Goal: Task Accomplishment & Management: Manage account settings

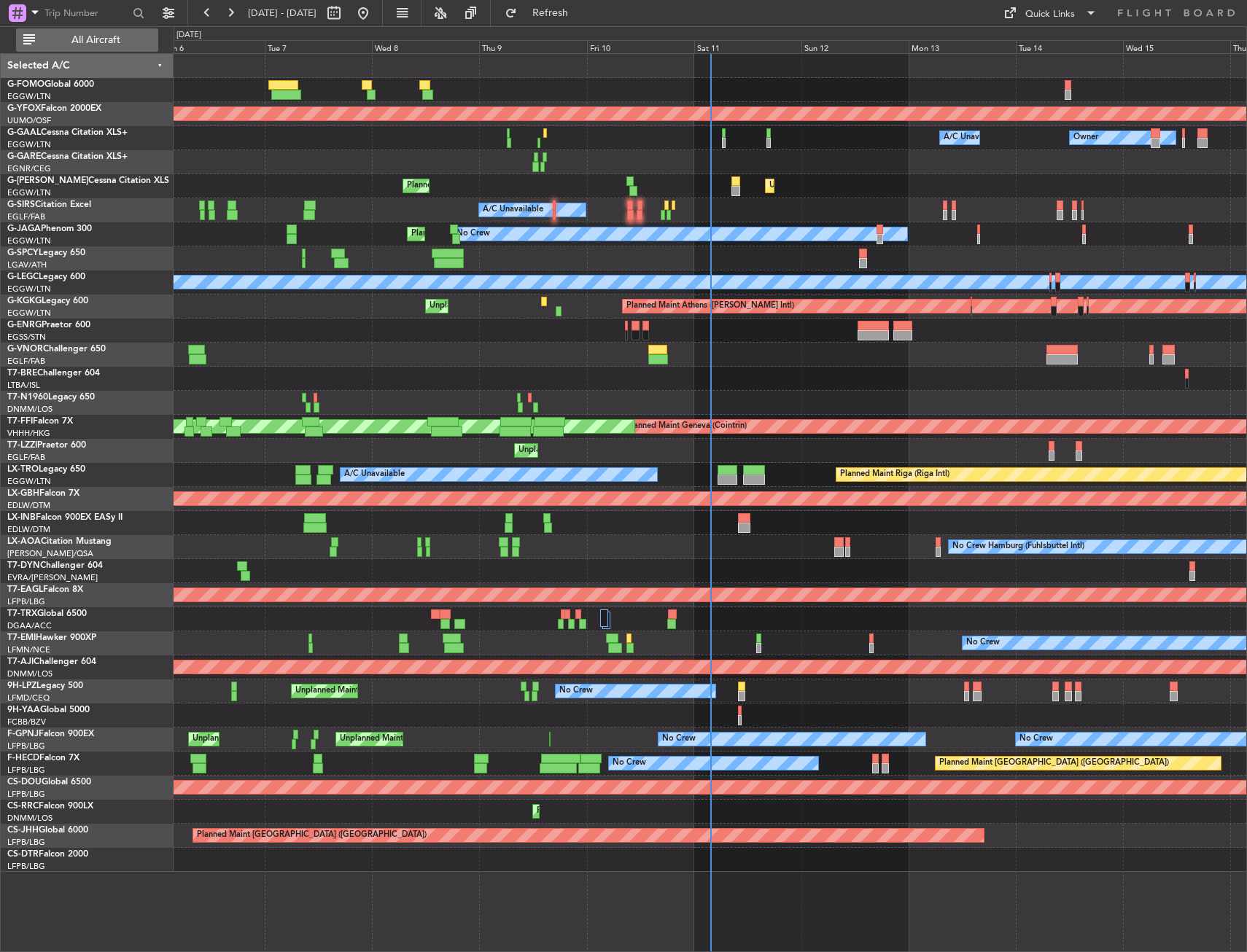
click at [128, 32] on button "All Aircraft" at bounding box center [87, 41] width 142 height 24
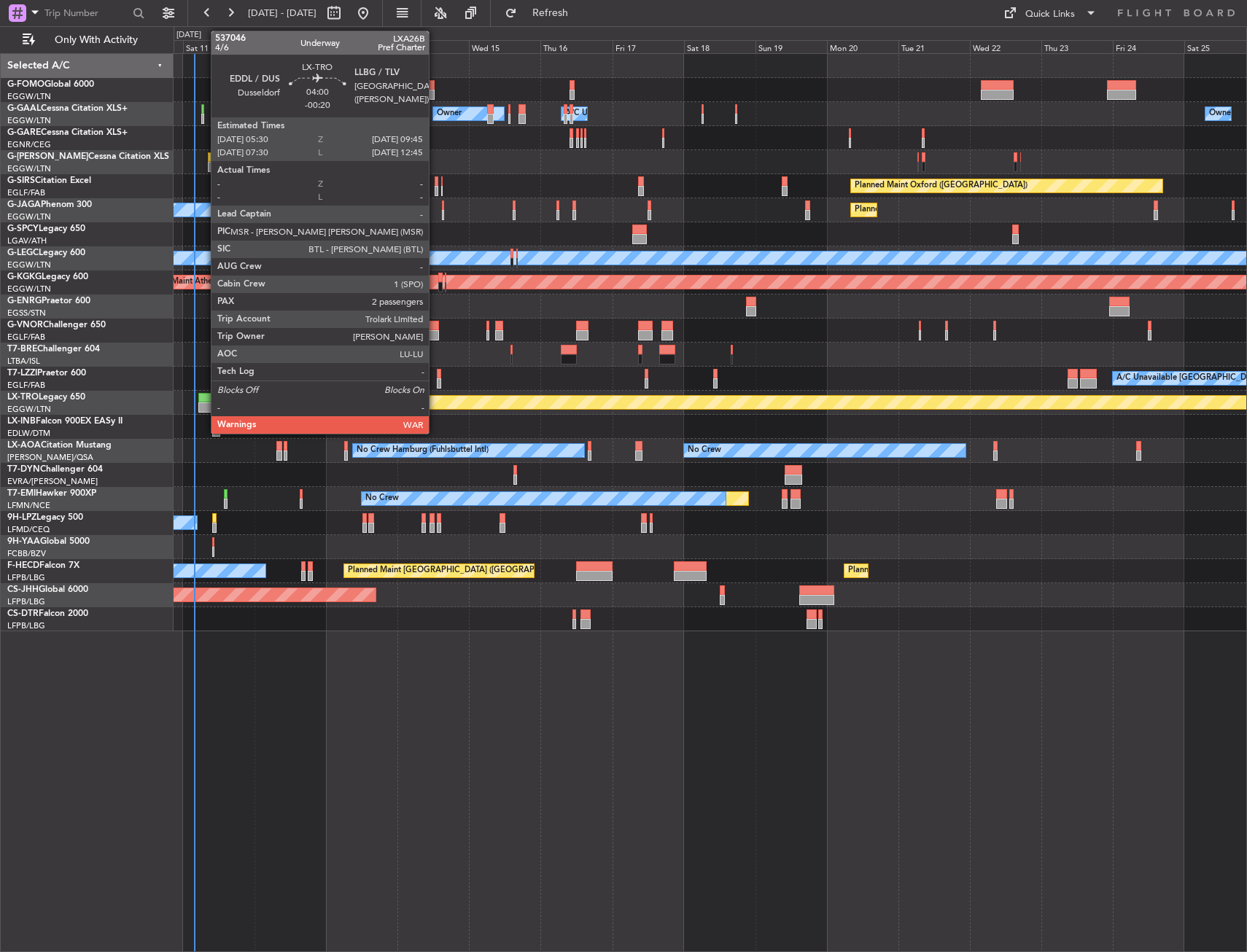
click at [204, 397] on div at bounding box center [205, 399] width 13 height 10
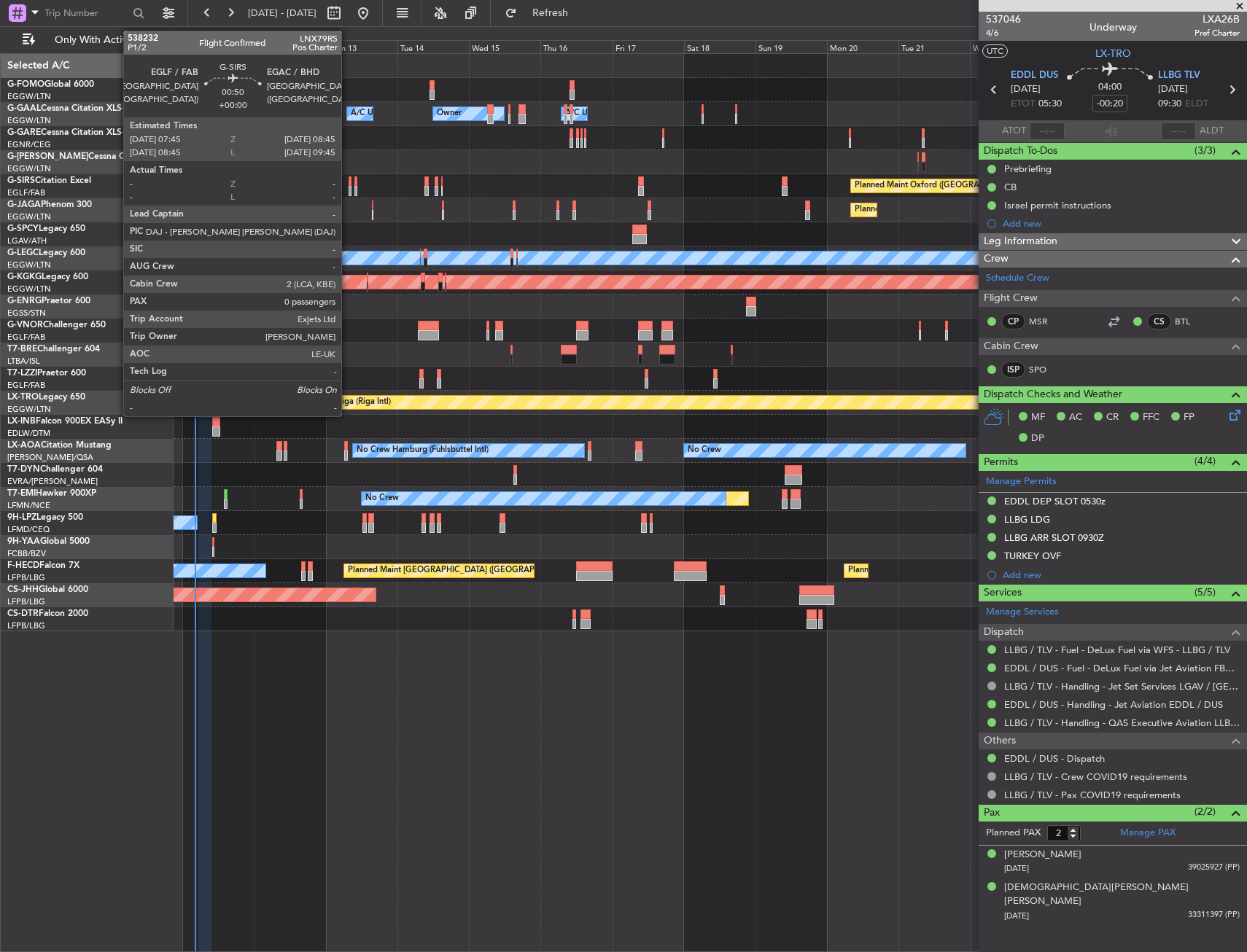
click at [348, 184] on div at bounding box center [350, 182] width 4 height 10
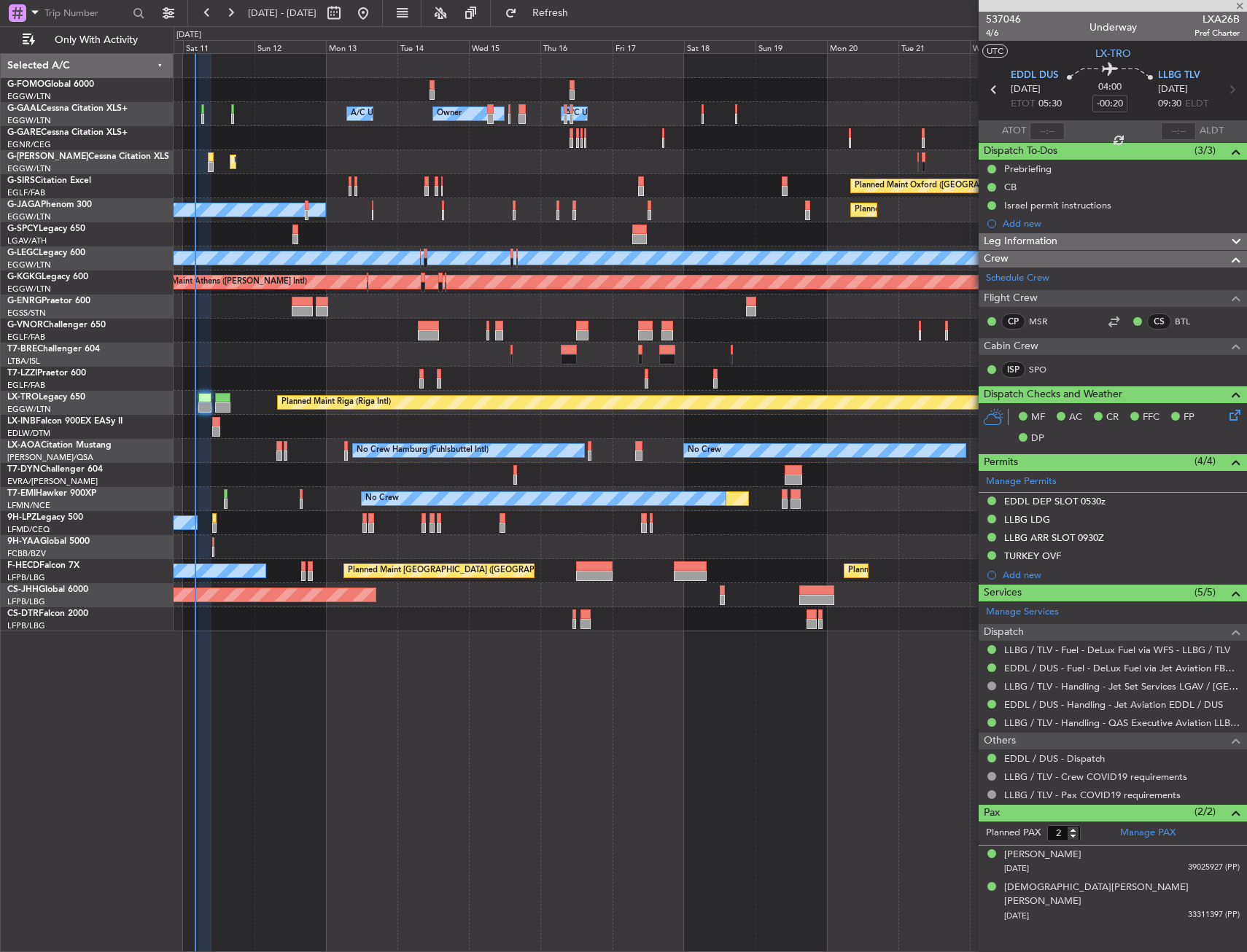
type input "0"
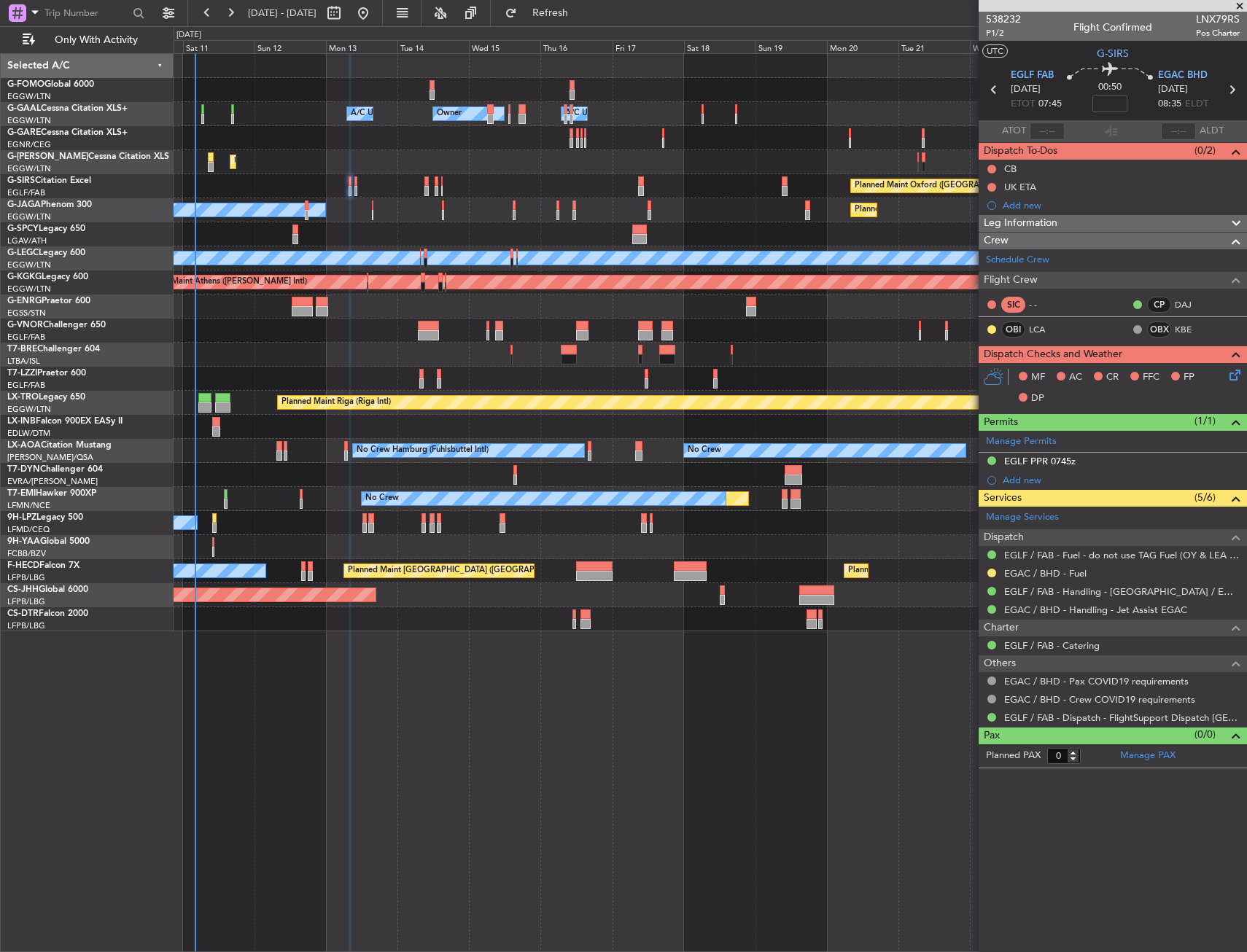
click at [426, 138] on div "Owner Owner Owner A/C Unavailable A/C Unavailable Unplanned Maint London (Luton…" at bounding box center [709, 342] width 1072 height 578
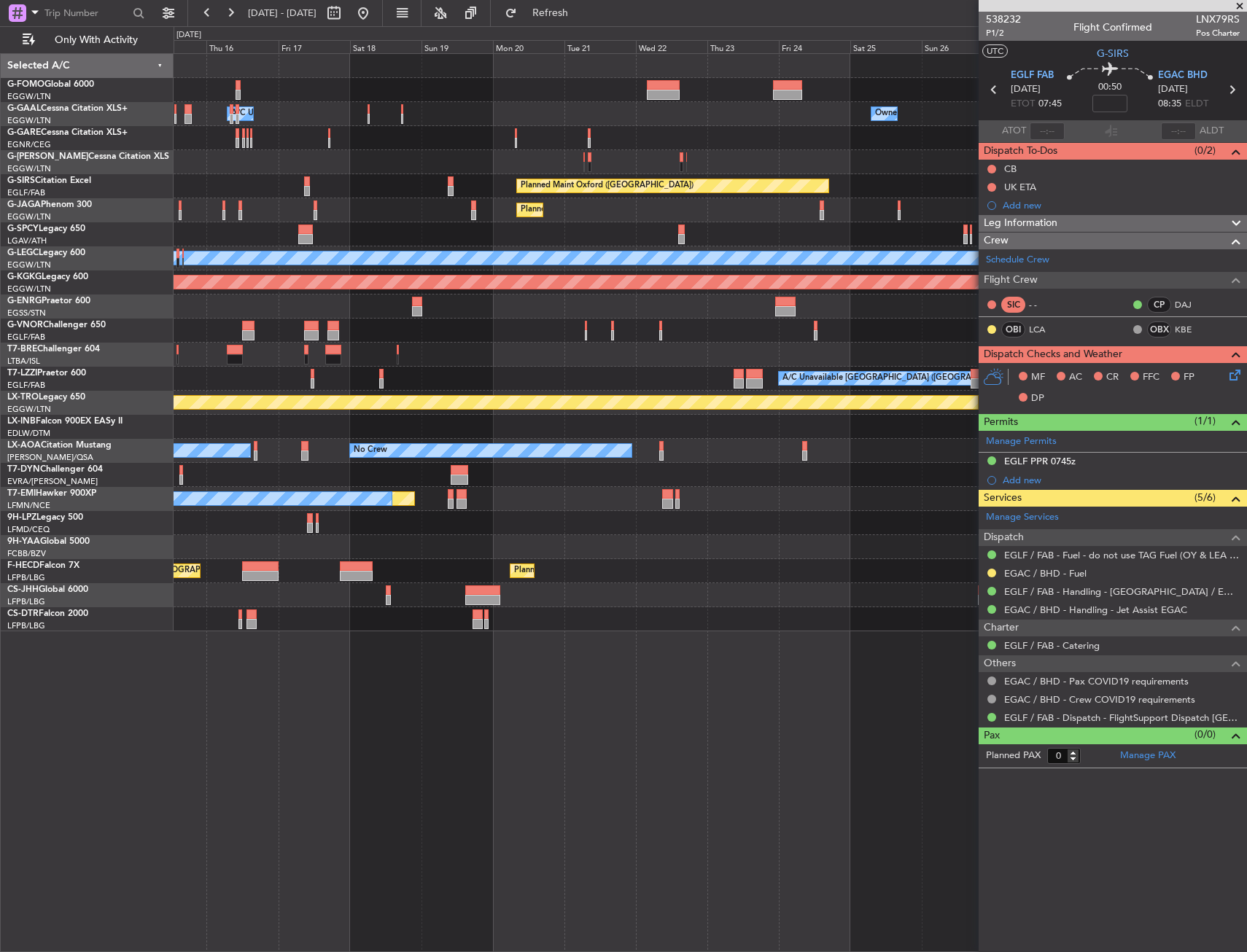
click at [473, 139] on div "Owner Owner A/C Unavailable Owner A/C Unavailable Owner Planned Maint Oxford (K…" at bounding box center [709, 342] width 1072 height 578
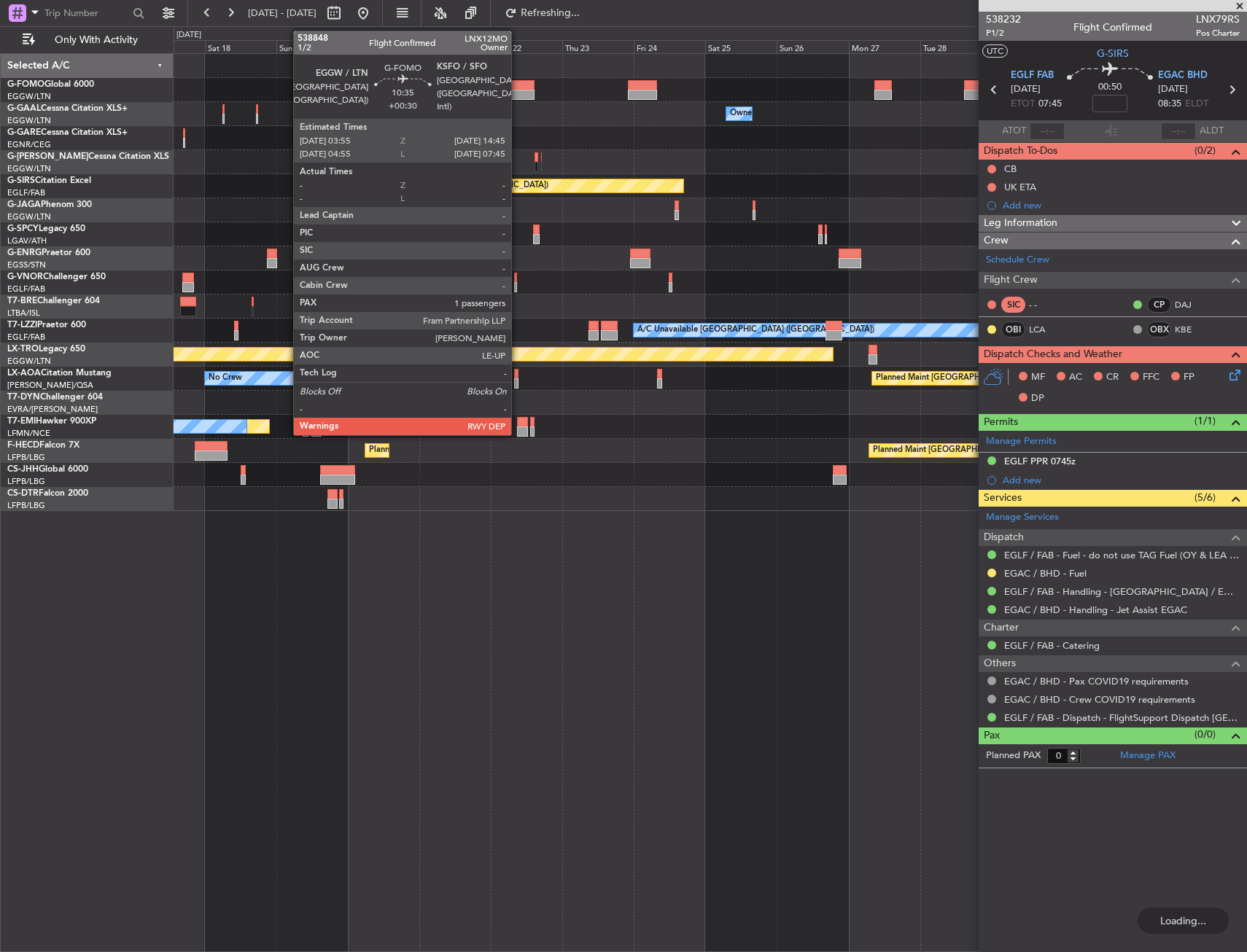
click at [518, 95] on div at bounding box center [518, 95] width 32 height 10
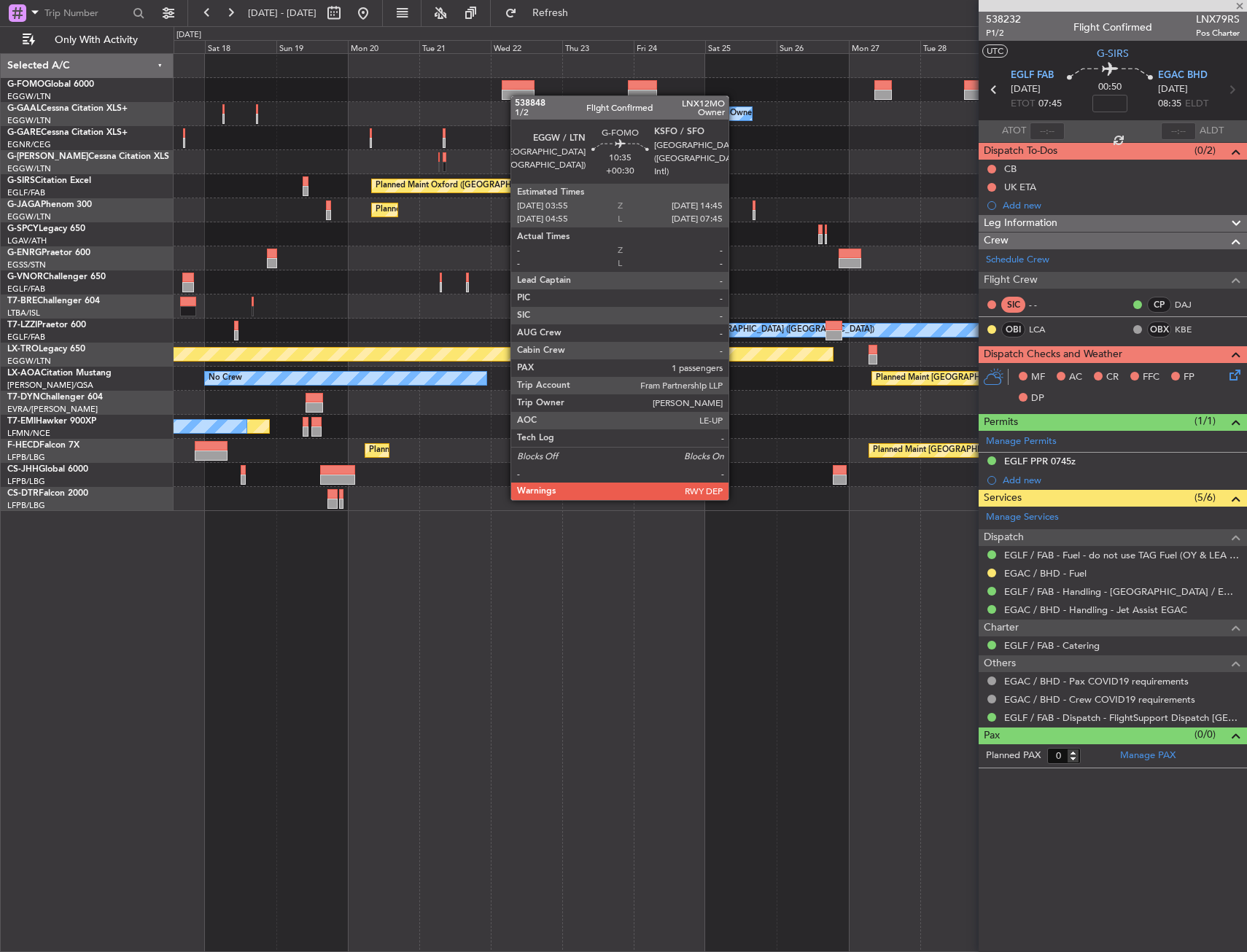
type input "+00:30"
type input "1"
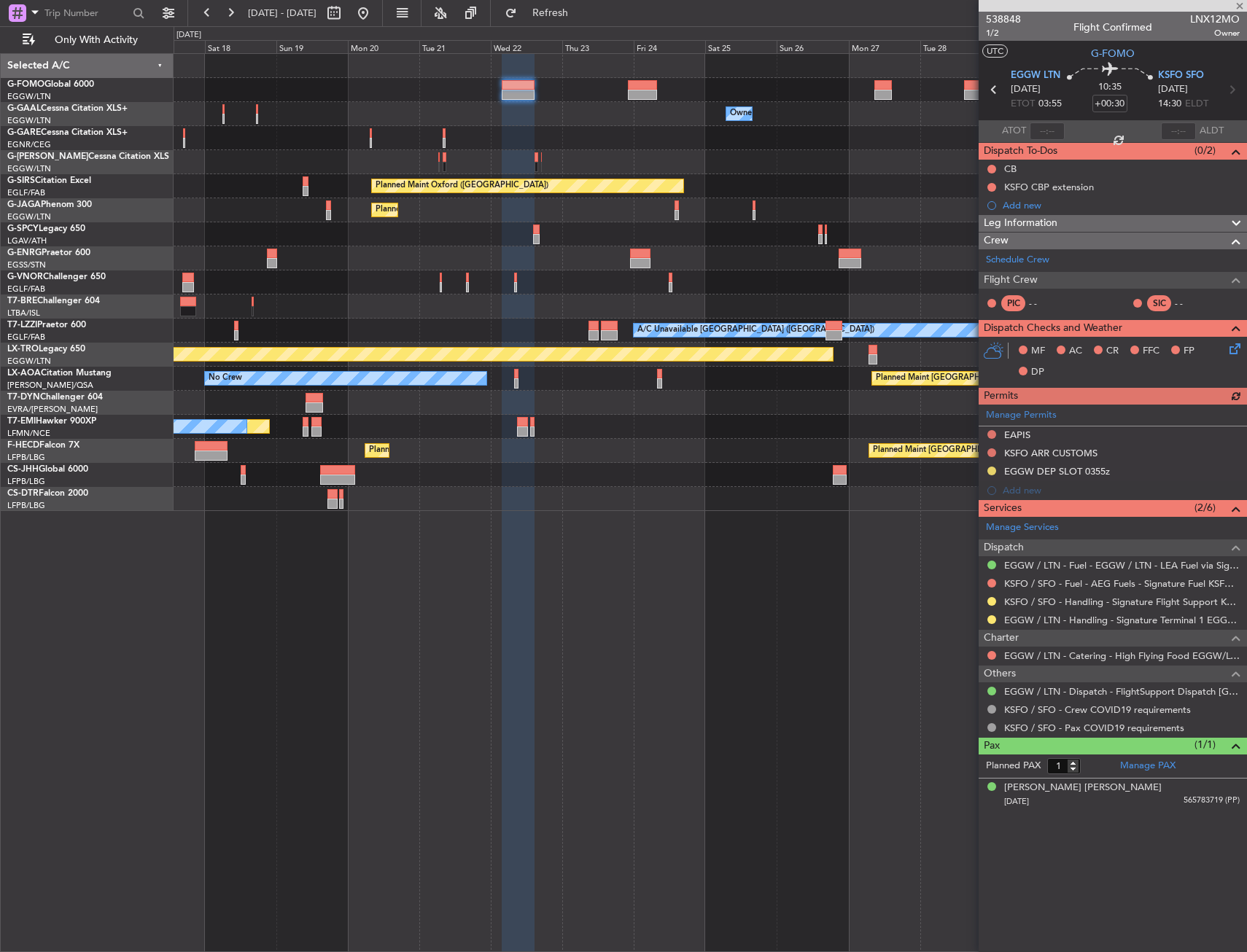
click at [654, 123] on div "Owner Owner Owner Owner A/C Unavailable" at bounding box center [709, 114] width 1072 height 24
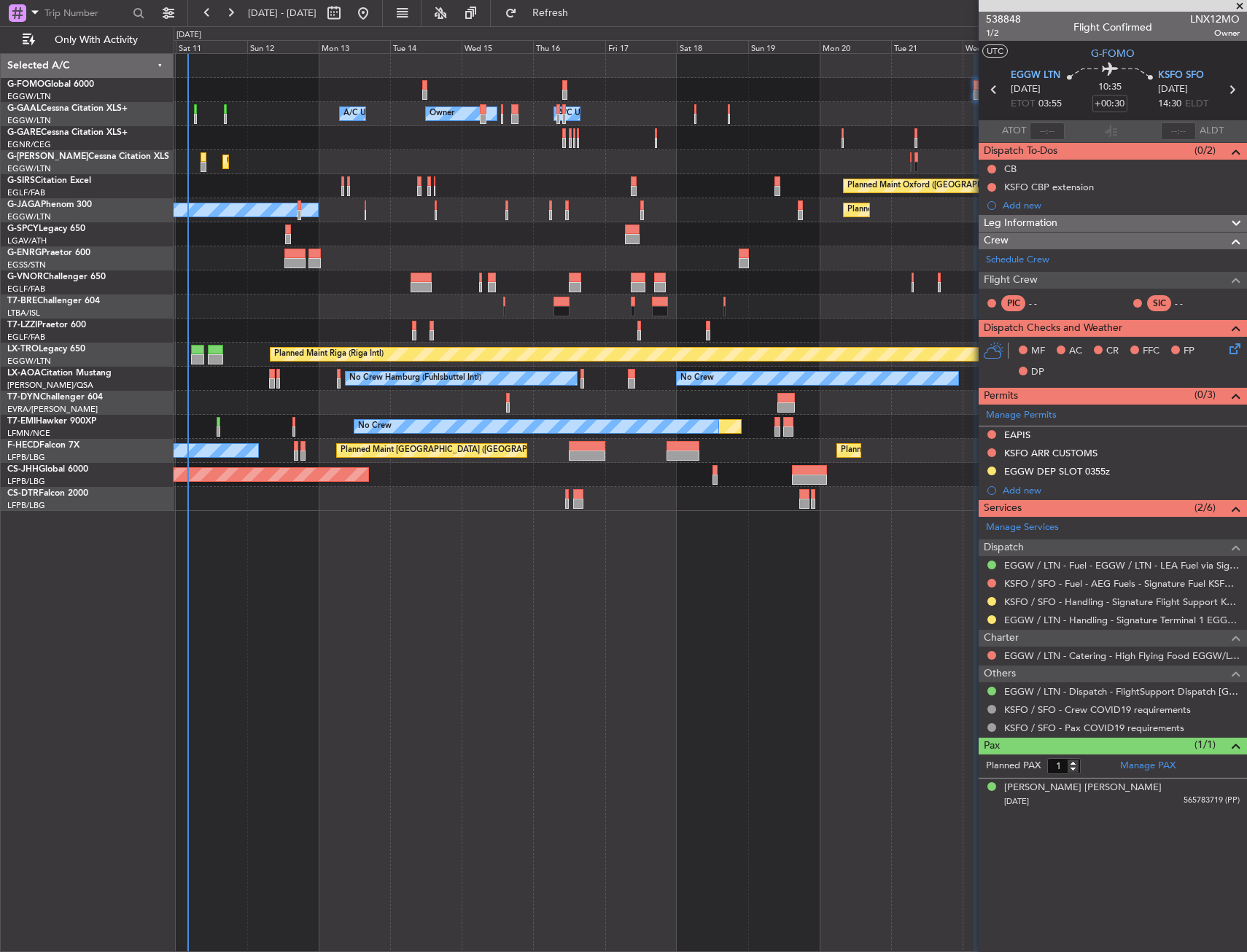
click at [772, 139] on div at bounding box center [709, 138] width 1072 height 24
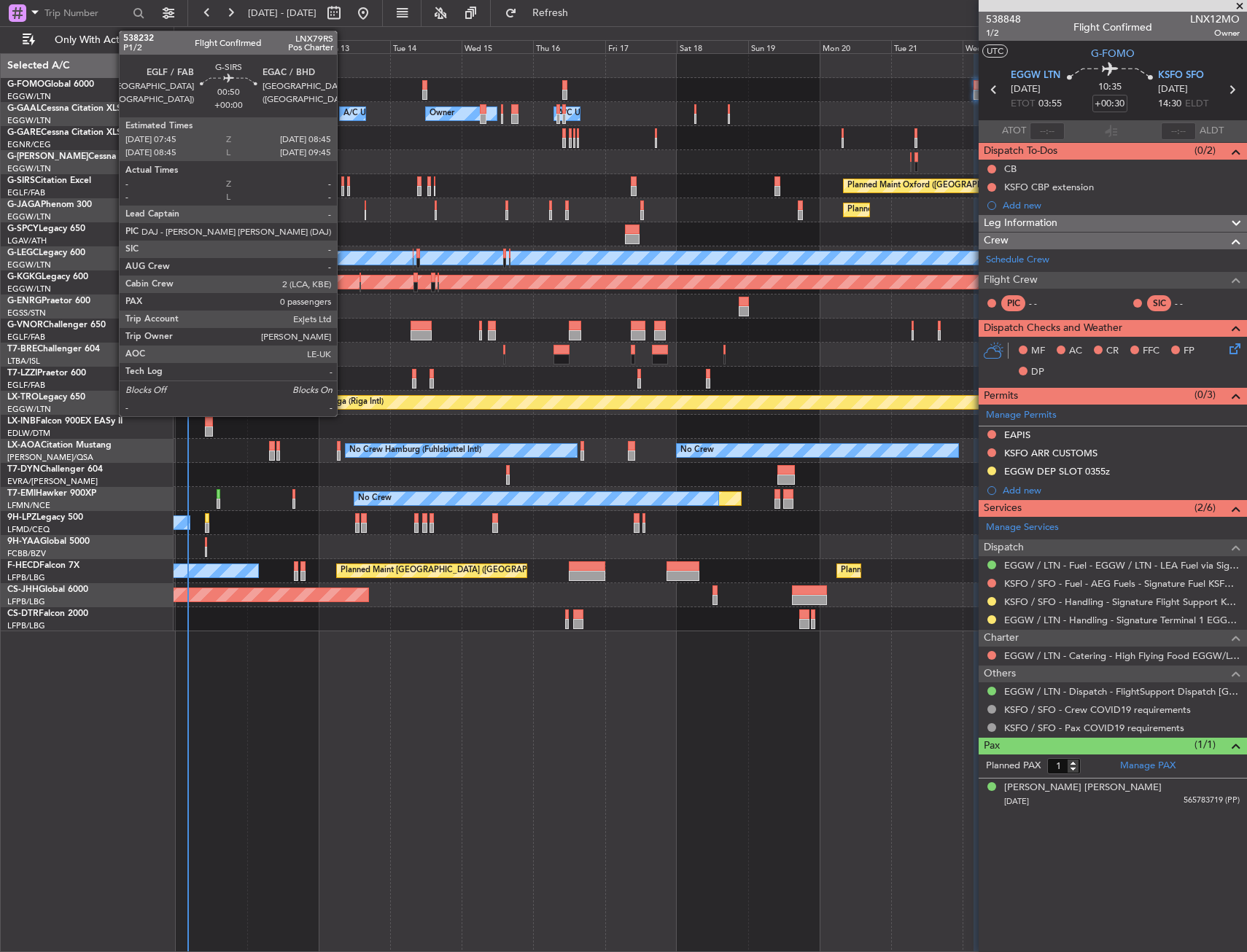
click at [343, 184] on div at bounding box center [342, 182] width 4 height 10
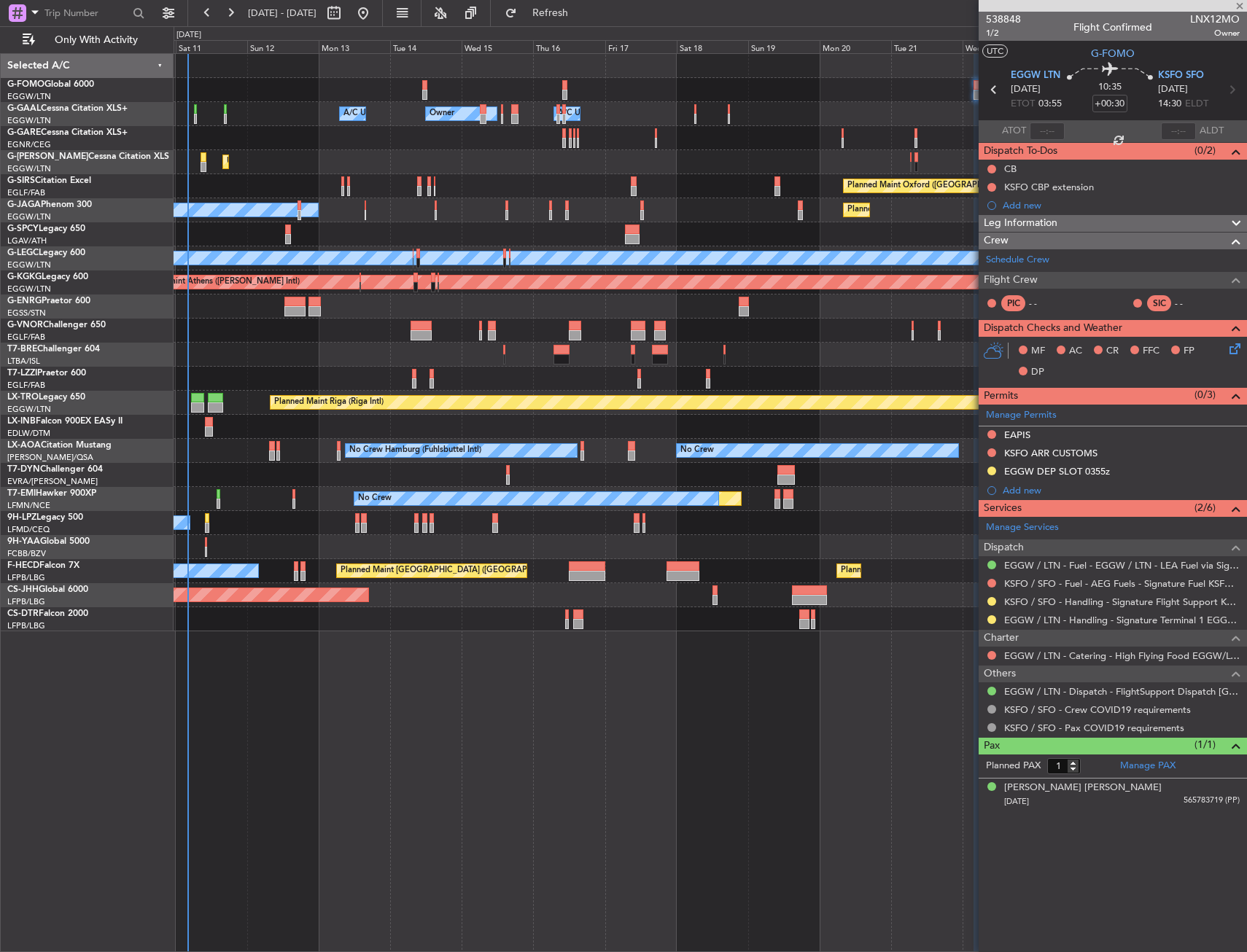
type input "0"
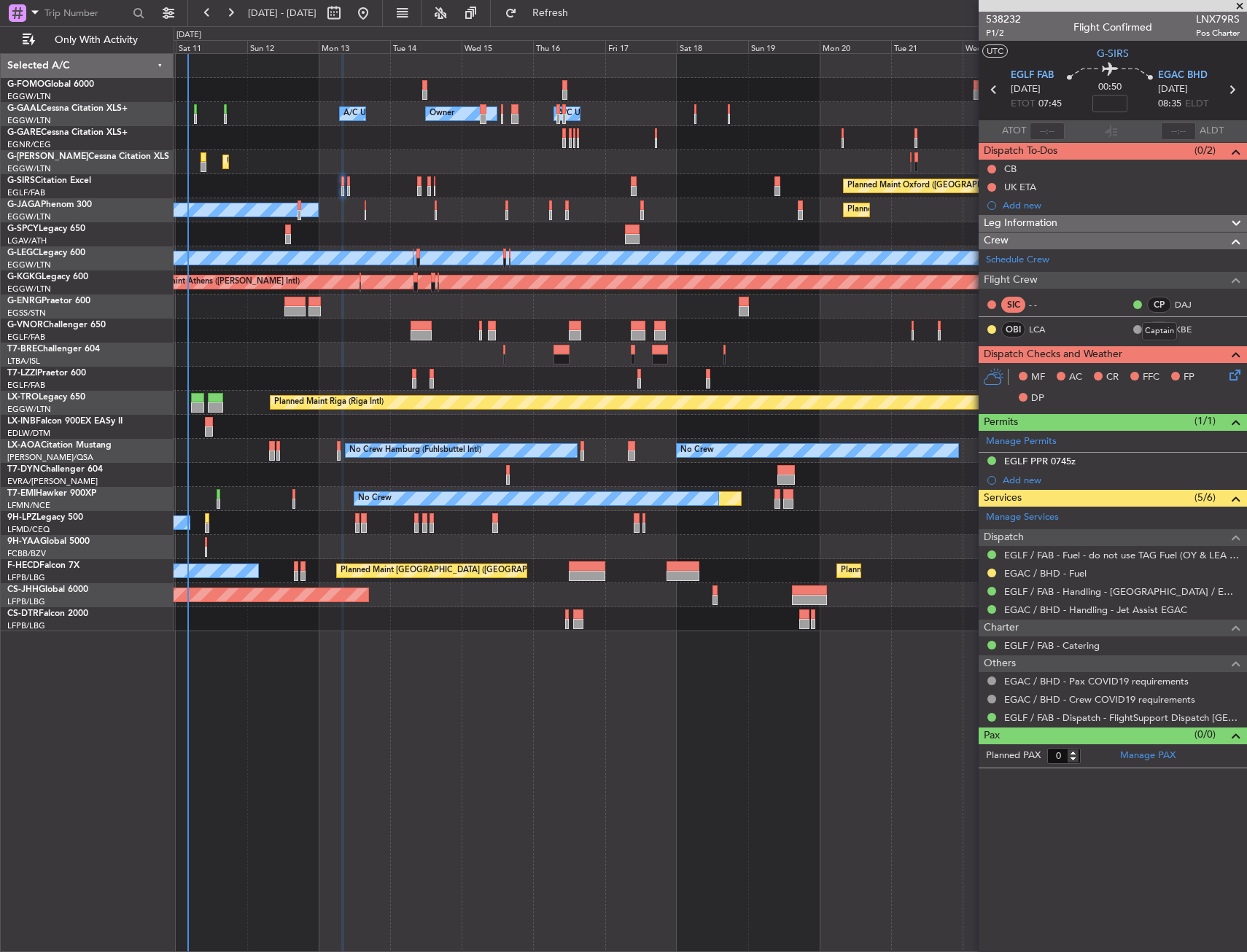
click at [1180, 332] on mat-tooltip-component "Captain" at bounding box center [1159, 331] width 55 height 38
click at [1185, 327] on link "KBE" at bounding box center [1191, 330] width 32 height 13
click at [991, 38] on span "P1/2" at bounding box center [1003, 33] width 35 height 13
click at [1102, 104] on input at bounding box center [1109, 103] width 35 height 18
click at [1060, 59] on section "UTC G-SIRS" at bounding box center [1113, 52] width 269 height 22
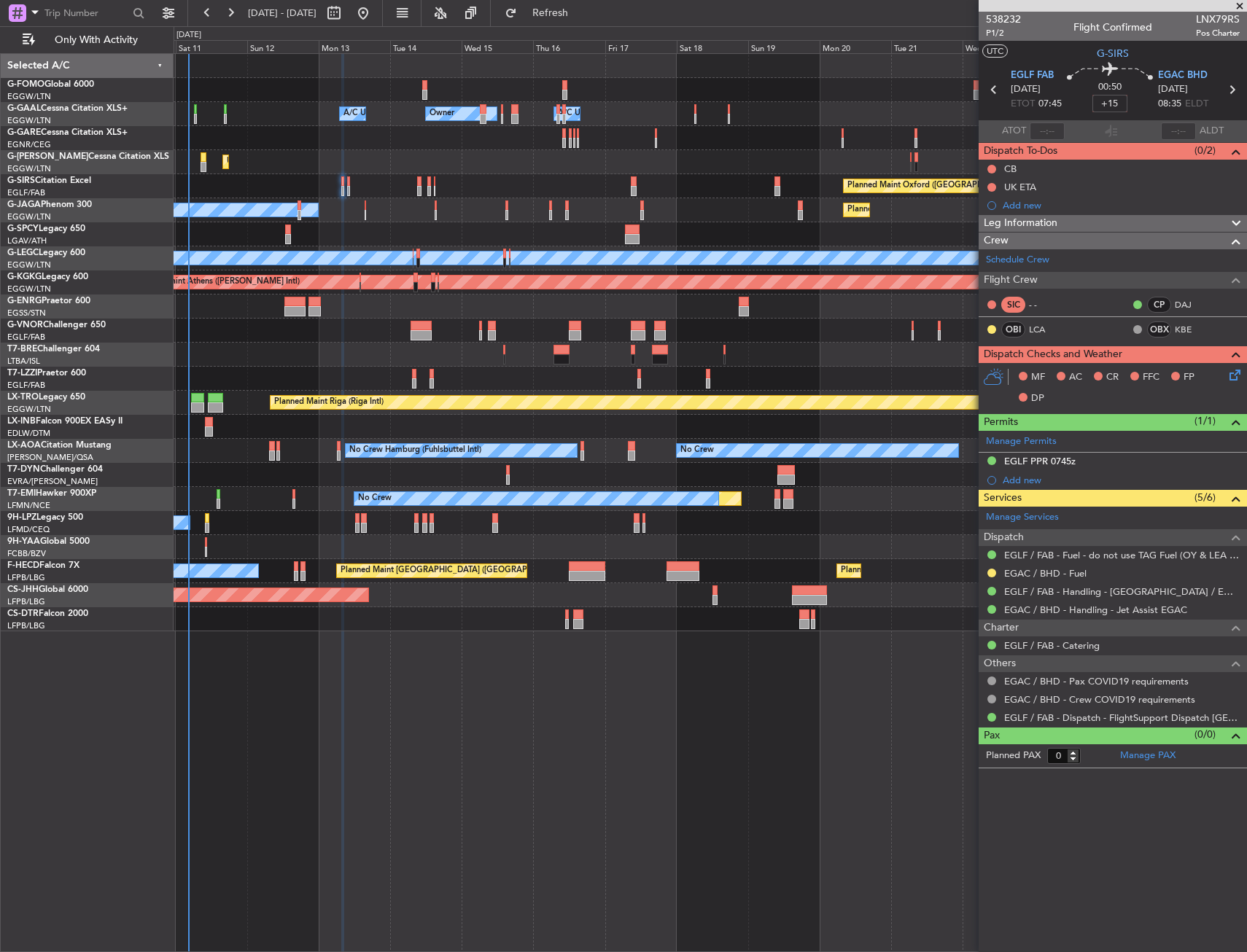
type input "+00:15"
click at [988, 168] on button at bounding box center [992, 169] width 9 height 9
click at [985, 229] on span "Completed" at bounding box center [998, 233] width 48 height 15
click at [1232, 374] on icon at bounding box center [1232, 373] width 12 height 12
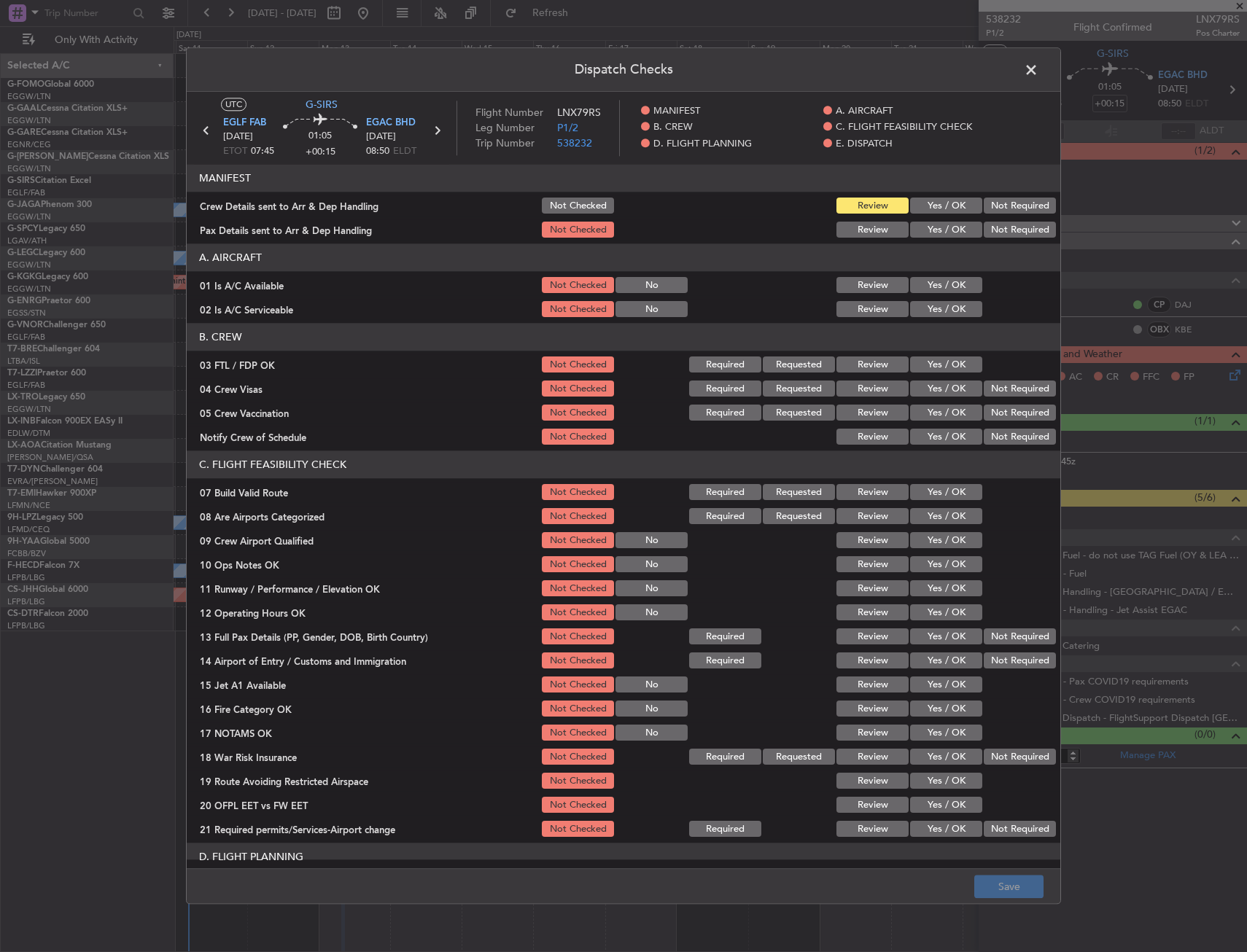
click at [919, 284] on button "Yes / OK" at bounding box center [946, 286] width 72 height 16
click at [920, 292] on button "Yes / OK" at bounding box center [946, 286] width 72 height 16
click at [922, 309] on button "Yes / OK" at bounding box center [946, 310] width 72 height 16
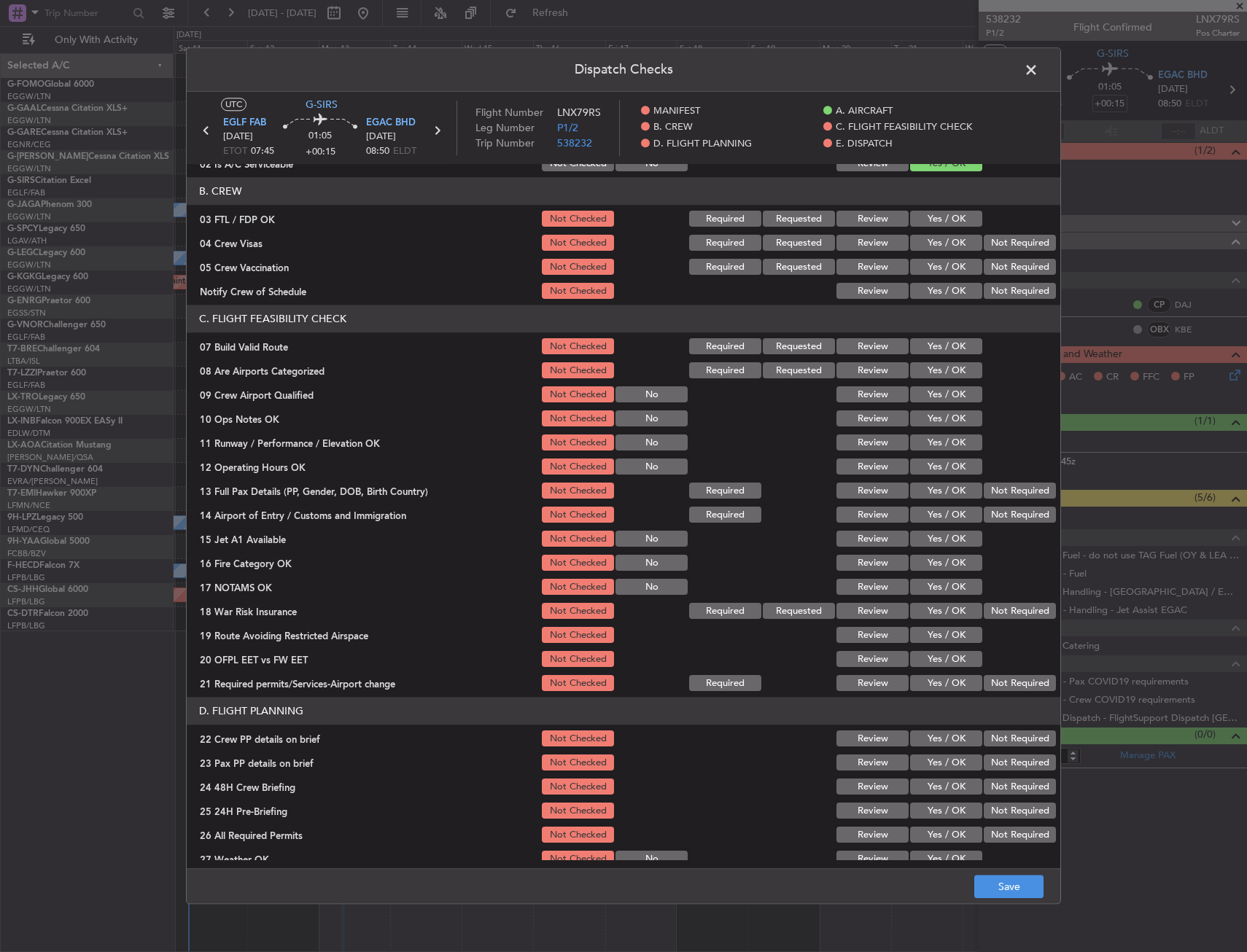
click at [929, 345] on button "Yes / OK" at bounding box center [946, 347] width 72 height 16
click at [933, 415] on button "Yes / OK" at bounding box center [946, 419] width 72 height 16
click at [930, 444] on button "Yes / OK" at bounding box center [946, 444] width 72 height 16
click at [932, 464] on button "Yes / OK" at bounding box center [946, 467] width 72 height 16
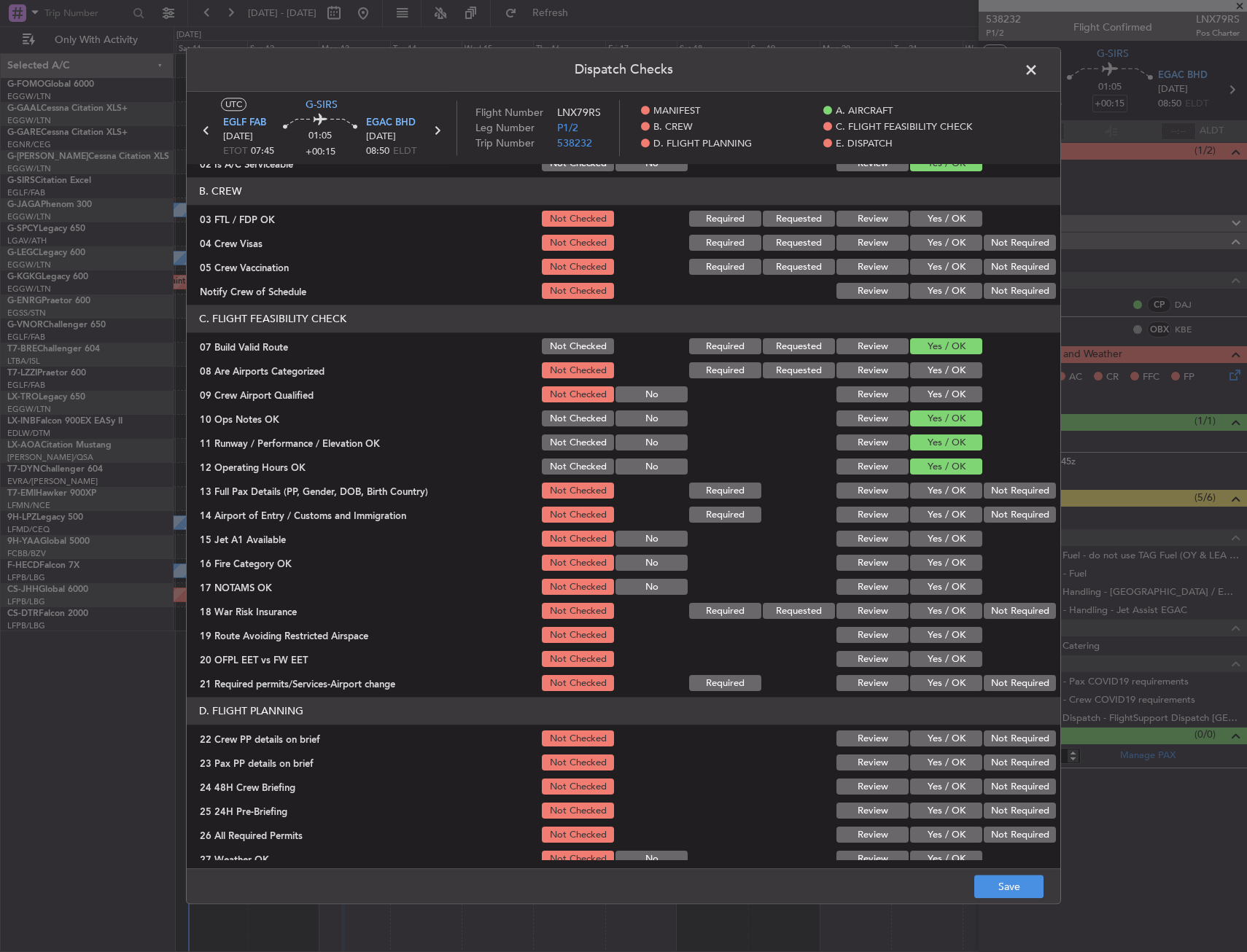
click at [933, 491] on button "Yes / OK" at bounding box center [946, 491] width 72 height 16
click at [931, 513] on button "Yes / OK" at bounding box center [946, 516] width 72 height 16
click at [928, 546] on button "Yes / OK" at bounding box center [946, 539] width 72 height 16
drag, startPoint x: 927, startPoint y: 565, endPoint x: 927, endPoint y: 582, distance: 17.0
click at [927, 565] on button "Yes / OK" at bounding box center [946, 564] width 72 height 16
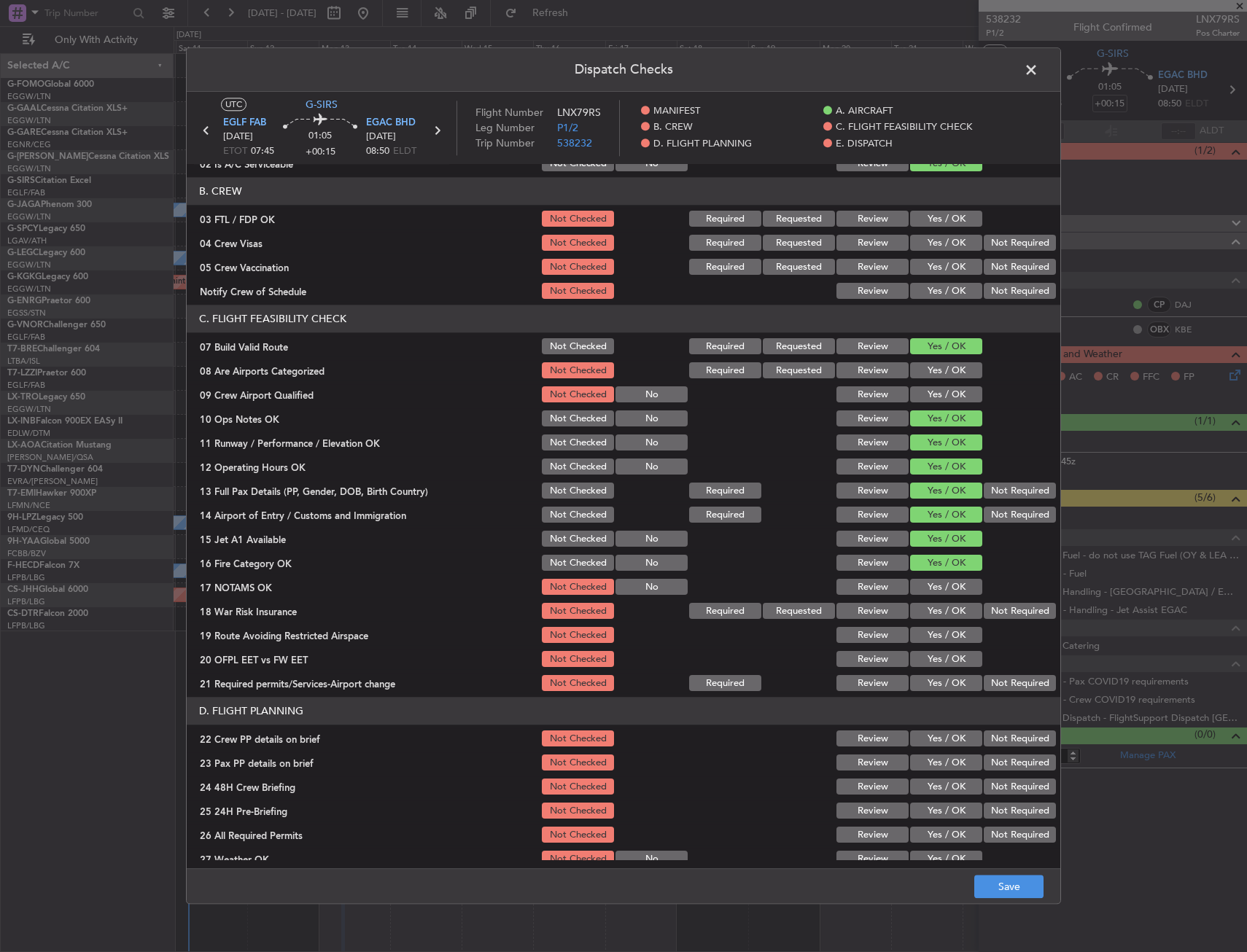
click at [927, 597] on div "Yes / OK" at bounding box center [944, 588] width 74 height 21
click at [926, 592] on button "Yes / OK" at bounding box center [946, 588] width 72 height 16
click at [926, 608] on button "Yes / OK" at bounding box center [946, 612] width 72 height 16
click at [926, 639] on button "Yes / OK" at bounding box center [946, 636] width 72 height 16
click at [927, 658] on button "Yes / OK" at bounding box center [946, 660] width 72 height 16
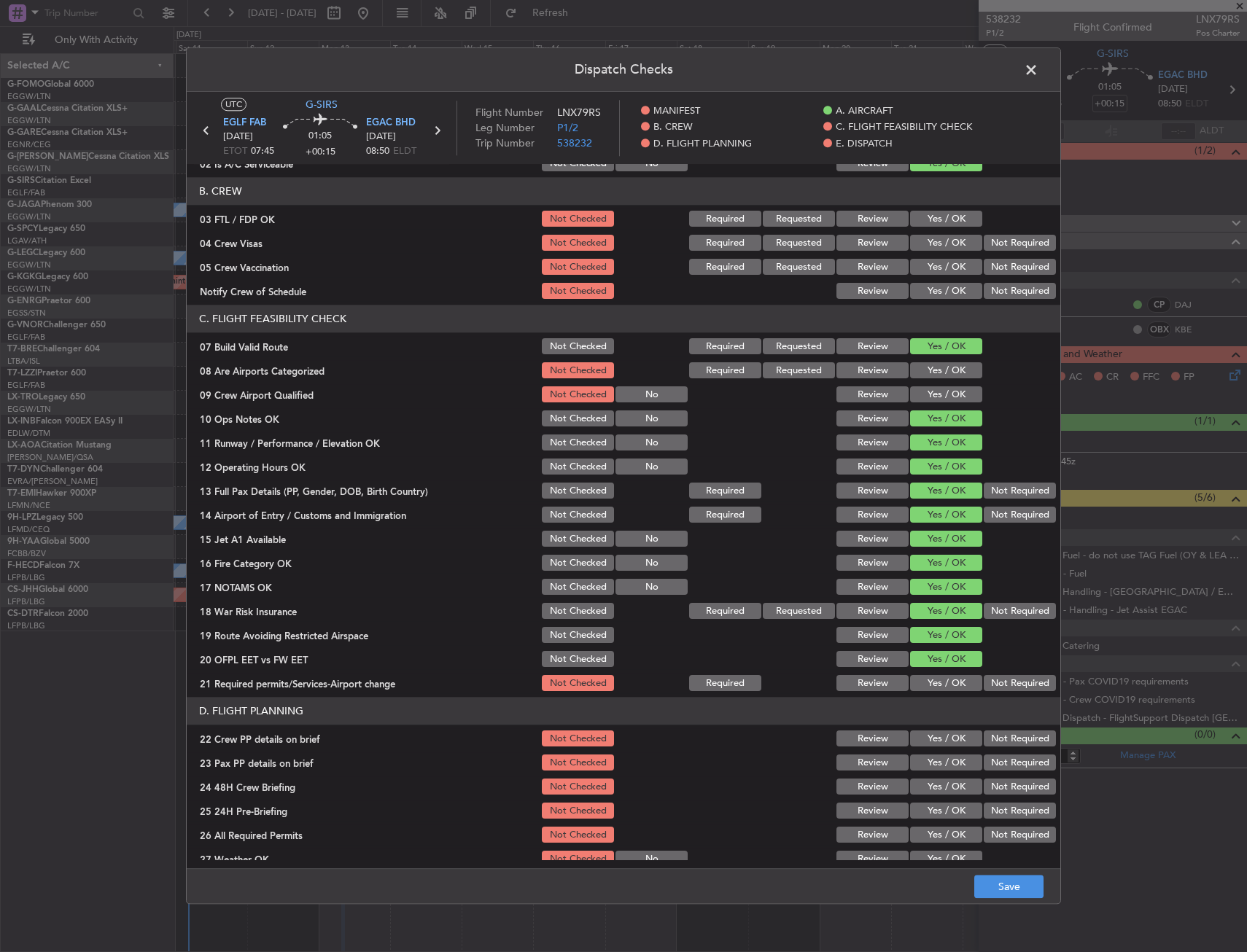
click at [928, 677] on button "Yes / OK" at bounding box center [946, 684] width 72 height 16
click at [1015, 616] on button "Not Required" at bounding box center [1020, 612] width 72 height 16
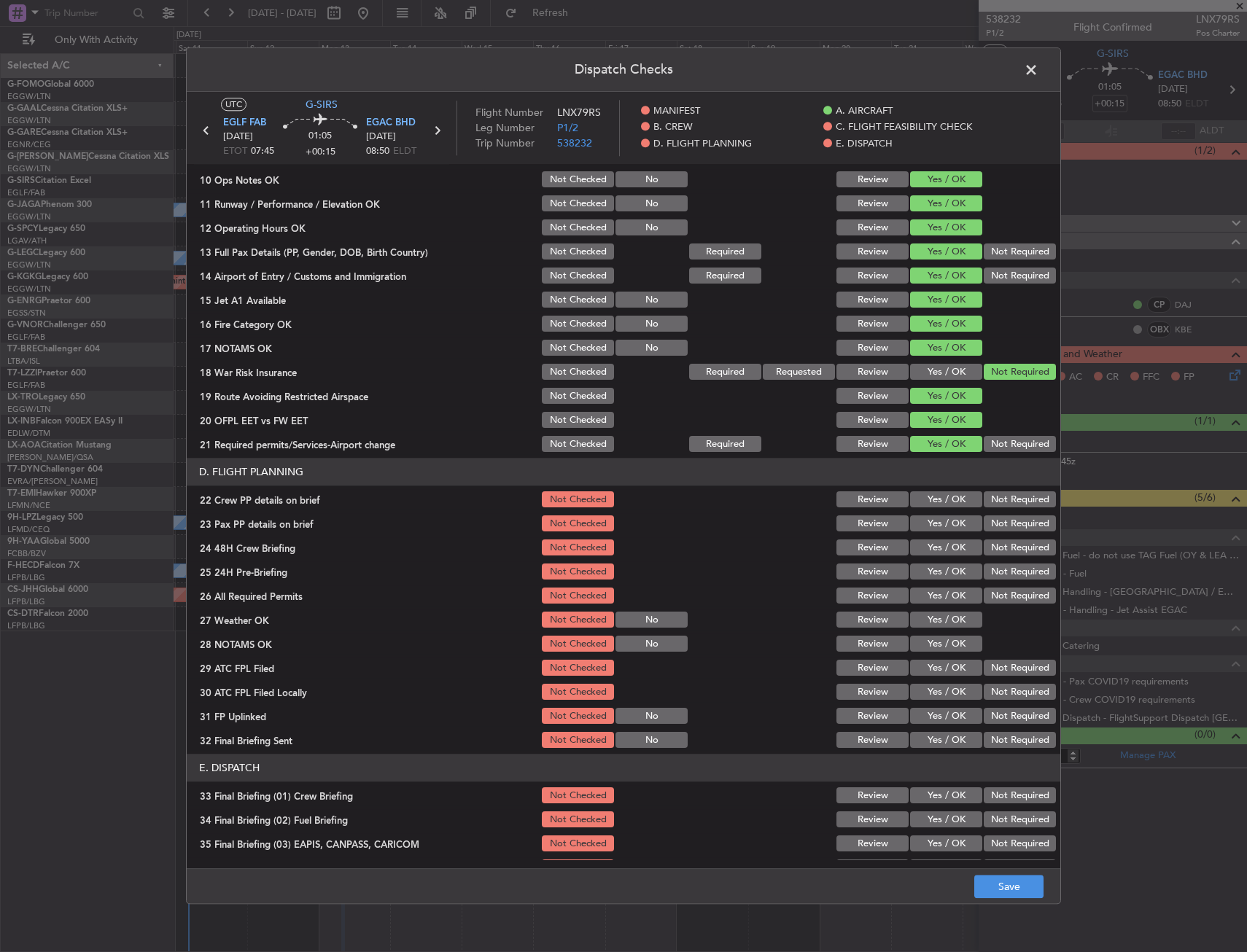
scroll to position [438, 0]
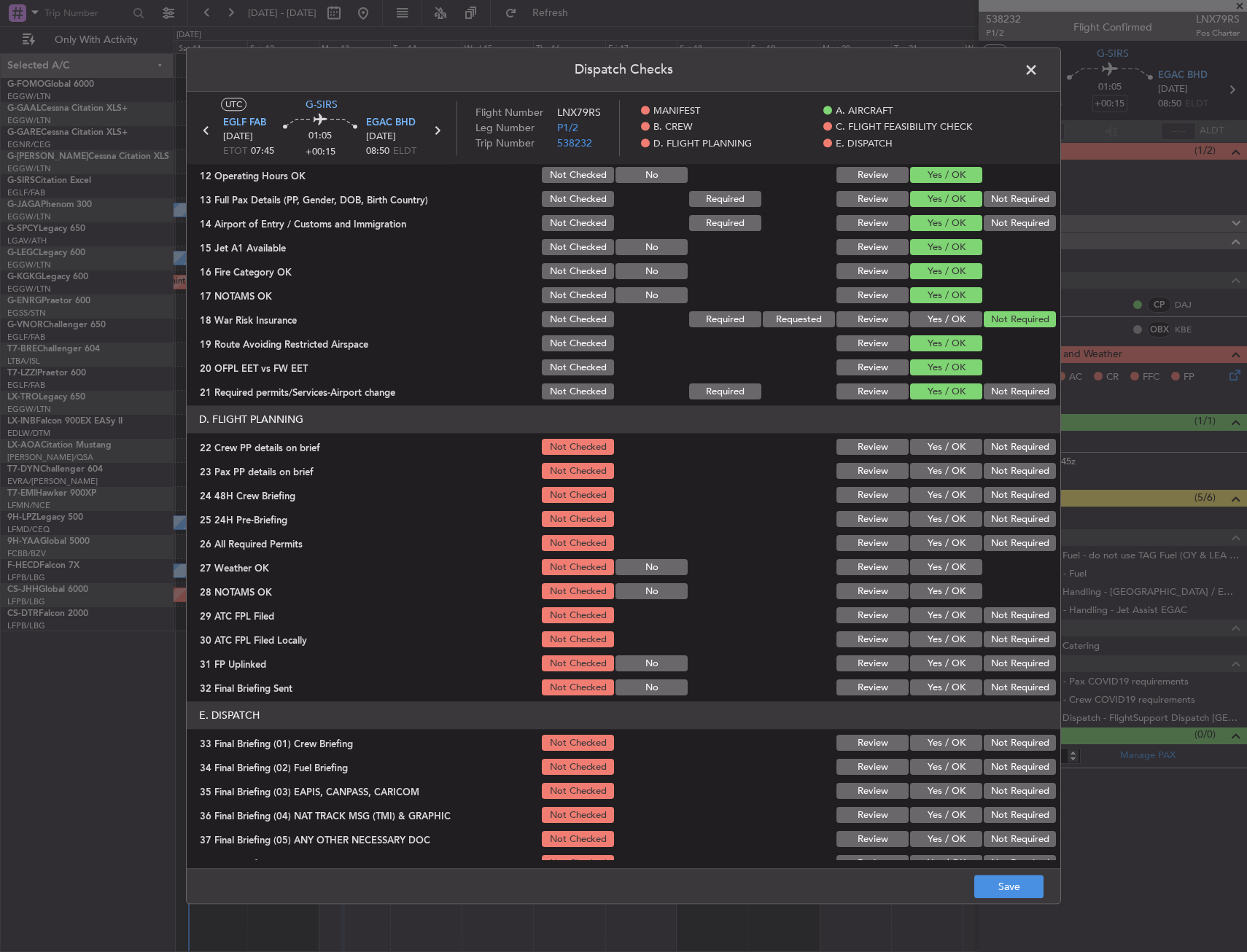
click at [950, 446] on button "Yes / OK" at bounding box center [946, 448] width 72 height 16
click at [952, 478] on button "Yes / OK" at bounding box center [946, 472] width 72 height 16
click at [952, 488] on button "Yes / OK" at bounding box center [946, 496] width 72 height 16
click at [987, 523] on button "Not Required" at bounding box center [1020, 520] width 72 height 16
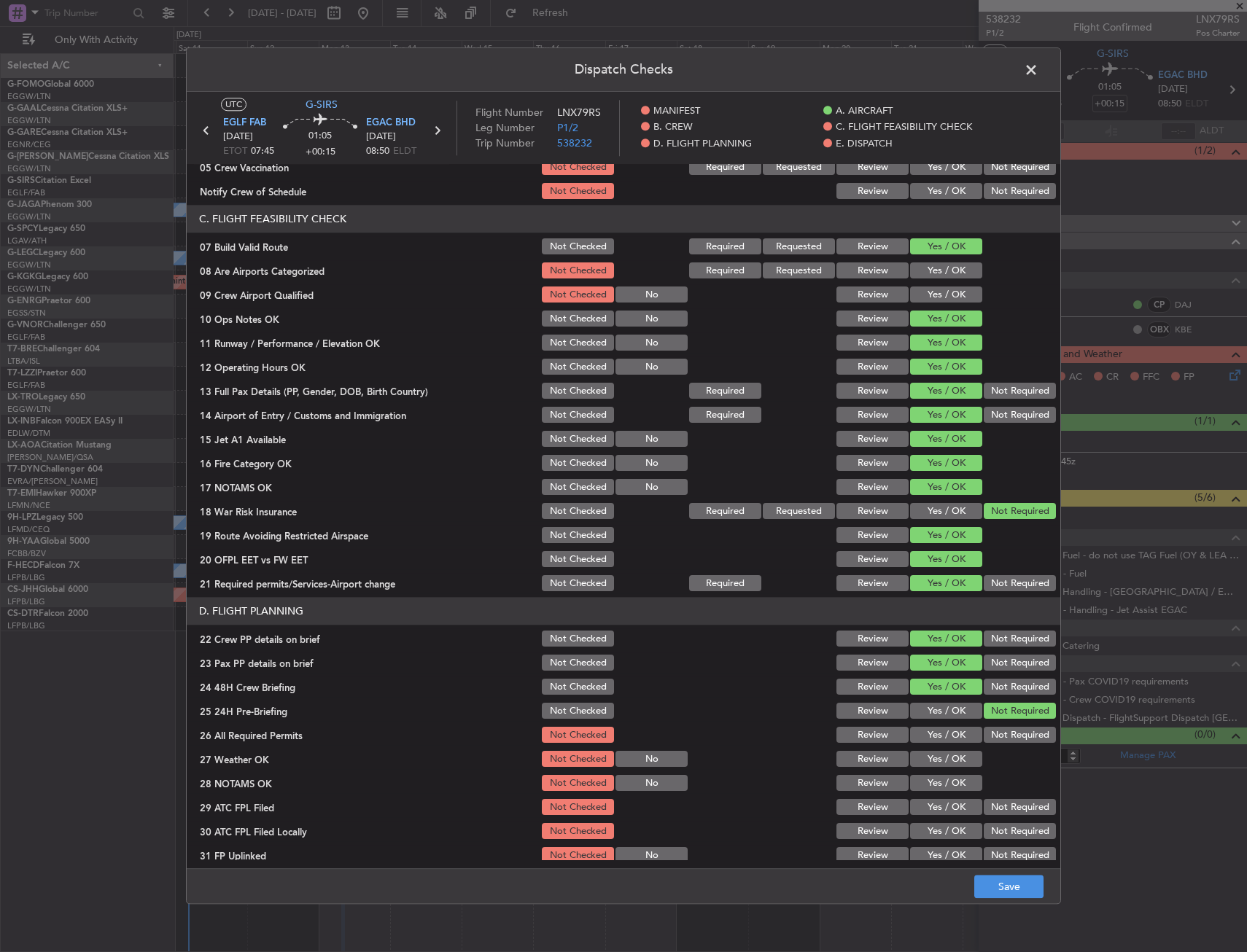
scroll to position [218, 0]
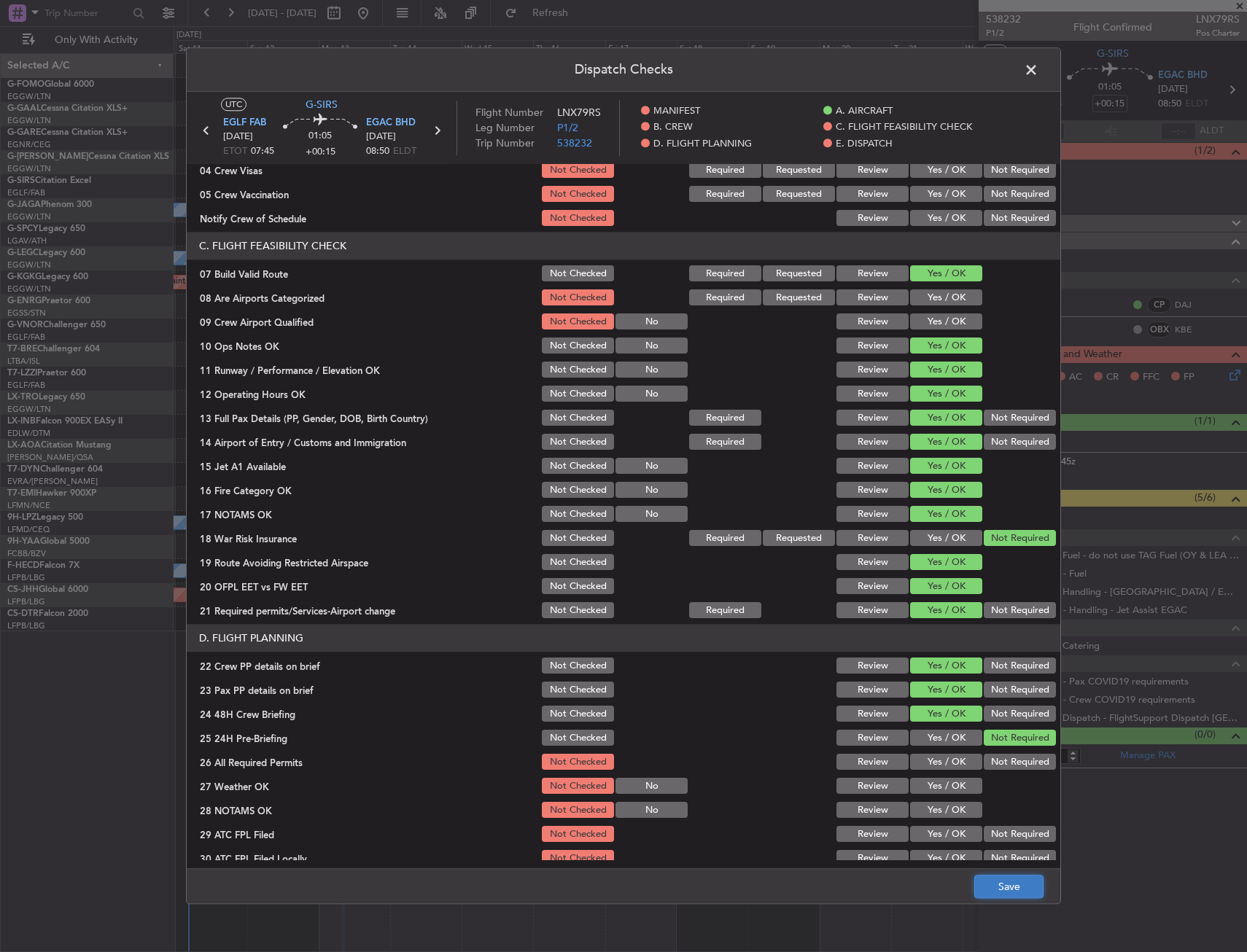
click at [998, 884] on button "Save" at bounding box center [1009, 888] width 69 height 24
click at [1038, 69] on span at bounding box center [1038, 74] width 0 height 30
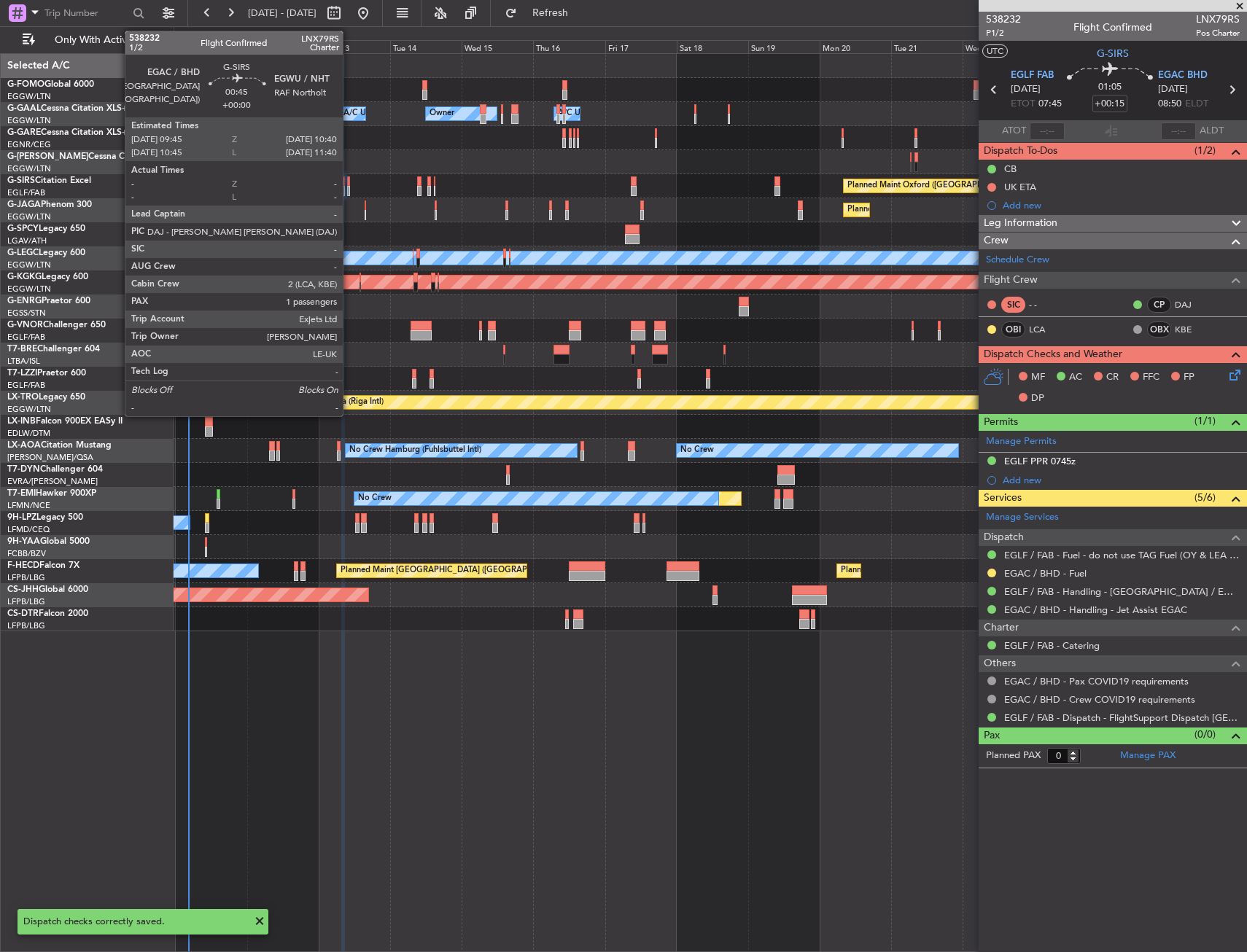
click at [349, 190] on div at bounding box center [348, 191] width 3 height 10
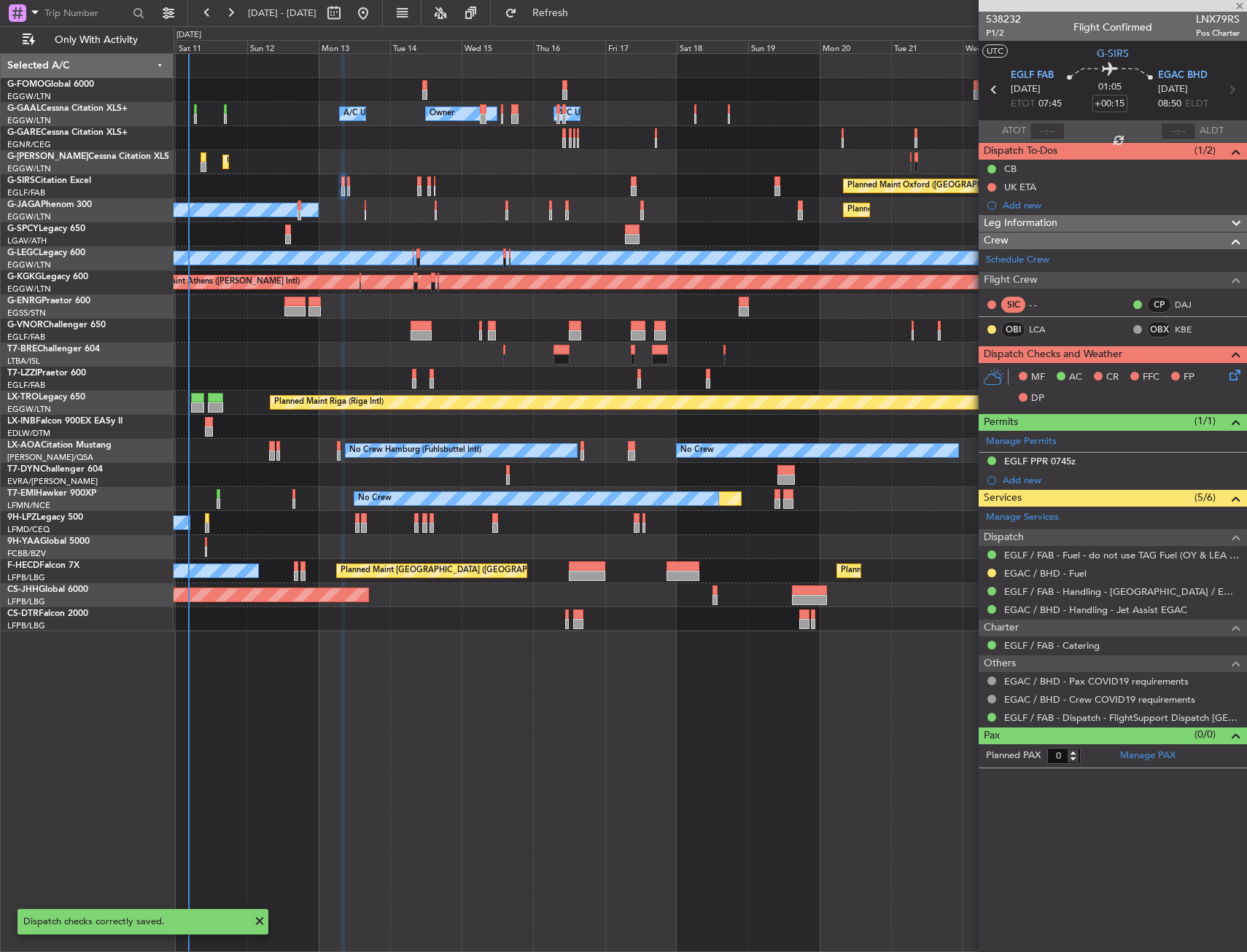
type input "1"
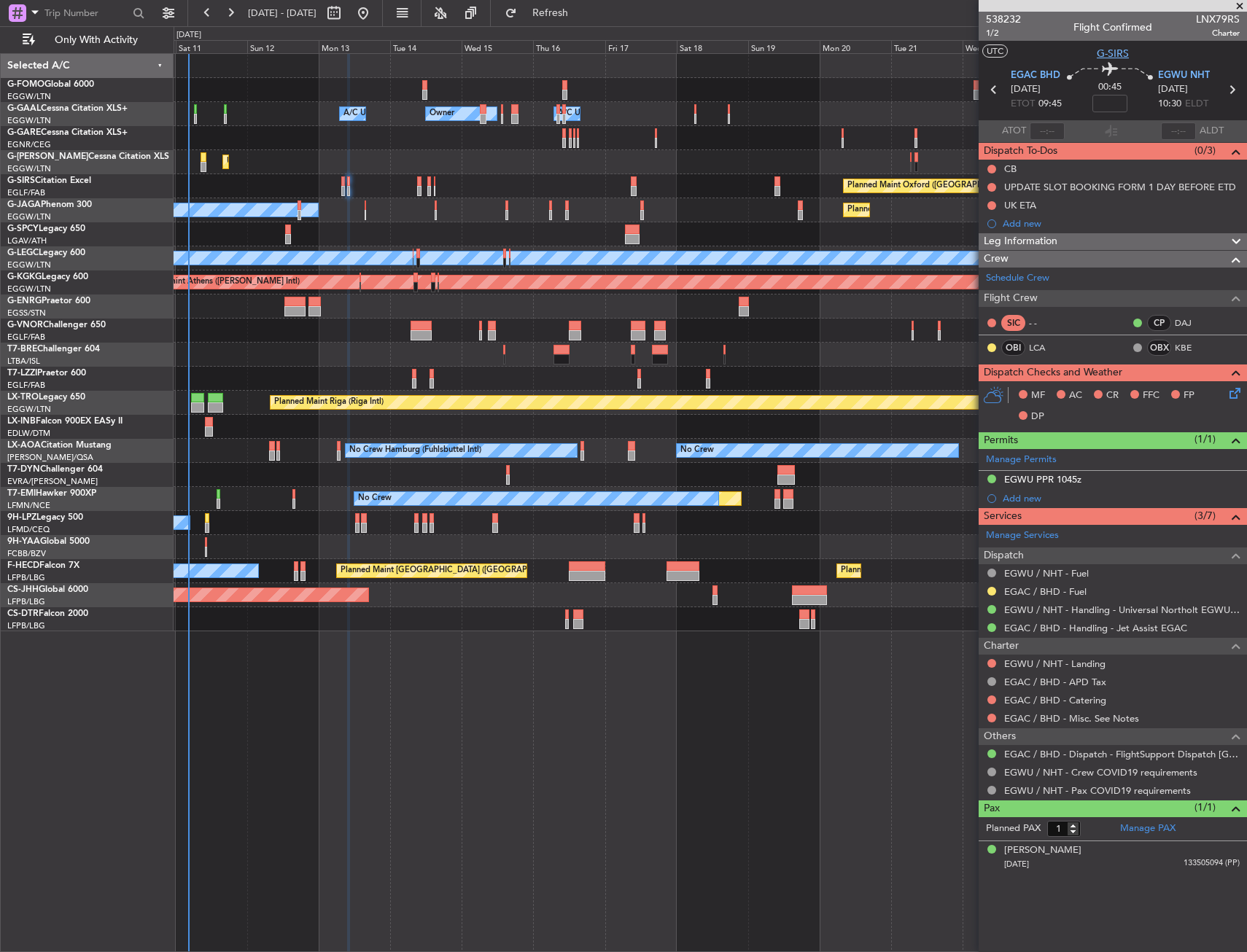
click at [1108, 52] on span "G-SIRS" at bounding box center [1112, 53] width 32 height 15
click at [989, 40] on div "538232 1/2 Flight Confirmed LNX79RS Charter" at bounding box center [1113, 27] width 269 height 30
click at [989, 37] on span "1/2" at bounding box center [1003, 33] width 35 height 13
click at [991, 165] on button at bounding box center [992, 169] width 9 height 9
click at [996, 230] on span "Completed" at bounding box center [998, 233] width 48 height 15
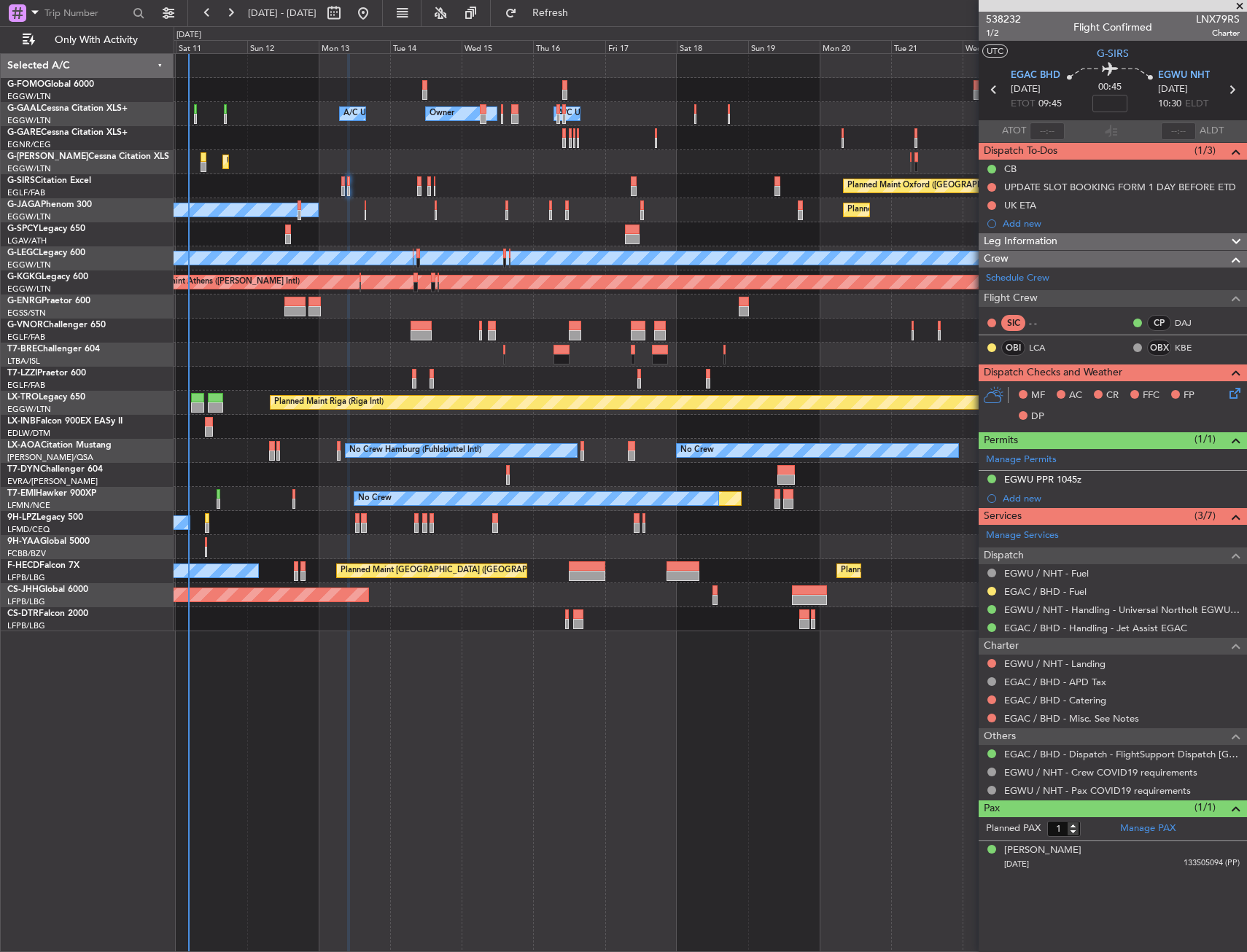
click at [1234, 390] on icon at bounding box center [1232, 391] width 12 height 12
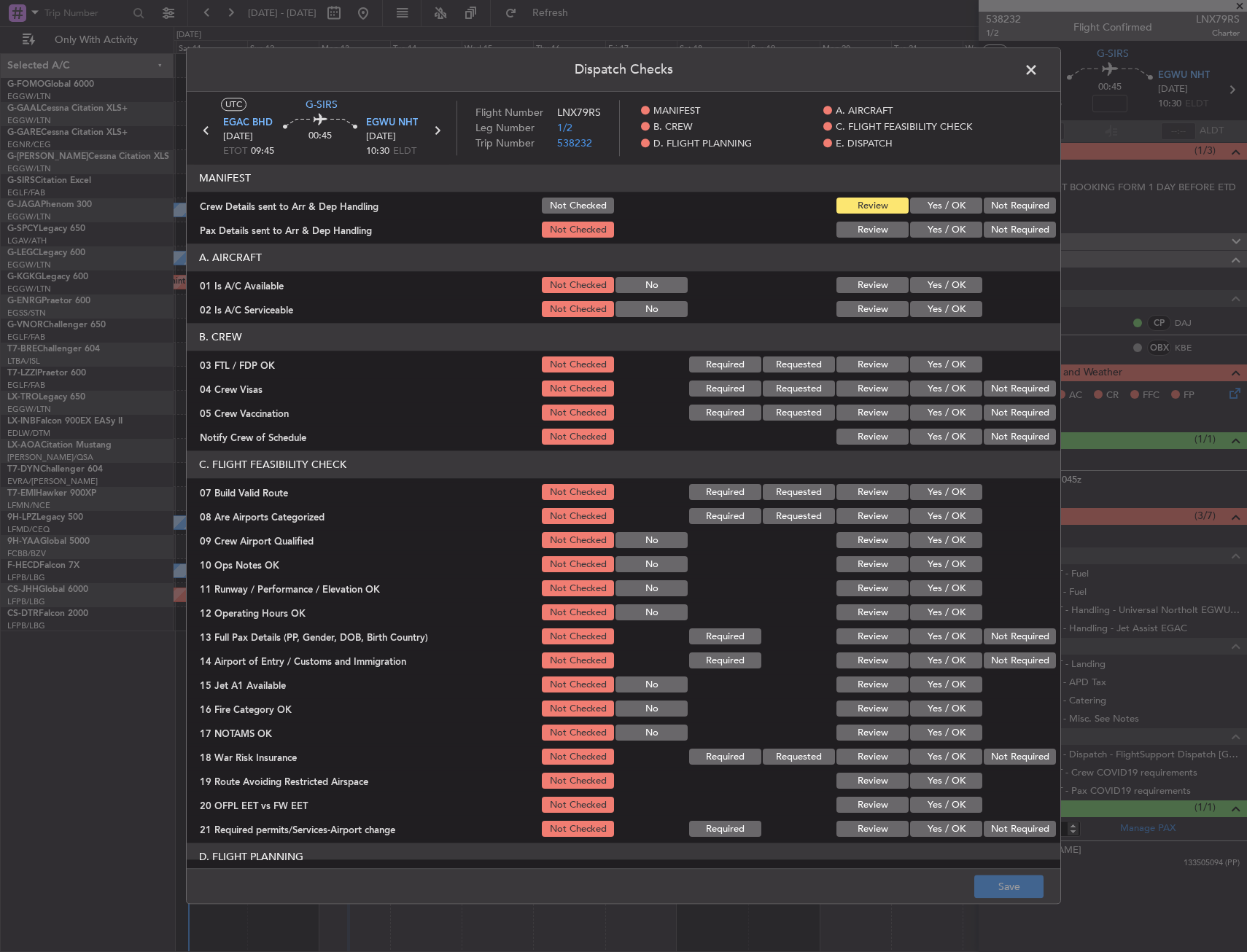
click at [947, 283] on button "Yes / OK" at bounding box center [946, 286] width 72 height 16
click at [947, 309] on button "Yes / OK" at bounding box center [946, 310] width 72 height 16
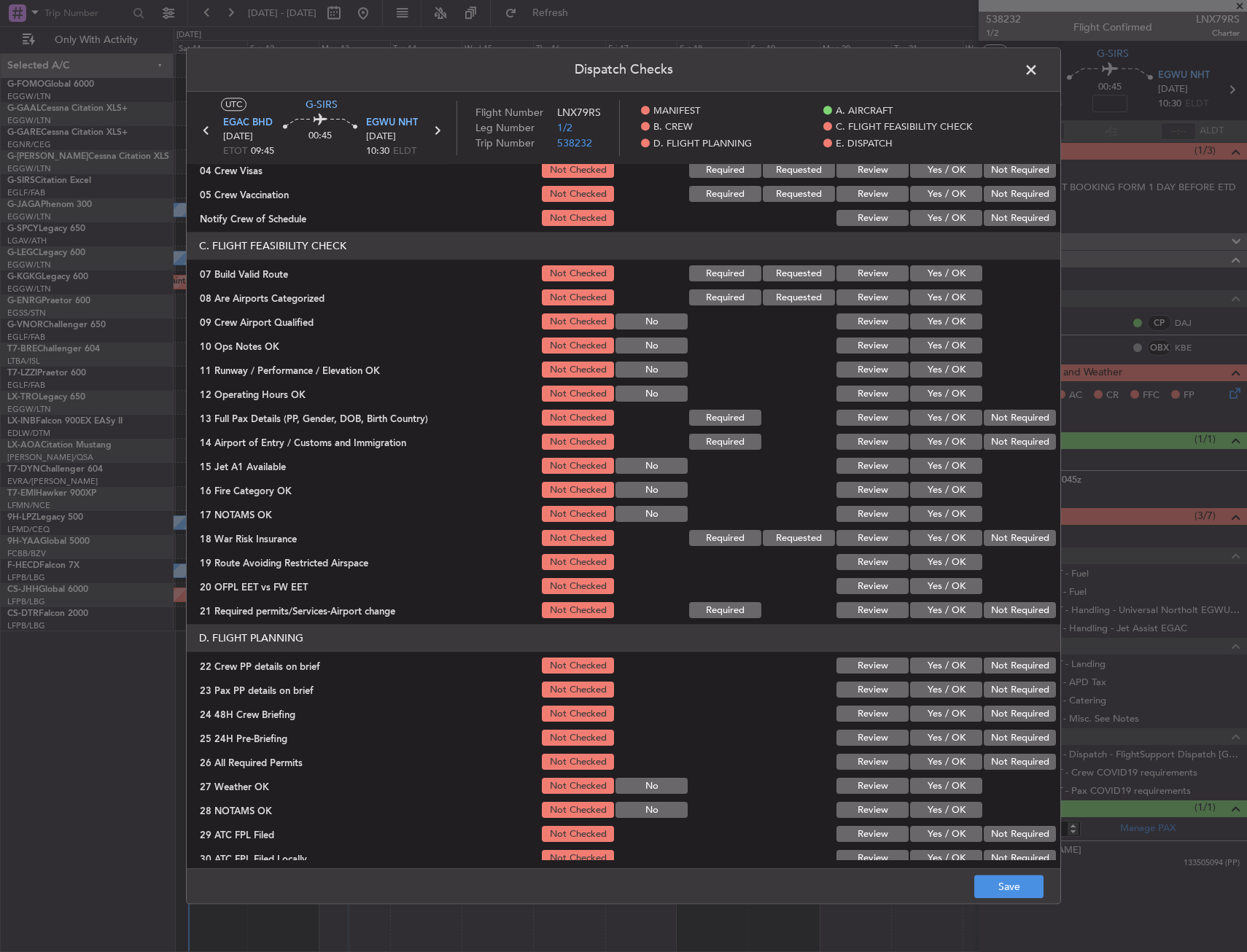
click at [941, 277] on button "Yes / OK" at bounding box center [946, 275] width 72 height 16
click at [949, 343] on button "Yes / OK" at bounding box center [946, 346] width 72 height 16
click at [949, 373] on button "Yes / OK" at bounding box center [946, 370] width 72 height 16
click at [949, 396] on button "Yes / OK" at bounding box center [946, 395] width 72 height 16
drag, startPoint x: 948, startPoint y: 413, endPoint x: 947, endPoint y: 427, distance: 14.0
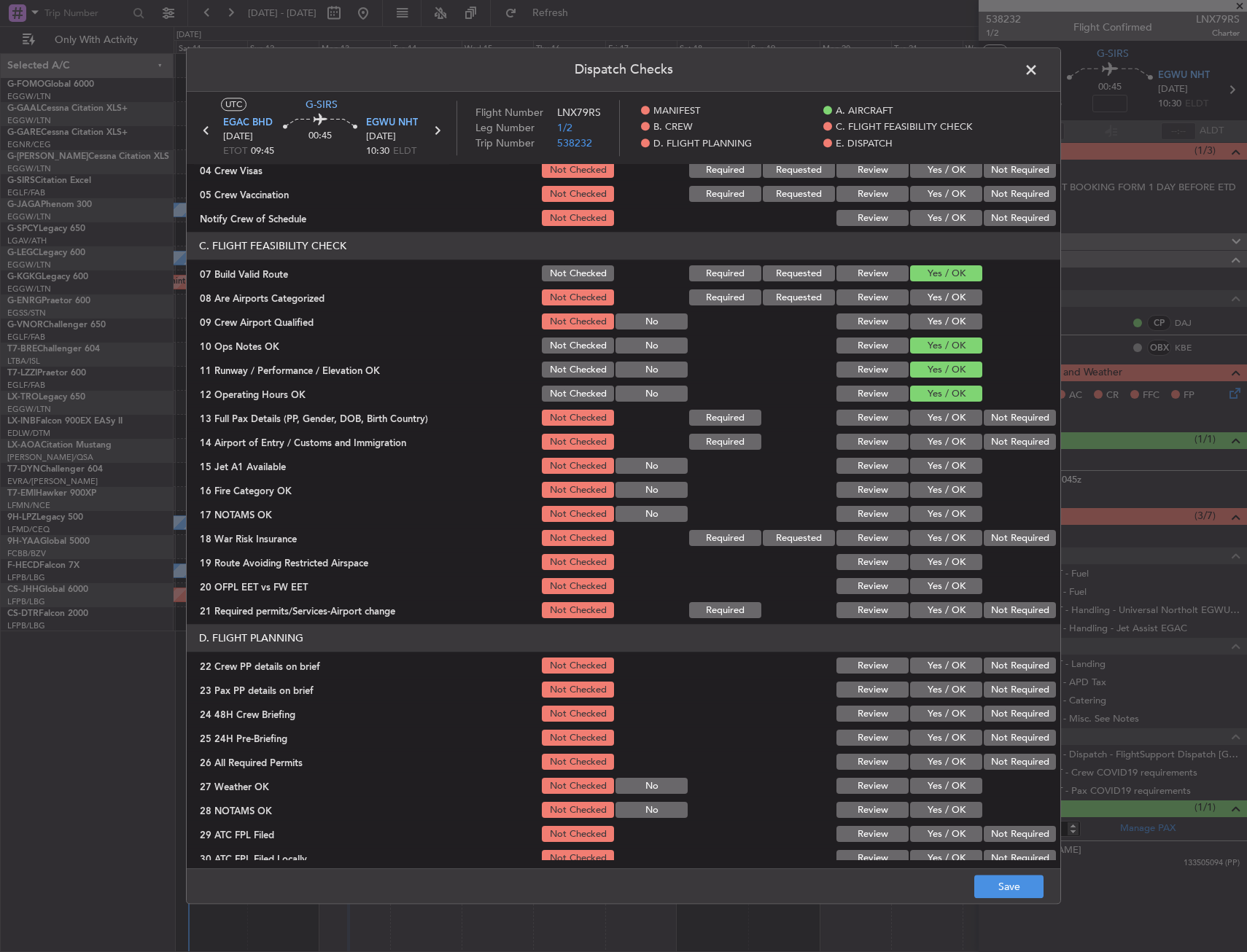
click at [947, 414] on button "Yes / OK" at bounding box center [946, 418] width 72 height 16
click at [947, 437] on button "Yes / OK" at bounding box center [946, 443] width 72 height 16
click at [944, 475] on div "Yes / OK" at bounding box center [944, 467] width 74 height 21
click at [945, 468] on button "Yes / OK" at bounding box center [946, 467] width 72 height 16
click at [947, 503] on section "C. FLIGHT FEASIBILITY CHECK 07 Build Valid Route Not Checked Required Requested…" at bounding box center [624, 427] width 874 height 389
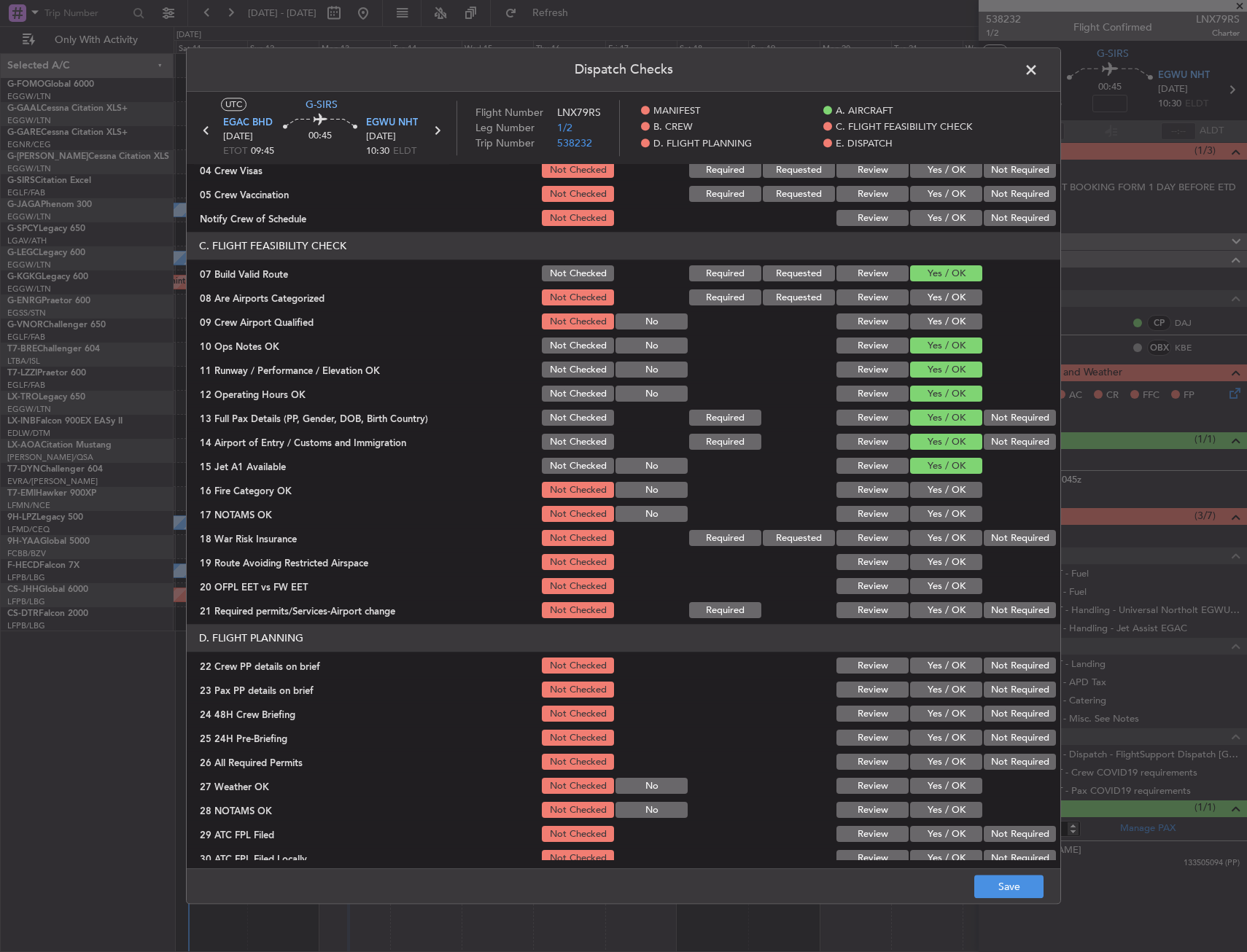
click at [947, 494] on button "Yes / OK" at bounding box center [946, 491] width 72 height 16
click at [950, 516] on button "Yes / OK" at bounding box center [946, 515] width 72 height 16
drag, startPoint x: 991, startPoint y: 528, endPoint x: 989, endPoint y: 537, distance: 9.2
click at [991, 529] on div "Not Required" at bounding box center [1018, 539] width 74 height 21
click at [989, 538] on button "Not Required" at bounding box center [1020, 539] width 72 height 16
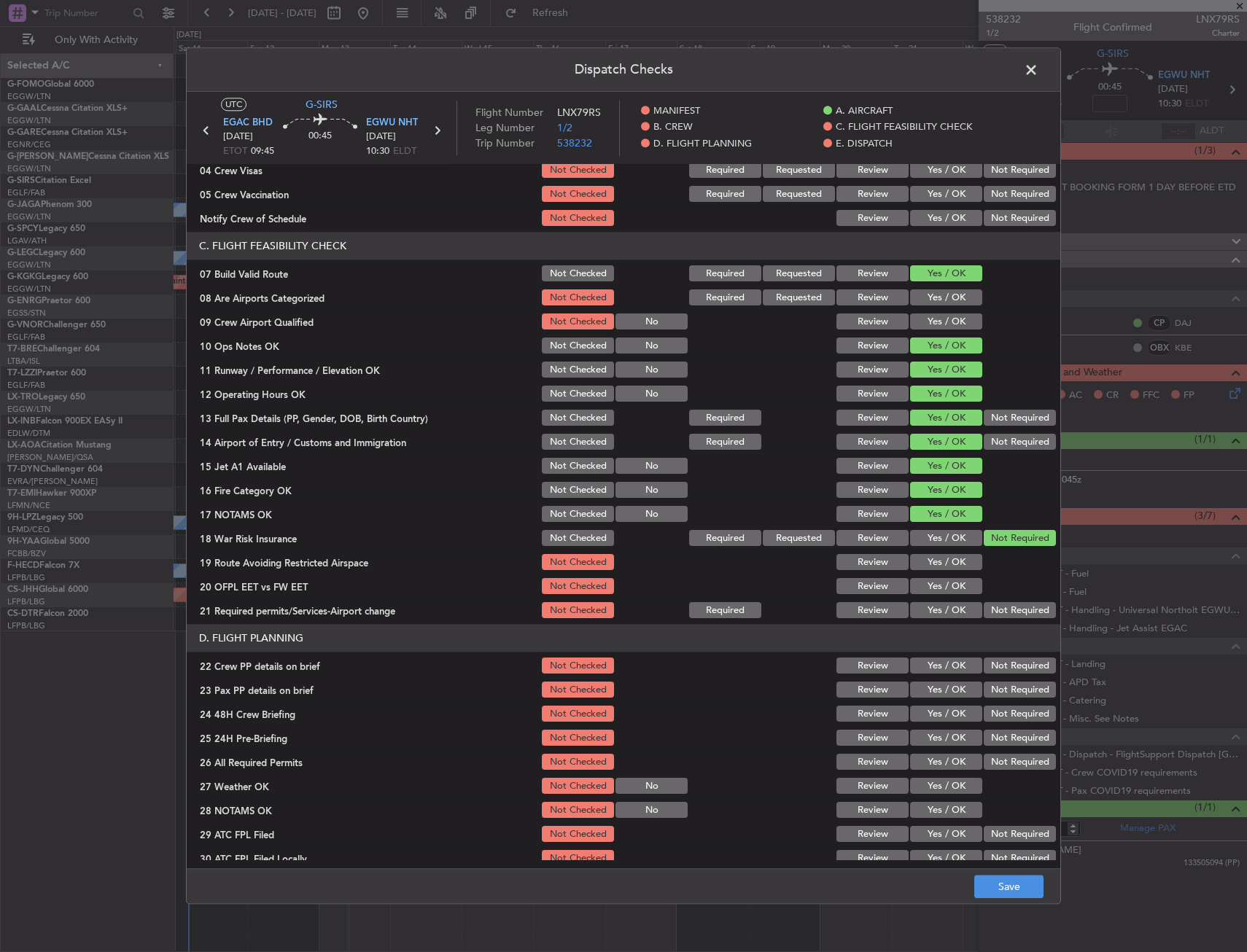
click at [953, 563] on button "Yes / OK" at bounding box center [946, 563] width 72 height 16
drag, startPoint x: 952, startPoint y: 582, endPoint x: 949, endPoint y: 601, distance: 19.2
click at [952, 584] on button "Yes / OK" at bounding box center [946, 587] width 72 height 16
click at [947, 610] on button "Yes / OK" at bounding box center [946, 611] width 72 height 16
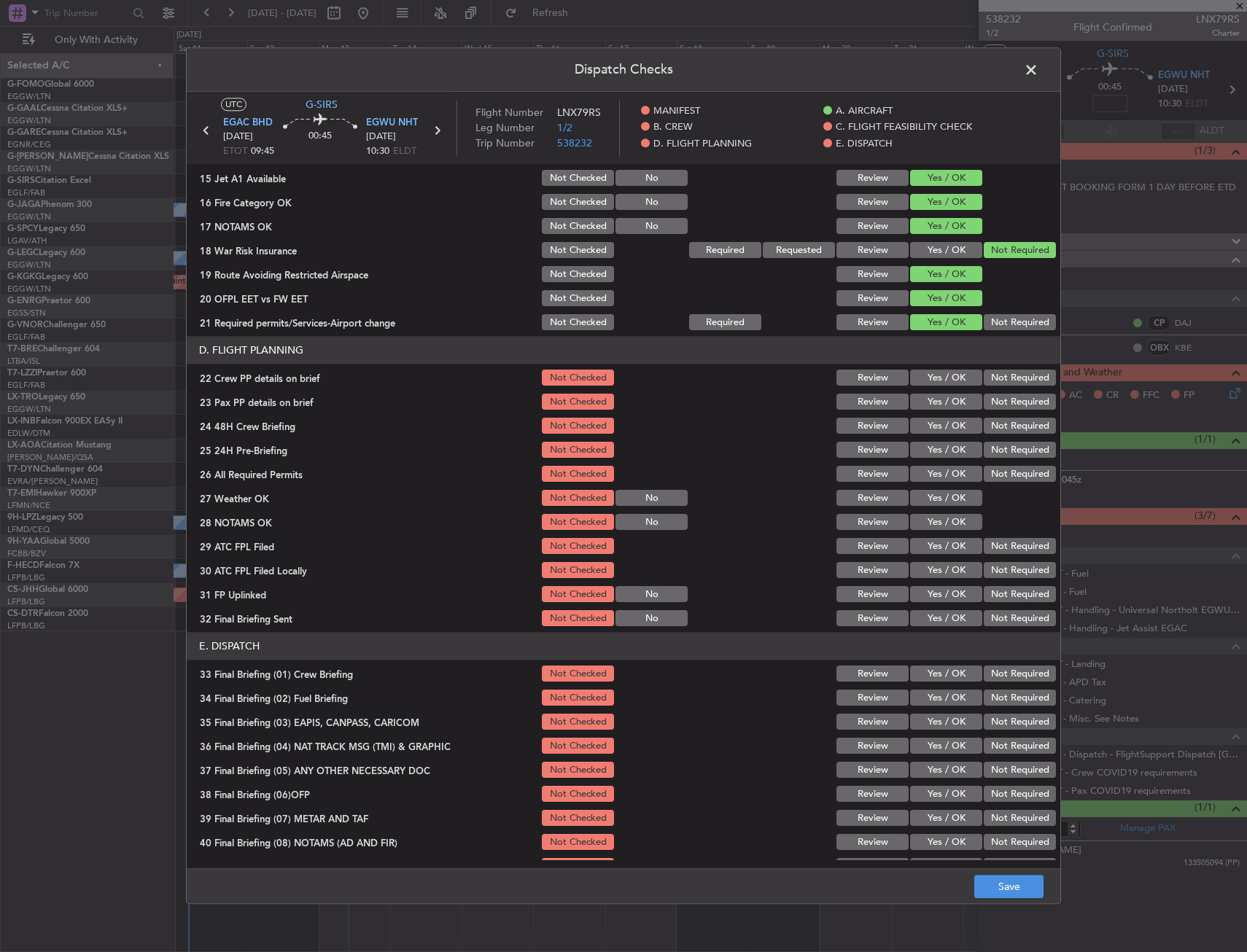
scroll to position [511, 0]
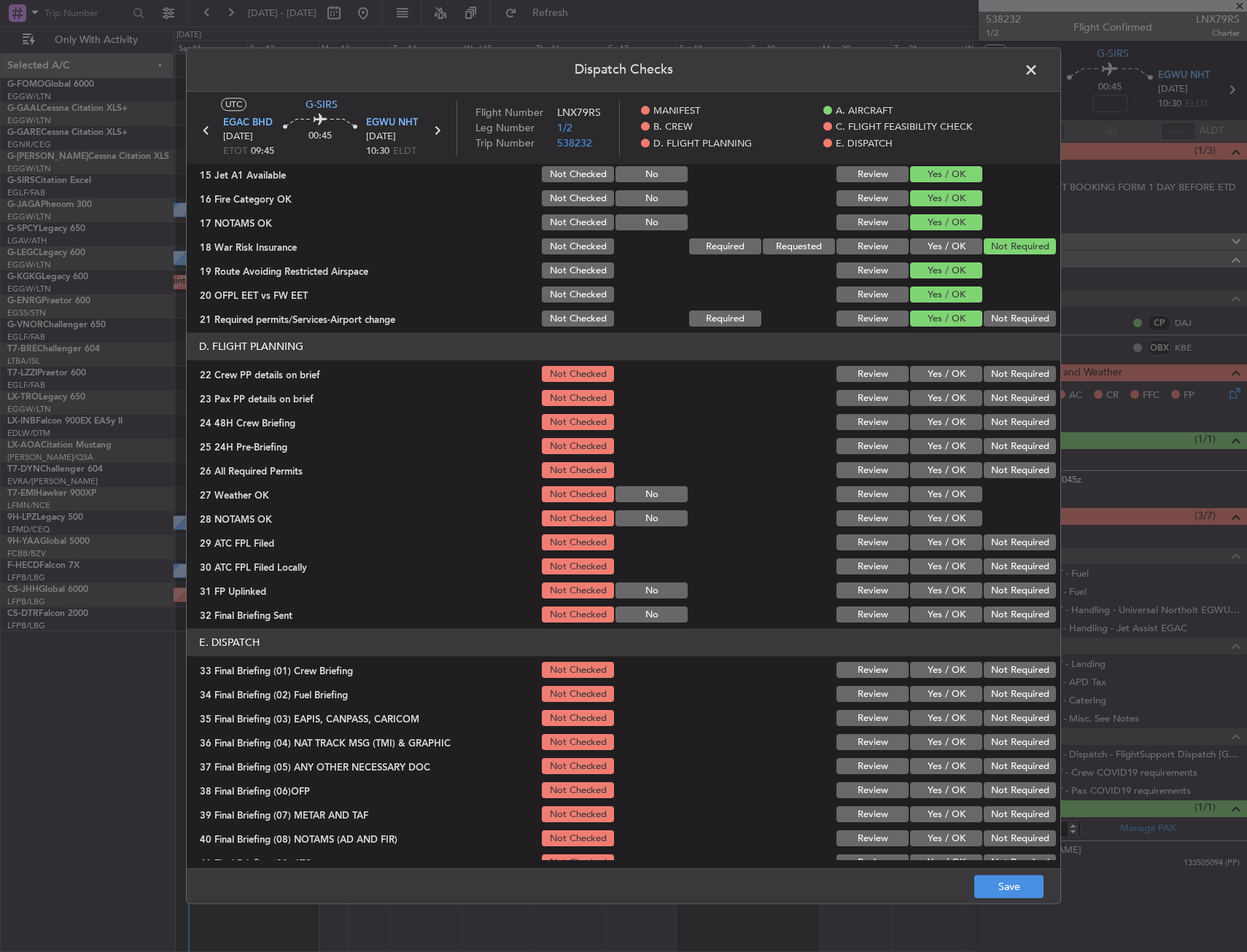
click at [933, 368] on button "Yes / OK" at bounding box center [946, 375] width 72 height 16
click at [934, 387] on section "D. FLIGHT PLANNING 22 Crew PP details on brief Not Checked Review Yes / OK Not …" at bounding box center [624, 480] width 874 height 292
click at [936, 401] on button "Yes / OK" at bounding box center [946, 399] width 72 height 16
click at [938, 425] on button "Yes / OK" at bounding box center [946, 423] width 72 height 16
click at [987, 455] on div "Not Required" at bounding box center [1018, 447] width 74 height 21
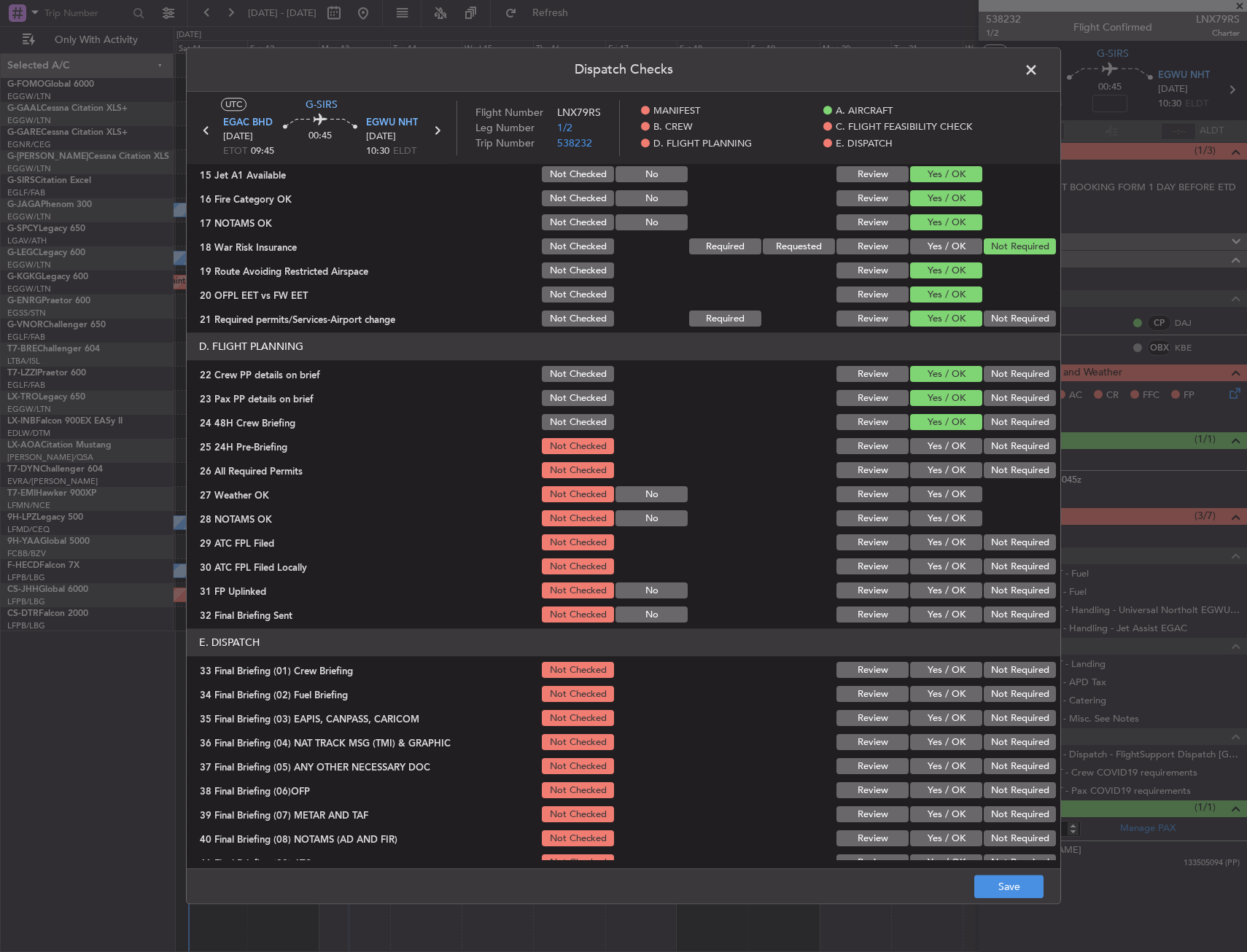
click at [984, 449] on button "Not Required" at bounding box center [1020, 447] width 72 height 16
click at [1026, 882] on button "Save" at bounding box center [1009, 888] width 69 height 24
click at [1038, 70] on span at bounding box center [1038, 74] width 0 height 30
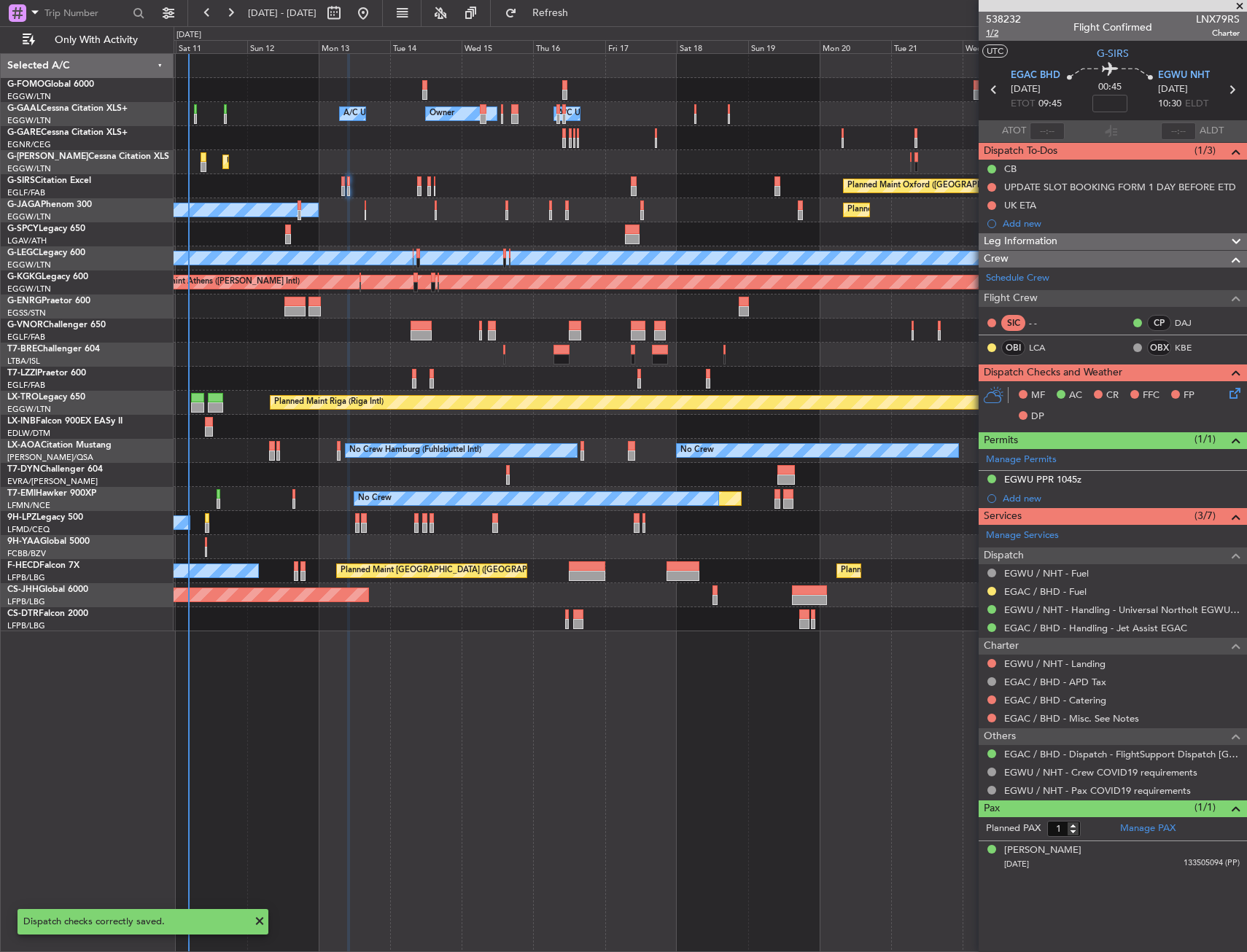
click at [997, 35] on span "1/2" at bounding box center [1003, 33] width 35 height 13
click at [997, 36] on span "1/2" at bounding box center [1003, 33] width 35 height 13
click at [991, 34] on span "1/2" at bounding box center [1003, 33] width 35 height 13
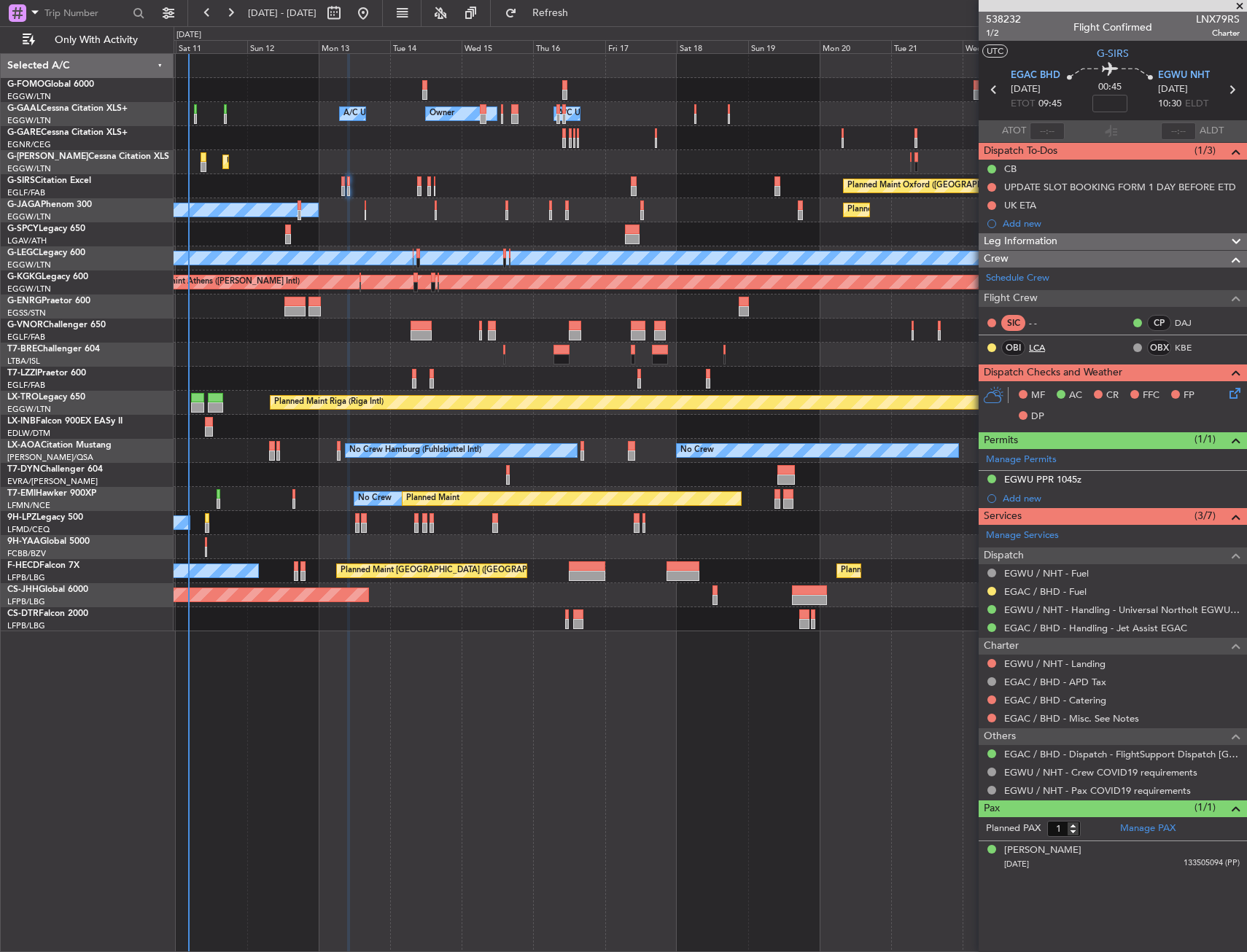
click at [1043, 350] on link "LCA" at bounding box center [1045, 348] width 32 height 13
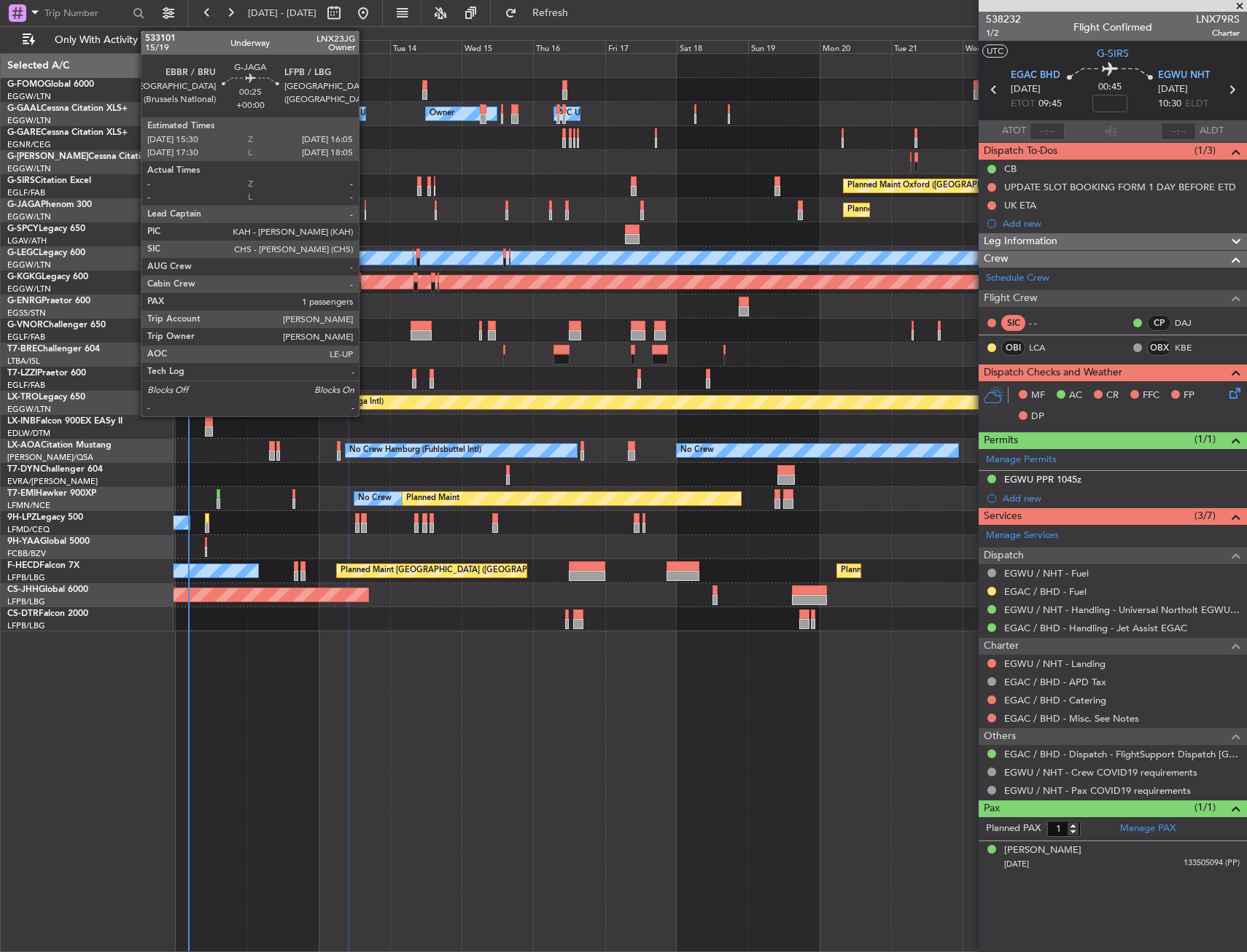
click at [365, 213] on div at bounding box center [365, 215] width 2 height 10
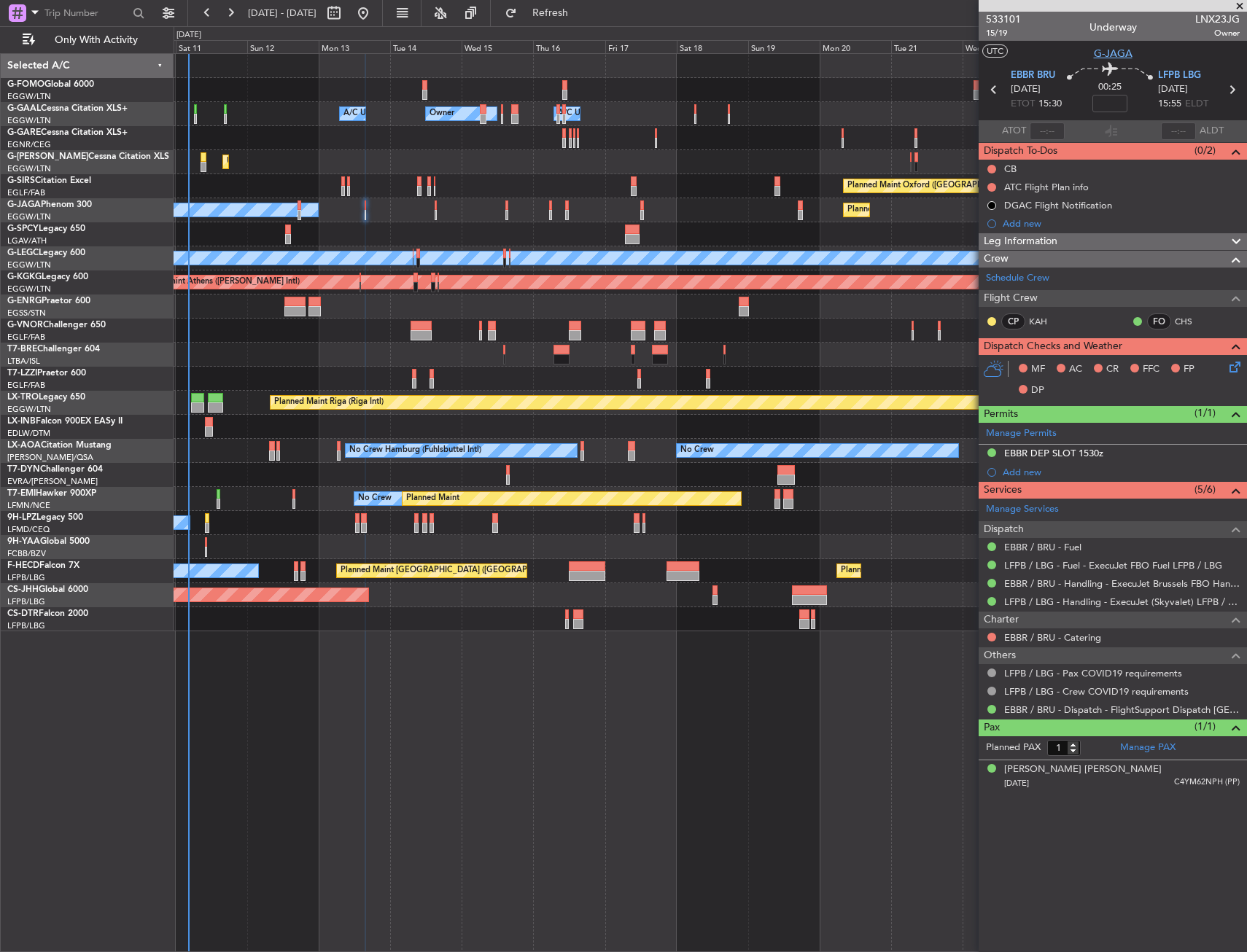
click at [1101, 59] on span "G-JAGA" at bounding box center [1113, 53] width 38 height 15
click at [1146, 189] on div "ATC Flight Plan info" at bounding box center [1113, 187] width 269 height 18
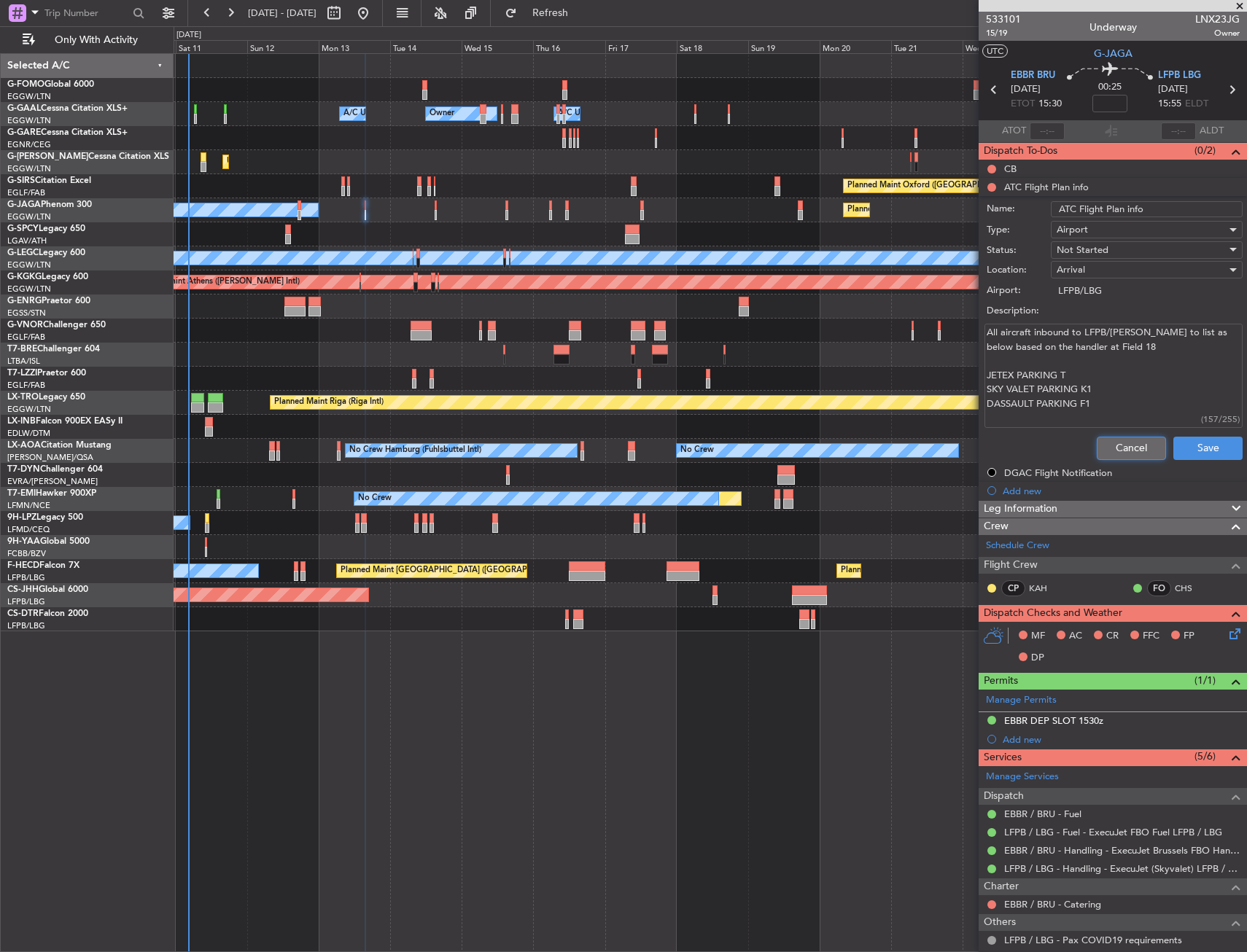
click at [1130, 438] on button "Cancel" at bounding box center [1131, 449] width 69 height 24
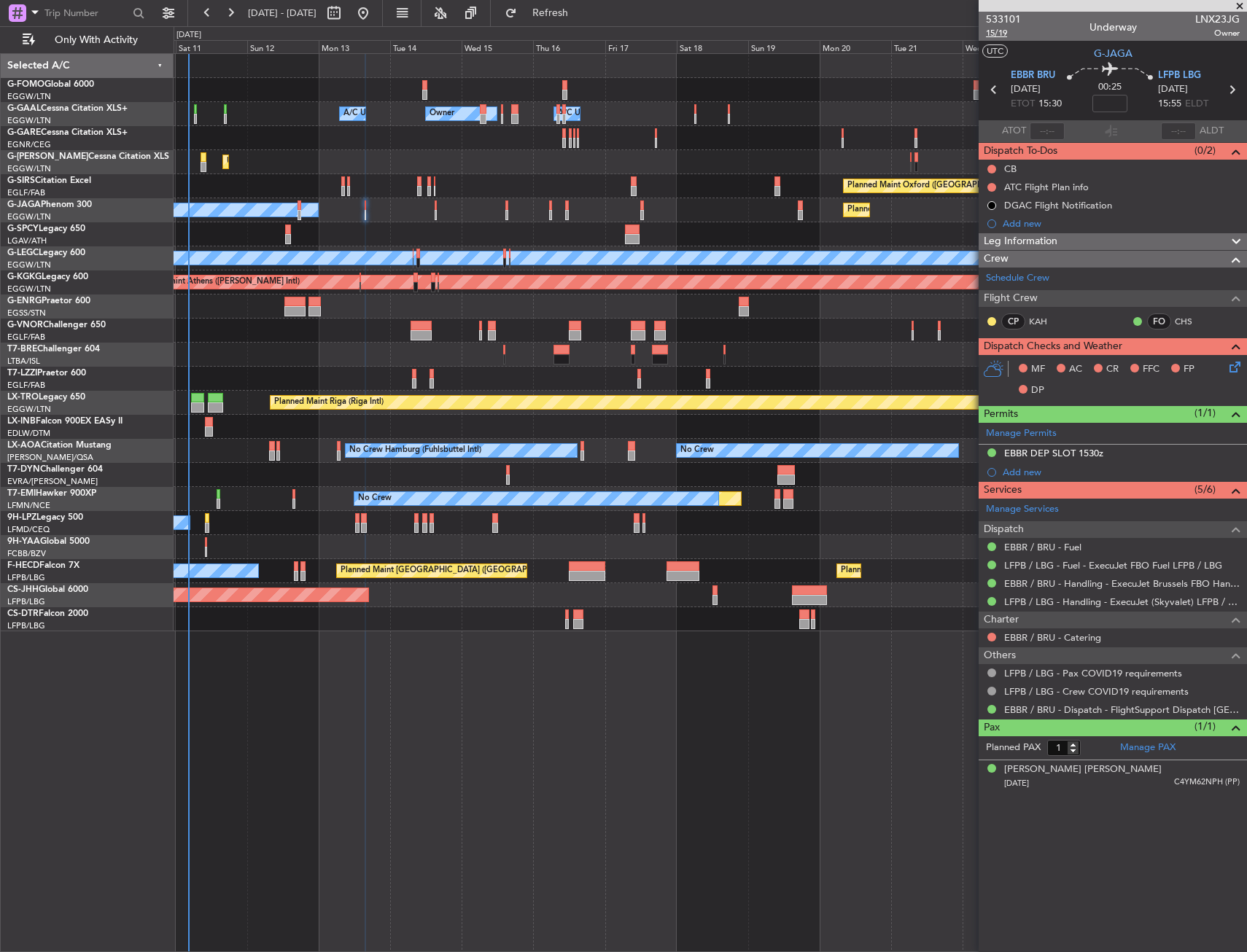
click at [995, 27] on span "15/19" at bounding box center [1003, 33] width 35 height 13
click at [989, 169] on button at bounding box center [992, 169] width 9 height 9
click at [989, 224] on li "Completed" at bounding box center [992, 233] width 77 height 22
click at [1121, 106] on input at bounding box center [1109, 103] width 35 height 18
click at [1067, 54] on section "UTC G-JAGA" at bounding box center [1113, 52] width 269 height 22
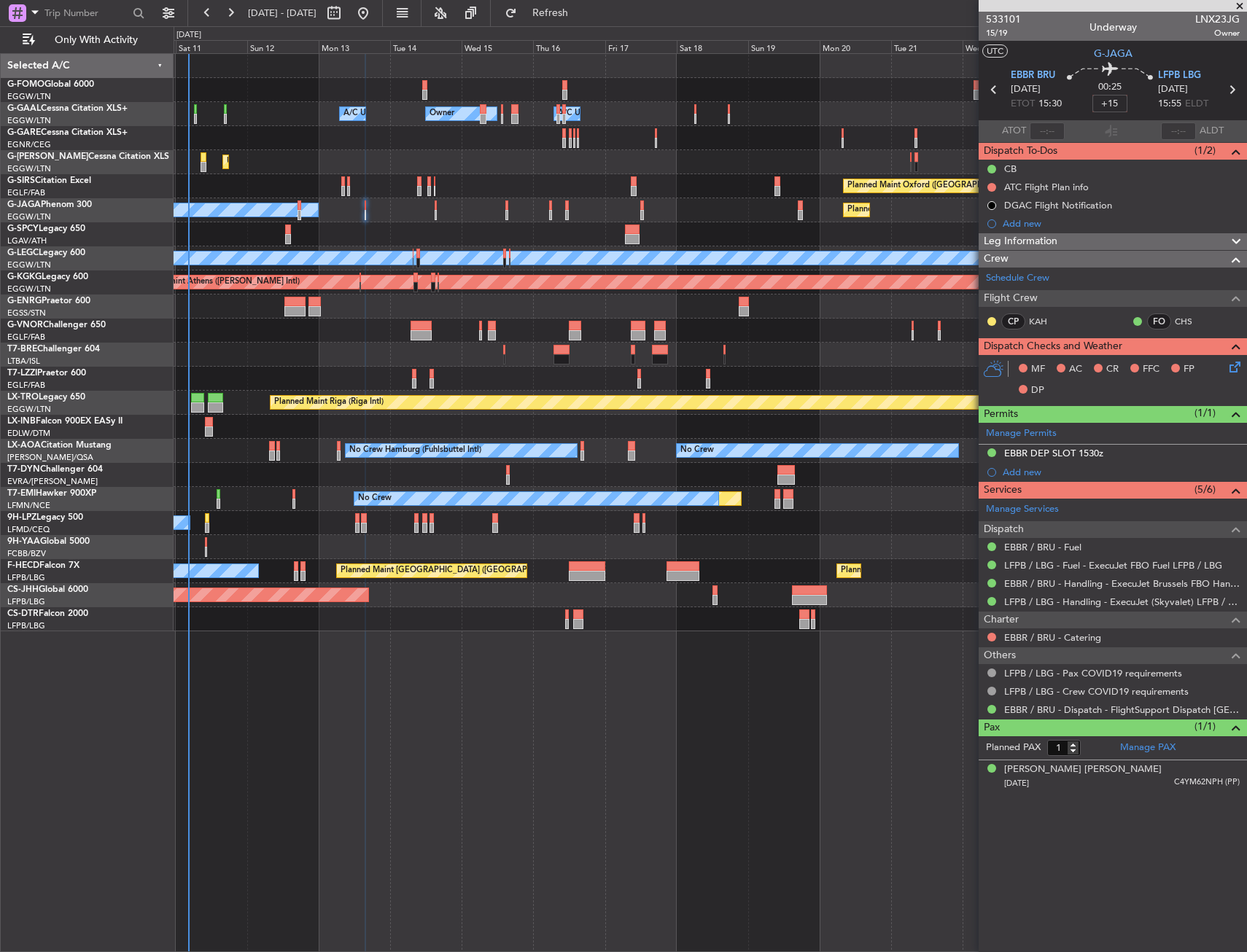
type input "+00:15"
click at [1235, 369] on icon at bounding box center [1232, 365] width 12 height 12
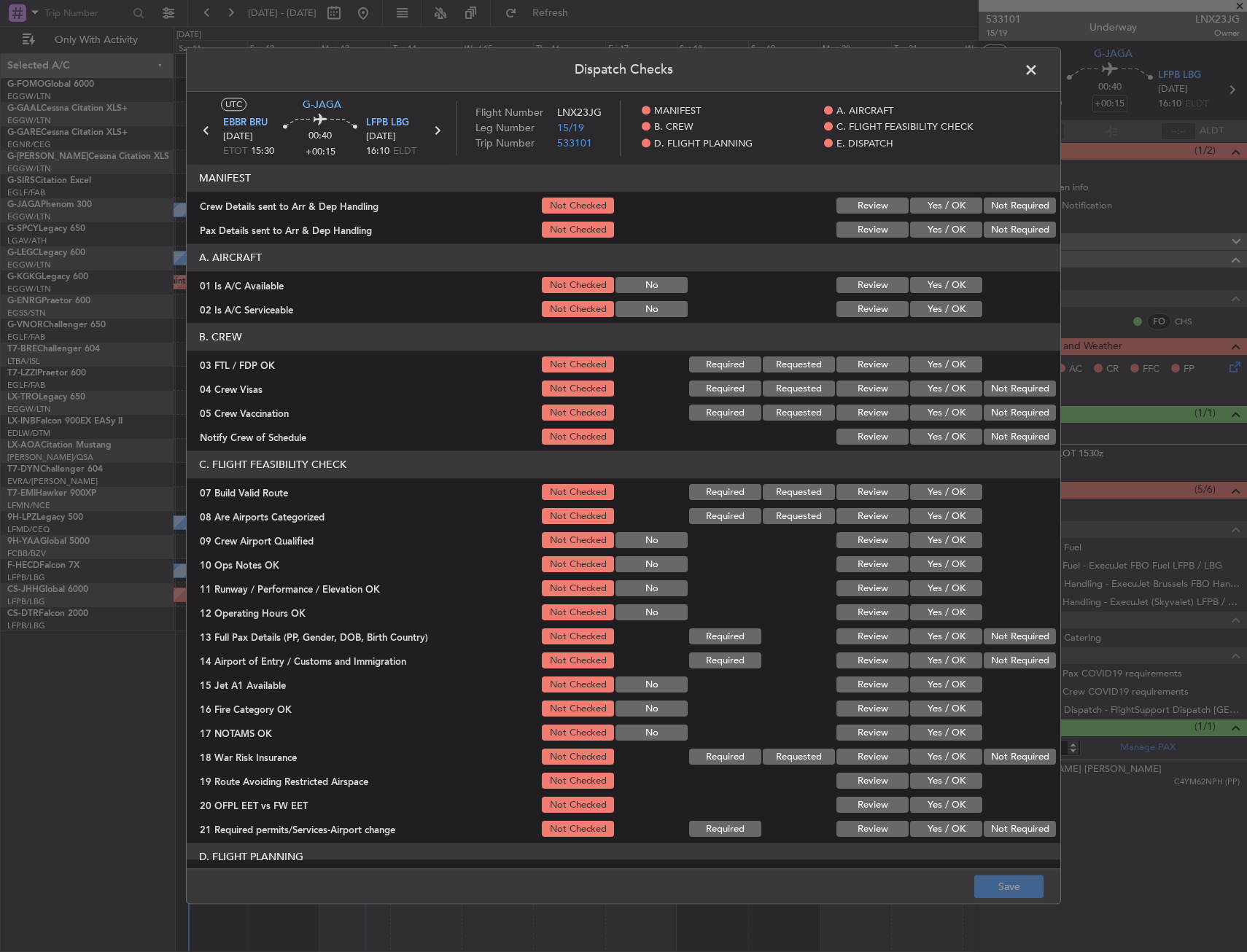
drag, startPoint x: 920, startPoint y: 285, endPoint x: 925, endPoint y: 305, distance: 20.6
click at [921, 286] on button "Yes / OK" at bounding box center [946, 286] width 72 height 16
click at [925, 307] on button "Yes / OK" at bounding box center [946, 310] width 72 height 16
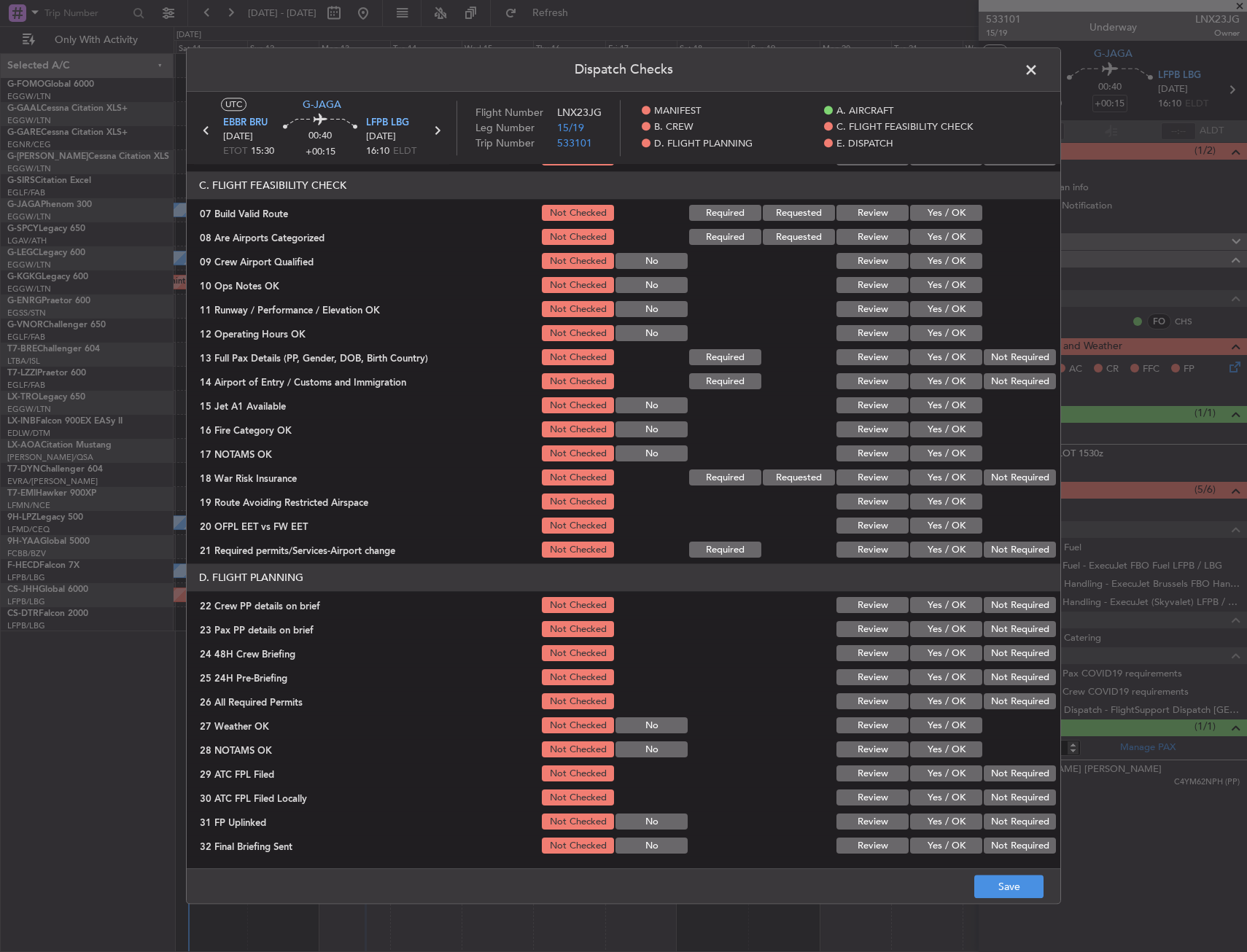
scroll to position [292, 0]
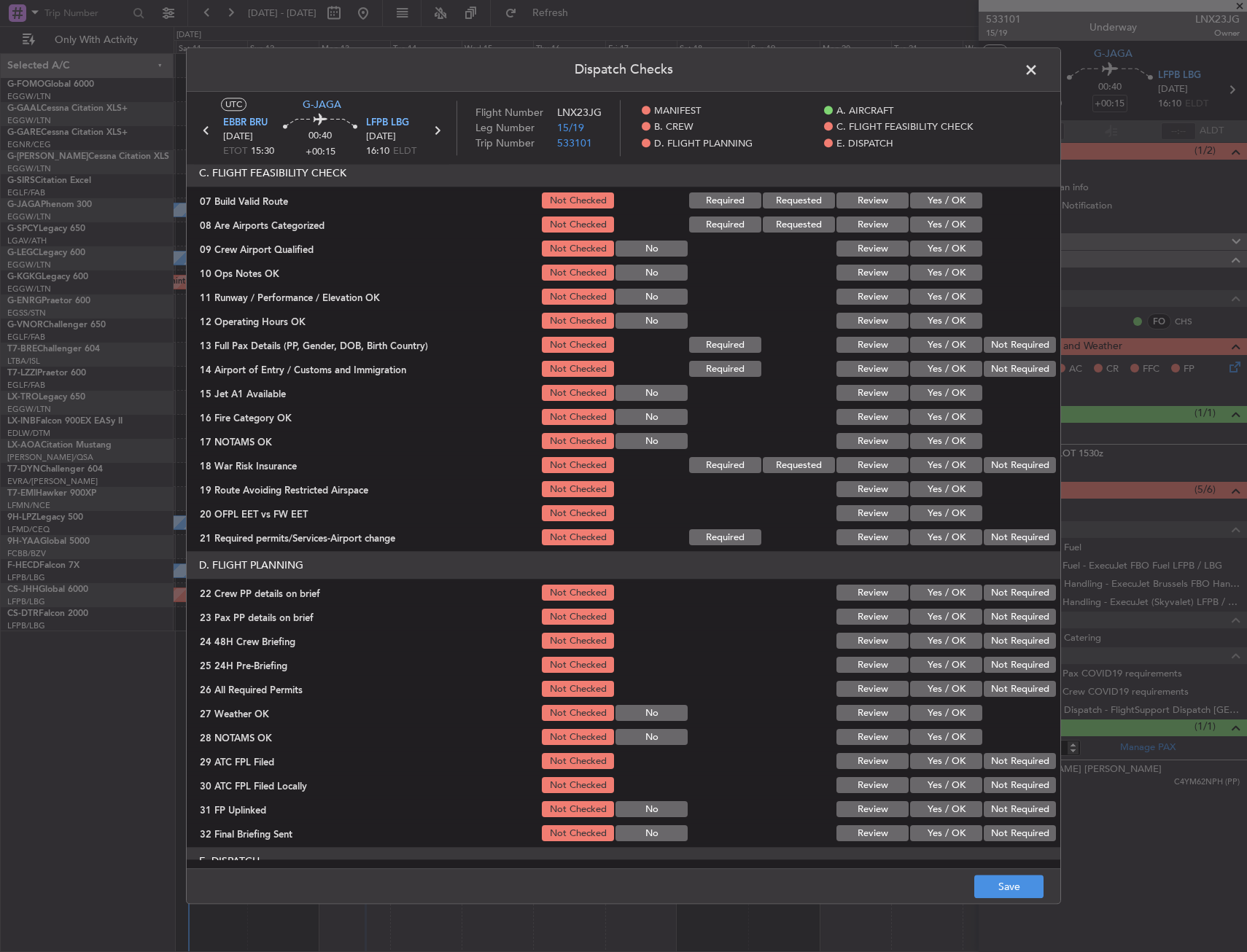
click at [945, 205] on button "Yes / OK" at bounding box center [946, 201] width 72 height 16
click at [939, 268] on button "Yes / OK" at bounding box center [946, 274] width 72 height 16
drag, startPoint x: 941, startPoint y: 297, endPoint x: 942, endPoint y: 314, distance: 17.0
click at [942, 297] on button "Yes / OK" at bounding box center [946, 297] width 72 height 16
drag, startPoint x: 942, startPoint y: 317, endPoint x: 942, endPoint y: 328, distance: 11.0
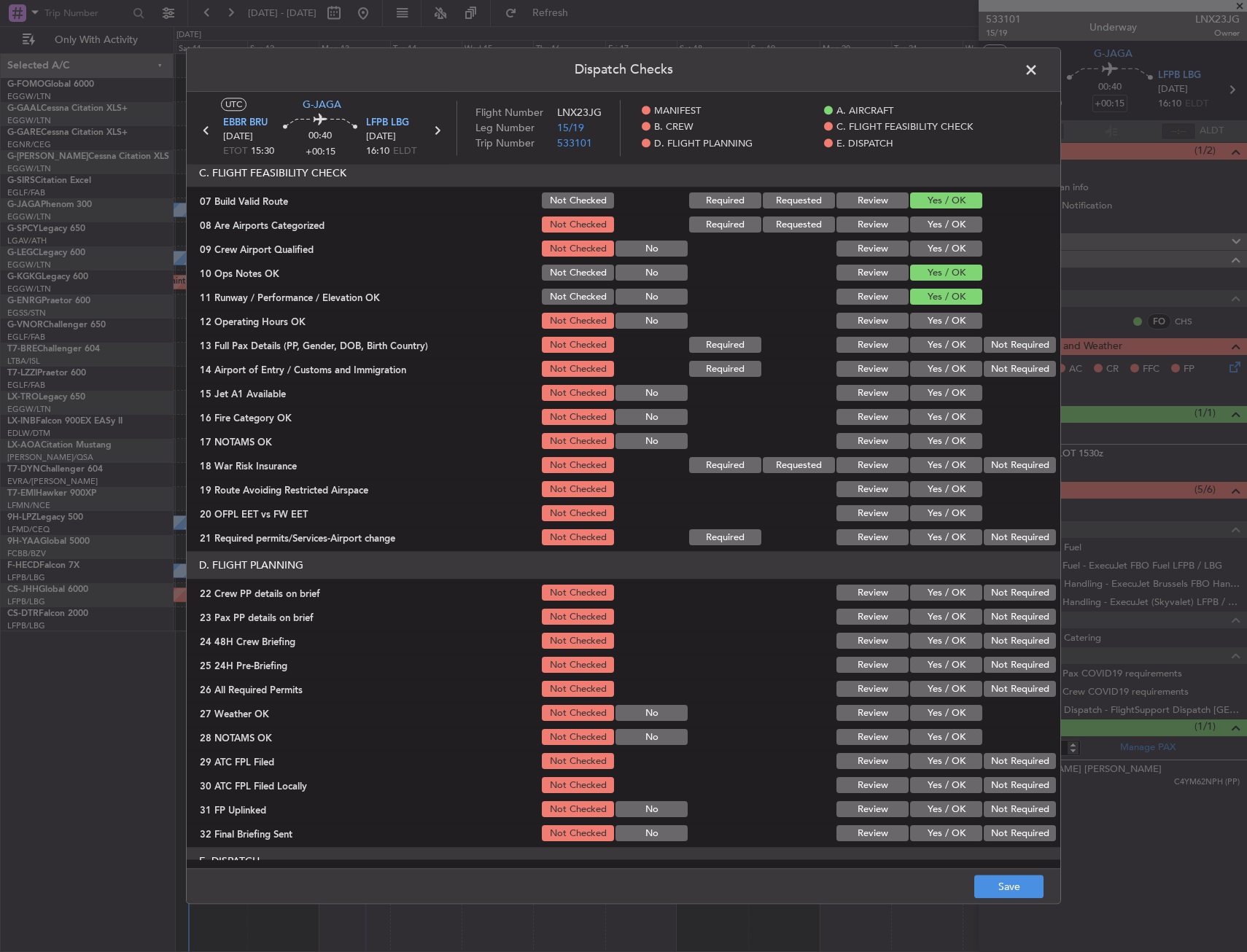
click at [942, 320] on button "Yes / OK" at bounding box center [946, 322] width 72 height 16
click at [941, 336] on section "C. FLIGHT FEASIBILITY CHECK 07 Build Valid Route Not Checked Required Requested…" at bounding box center [624, 353] width 874 height 389
drag, startPoint x: 941, startPoint y: 345, endPoint x: 942, endPoint y: 367, distance: 22.0
click at [941, 348] on button "Yes / OK" at bounding box center [946, 345] width 72 height 16
click at [943, 373] on button "Yes / OK" at bounding box center [946, 370] width 72 height 16
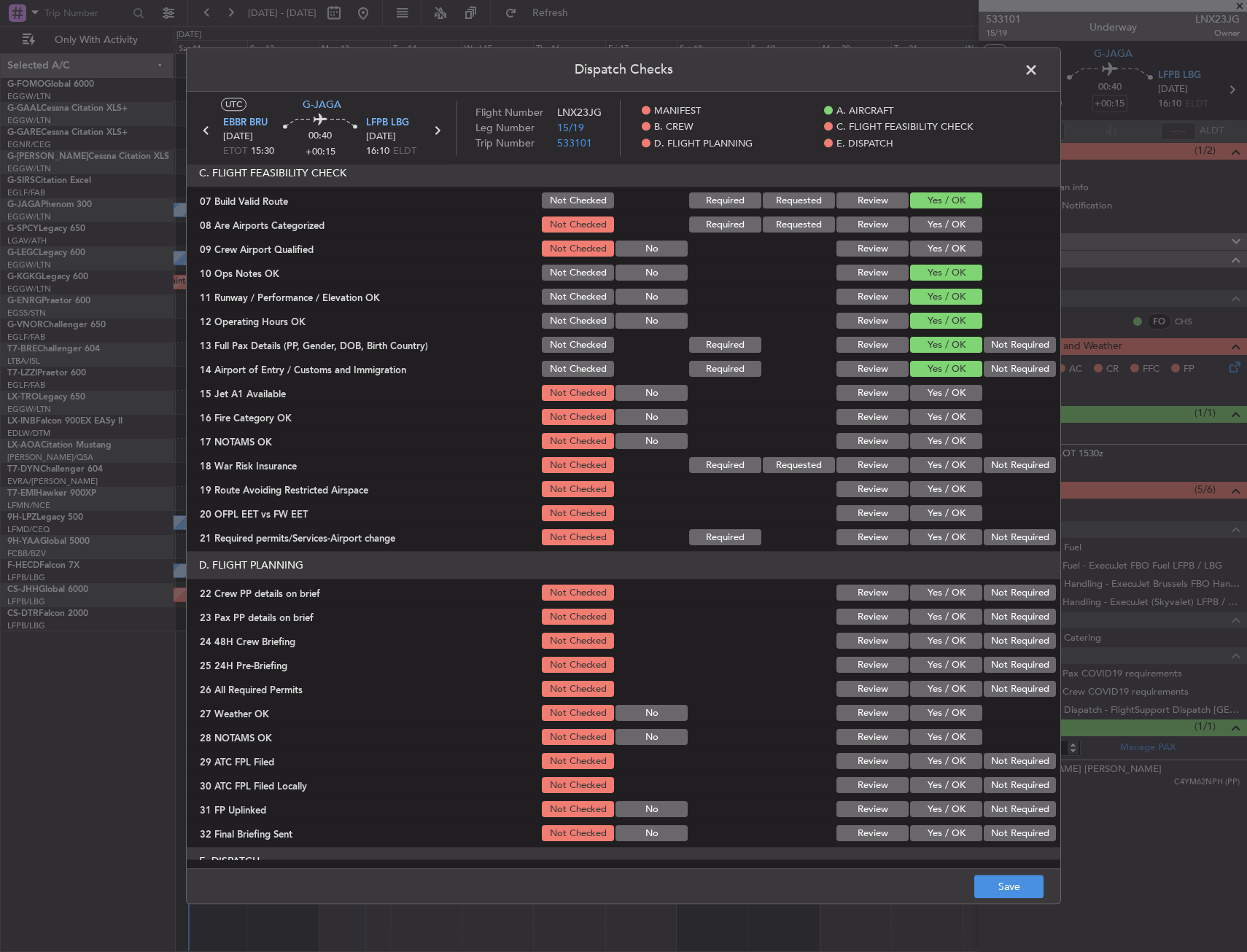
click at [944, 395] on button "Yes / OK" at bounding box center [946, 394] width 72 height 16
click at [947, 410] on button "Yes / OK" at bounding box center [946, 418] width 72 height 16
drag, startPoint x: 947, startPoint y: 424, endPoint x: 946, endPoint y: 432, distance: 8.1
click at [947, 428] on section "C. FLIGHT FEASIBILITY CHECK 07 Build Valid Route Not Checked Required Requested…" at bounding box center [624, 353] width 874 height 389
click at [946, 435] on button "Yes / OK" at bounding box center [946, 442] width 72 height 16
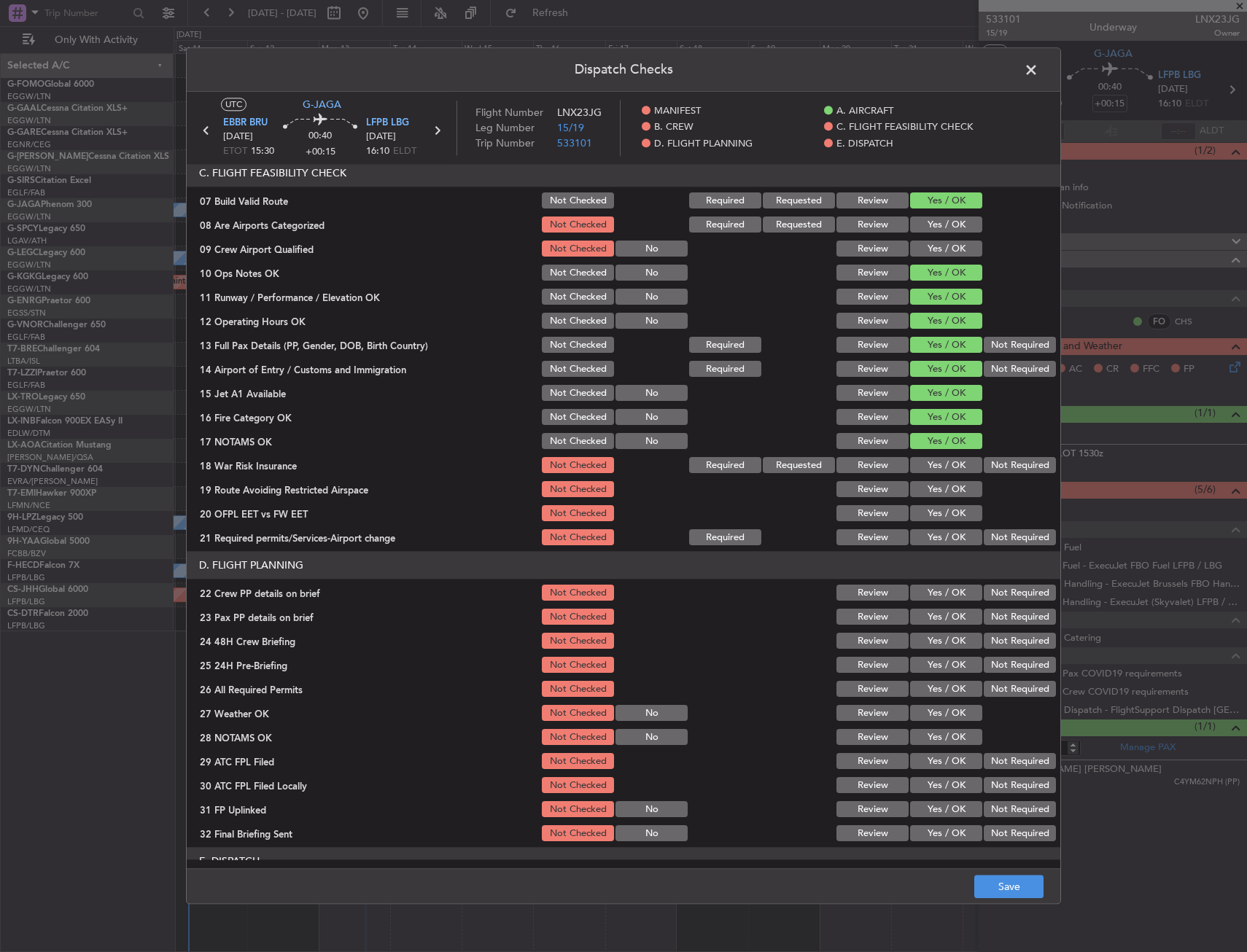
drag, startPoint x: 987, startPoint y: 469, endPoint x: 980, endPoint y: 485, distance: 17.5
click at [989, 471] on button "Not Required" at bounding box center [1020, 466] width 72 height 16
click at [939, 487] on button "Yes / OK" at bounding box center [946, 490] width 72 height 16
click at [946, 516] on button "Yes / OK" at bounding box center [946, 514] width 72 height 16
click at [945, 528] on div "Yes / OK" at bounding box center [944, 538] width 74 height 21
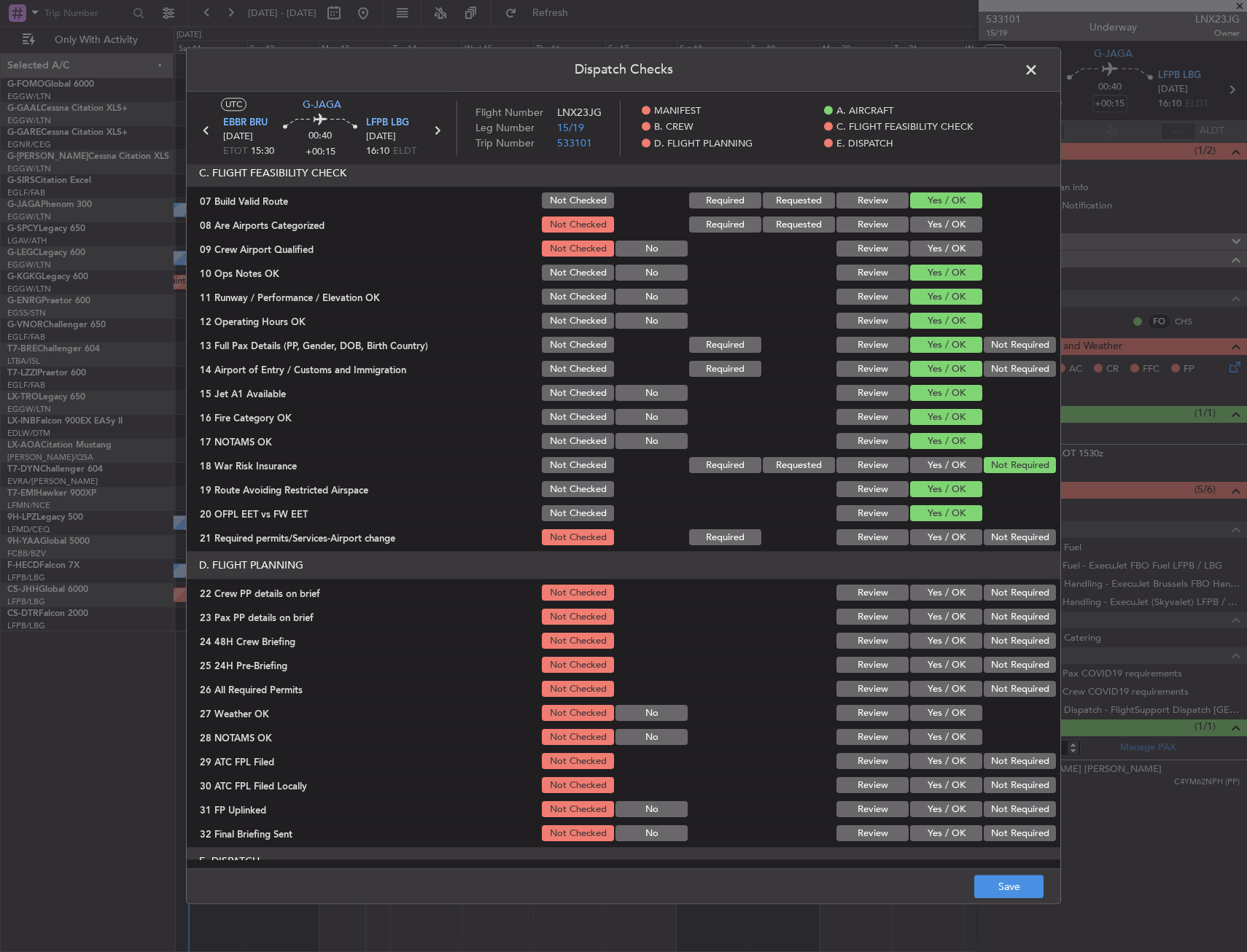
click at [944, 537] on button "Yes / OK" at bounding box center [946, 538] width 72 height 16
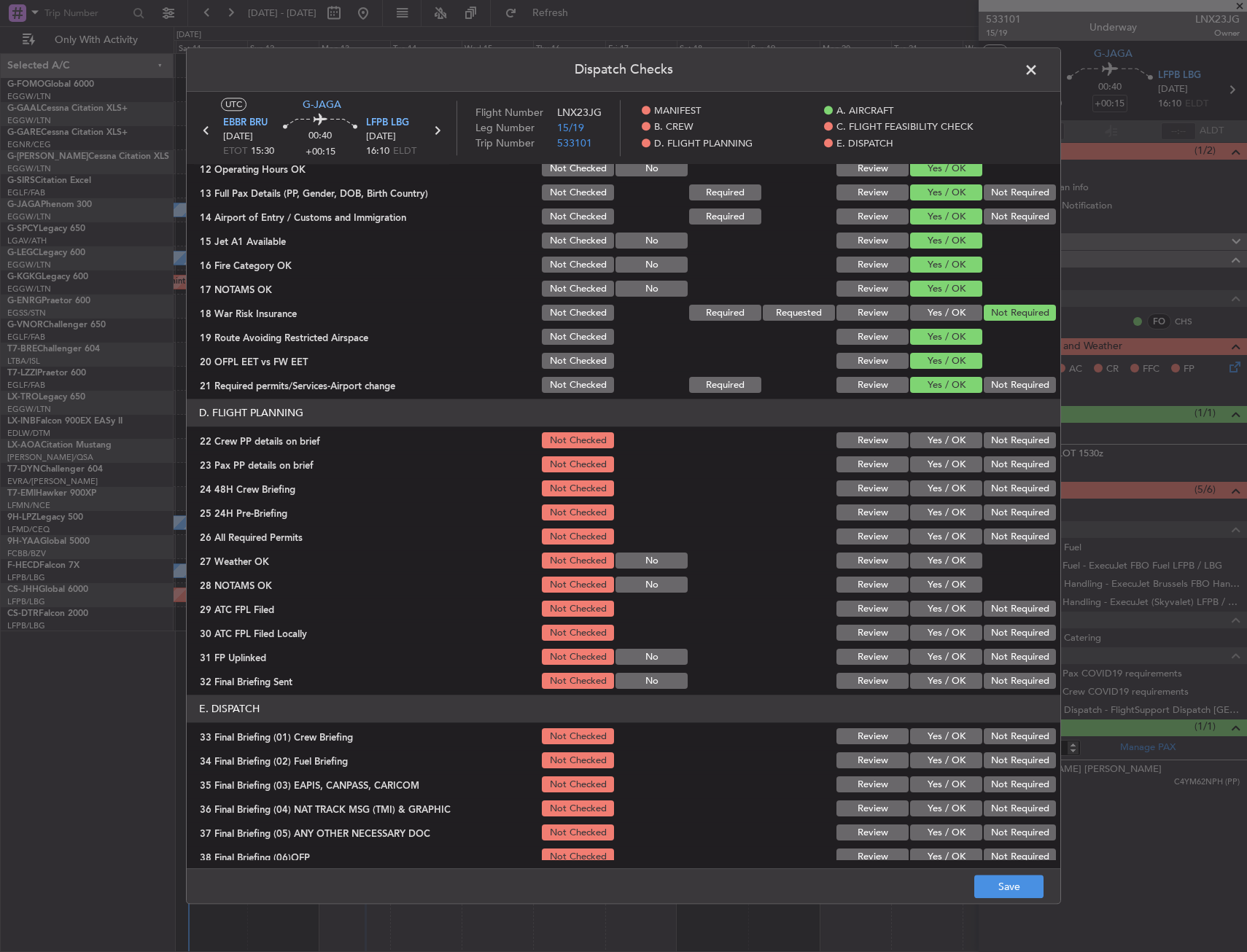
scroll to position [583, 0]
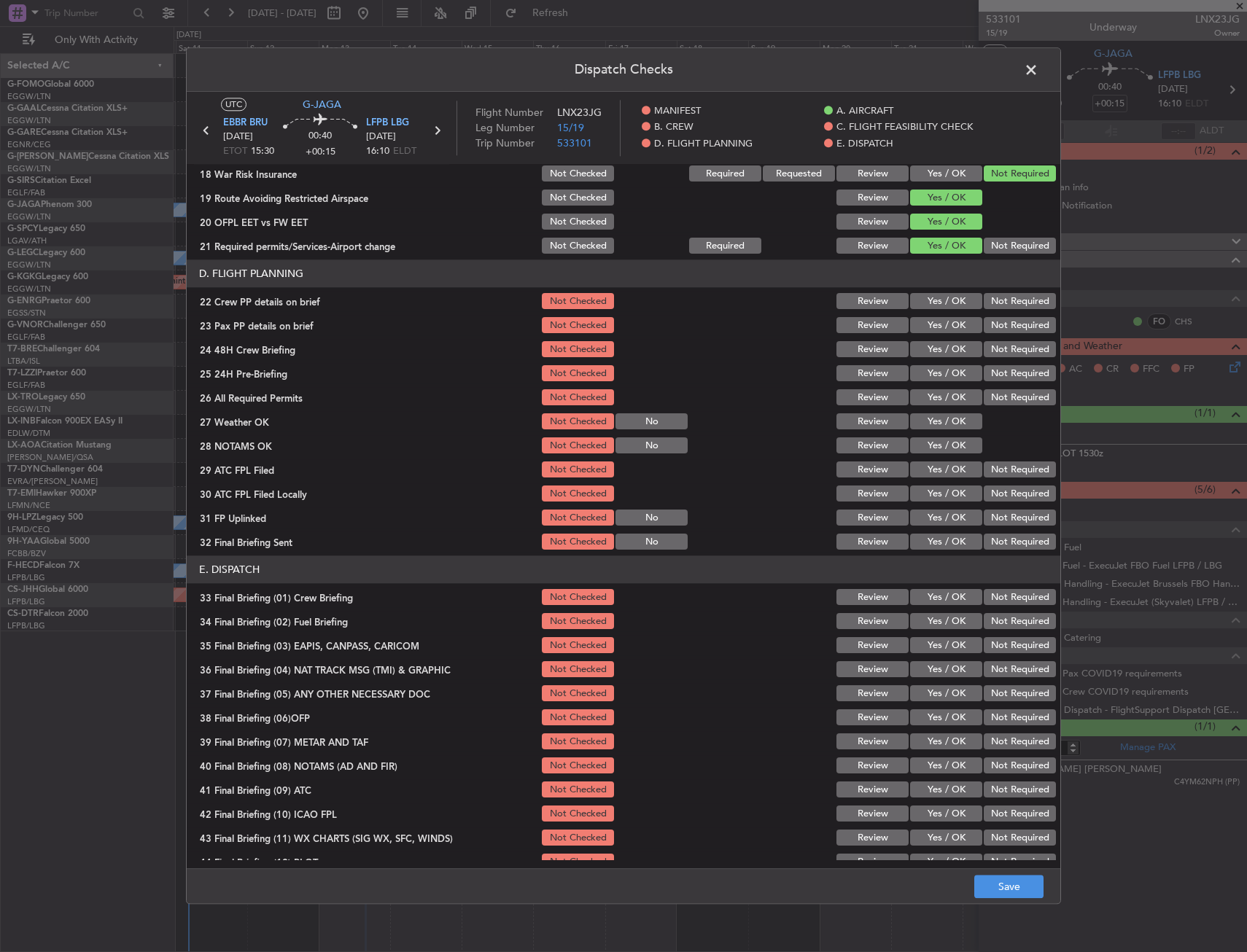
drag, startPoint x: 930, startPoint y: 290, endPoint x: 925, endPoint y: 322, distance: 32.4
click at [930, 291] on section "D. FLIGHT PLANNING 22 Crew PP details on brief Not Checked Review Yes / OK Not …" at bounding box center [624, 407] width 874 height 292
click at [928, 305] on button "Yes / OK" at bounding box center [946, 302] width 72 height 16
drag, startPoint x: 927, startPoint y: 325, endPoint x: 928, endPoint y: 346, distance: 21.0
click at [928, 333] on button "Yes / OK" at bounding box center [946, 326] width 72 height 16
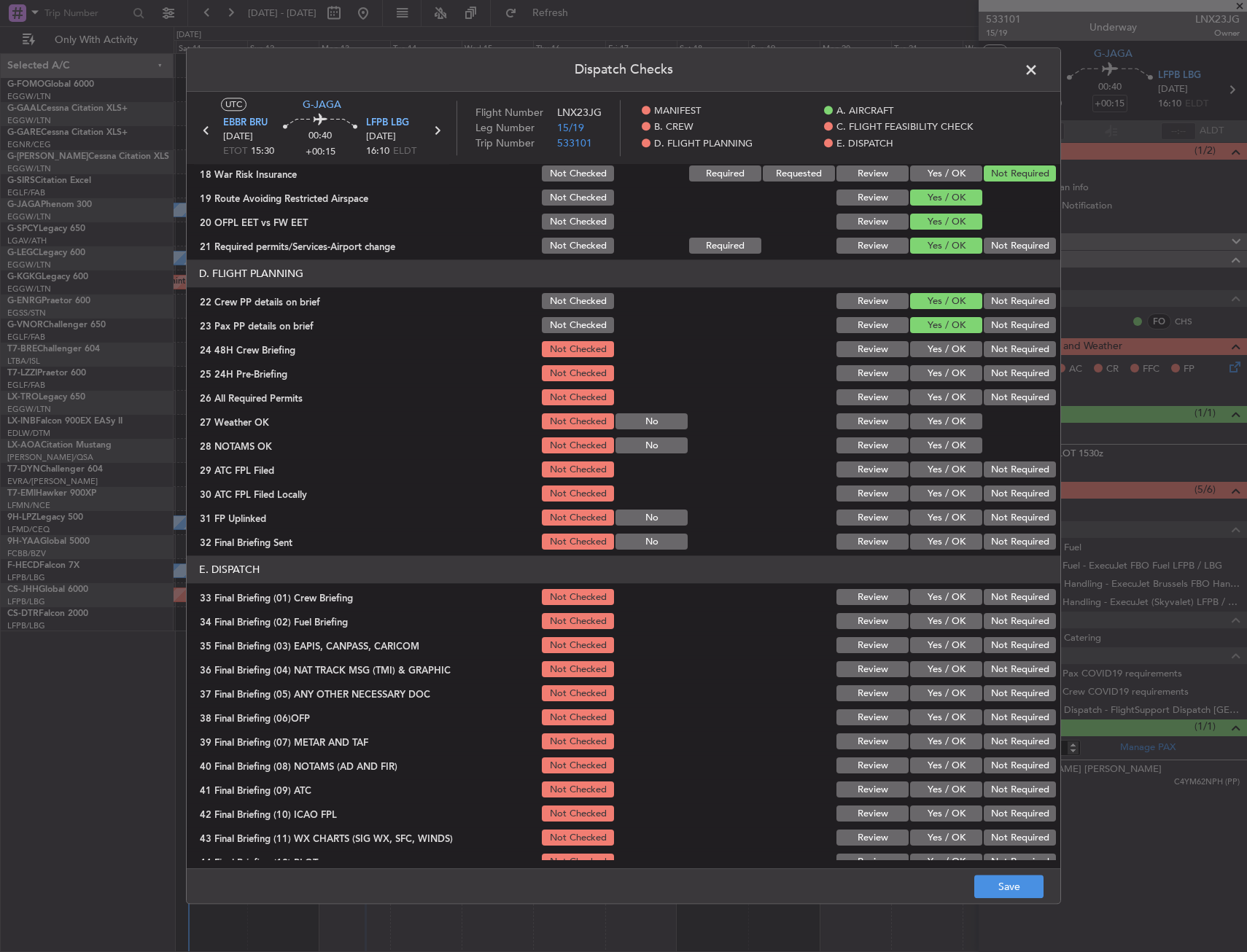
click at [929, 353] on button "Yes / OK" at bounding box center [946, 350] width 72 height 16
drag, startPoint x: 995, startPoint y: 376, endPoint x: 970, endPoint y: 517, distance: 143.2
click at [995, 376] on button "Not Required" at bounding box center [1020, 374] width 72 height 16
click at [987, 874] on footer "Save" at bounding box center [624, 886] width 874 height 35
click at [987, 882] on button "Save" at bounding box center [1009, 888] width 69 height 24
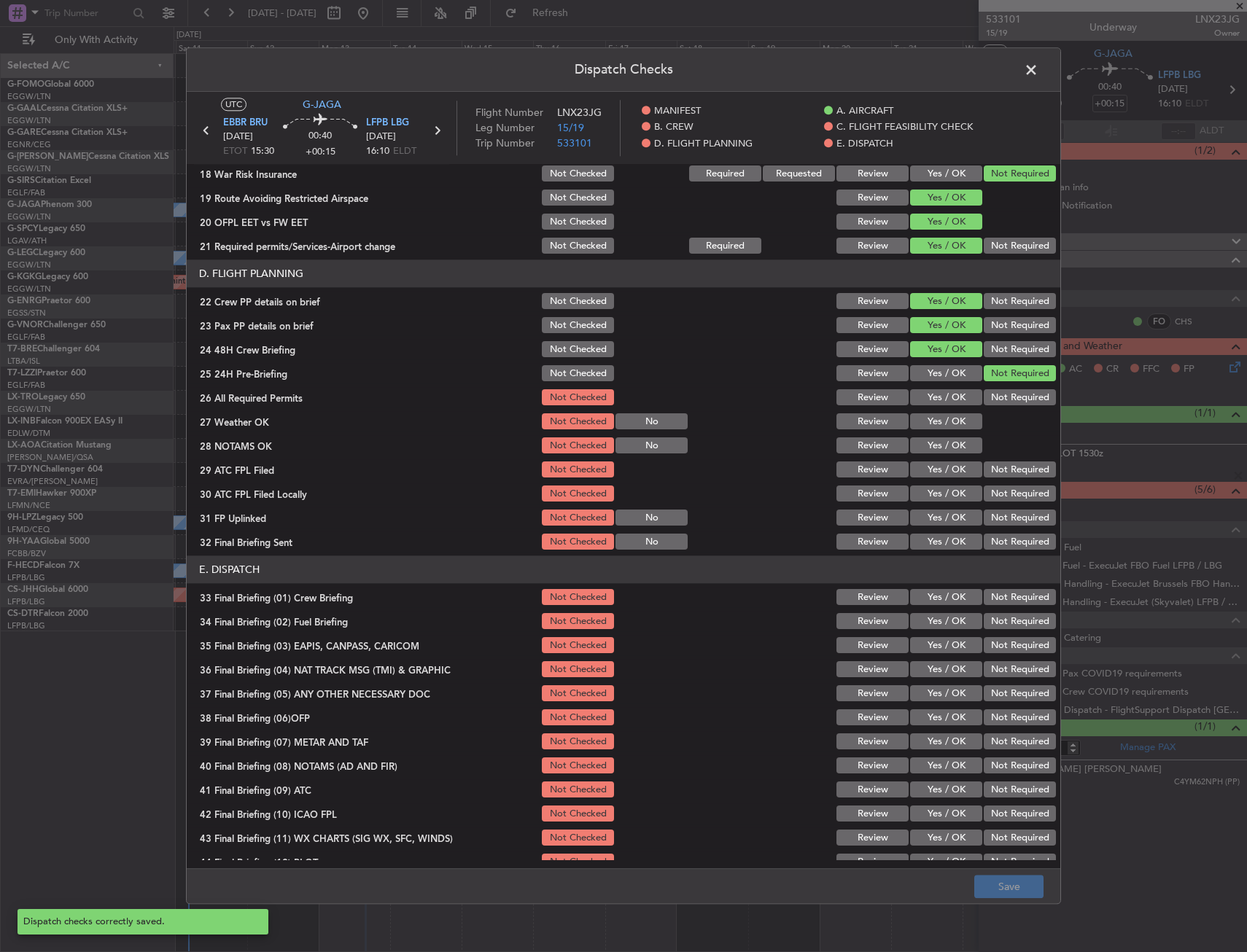
click at [1038, 71] on span at bounding box center [1038, 74] width 0 height 30
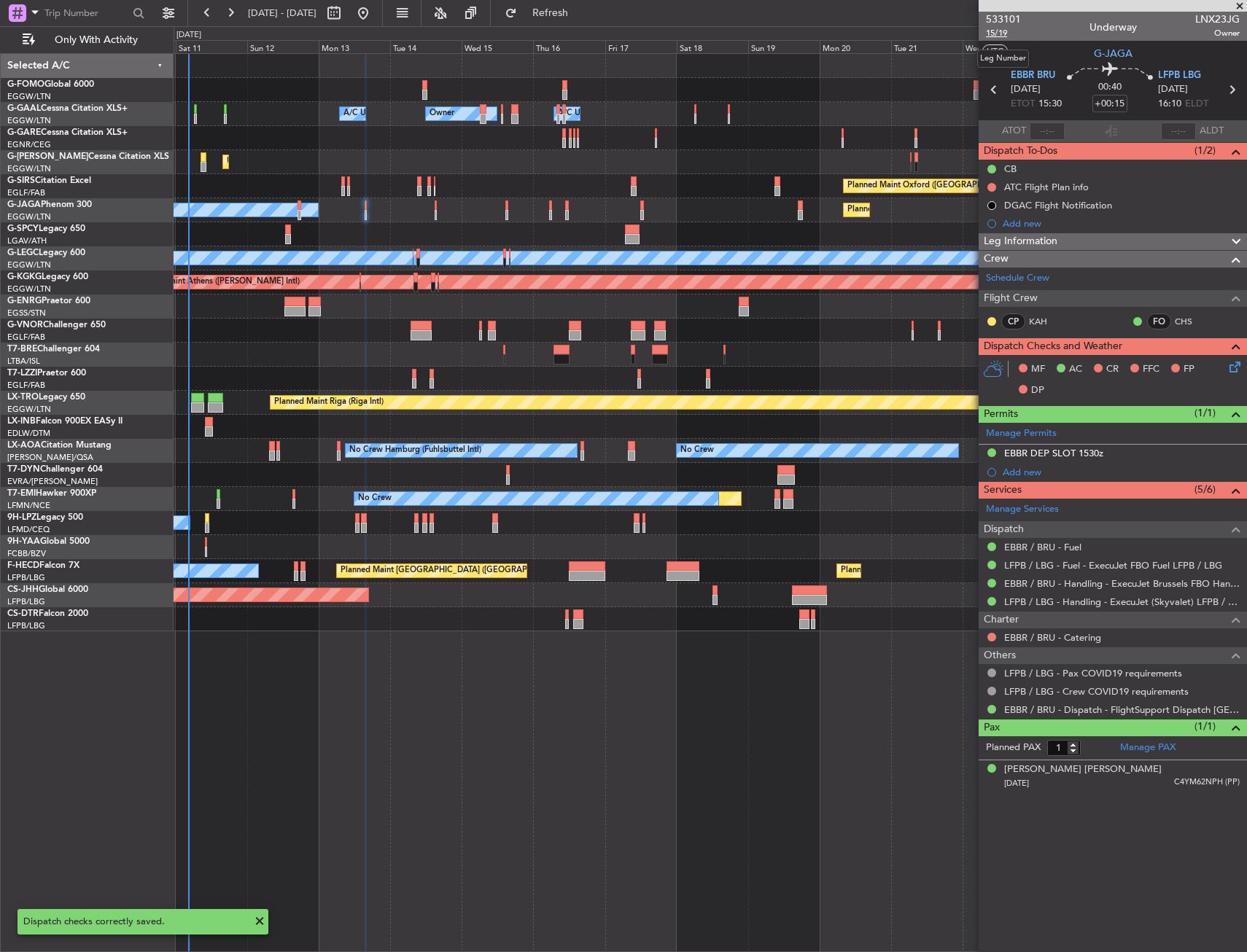
click at [1001, 34] on span "15/19" at bounding box center [1003, 33] width 35 height 13
click at [990, 31] on span "15/19" at bounding box center [1003, 33] width 35 height 13
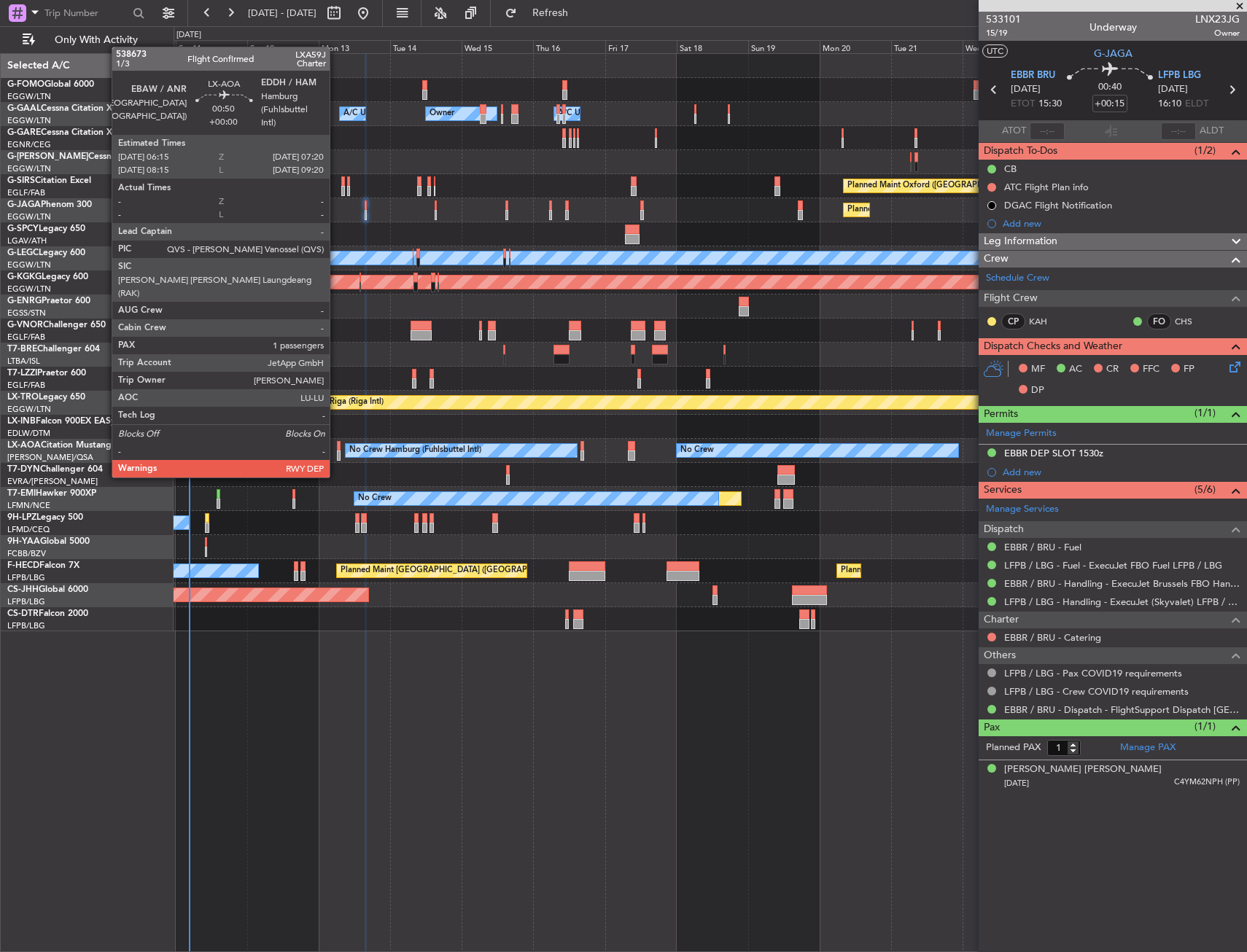
click at [336, 449] on div at bounding box center [338, 446] width 4 height 10
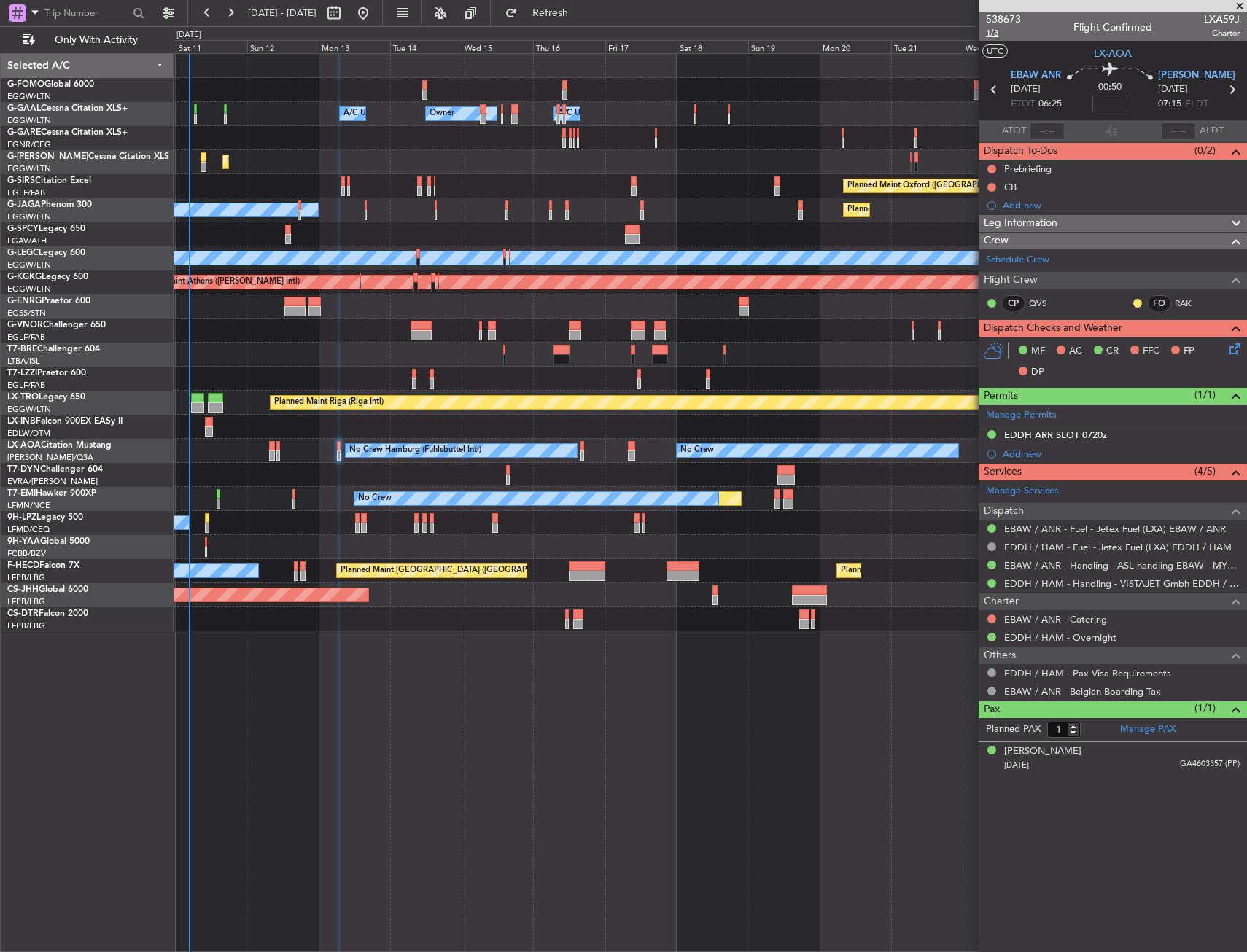
click at [999, 32] on span "1/3" at bounding box center [1003, 33] width 35 height 13
click at [990, 35] on span "1/3" at bounding box center [1003, 33] width 35 height 13
click at [1102, 103] on input at bounding box center [1109, 103] width 35 height 18
click at [1068, 51] on section "UTC LX-AOA" at bounding box center [1113, 52] width 269 height 22
type input "+00:35"
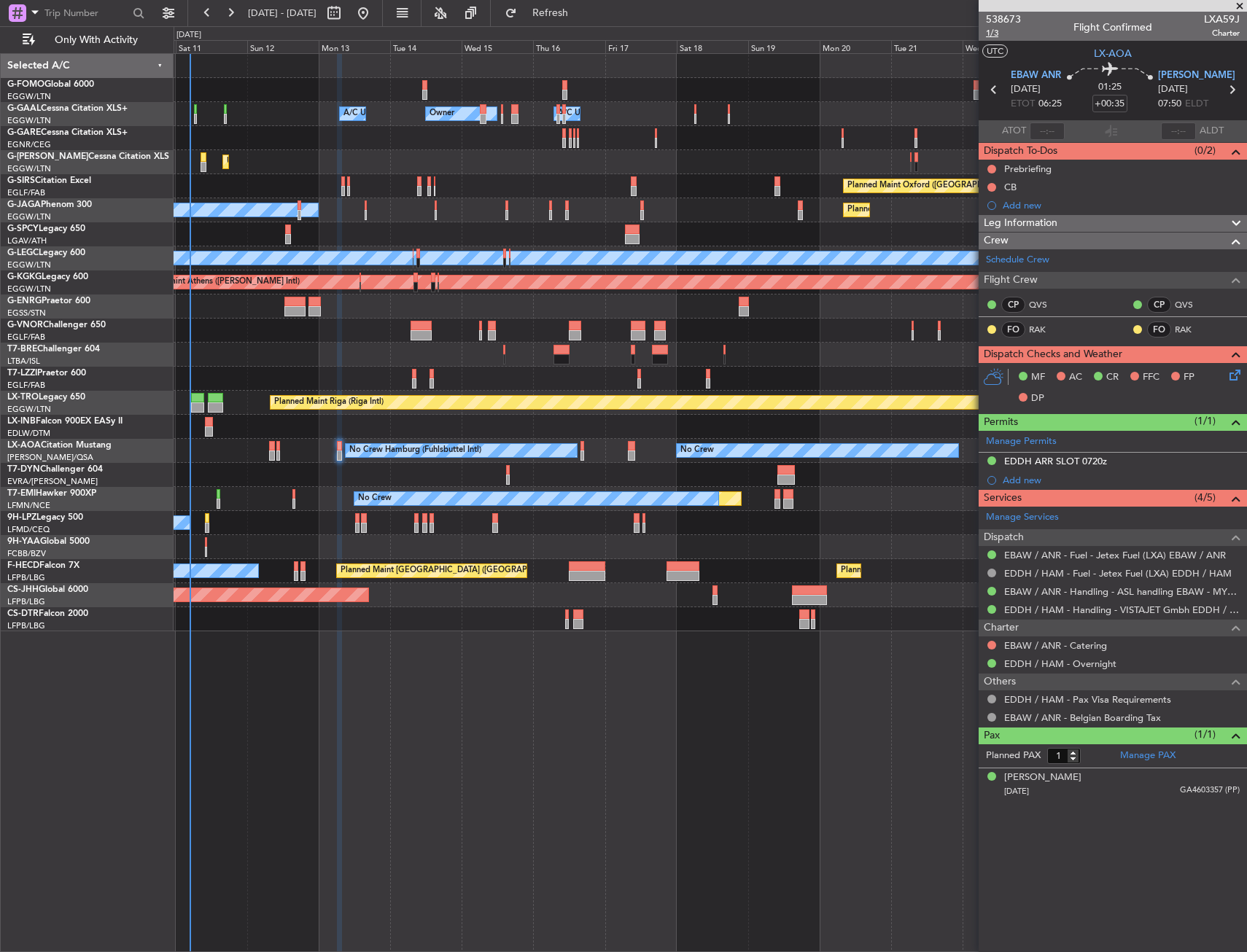
click at [999, 34] on span "1/3" at bounding box center [1003, 33] width 35 height 13
click at [989, 166] on button at bounding box center [992, 169] width 9 height 9
click at [975, 213] on span "In Progress" at bounding box center [998, 212] width 49 height 15
click at [990, 183] on button at bounding box center [992, 187] width 9 height 9
click at [982, 249] on span "Completed" at bounding box center [998, 252] width 48 height 15
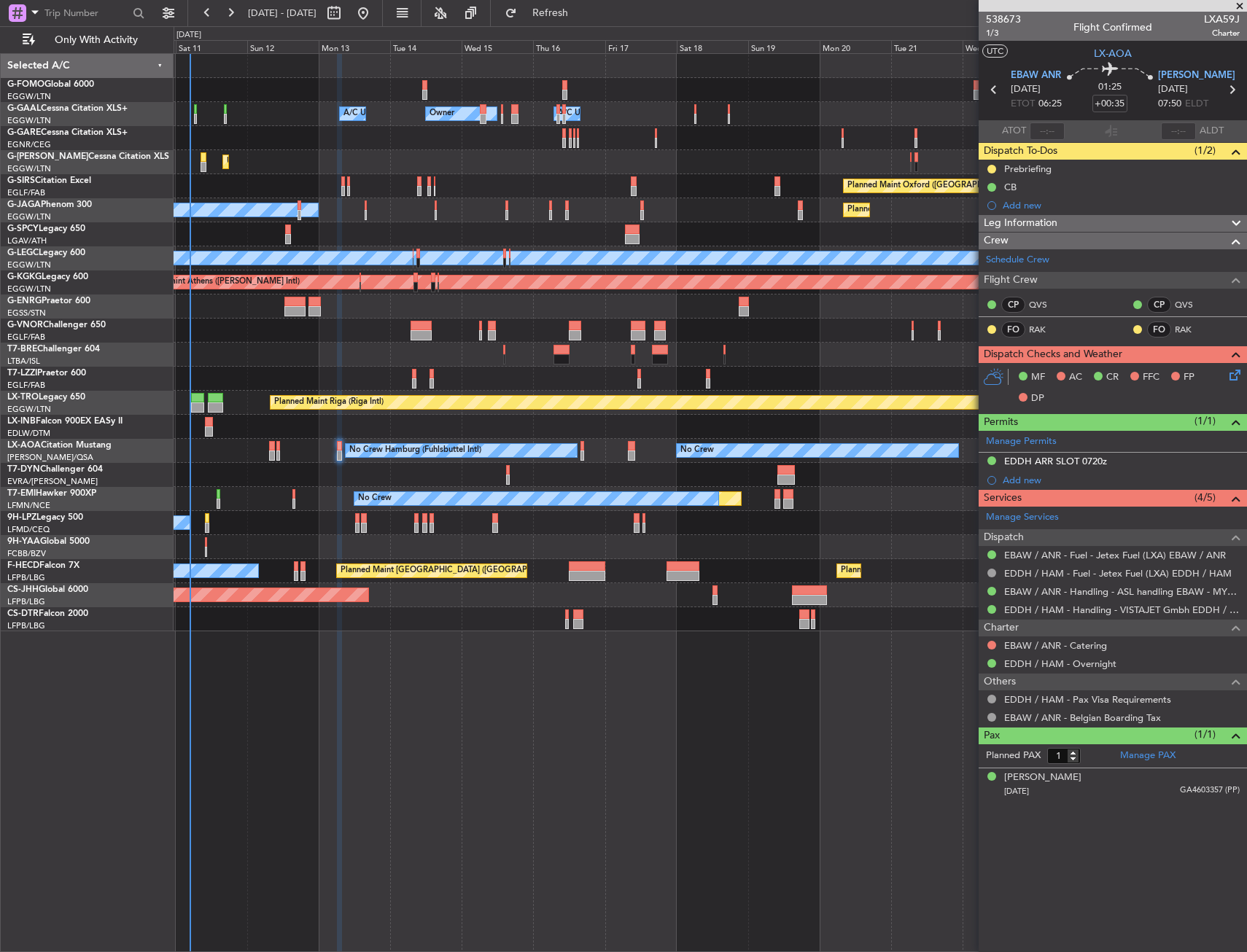
click at [1231, 375] on icon at bounding box center [1232, 373] width 12 height 12
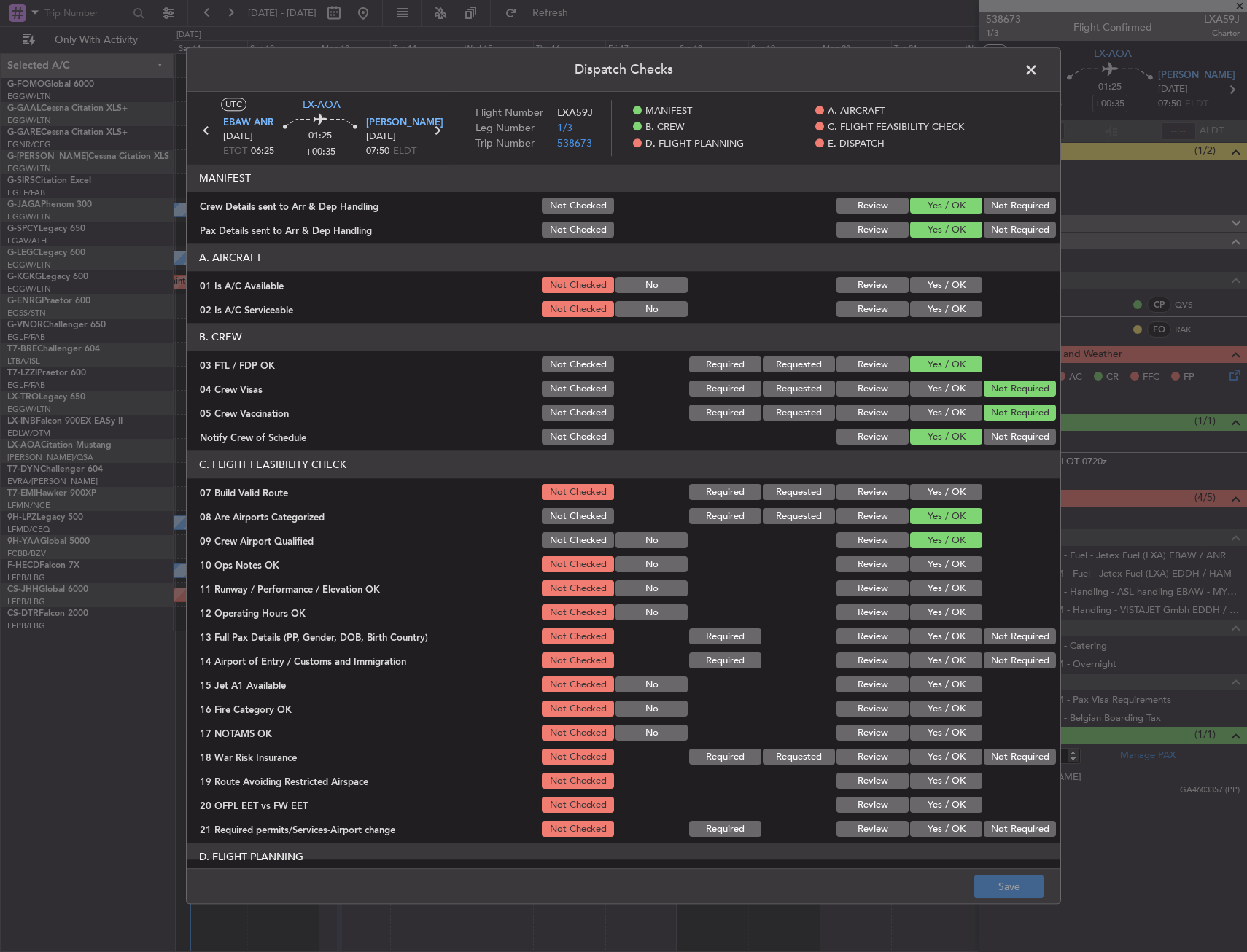
click at [933, 280] on button "Yes / OK" at bounding box center [946, 286] width 72 height 16
drag, startPoint x: 933, startPoint y: 301, endPoint x: 933, endPoint y: 328, distance: 27.0
click at [934, 302] on button "Yes / OK" at bounding box center [946, 310] width 72 height 16
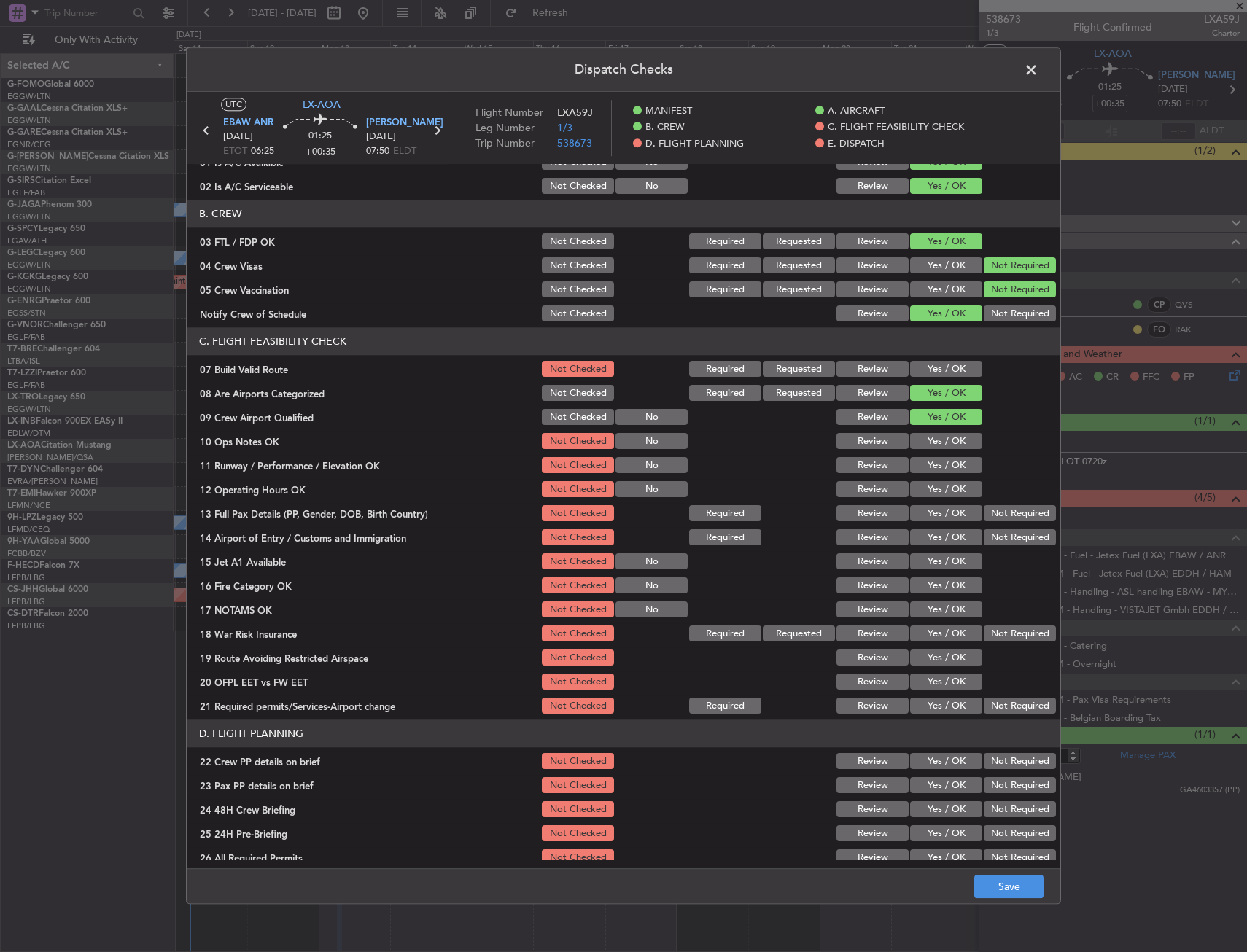
scroll to position [292, 0]
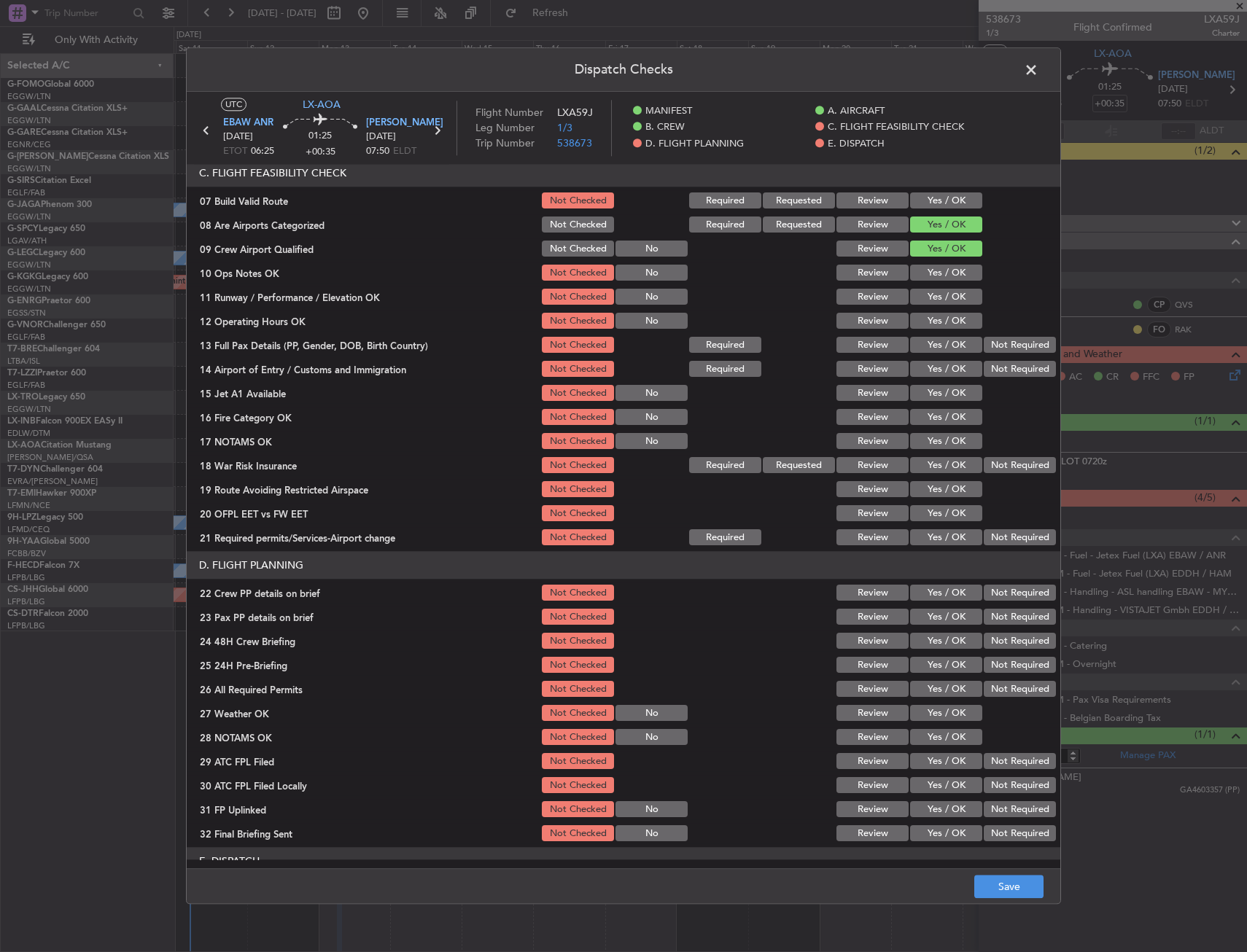
click at [932, 201] on button "Yes / OK" at bounding box center [946, 201] width 72 height 16
drag, startPoint x: 933, startPoint y: 270, endPoint x: 936, endPoint y: 294, distance: 24.2
click at [933, 270] on button "Yes / OK" at bounding box center [946, 274] width 72 height 16
click at [936, 296] on button "Yes / OK" at bounding box center [946, 297] width 72 height 16
drag, startPoint x: 937, startPoint y: 317, endPoint x: 934, endPoint y: 339, distance: 22.2
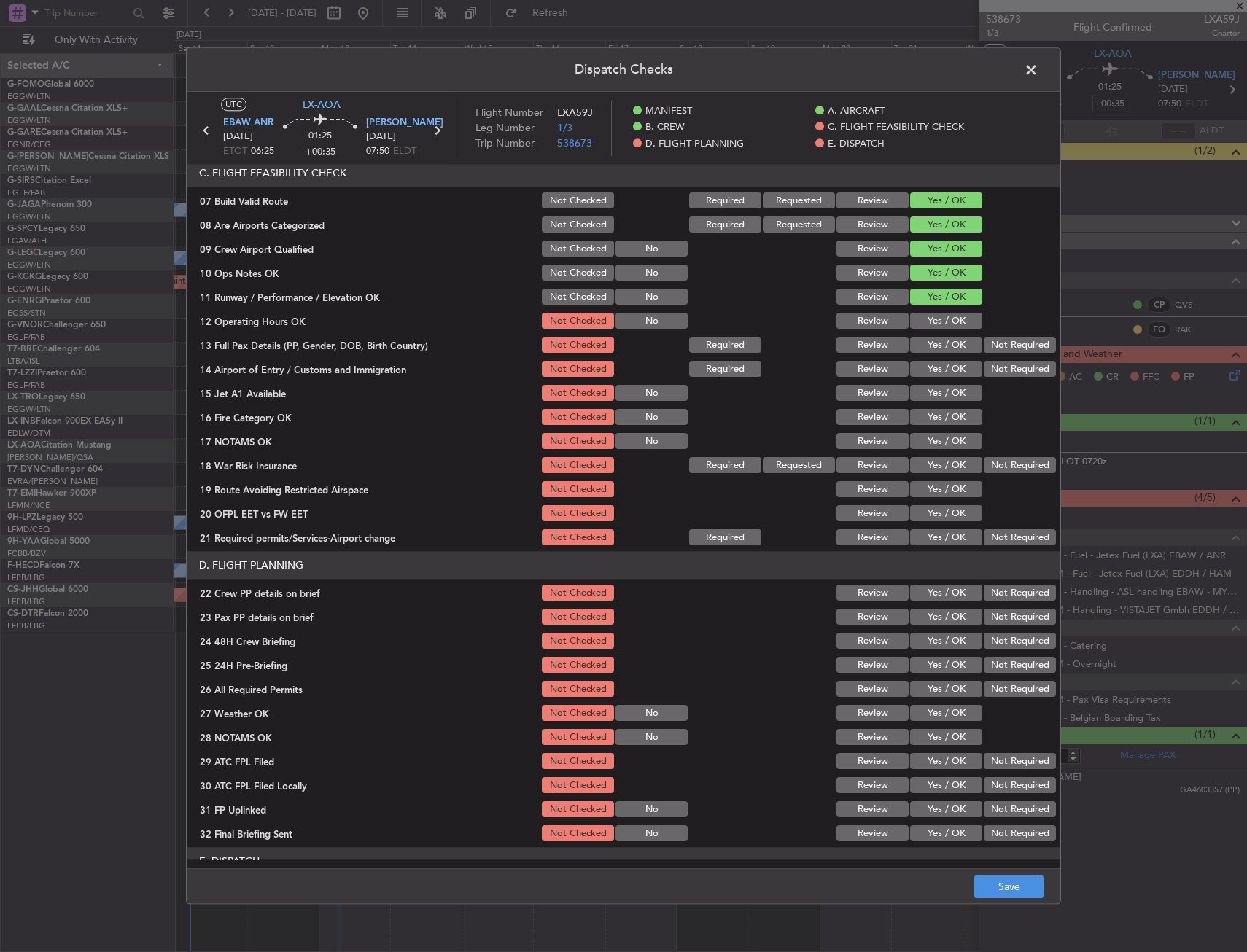
click at [937, 321] on button "Yes / OK" at bounding box center [946, 322] width 72 height 16
drag, startPoint x: 933, startPoint y: 343, endPoint x: 932, endPoint y: 356, distance: 13.0
click at [933, 347] on button "Yes / OK" at bounding box center [946, 345] width 72 height 16
click at [932, 366] on button "Yes / OK" at bounding box center [946, 370] width 72 height 16
click at [930, 398] on button "Yes / OK" at bounding box center [946, 394] width 72 height 16
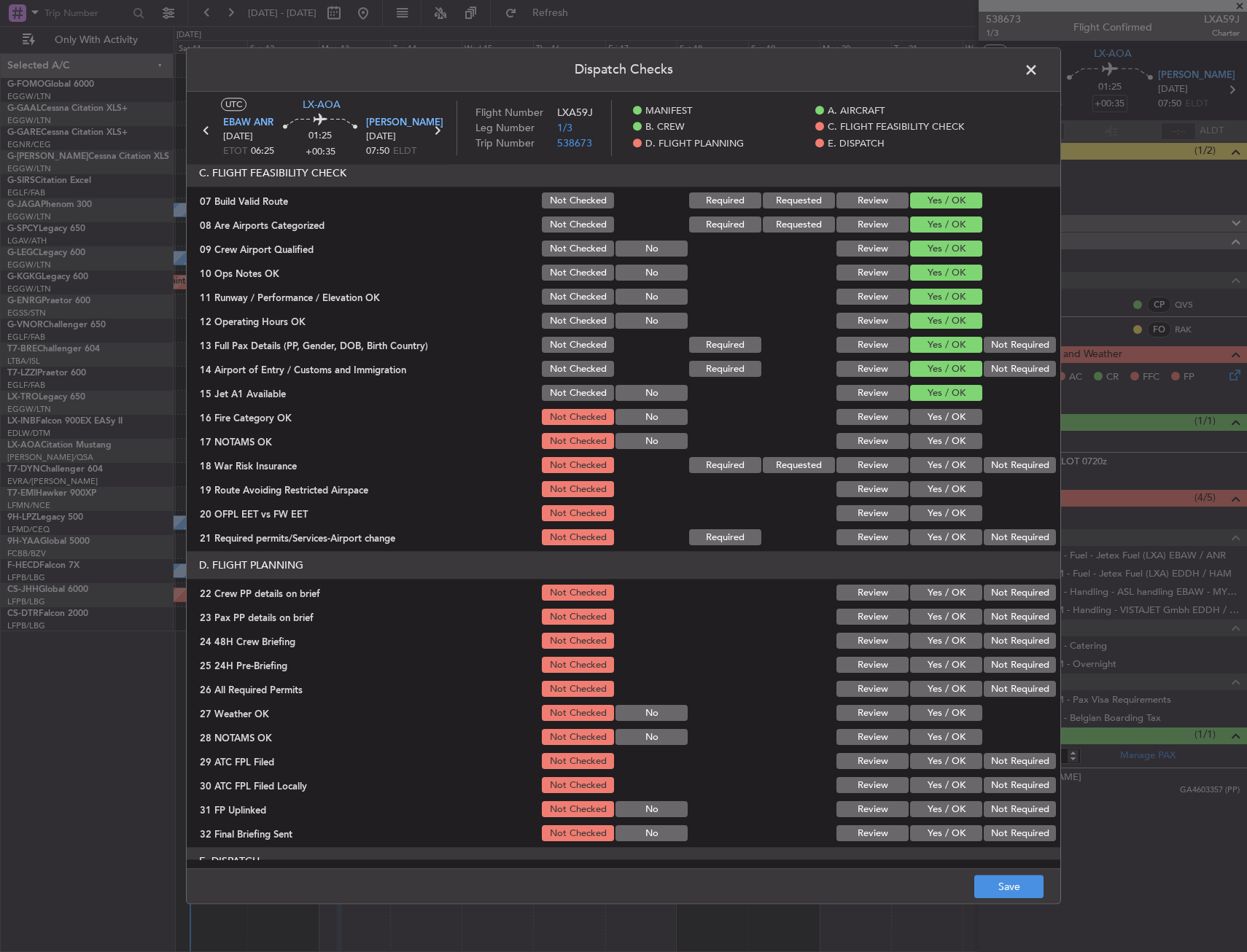
drag, startPoint x: 931, startPoint y: 420, endPoint x: 931, endPoint y: 435, distance: 15.0
click at [931, 421] on button "Yes / OK" at bounding box center [946, 418] width 72 height 16
click at [931, 441] on button "Yes / OK" at bounding box center [946, 442] width 72 height 16
click at [932, 472] on button "Yes / OK" at bounding box center [946, 466] width 72 height 16
click at [931, 497] on button "Yes / OK" at bounding box center [946, 490] width 72 height 16
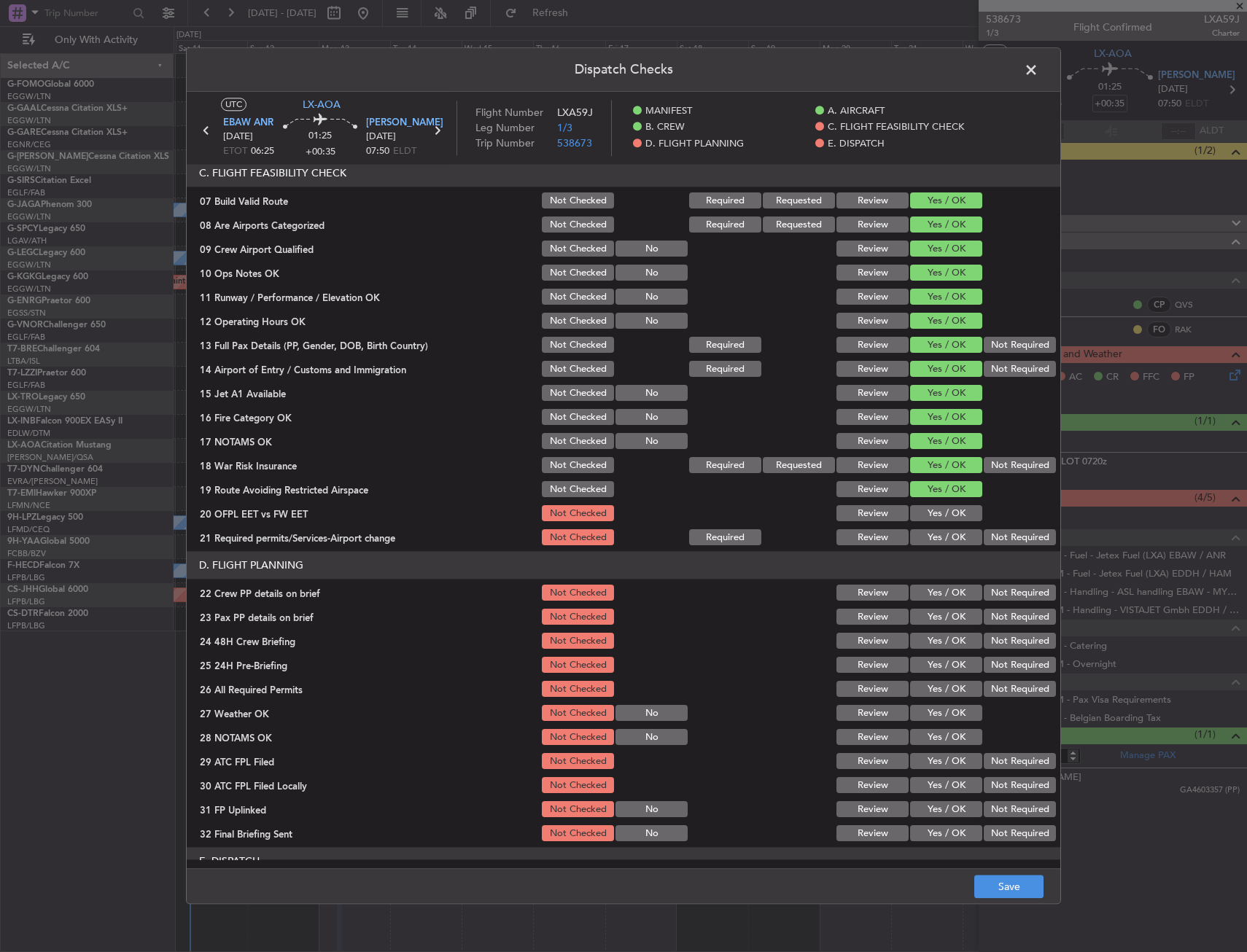
click at [932, 525] on section "C. FLIGHT FEASIBILITY CHECK 07 Build Valid Route Not Checked Required Requested…" at bounding box center [624, 353] width 874 height 389
click at [931, 520] on button "Yes / OK" at bounding box center [946, 514] width 72 height 16
click at [931, 533] on button "Yes / OK" at bounding box center [946, 538] width 72 height 16
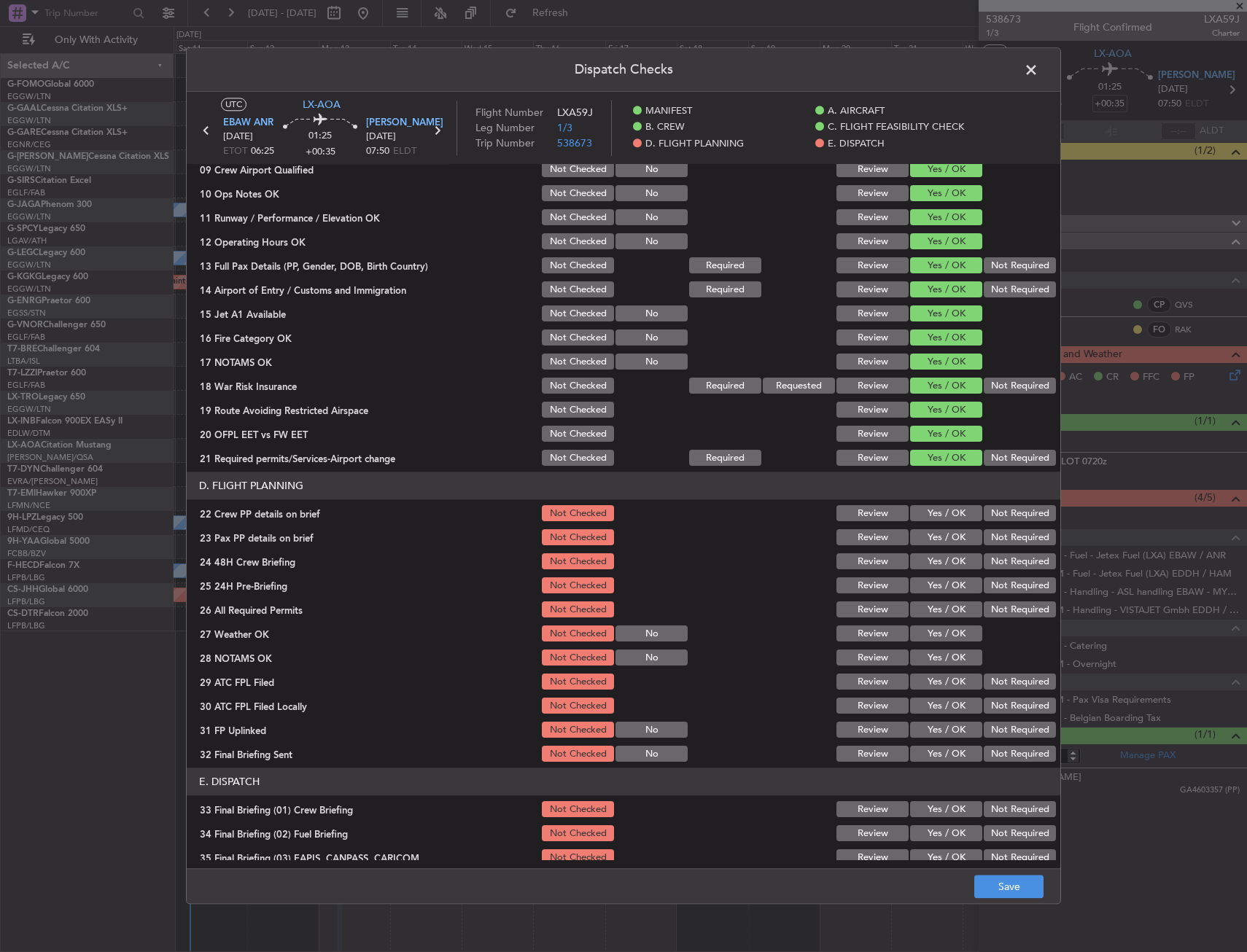
scroll to position [511, 0]
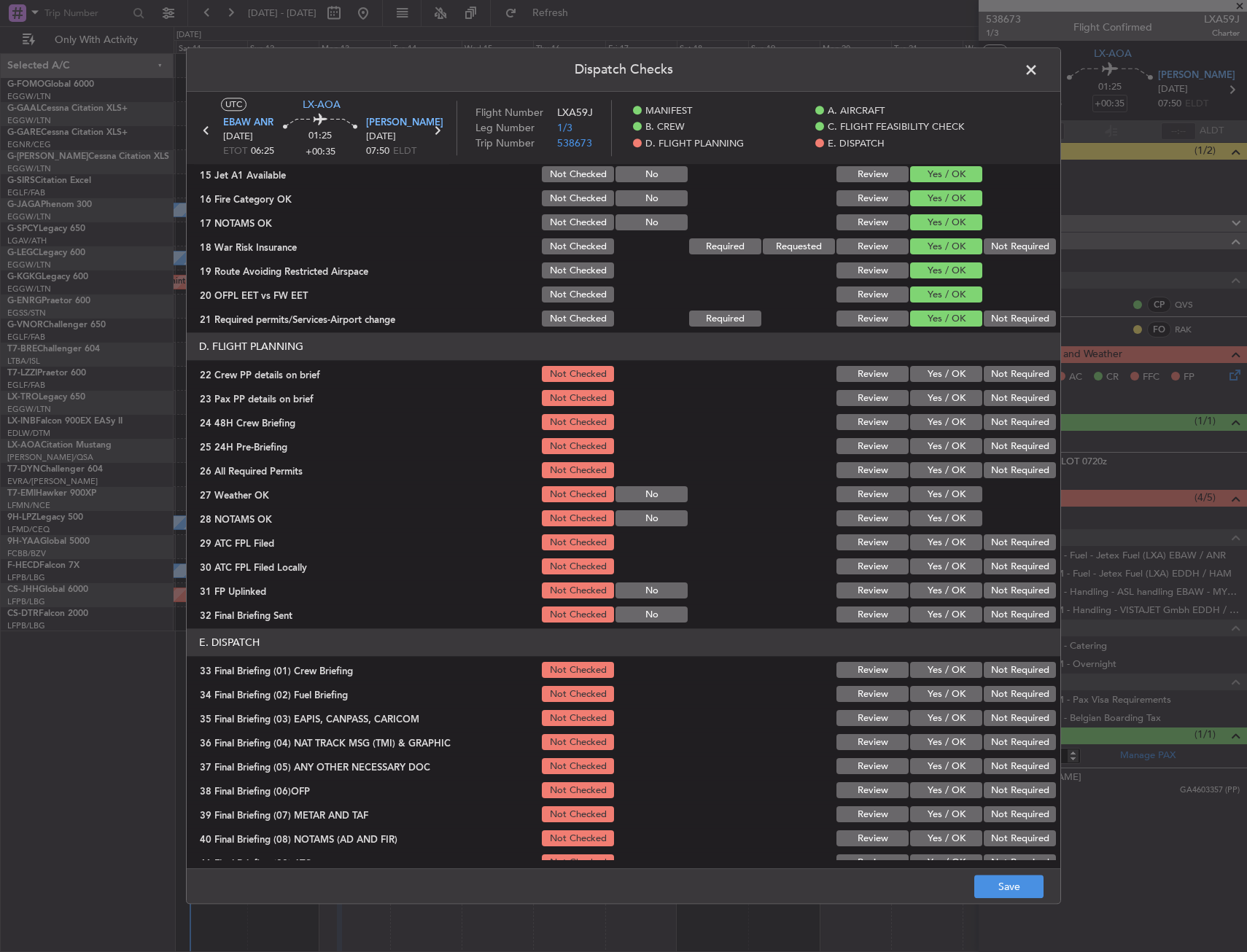
click at [943, 383] on div "Yes / OK" at bounding box center [944, 375] width 74 height 21
click at [942, 377] on button "Yes / OK" at bounding box center [946, 375] width 72 height 16
click at [942, 392] on button "Yes / OK" at bounding box center [946, 399] width 72 height 16
click at [945, 410] on section "D. FLIGHT PLANNING 22 Crew PP details on brief Not Checked Review Yes / OK Not …" at bounding box center [624, 480] width 874 height 292
click at [945, 415] on button "Yes / OK" at bounding box center [946, 423] width 72 height 16
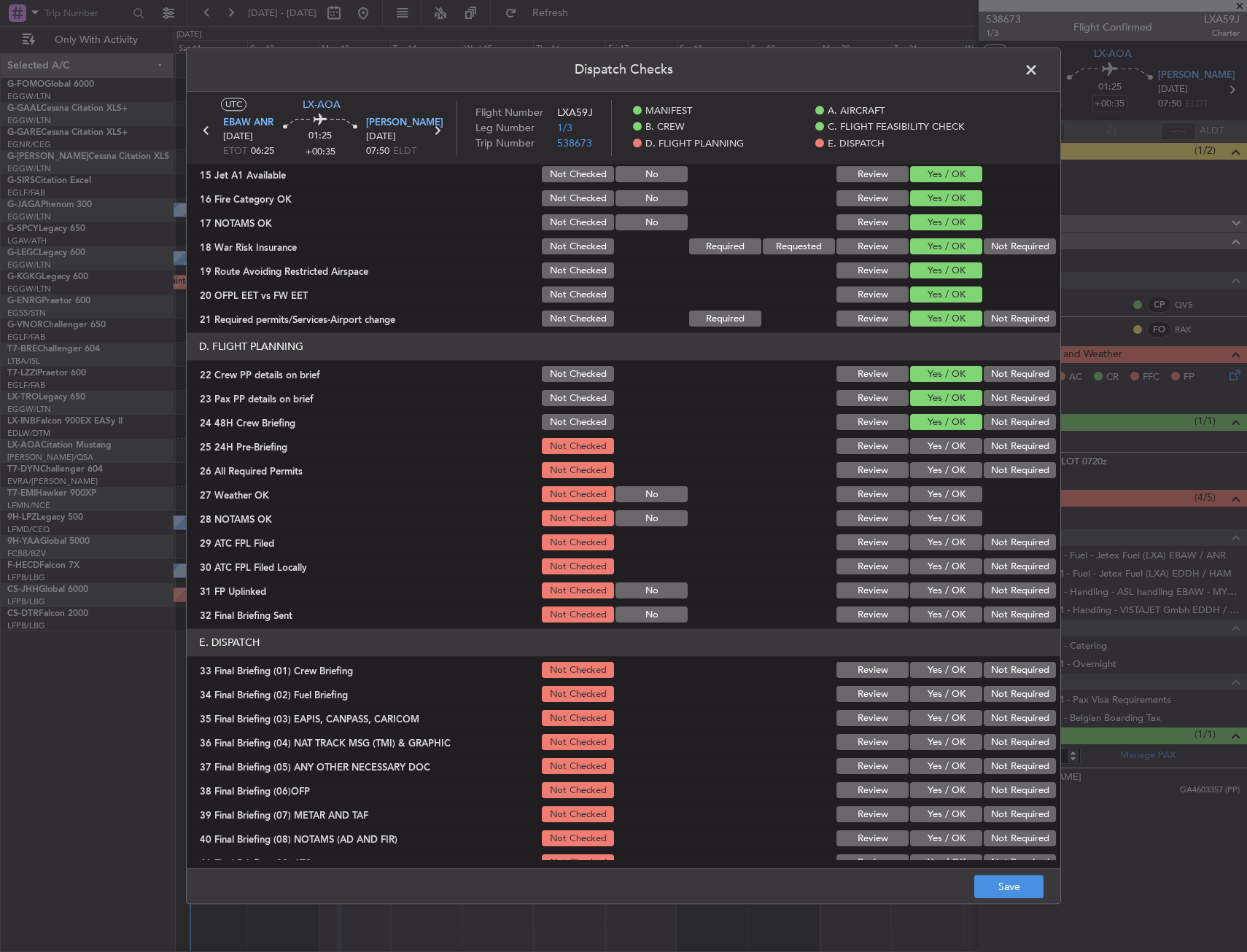
click at [998, 449] on button "Not Required" at bounding box center [1020, 447] width 72 height 16
click at [998, 882] on button "Save" at bounding box center [1009, 888] width 69 height 24
click at [1038, 71] on span at bounding box center [1038, 74] width 0 height 30
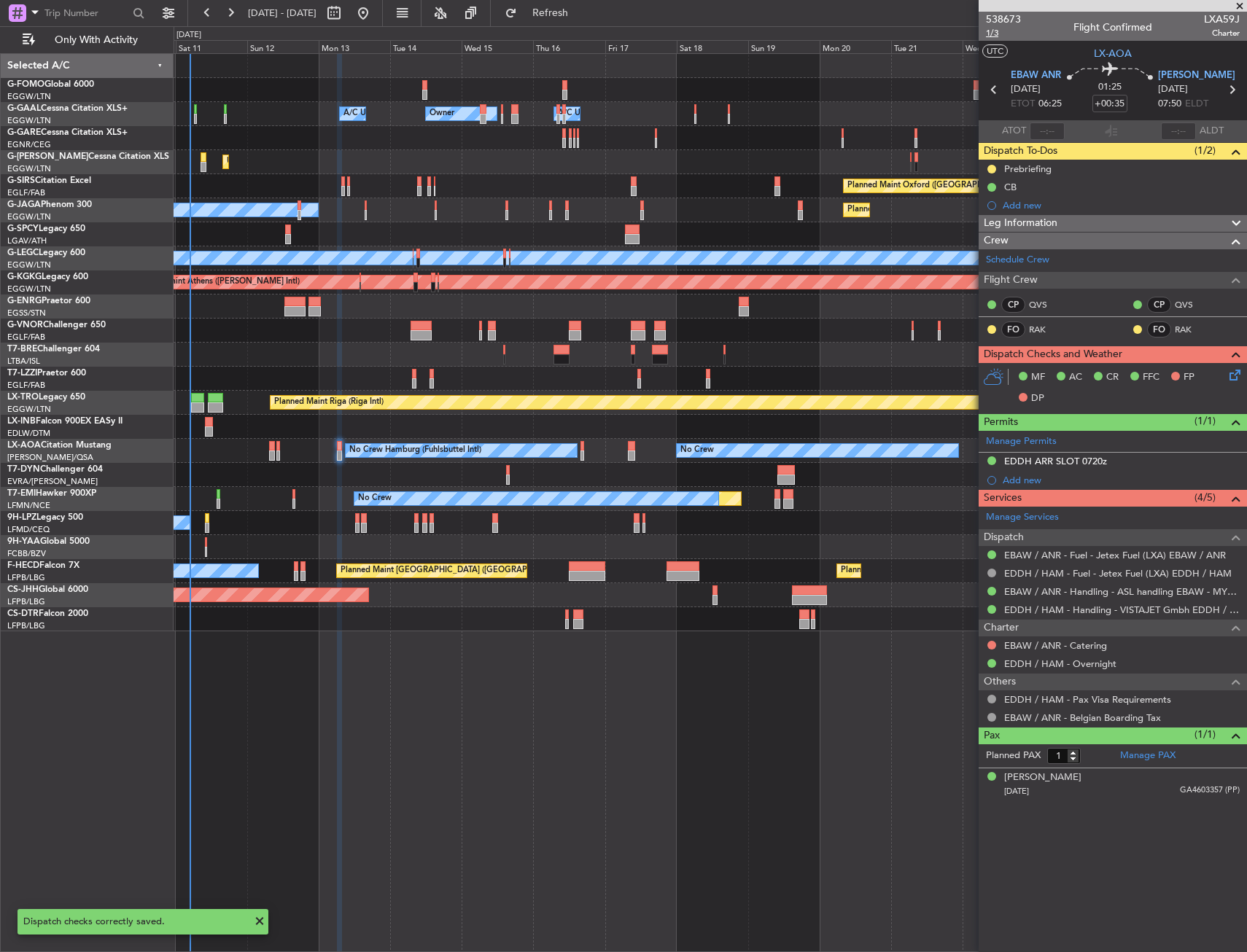
click at [995, 33] on span "1/3" at bounding box center [1003, 33] width 35 height 13
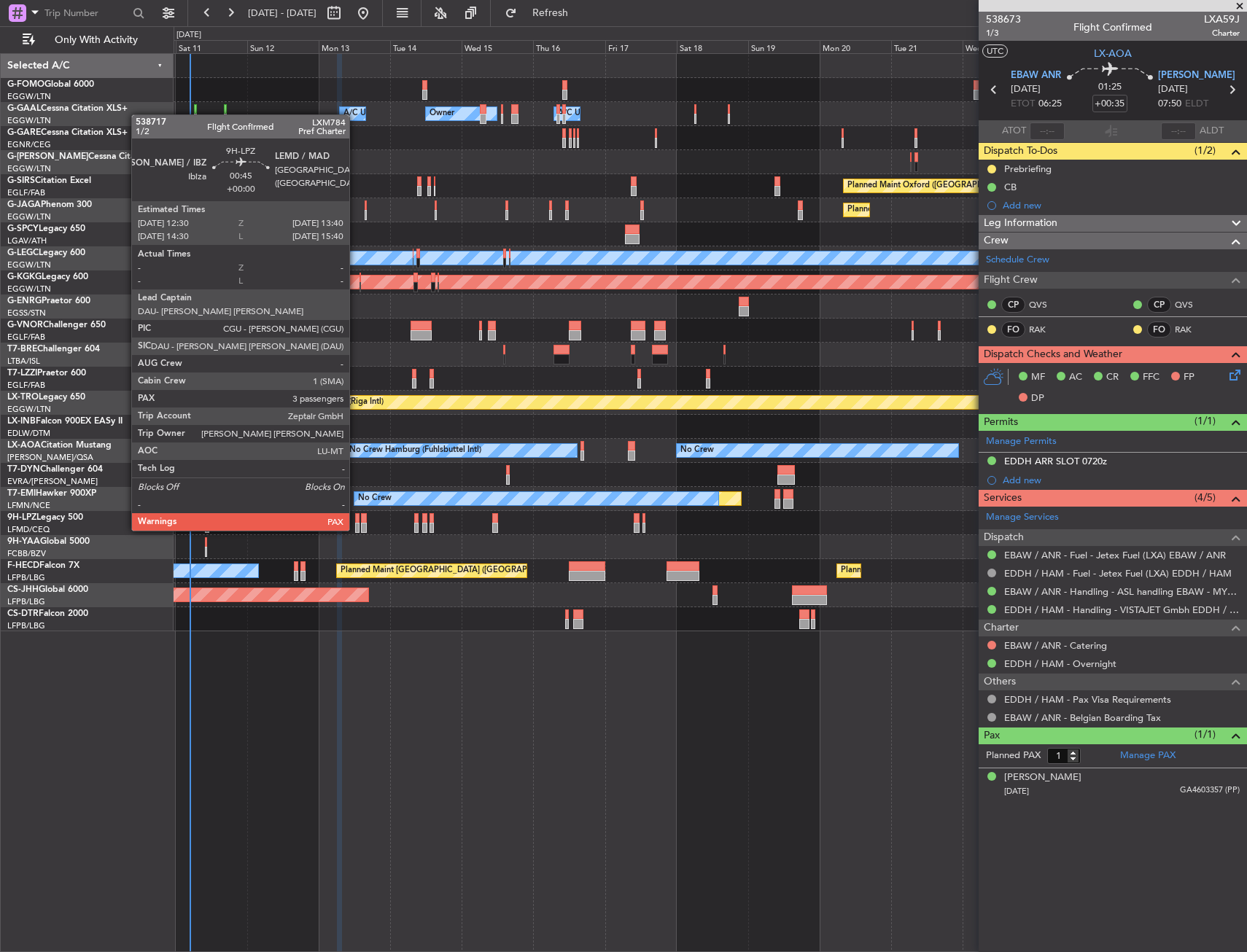
click at [356, 517] on div at bounding box center [356, 519] width 4 height 10
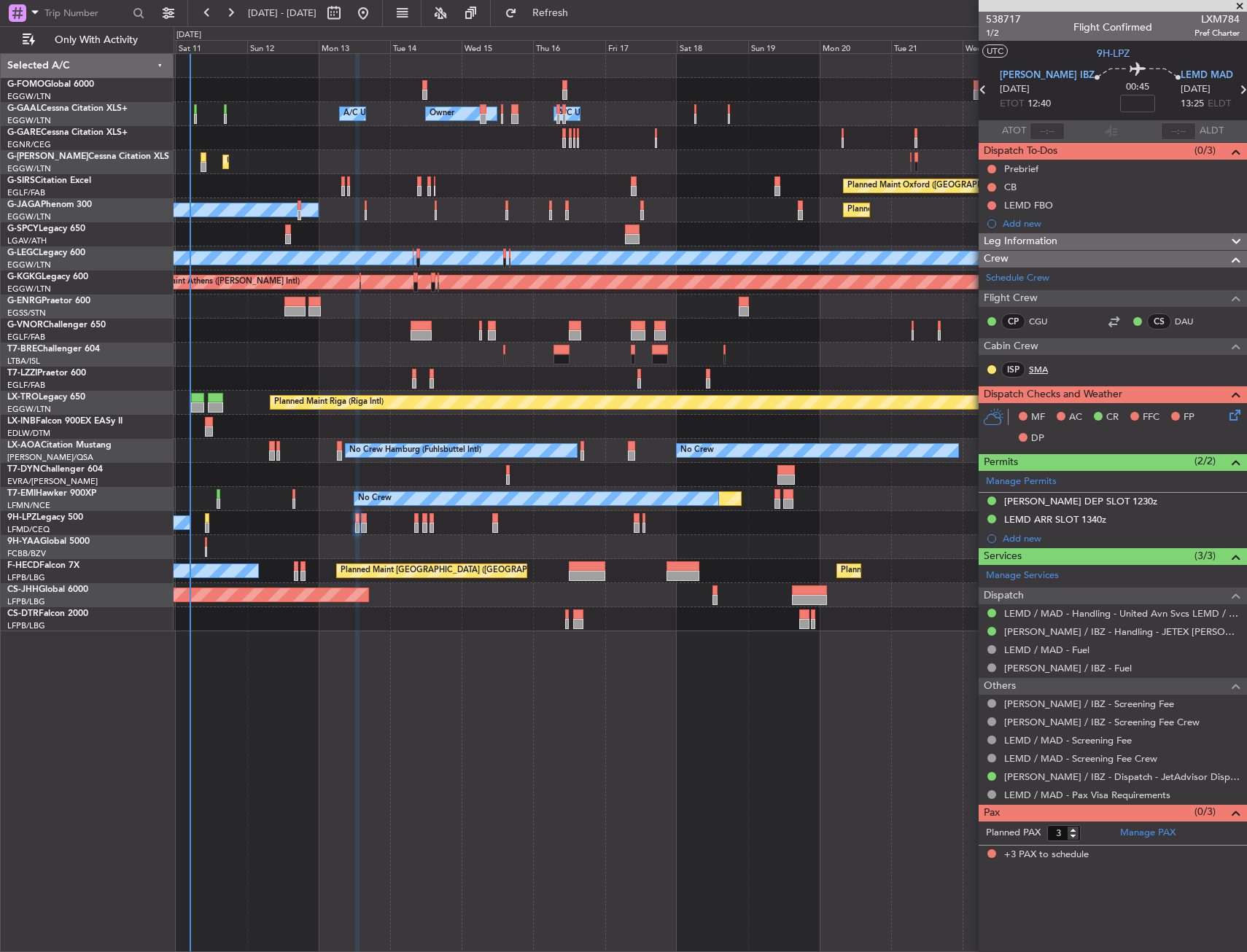
click at [1039, 370] on link "SMA" at bounding box center [1045, 370] width 32 height 13
click at [997, 35] on span "1/2" at bounding box center [1003, 33] width 35 height 13
click at [992, 165] on button at bounding box center [992, 169] width 9 height 9
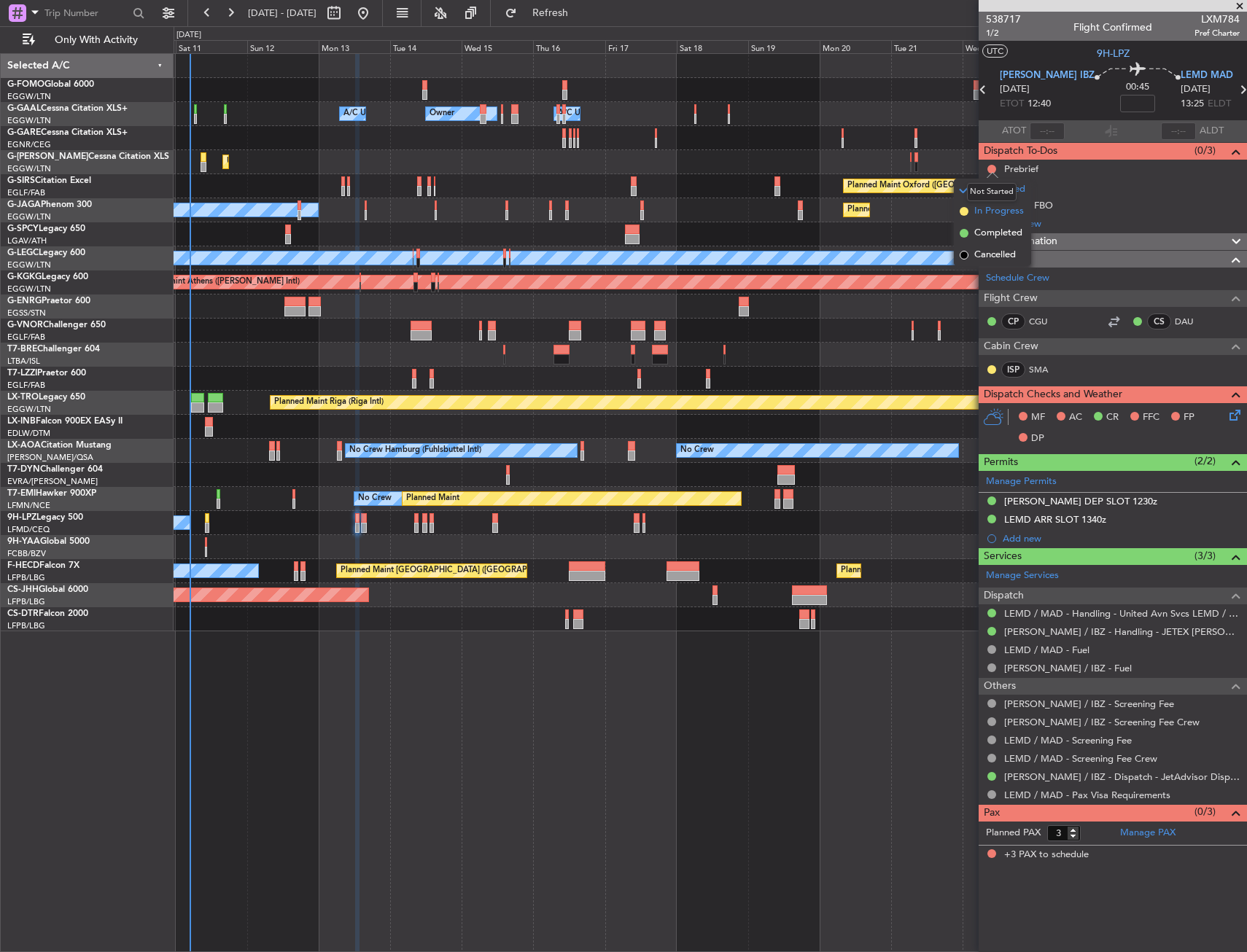
click at [983, 214] on span "In Progress" at bounding box center [998, 212] width 49 height 15
click at [991, 184] on button at bounding box center [992, 187] width 9 height 9
click at [983, 243] on li "Completed" at bounding box center [992, 252] width 77 height 22
click at [1232, 414] on icon at bounding box center [1232, 413] width 12 height 12
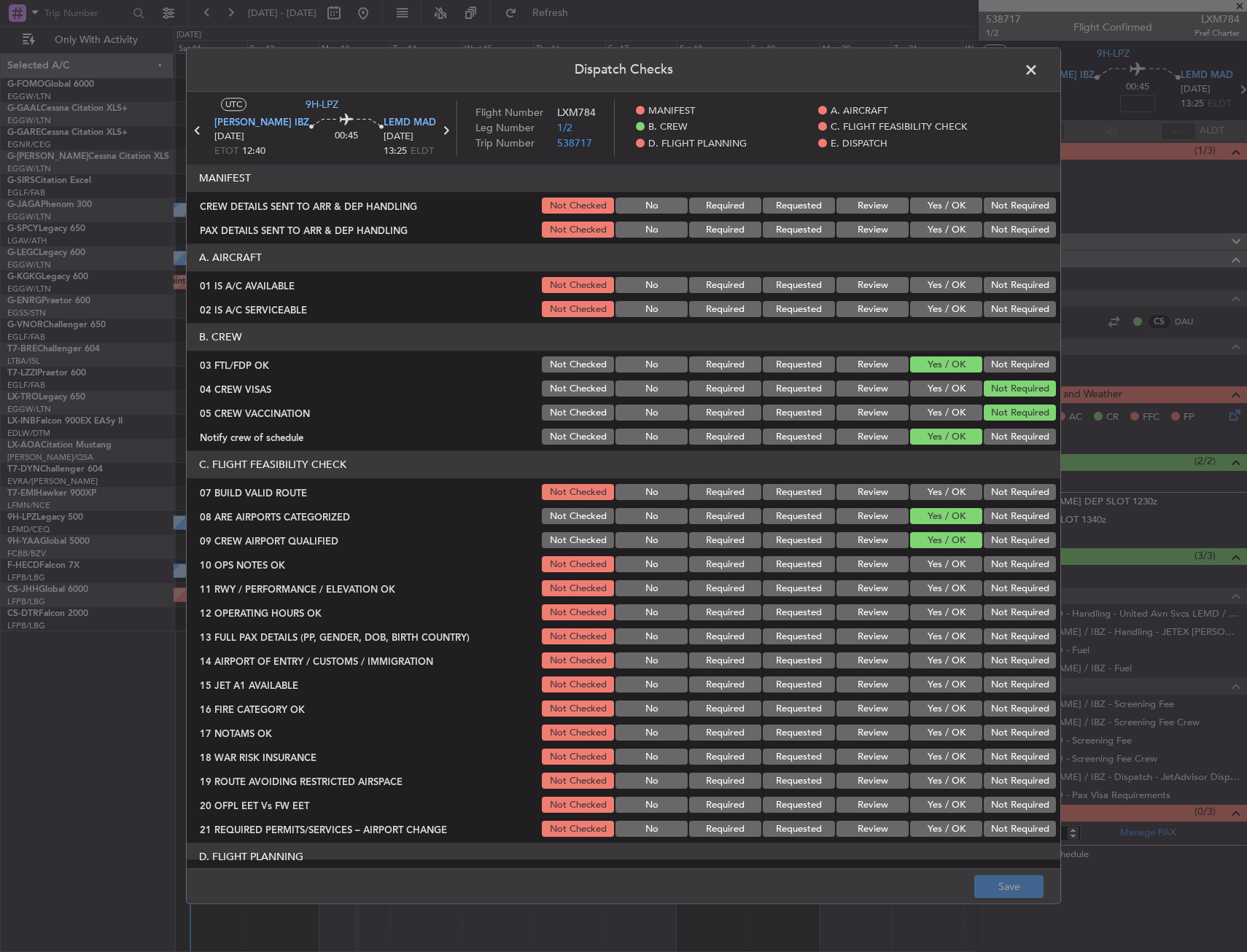
click at [944, 283] on button "Yes / OK" at bounding box center [946, 286] width 72 height 16
click at [944, 306] on button "Yes / OK" at bounding box center [946, 310] width 72 height 16
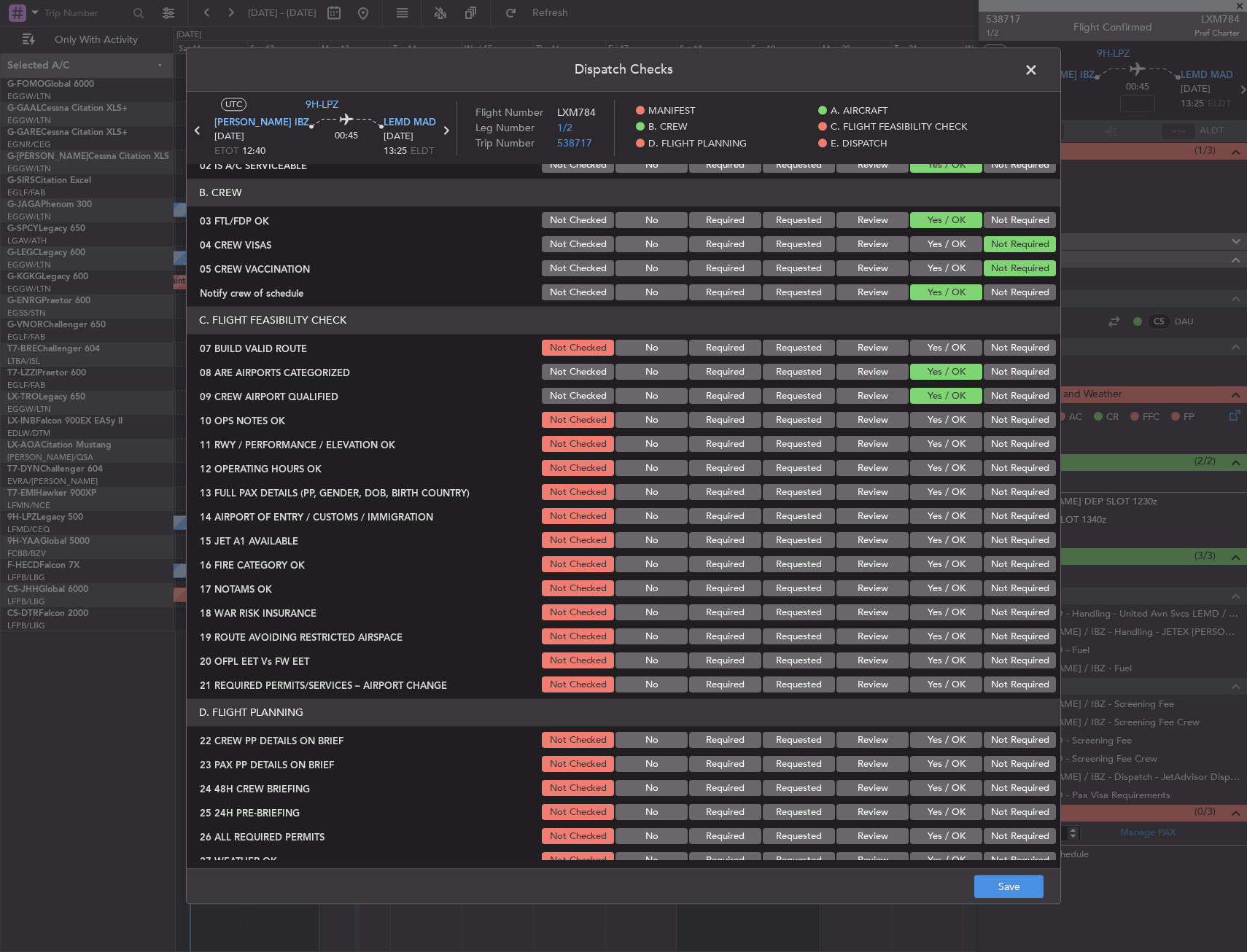
scroll to position [146, 0]
click at [943, 344] on button "Yes / OK" at bounding box center [946, 347] width 72 height 16
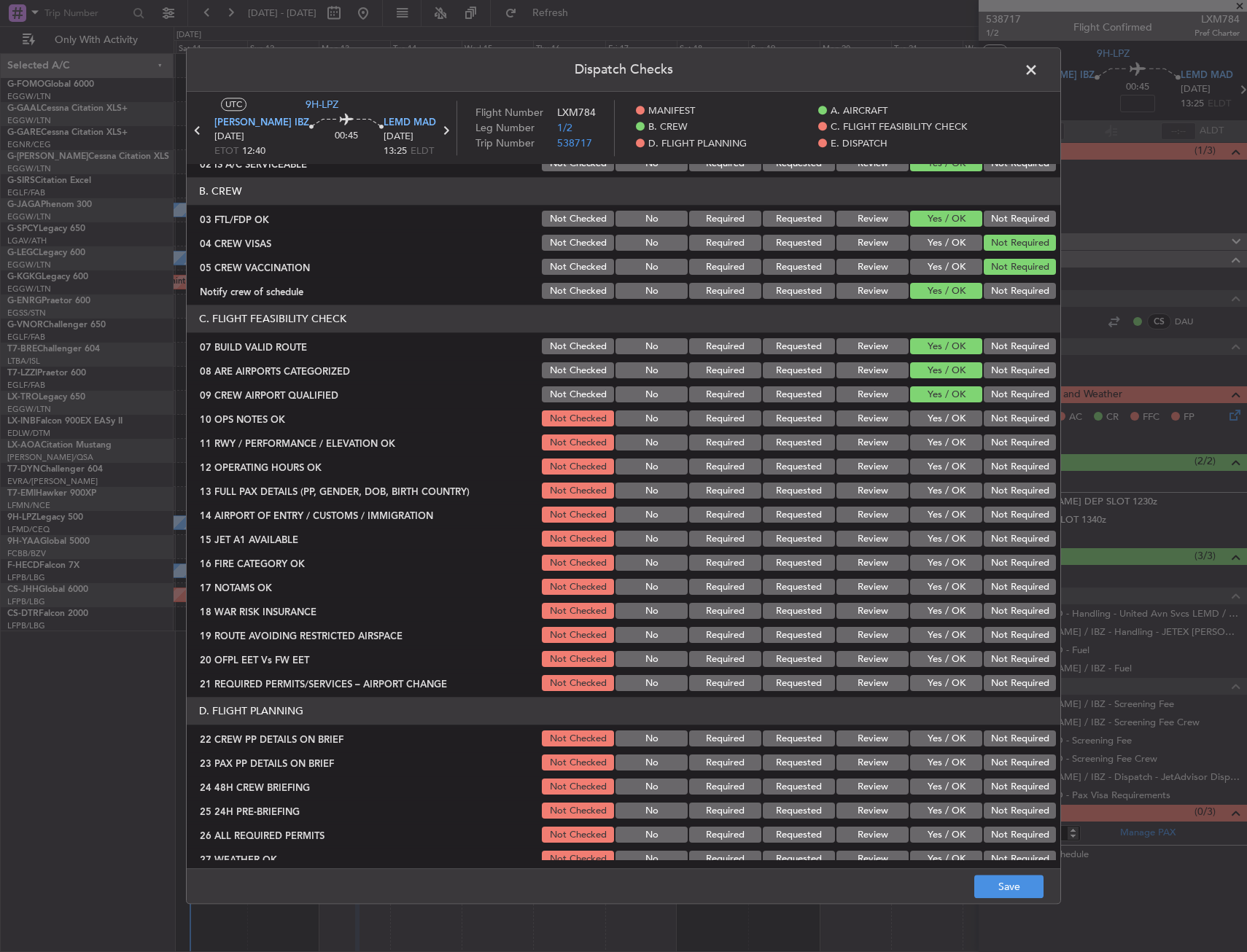
click at [937, 429] on div "Yes / OK" at bounding box center [944, 419] width 74 height 21
click at [936, 415] on button "Yes / OK" at bounding box center [946, 419] width 72 height 16
click at [939, 440] on button "Yes / OK" at bounding box center [946, 444] width 72 height 16
click at [939, 463] on button "Yes / OK" at bounding box center [946, 467] width 72 height 16
click at [936, 490] on button "Yes / OK" at bounding box center [946, 491] width 72 height 16
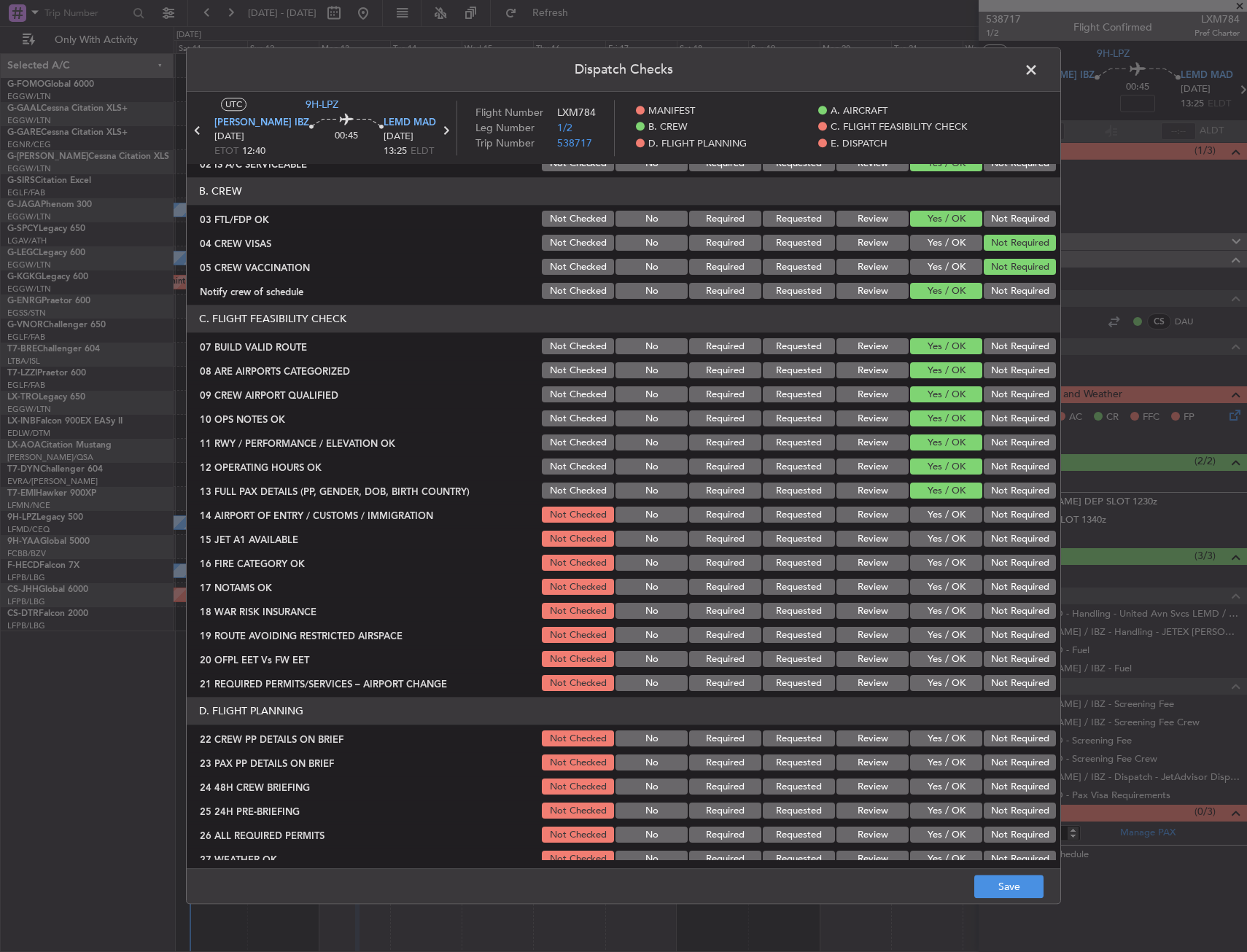
click at [938, 514] on button "Yes / OK" at bounding box center [946, 516] width 72 height 16
click at [939, 546] on button "Yes / OK" at bounding box center [946, 539] width 72 height 16
click at [935, 568] on button "Yes / OK" at bounding box center [946, 564] width 72 height 16
click at [929, 593] on button "Yes / OK" at bounding box center [946, 588] width 72 height 16
click at [928, 614] on button "Yes / OK" at bounding box center [946, 612] width 72 height 16
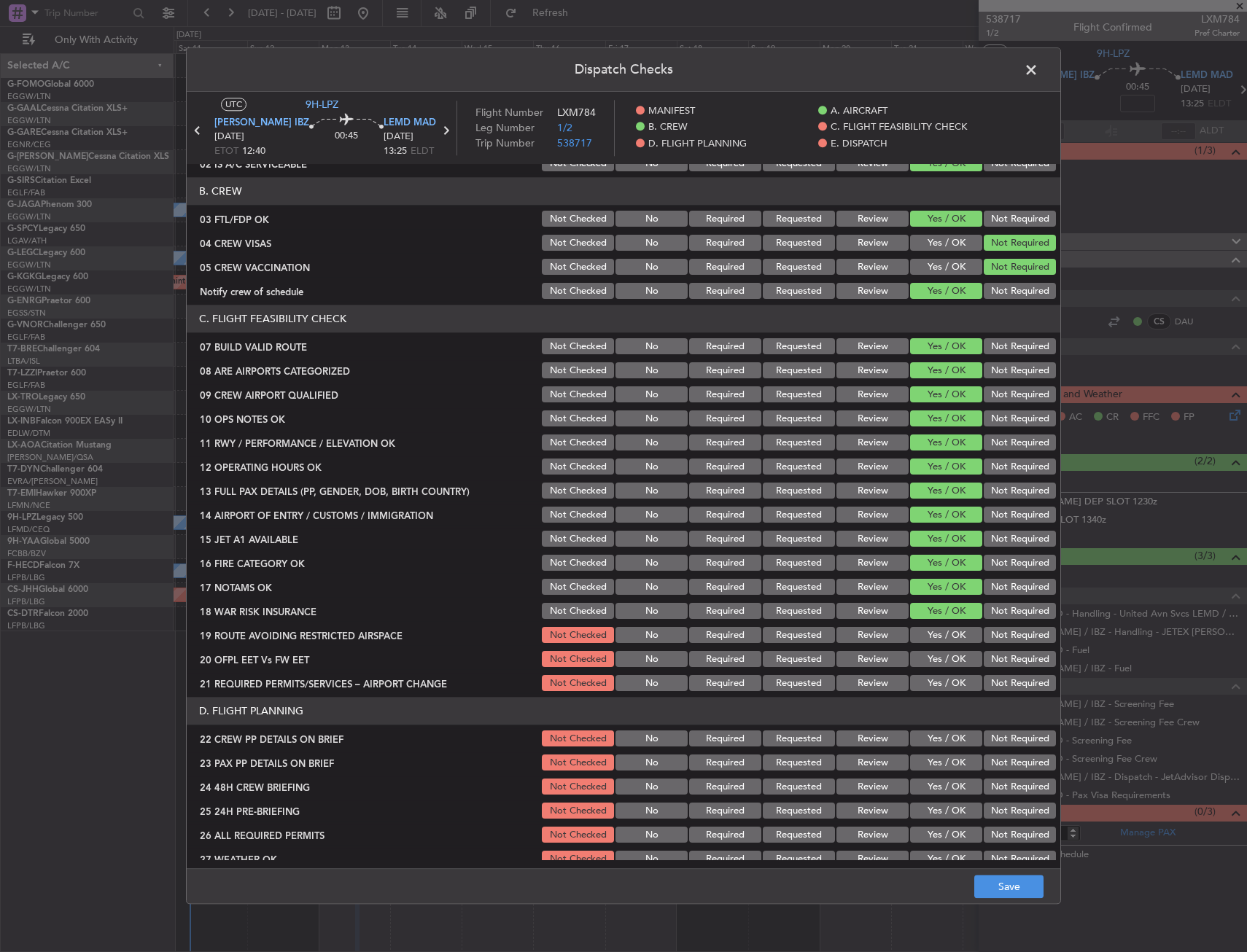
drag, startPoint x: 927, startPoint y: 632, endPoint x: 928, endPoint y: 660, distance: 28.0
click at [927, 634] on button "Yes / OK" at bounding box center [946, 636] width 72 height 16
drag, startPoint x: 928, startPoint y: 661, endPoint x: 927, endPoint y: 670, distance: 9.1
click at [928, 663] on button "Yes / OK" at bounding box center [946, 660] width 72 height 16
click at [927, 679] on button "Yes / OK" at bounding box center [946, 684] width 72 height 16
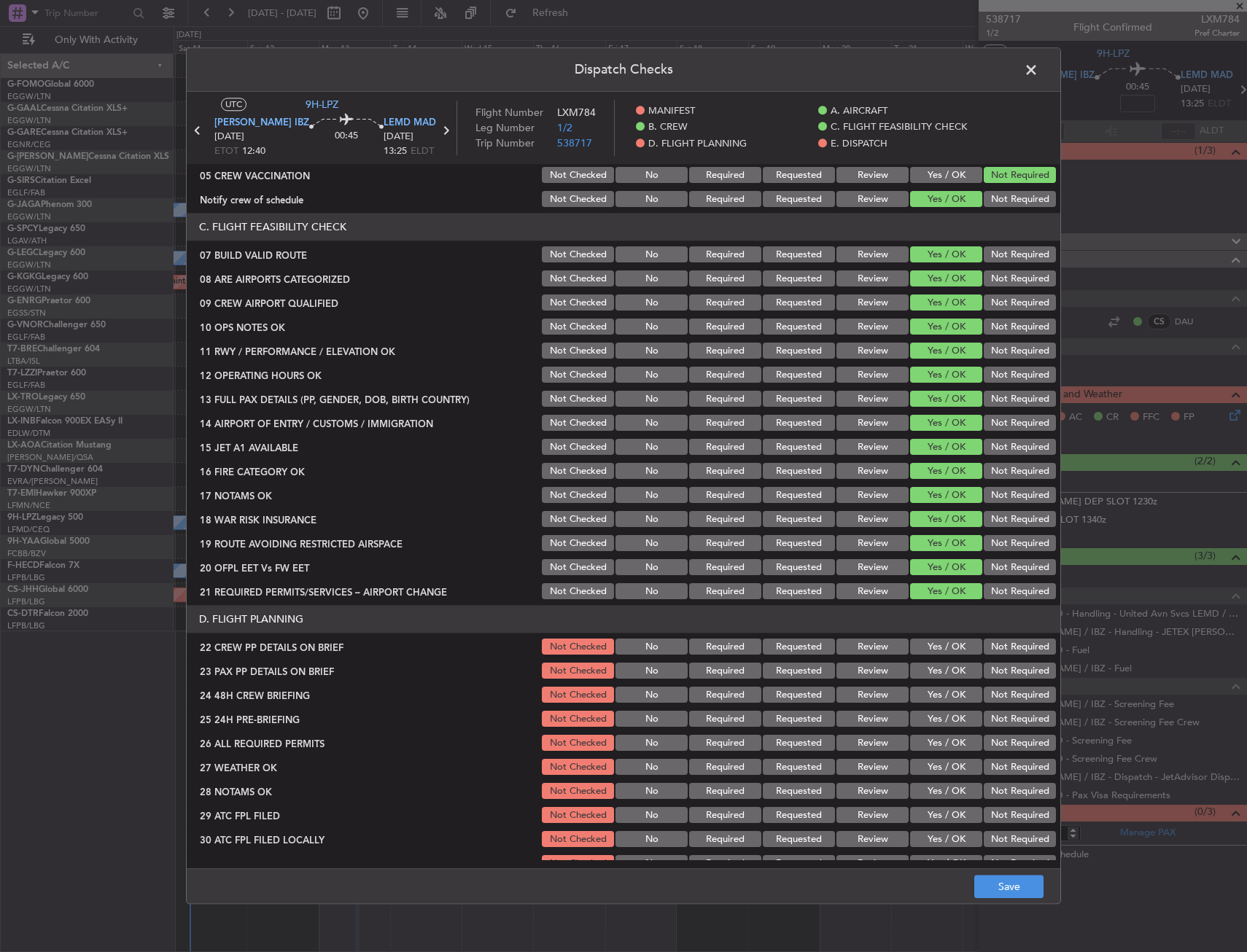
scroll to position [365, 0]
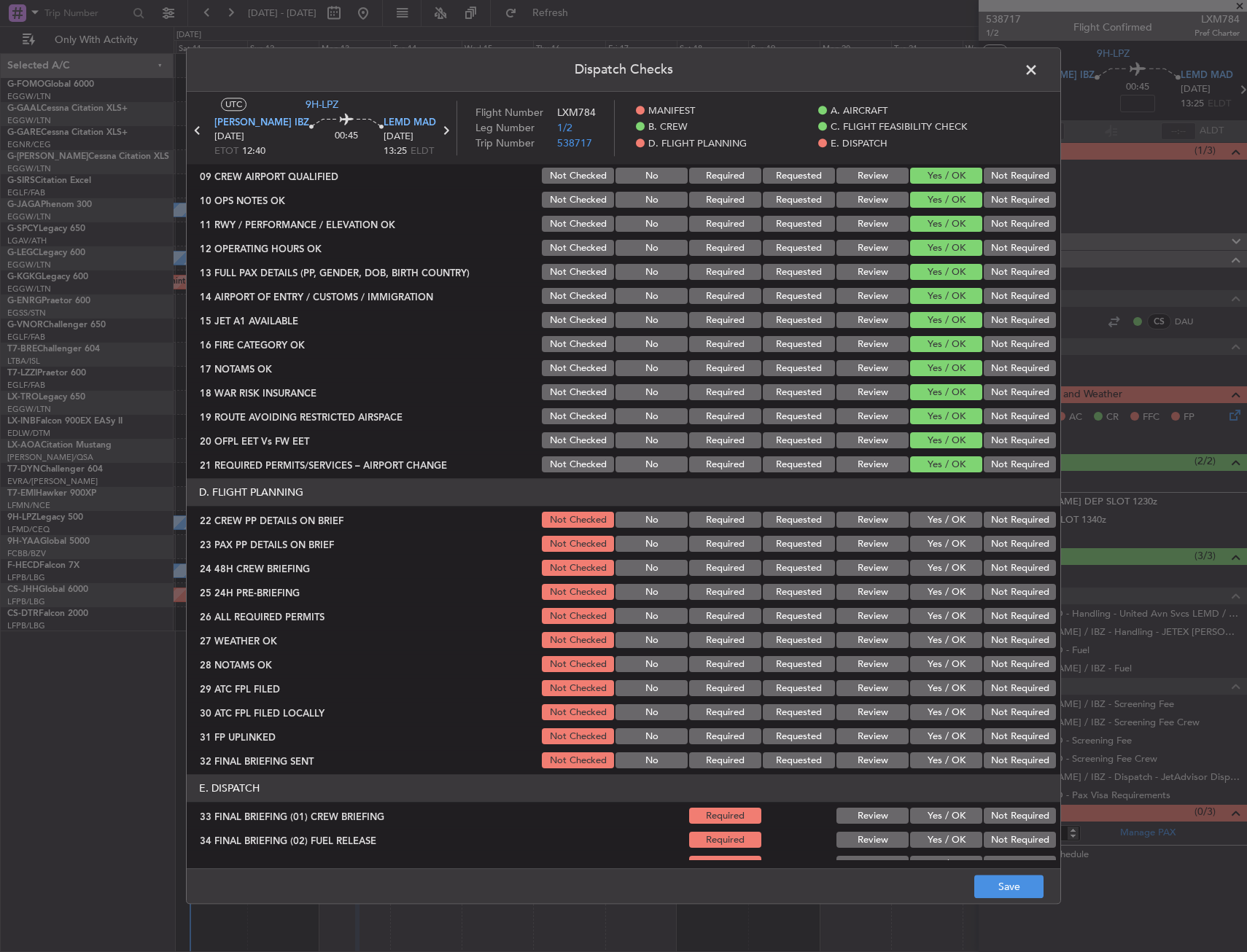
drag, startPoint x: 956, startPoint y: 524, endPoint x: 952, endPoint y: 546, distance: 22.4
click at [956, 525] on button "Yes / OK" at bounding box center [946, 521] width 72 height 16
click at [952, 552] on button "Yes / OK" at bounding box center [946, 545] width 72 height 16
click at [953, 567] on button "Yes / OK" at bounding box center [946, 569] width 72 height 16
click at [984, 588] on button "Not Required" at bounding box center [1020, 593] width 72 height 16
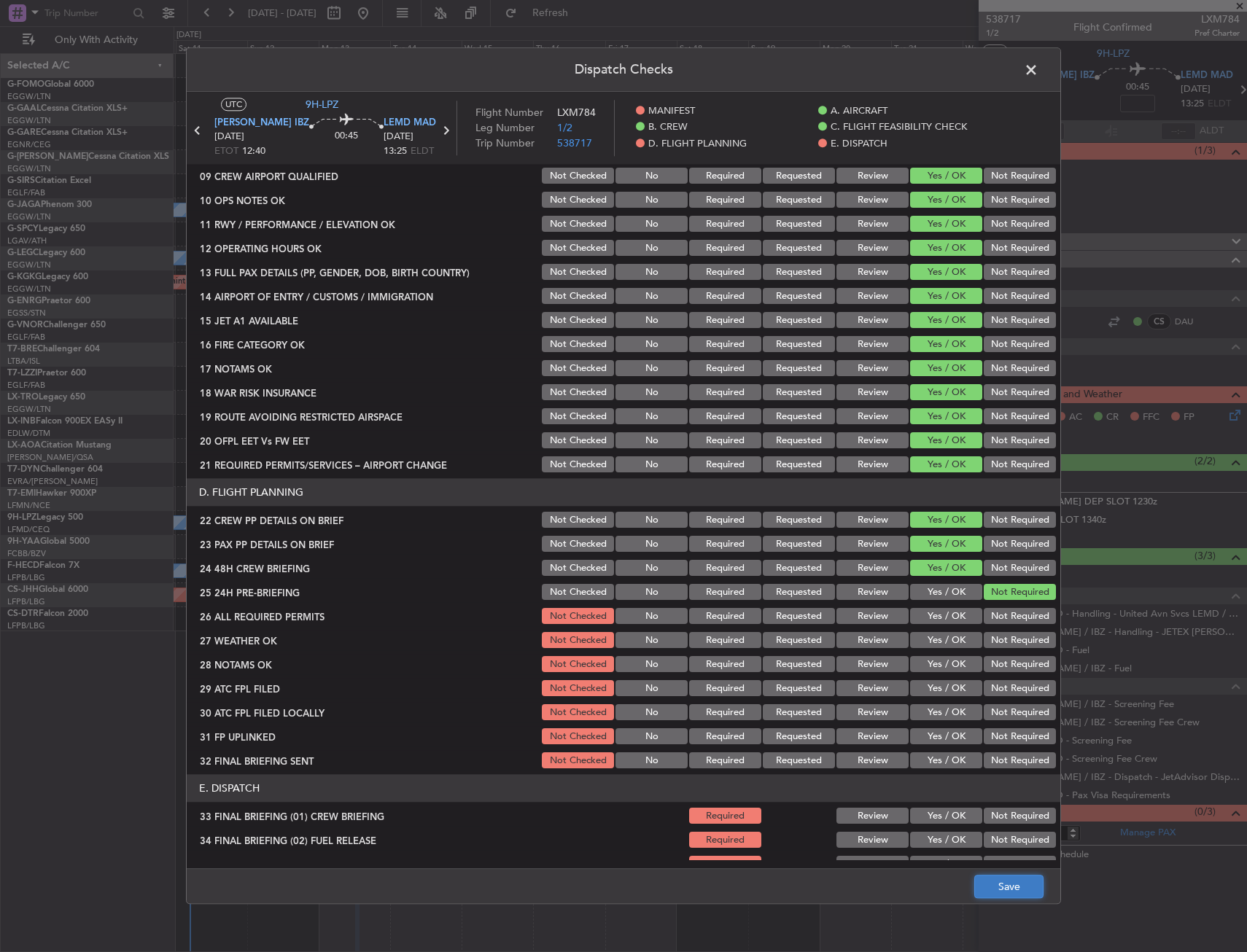
click at [1003, 886] on button "Save" at bounding box center [1009, 888] width 69 height 24
click at [1038, 71] on span at bounding box center [1038, 74] width 0 height 30
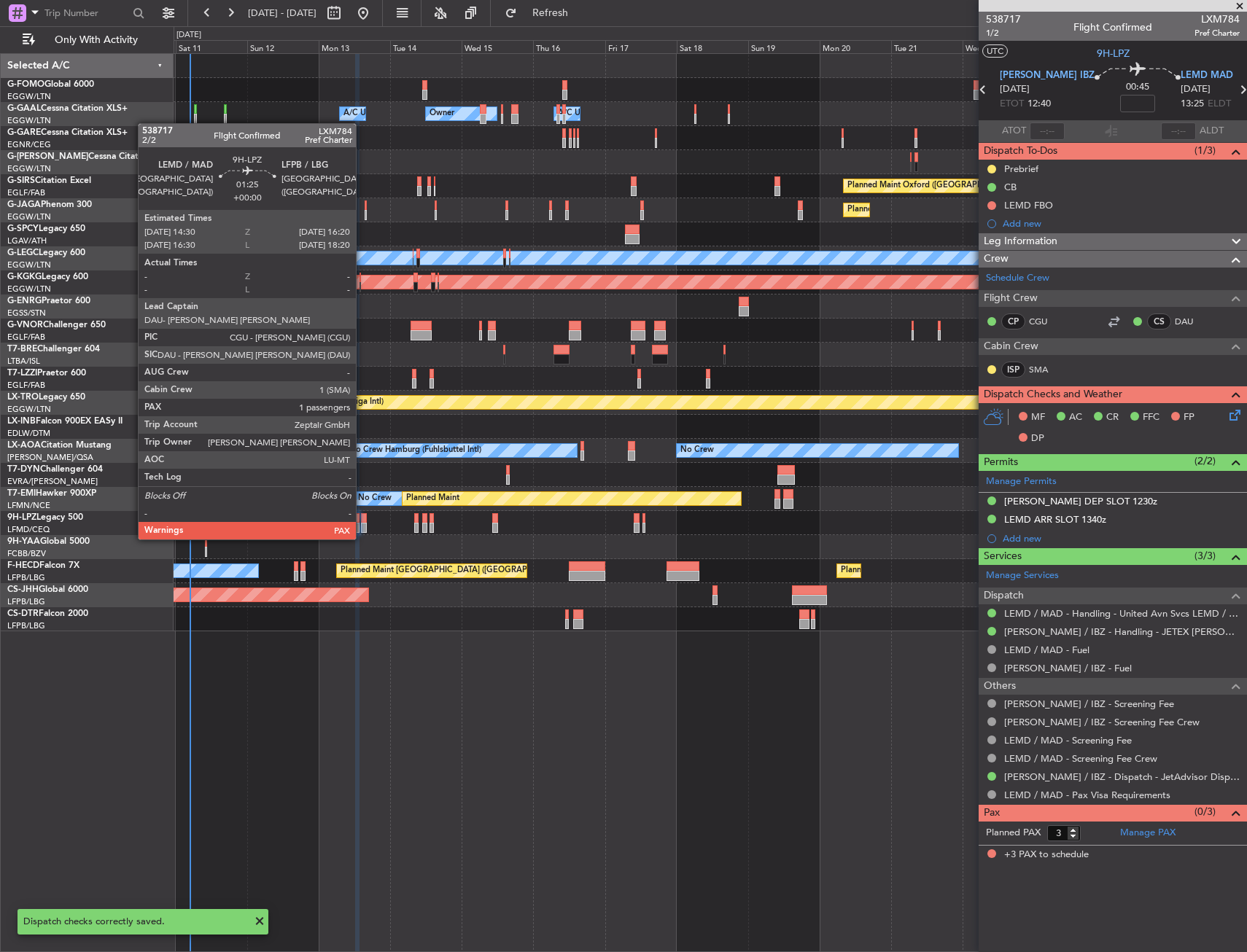
click at [362, 525] on div at bounding box center [364, 528] width 6 height 10
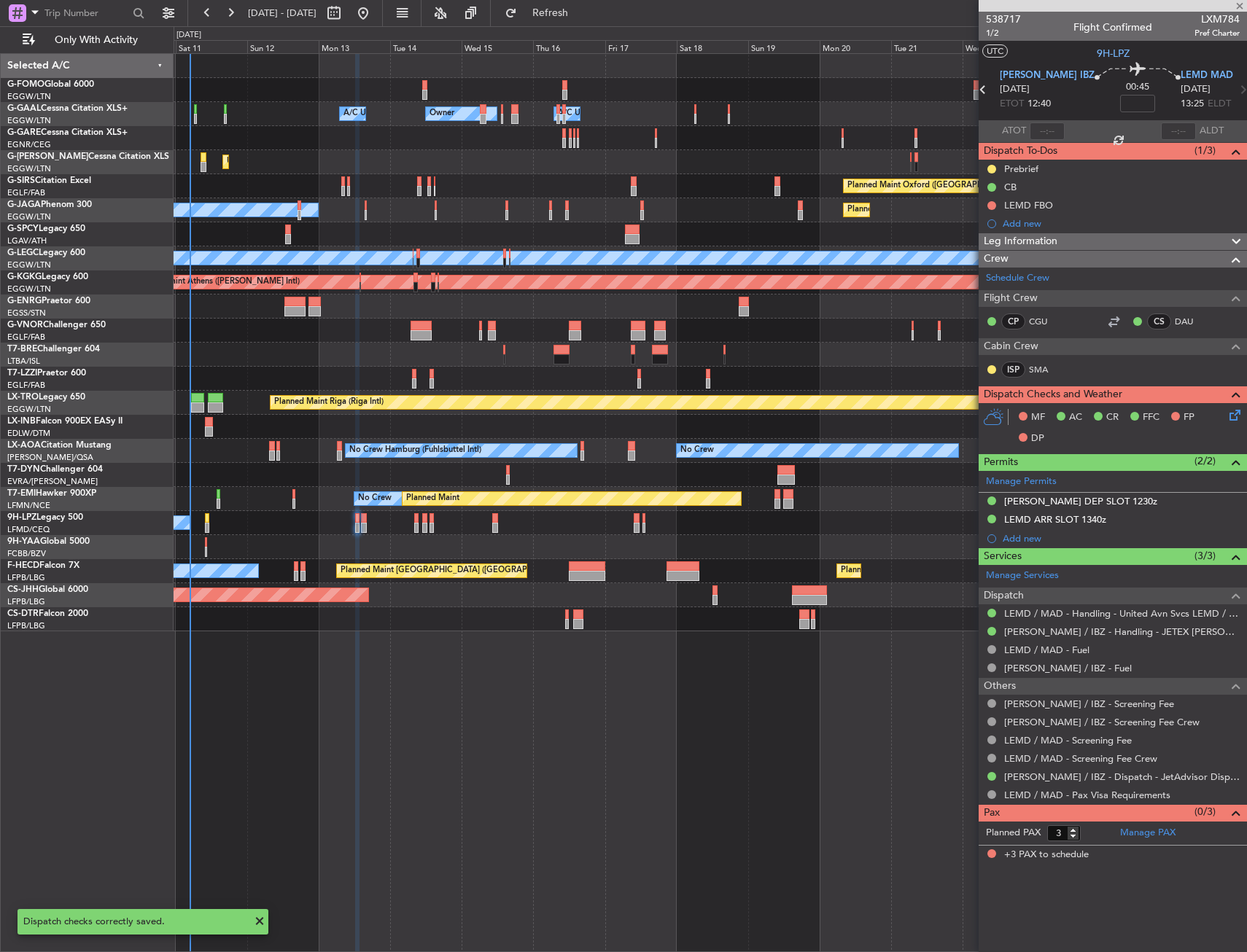
type input "1"
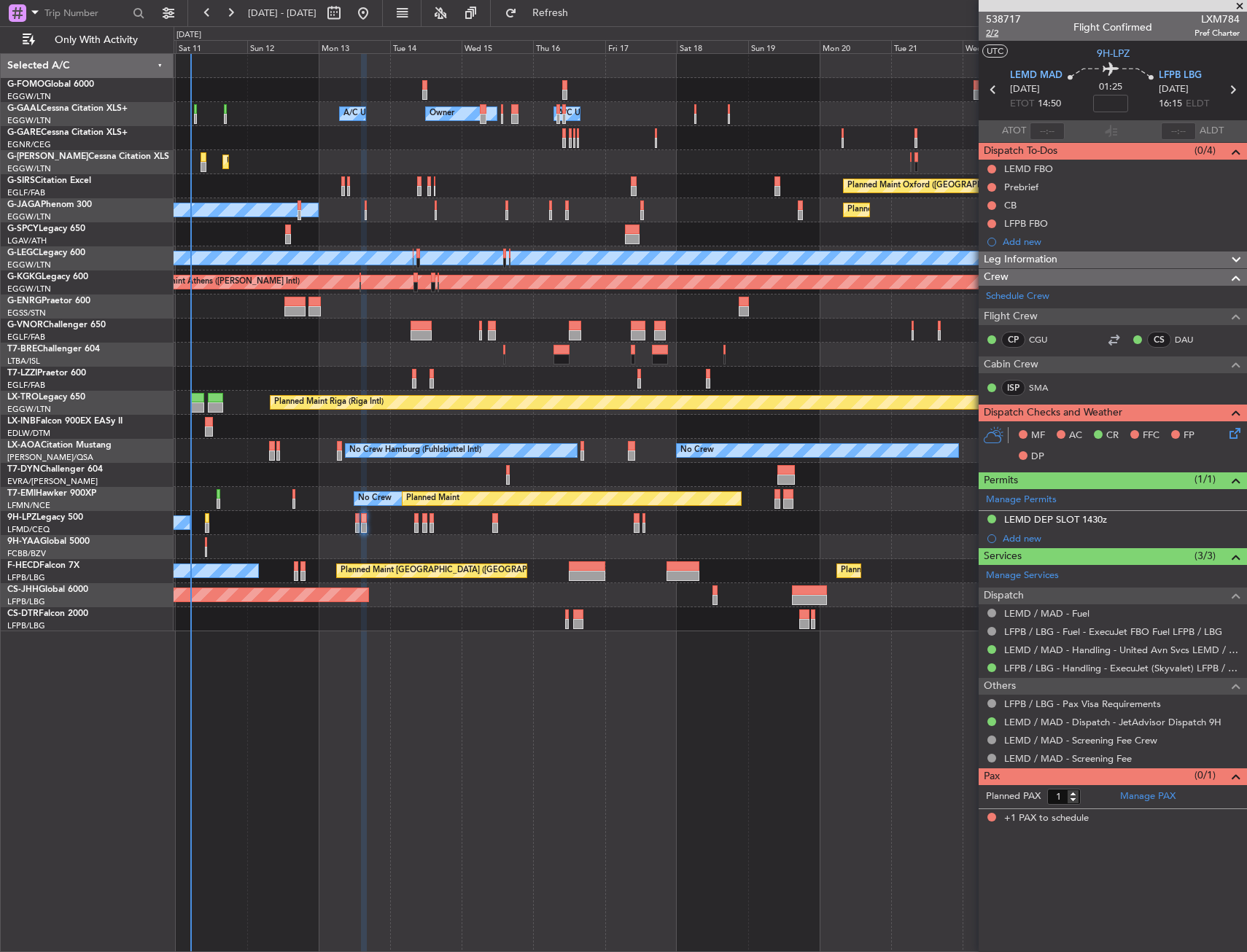
click at [987, 35] on span "2/2" at bounding box center [1003, 33] width 35 height 13
click at [1096, 103] on mat-tooltip-component "Flight Time" at bounding box center [1110, 114] width 67 height 38
click at [1112, 107] on div "Flight Time" at bounding box center [1110, 114] width 46 height 18
click at [1116, 102] on input at bounding box center [1110, 103] width 35 height 18
click at [1053, 49] on section "UTC 9H-LPZ" at bounding box center [1113, 52] width 269 height 22
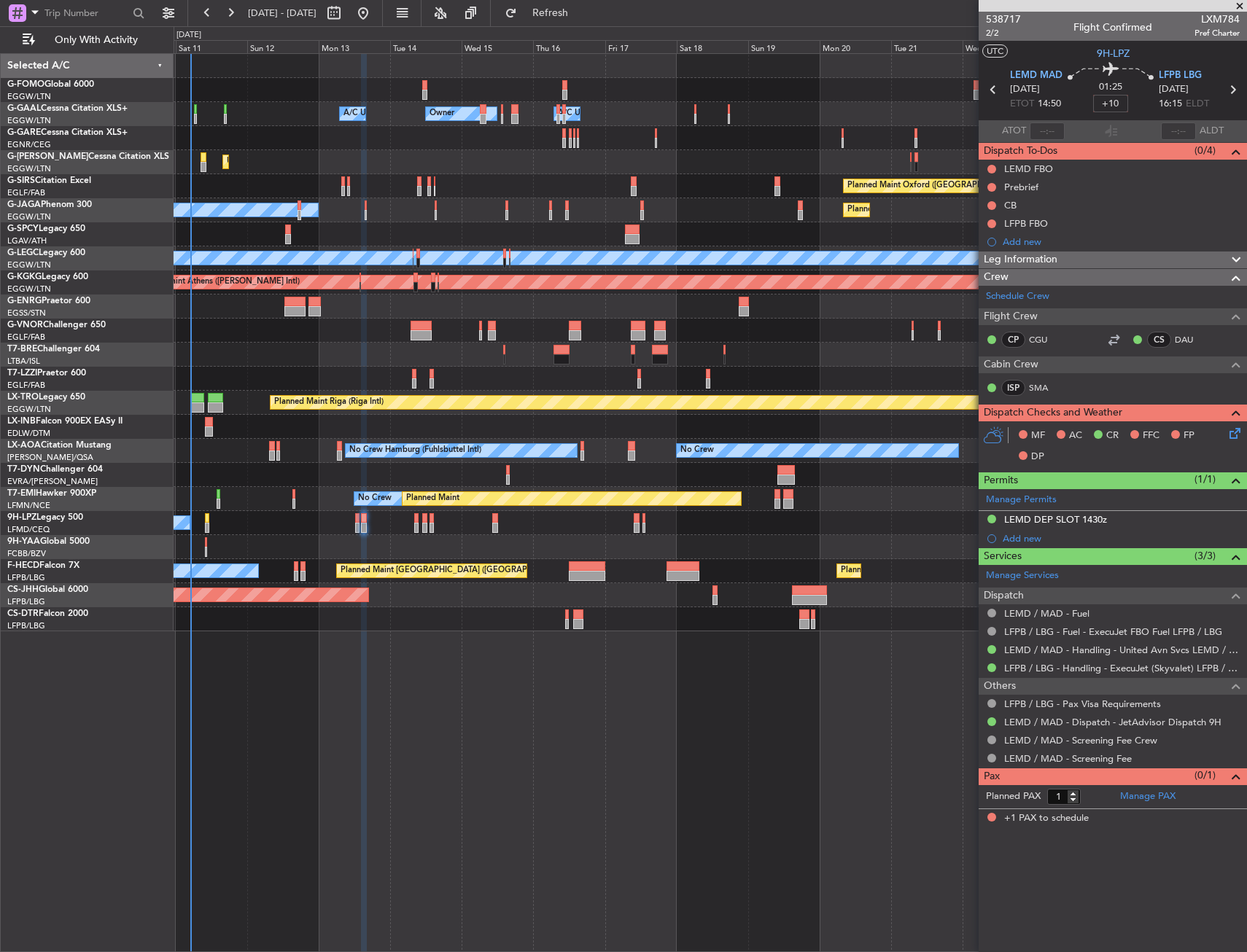
type input "+00:10"
click at [990, 188] on button at bounding box center [992, 187] width 9 height 9
click at [985, 228] on mat-tooltip-component "Not Started" at bounding box center [991, 210] width 70 height 38
click at [967, 232] on li "In Progress" at bounding box center [992, 230] width 77 height 22
click at [989, 206] on button at bounding box center [992, 206] width 9 height 9
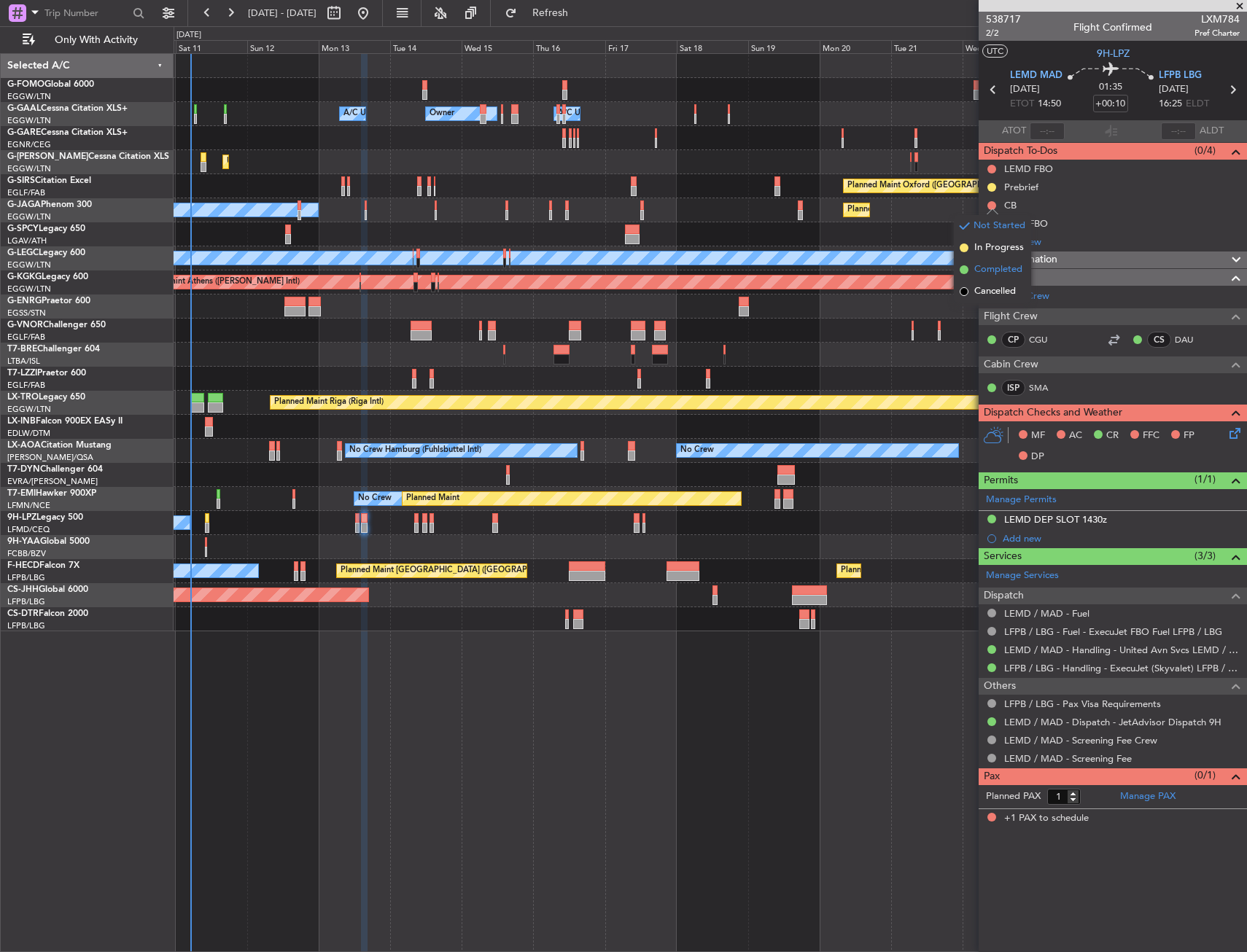
click at [984, 274] on span "Completed" at bounding box center [998, 270] width 48 height 15
click at [1231, 435] on icon at bounding box center [1232, 431] width 12 height 12
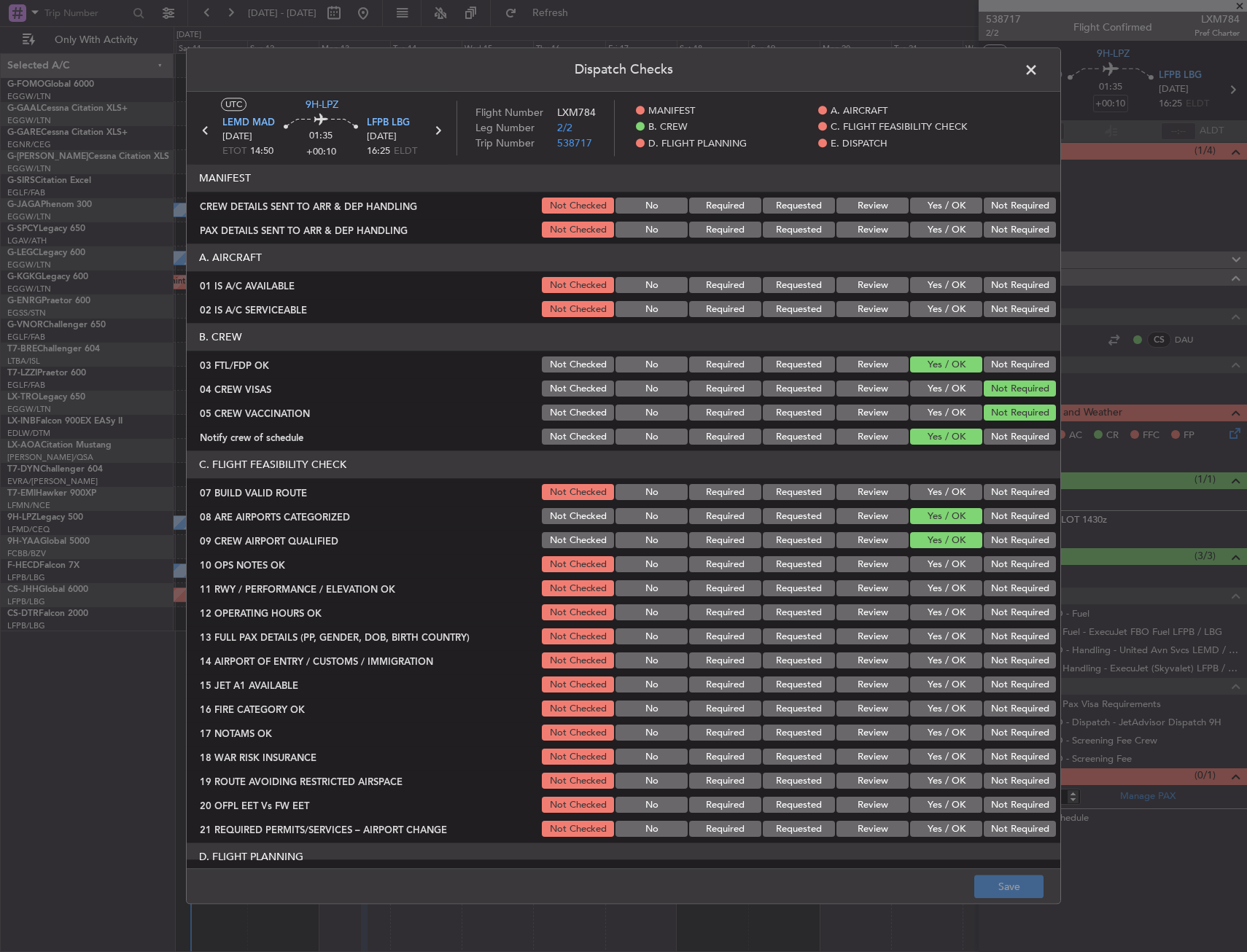
click at [922, 287] on button "Yes / OK" at bounding box center [946, 286] width 72 height 16
click at [926, 302] on button "Yes / OK" at bounding box center [946, 310] width 72 height 16
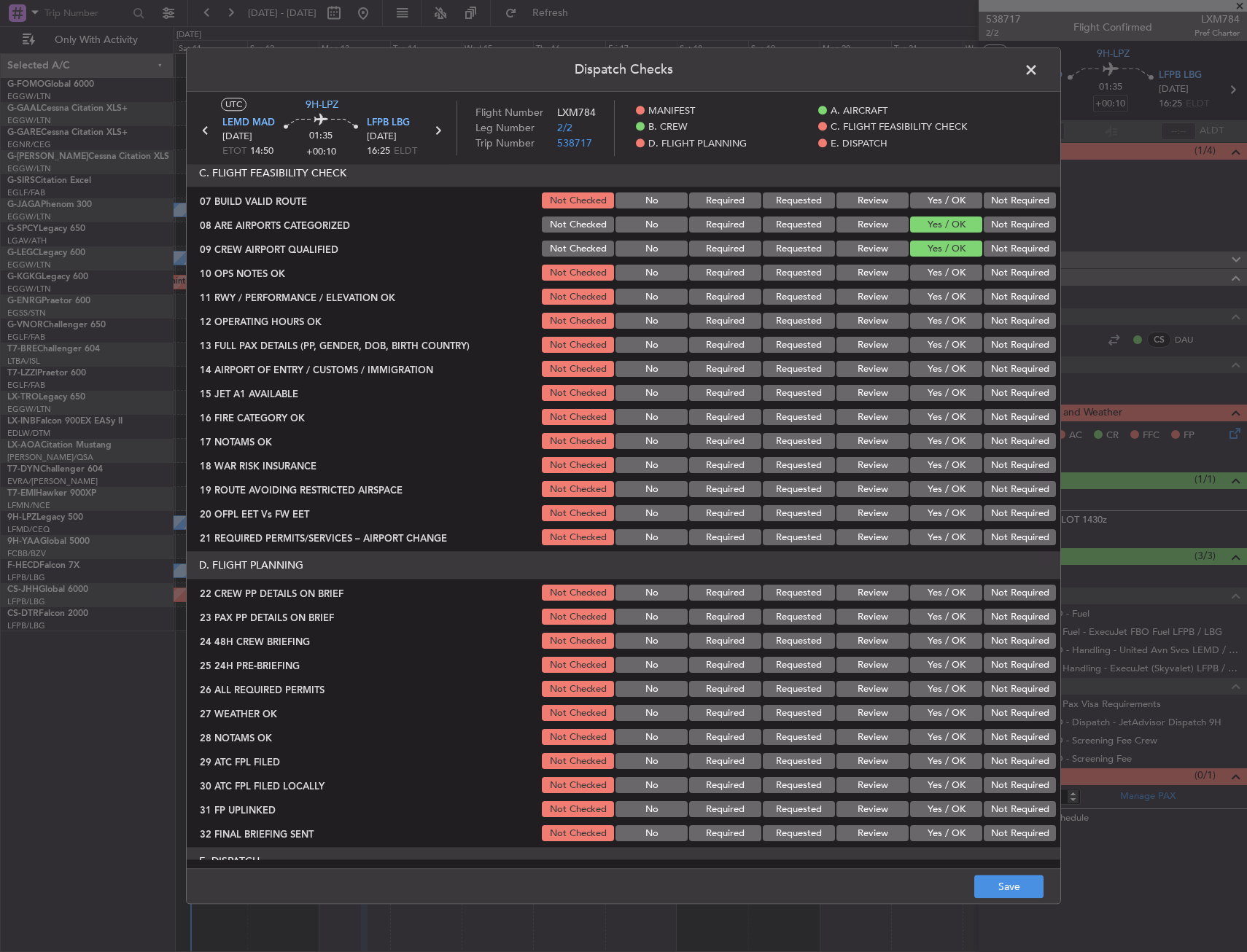
click at [934, 202] on button "Yes / OK" at bounding box center [946, 201] width 72 height 16
click at [943, 280] on button "Yes / OK" at bounding box center [946, 274] width 72 height 16
click at [942, 299] on button "Yes / OK" at bounding box center [946, 297] width 72 height 16
click at [942, 317] on button "Yes / OK" at bounding box center [946, 322] width 72 height 16
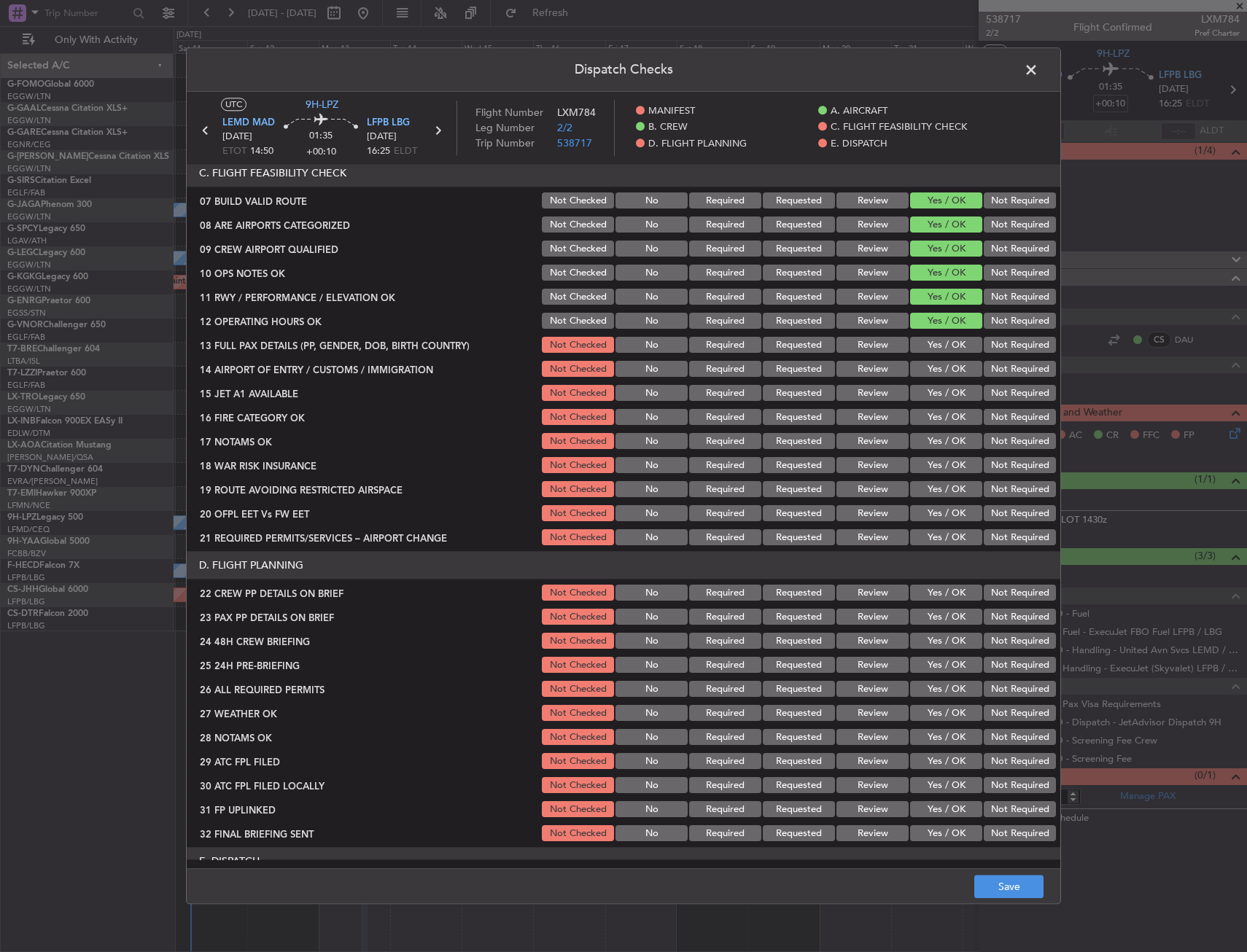
click at [942, 337] on button "Yes / OK" at bounding box center [946, 345] width 72 height 16
click at [947, 368] on button "Yes / OK" at bounding box center [946, 370] width 72 height 16
click at [944, 384] on div "Yes / OK" at bounding box center [944, 394] width 74 height 21
click at [944, 391] on button "Yes / OK" at bounding box center [946, 394] width 72 height 16
click at [947, 428] on section "C. FLIGHT FEASIBILITY CHECK 07 BUILD VALID ROUTE Not Checked No Required Reques…" at bounding box center [624, 353] width 874 height 389
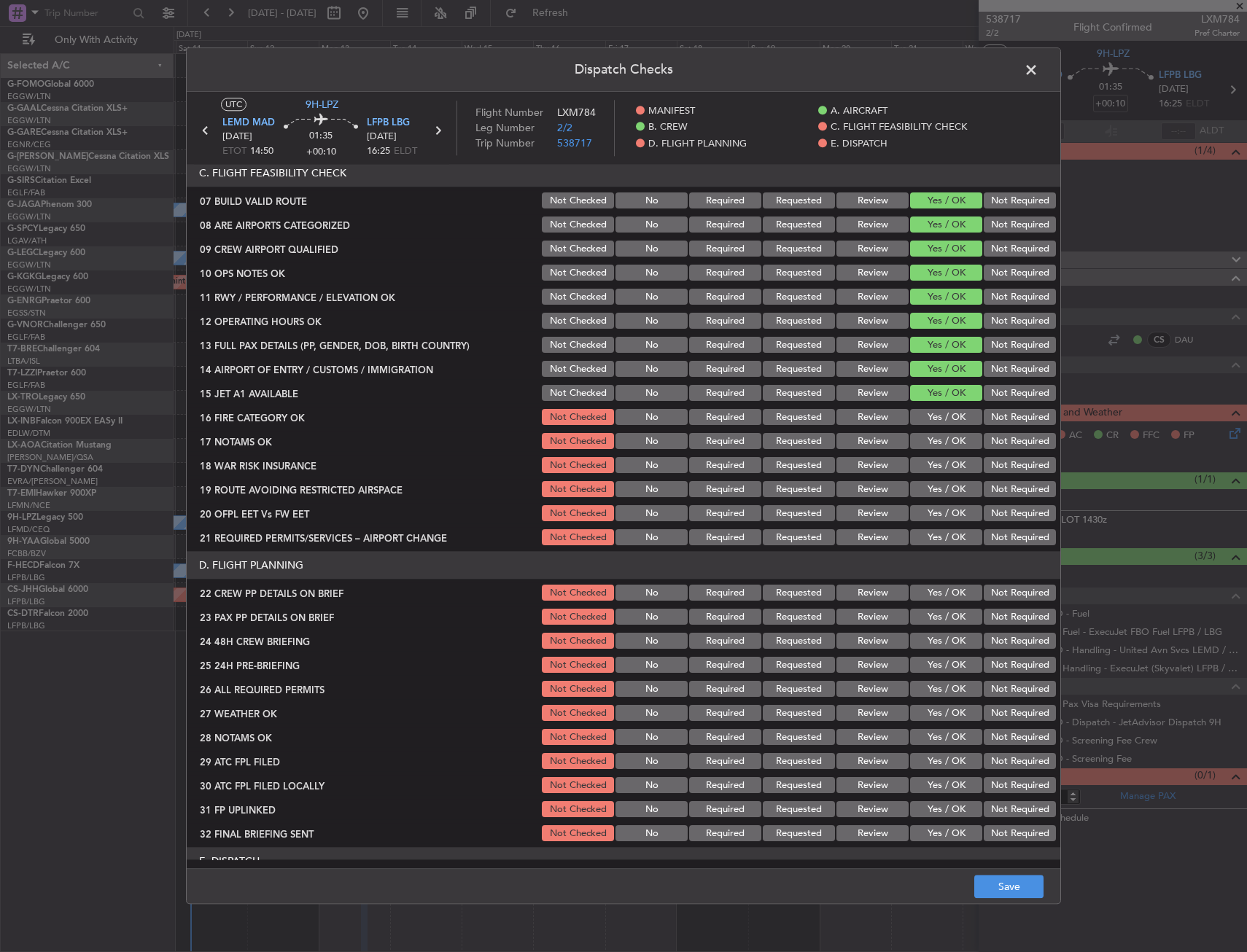
click at [945, 414] on button "Yes / OK" at bounding box center [946, 418] width 72 height 16
click at [947, 435] on button "Yes / OK" at bounding box center [946, 442] width 72 height 16
click at [947, 463] on button "Yes / OK" at bounding box center [946, 466] width 72 height 16
click at [947, 500] on div "Yes / OK" at bounding box center [944, 490] width 74 height 21
click at [945, 493] on button "Yes / OK" at bounding box center [946, 490] width 72 height 16
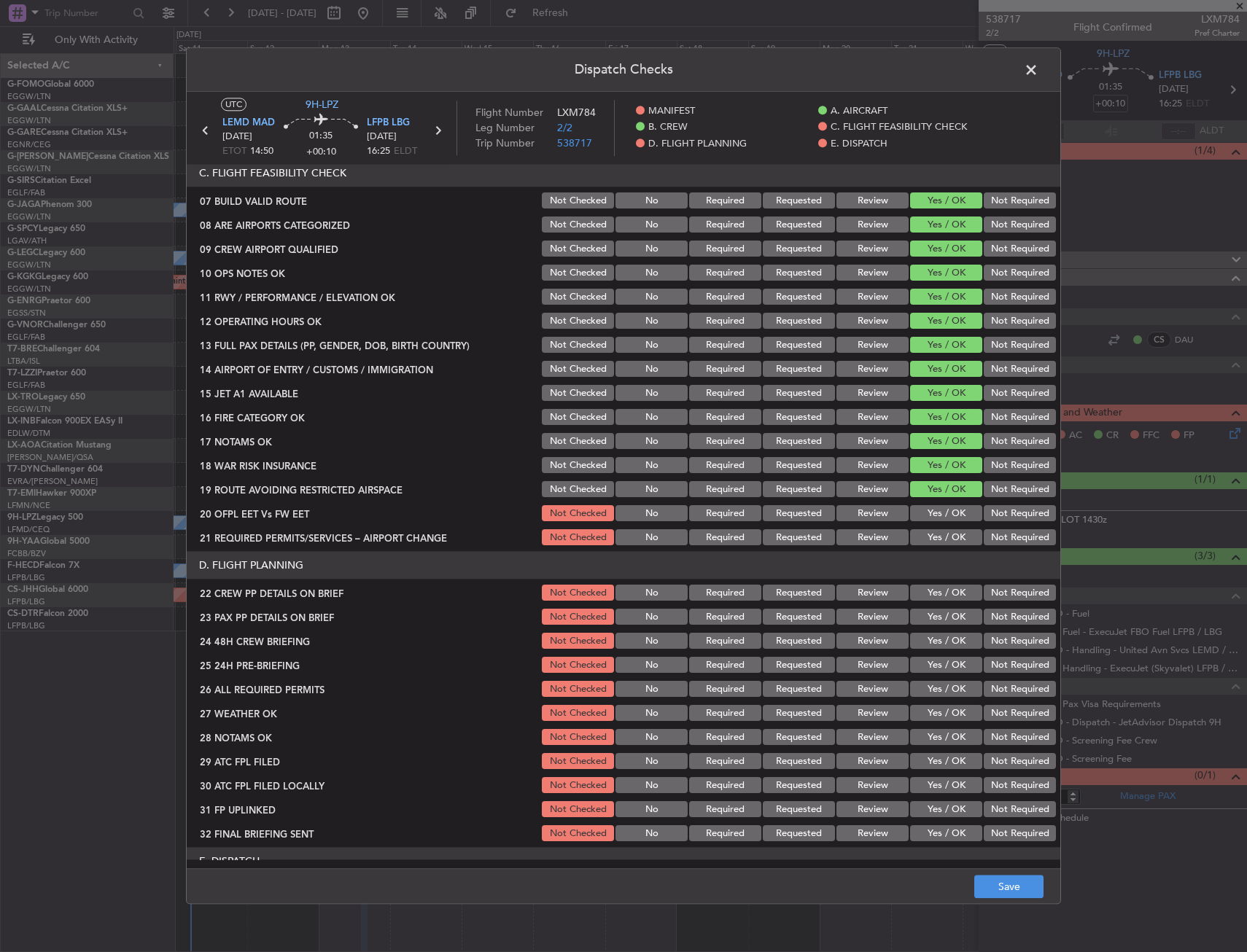
click at [944, 511] on button "Yes / OK" at bounding box center [946, 514] width 72 height 16
drag, startPoint x: 946, startPoint y: 531, endPoint x: 945, endPoint y: 542, distance: 11.0
click at [946, 531] on button "Yes / OK" at bounding box center [946, 538] width 72 height 16
click at [939, 591] on button "Yes / OK" at bounding box center [946, 593] width 72 height 16
click at [936, 610] on button "Yes / OK" at bounding box center [946, 618] width 72 height 16
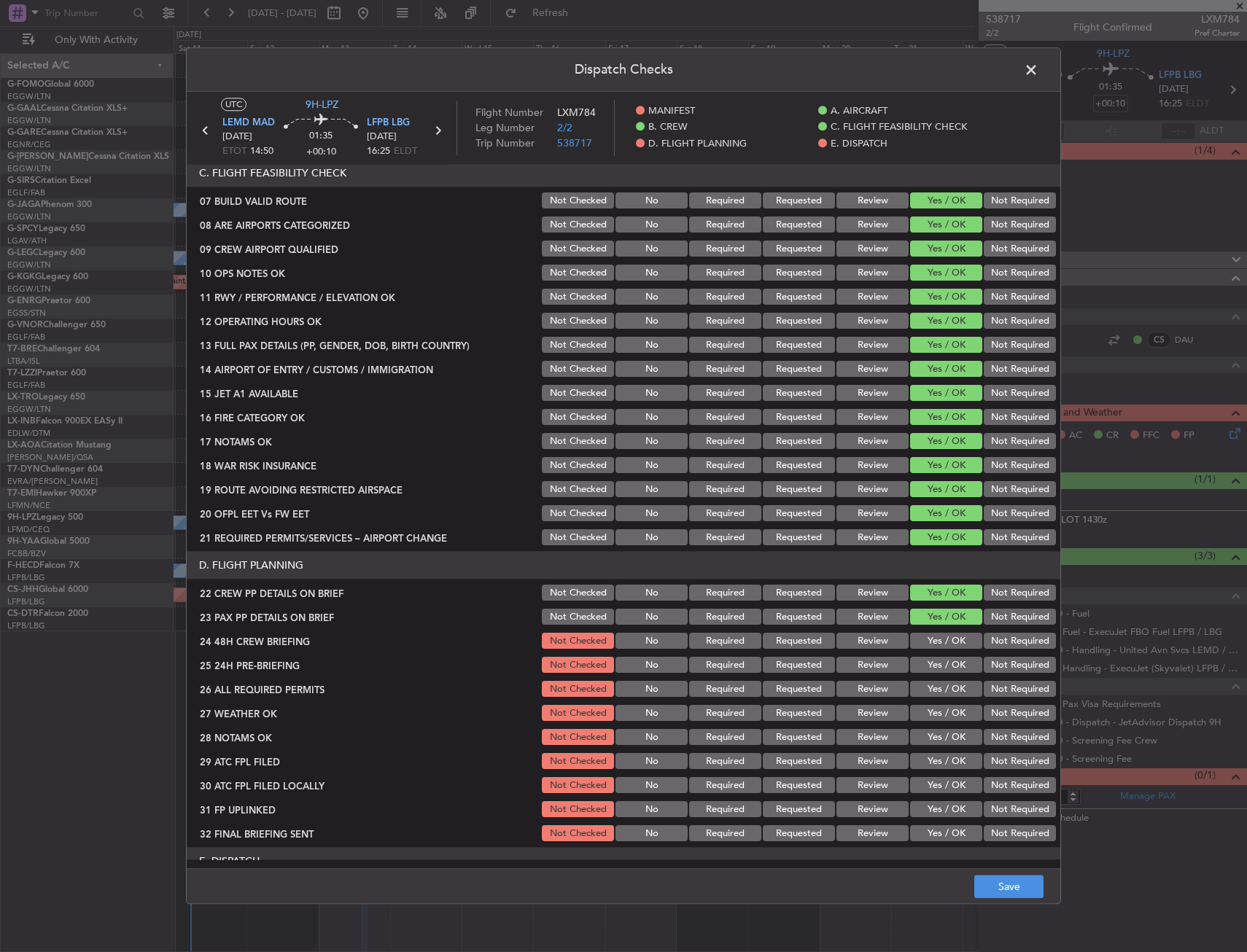
click at [936, 637] on button "Yes / OK" at bounding box center [946, 642] width 72 height 16
click at [1001, 668] on button "Not Required" at bounding box center [1020, 666] width 72 height 16
click at [1009, 883] on button "Save" at bounding box center [1009, 888] width 69 height 24
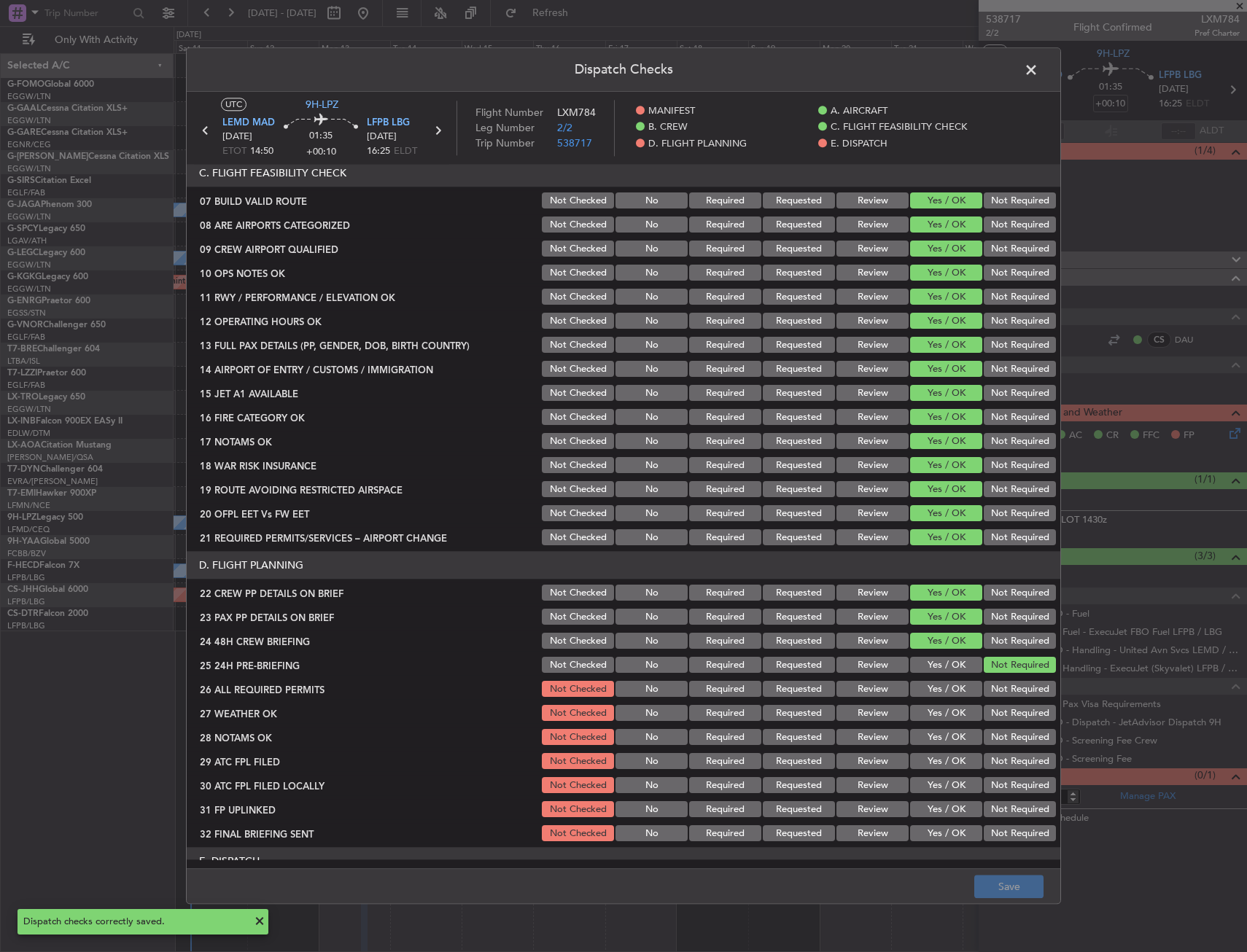
click at [1038, 68] on span at bounding box center [1038, 74] width 0 height 30
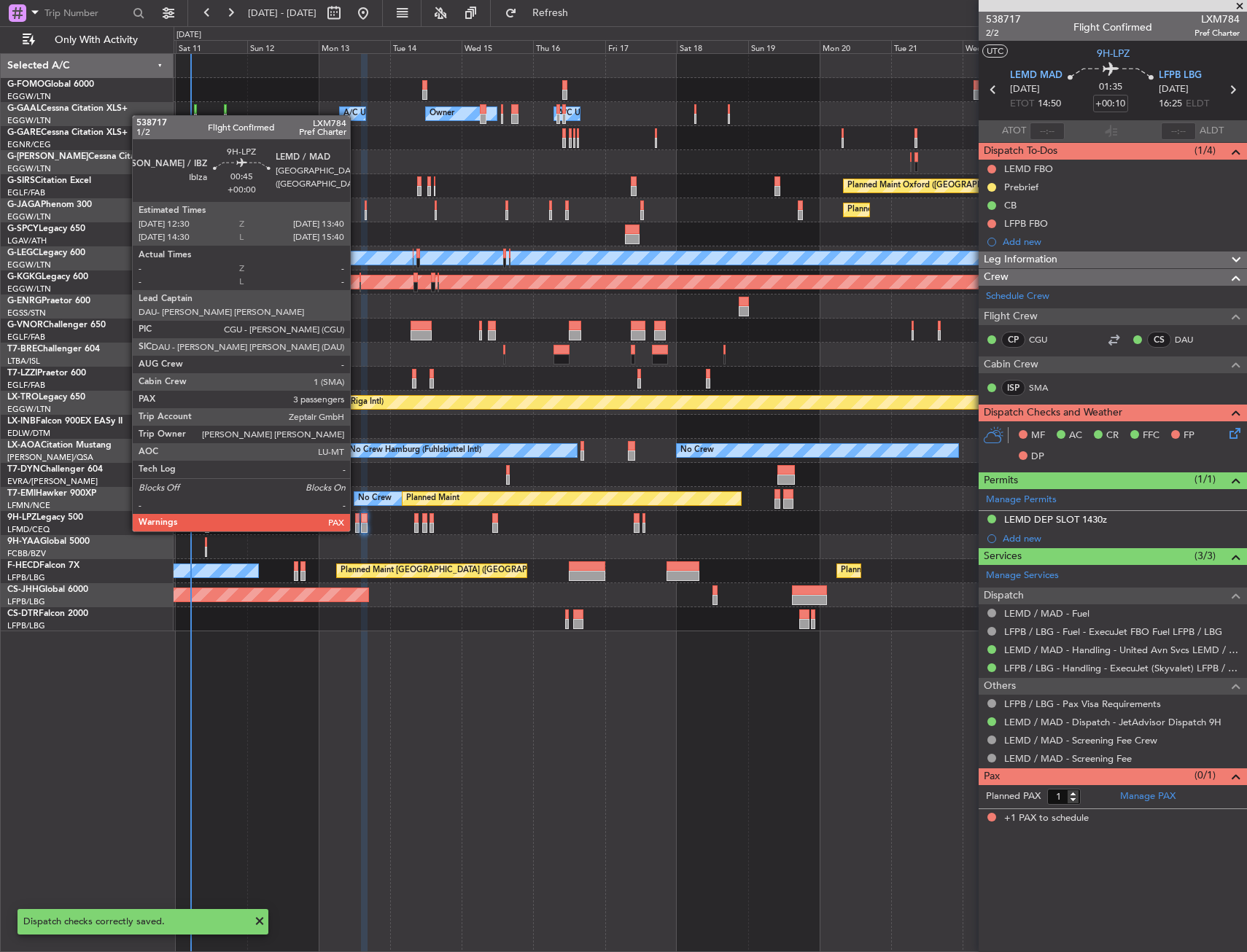
click at [356, 517] on div at bounding box center [356, 519] width 4 height 10
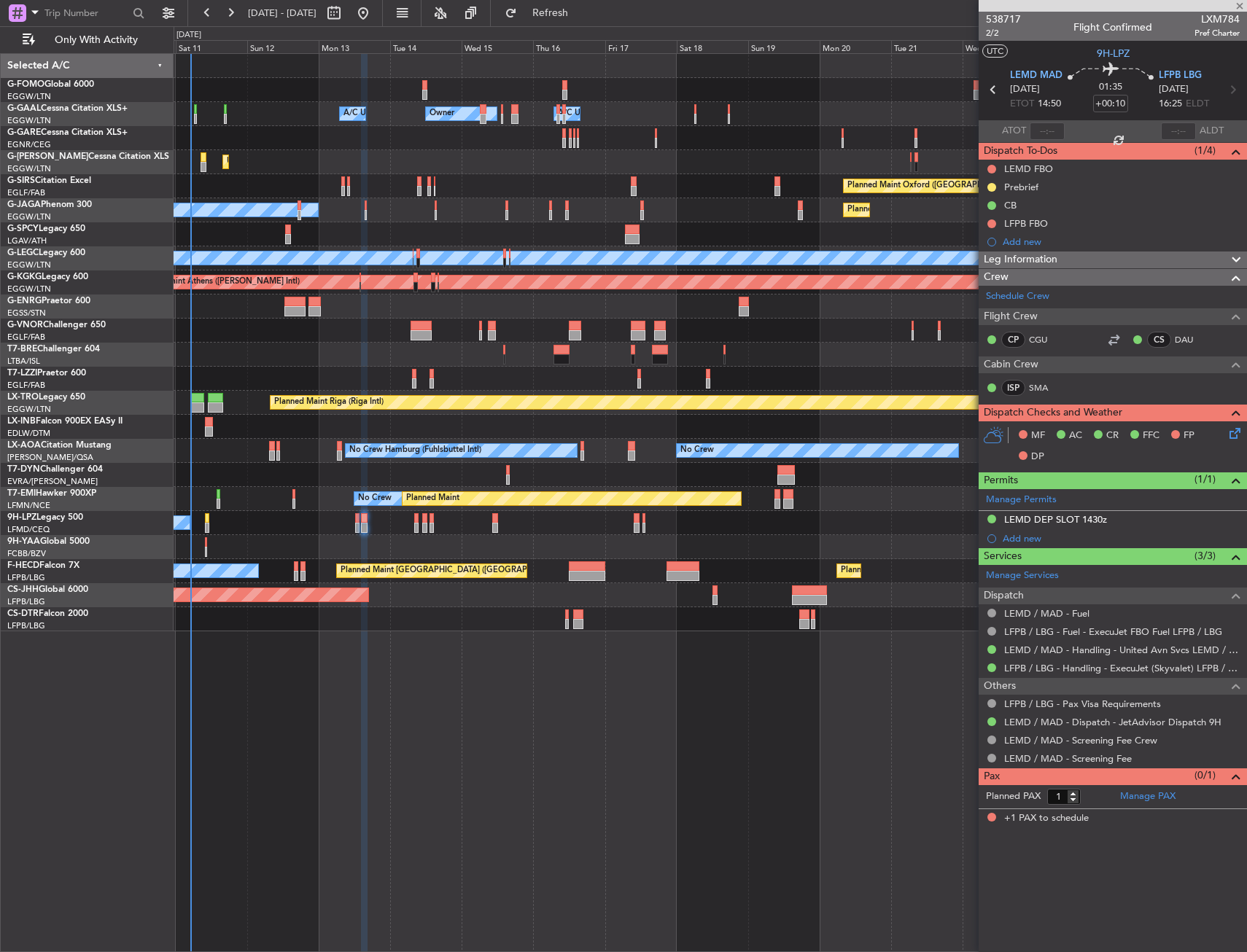
type input "3"
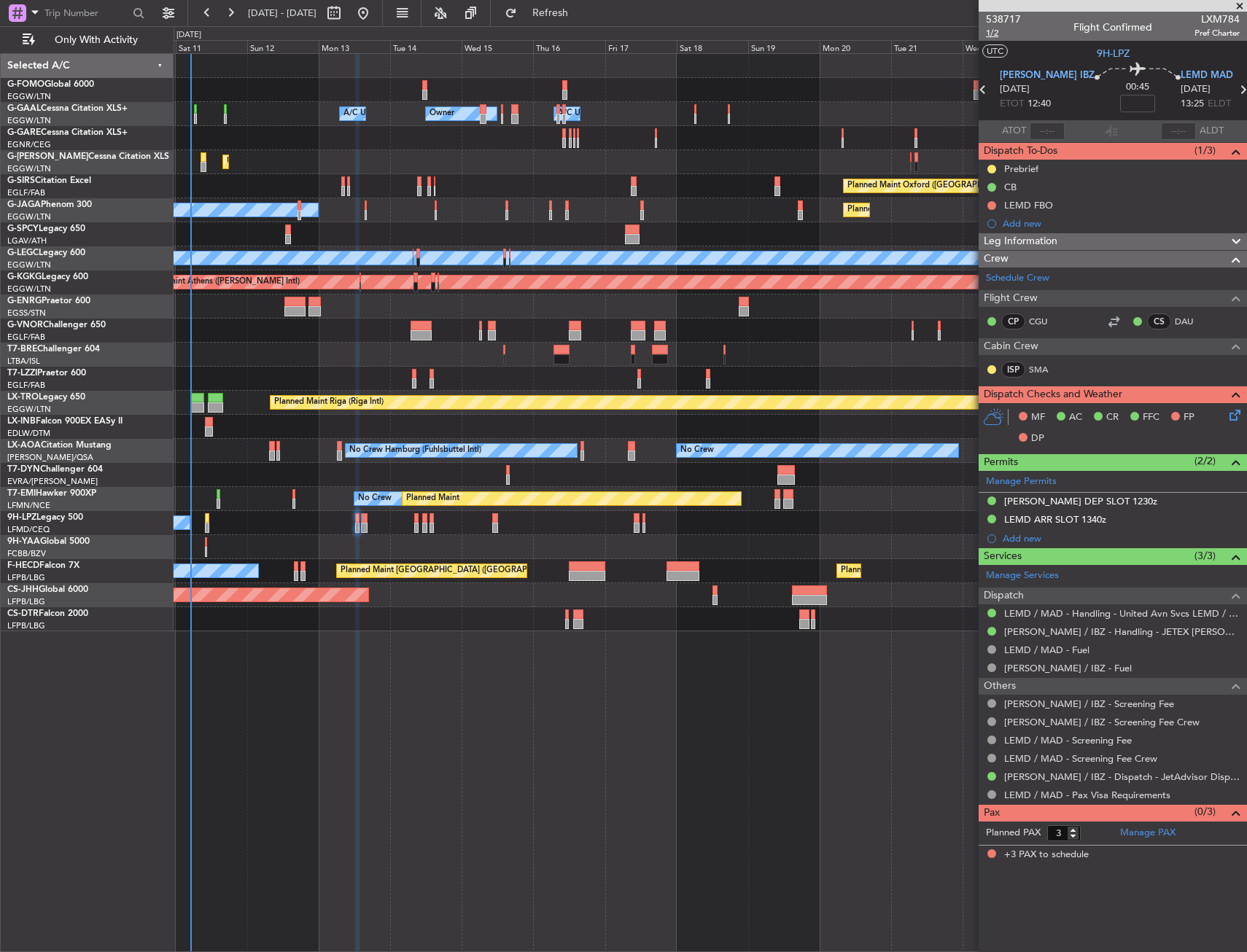
click at [992, 30] on span "1/2" at bounding box center [1003, 33] width 35 height 13
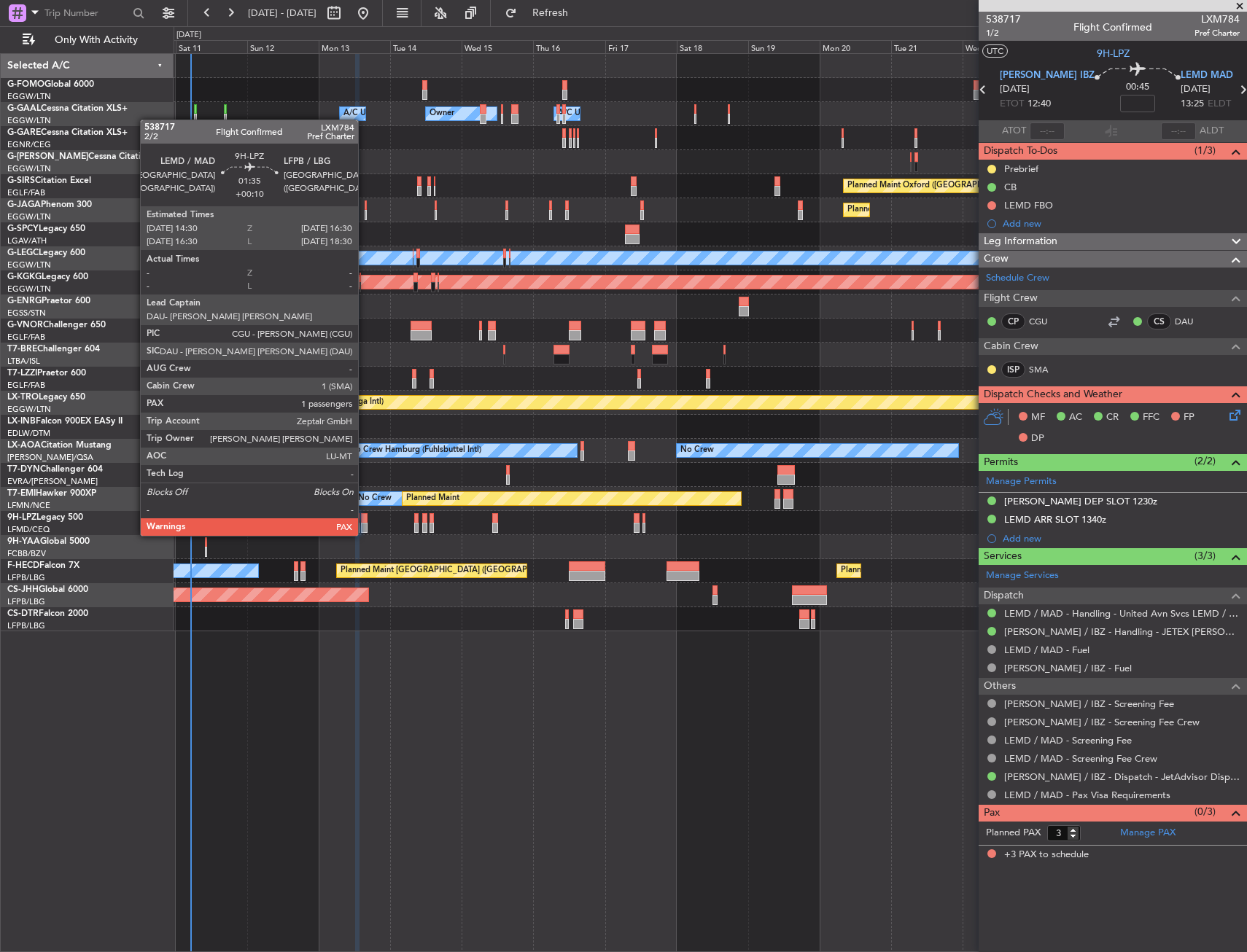
click at [365, 521] on div at bounding box center [364, 519] width 7 height 10
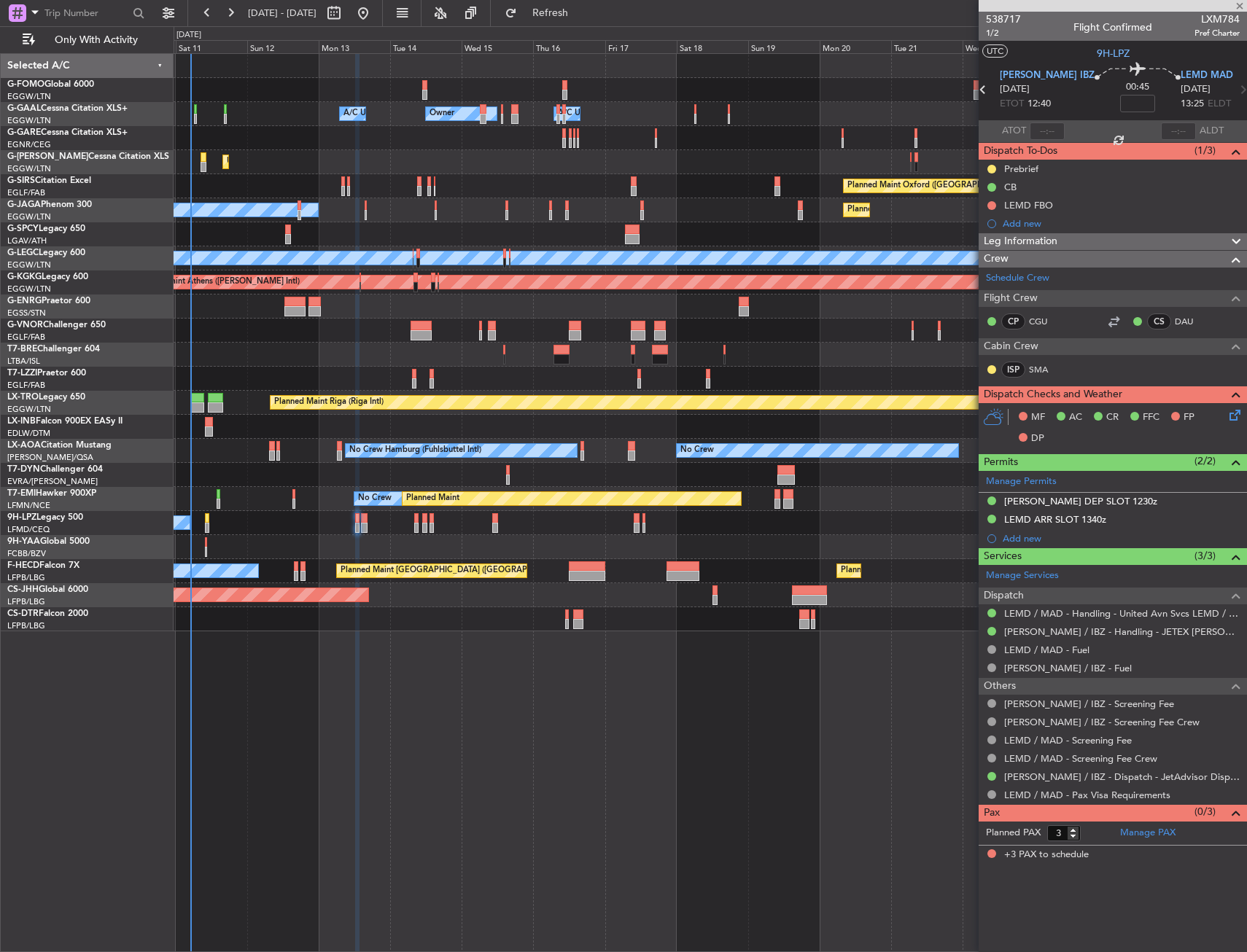
type input "+00:10"
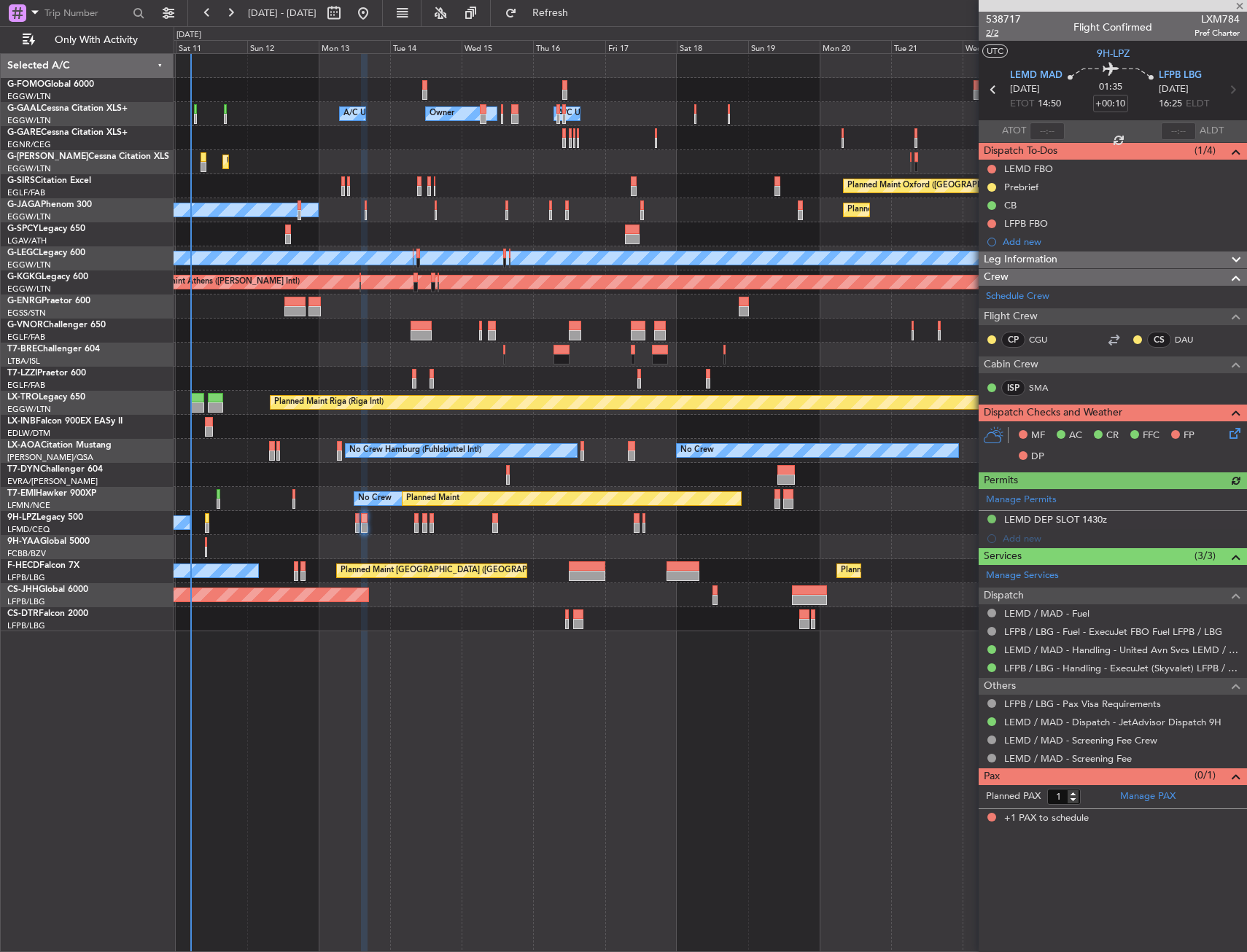
click at [987, 32] on span "2/2" at bounding box center [1003, 33] width 35 height 13
click at [984, 30] on div "538717 2/2 Flight Confirmed LXM784 Pref Charter" at bounding box center [1113, 27] width 269 height 30
click at [992, 31] on span "2/2" at bounding box center [1003, 33] width 35 height 13
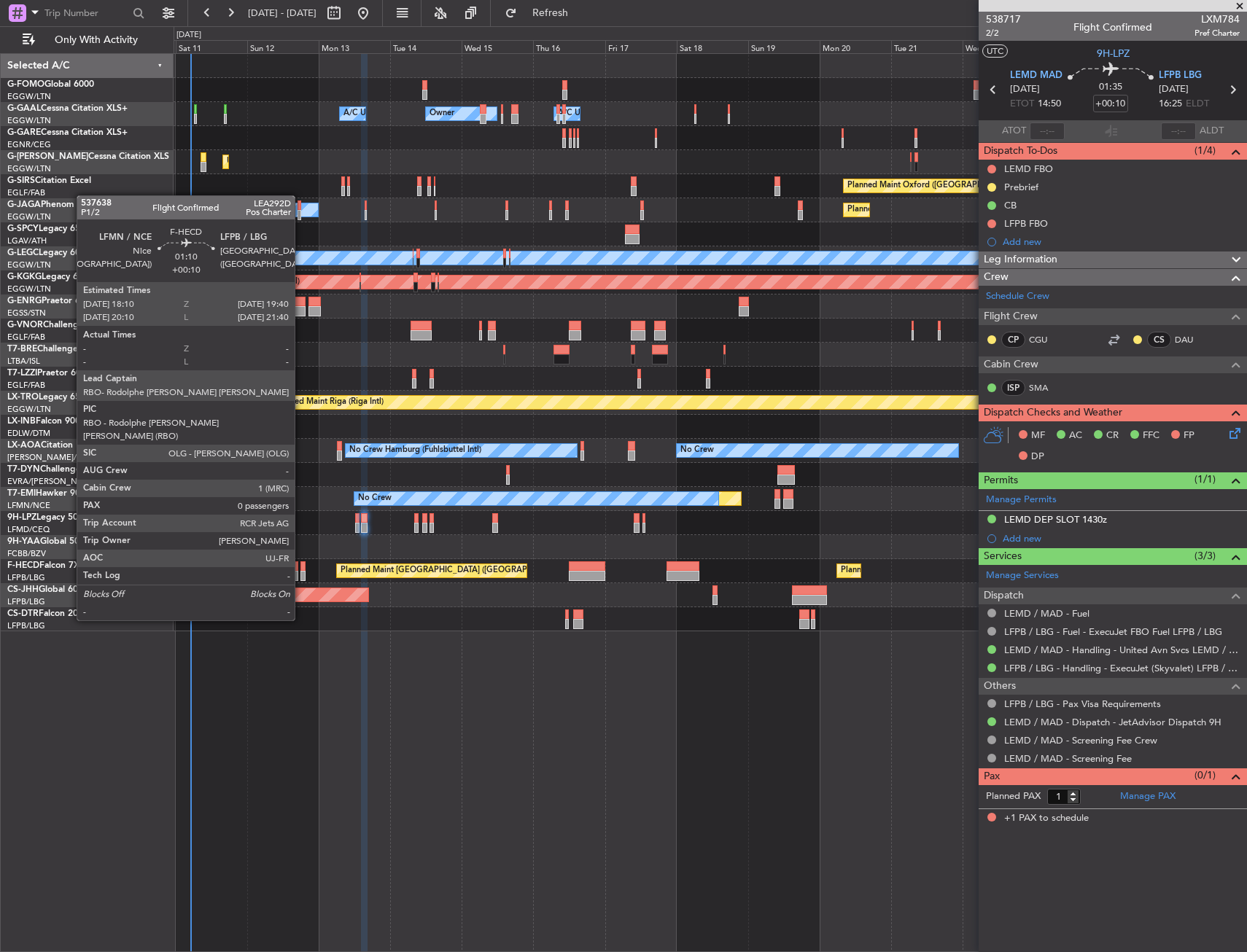
click at [301, 580] on div at bounding box center [303, 576] width 5 height 10
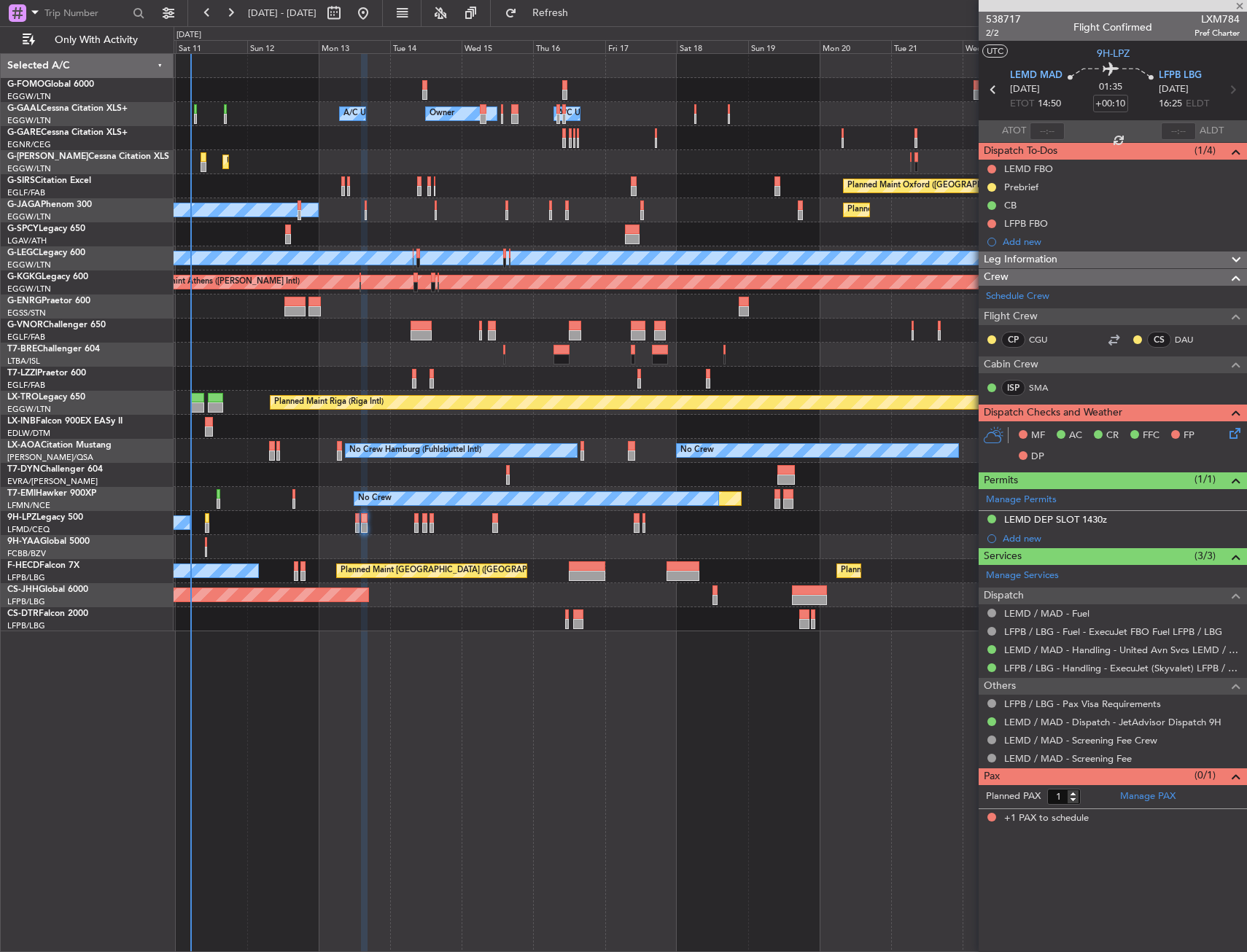
type input "0"
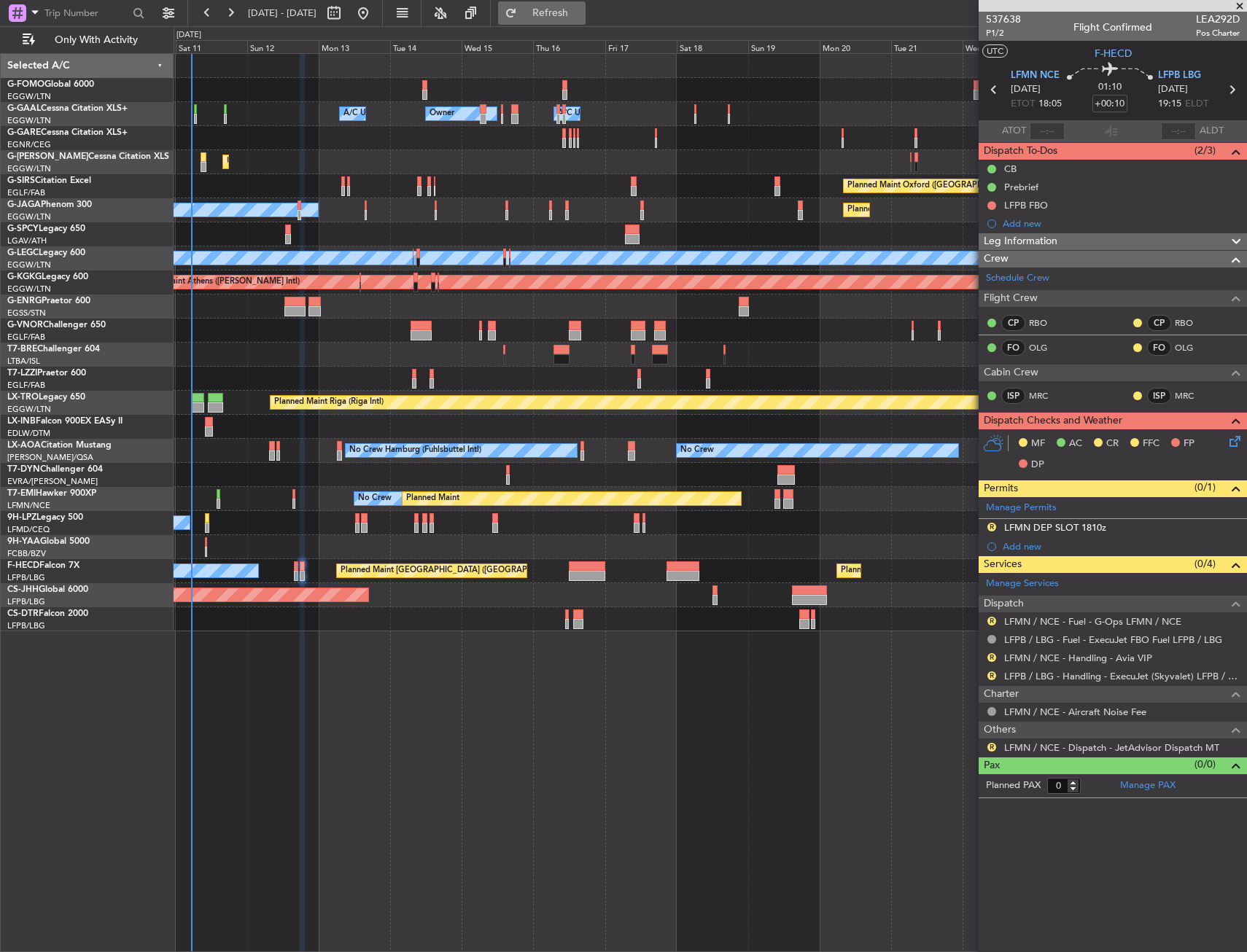
click at [581, 17] on span "Refresh" at bounding box center [550, 13] width 61 height 10
click at [1126, 531] on div "R LFMN DEP SLOT 1810z" at bounding box center [1113, 528] width 269 height 18
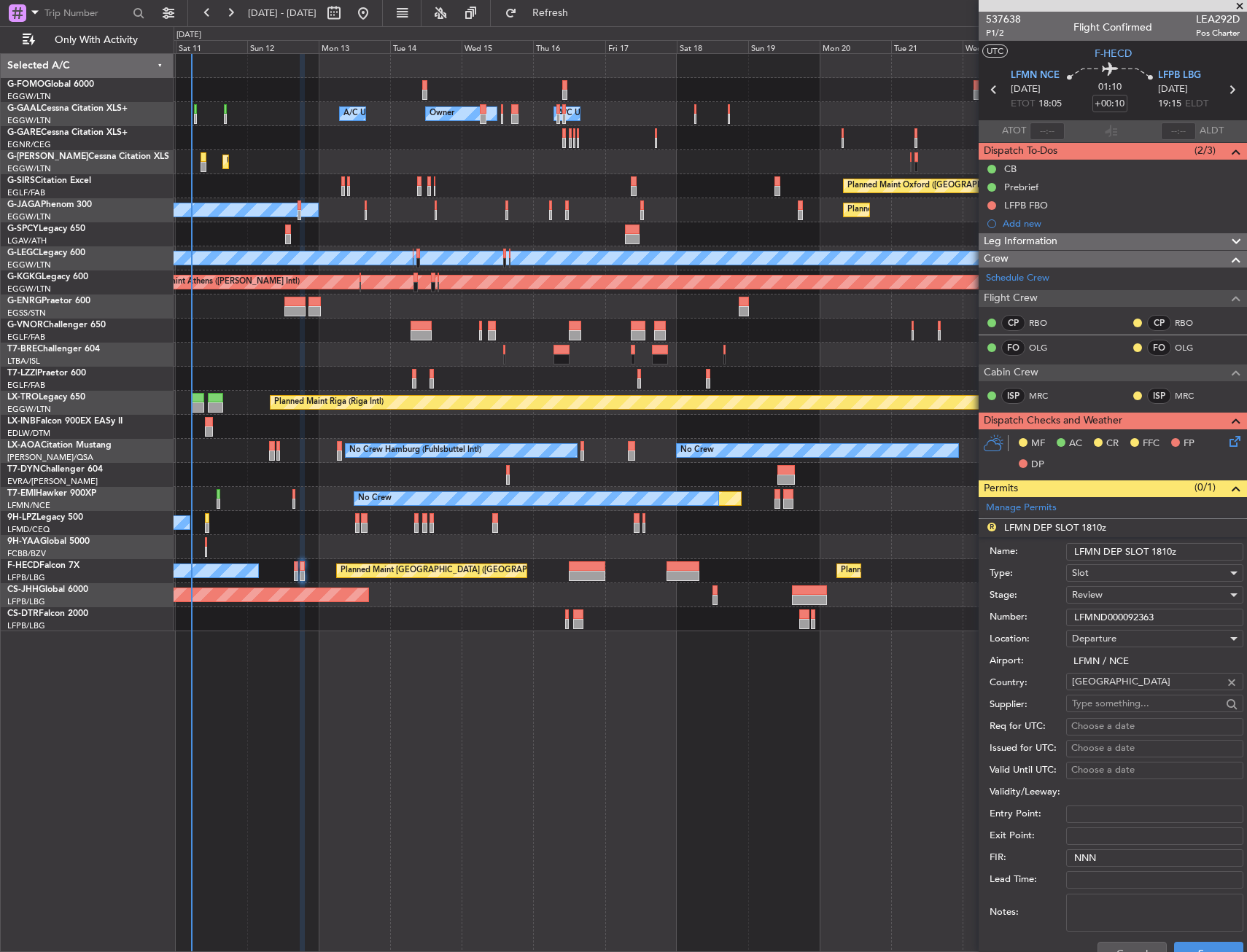
drag, startPoint x: 1172, startPoint y: 549, endPoint x: 1158, endPoint y: 551, distance: 14.1
click at [1158, 551] on input "LFMN DEP SLOT 1810z" at bounding box center [1155, 552] width 177 height 18
type input "LFMN DEP SLOT 1750z"
drag, startPoint x: 1174, startPoint y: 607, endPoint x: 1172, endPoint y: 596, distance: 11.2
click at [1174, 607] on div "Number: LFMND000092363" at bounding box center [1116, 618] width 254 height 22
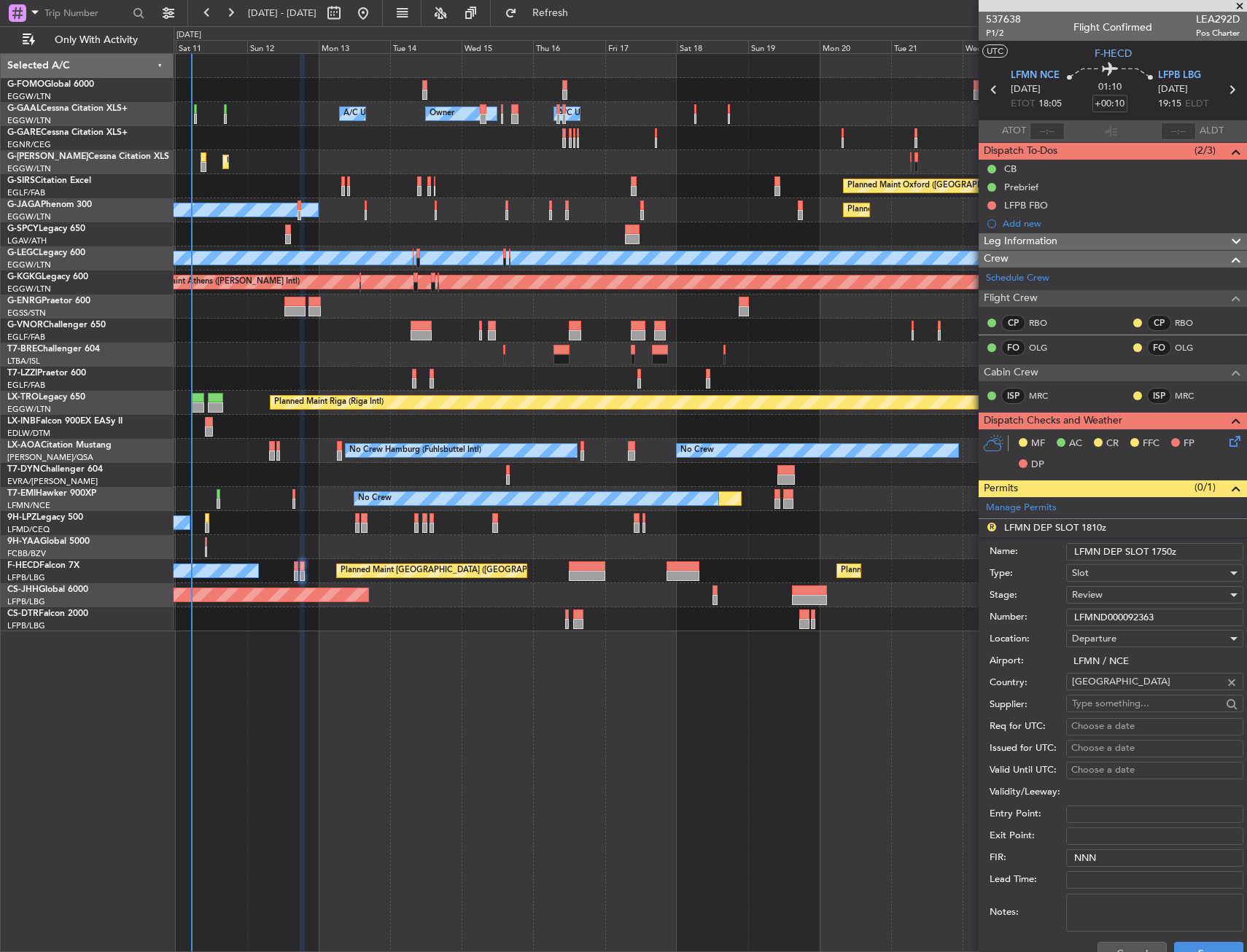
click at [1171, 594] on div "Review" at bounding box center [1149, 595] width 155 height 22
click at [1123, 689] on span "Requested" at bounding box center [1148, 691] width 153 height 22
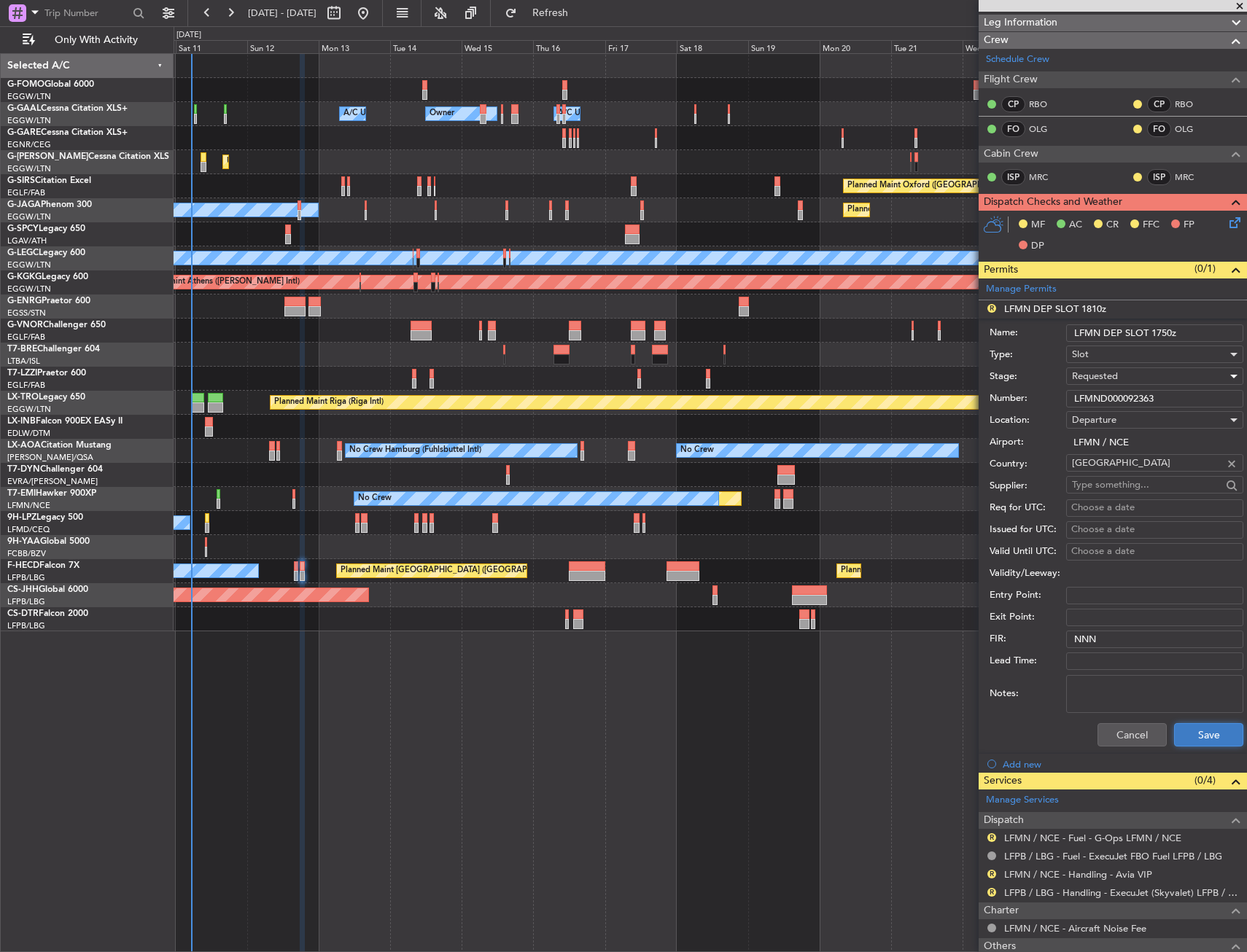
click at [1193, 726] on button "Save" at bounding box center [1209, 735] width 69 height 24
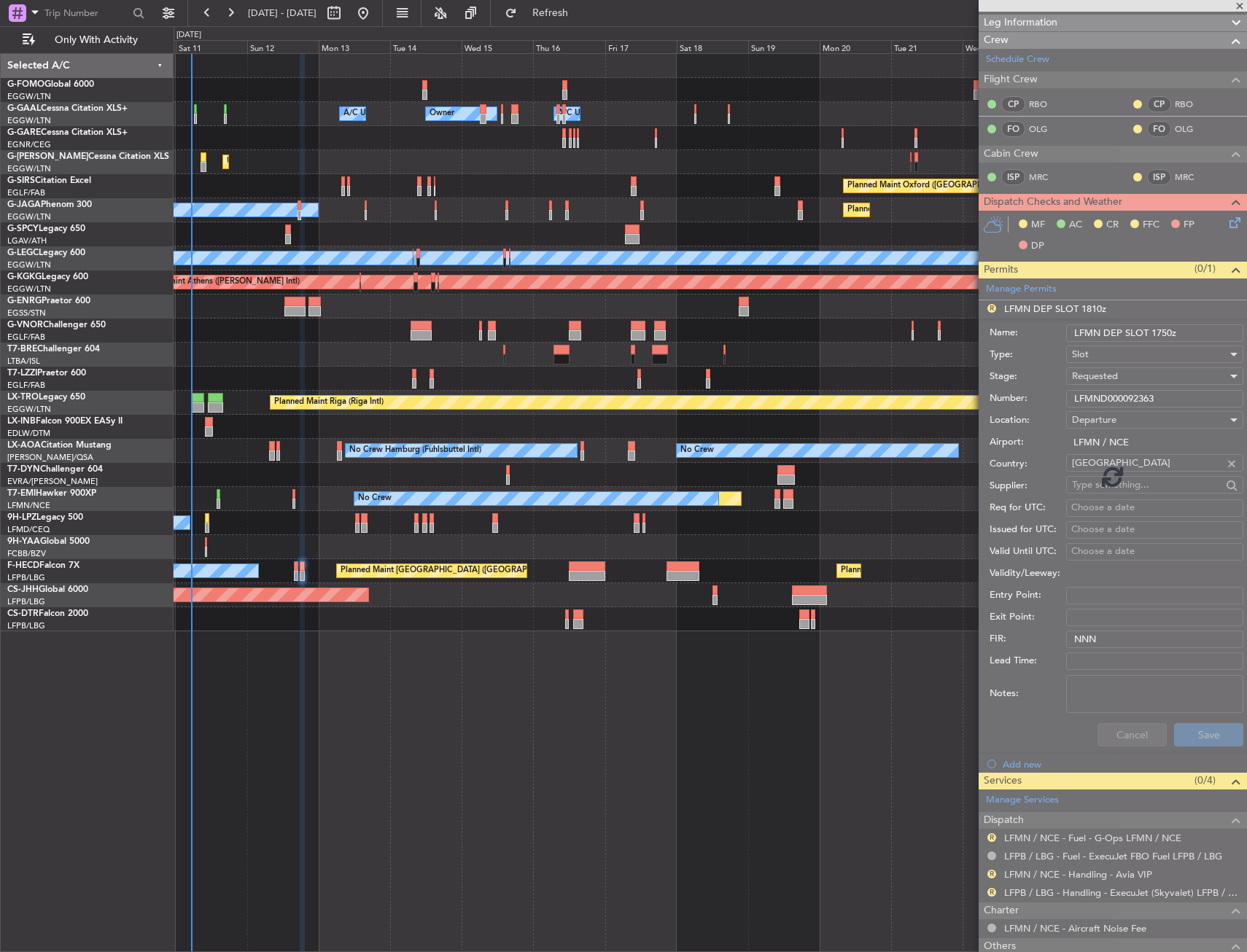
scroll to position [0, 0]
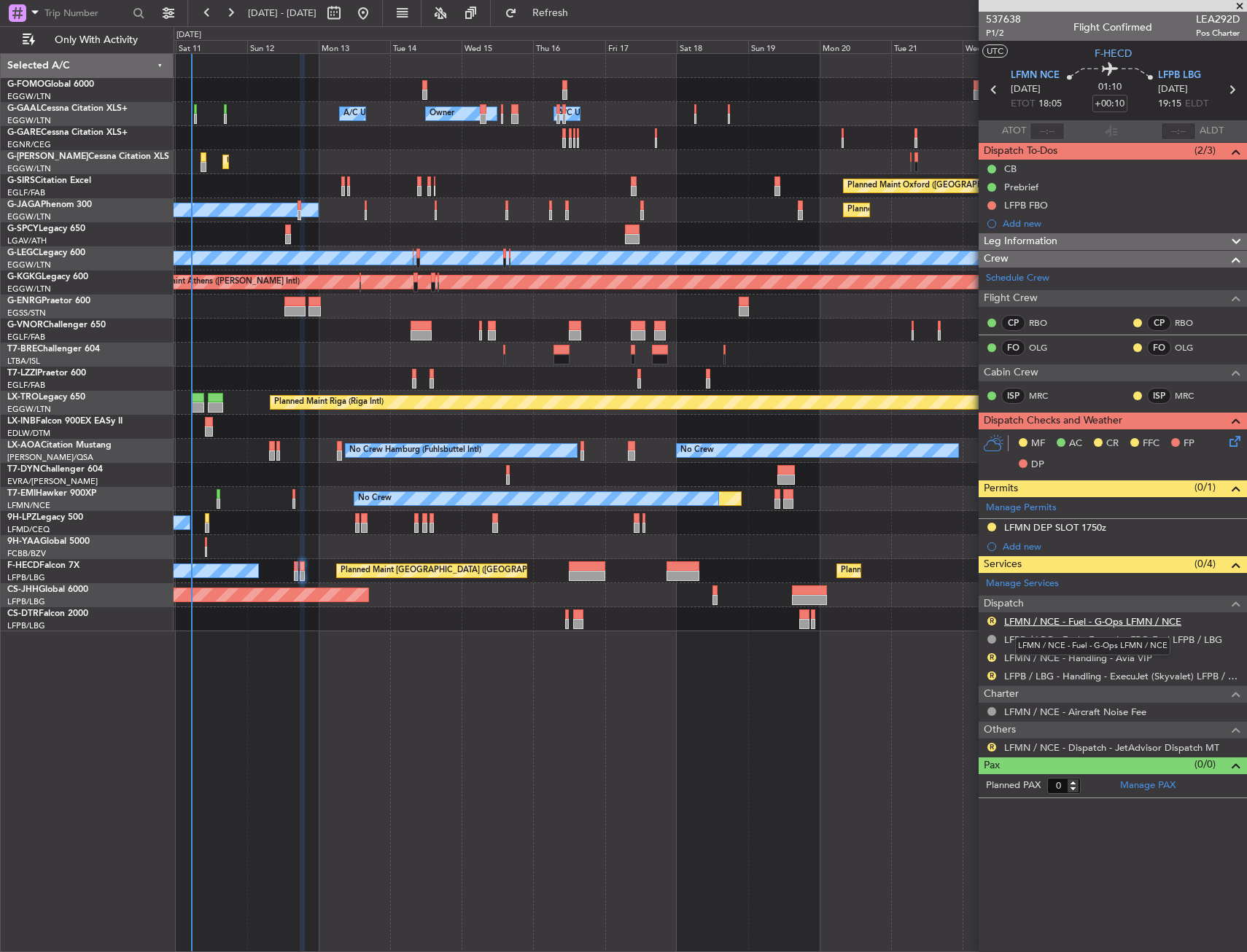
click at [1062, 618] on link "LFMN / NCE - Fuel - G-Ops LFMN / NCE" at bounding box center [1093, 621] width 177 height 13
click at [992, 618] on button "R" at bounding box center [992, 621] width 9 height 9
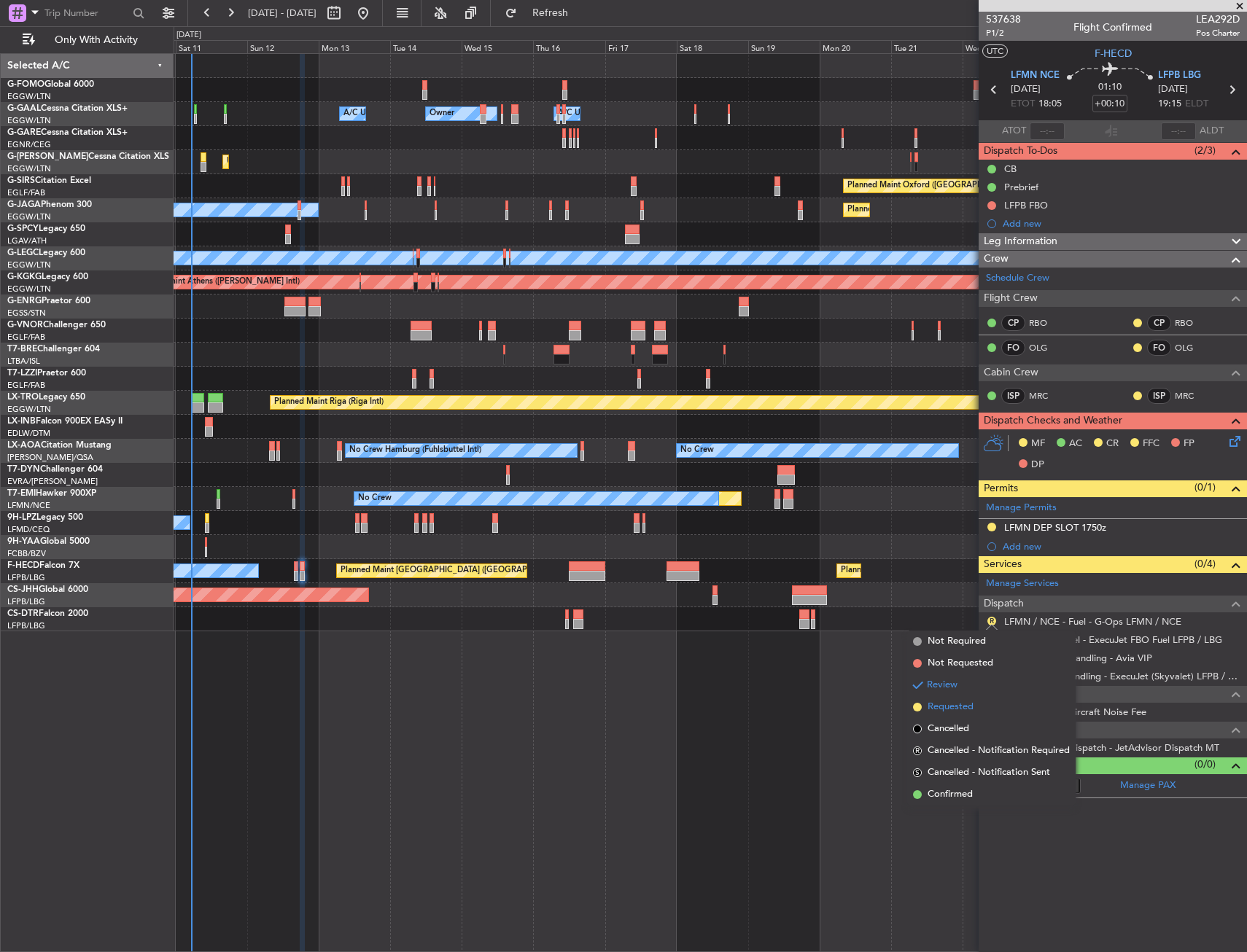
click at [956, 708] on span "Requested" at bounding box center [950, 708] width 46 height 15
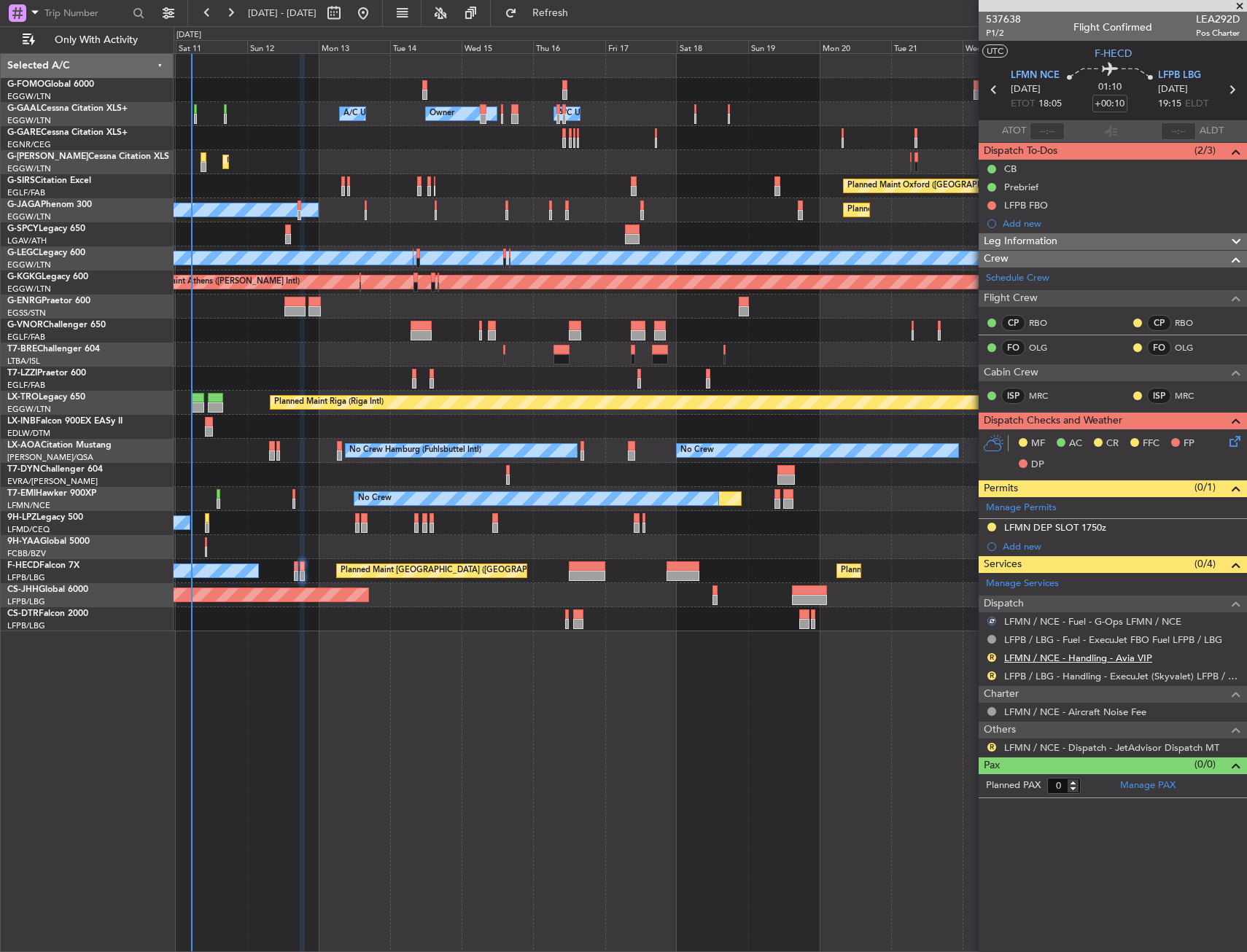
click at [1034, 659] on link "LFMN / NCE - Handling - Avia VIP" at bounding box center [1078, 658] width 148 height 13
click at [1034, 675] on link "LFPB / LBG - Handling - ExecuJet (Skyvalet) LFPB / LBG" at bounding box center [1122, 676] width 235 height 13
click at [567, 11] on span "Refresh" at bounding box center [550, 13] width 61 height 10
click at [1234, 445] on icon at bounding box center [1232, 439] width 12 height 12
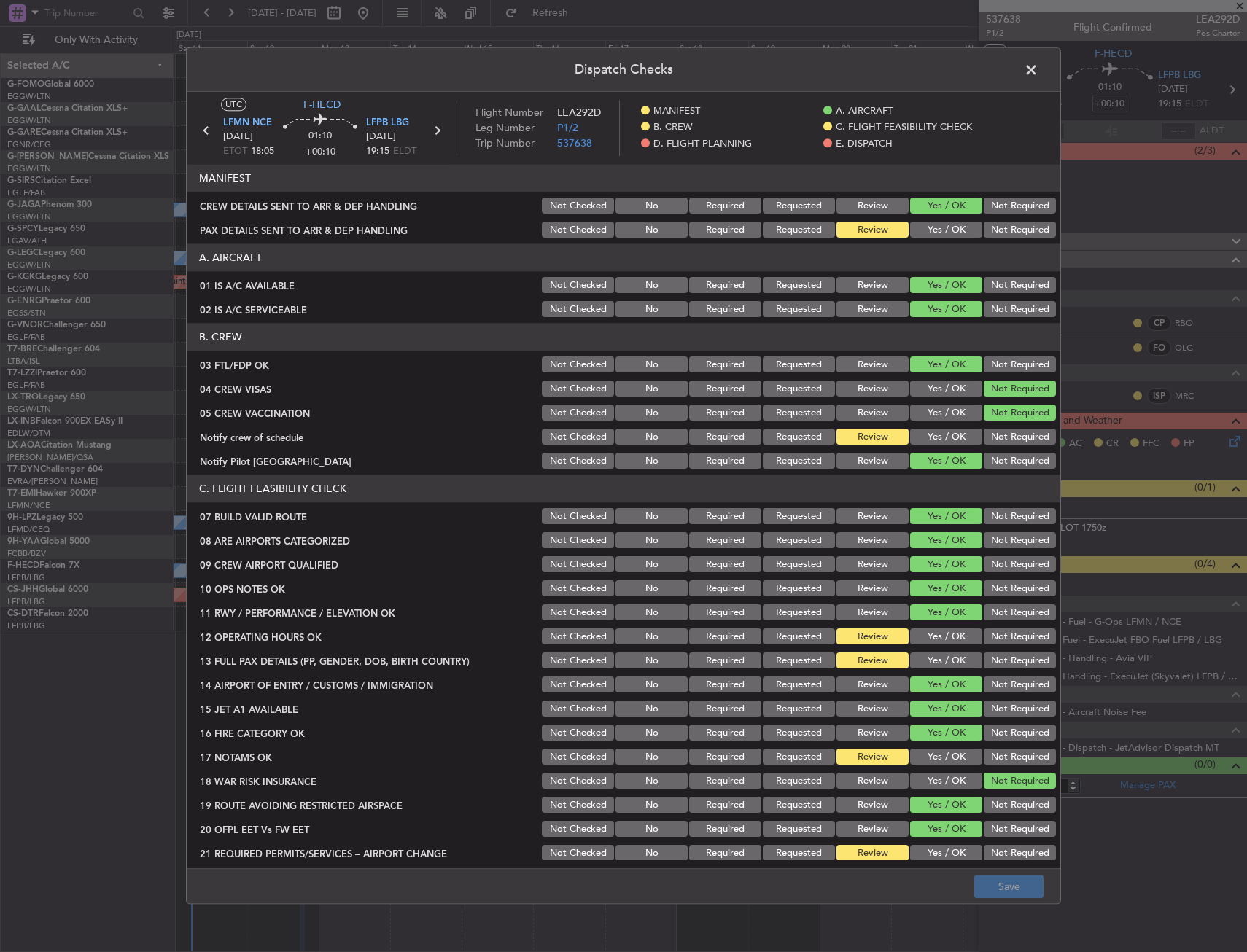
click at [1038, 80] on span at bounding box center [1038, 74] width 0 height 30
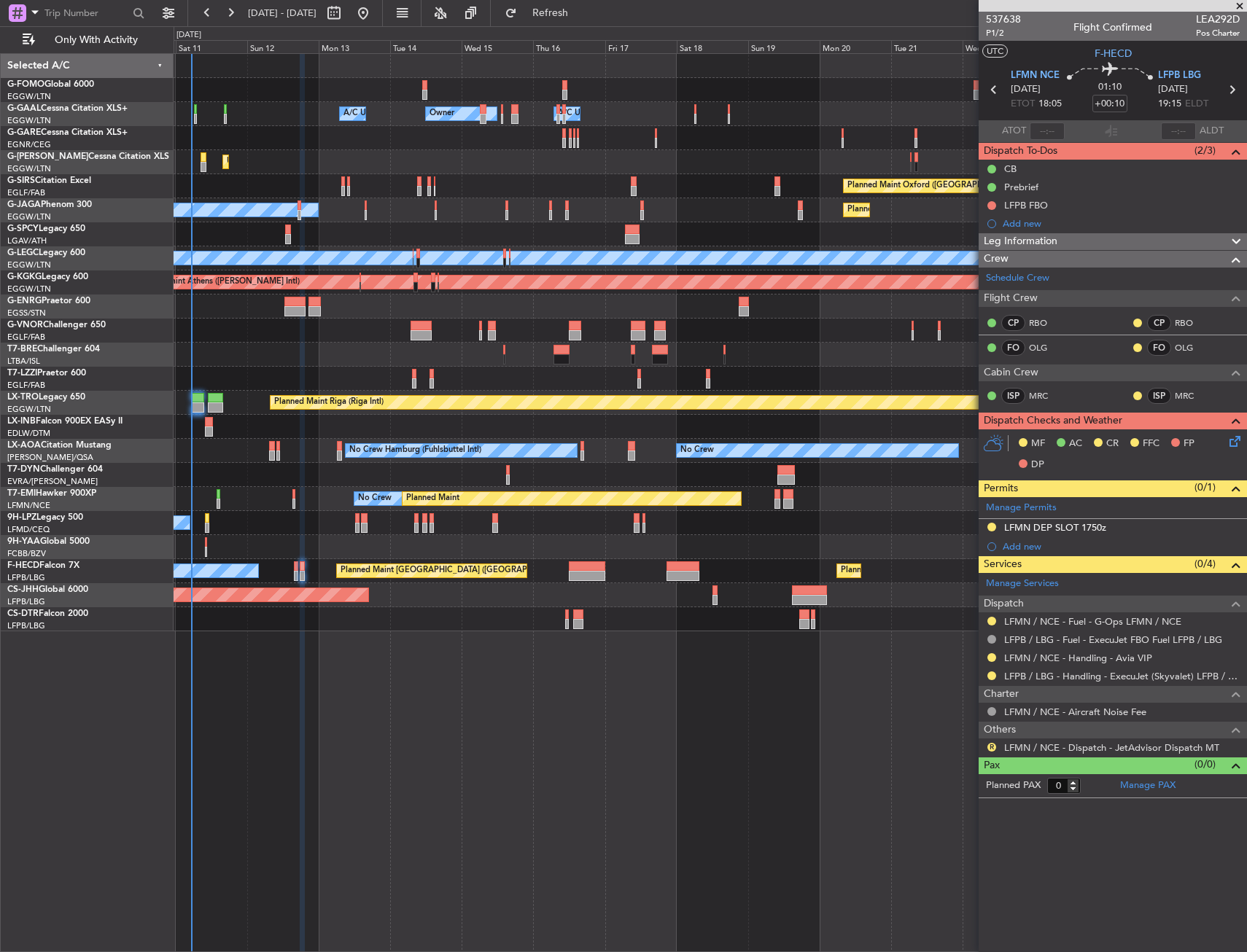
drag, startPoint x: 990, startPoint y: 748, endPoint x: 970, endPoint y: 780, distance: 37.7
click at [990, 748] on button "R" at bounding box center [992, 748] width 9 height 9
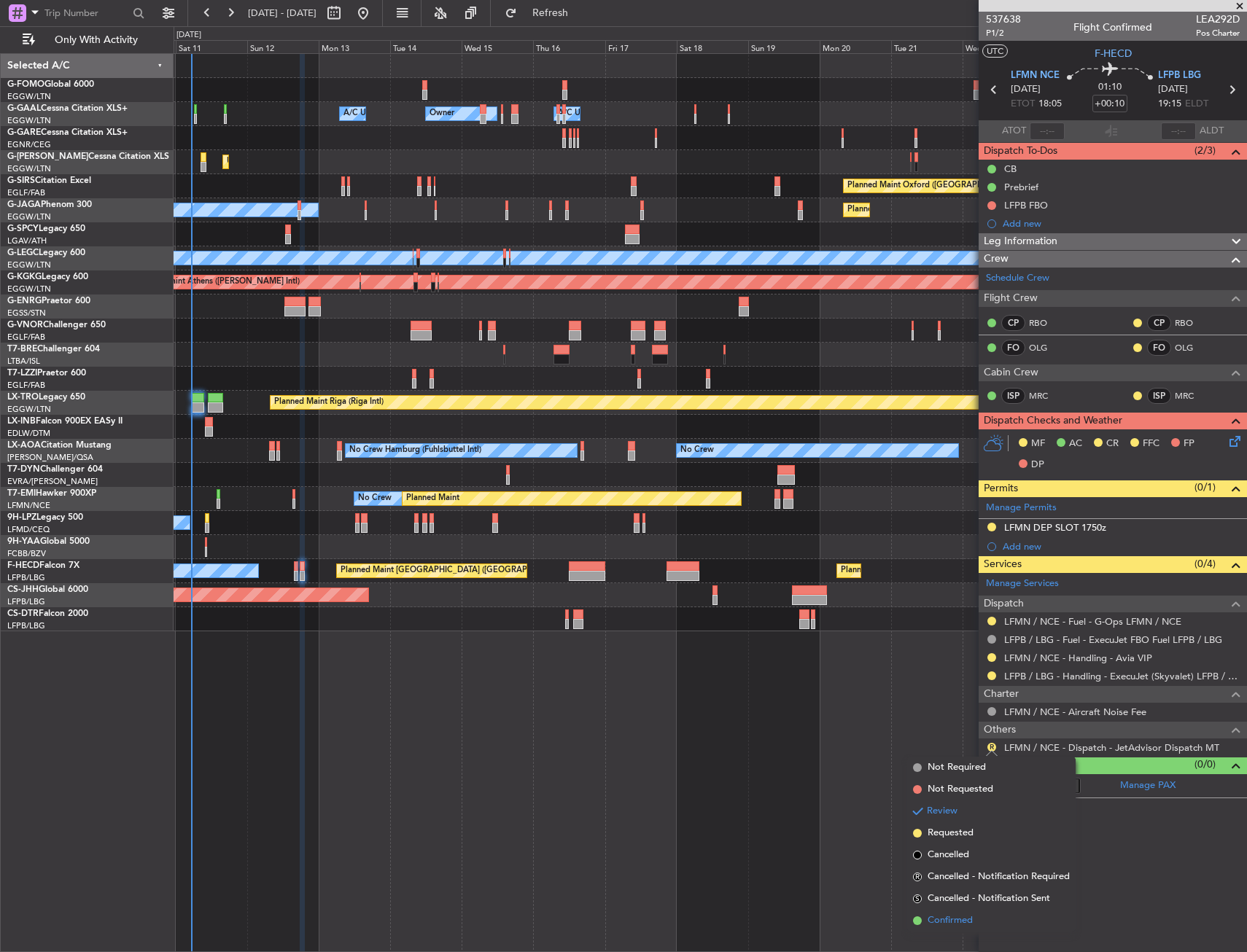
click at [937, 923] on span "Confirmed" at bounding box center [950, 921] width 45 height 15
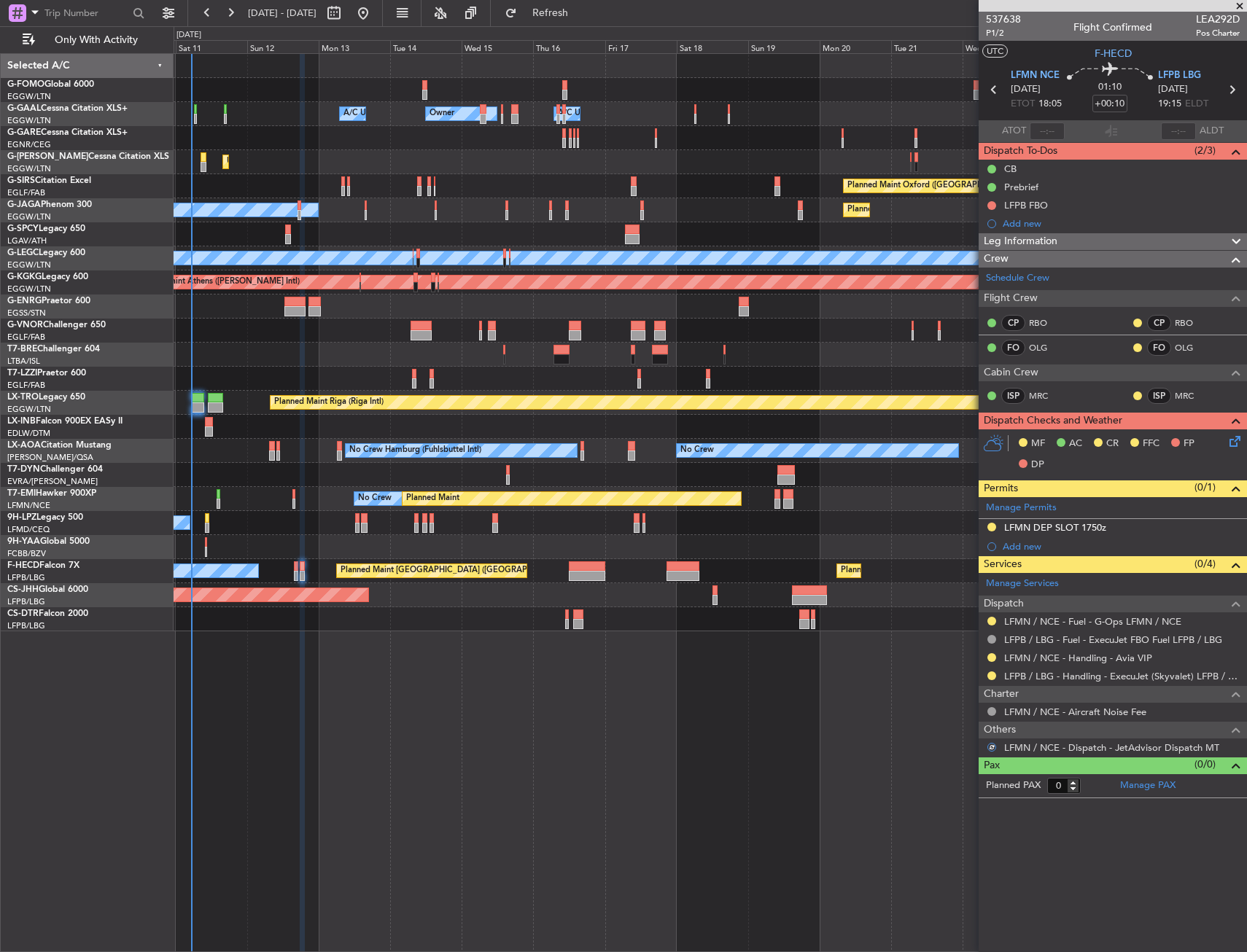
click at [1236, 442] on icon at bounding box center [1232, 439] width 12 height 12
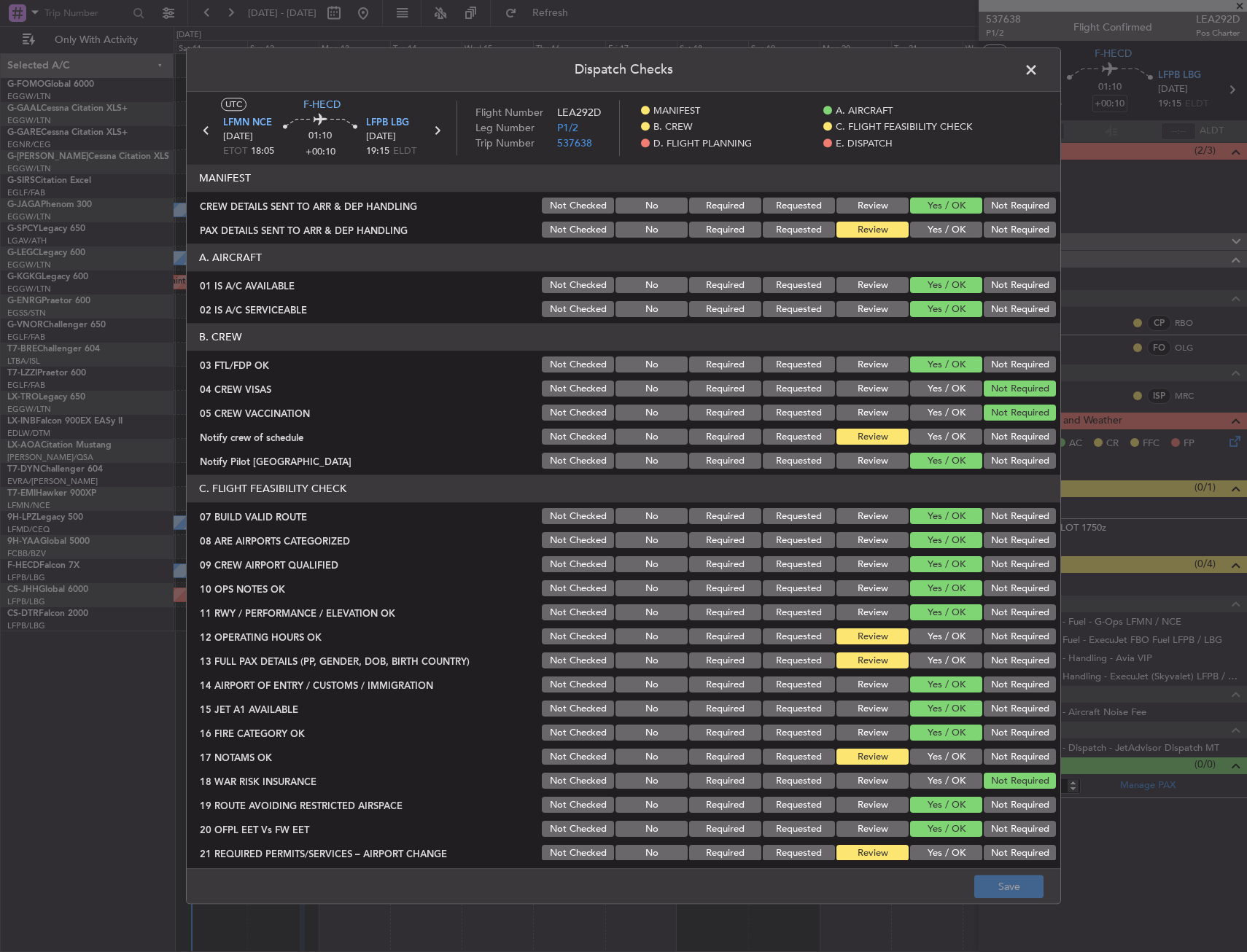
click at [953, 431] on button "Yes / OK" at bounding box center [946, 438] width 72 height 16
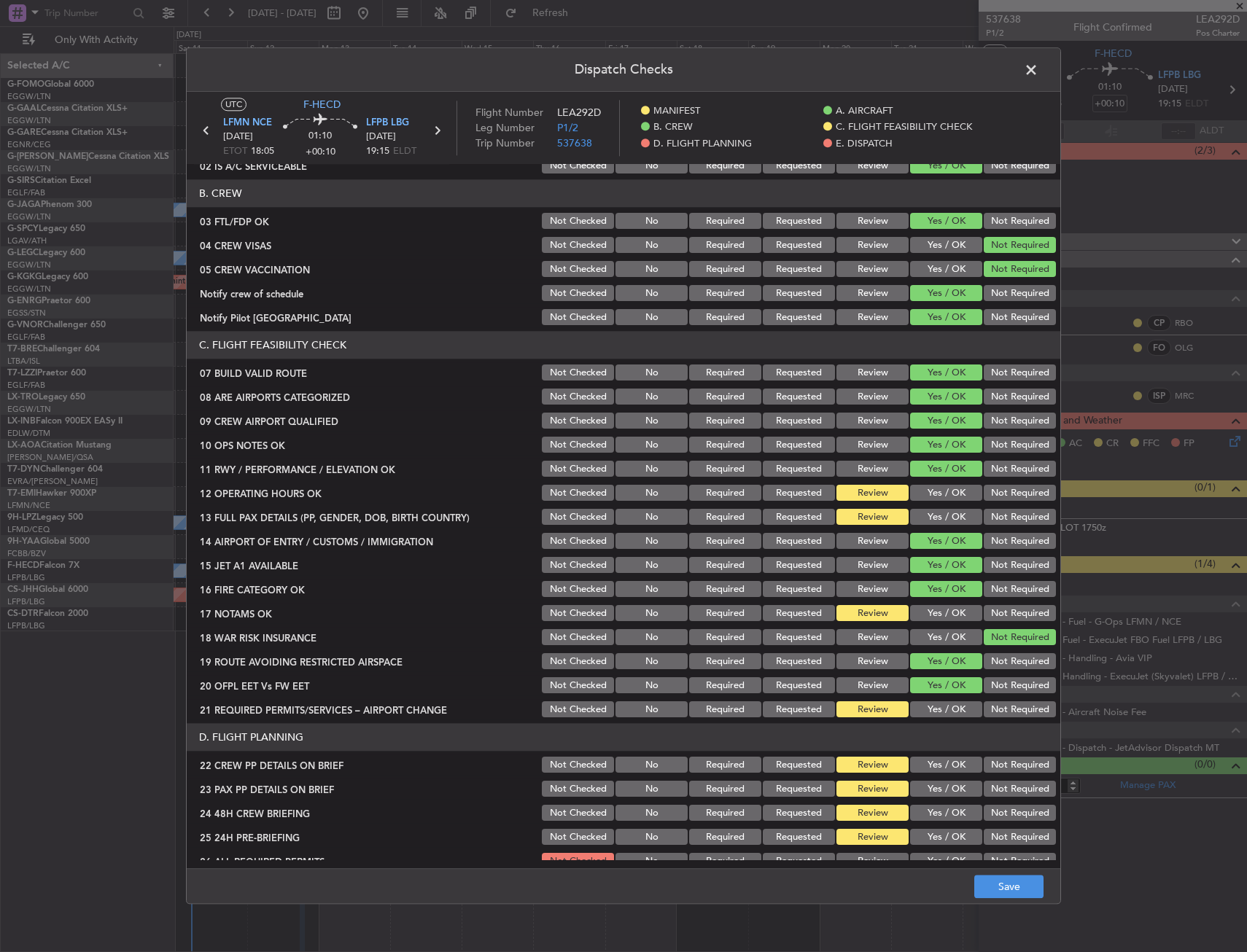
scroll to position [146, 0]
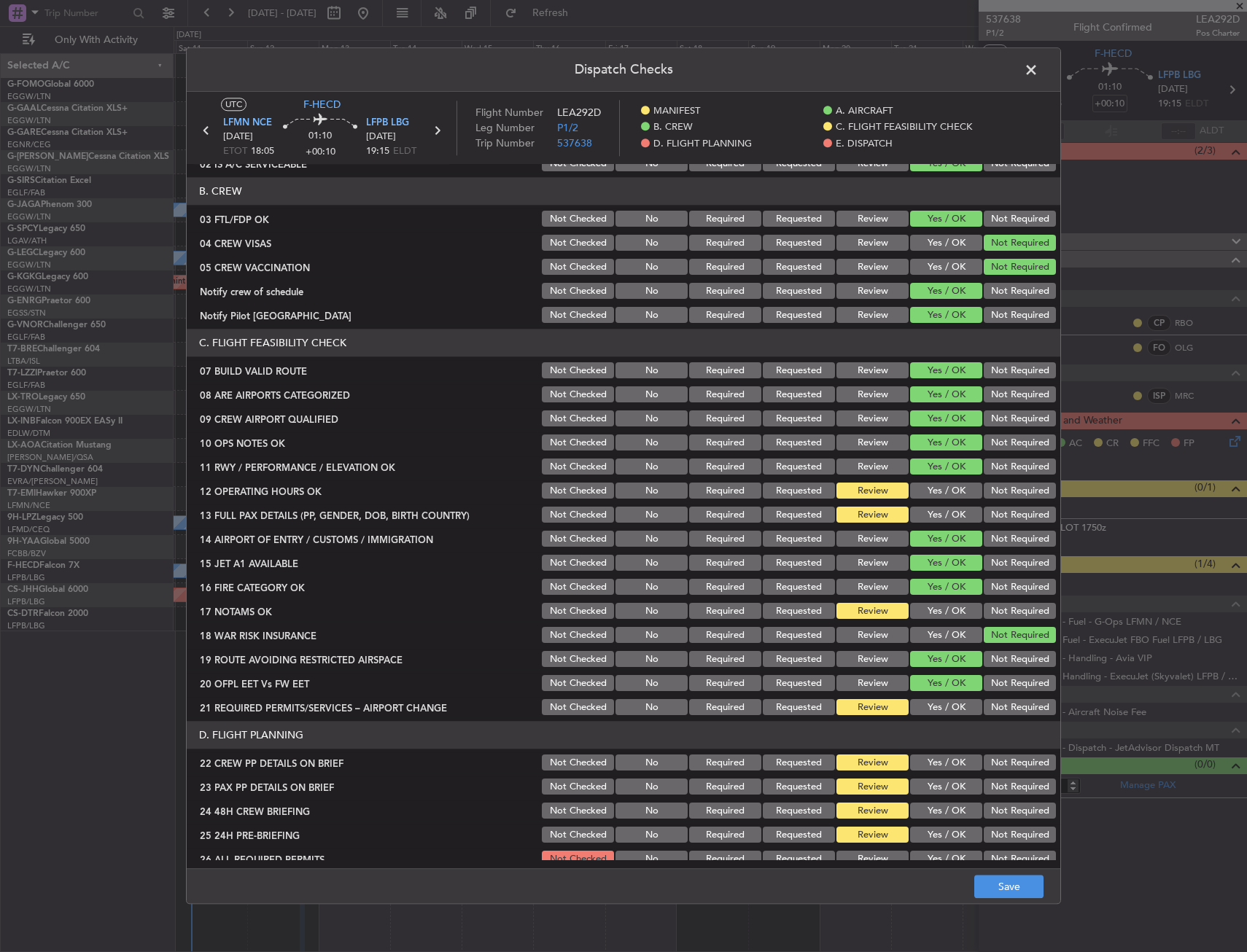
click at [944, 486] on button "Yes / OK" at bounding box center [946, 491] width 72 height 16
click at [947, 514] on button "Yes / OK" at bounding box center [946, 516] width 72 height 16
click at [946, 615] on button "Yes / OK" at bounding box center [946, 612] width 72 height 16
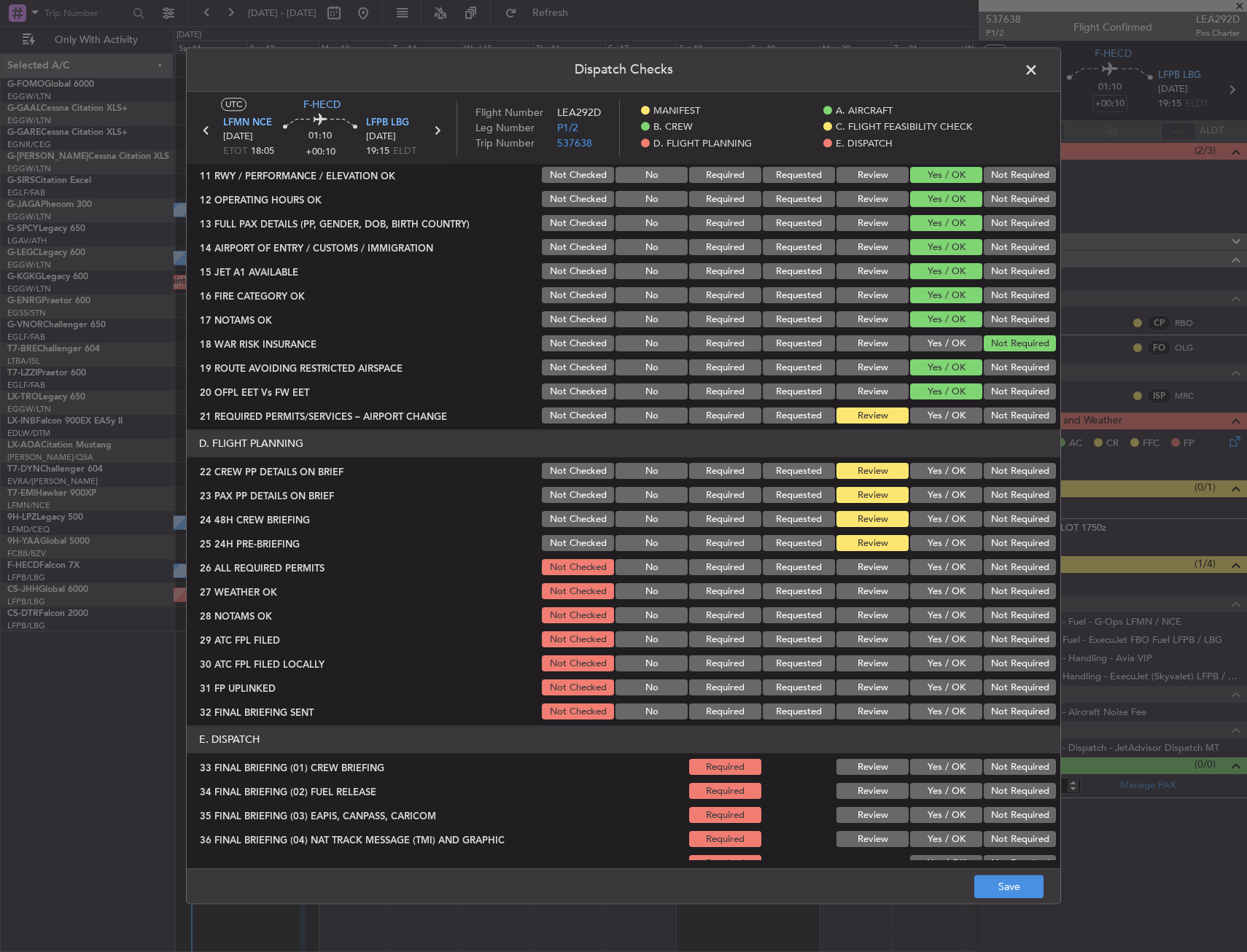
click at [922, 416] on button "Yes / OK" at bounding box center [946, 416] width 72 height 16
click at [932, 478] on button "Yes / OK" at bounding box center [946, 472] width 72 height 16
drag, startPoint x: 931, startPoint y: 494, endPoint x: 929, endPoint y: 519, distance: 25.1
click at [931, 496] on button "Yes / OK" at bounding box center [946, 496] width 72 height 16
drag, startPoint x: 929, startPoint y: 519, endPoint x: 956, endPoint y: 528, distance: 28.5
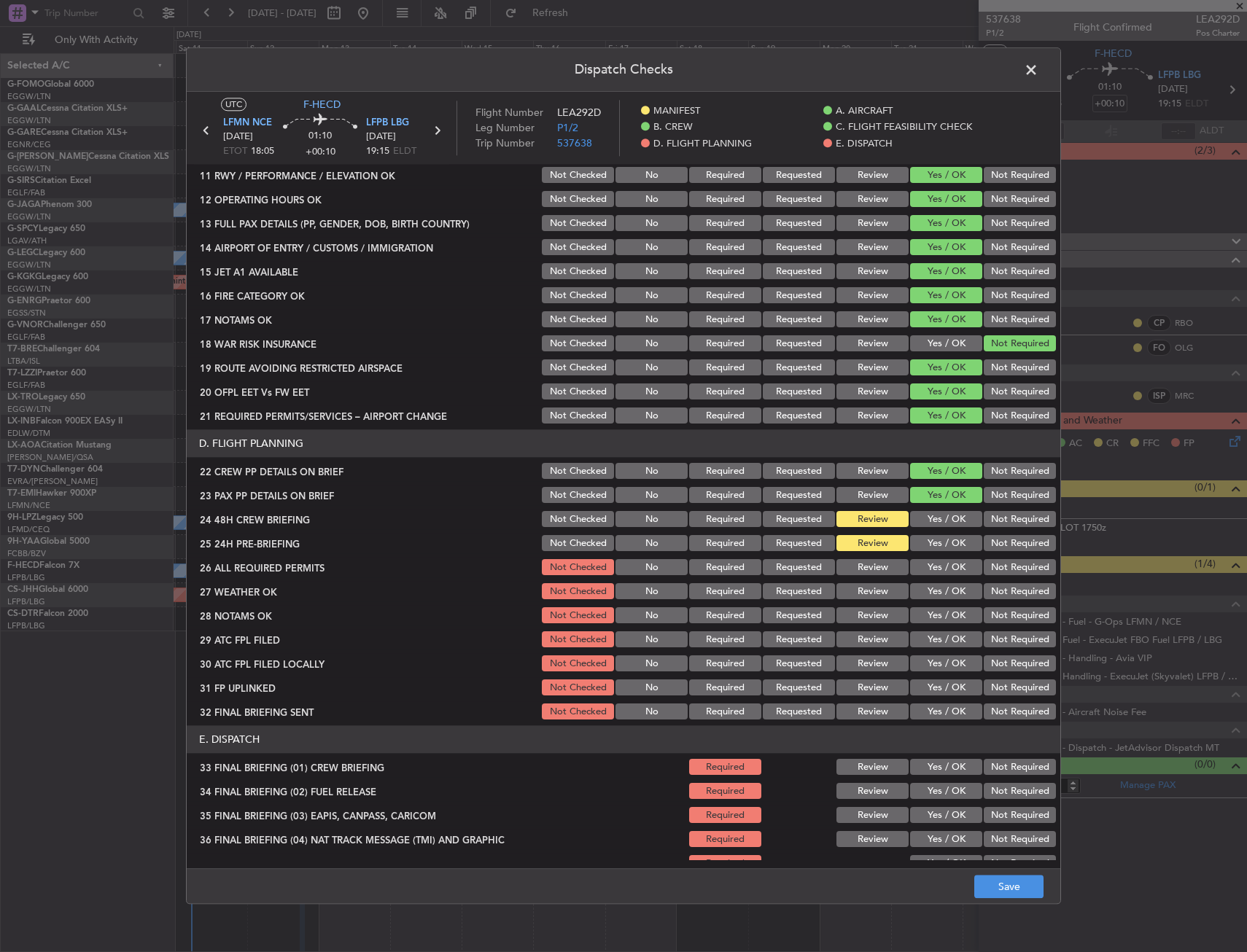
click at [929, 520] on button "Yes / OK" at bounding box center [946, 520] width 72 height 16
click at [1006, 551] on button "Not Required" at bounding box center [1020, 544] width 72 height 16
click at [1000, 889] on button "Save" at bounding box center [1009, 888] width 69 height 24
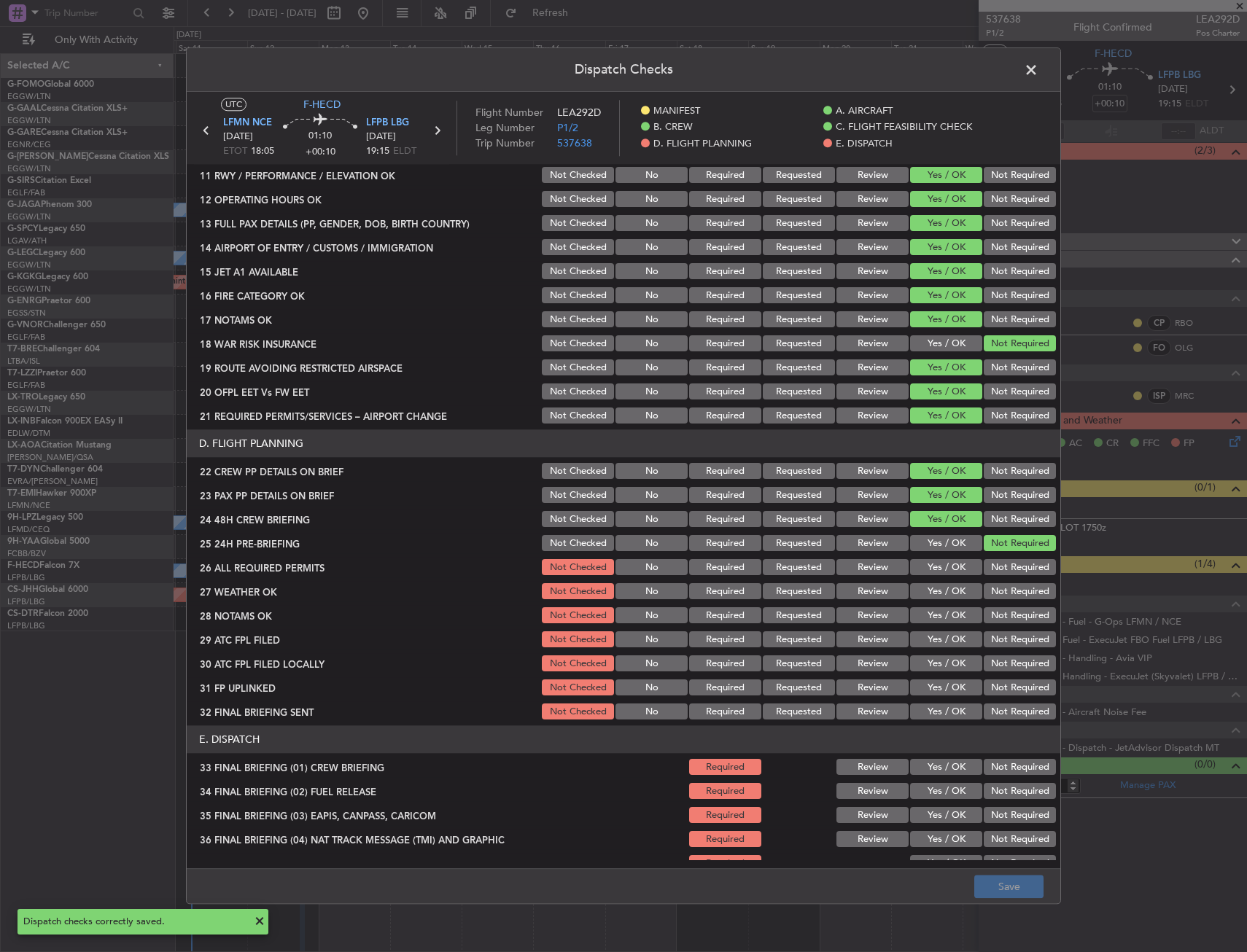
click at [1038, 74] on span at bounding box center [1038, 74] width 0 height 30
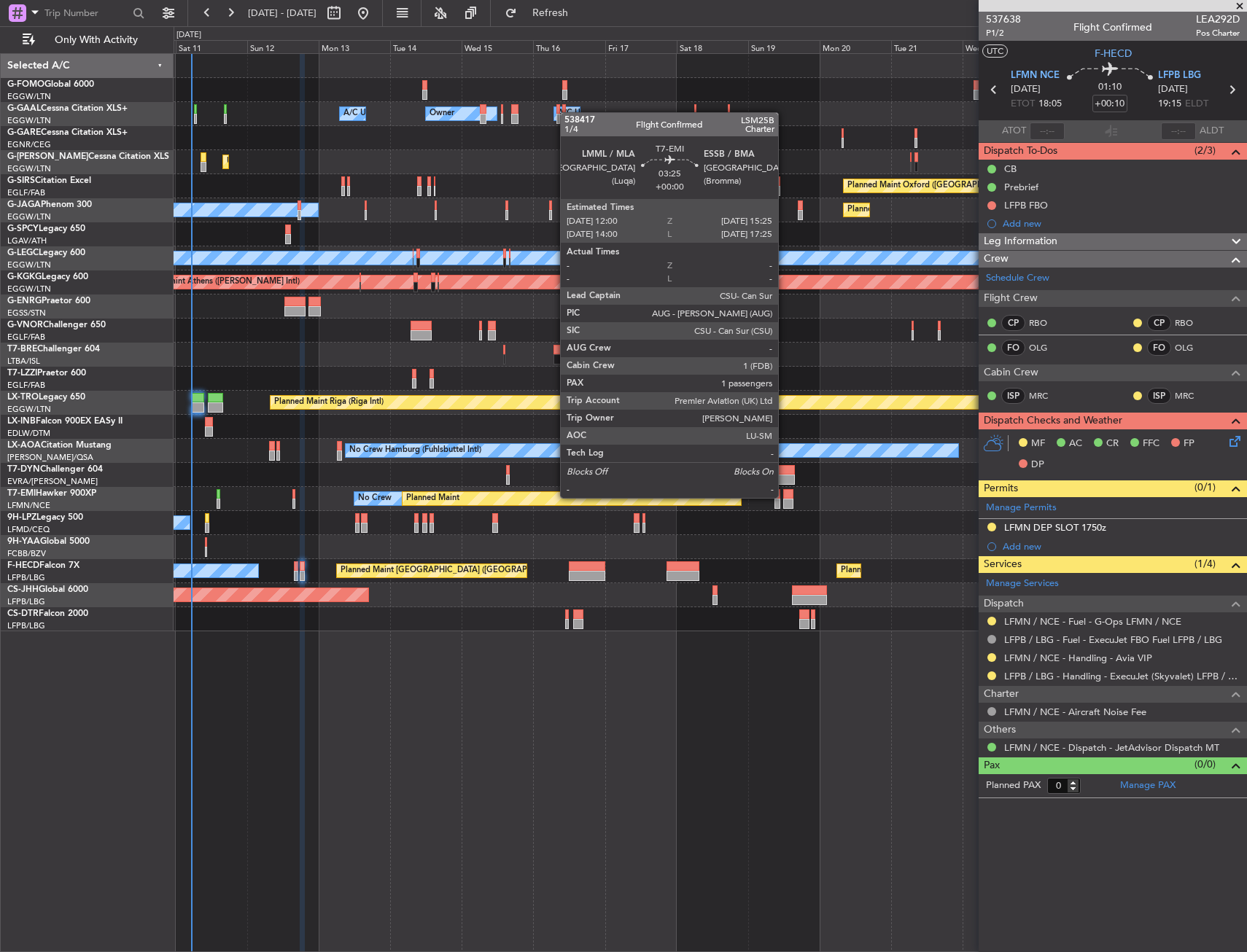
click at [784, 497] on div at bounding box center [788, 494] width 10 height 10
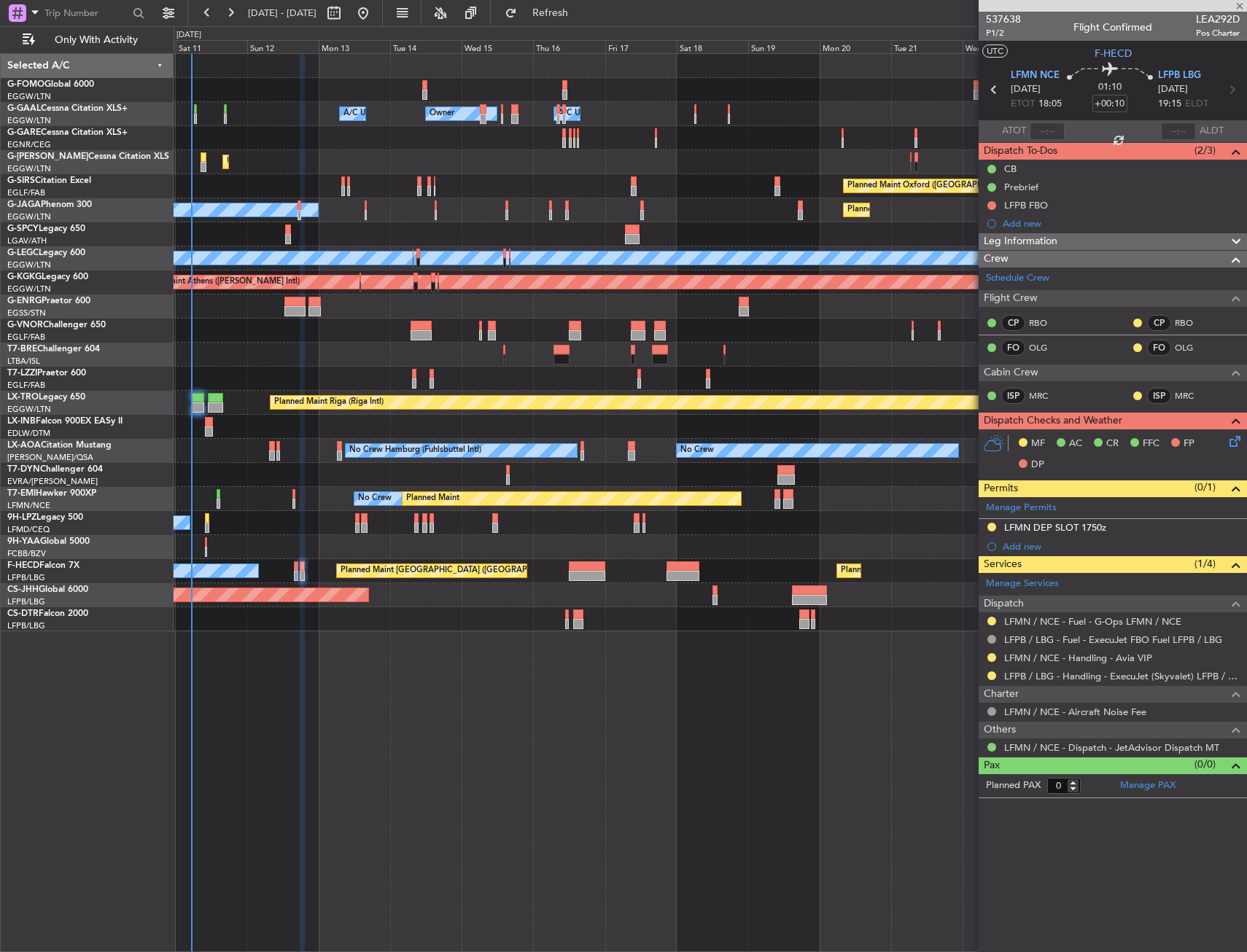
type input "1"
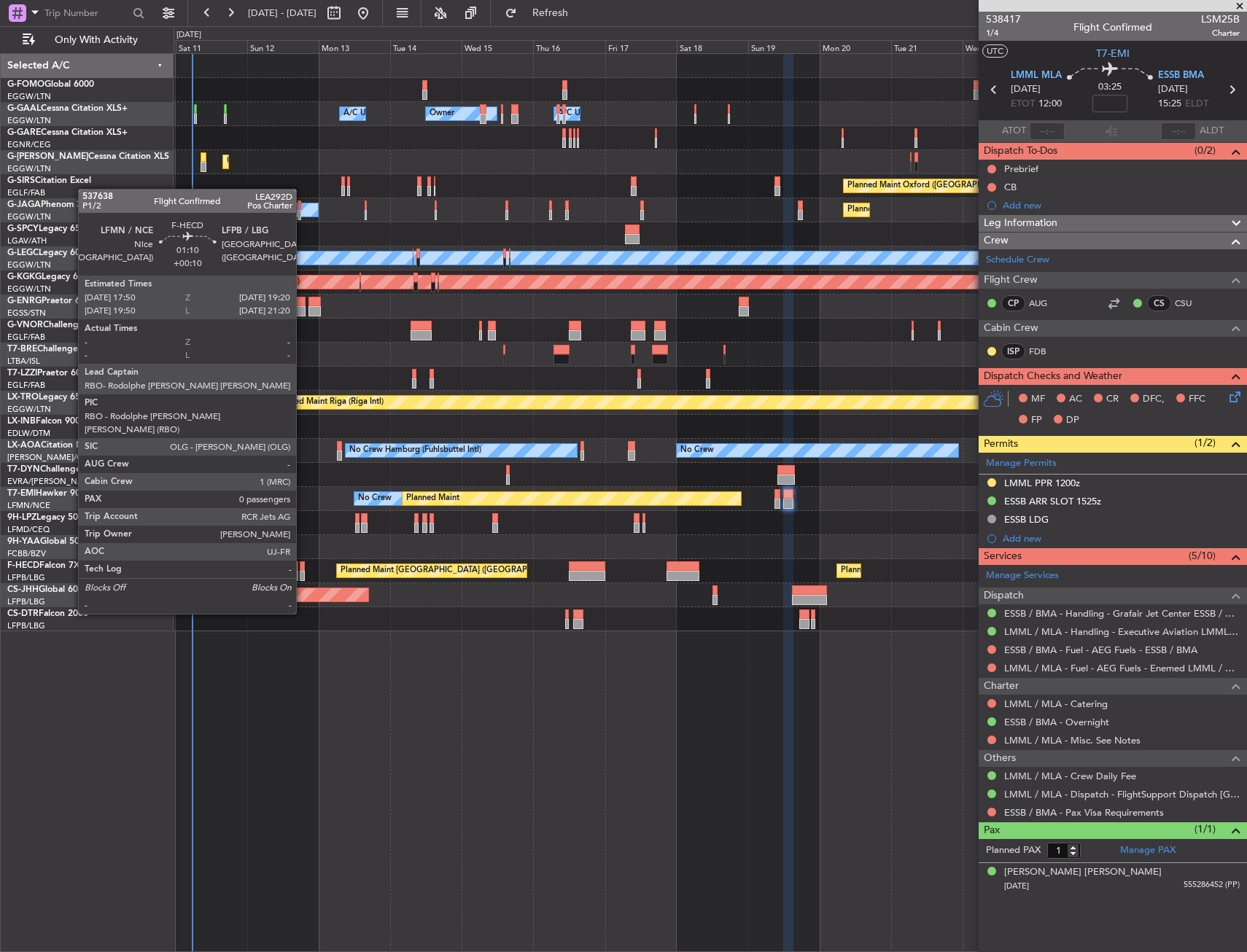
click at [303, 573] on div at bounding box center [302, 576] width 5 height 10
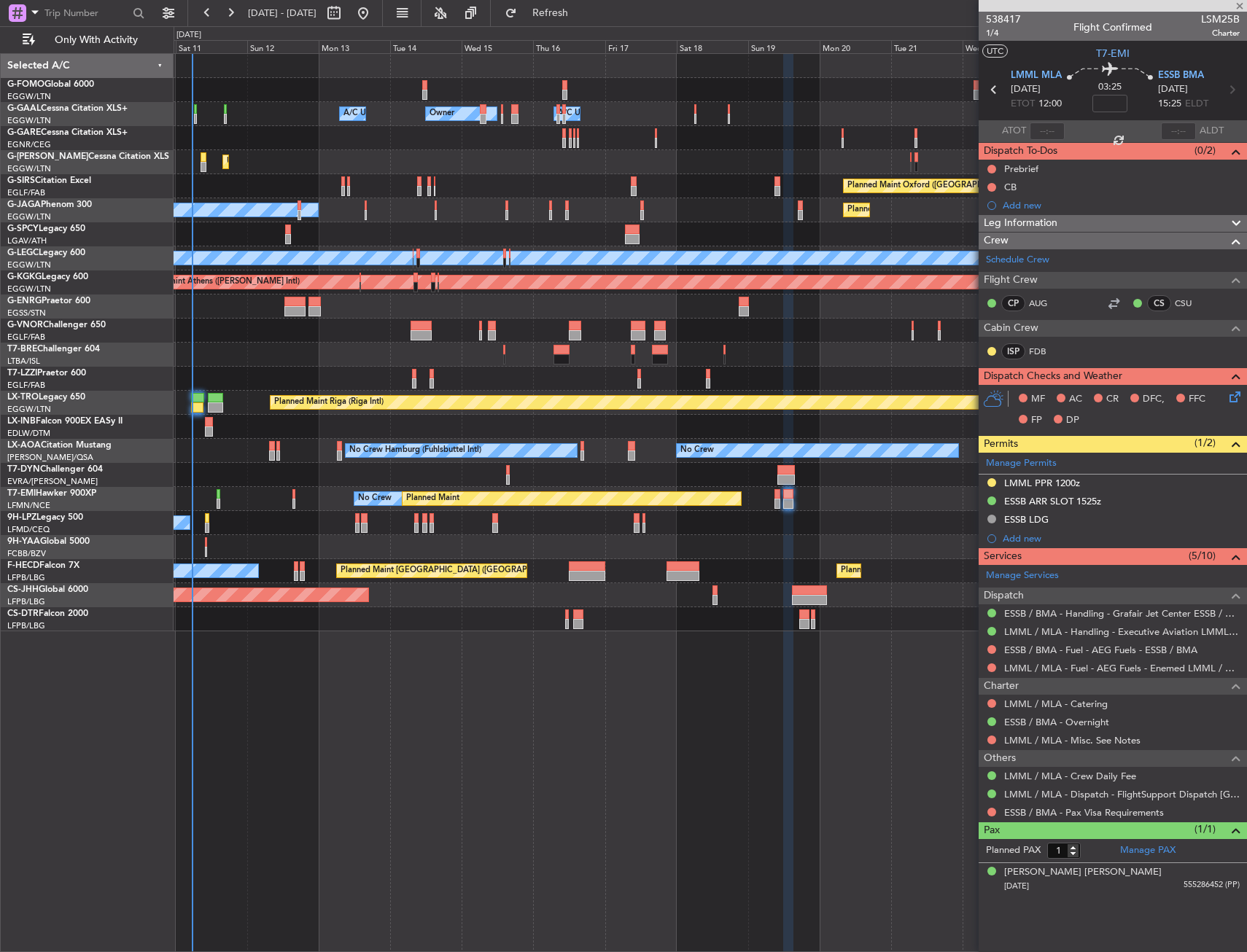
type input "+00:10"
type input "0"
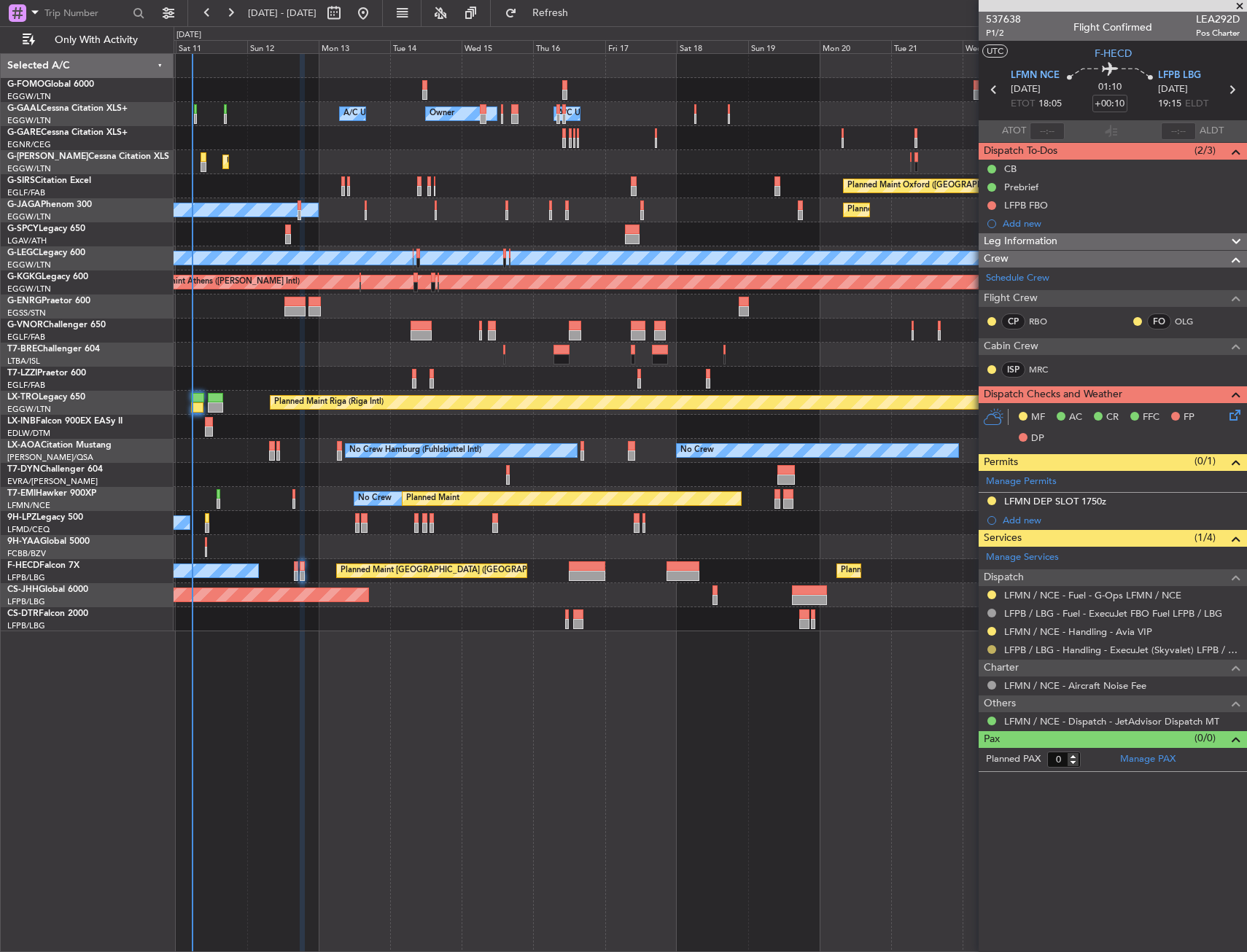
click at [992, 649] on button at bounding box center [992, 649] width 9 height 9
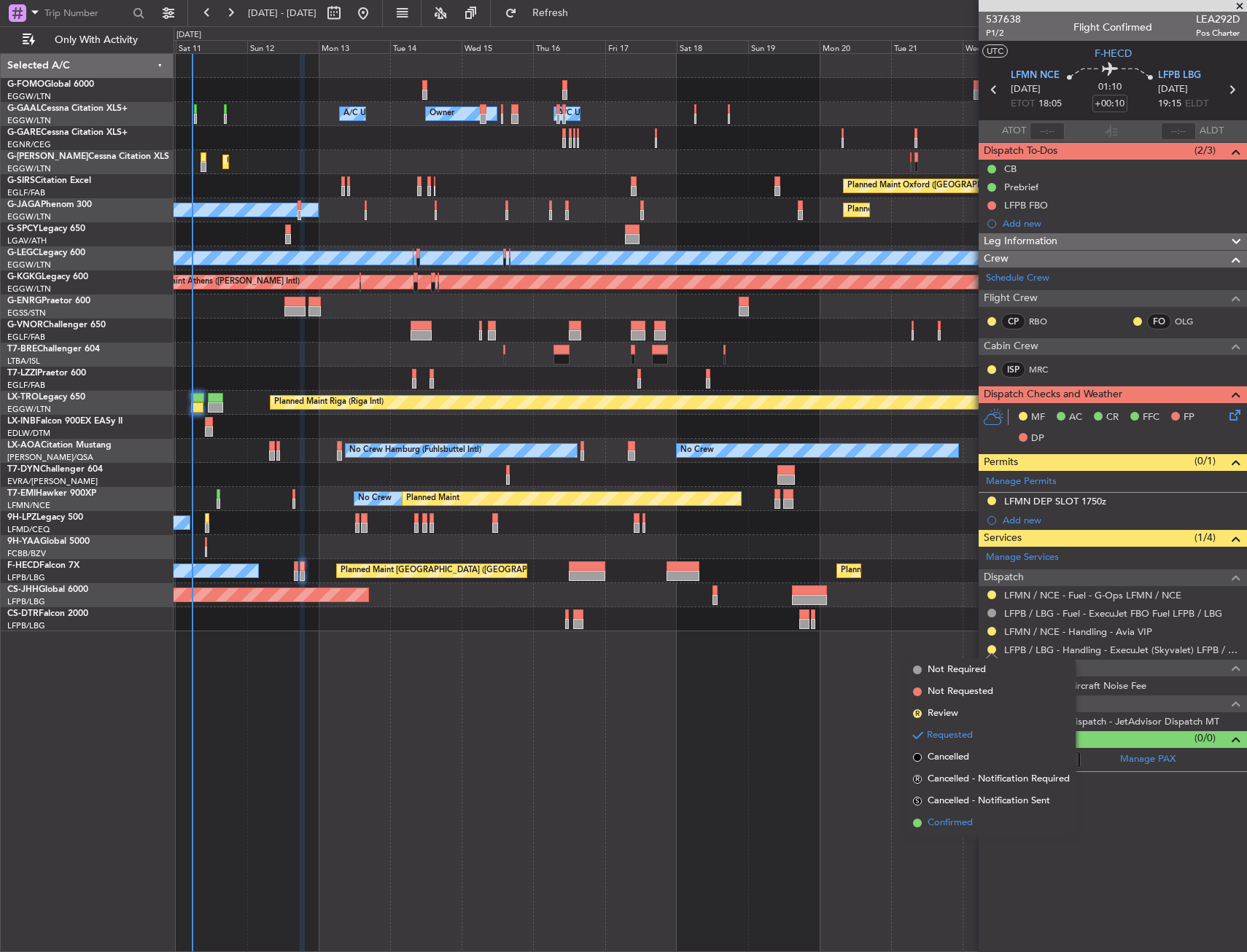
click at [967, 823] on span "Confirmed" at bounding box center [950, 824] width 45 height 15
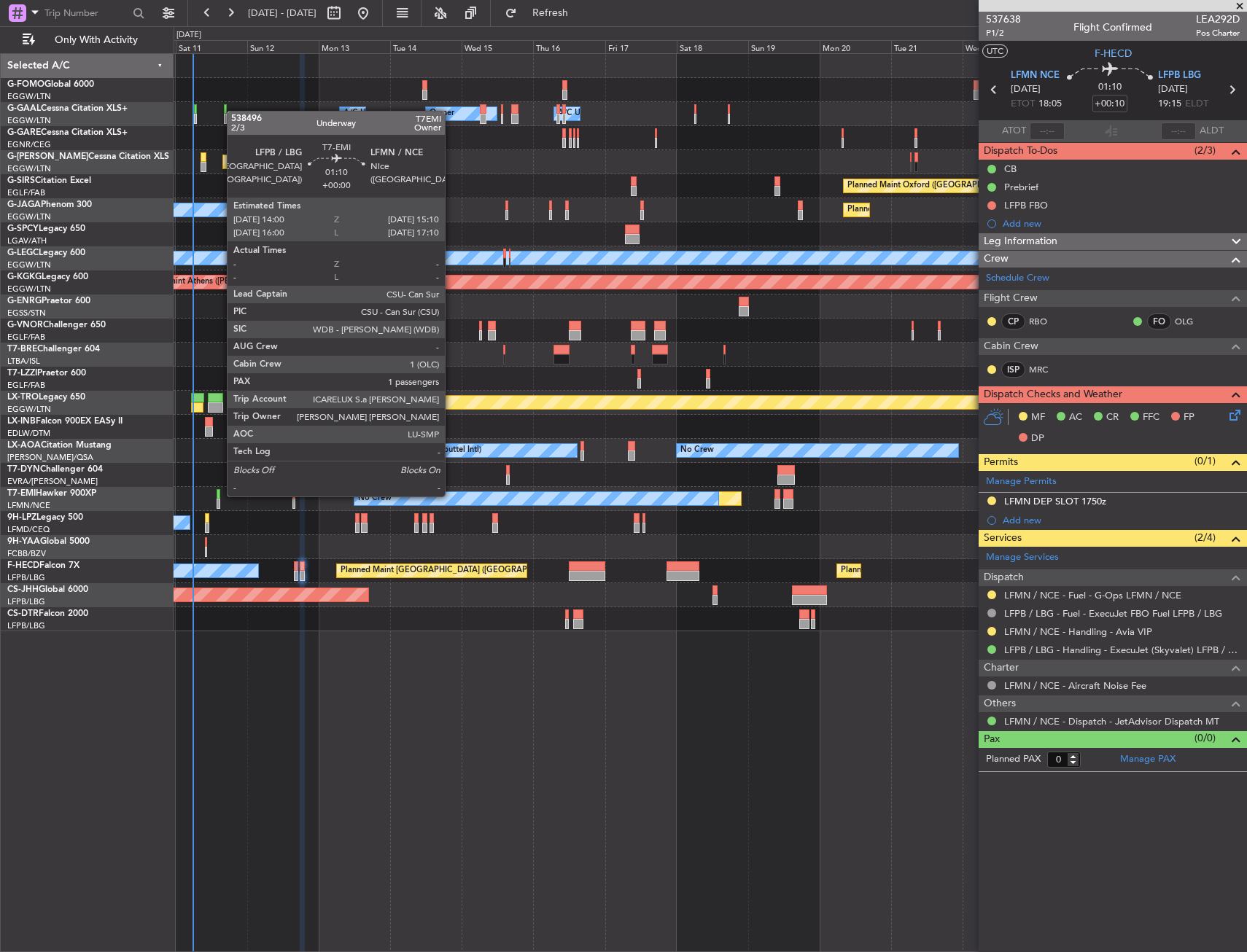
click at [219, 495] on div at bounding box center [218, 494] width 4 height 10
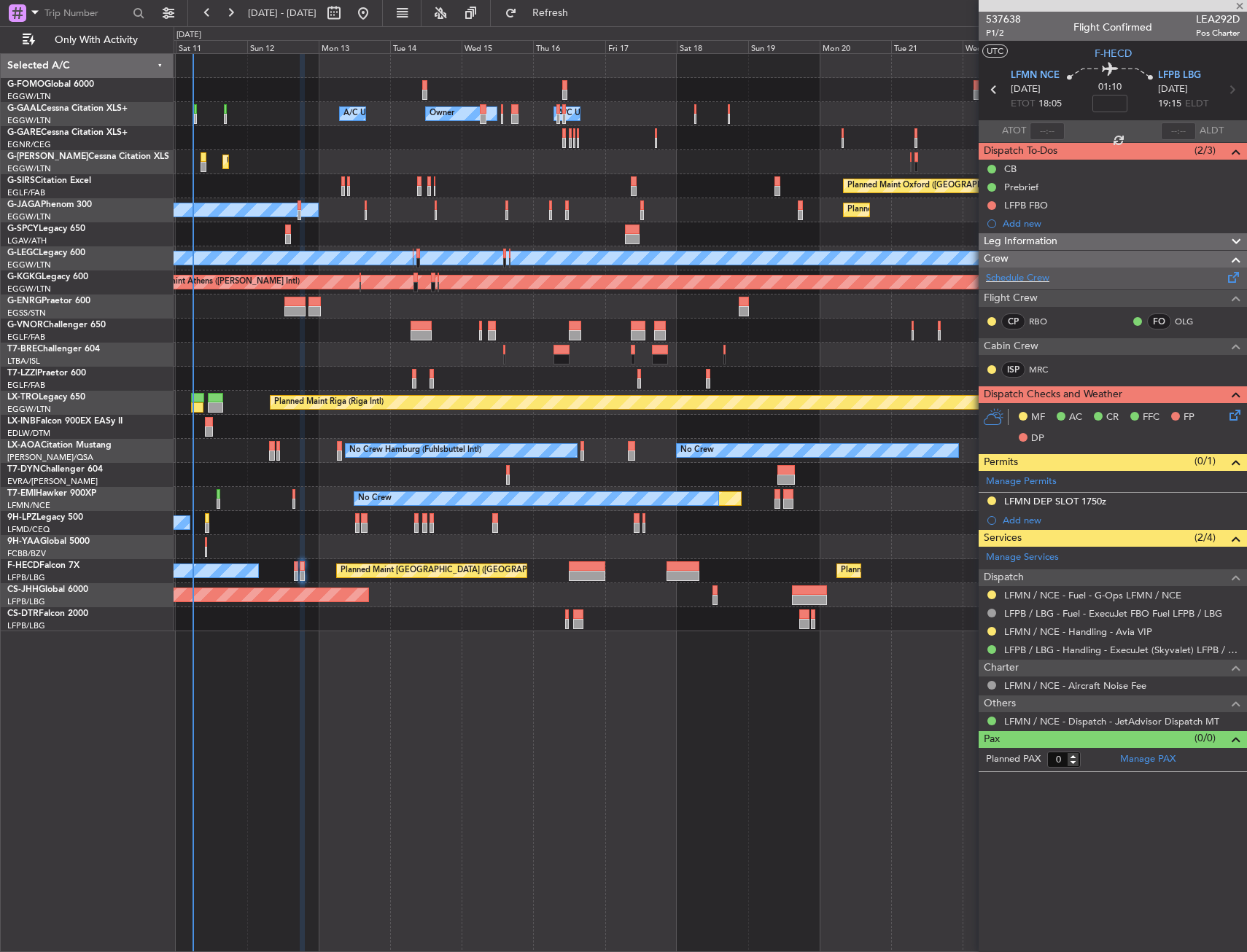
type input "1"
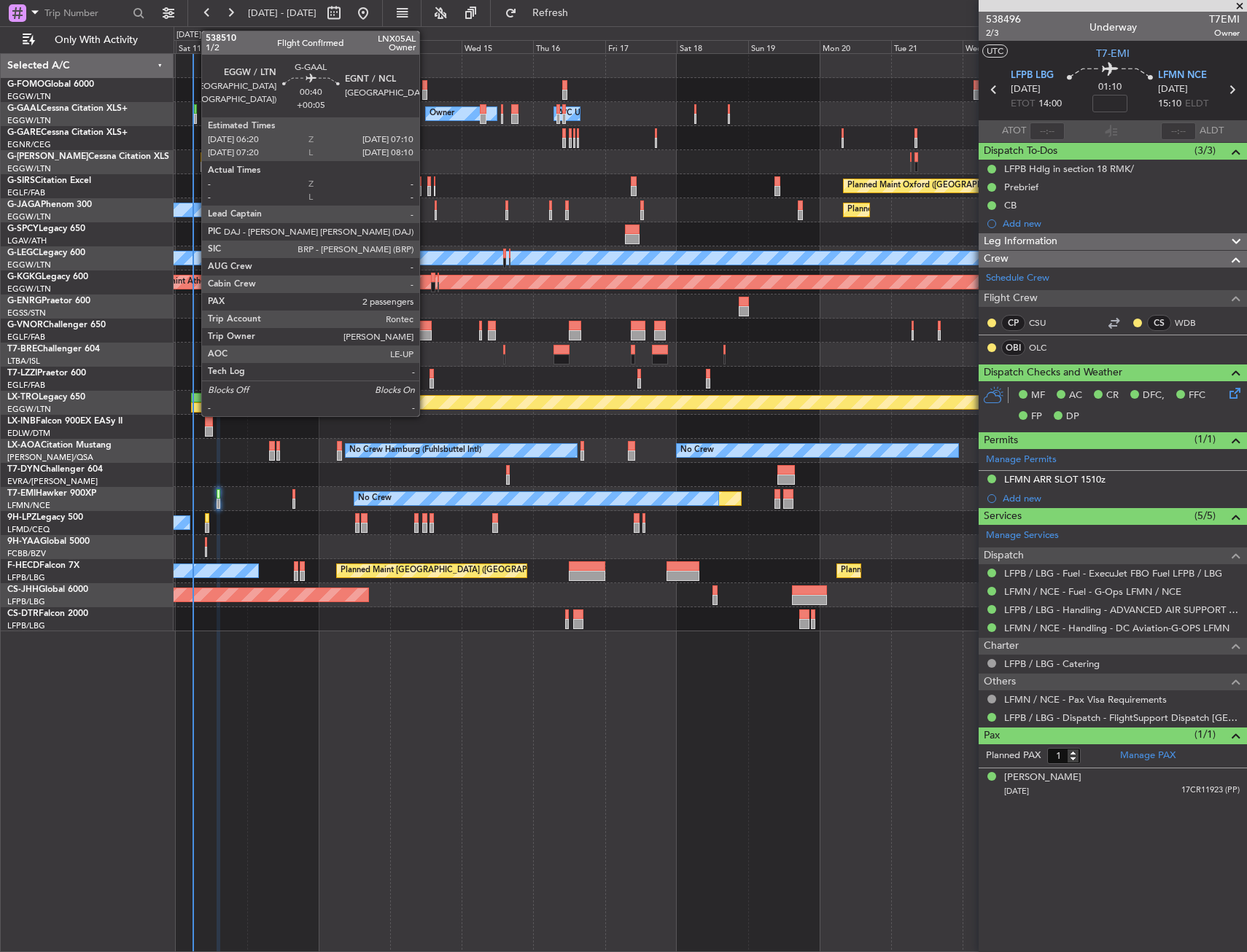
click at [194, 115] on div at bounding box center [196, 119] width 3 height 10
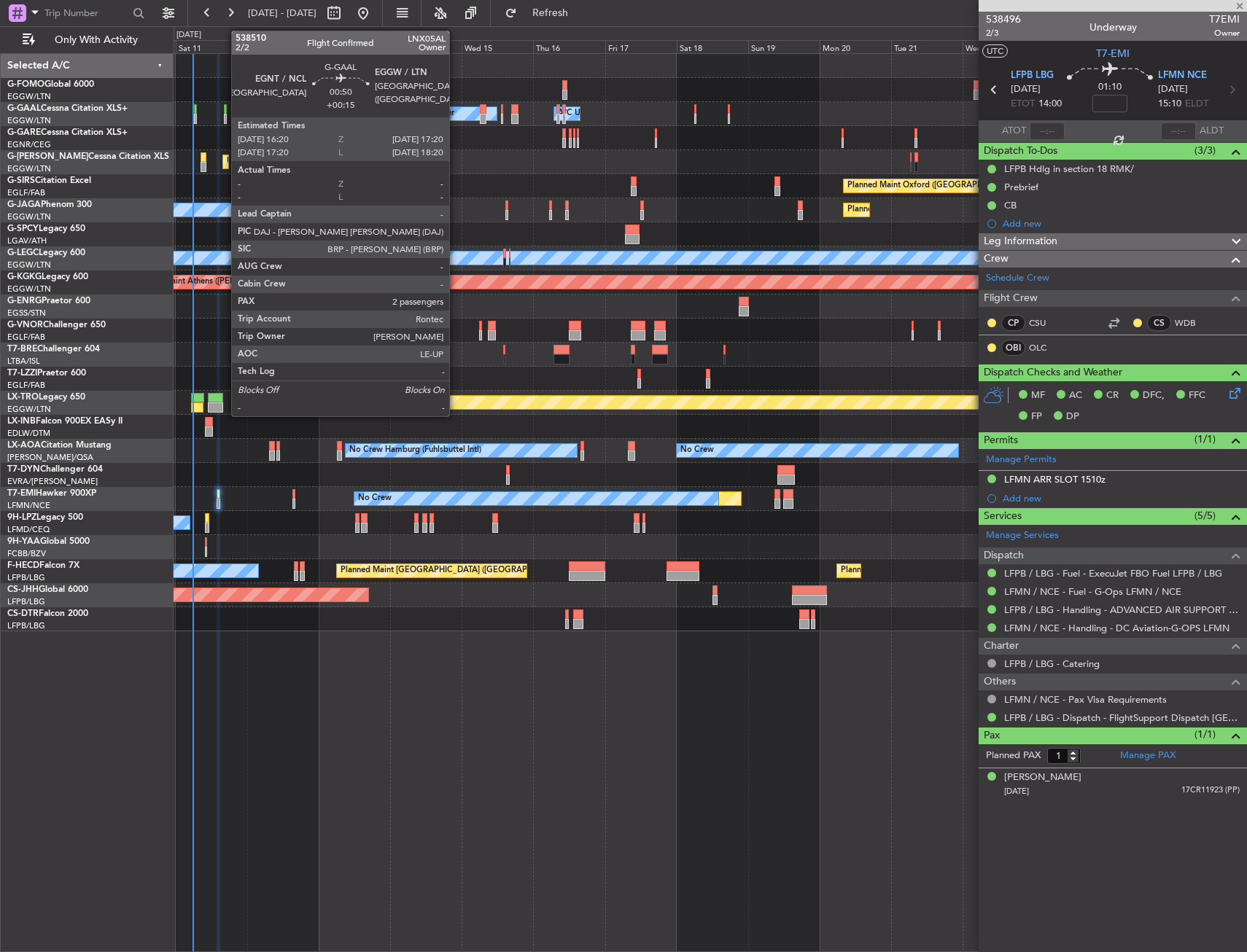
type input "+00:05"
type input "2"
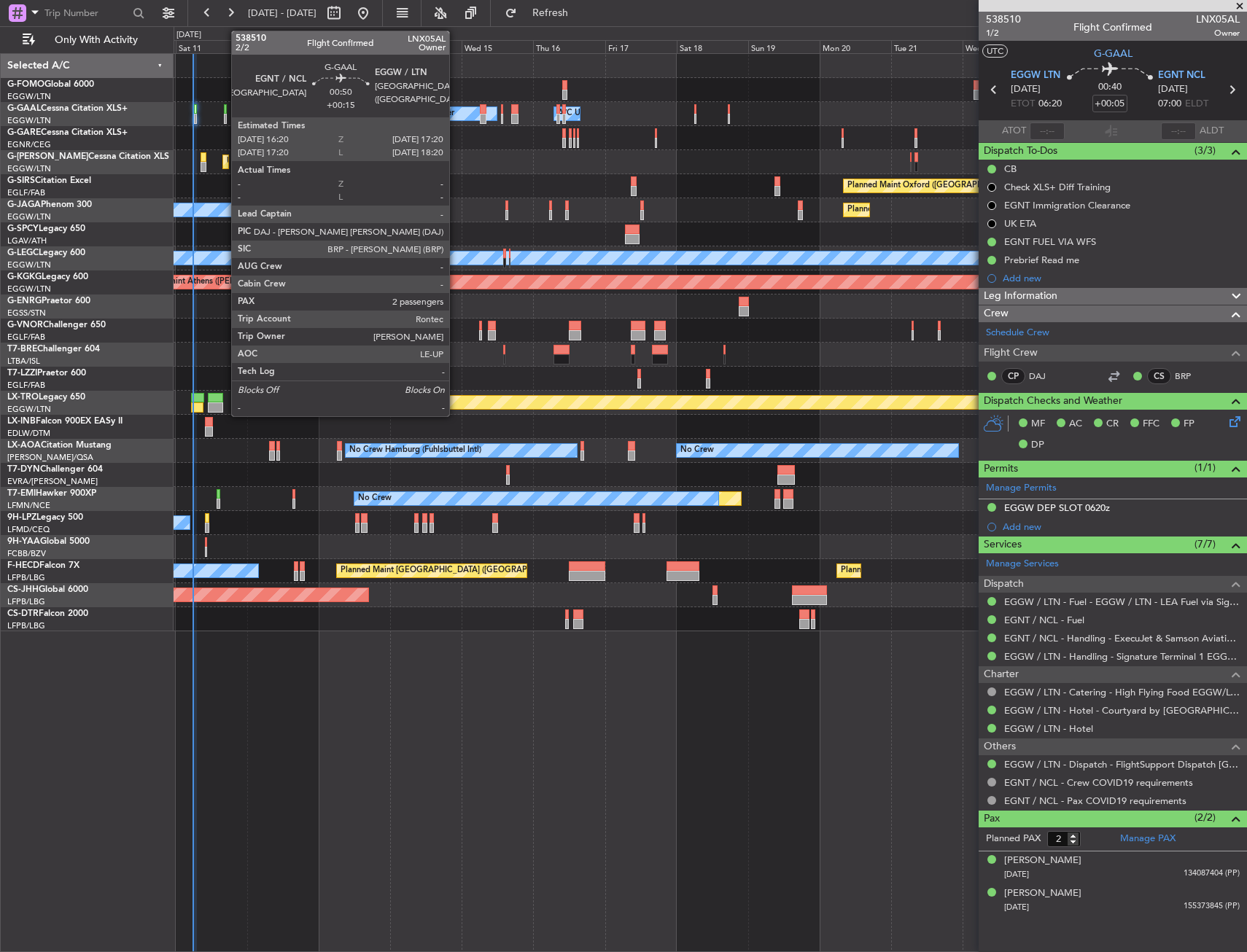
click at [224, 116] on div at bounding box center [225, 119] width 4 height 10
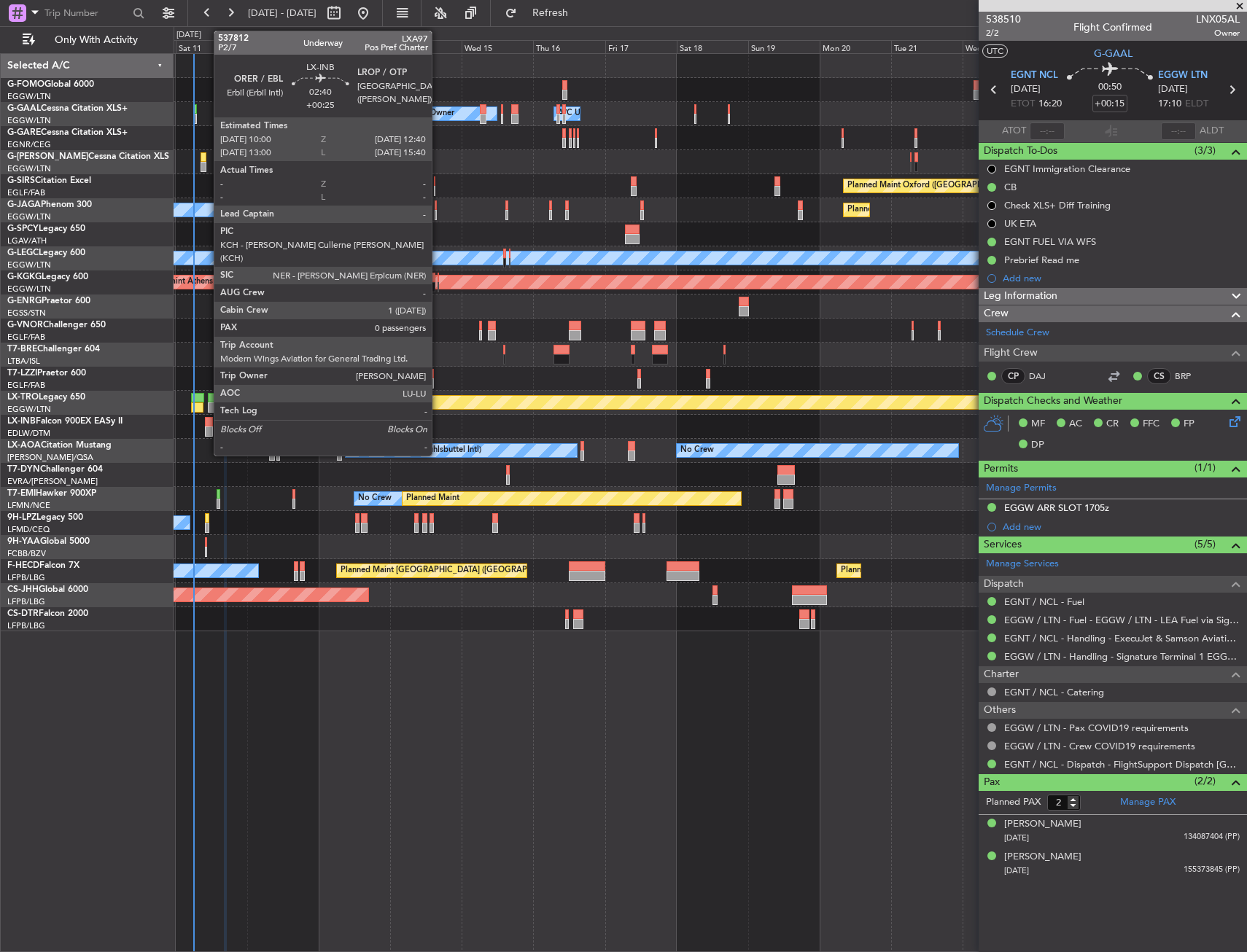
click at [207, 426] on div at bounding box center [209, 422] width 8 height 10
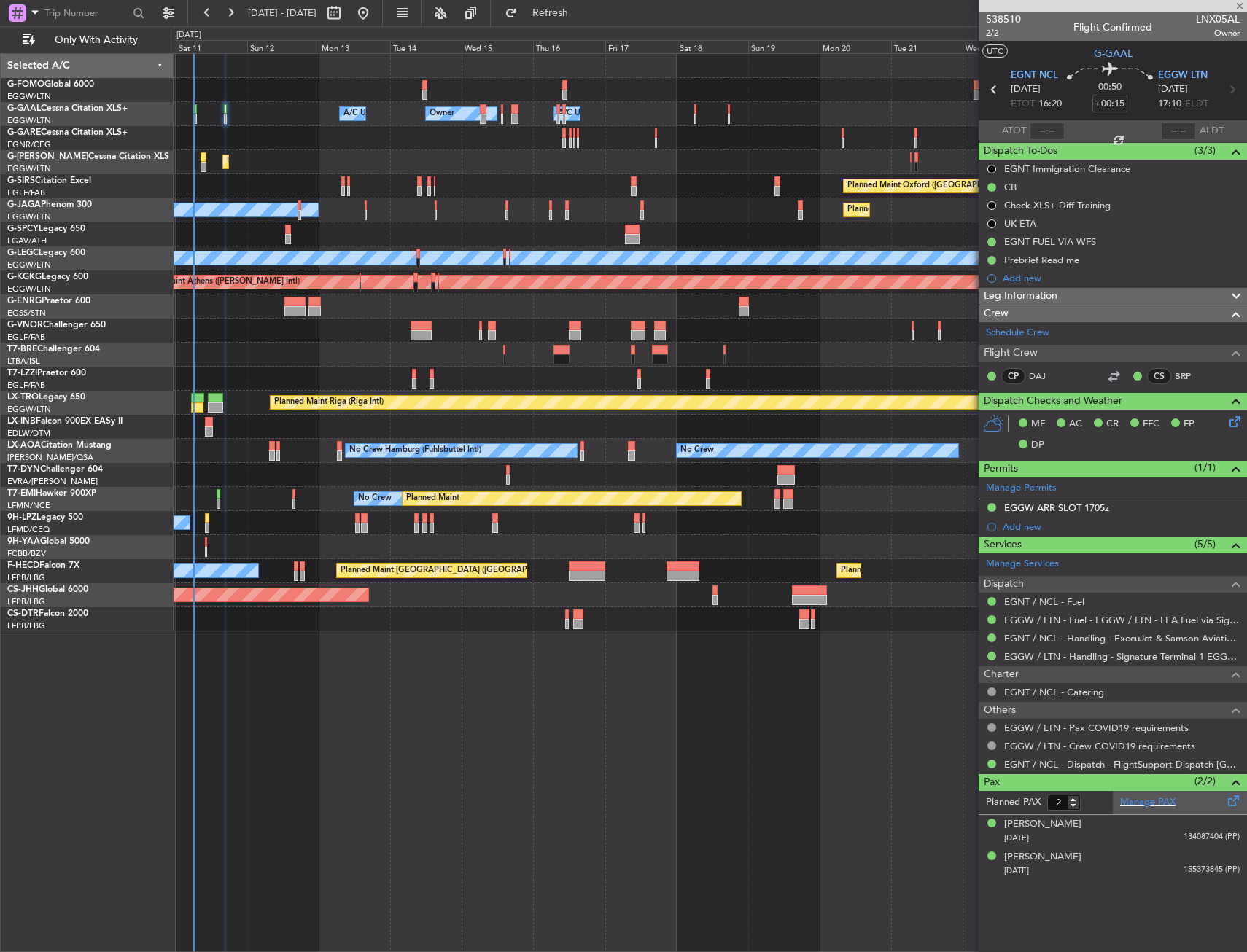
type input "+00:25"
type input "0"
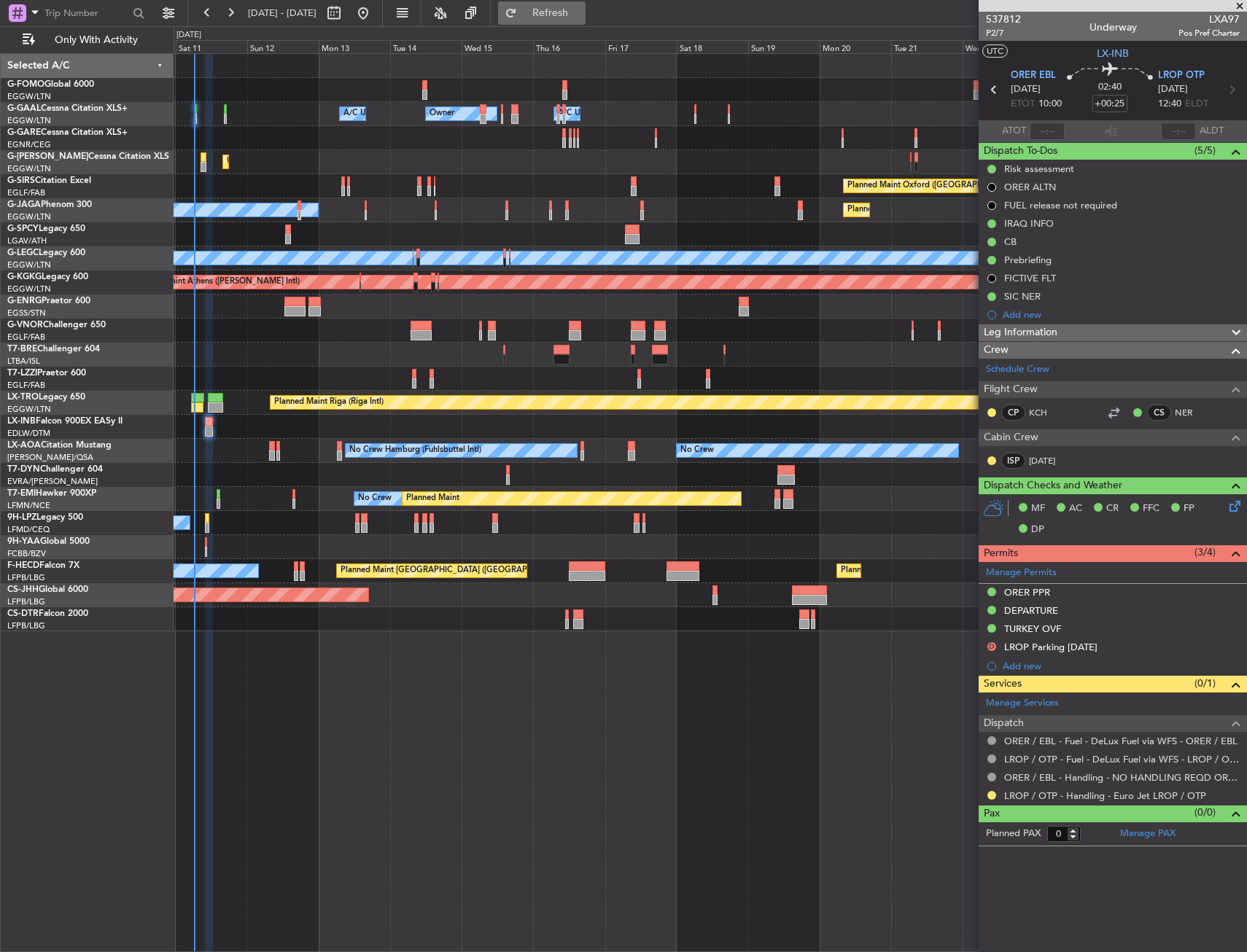
click at [581, 9] on span "Refresh" at bounding box center [550, 13] width 61 height 10
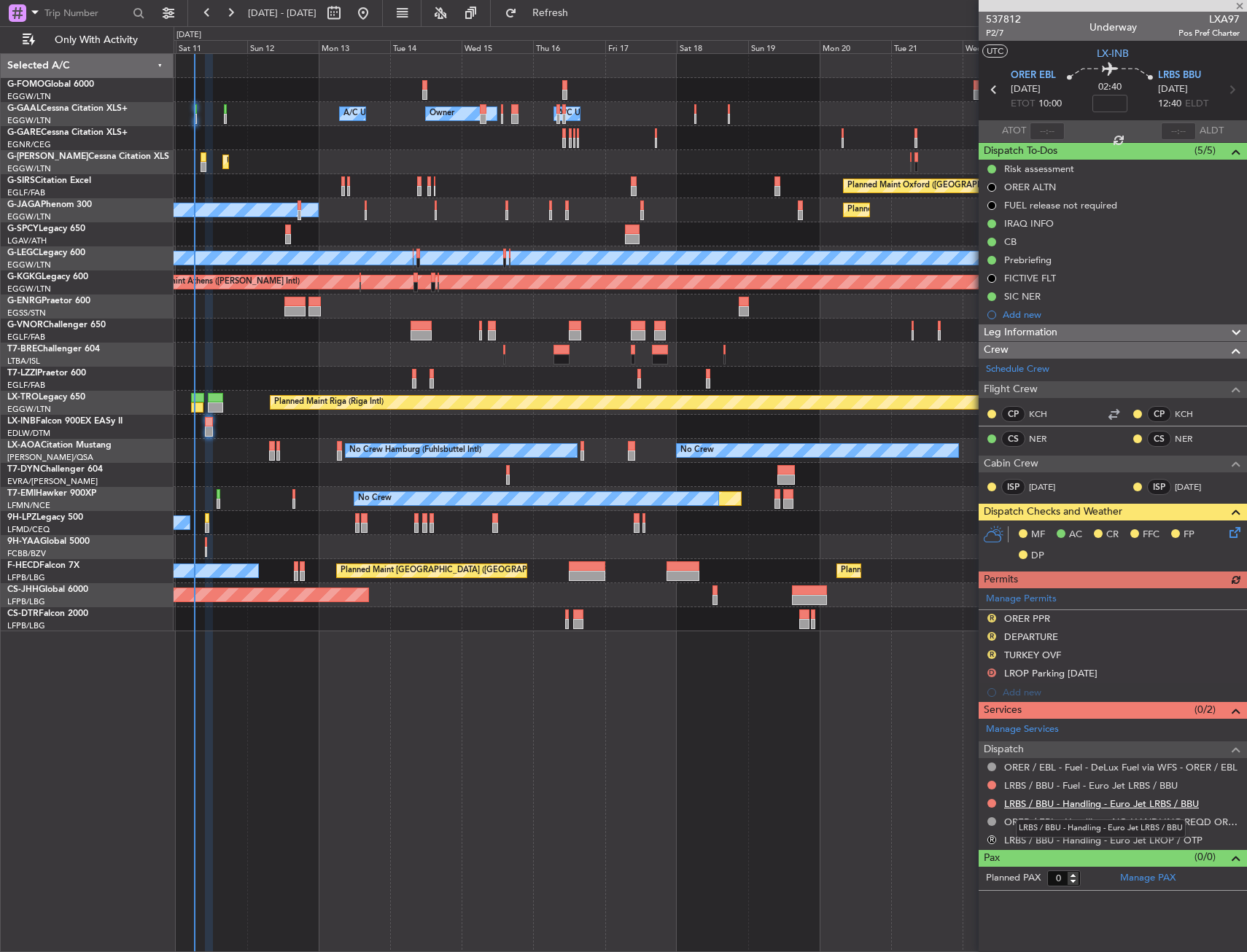
click at [1034, 805] on link "LRBS / BBU - Handling - Euro Jet LRBS / BBU" at bounding box center [1102, 804] width 195 height 13
drag, startPoint x: 601, startPoint y: 13, endPoint x: 598, endPoint y: 21, distance: 8.5
click at [581, 13] on span "Refresh" at bounding box center [550, 13] width 61 height 10
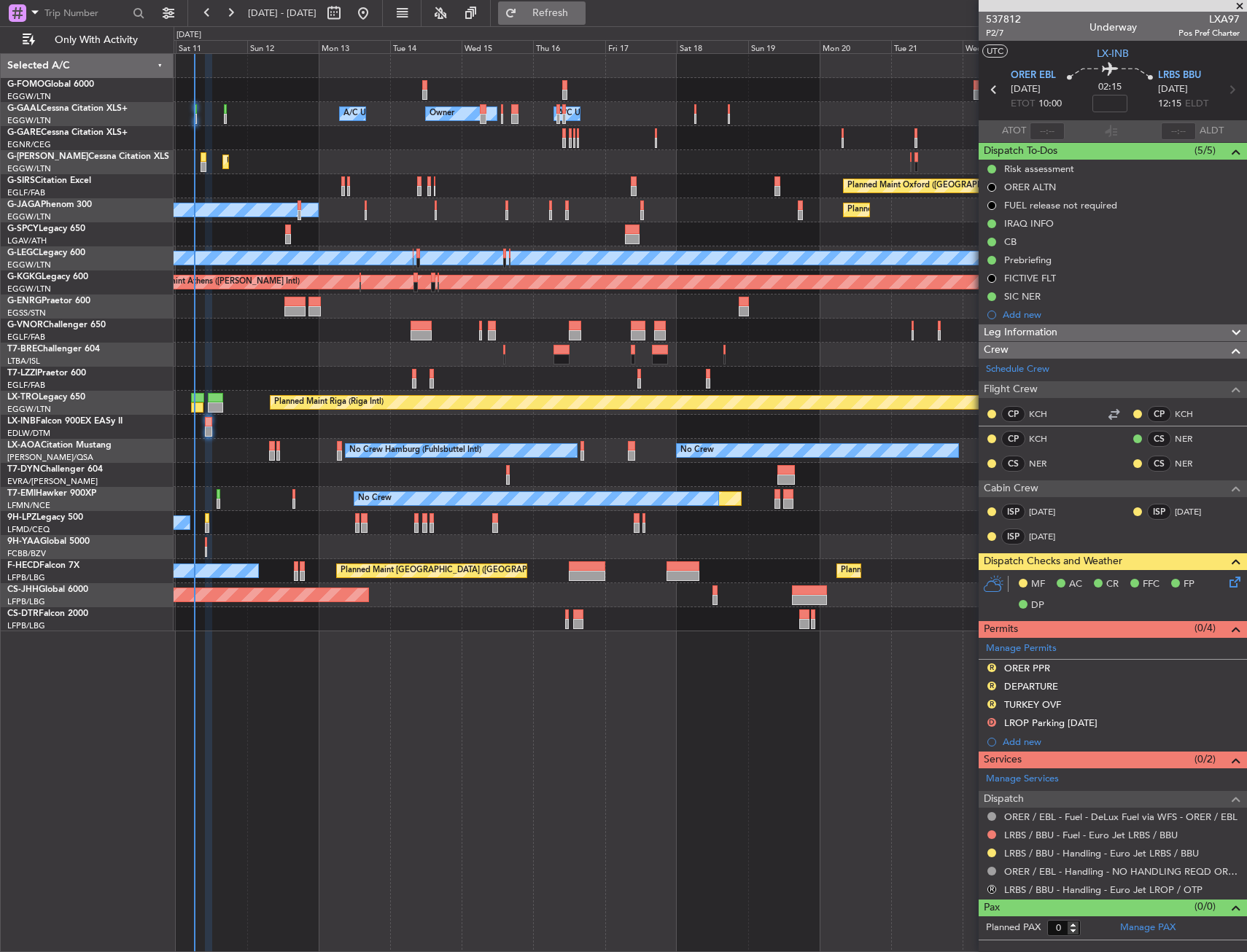
click at [549, 13] on button "Refresh" at bounding box center [542, 13] width 88 height 24
type input "+00:25"
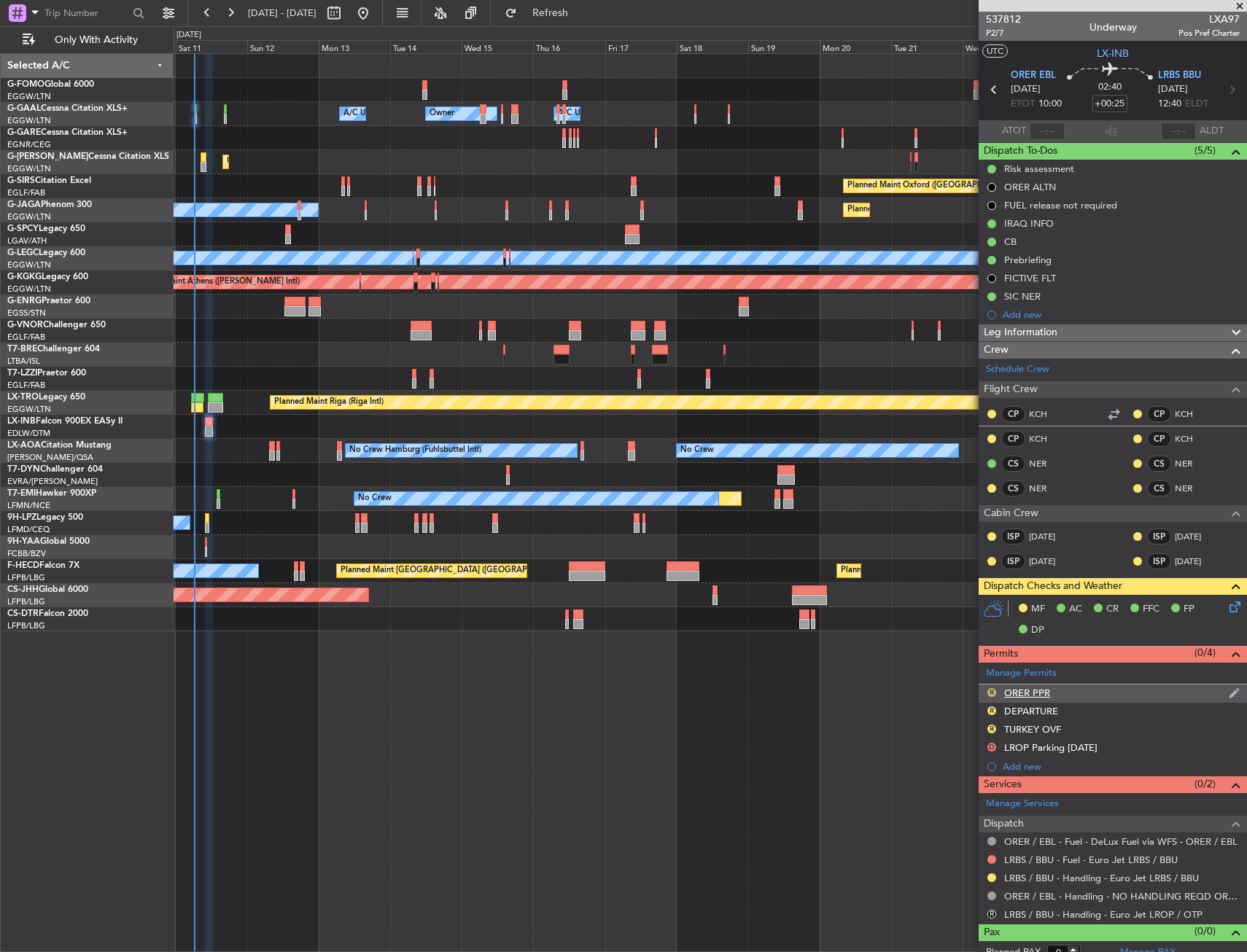
click at [989, 694] on button "R" at bounding box center [992, 693] width 9 height 9
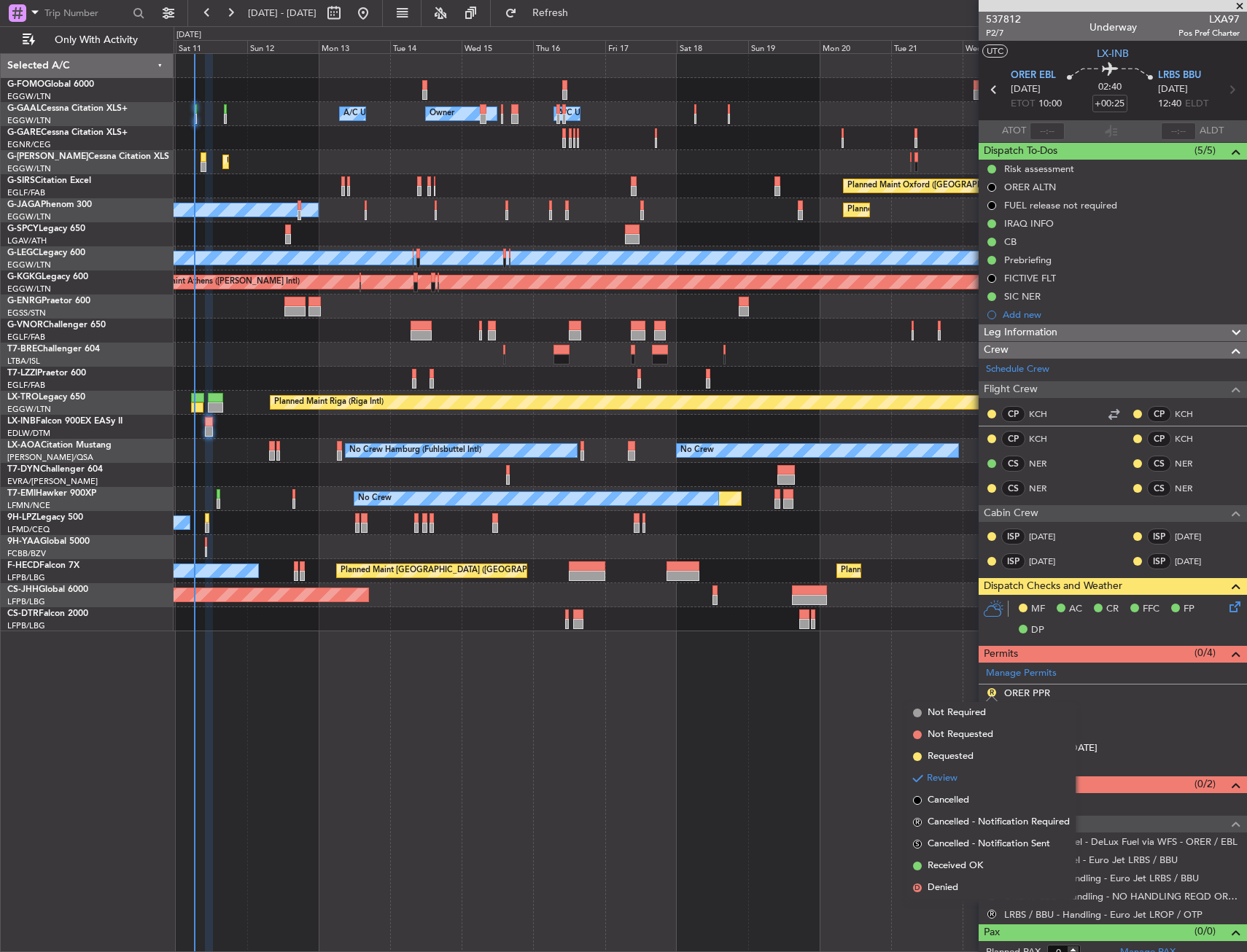
drag, startPoint x: 933, startPoint y: 761, endPoint x: 948, endPoint y: 755, distance: 16.2
click at [933, 761] on span "Requested" at bounding box center [950, 757] width 46 height 15
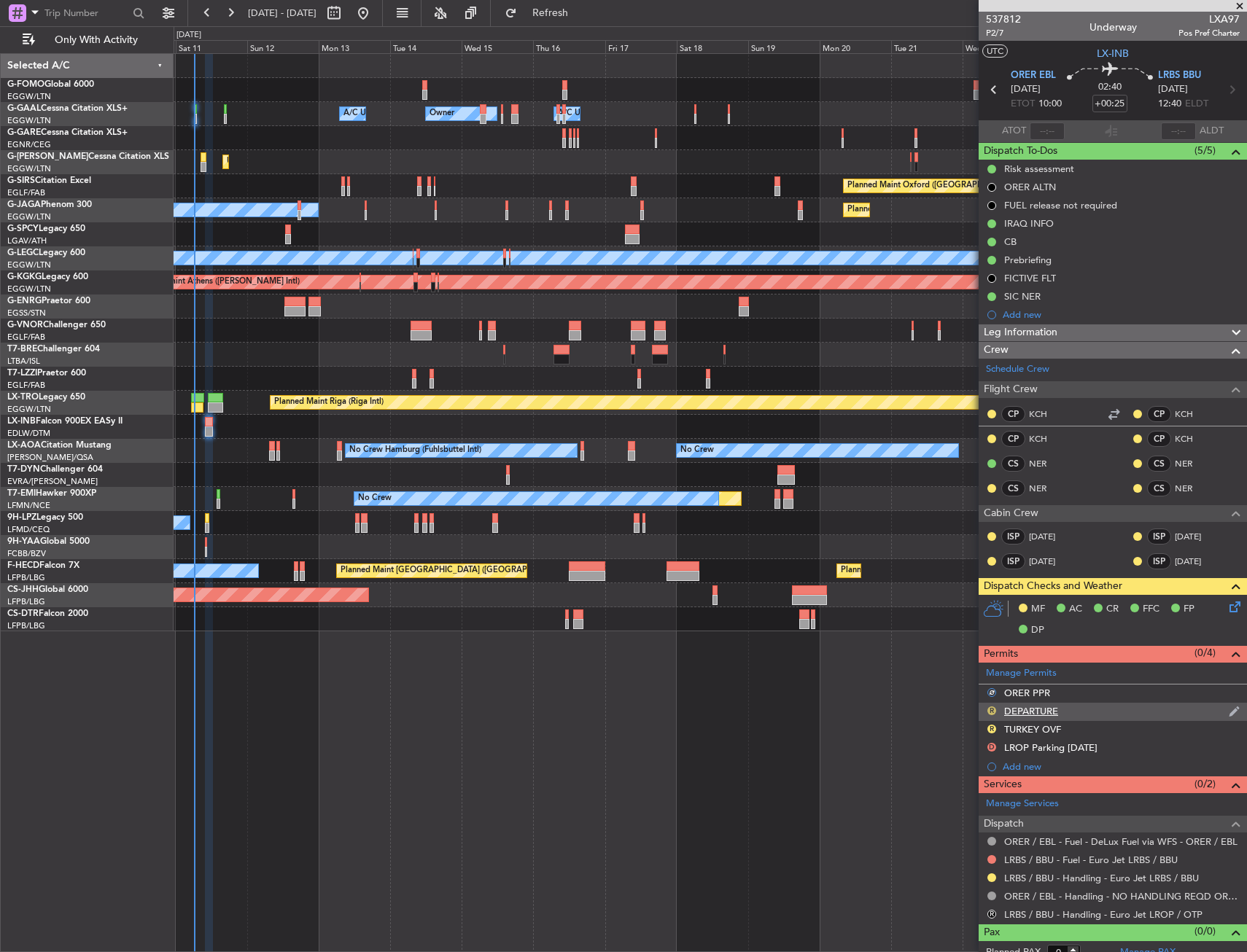
click at [992, 711] on button "R" at bounding box center [992, 711] width 9 height 9
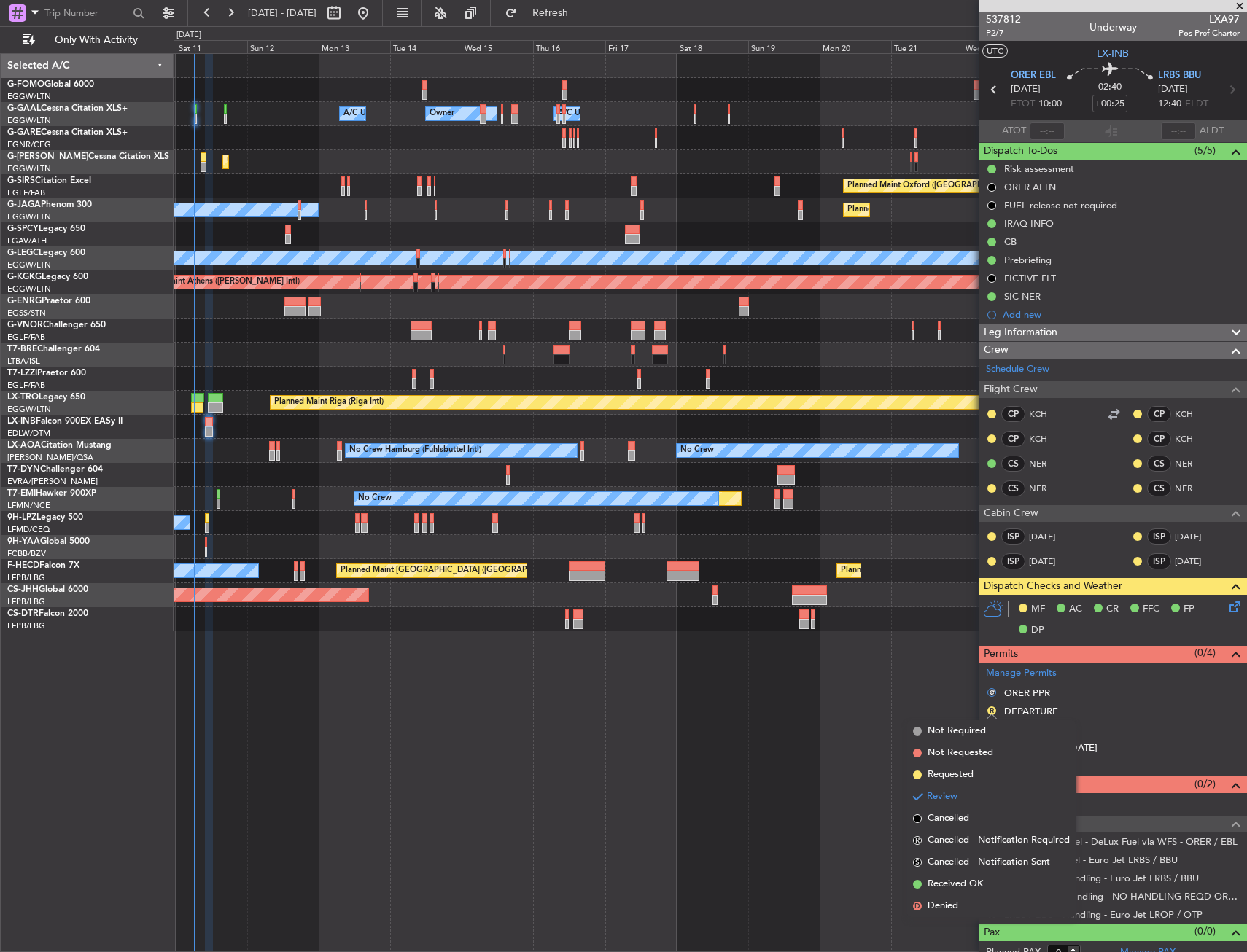
drag, startPoint x: 931, startPoint y: 779, endPoint x: 938, endPoint y: 787, distance: 10.6
click at [931, 779] on span "Requested" at bounding box center [950, 775] width 46 height 15
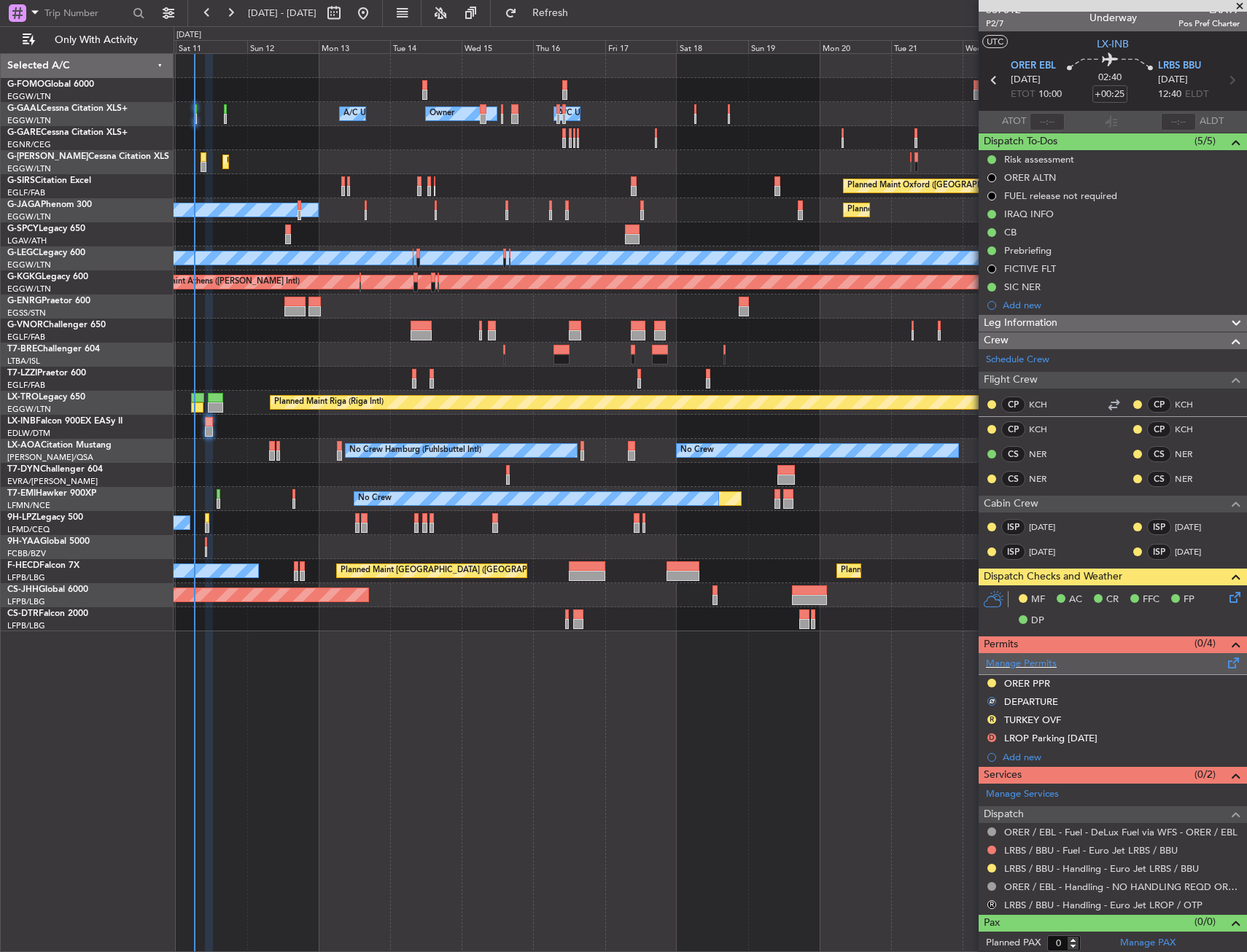
scroll to position [13, 0]
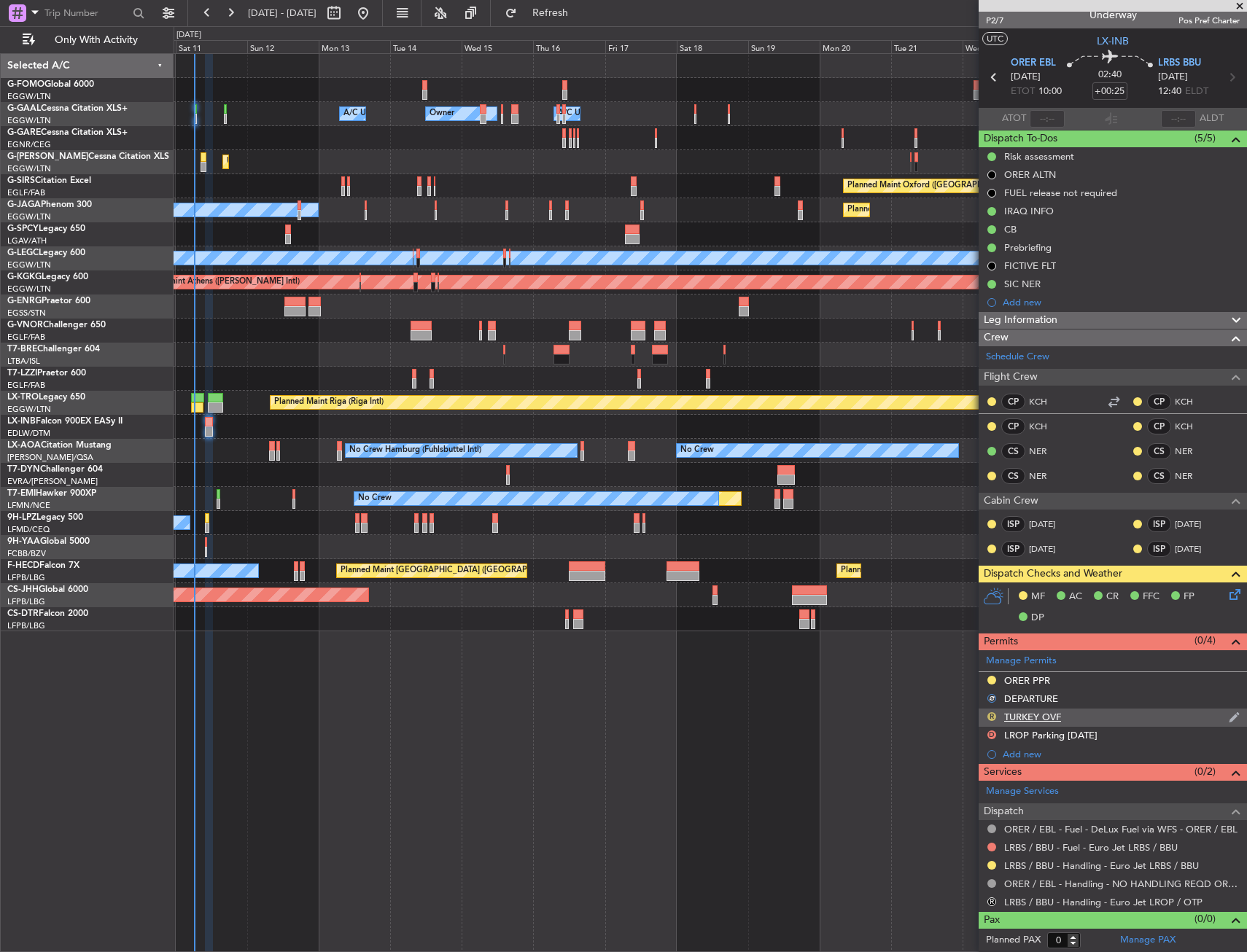
click at [991, 717] on button "R" at bounding box center [992, 717] width 9 height 9
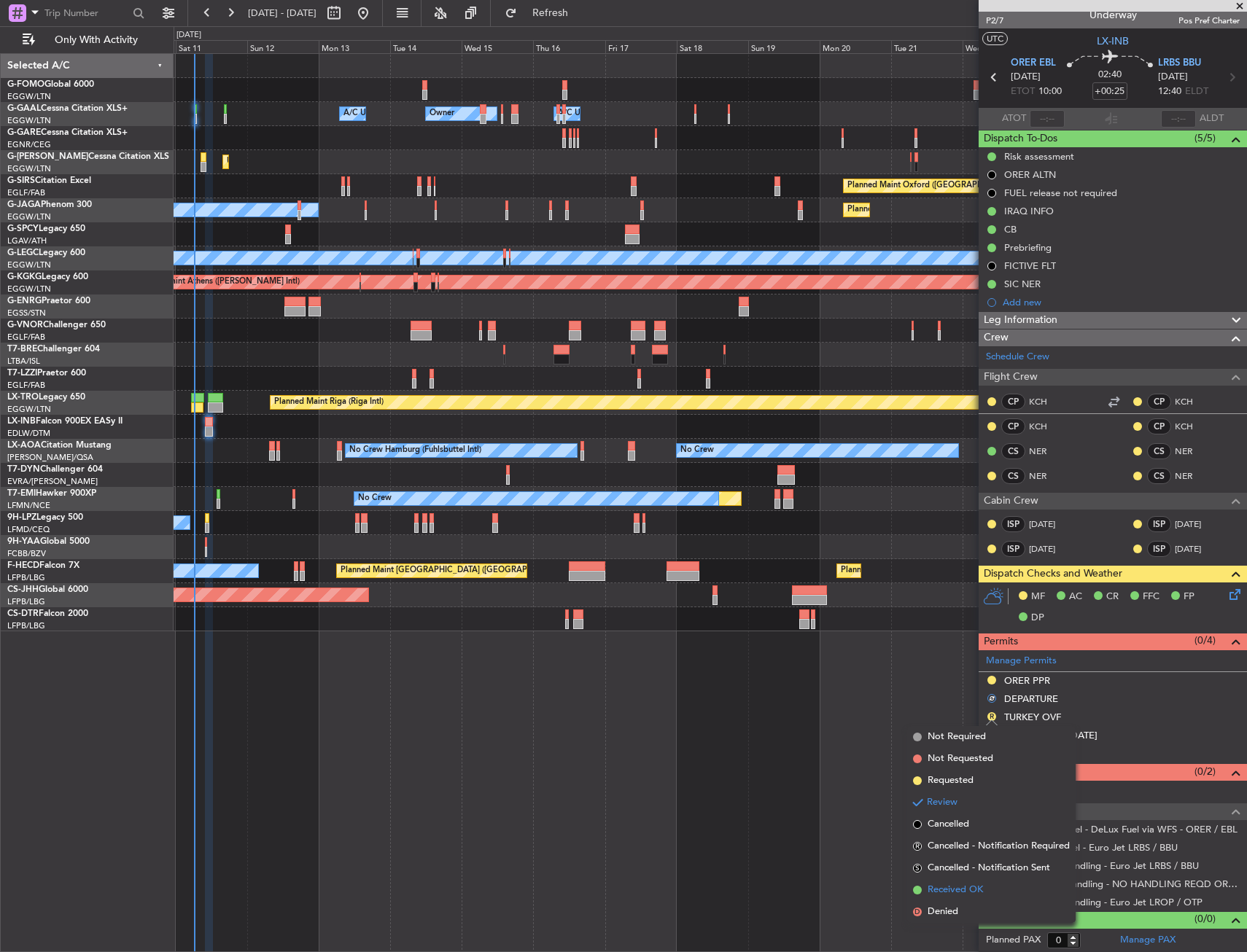
click at [939, 886] on span "Received OK" at bounding box center [955, 891] width 55 height 15
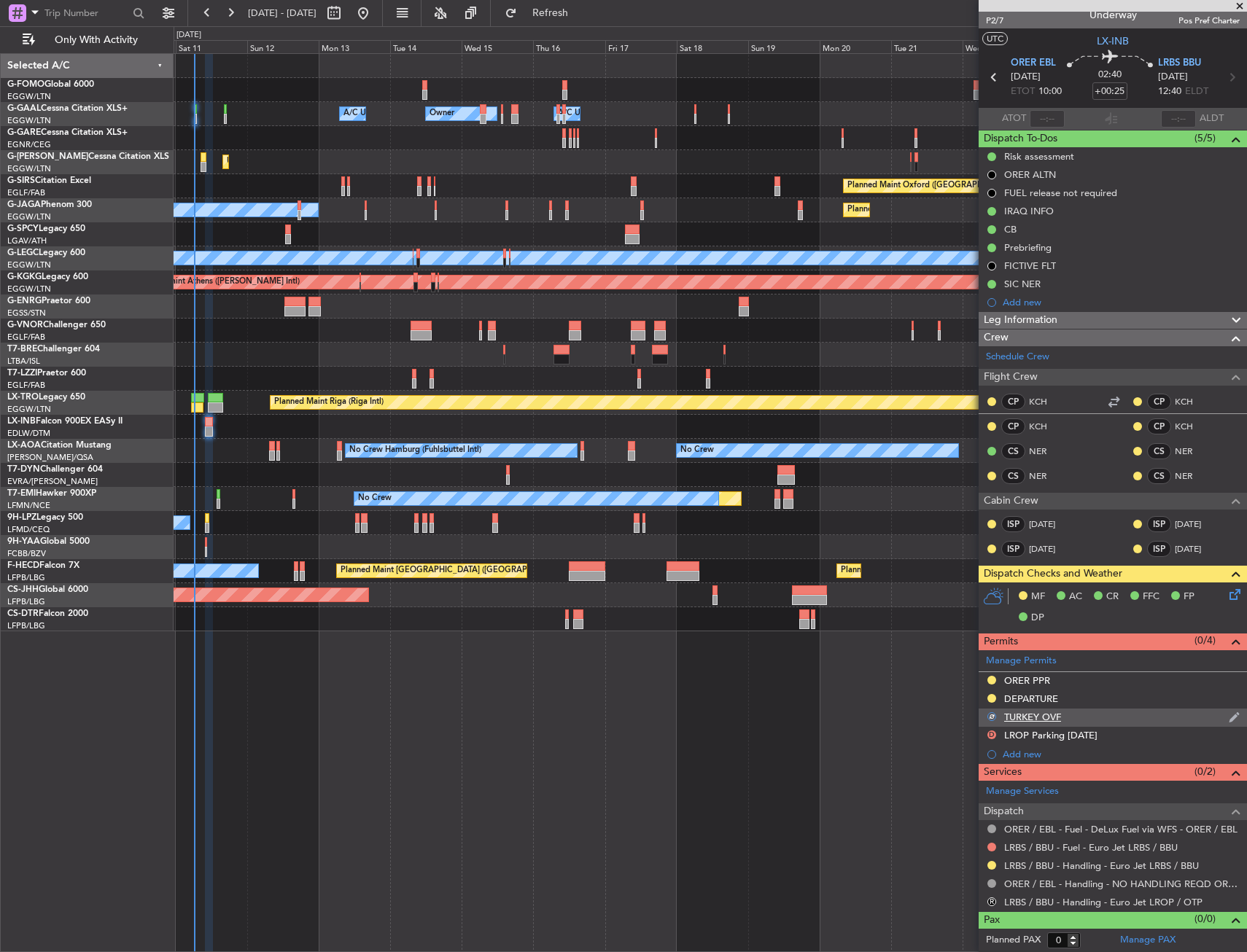
click at [1085, 716] on div "TURKEY OVF" at bounding box center [1113, 717] width 269 height 18
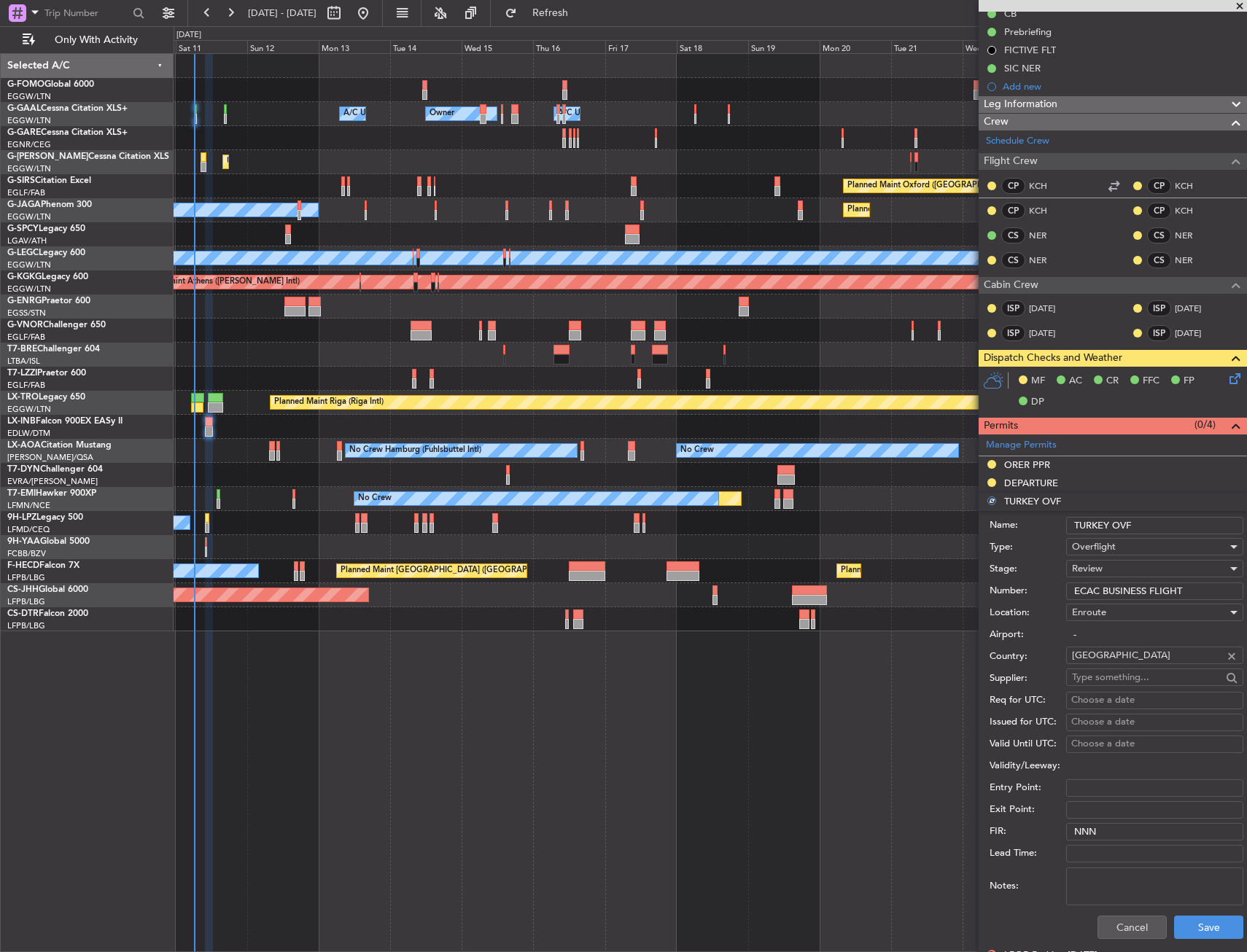
scroll to position [231, 0]
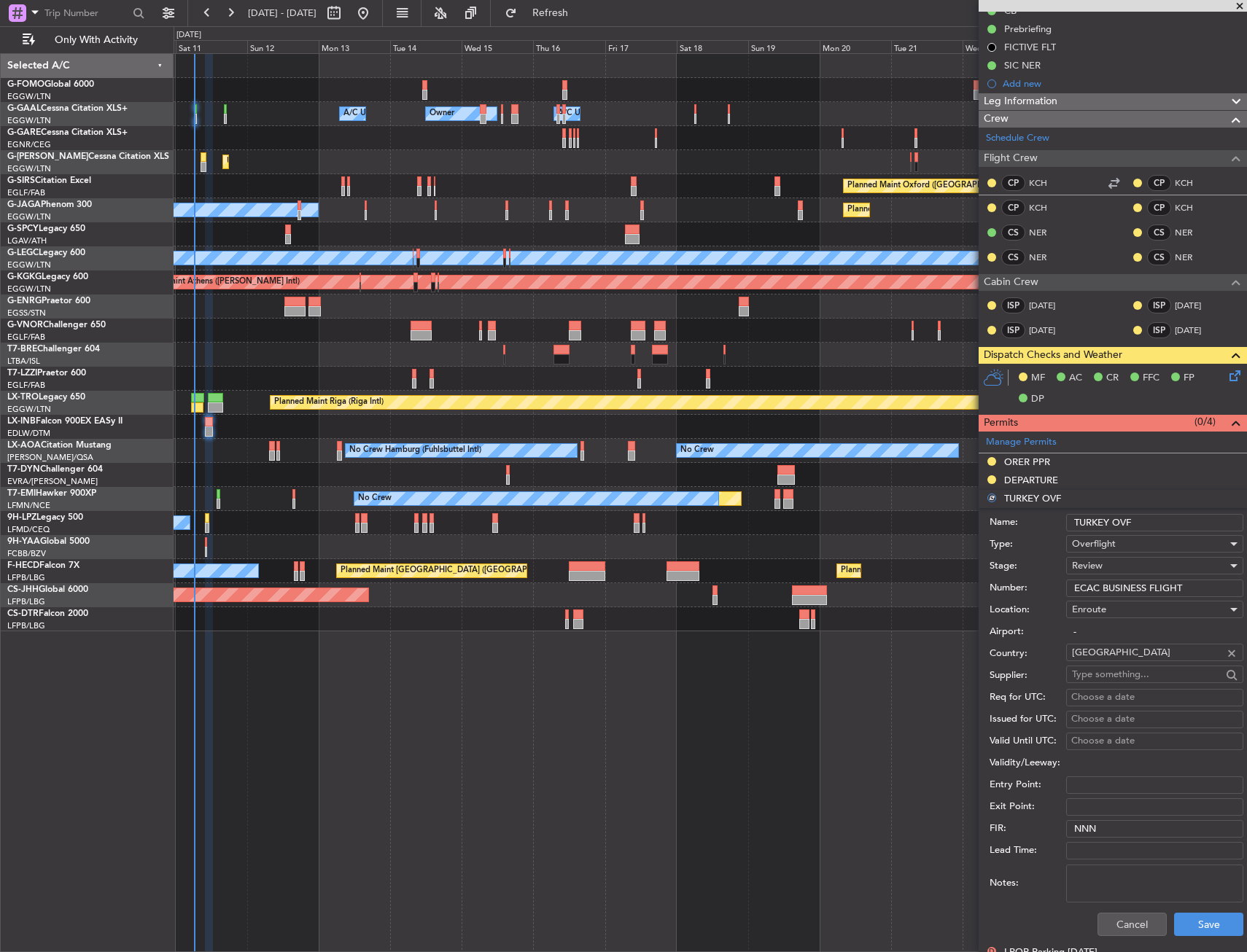
click at [1112, 941] on div "Cancel Save" at bounding box center [1116, 924] width 254 height 38
click at [1117, 917] on button "Cancel" at bounding box center [1132, 925] width 69 height 24
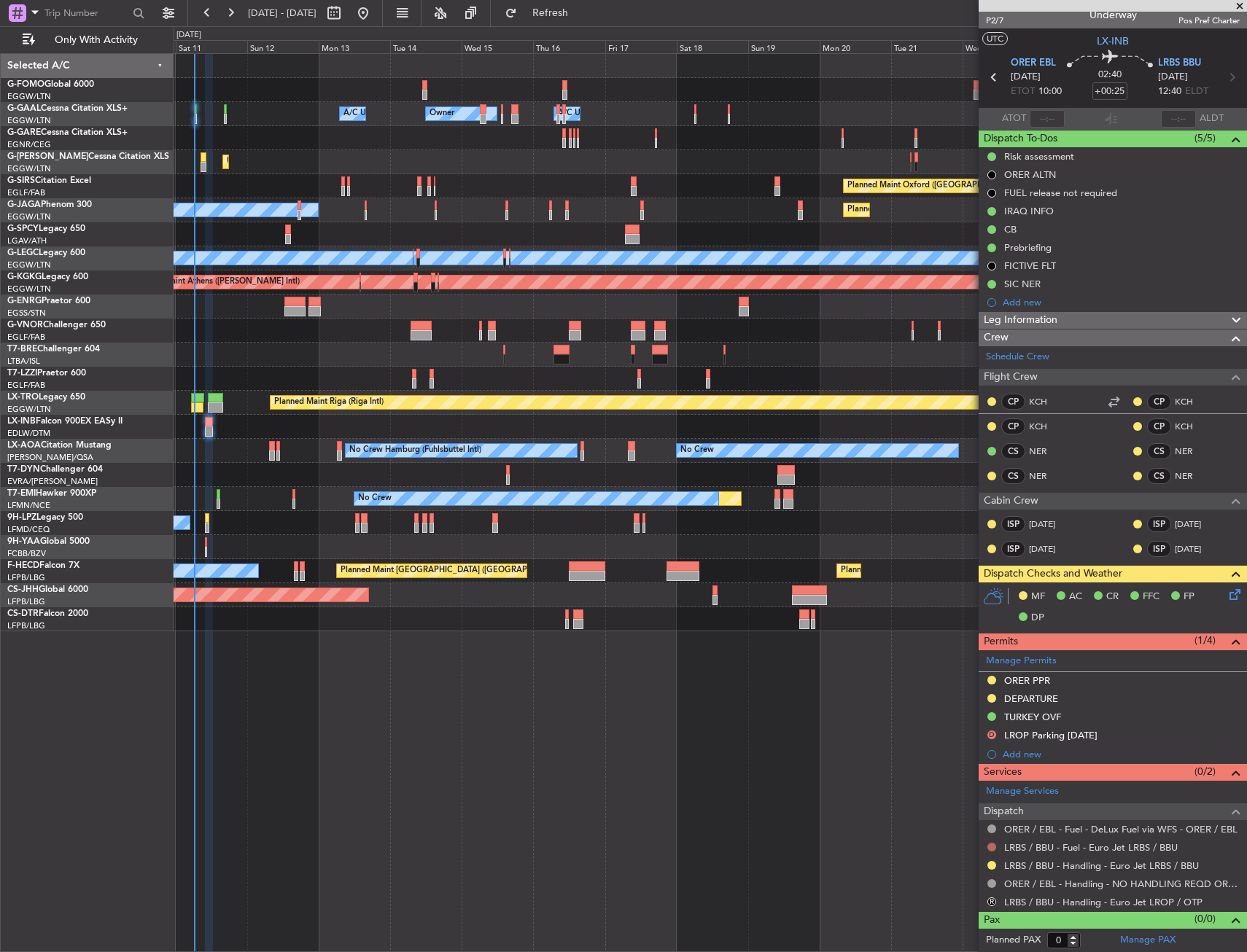
click at [991, 845] on button at bounding box center [992, 847] width 9 height 9
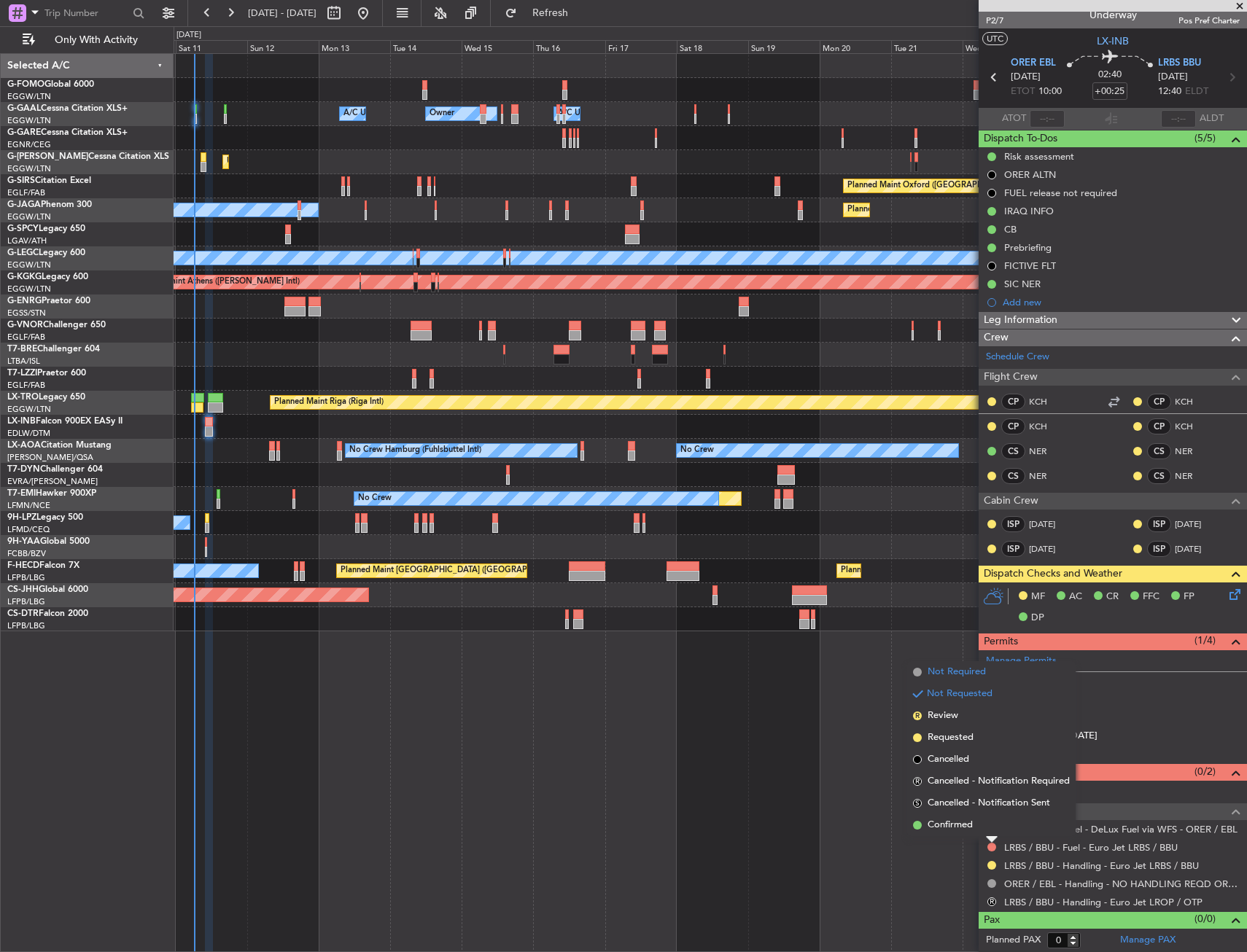
click at [951, 673] on span "Not Required" at bounding box center [956, 672] width 58 height 15
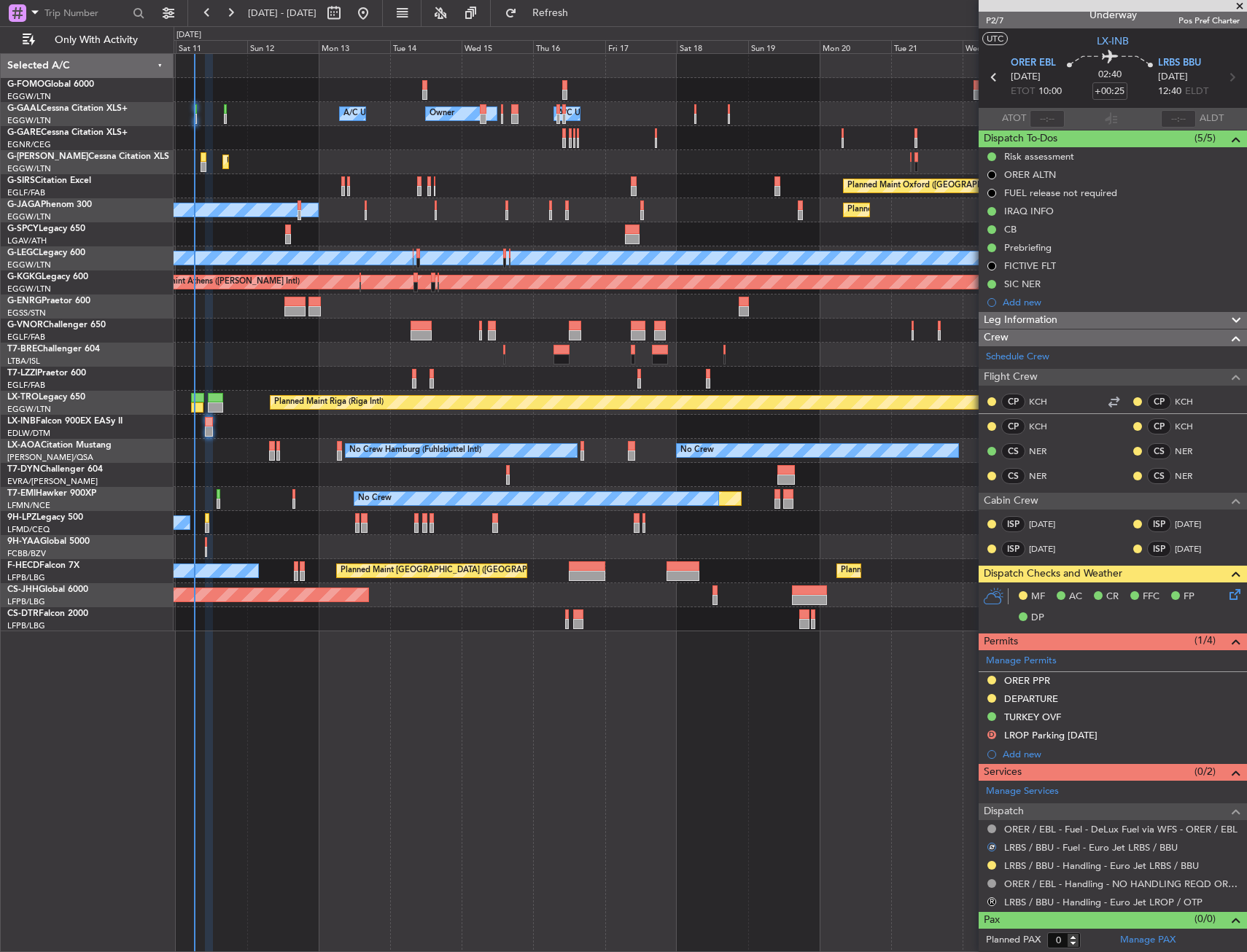
click at [998, 900] on div "R LRBS / BBU - Handling - Euro Jet LROP / OTP" at bounding box center [1113, 902] width 269 height 18
click at [993, 900] on button "R" at bounding box center [992, 902] width 9 height 9
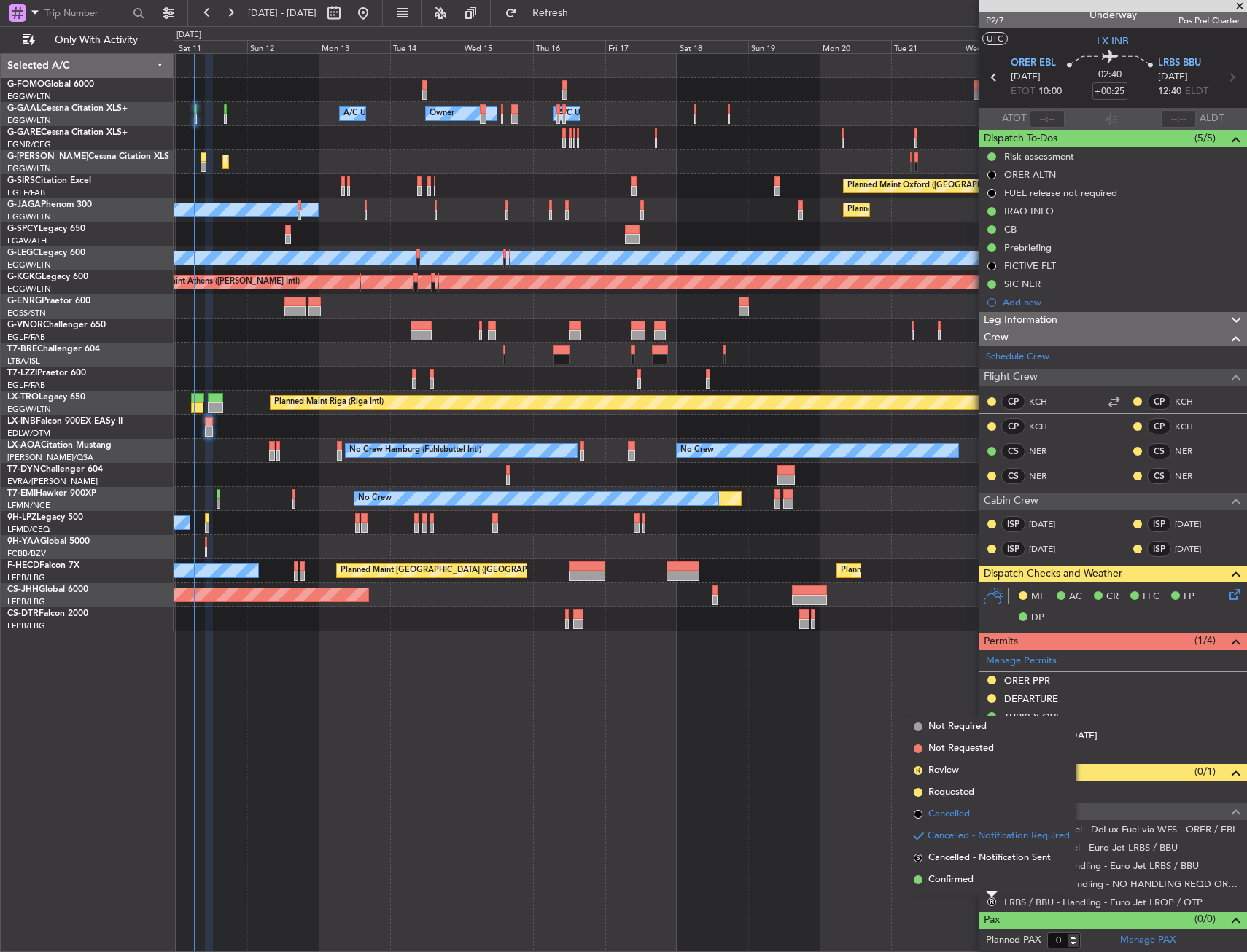
click at [950, 816] on span "Cancelled" at bounding box center [949, 815] width 41 height 15
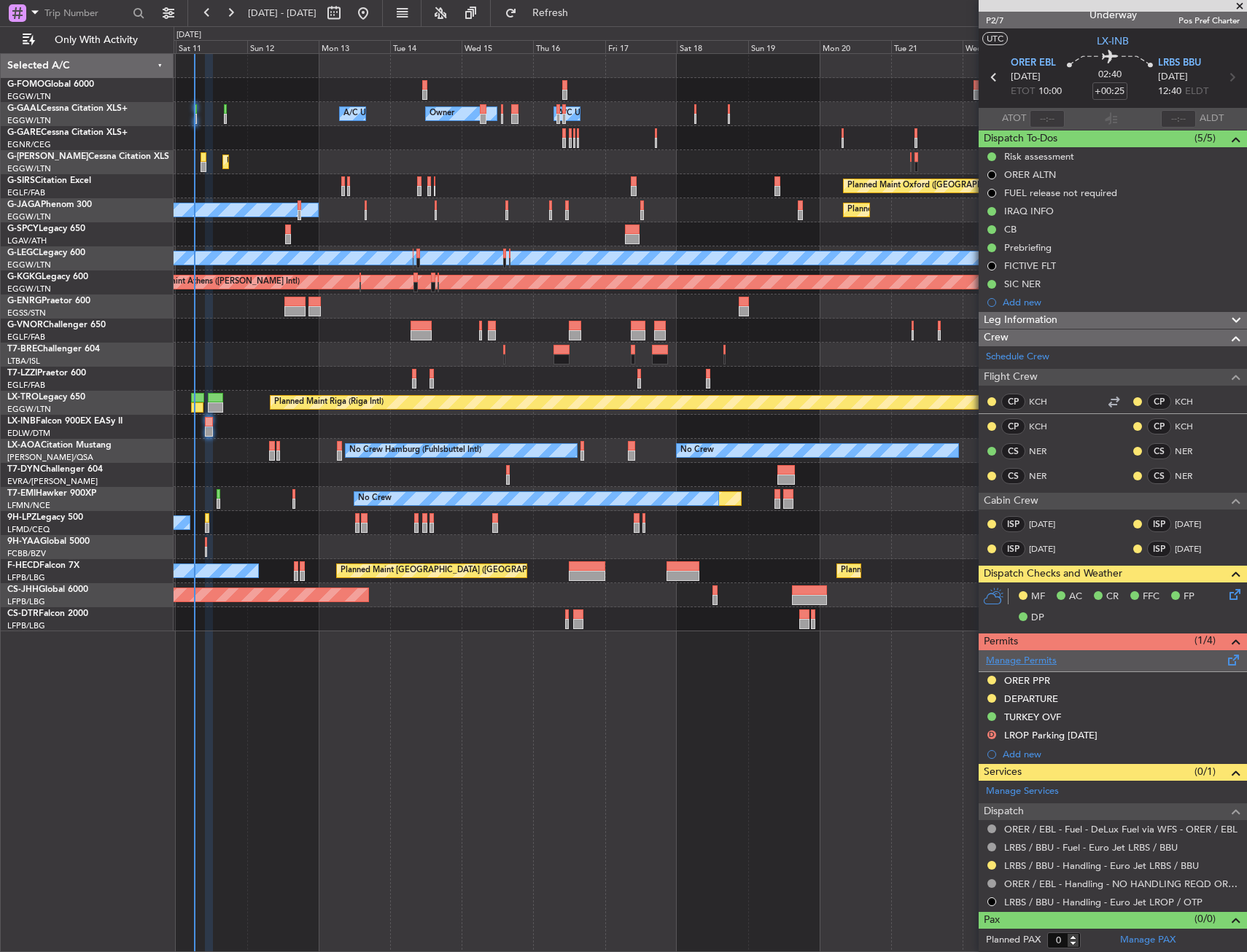
click at [1001, 654] on link "Manage Permits" at bounding box center [1021, 661] width 71 height 15
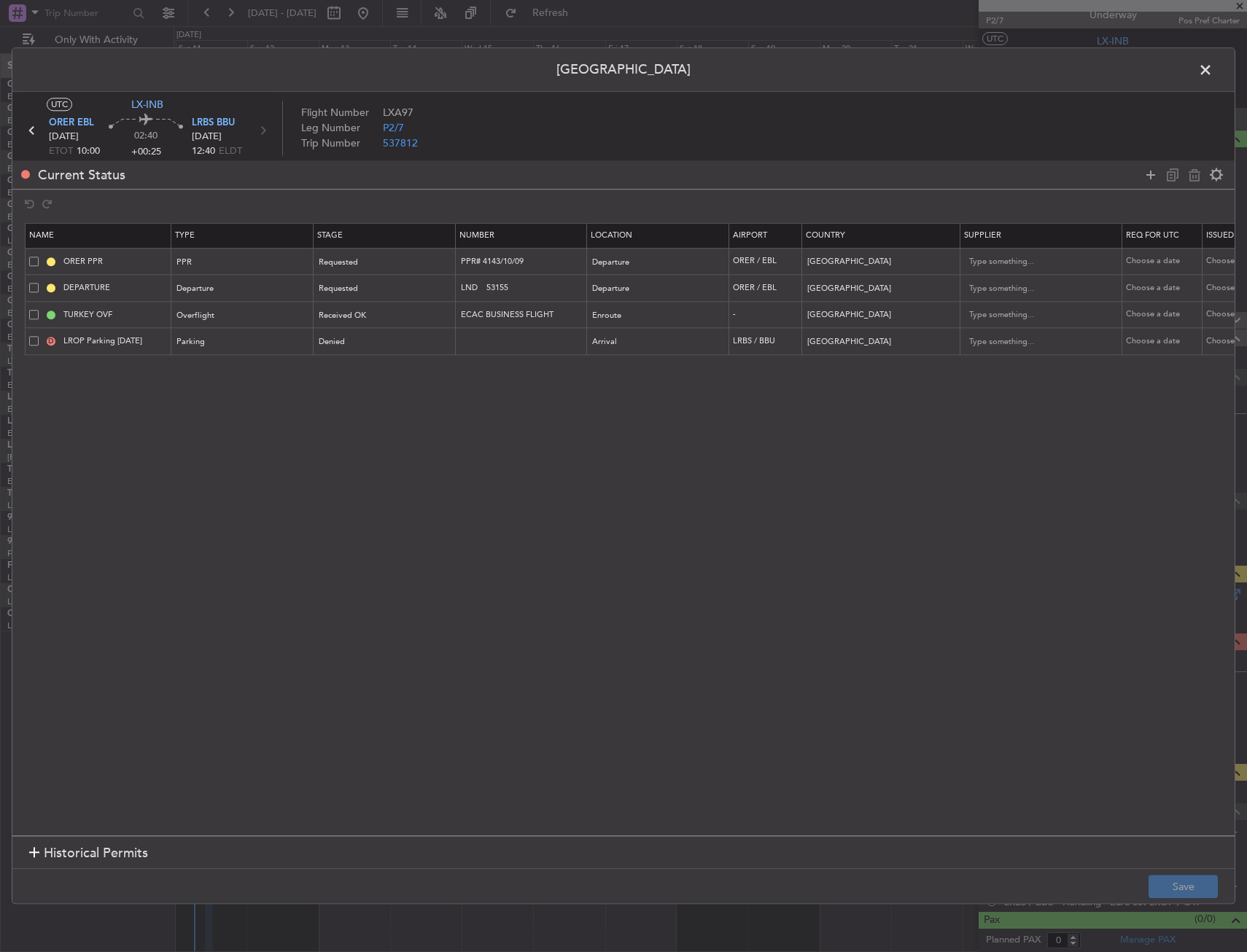
click at [33, 341] on span at bounding box center [34, 341] width 10 height 10
click at [39, 337] on input "checkbox" at bounding box center [39, 337] width 0 height 0
click at [34, 346] on div "D LROP Parking 30Oct" at bounding box center [100, 342] width 142 height 13
click at [83, 346] on input "LROP Parking 30Oct" at bounding box center [115, 342] width 109 height 13
type input "LRBS Parking [DATE]"
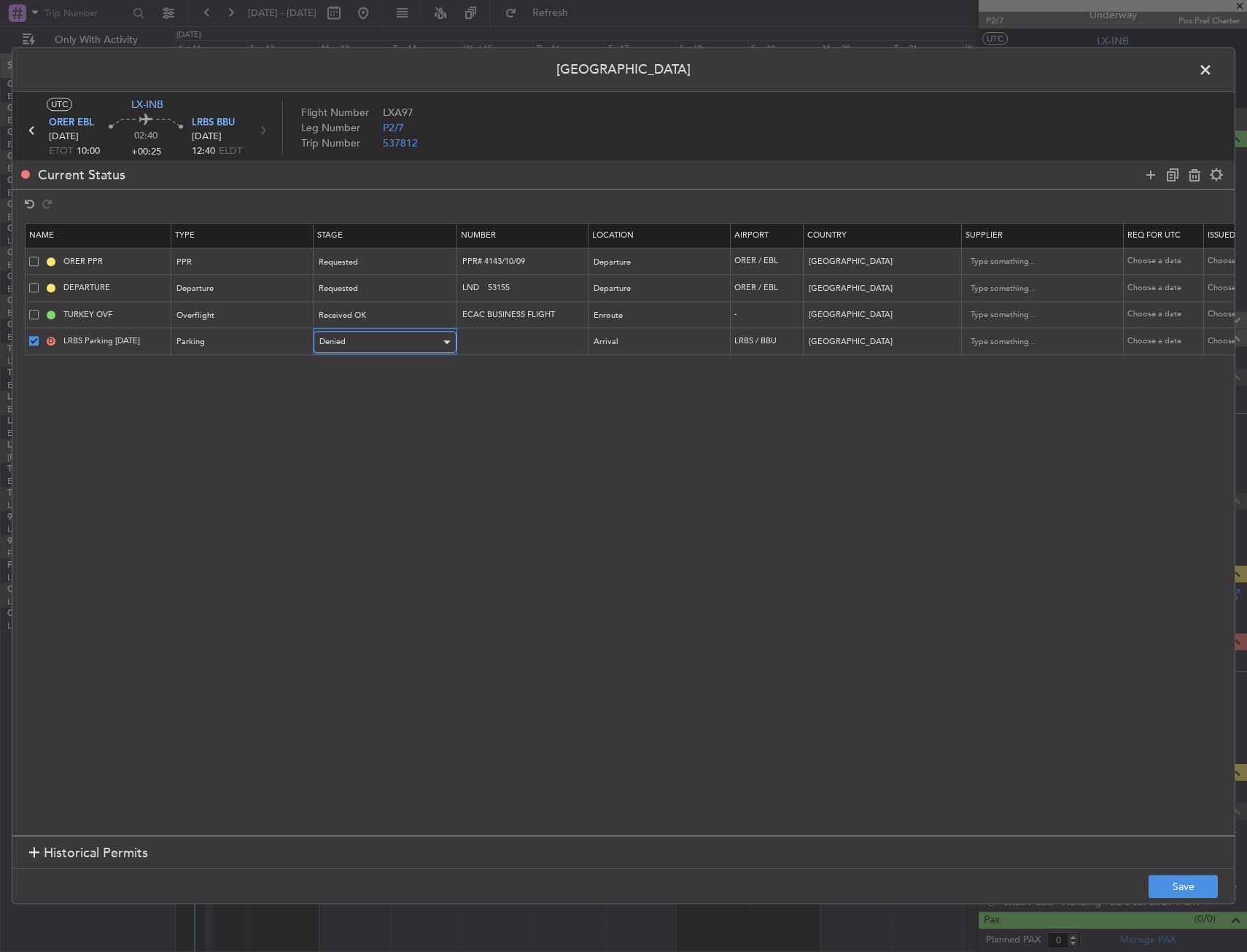
click at [359, 338] on div "Denied" at bounding box center [380, 343] width 121 height 22
click at [344, 443] on span "Requested" at bounding box center [385, 438] width 130 height 22
click at [1163, 879] on button "Save" at bounding box center [1183, 888] width 69 height 24
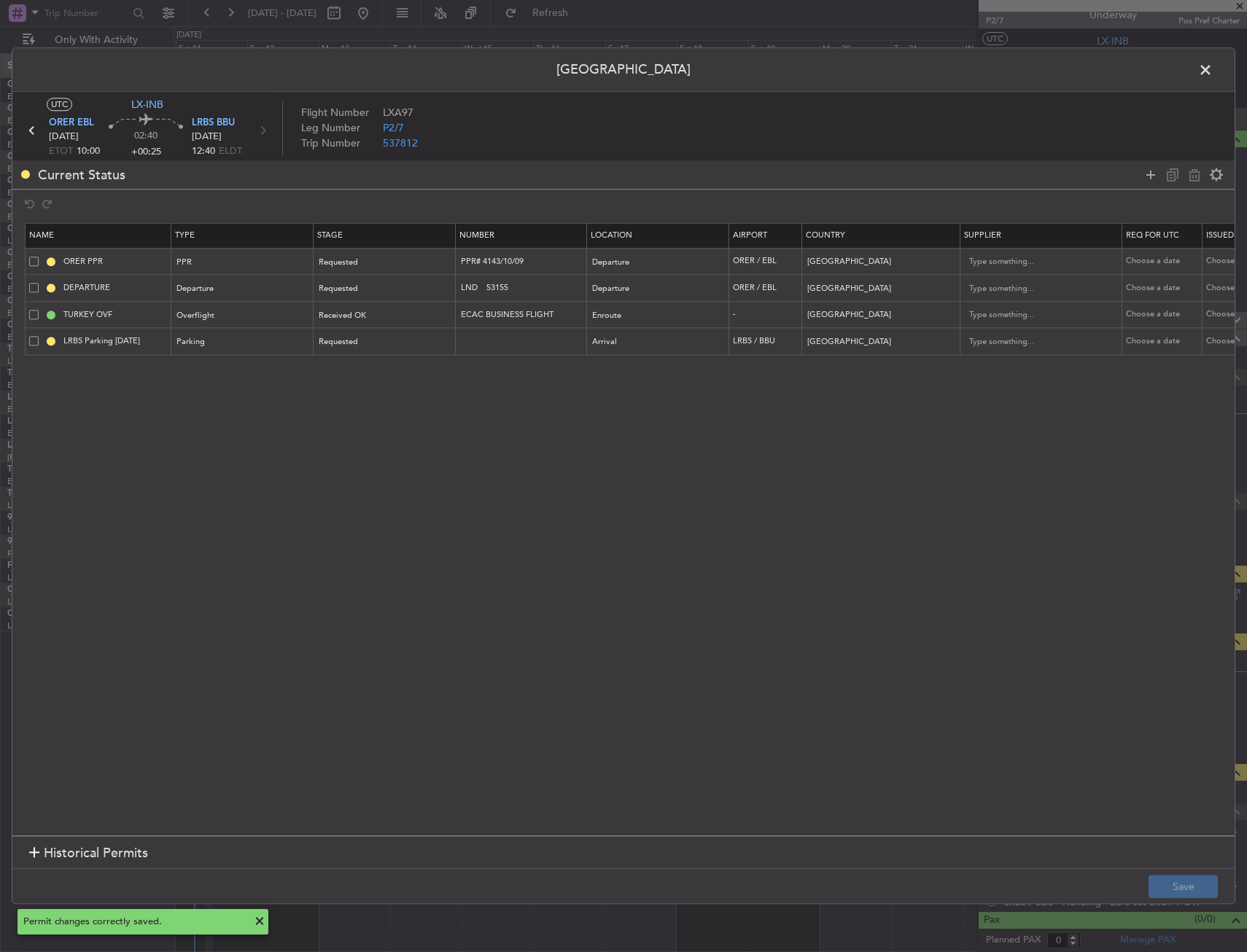
click at [1212, 68] on span at bounding box center [1212, 74] width 0 height 30
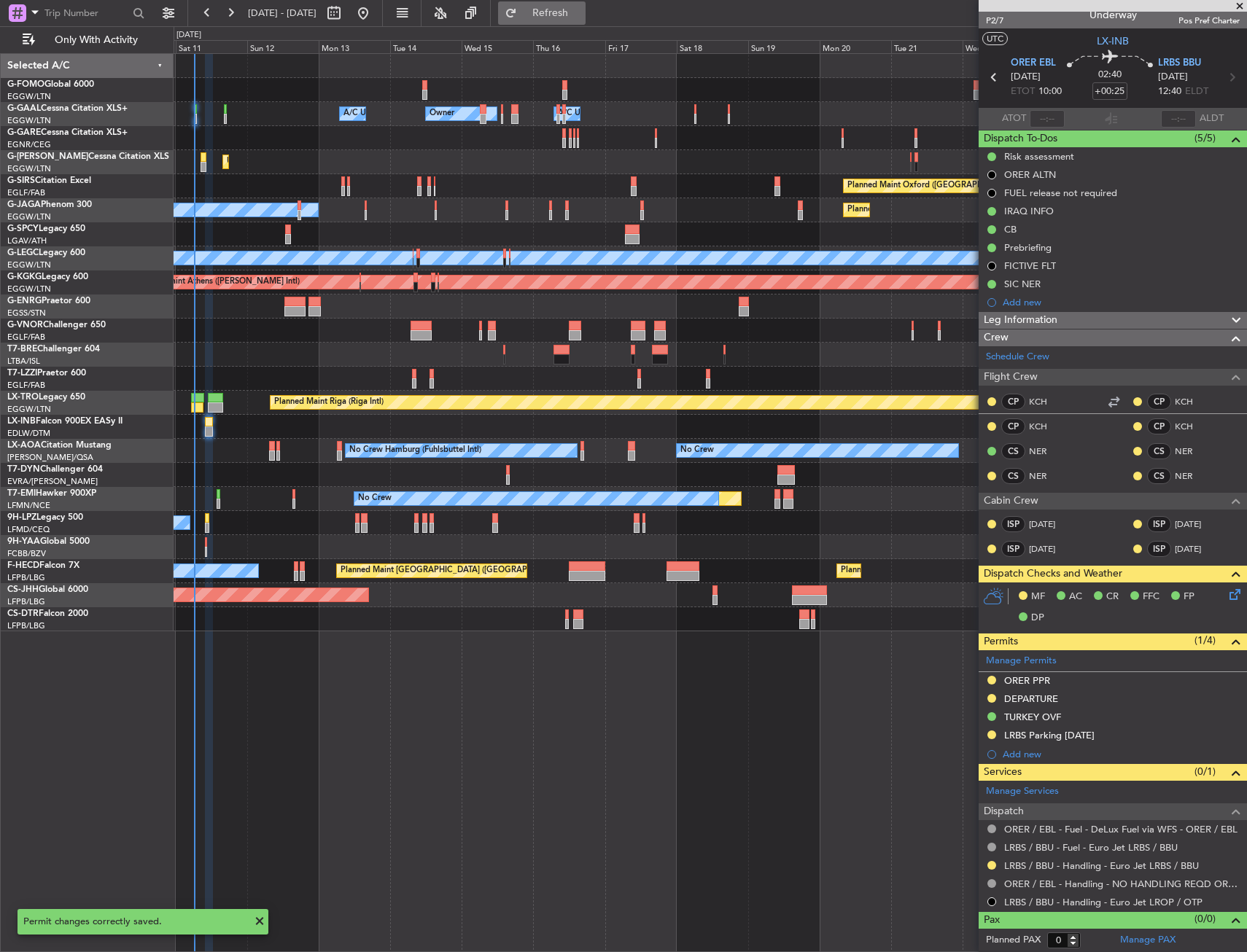
click at [580, 9] on span "Refresh" at bounding box center [550, 13] width 61 height 10
click at [580, 9] on span "Refreshing..." at bounding box center [550, 13] width 61 height 10
click at [580, 9] on span "Refresh" at bounding box center [550, 13] width 61 height 10
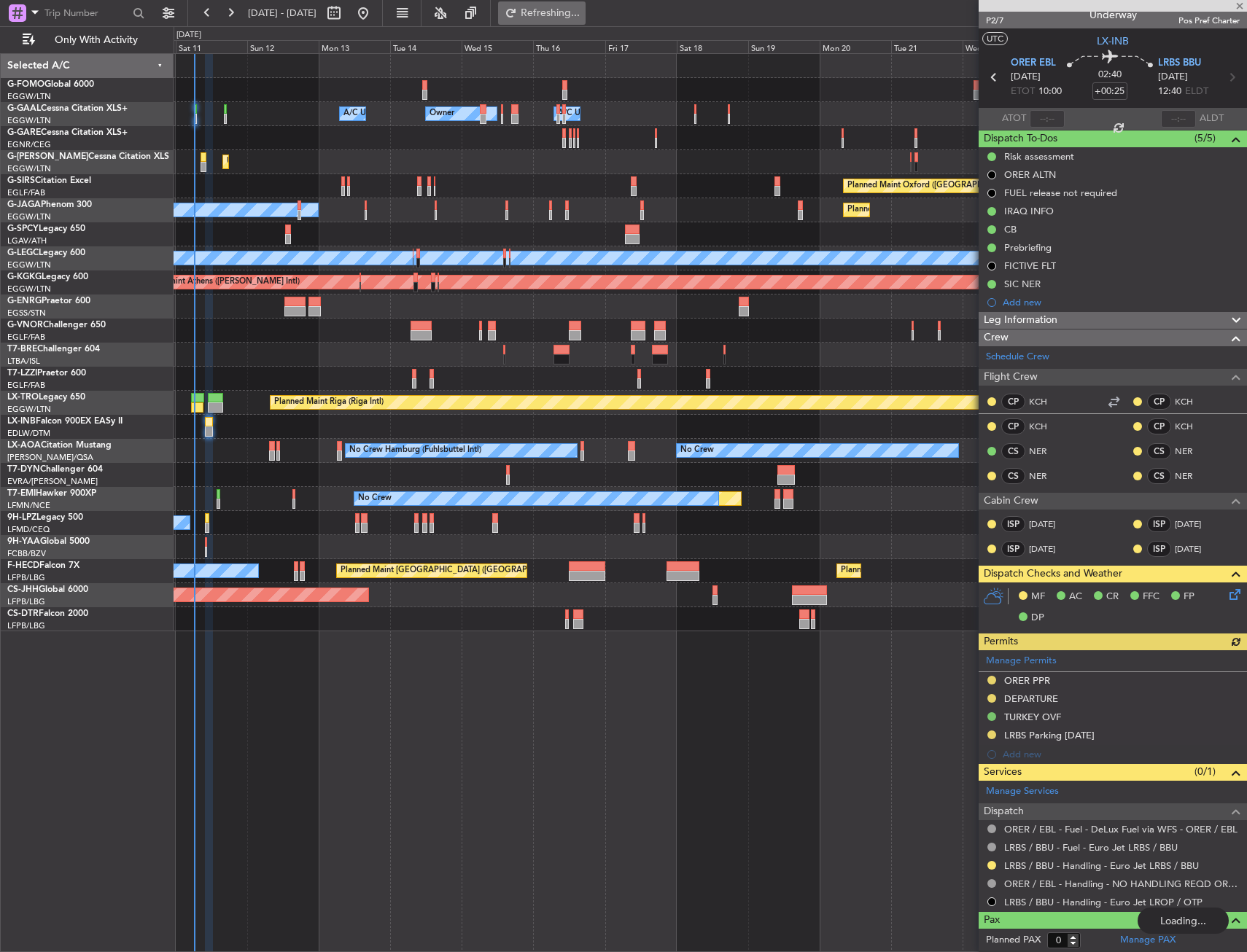
click at [580, 9] on span "Refreshing..." at bounding box center [550, 13] width 61 height 10
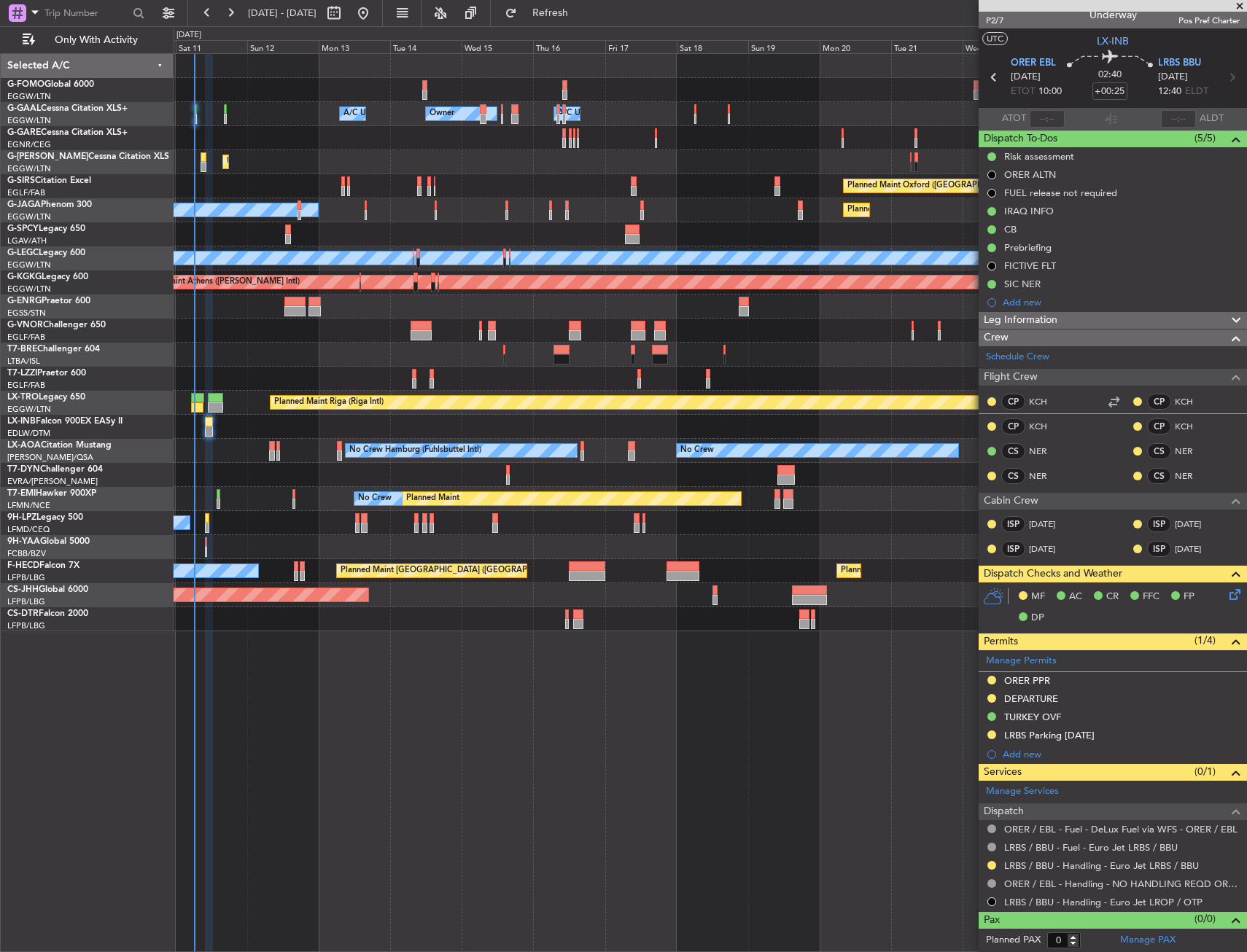
click at [334, 320] on div "A/C Unavailable Owner Owner Owner A/C Unavailable Unplanned Maint [GEOGRAPHIC_D…" at bounding box center [709, 342] width 1072 height 578
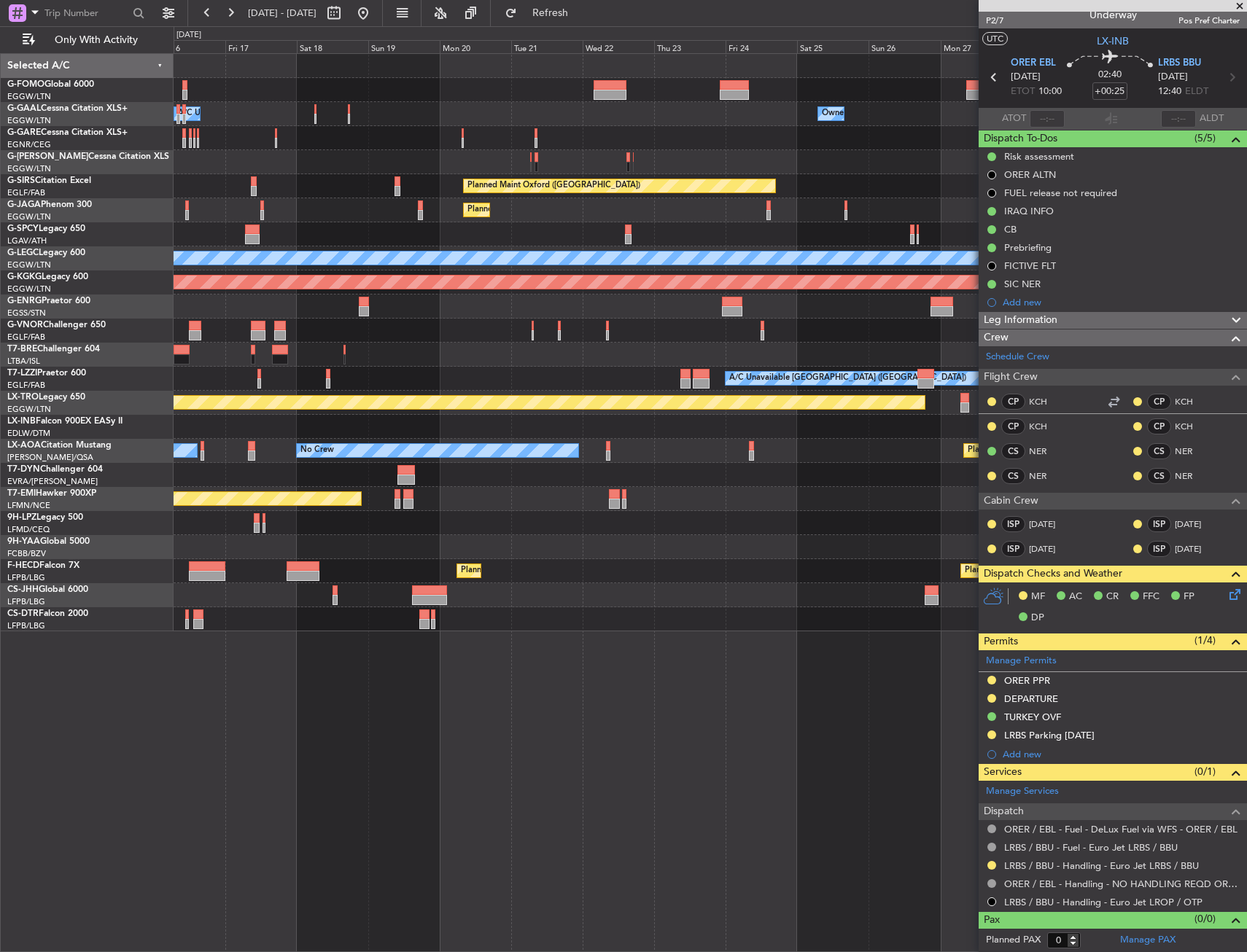
click at [319, 332] on div "Owner Owner A/C Unavailable Owner A/C Unavailable Owner Planned Maint Oxford (K…" at bounding box center [709, 342] width 1072 height 578
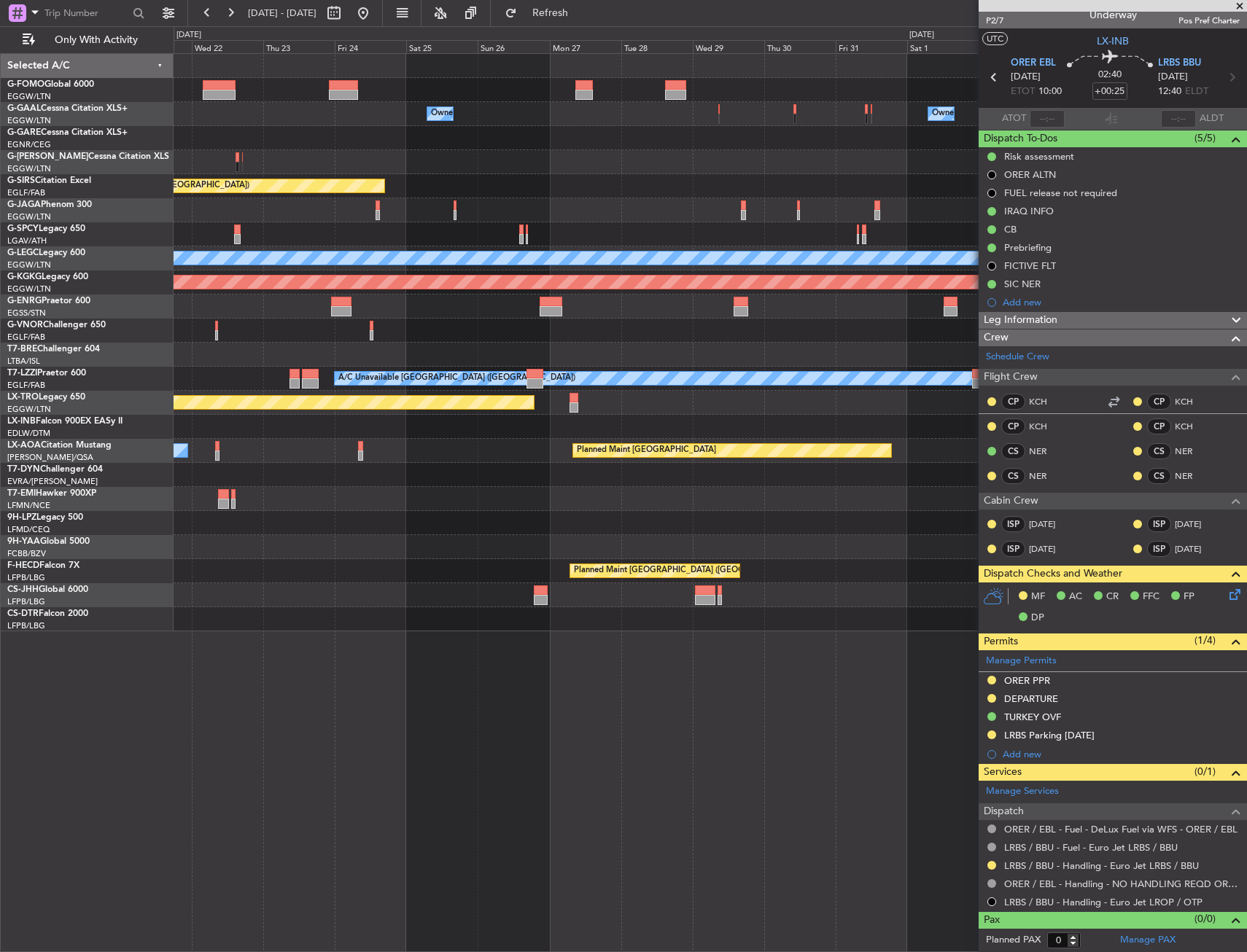
click at [621, 311] on div at bounding box center [709, 306] width 1072 height 24
click at [359, 314] on div at bounding box center [709, 306] width 1072 height 24
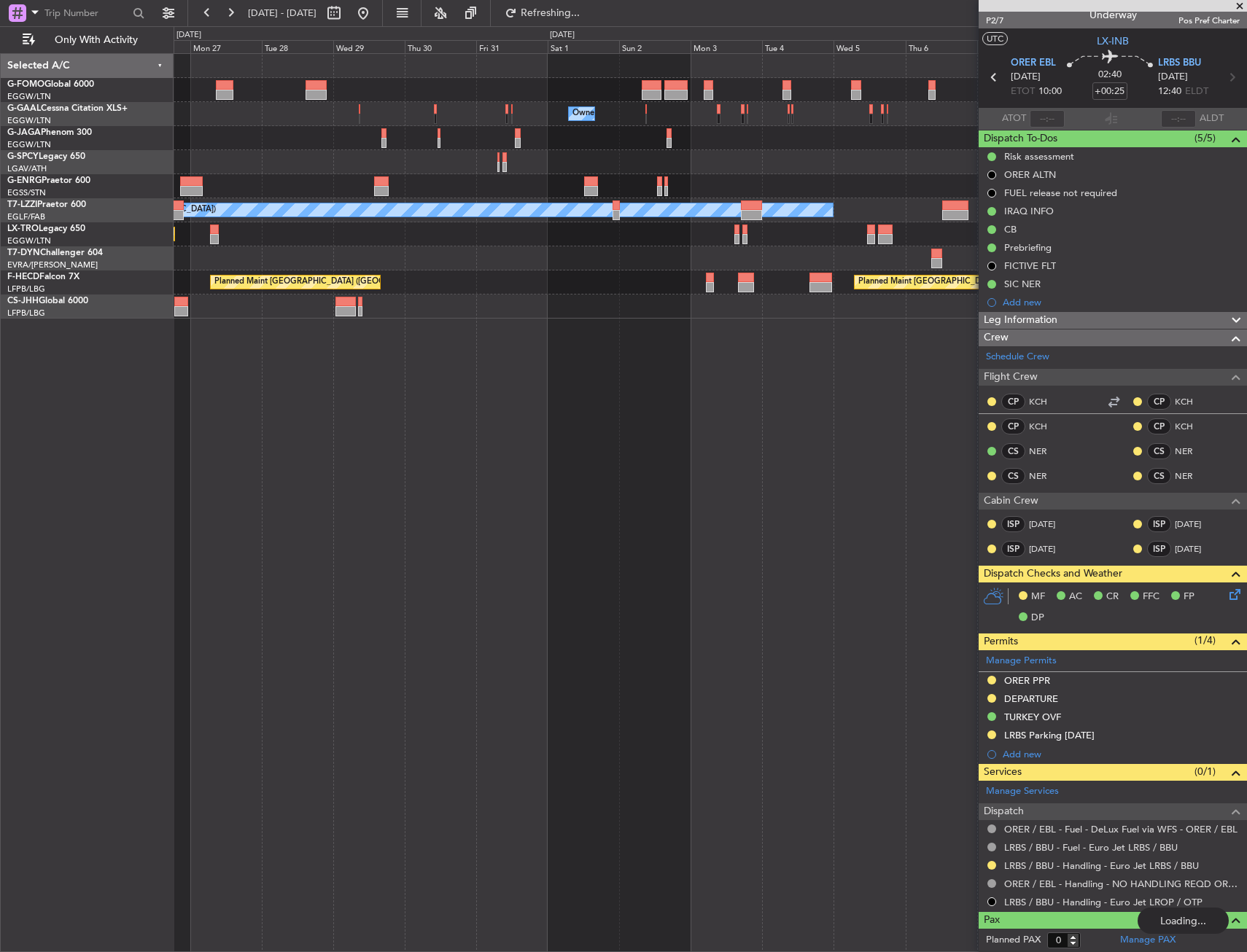
click at [452, 181] on div "Owner Owner A/C Unavailable London (Luton) Planned Maint Riga (Riga Intl) Plann…" at bounding box center [709, 186] width 1072 height 265
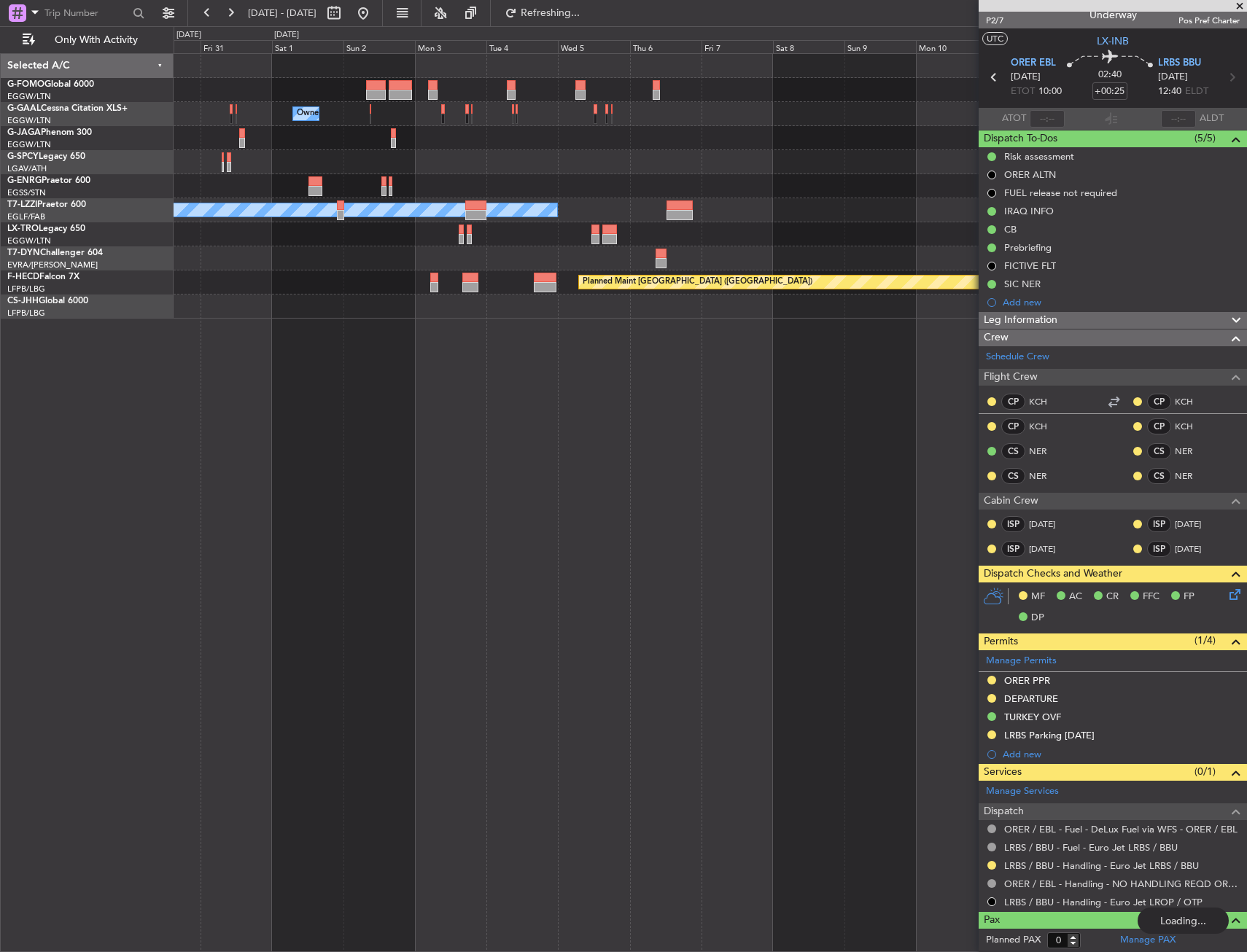
click at [356, 220] on div "Owner A/C Unavailable London (Luton) Planned Maint Paris (Le Bourget) Planned M…" at bounding box center [709, 186] width 1072 height 265
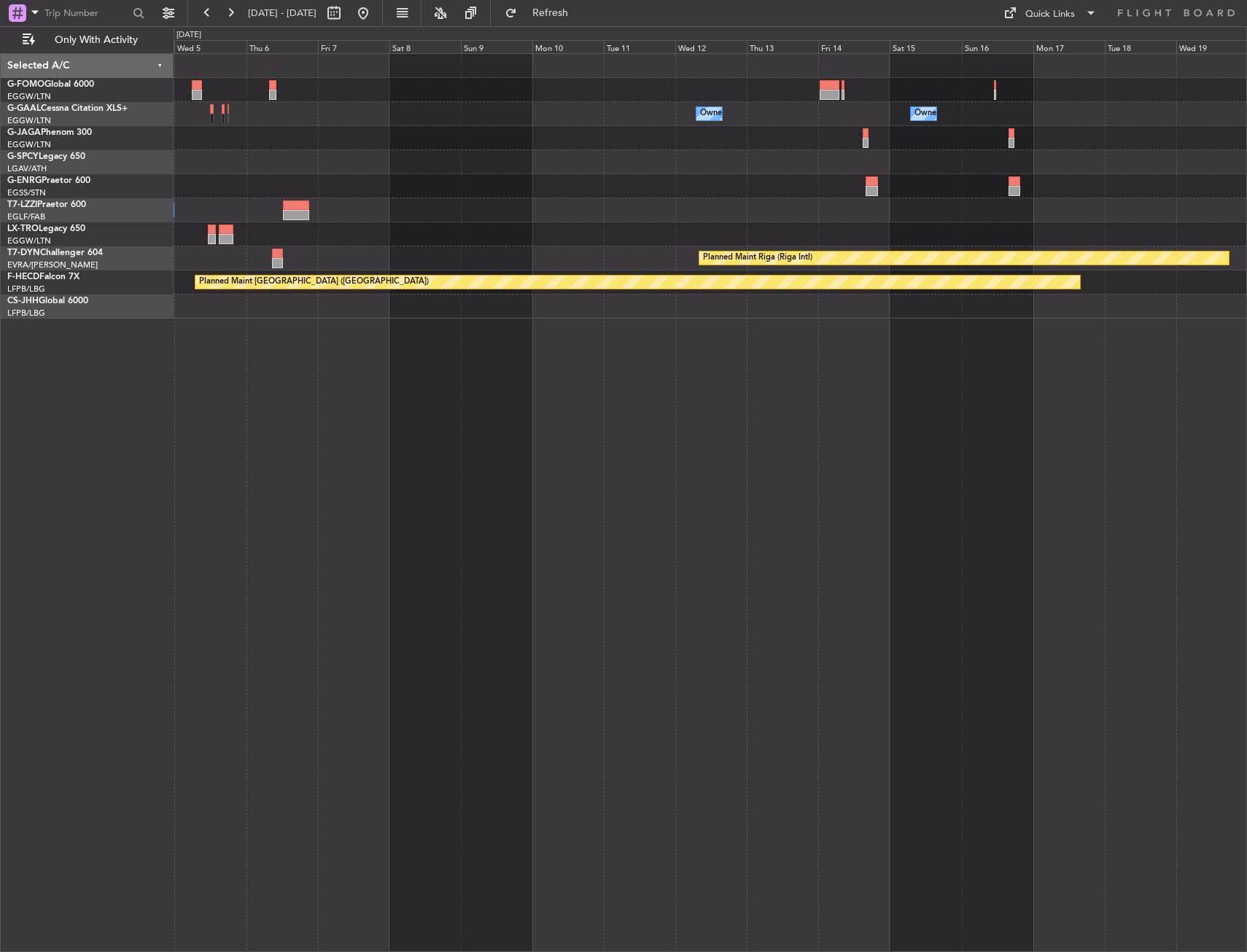
scroll to position [0, 0]
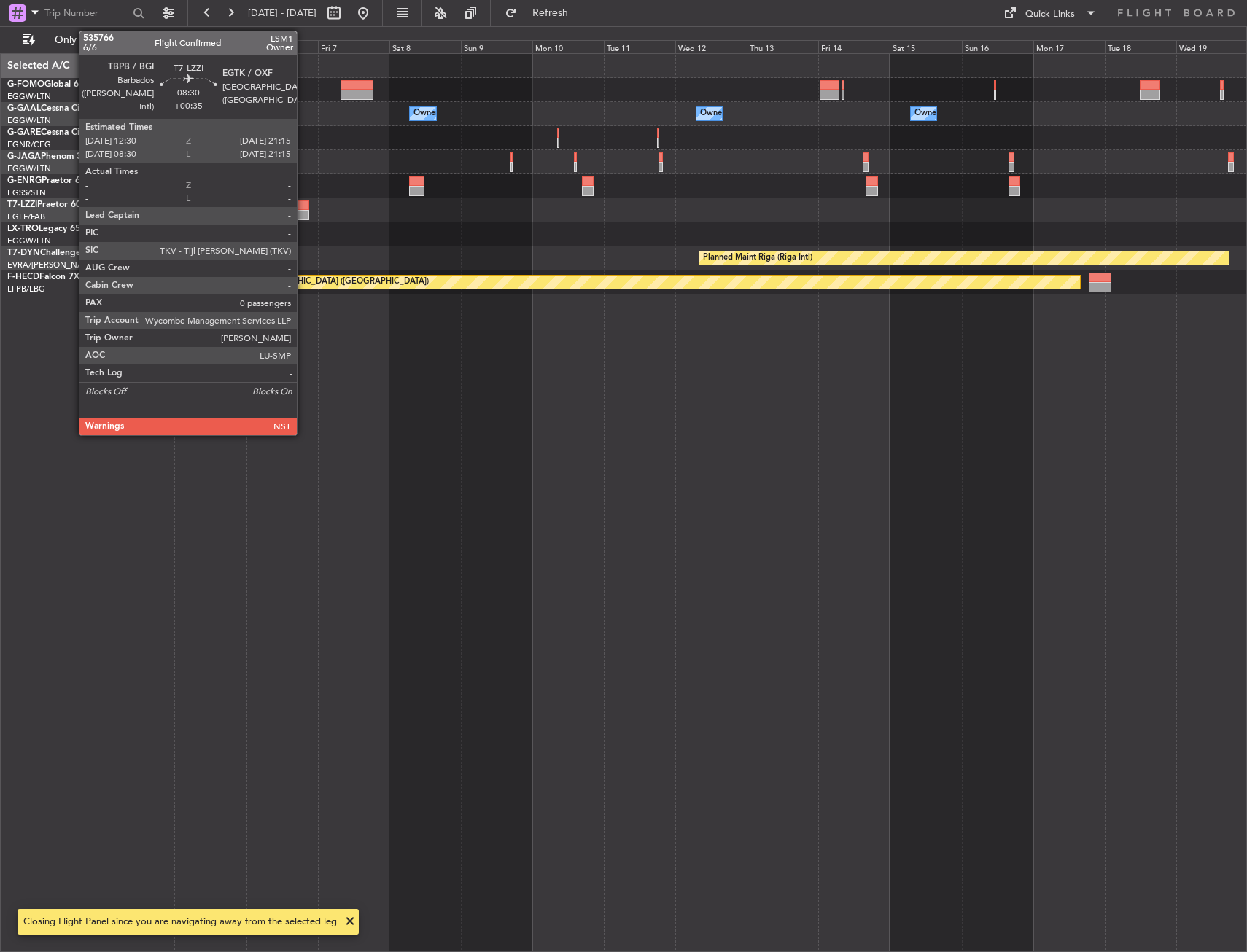
click at [303, 212] on div at bounding box center [296, 215] width 27 height 10
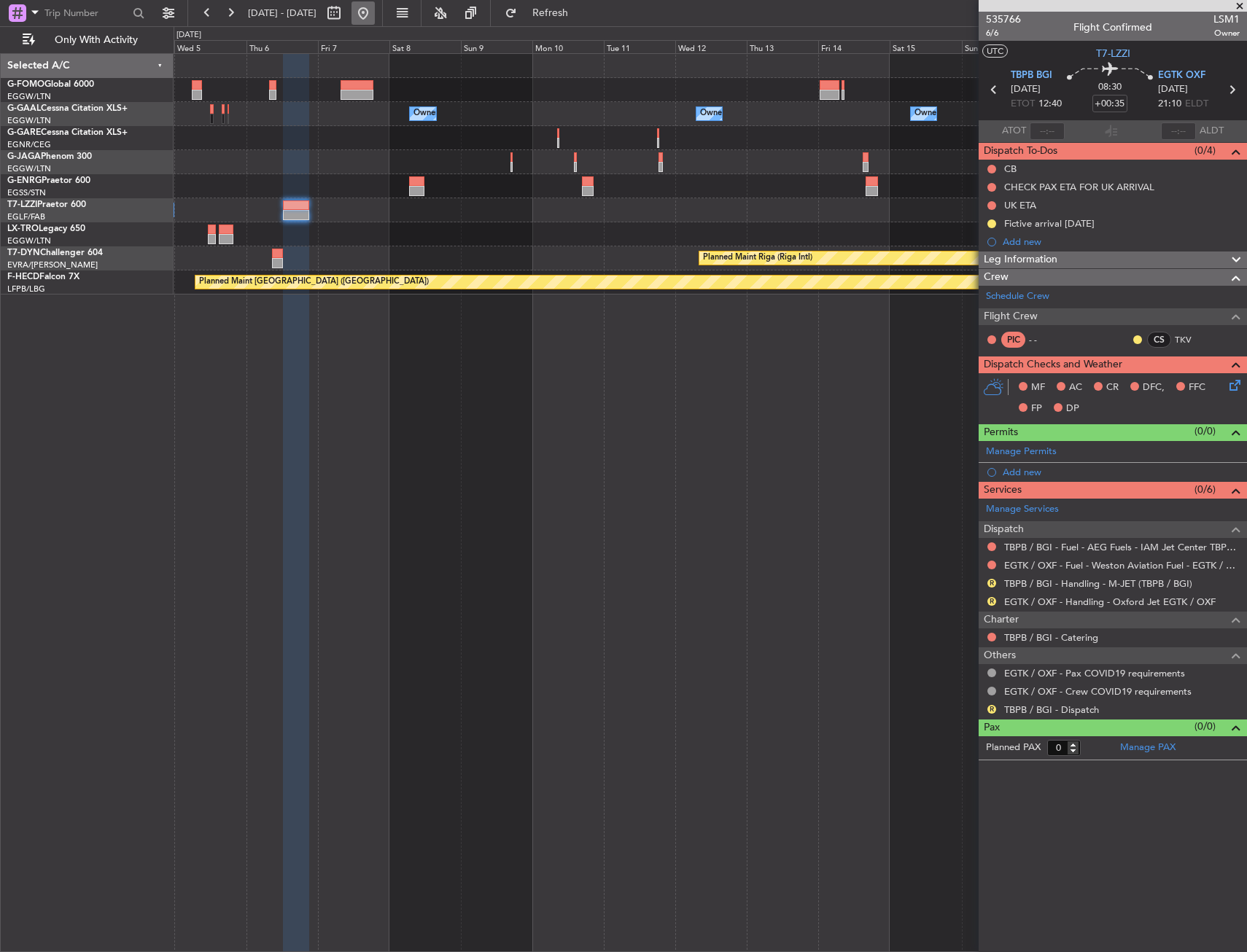
click at [375, 18] on button at bounding box center [363, 13] width 24 height 24
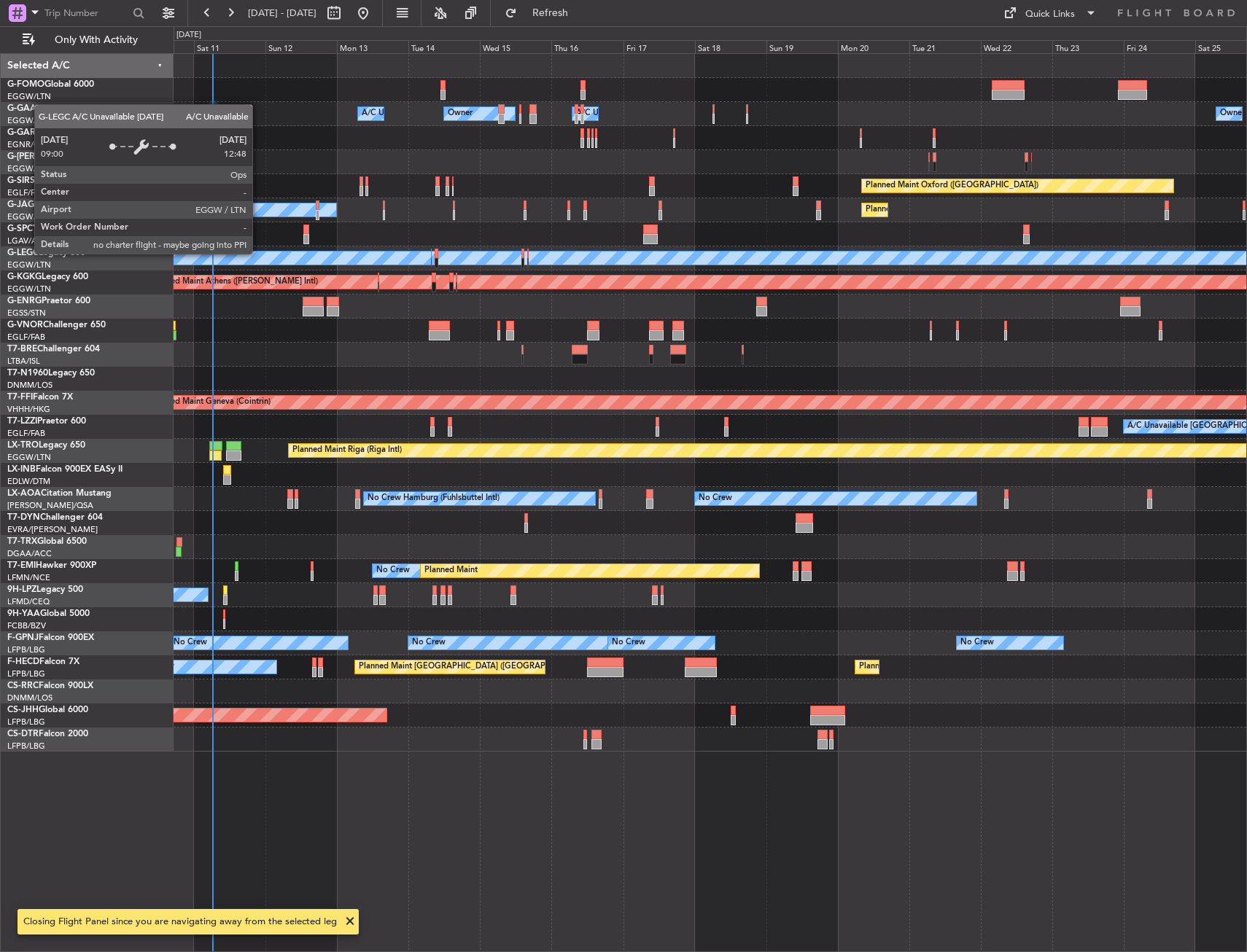
click at [259, 253] on div "Owner Owner Owner A/C Unavailable A/C Unavailable Unplanned Maint London (Luton…" at bounding box center [710, 503] width 1073 height 899
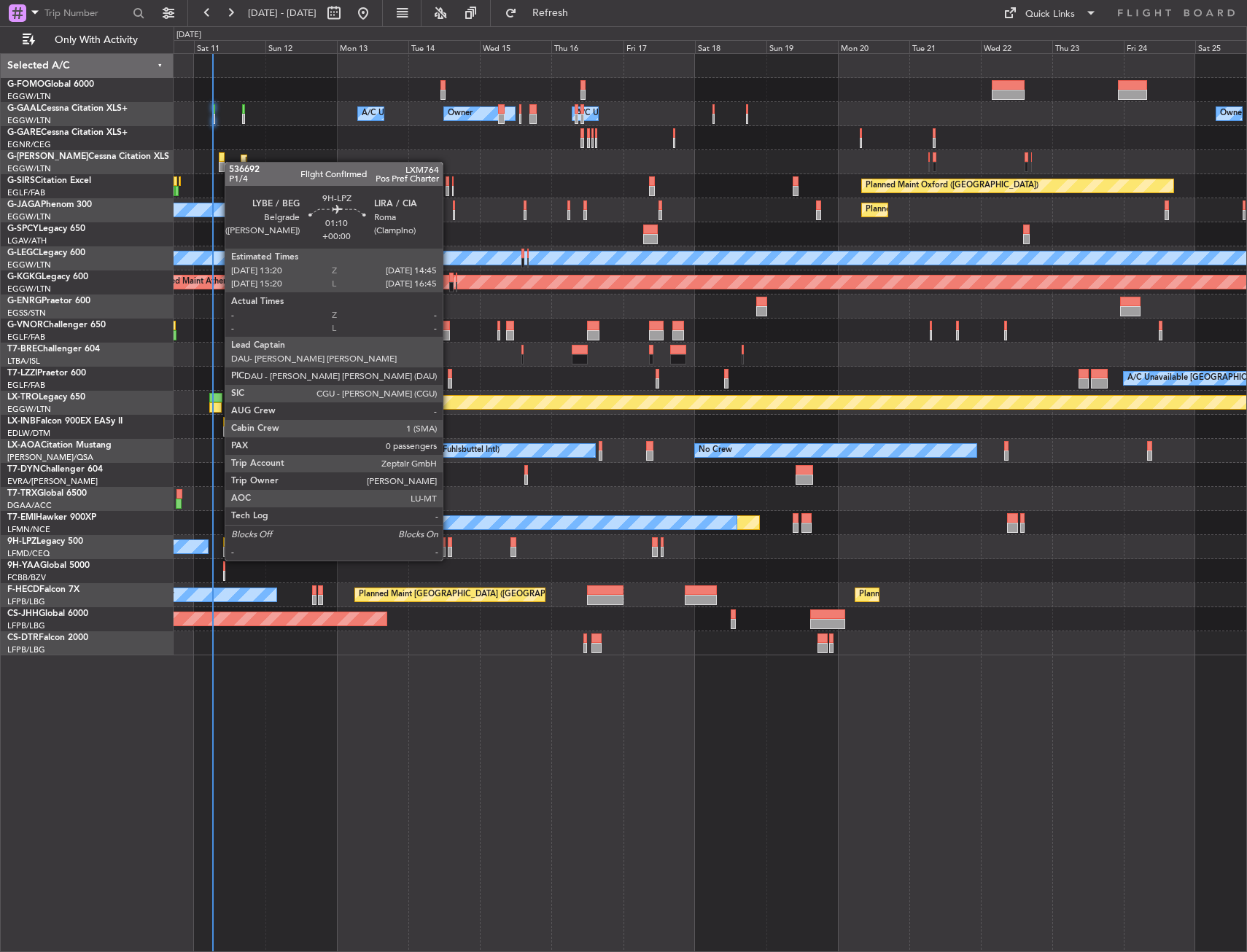
click at [449, 546] on div at bounding box center [450, 542] width 4 height 10
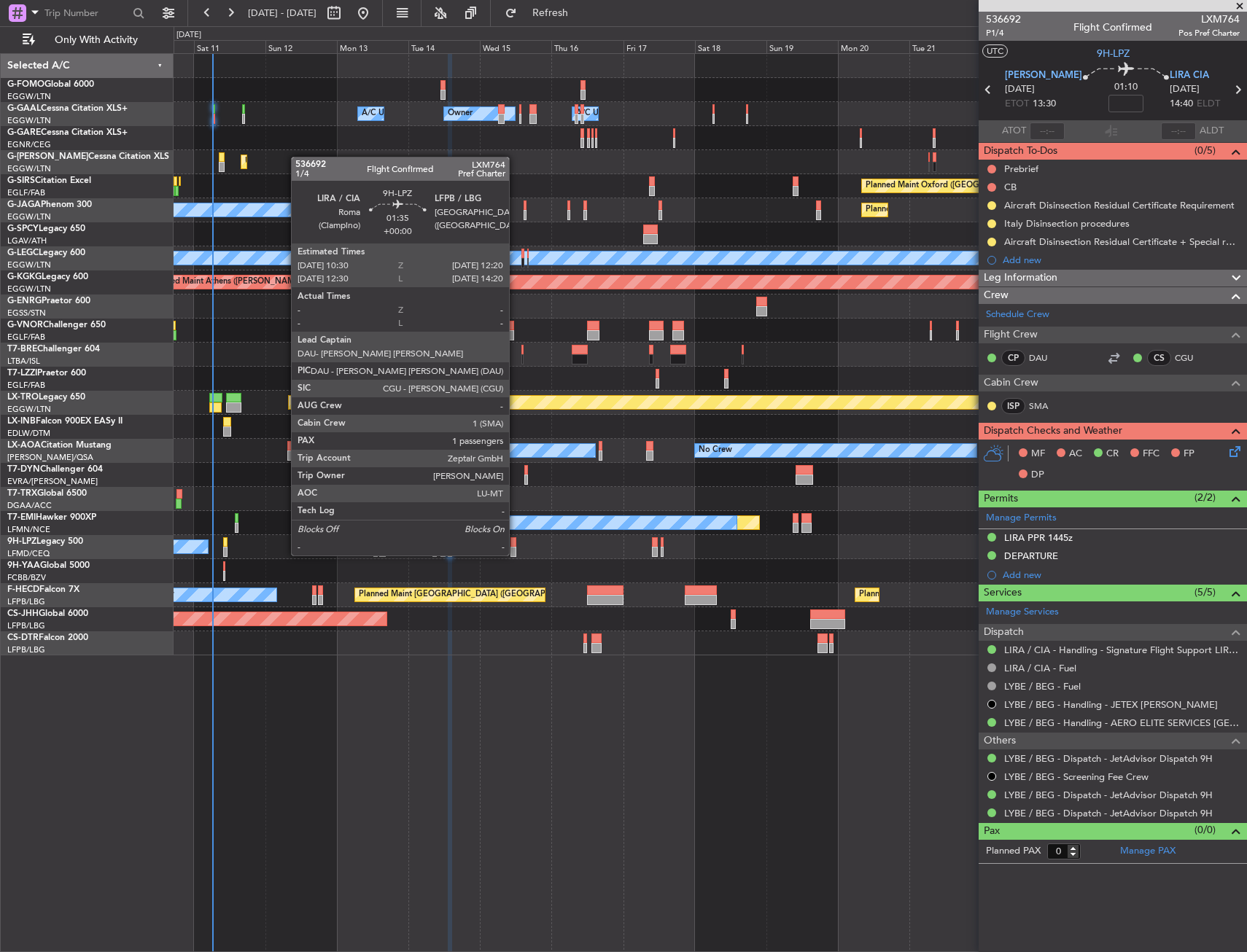
click at [516, 541] on div at bounding box center [514, 542] width 6 height 10
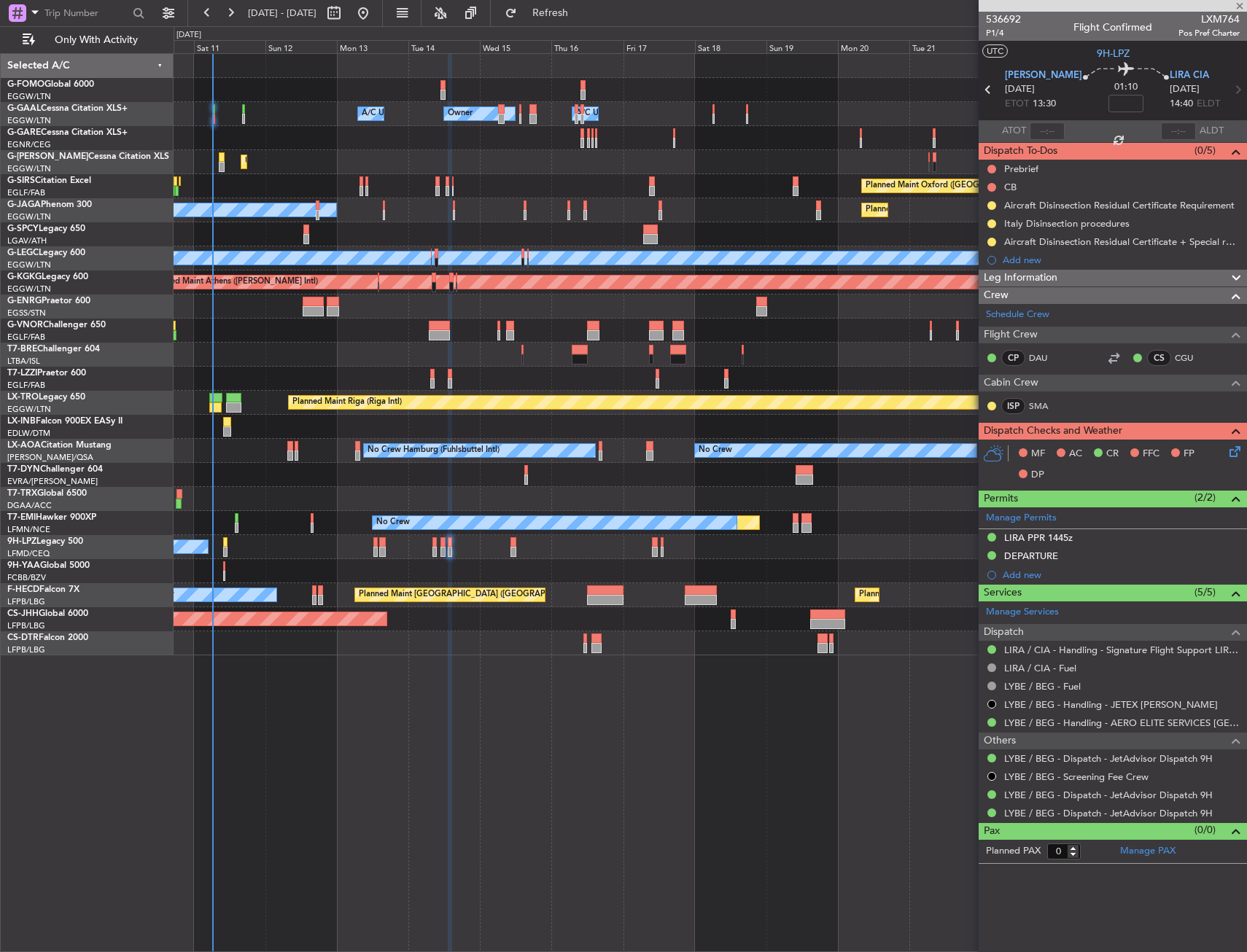
type input "1"
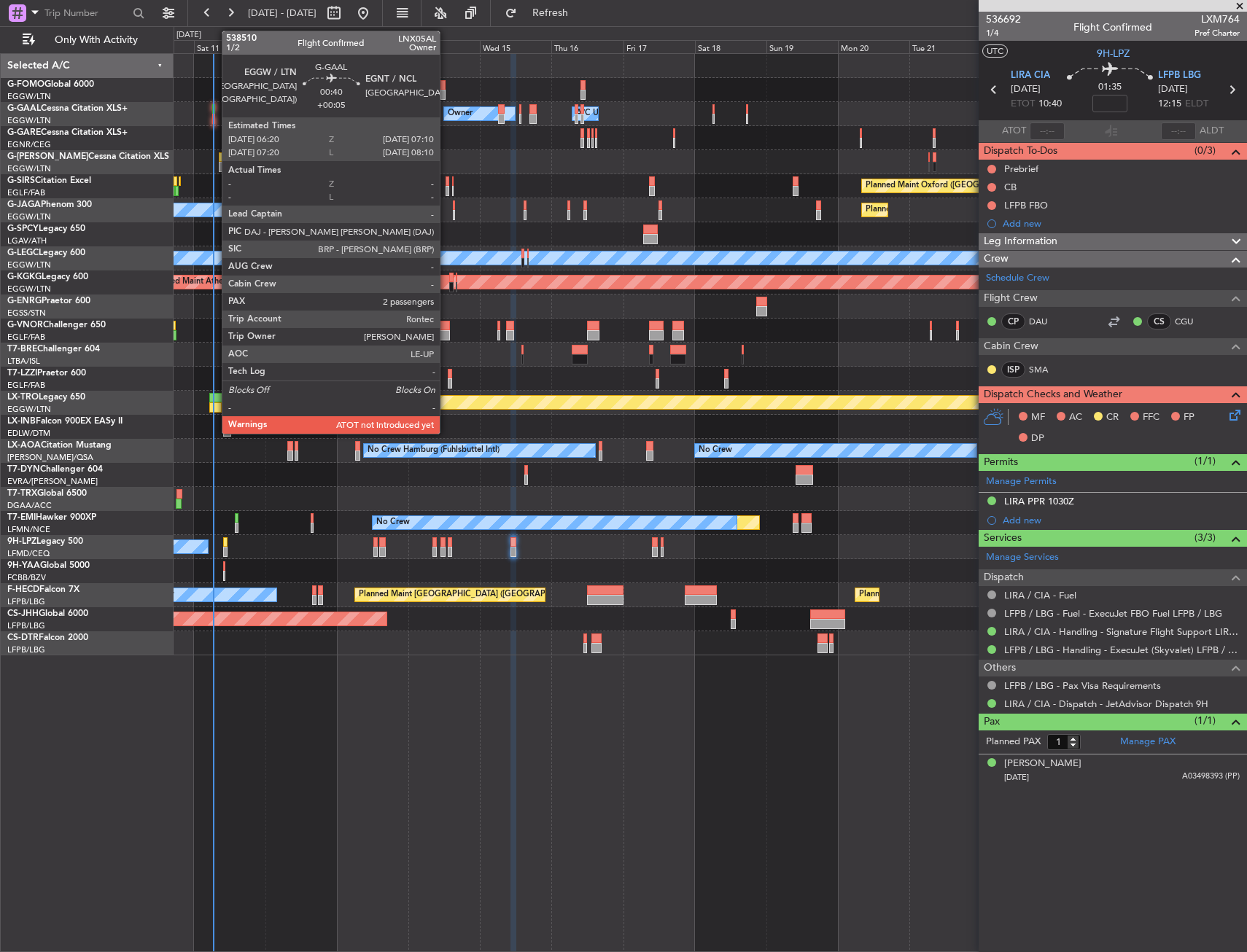
click at [214, 113] on div at bounding box center [214, 109] width 3 height 10
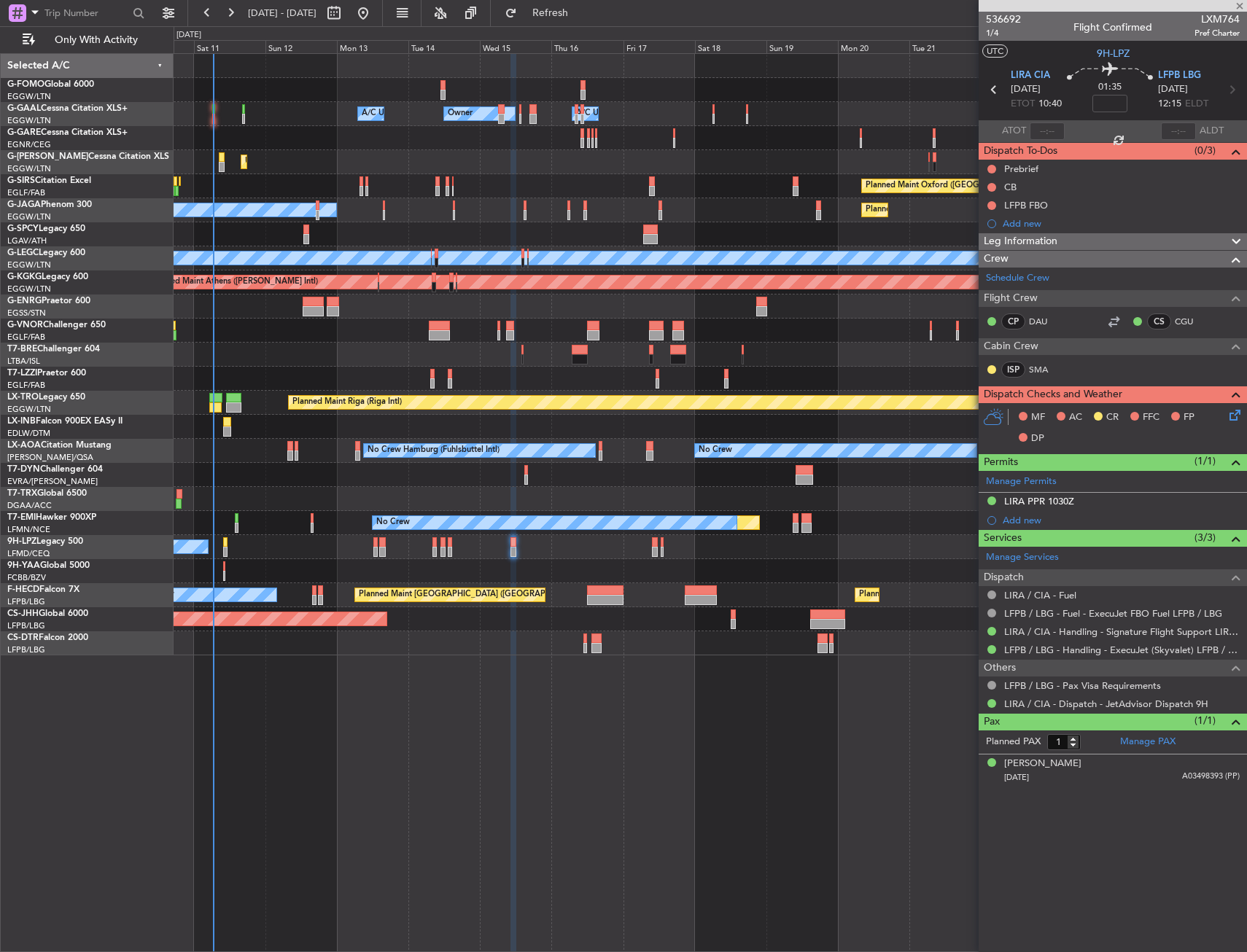
type input "+00:05"
type input "2"
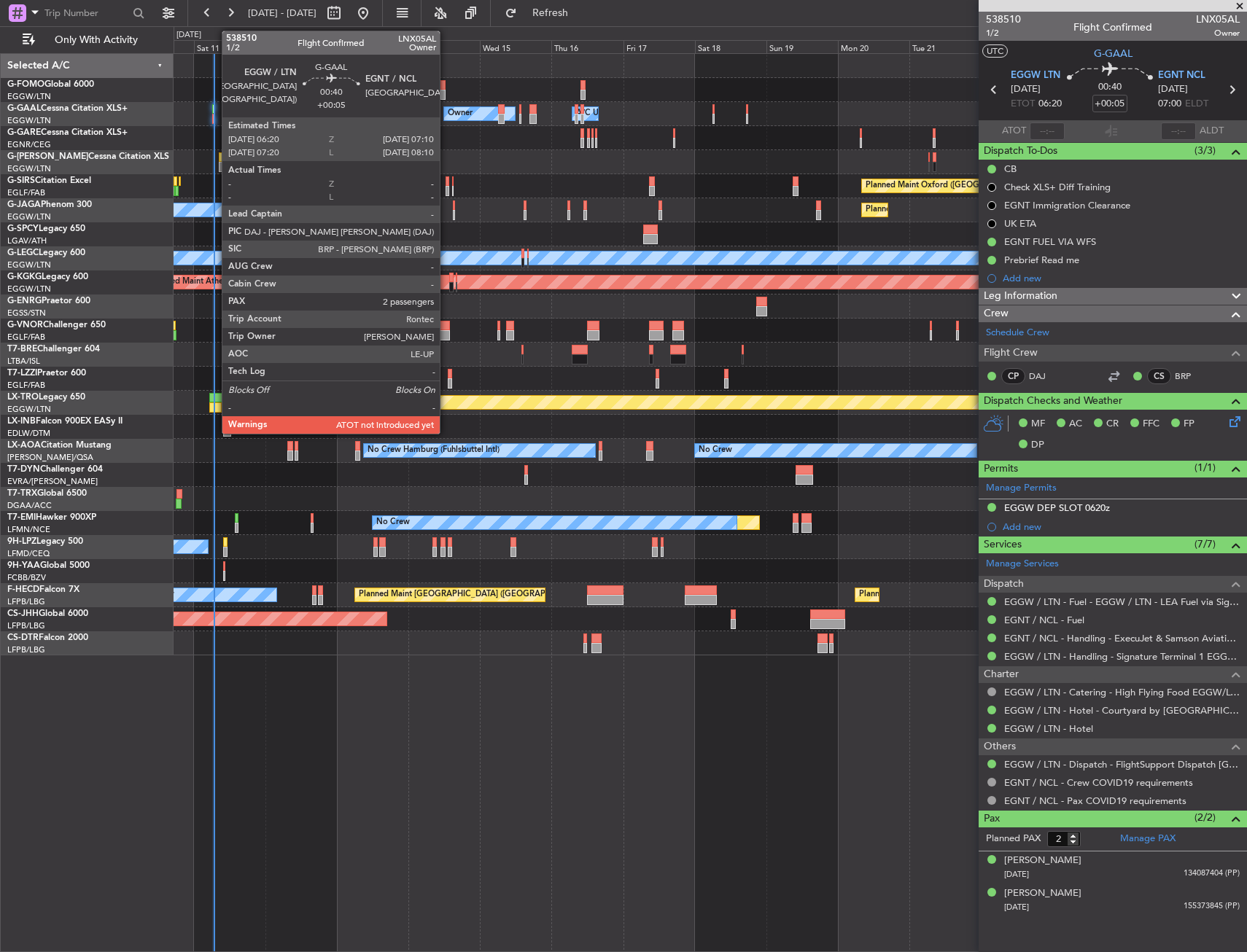
click at [214, 120] on div at bounding box center [214, 119] width 3 height 10
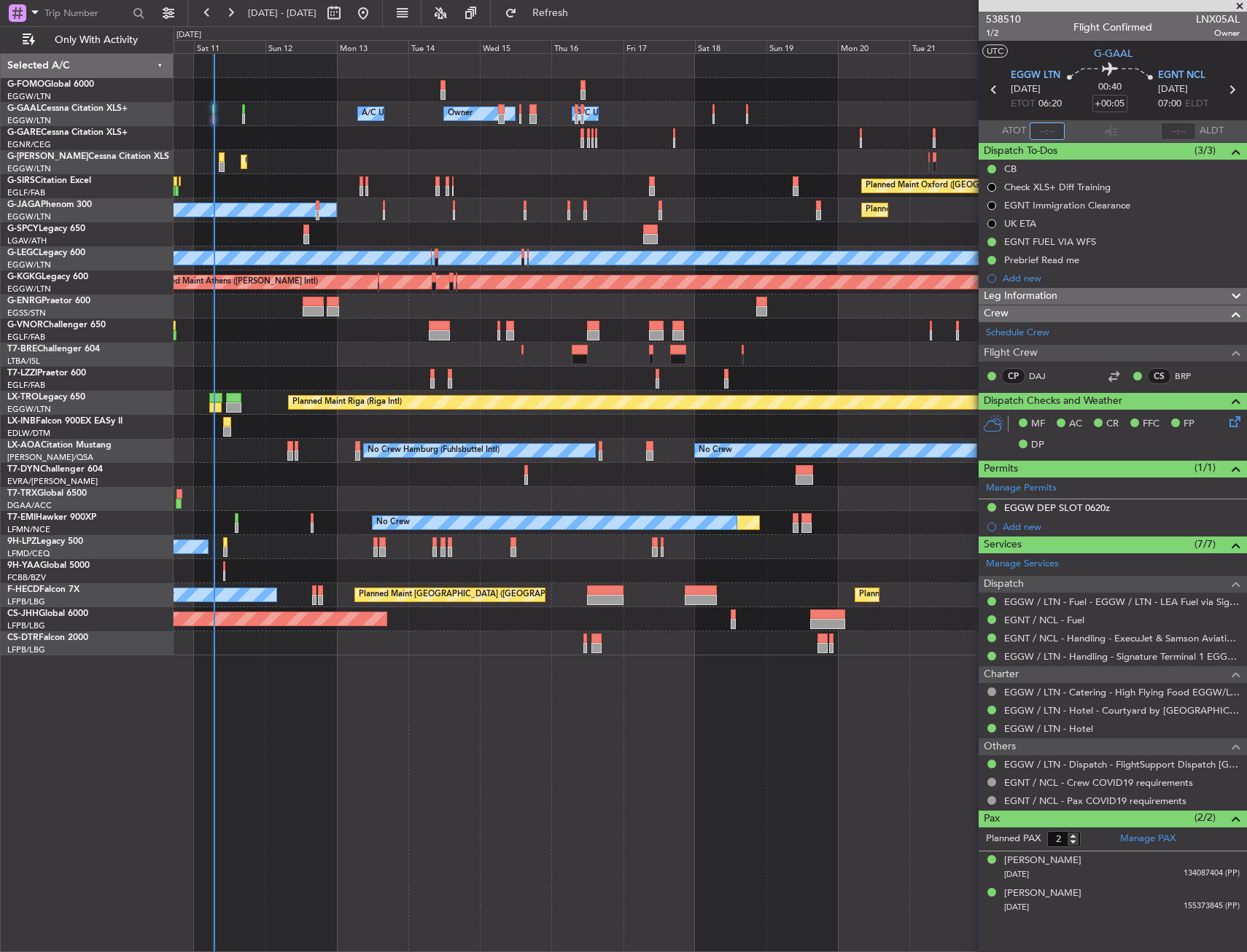
click at [1057, 130] on input "text" at bounding box center [1046, 131] width 35 height 18
click at [1045, 52] on section "UTC G-GAAL" at bounding box center [1113, 52] width 269 height 22
type input "06:37"
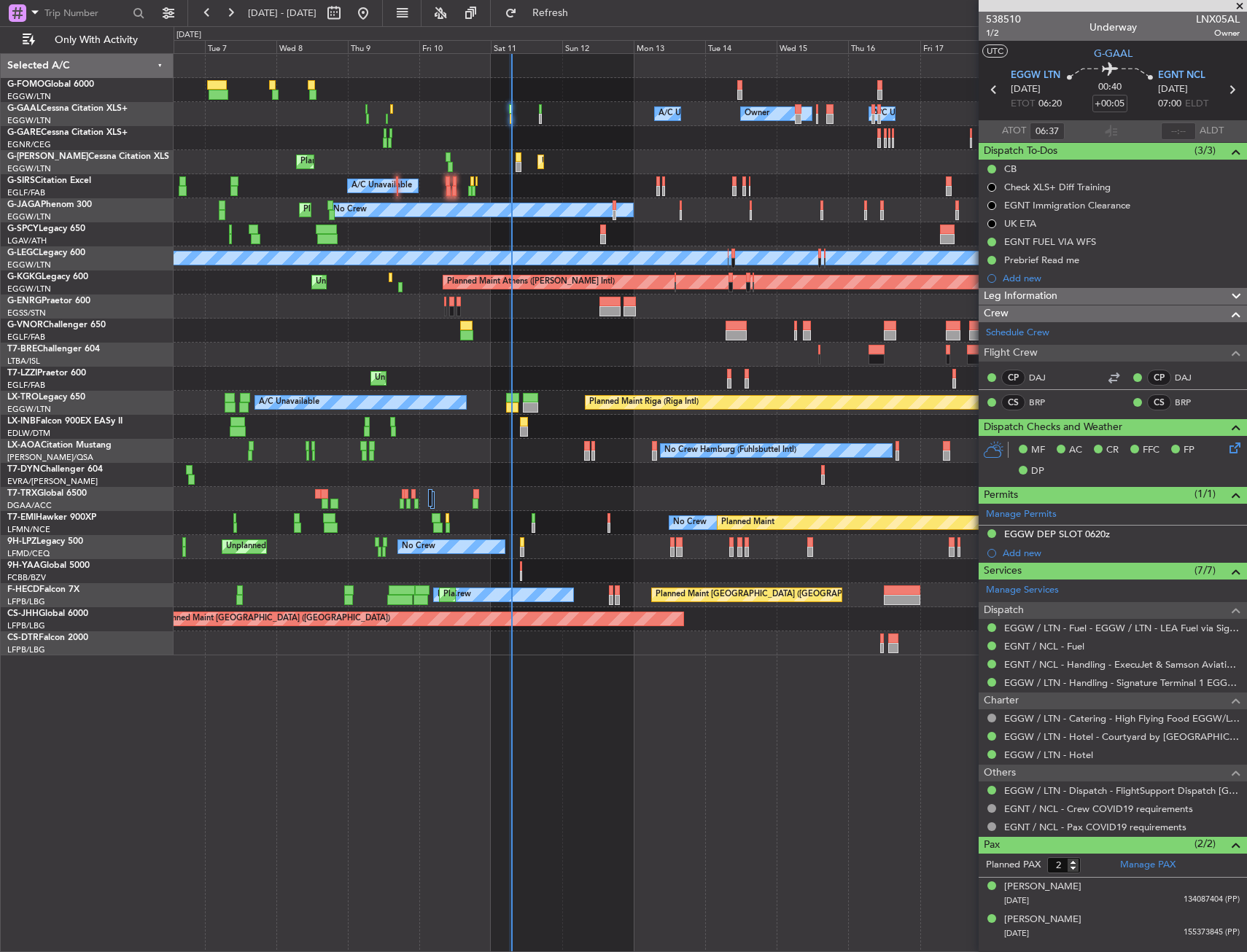
click at [622, 491] on div at bounding box center [709, 499] width 1072 height 24
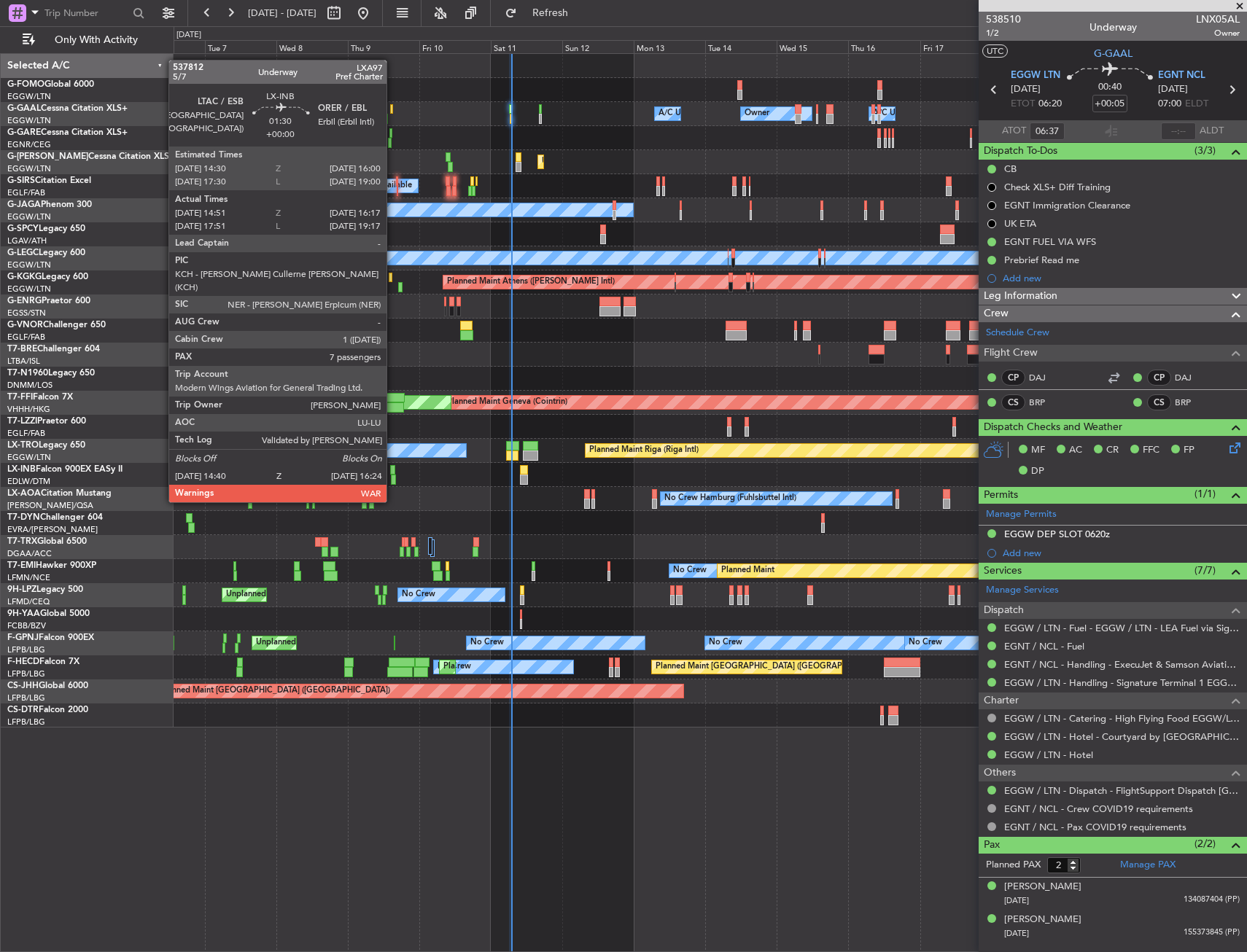
click at [393, 475] on div at bounding box center [394, 480] width 6 height 10
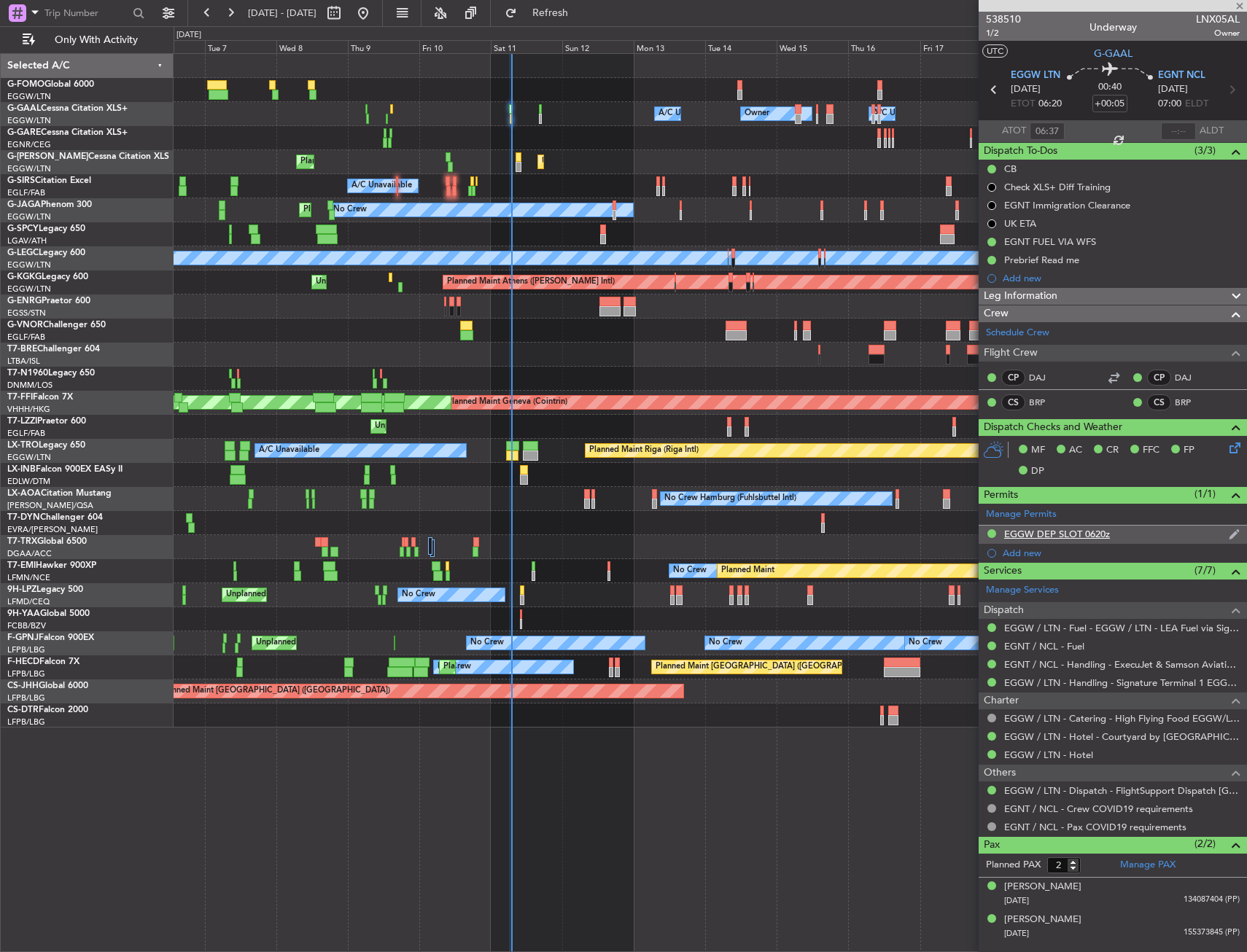
type input "14:51"
type input "16:17"
type input "7"
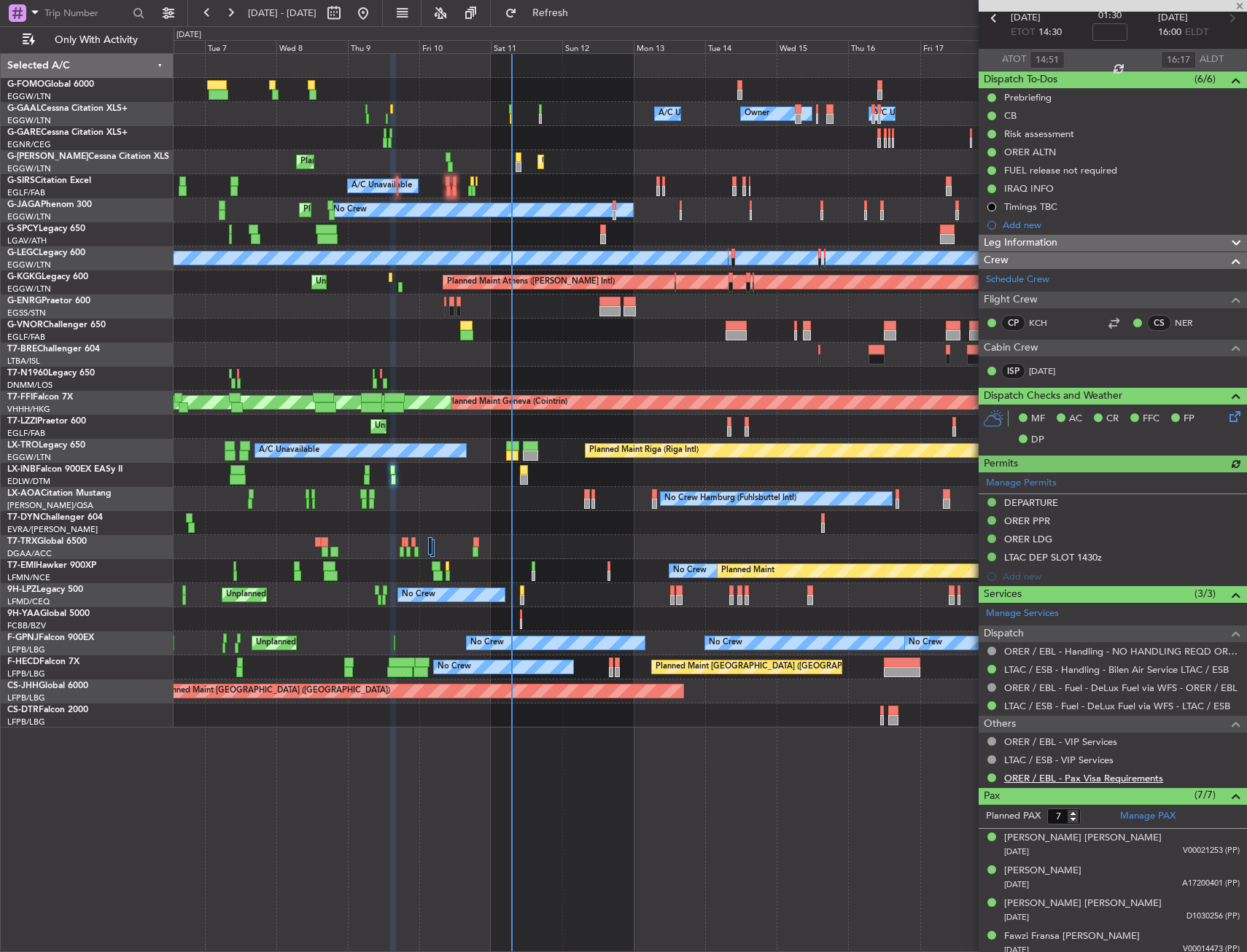
scroll to position [177, 0]
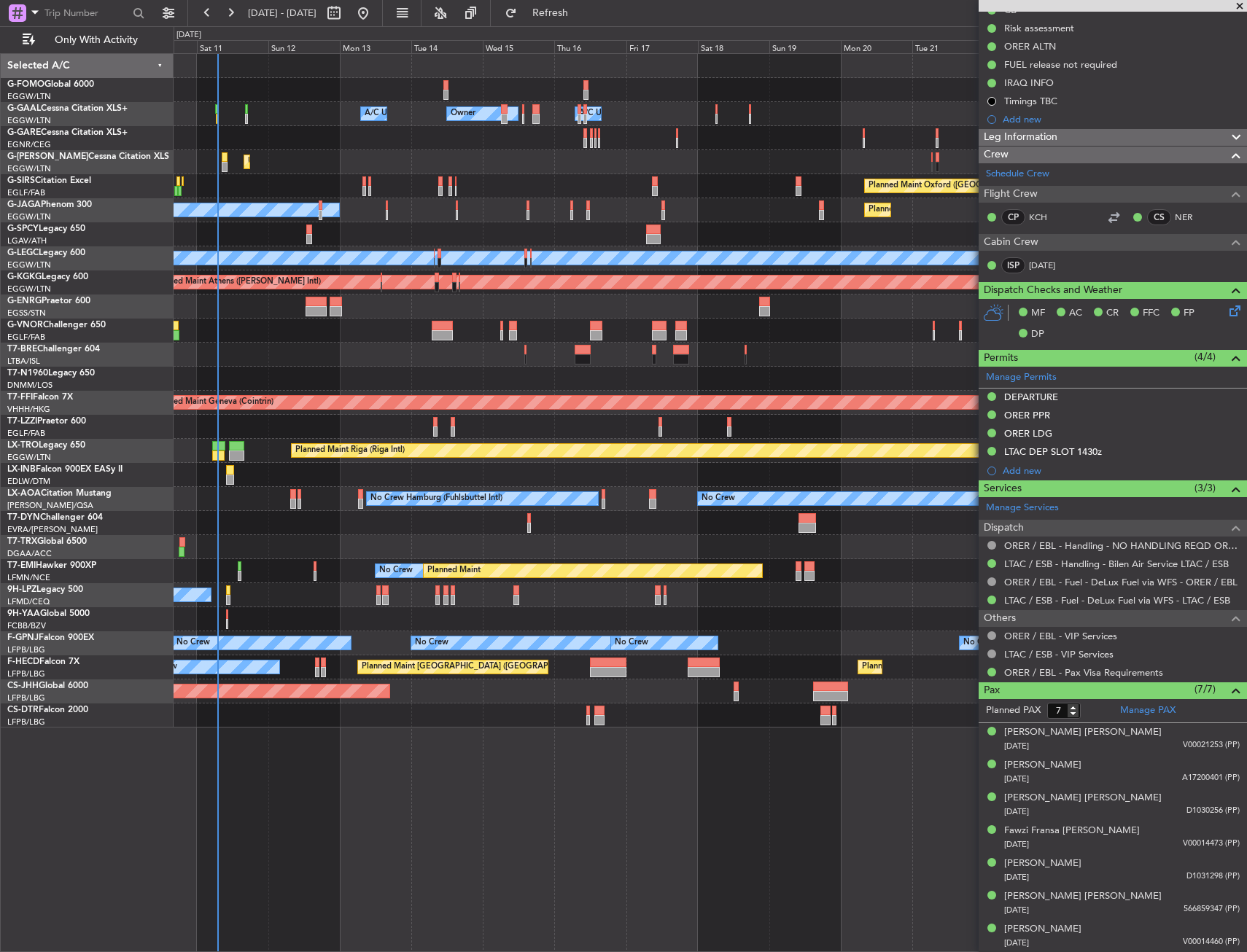
click at [518, 559] on div "A/C Unavailable Owner Owner A/C Unavailable Owner Unplanned Maint [GEOGRAPHIC_D…" at bounding box center [709, 390] width 1072 height 674
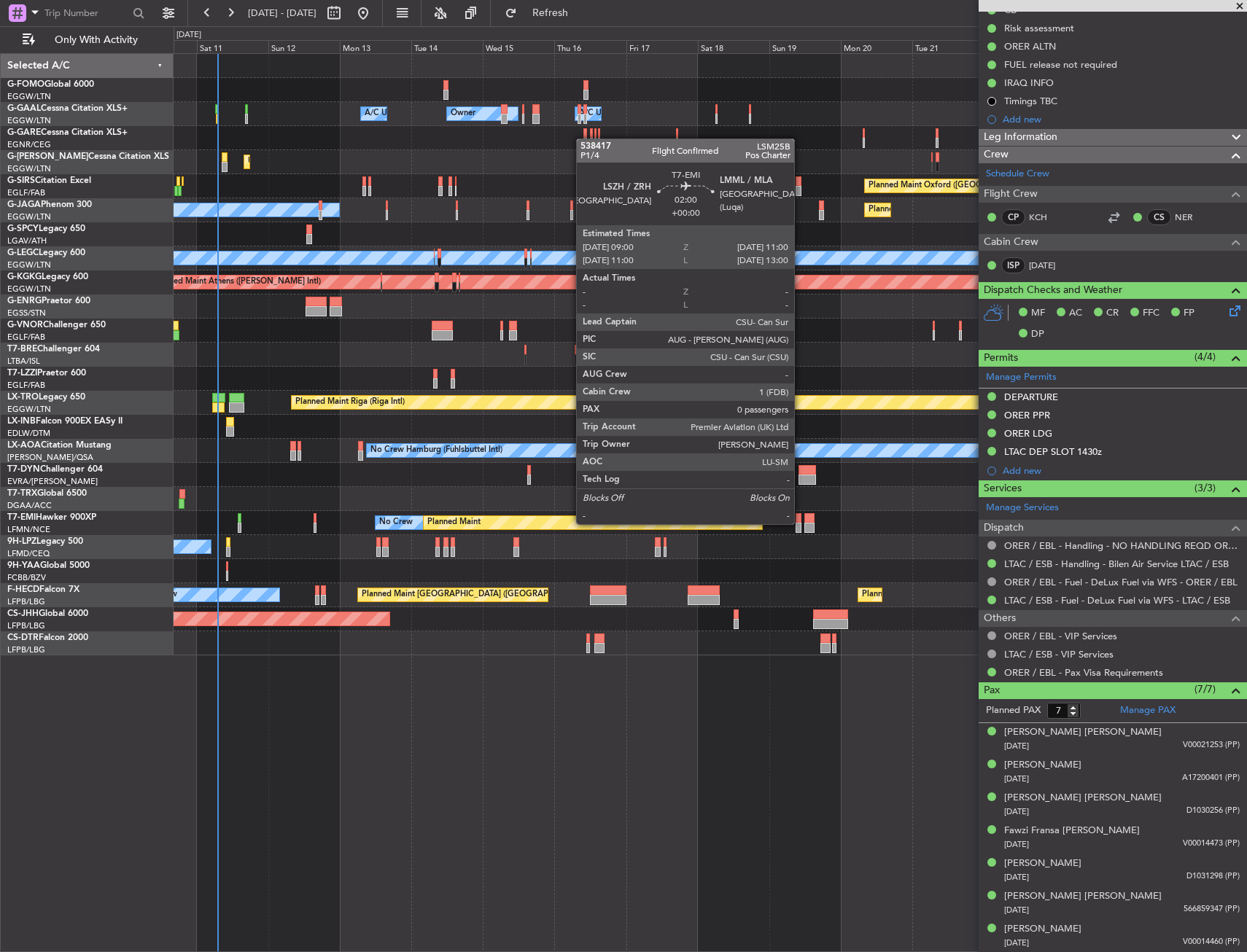
click at [801, 522] on div at bounding box center [798, 528] width 7 height 10
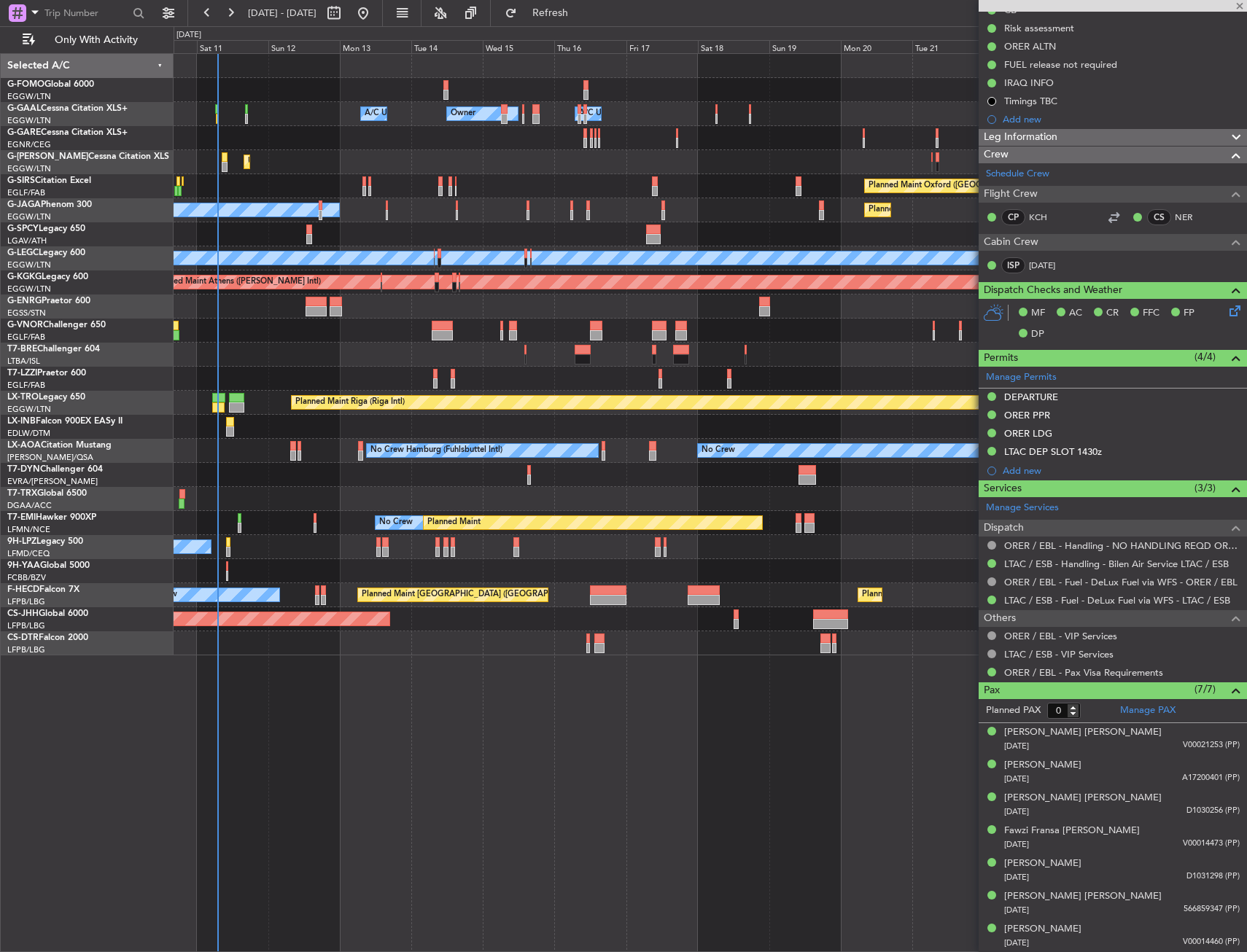
scroll to position [0, 0]
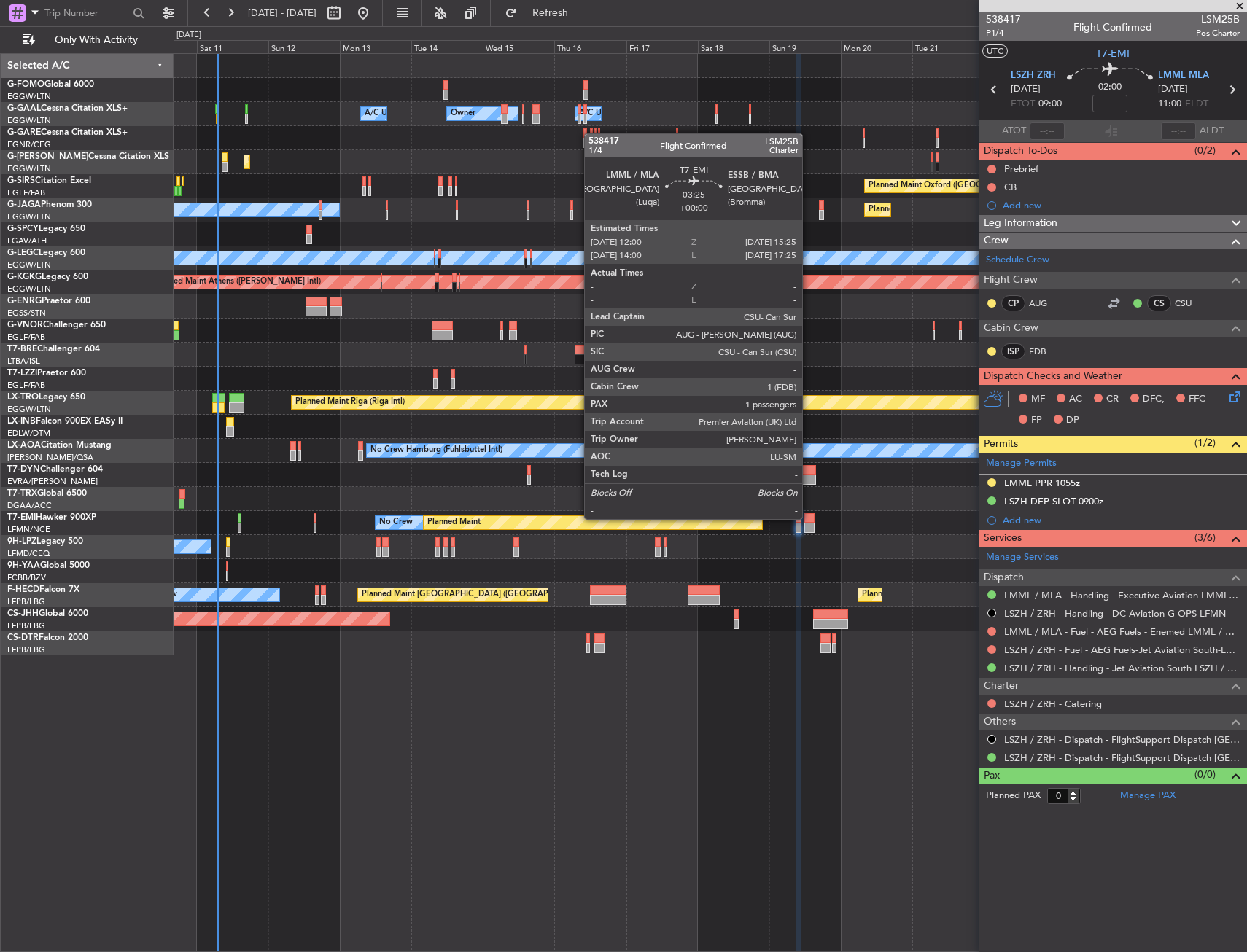
click at [809, 518] on div at bounding box center [809, 519] width 10 height 10
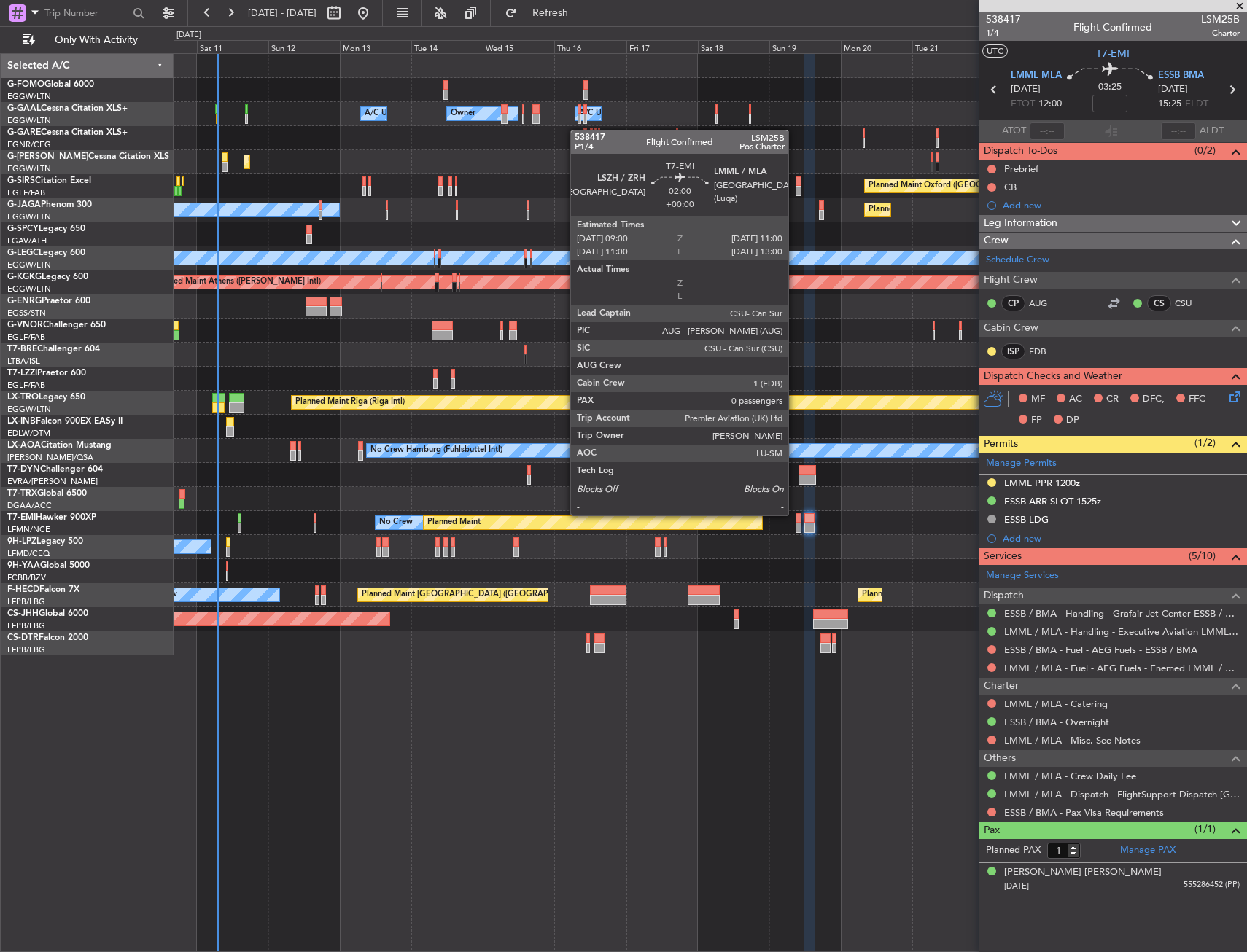
click at [795, 514] on div at bounding box center [798, 519] width 7 height 10
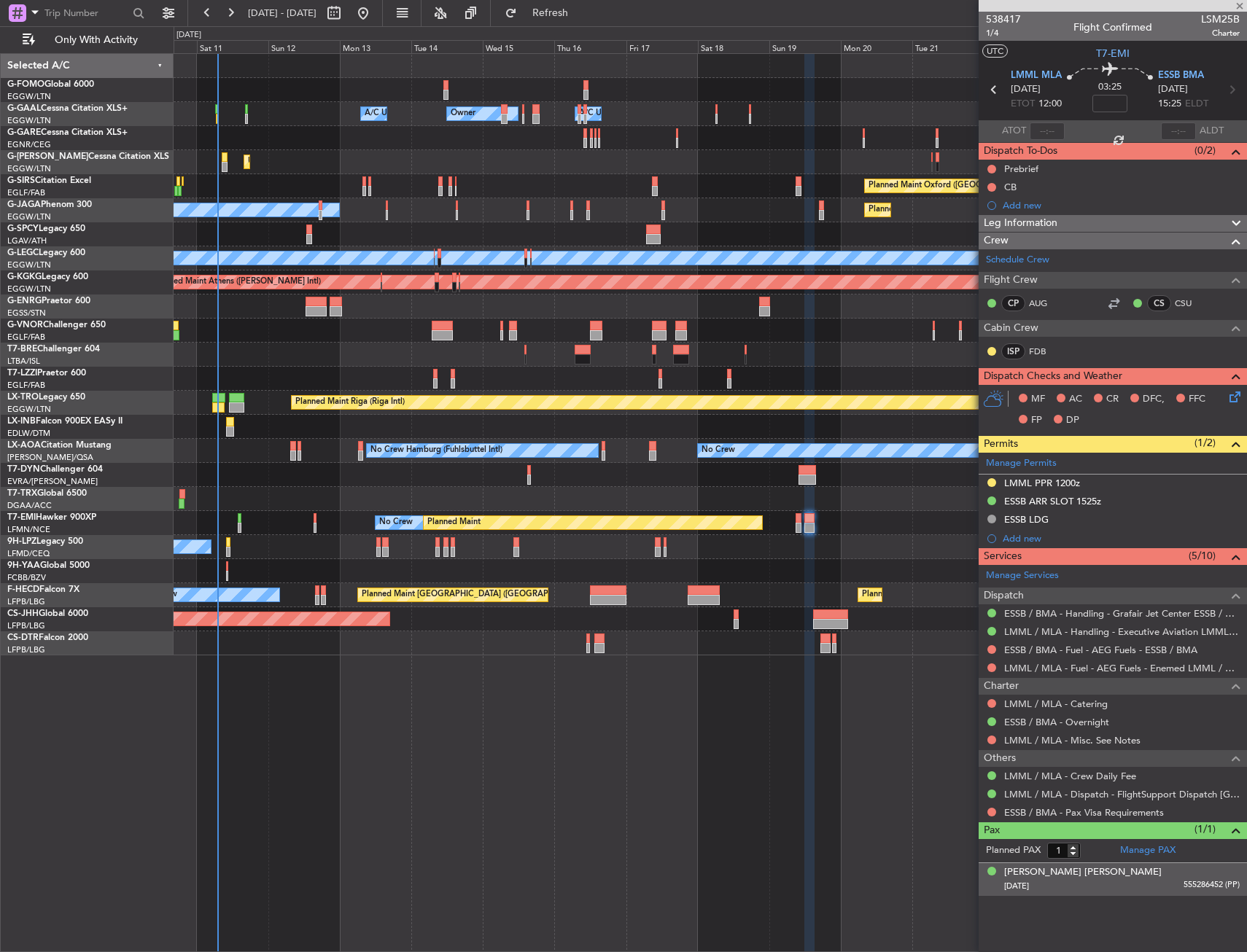
type input "0"
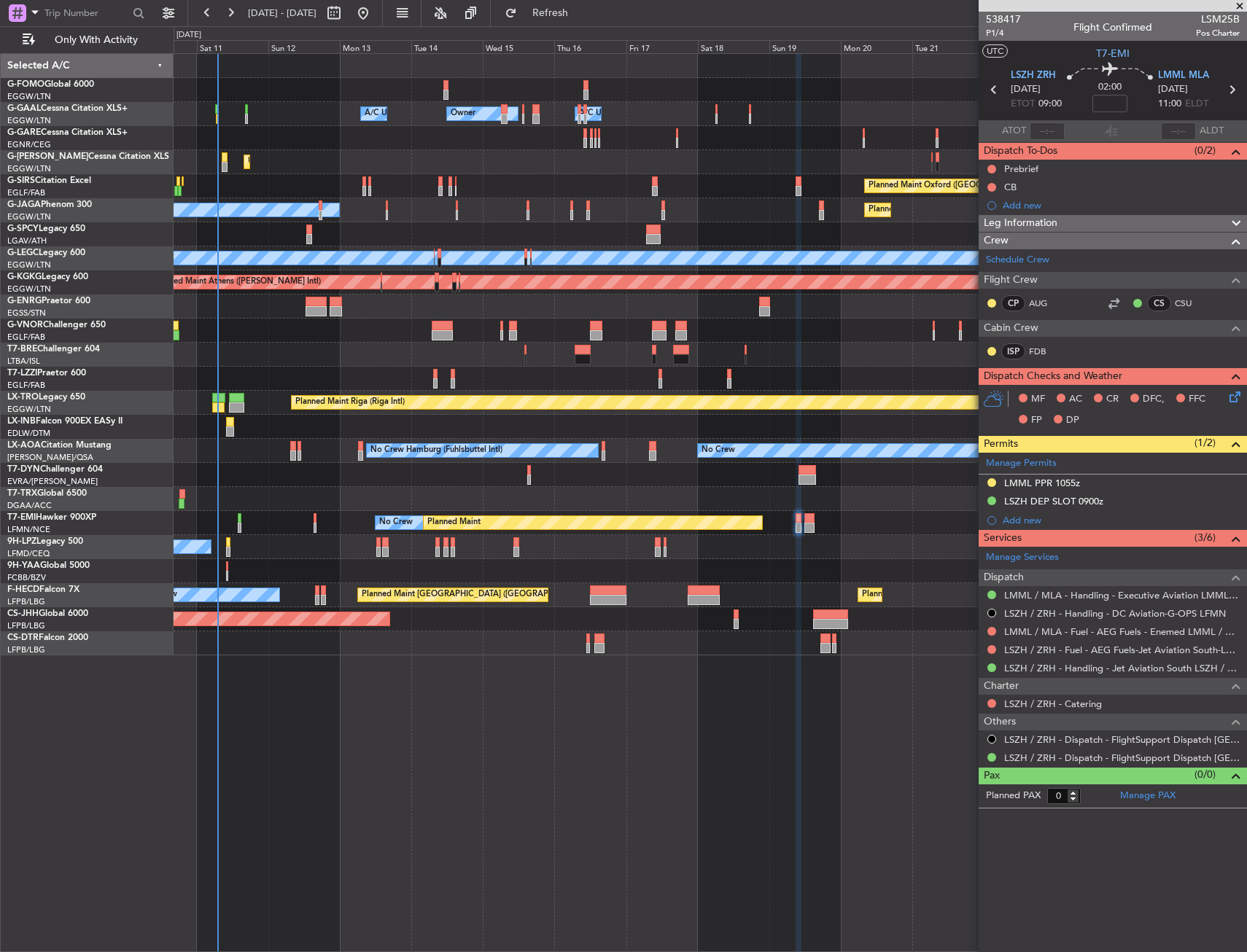
click at [1098, 486] on div "LMML PPR 1055z" at bounding box center [1113, 483] width 269 height 18
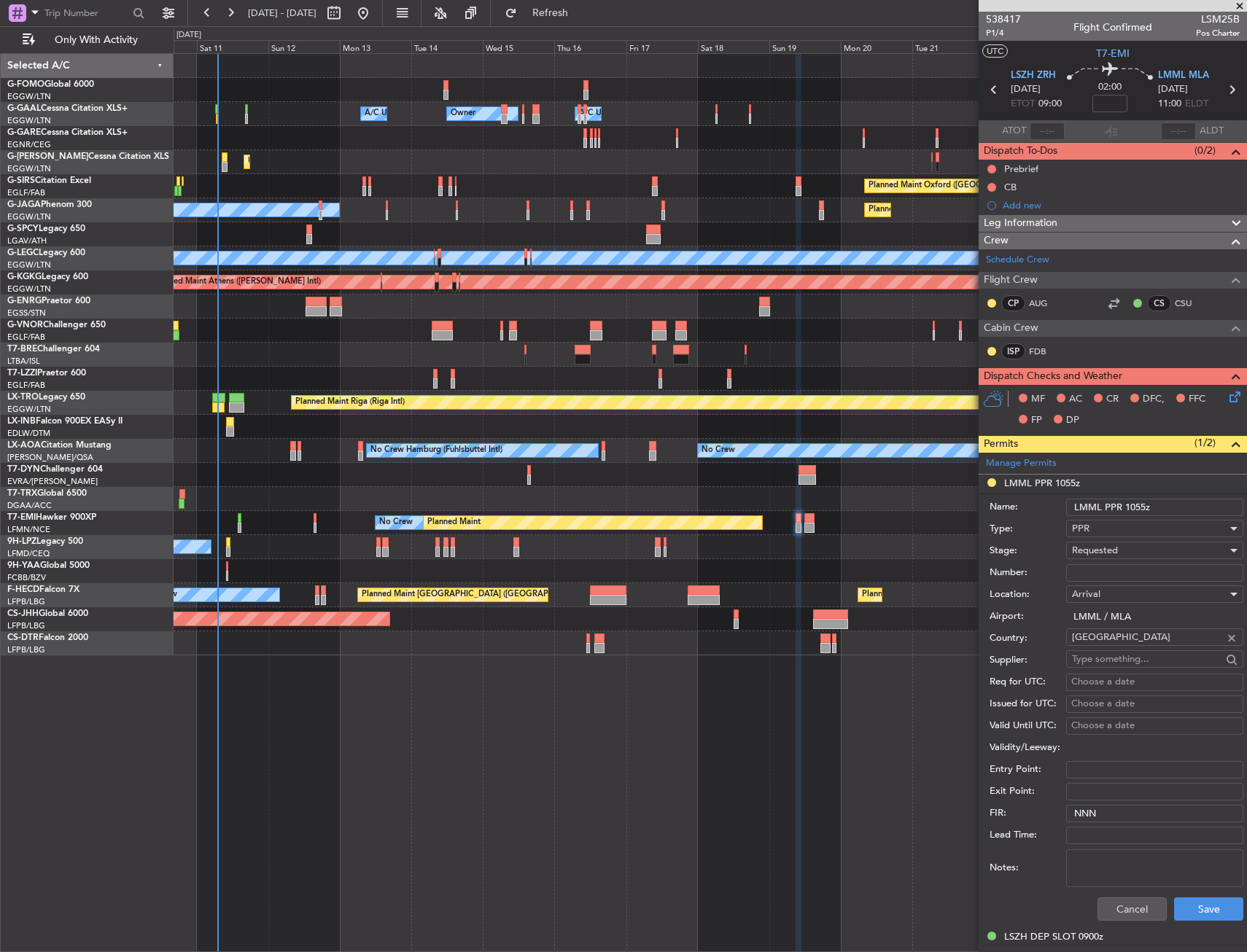
click at [1099, 565] on input "Number:" at bounding box center [1155, 573] width 177 height 18
paste input "PPR00023721"
type input "PPR00023721"
click at [1099, 551] on span "Requested" at bounding box center [1094, 551] width 46 height 13
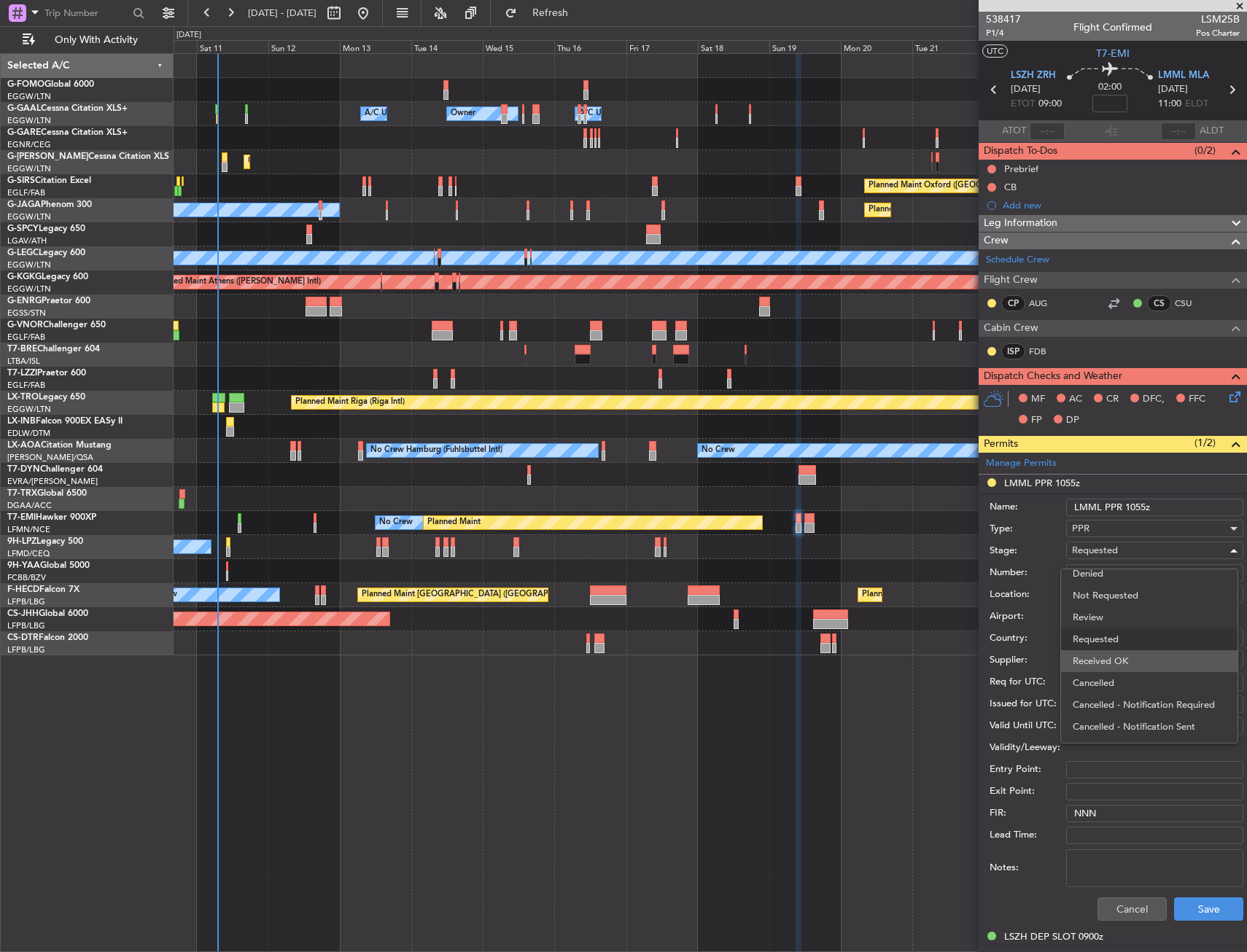
click at [1114, 656] on span "Received OK" at bounding box center [1148, 661] width 153 height 22
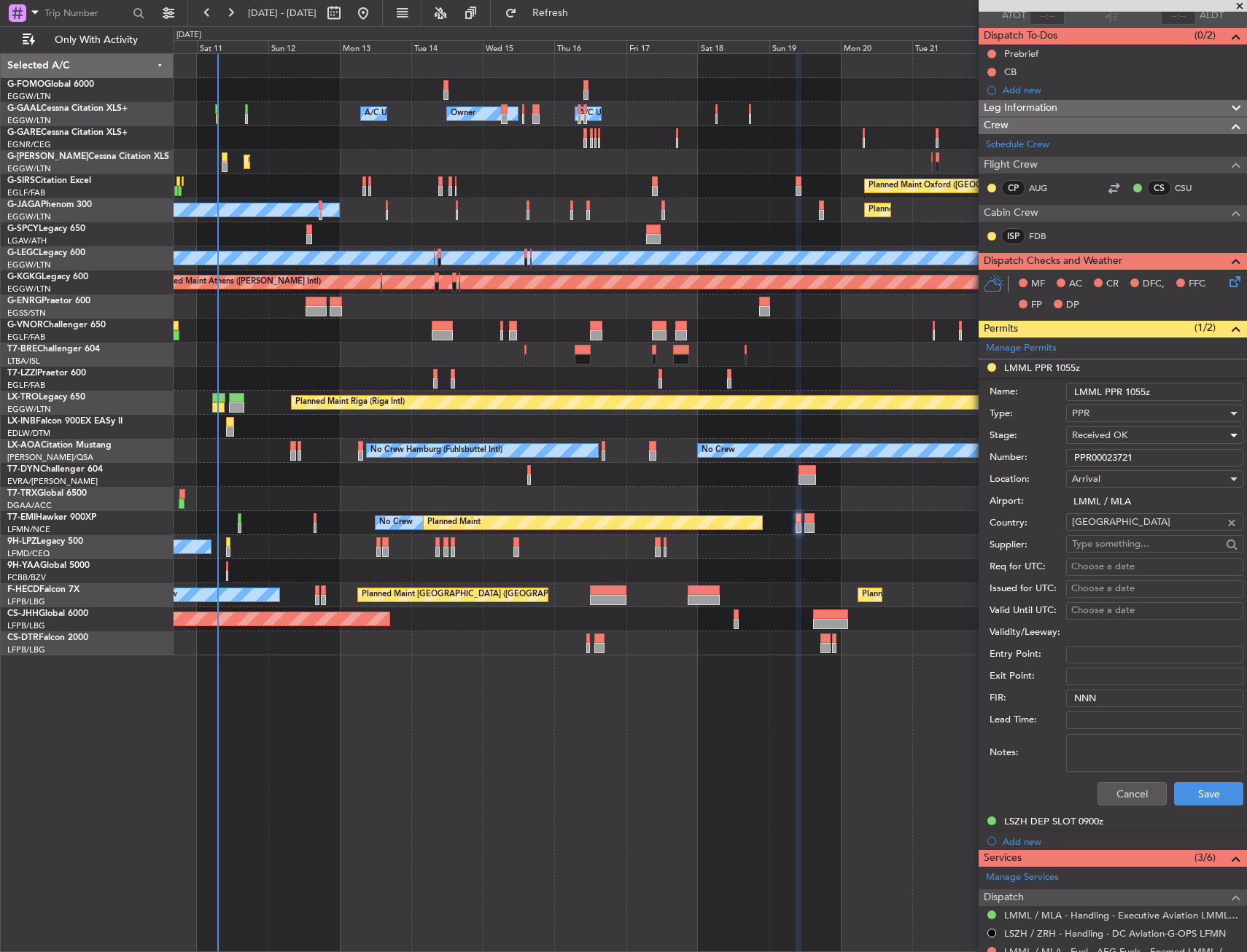
scroll to position [291, 0]
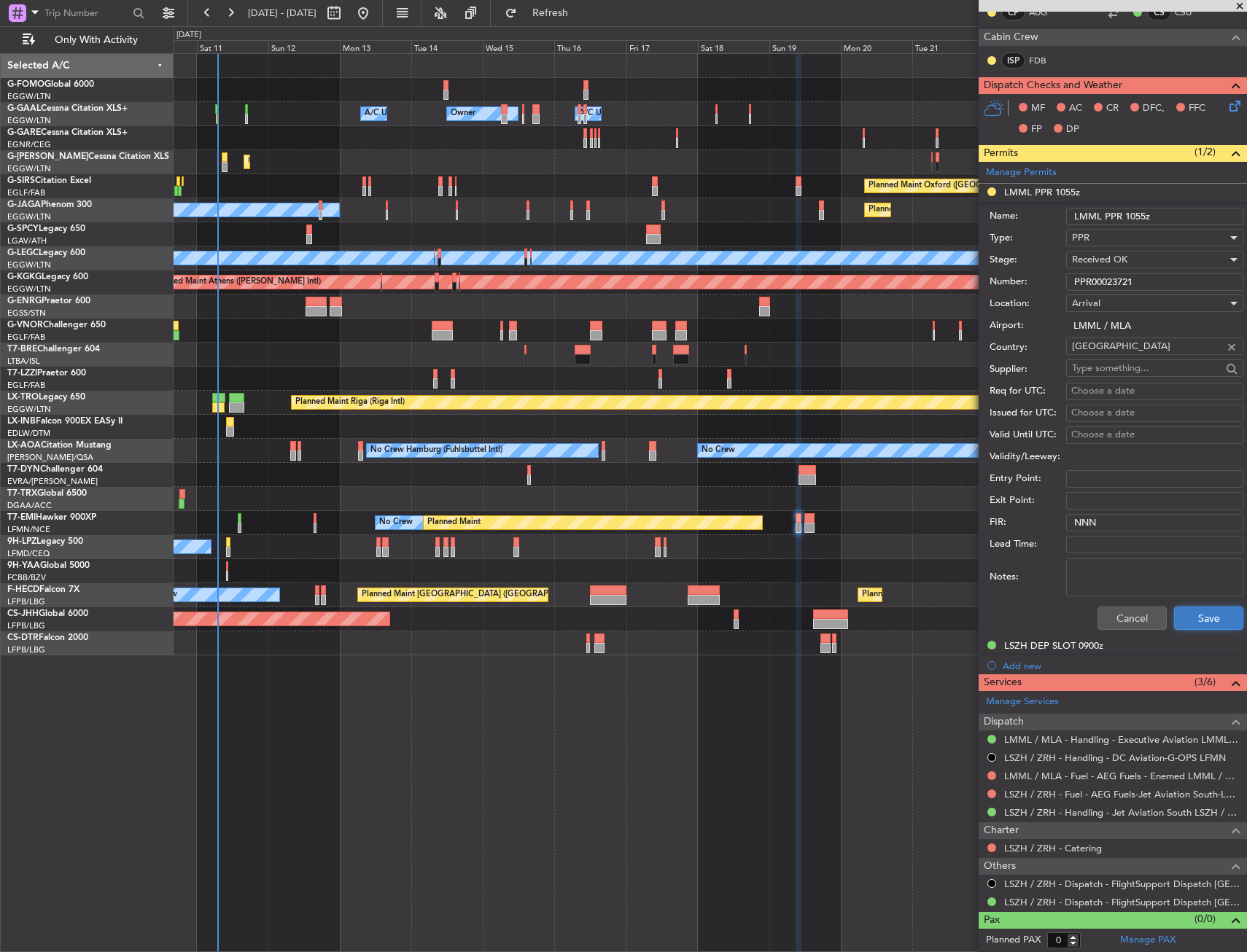
click at [1185, 610] on button "Save" at bounding box center [1209, 618] width 69 height 24
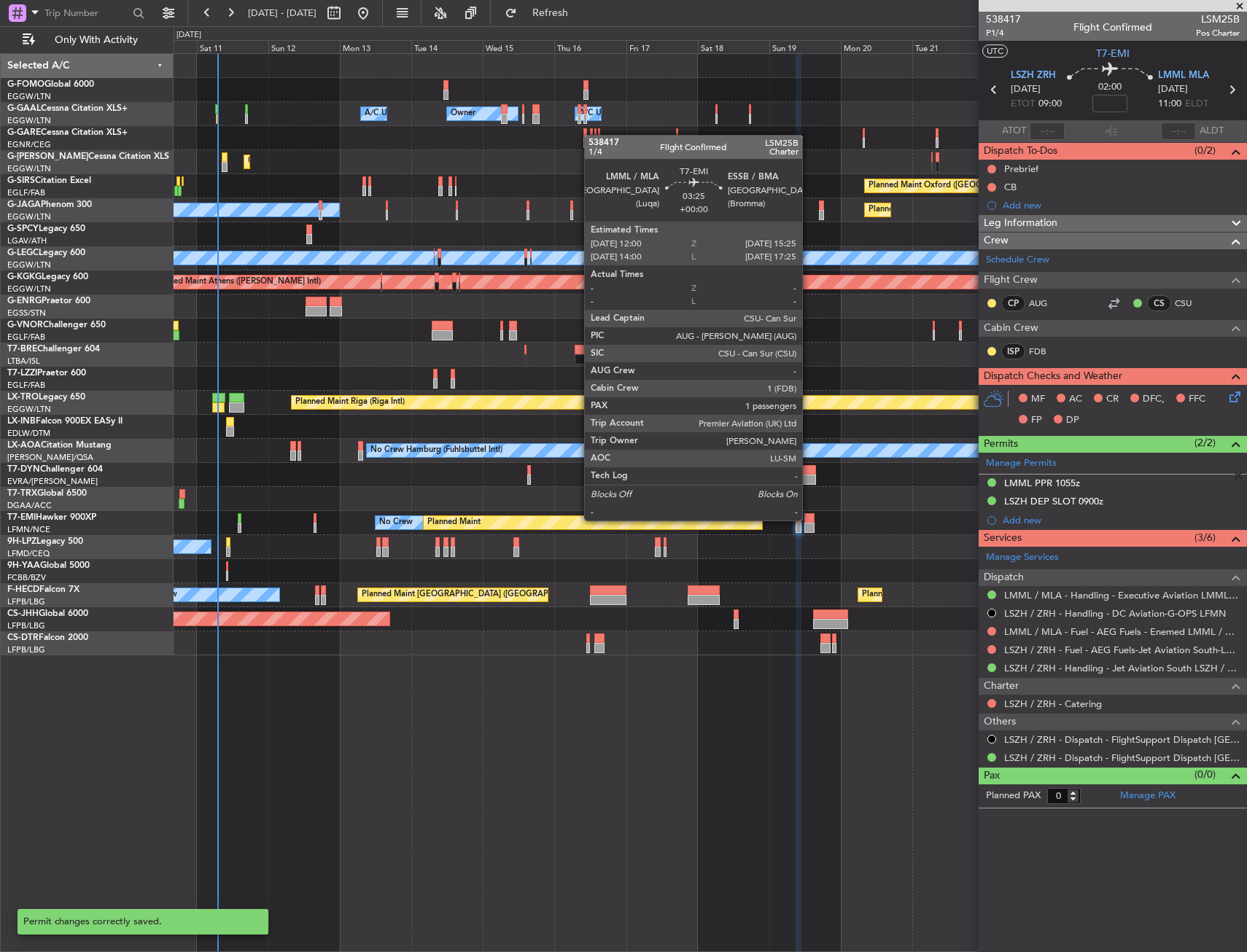
scroll to position [0, 0]
click at [809, 520] on div at bounding box center [809, 519] width 10 height 10
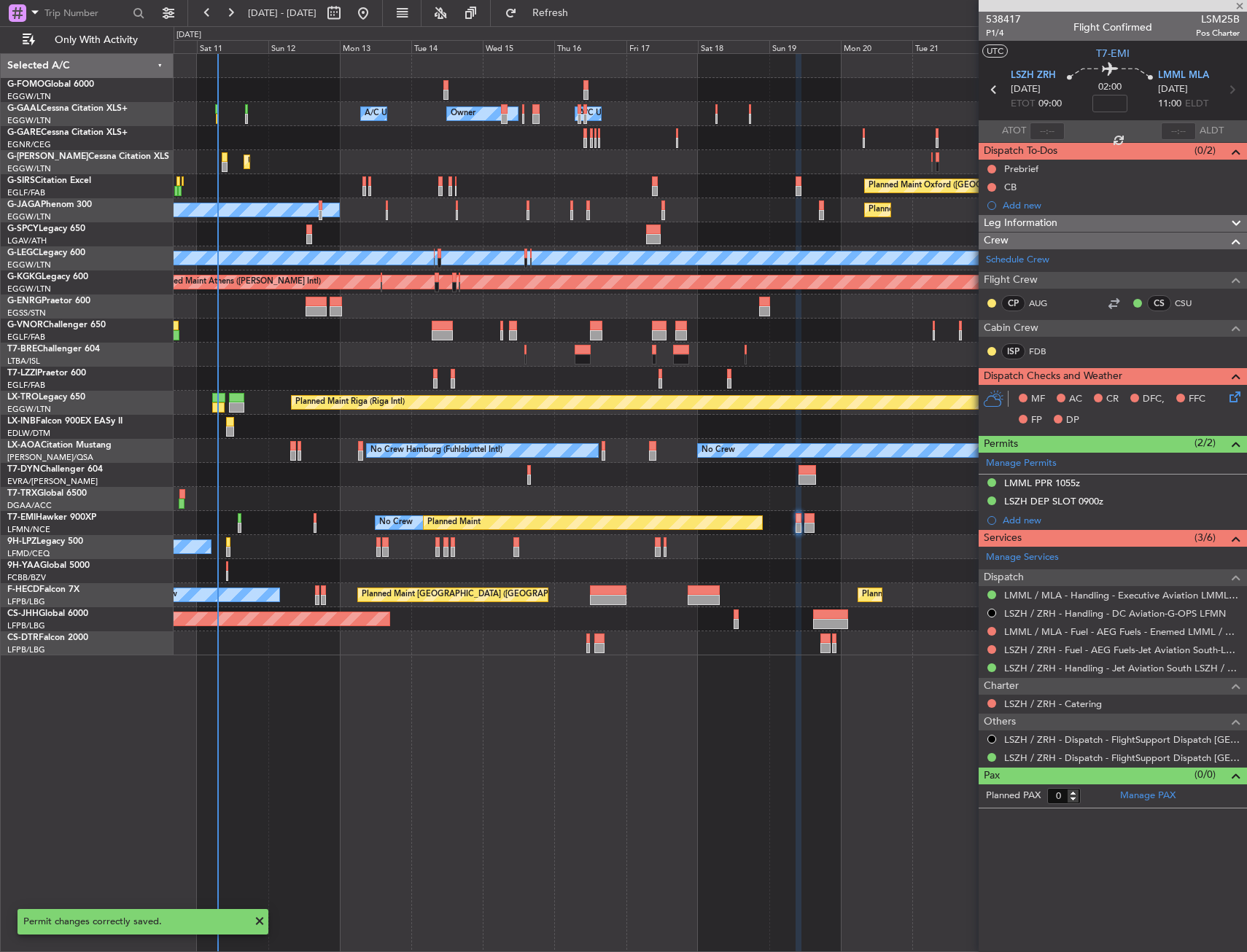
type input "1"
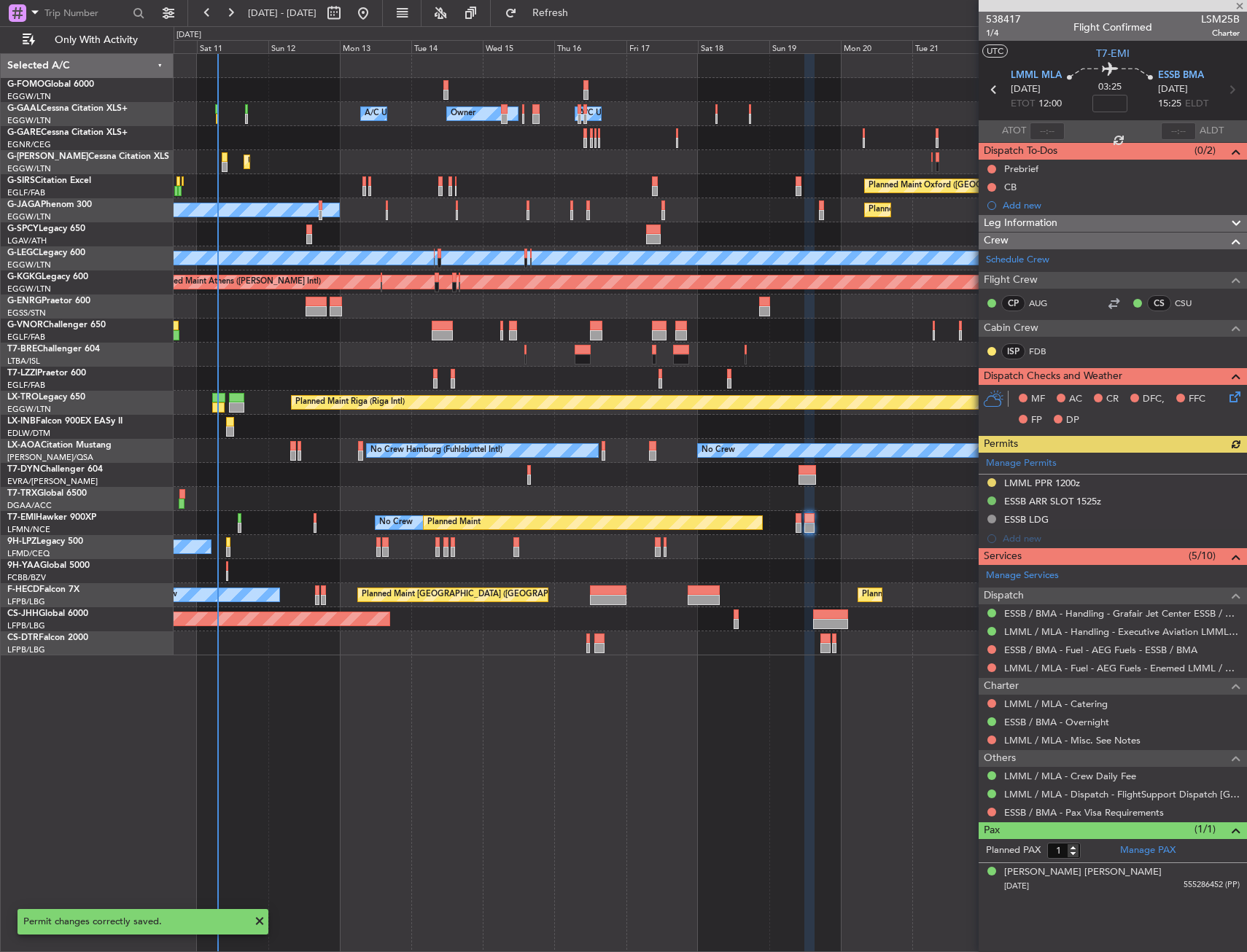
click at [1113, 486] on div "Manage Permits LMML PPR 1200z ESSB ARR SLOT 1525z ESSB LDG Add new" at bounding box center [1113, 500] width 269 height 95
click at [1101, 489] on div "LMML PPR 1200z" at bounding box center [1113, 483] width 269 height 18
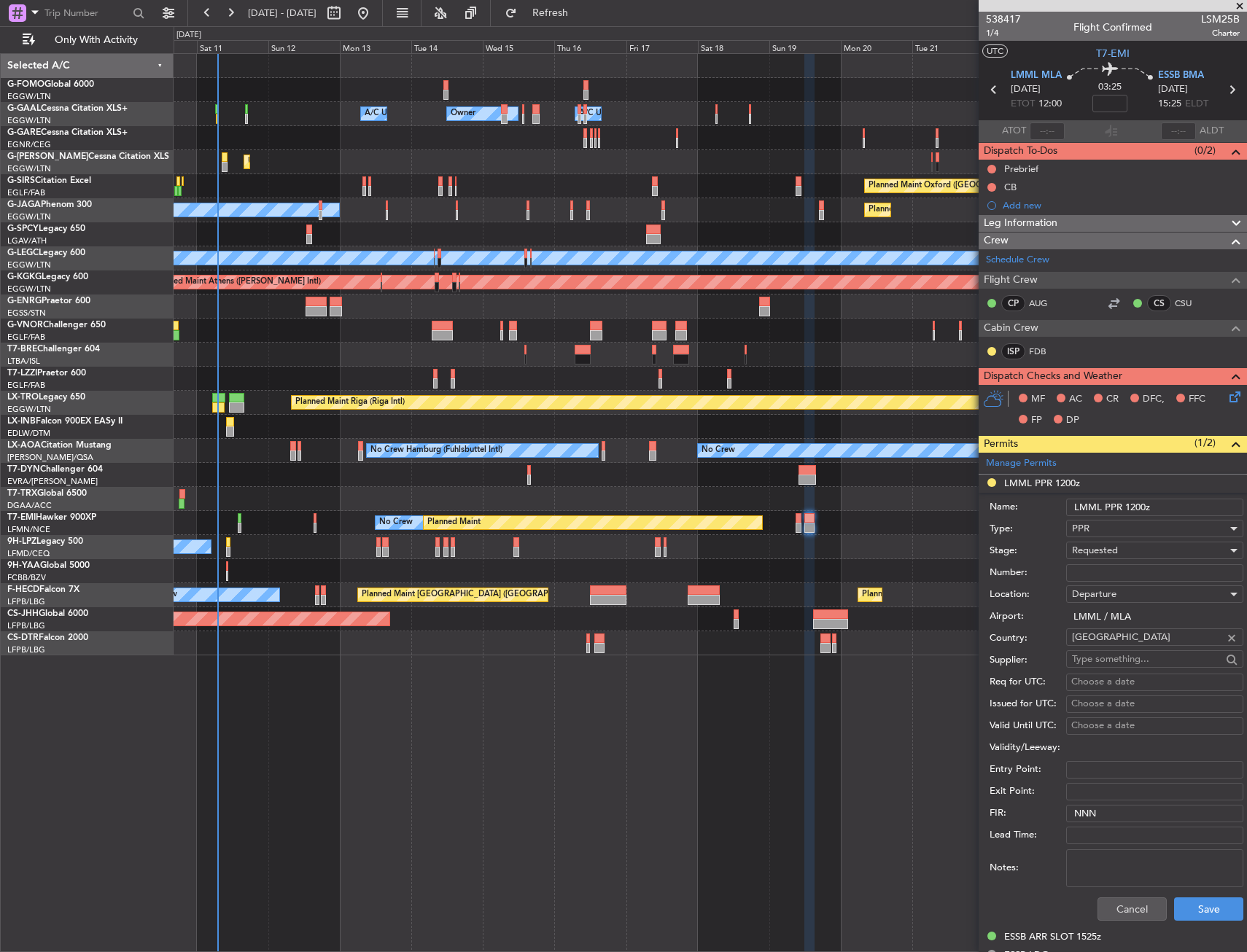
click at [1103, 570] on input "Number:" at bounding box center [1155, 573] width 177 height 18
paste input "PPR00023721"
type input "PPR00023721"
click at [1107, 553] on span "Requested" at bounding box center [1094, 551] width 46 height 13
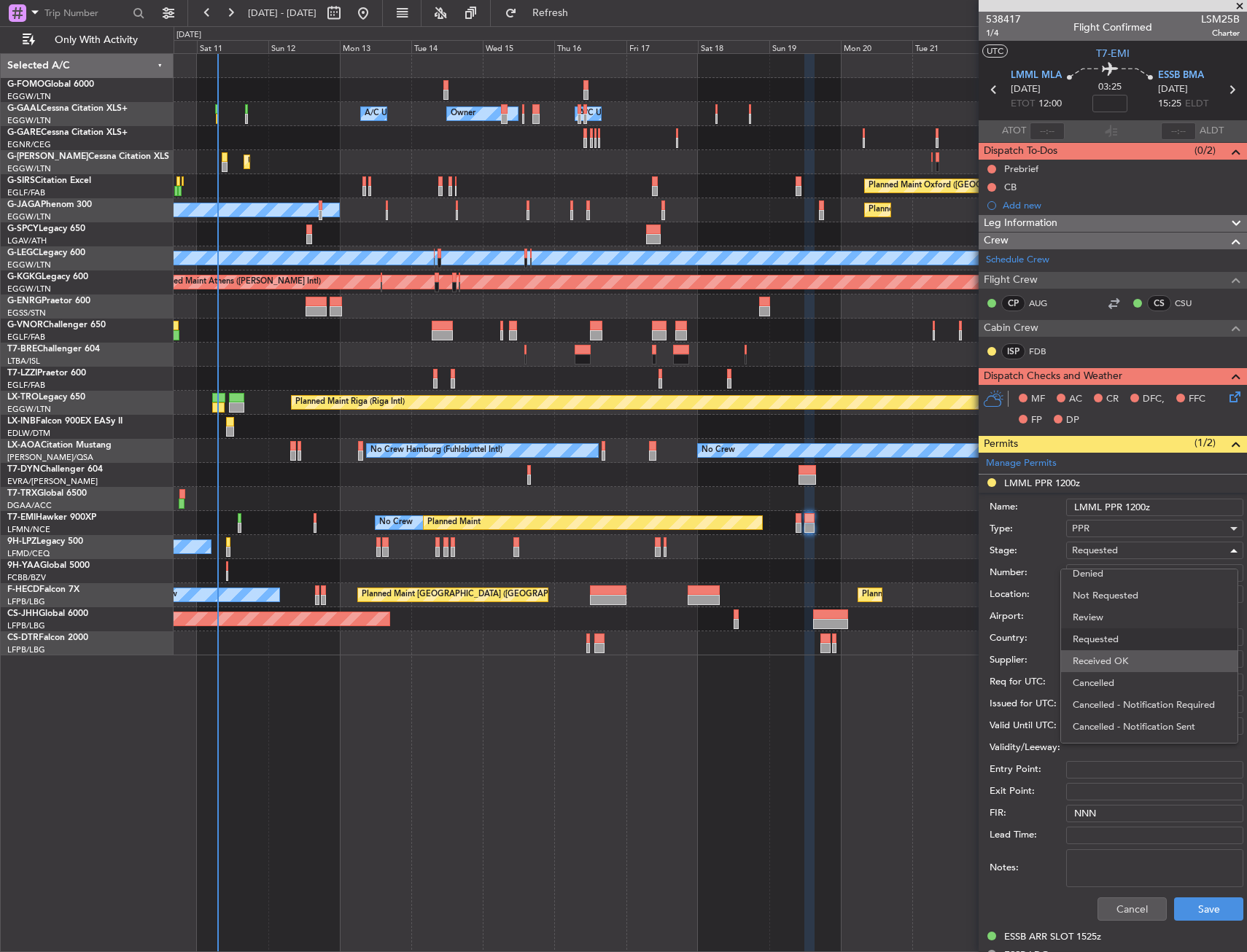
click at [1110, 651] on span "Received OK" at bounding box center [1148, 661] width 153 height 22
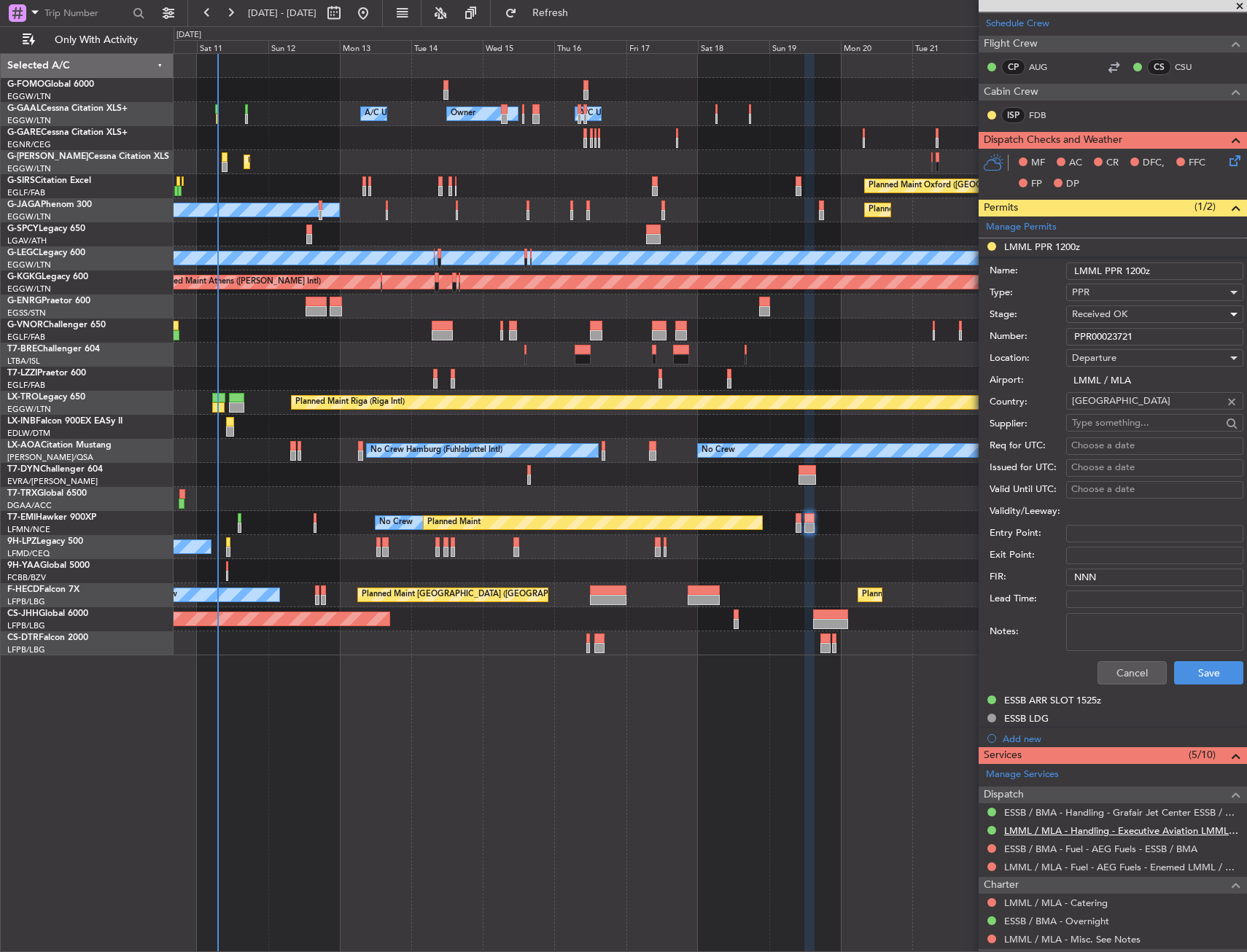
scroll to position [365, 0]
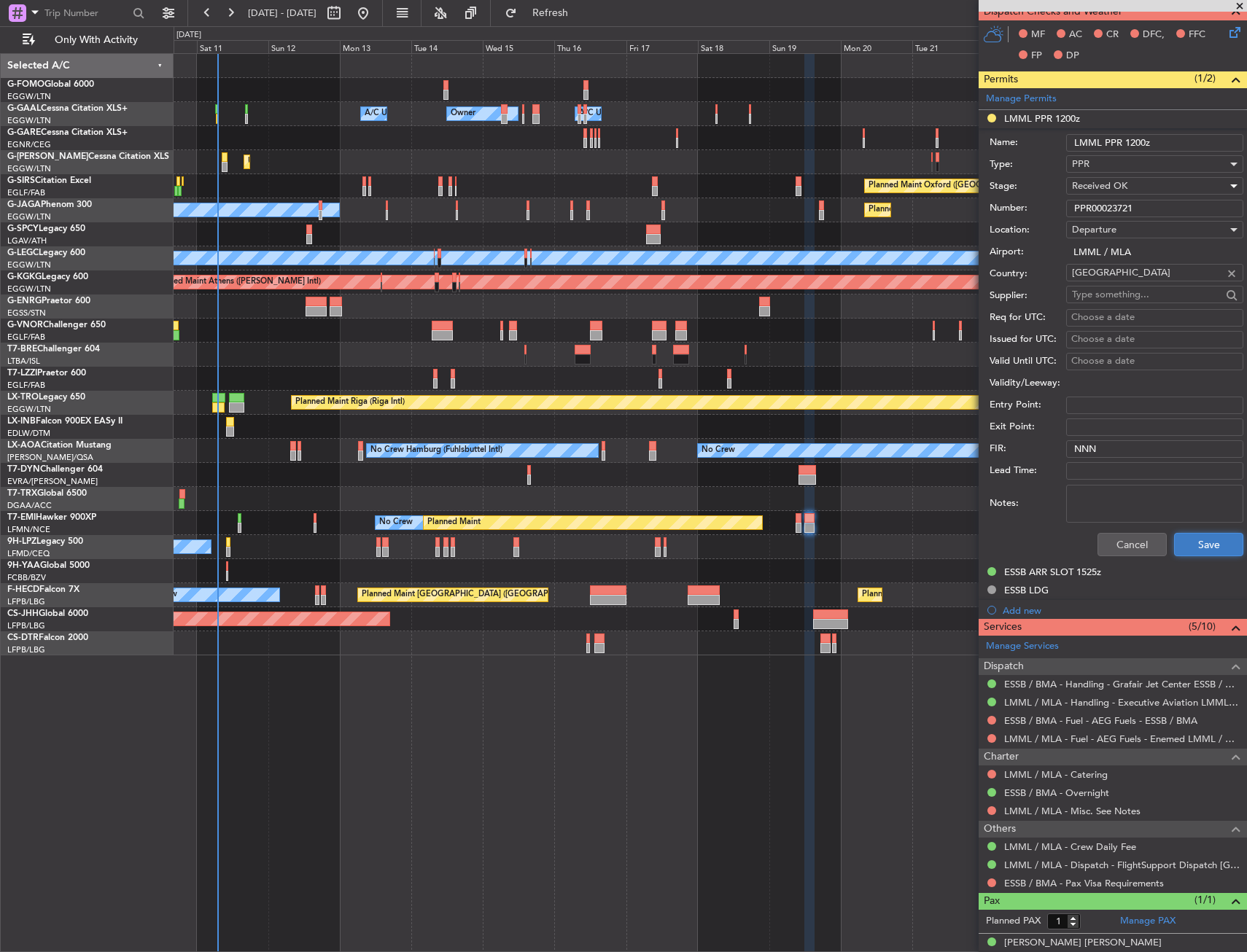
click at [1212, 549] on button "Save" at bounding box center [1209, 545] width 69 height 24
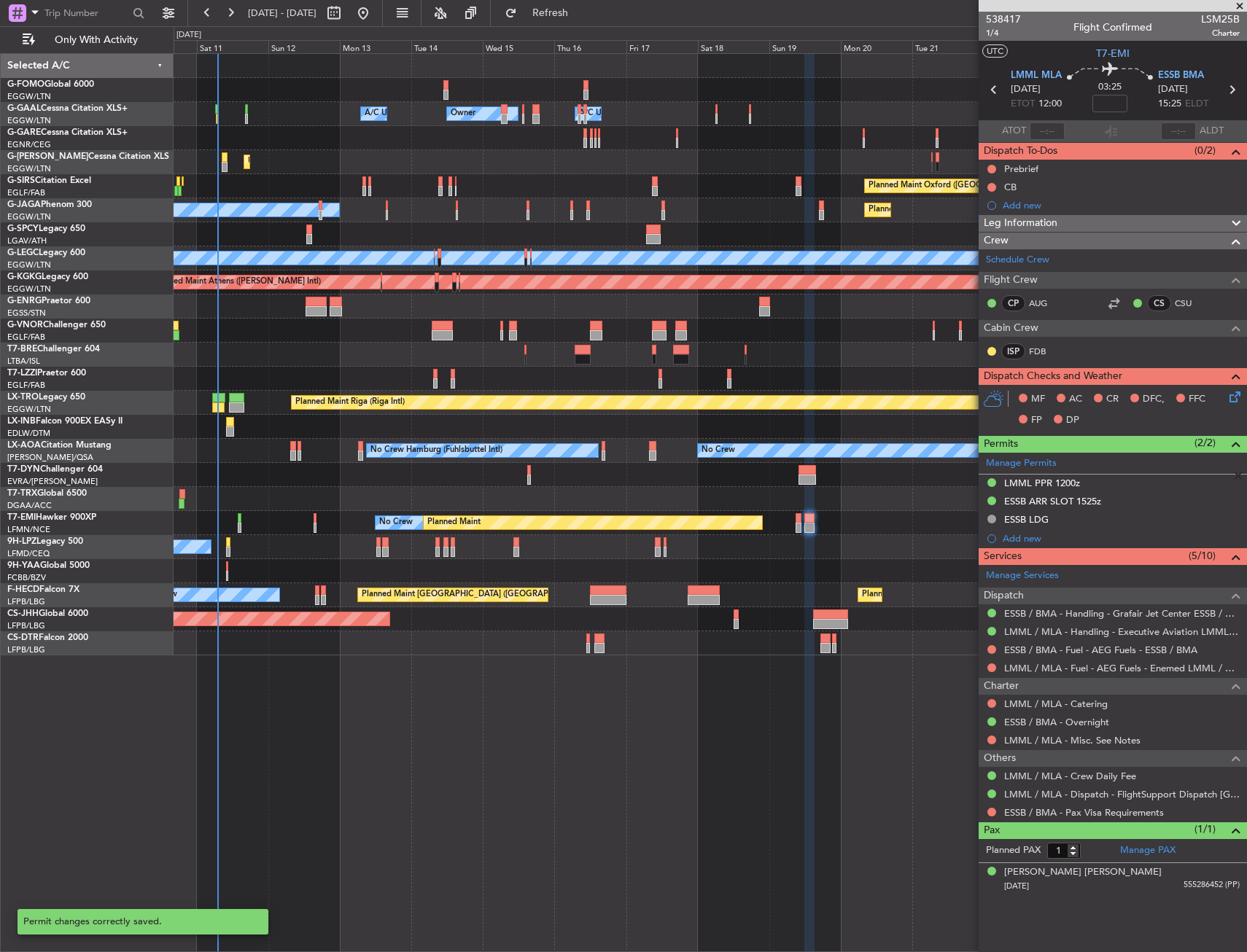
scroll to position [0, 0]
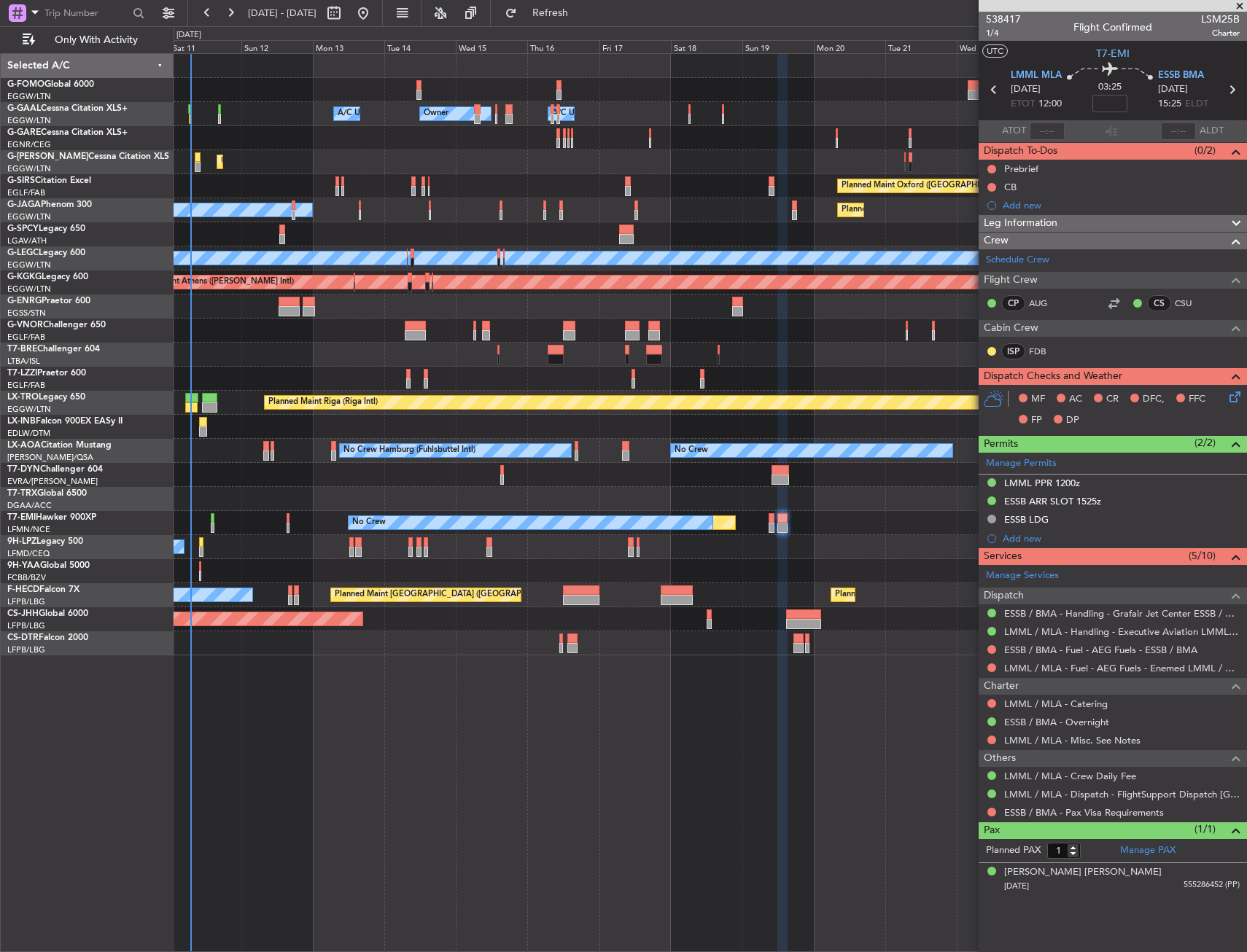
click at [806, 483] on div at bounding box center [709, 475] width 1072 height 24
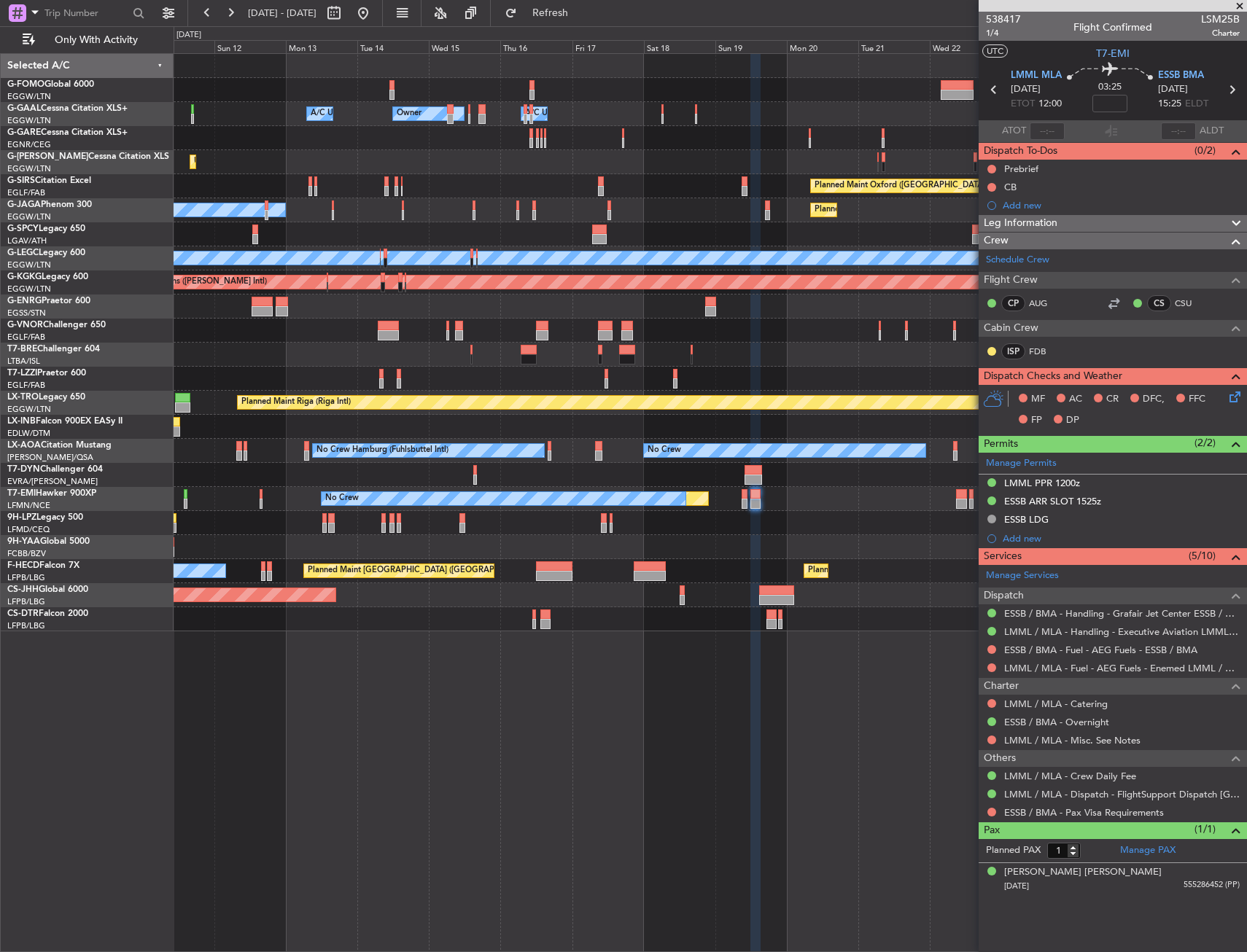
click at [794, 520] on div "No Crew [GEOGRAPHIC_DATA] ([GEOGRAPHIC_DATA])" at bounding box center [709, 523] width 1072 height 24
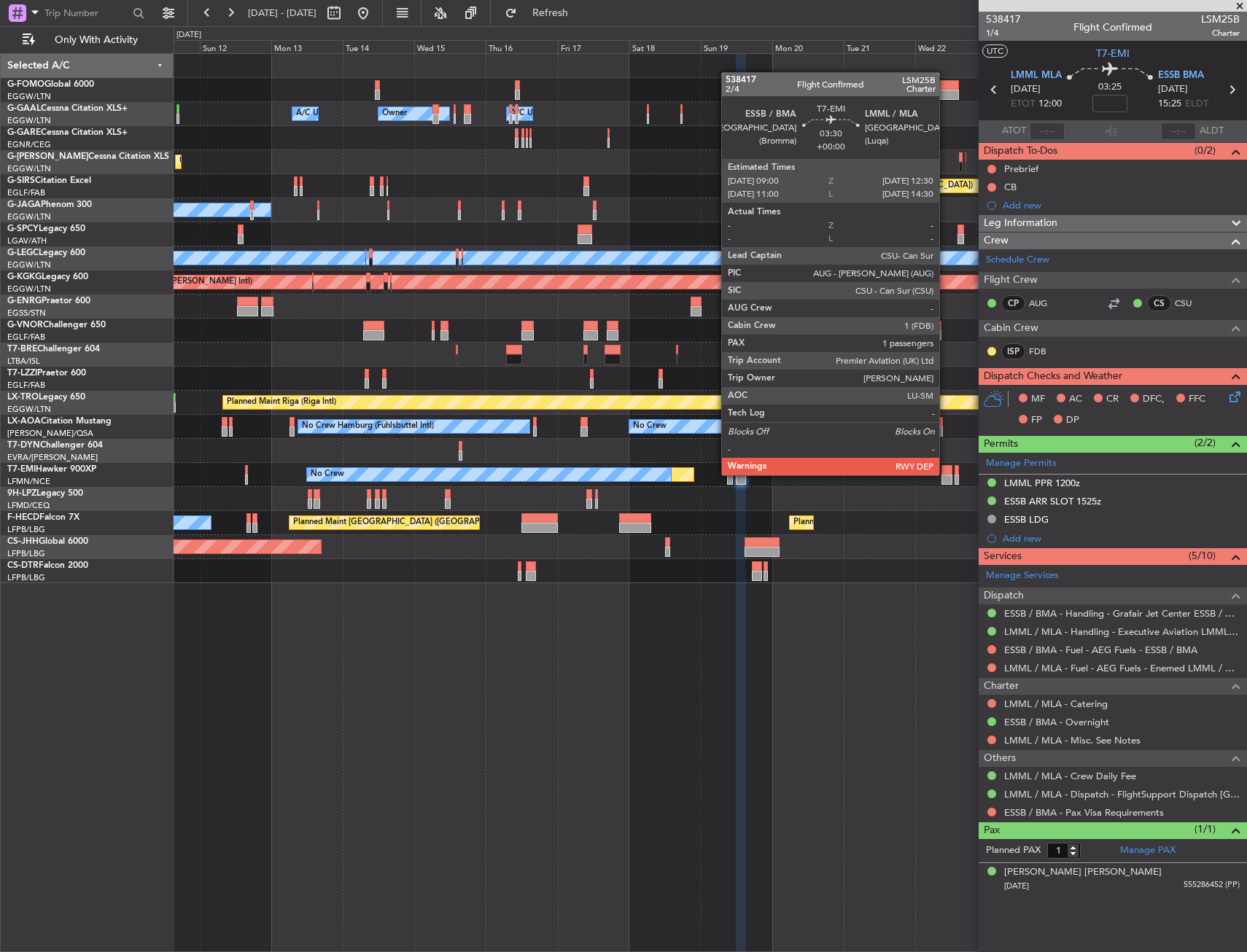
click at [946, 474] on div at bounding box center [947, 470] width 11 height 10
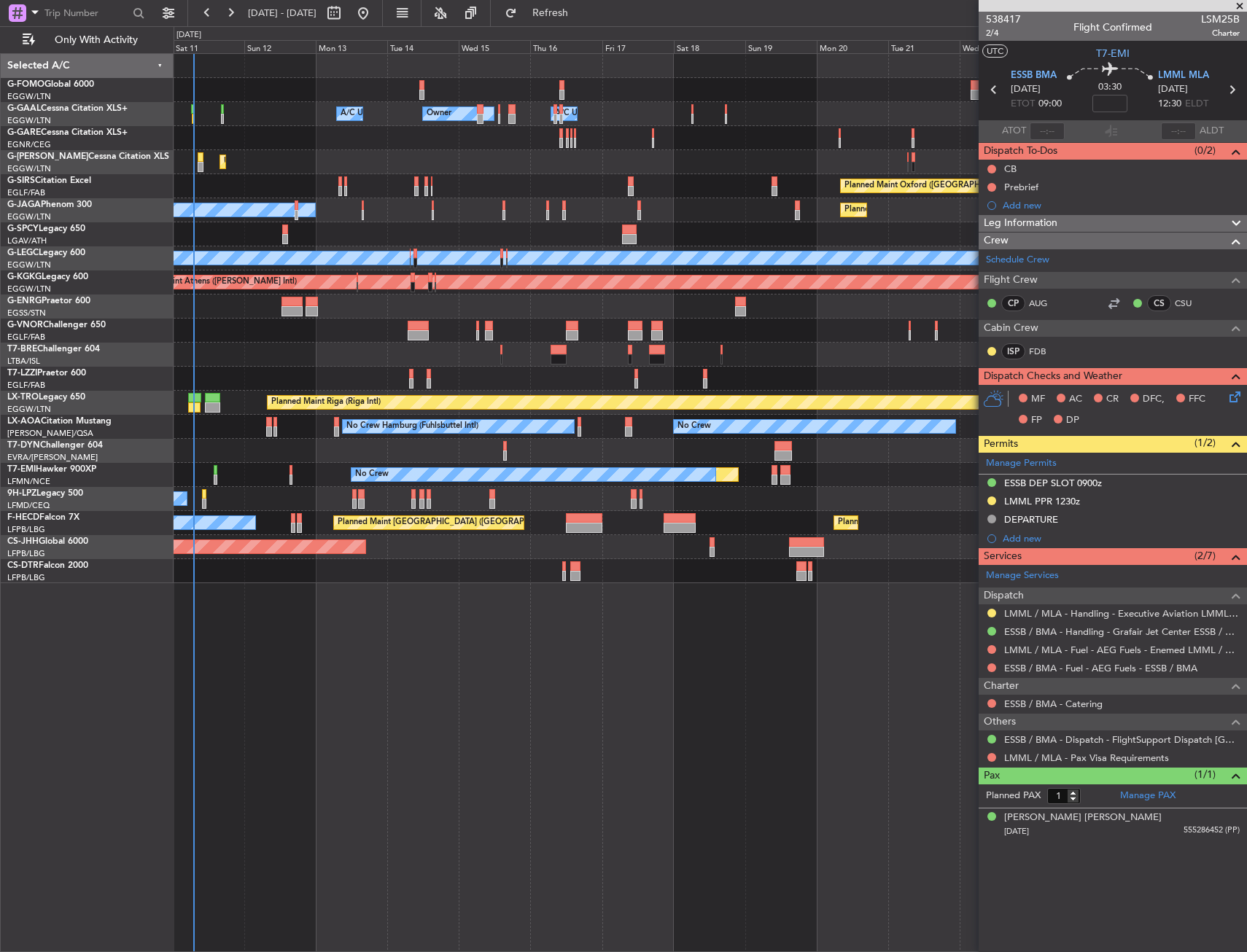
click at [623, 514] on div "Owner Owner A/C Unavailable A/C Unavailable Owner Unplanned Maint [GEOGRAPHIC_D…" at bounding box center [709, 318] width 1072 height 529
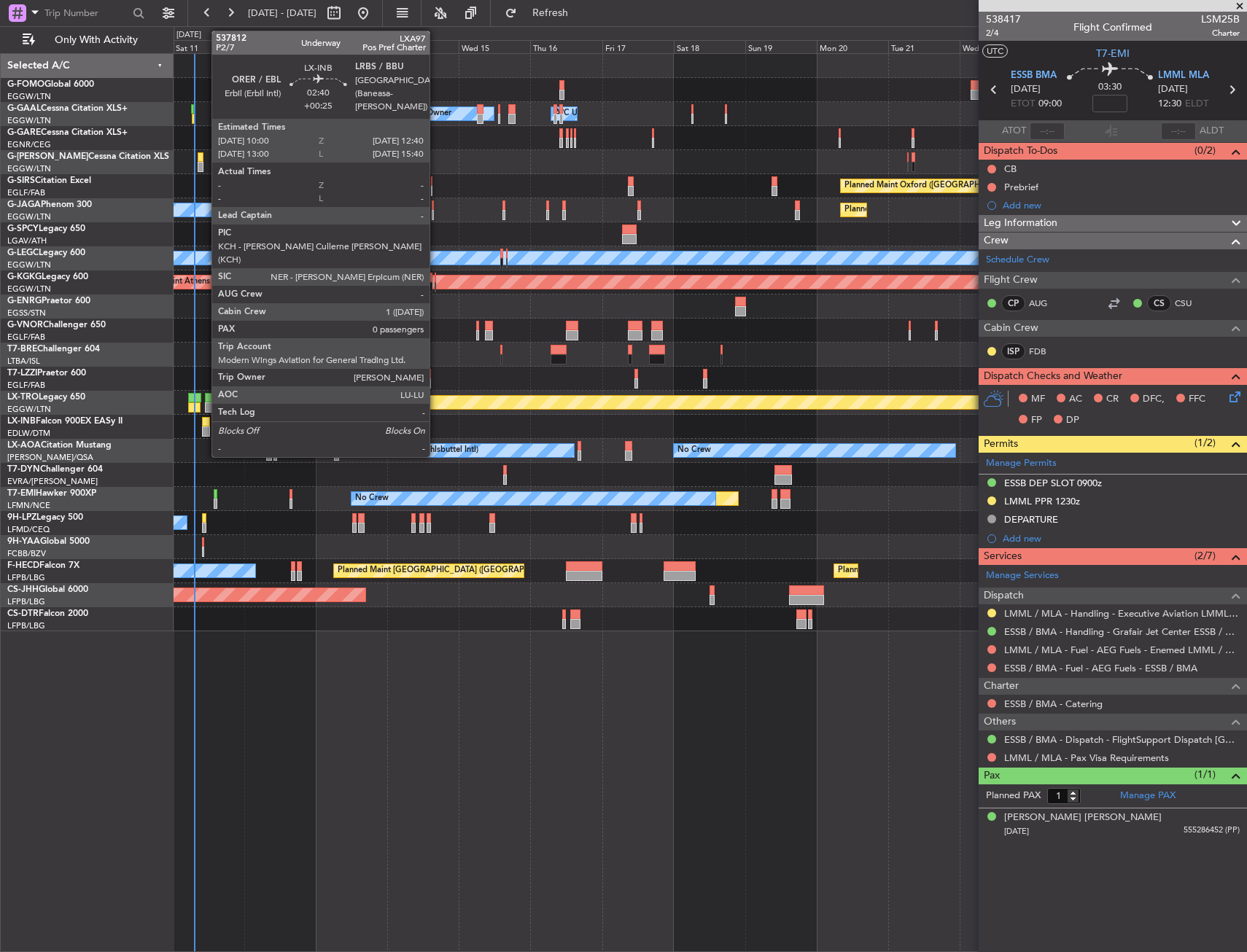
click at [204, 420] on div at bounding box center [206, 422] width 8 height 10
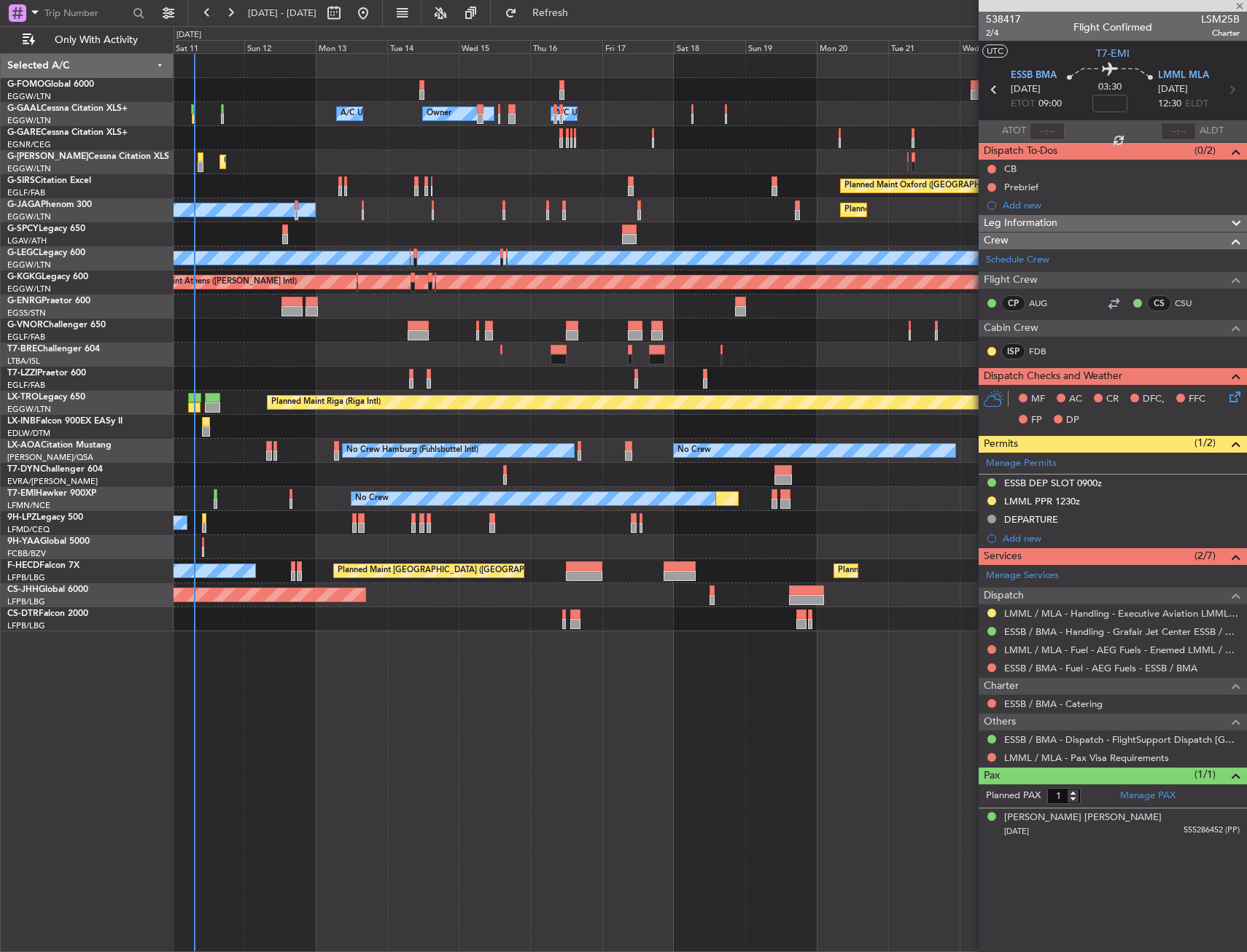
type input "+00:25"
type input "0"
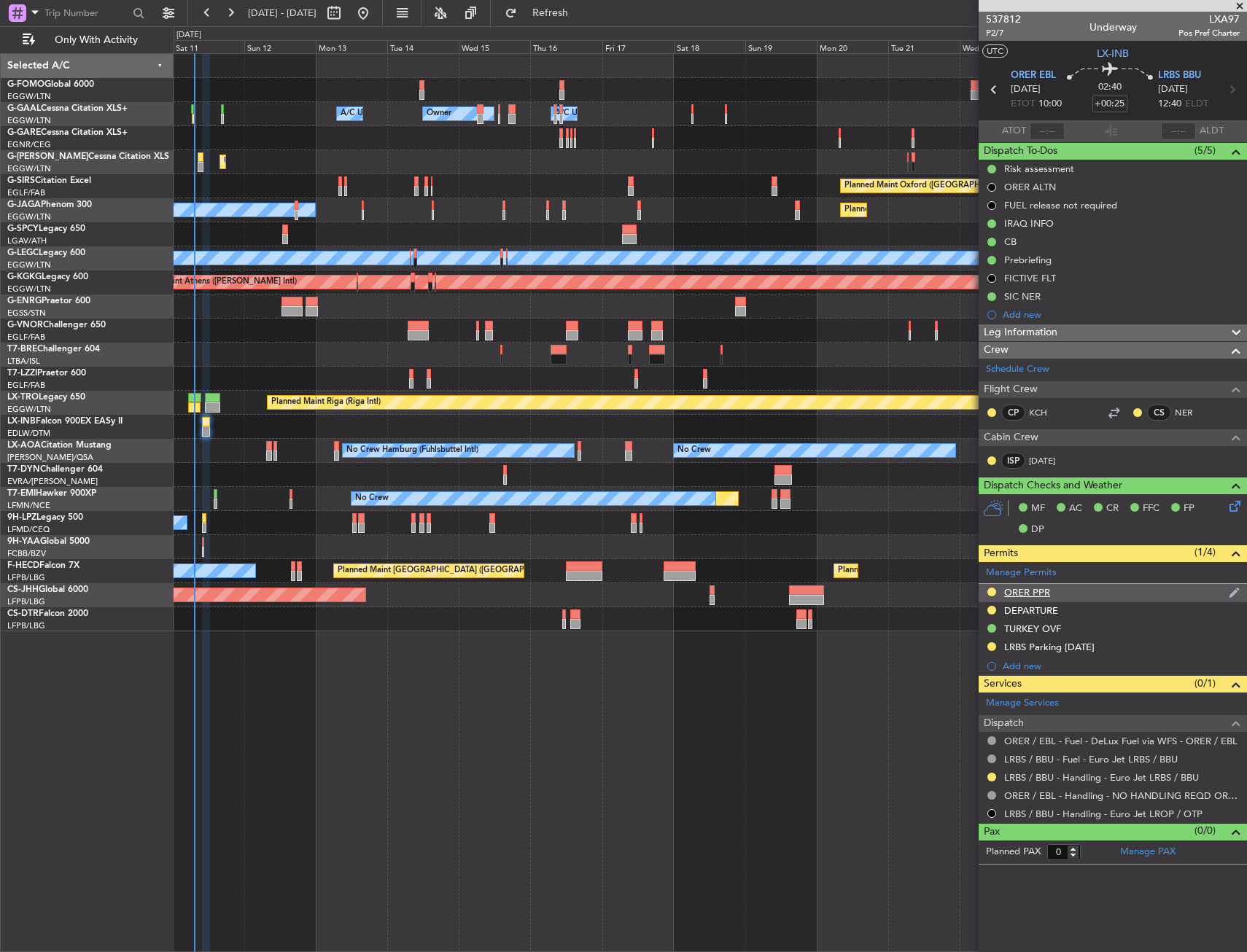
click at [1093, 587] on div "ORER PPR" at bounding box center [1113, 593] width 269 height 18
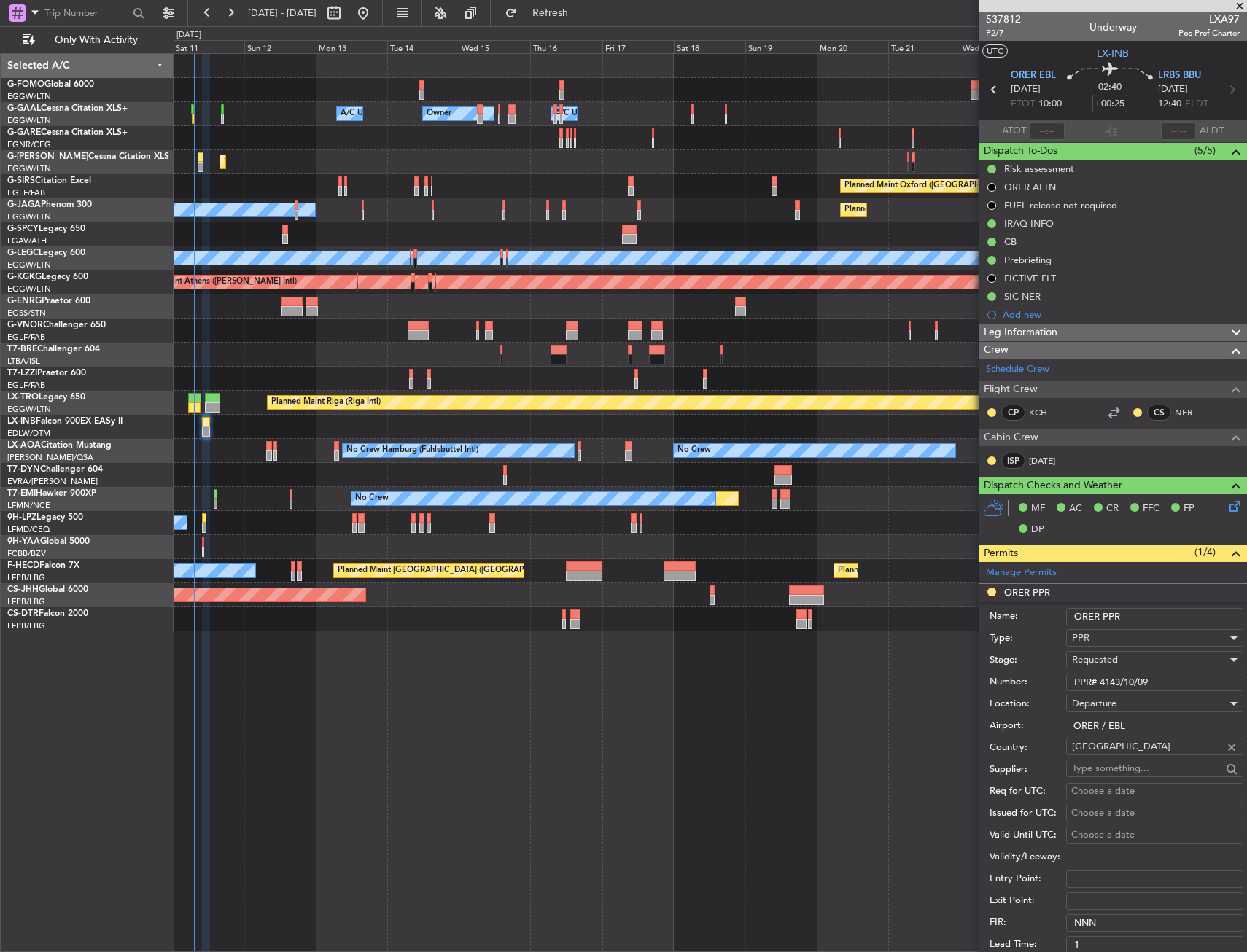
drag, startPoint x: 1172, startPoint y: 681, endPoint x: 1058, endPoint y: 697, distance: 115.1
click at [1058, 697] on form "Name: ORER PPR Type: PPR Stage: Requested Number: PPR# 4143/10/09 Location: Dep…" at bounding box center [1113, 820] width 269 height 435
paste input "4143/10/09-11"
type input "PPR 4143/10/09-11"
click at [1112, 663] on span "Requested" at bounding box center [1094, 660] width 46 height 13
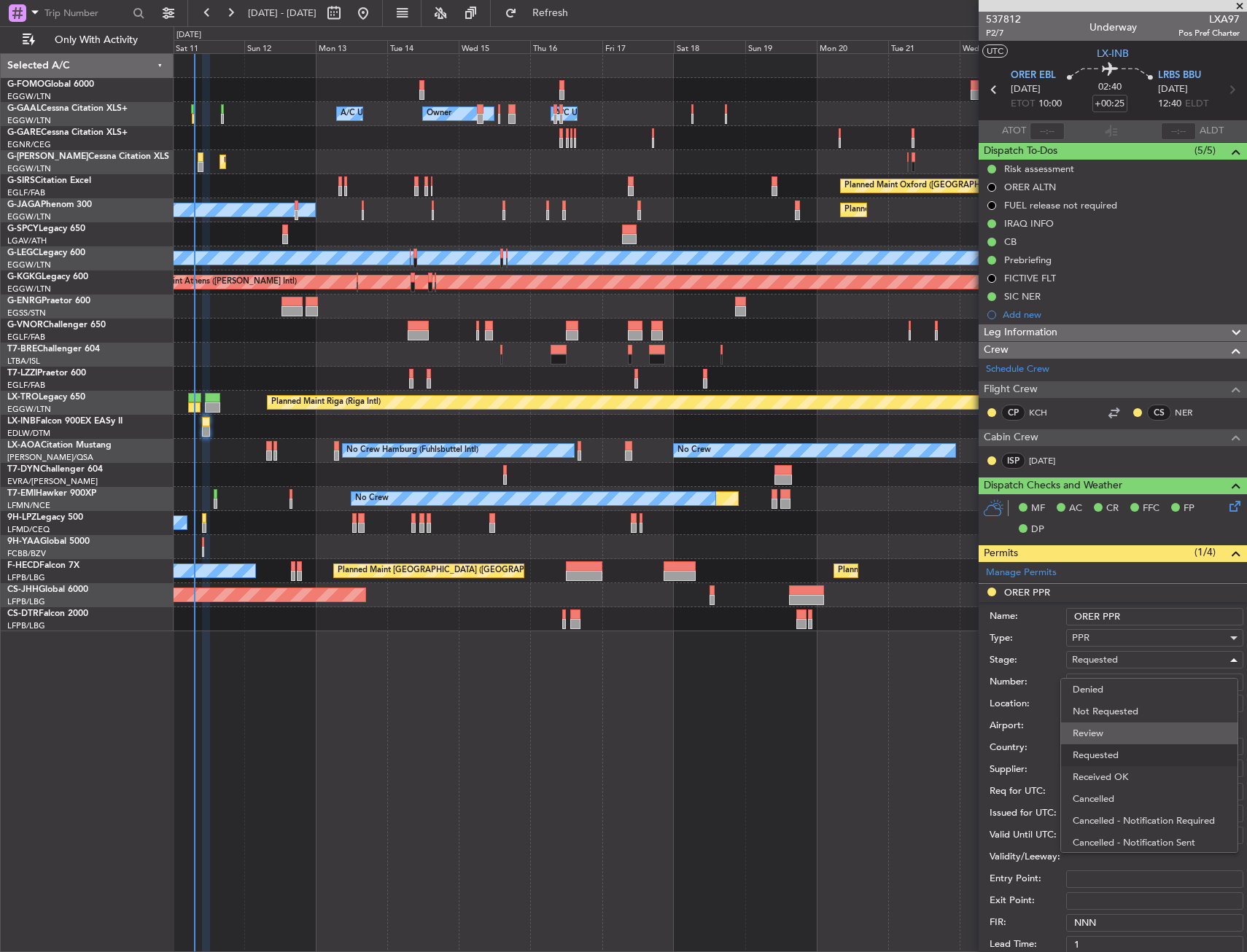
scroll to position [7, 0]
click at [1110, 761] on span "Received OK" at bounding box center [1148, 771] width 153 height 22
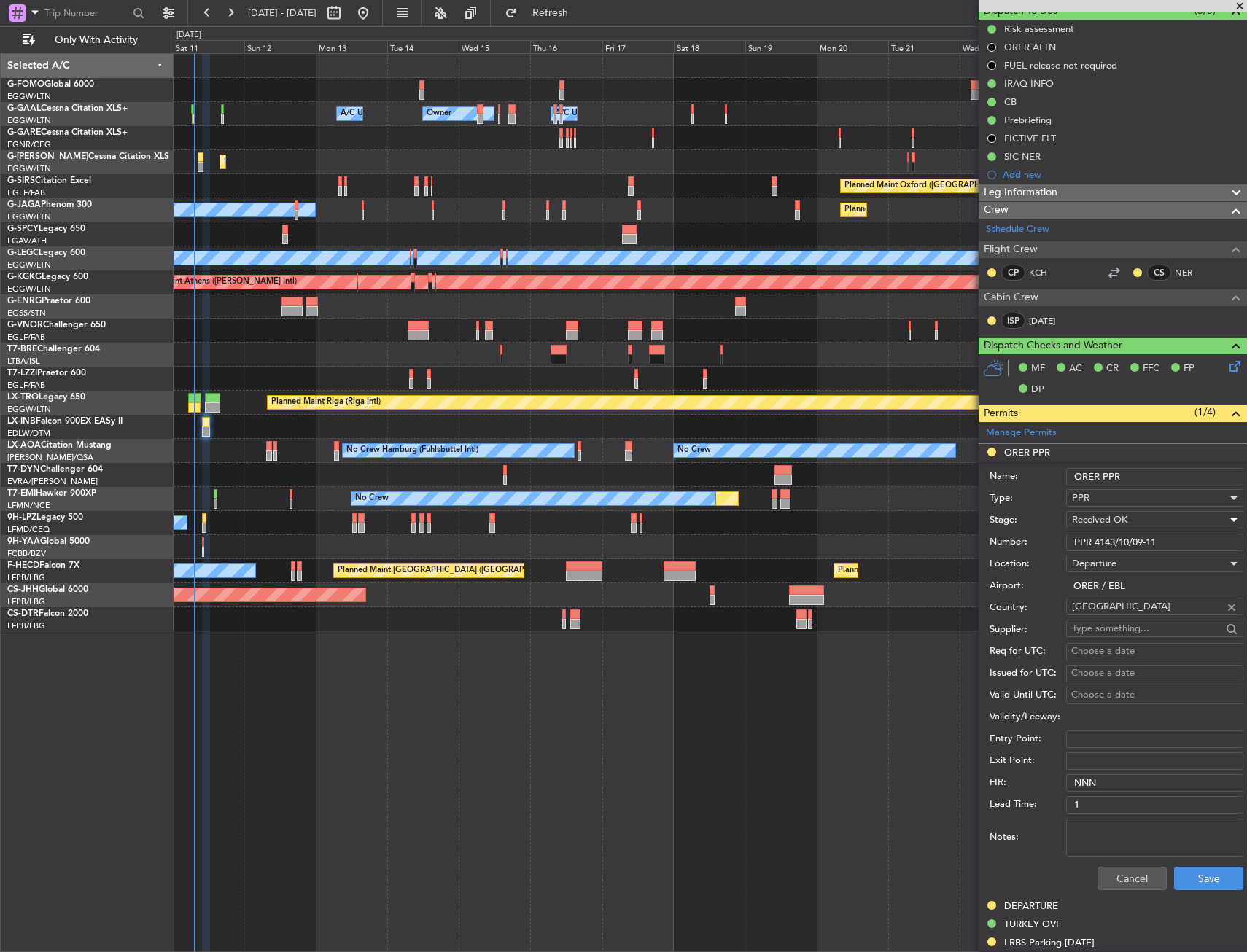
scroll to position [218, 0]
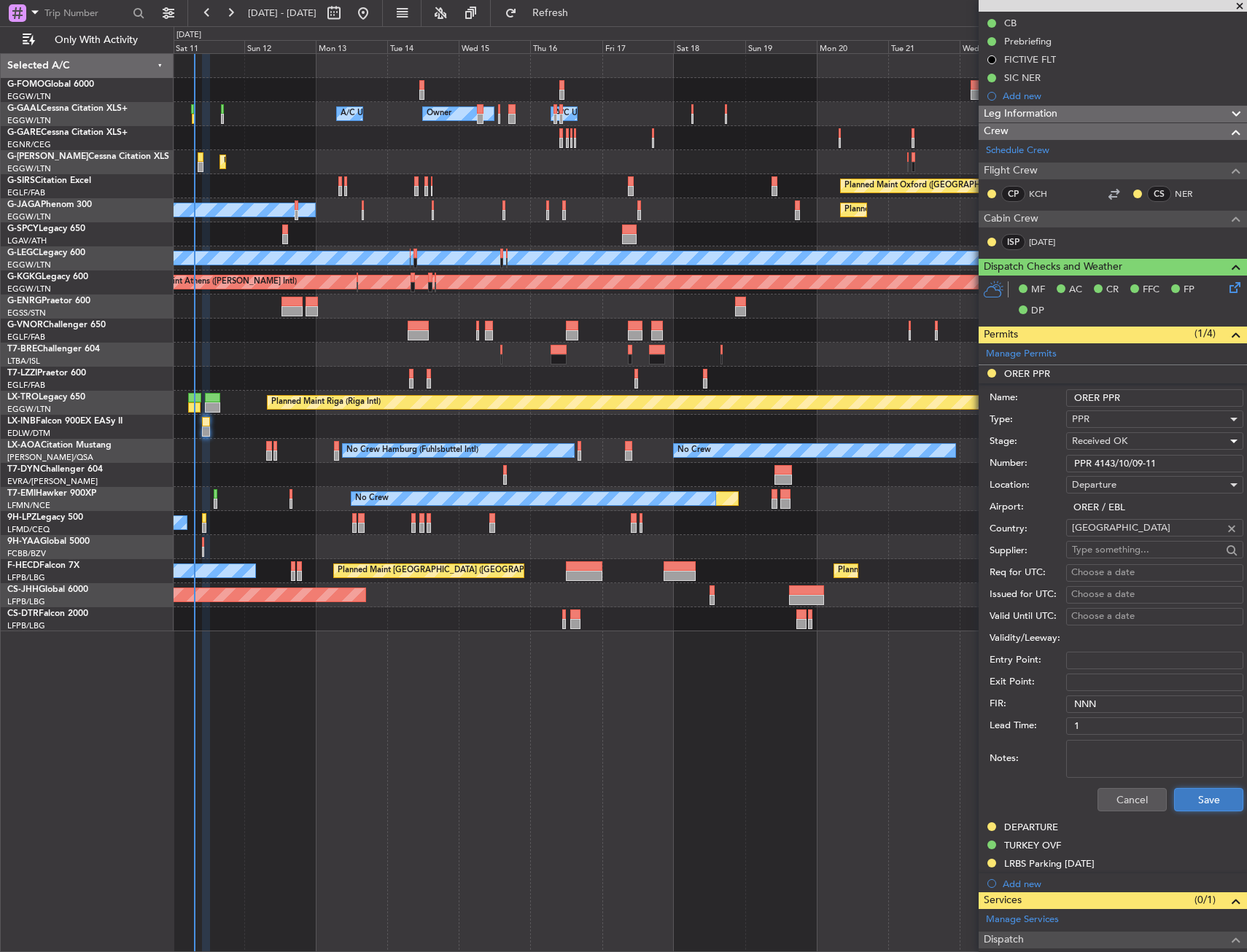
click at [1192, 798] on button "Save" at bounding box center [1209, 800] width 69 height 24
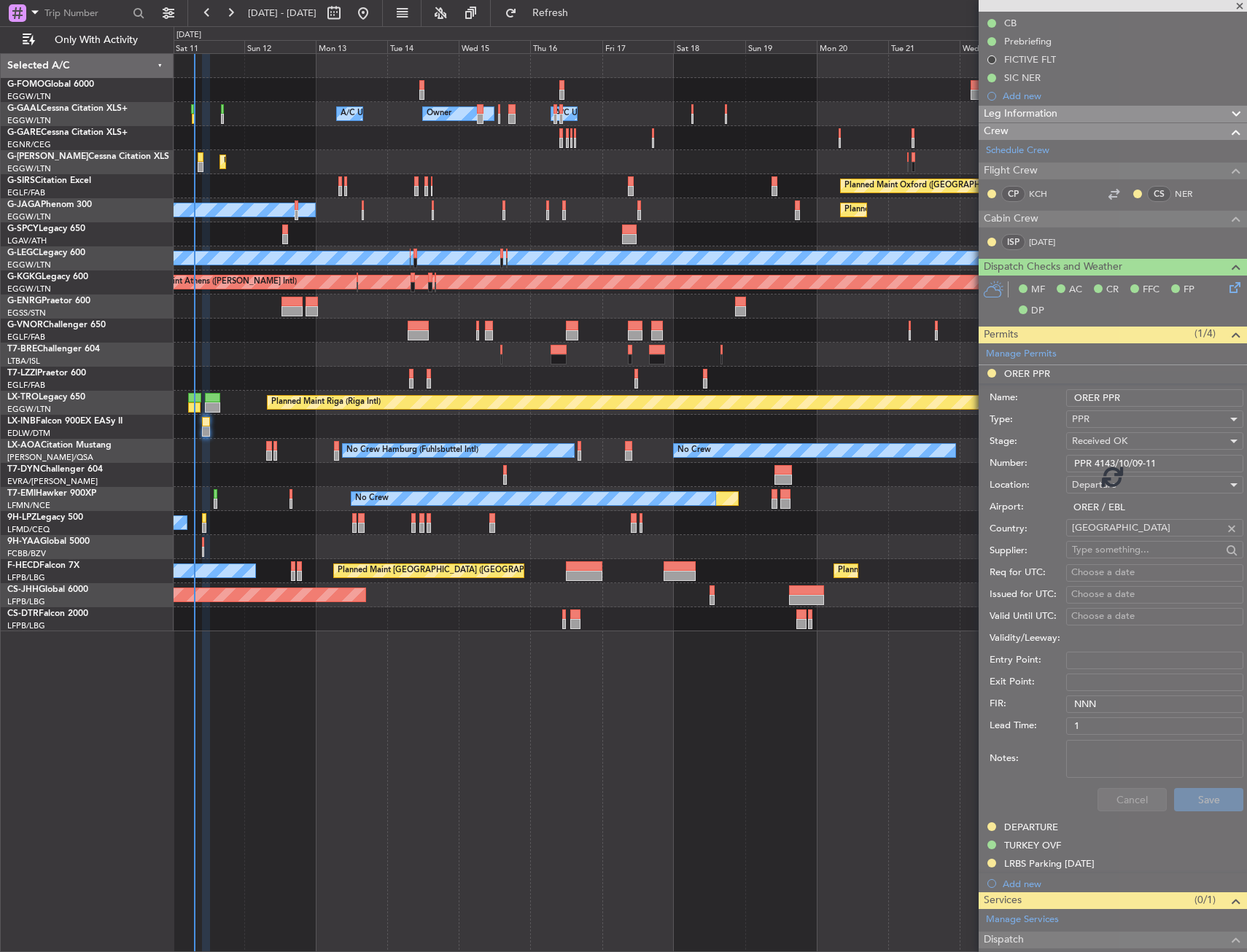
scroll to position [0, 0]
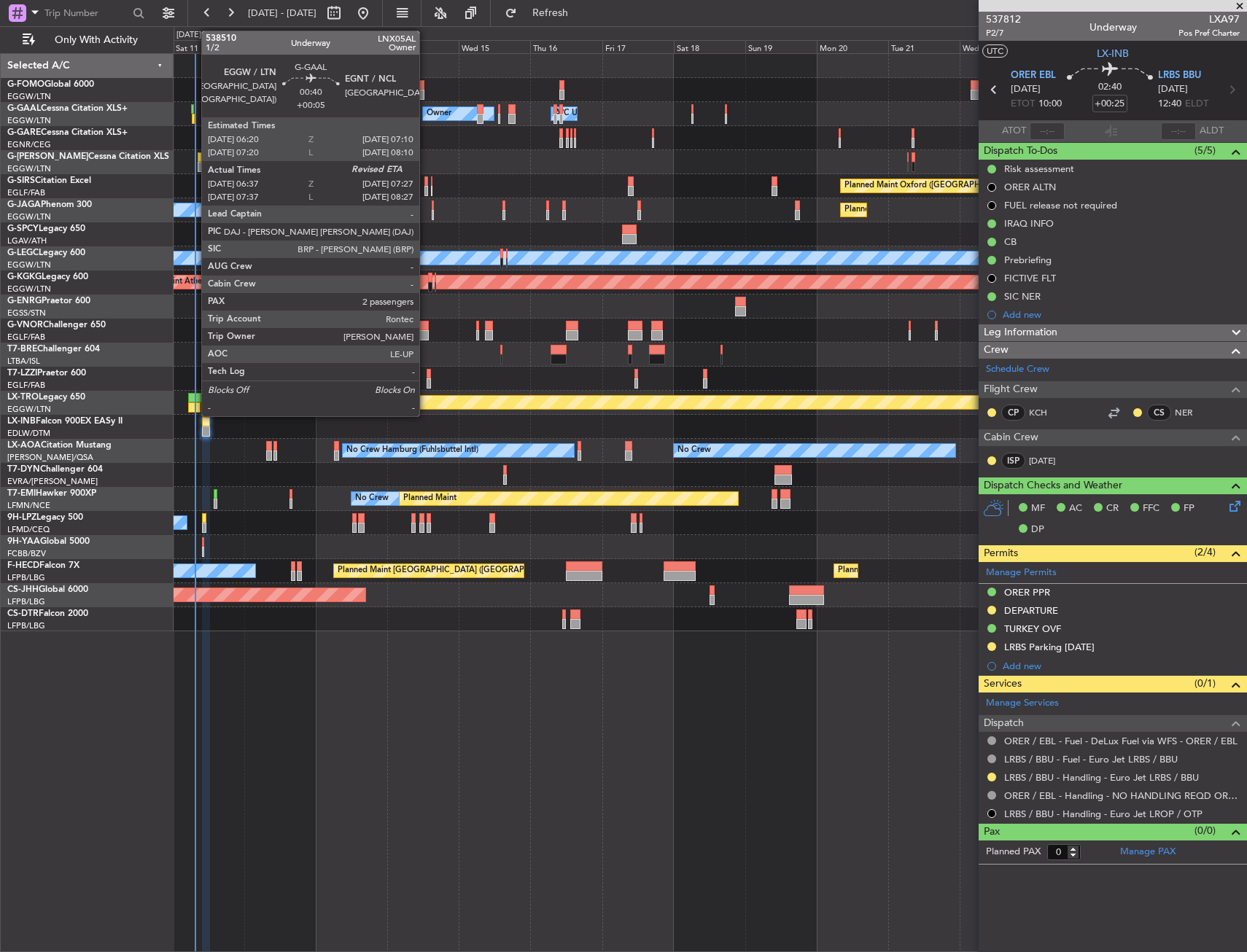
click at [194, 118] on div at bounding box center [193, 119] width 3 height 10
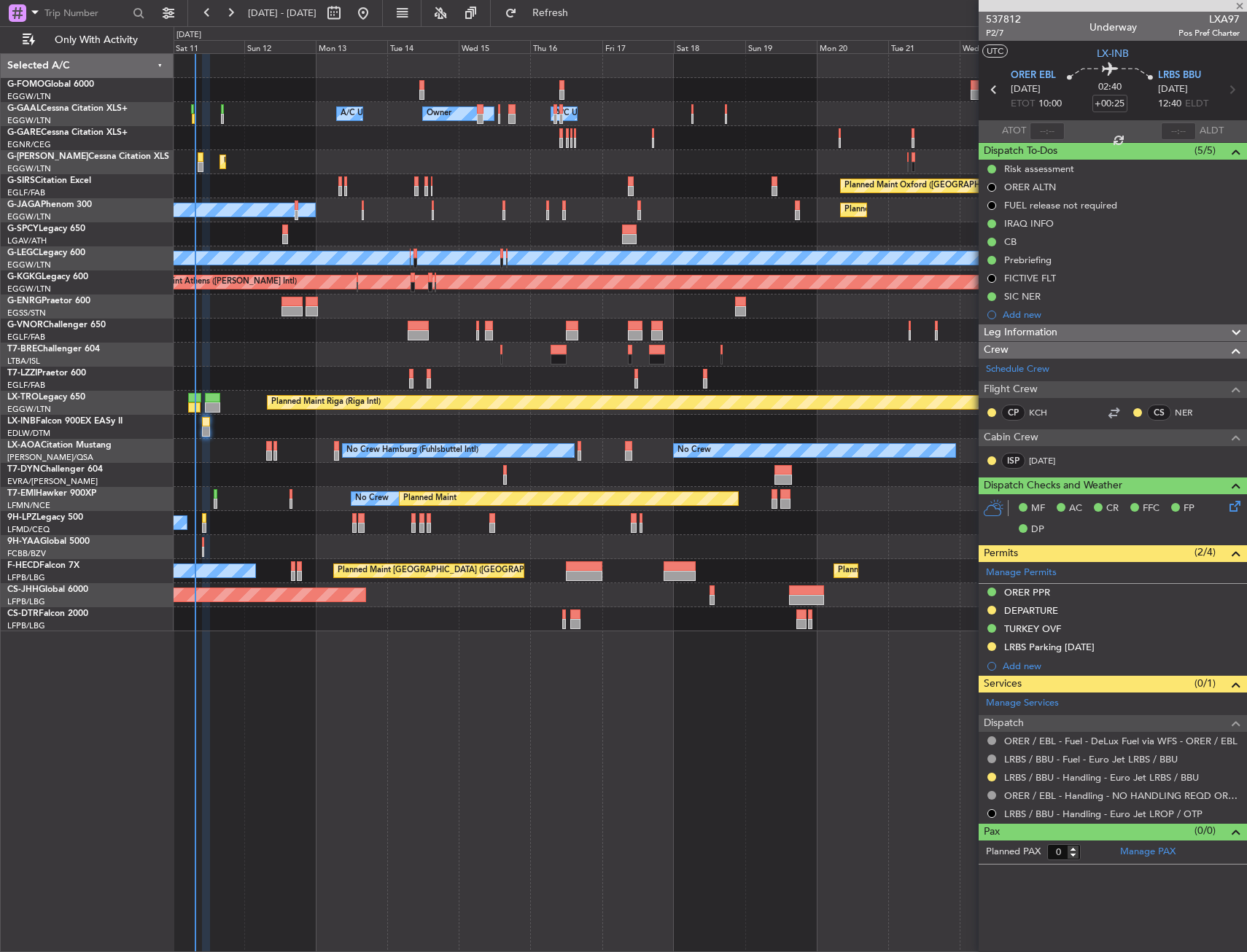
type input "+00:05"
type input "06:37"
type input "2"
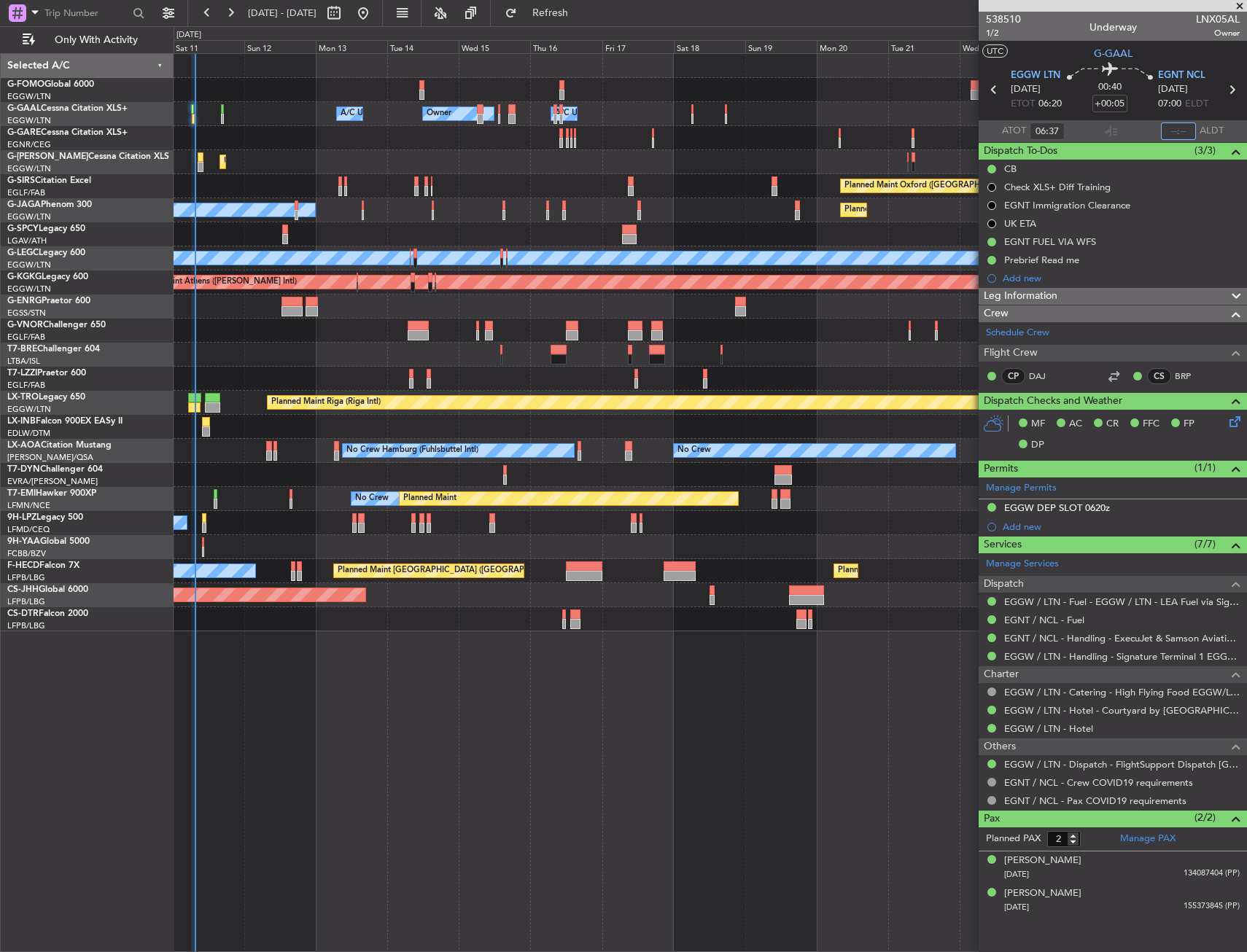
click at [1172, 132] on input "text" at bounding box center [1178, 131] width 35 height 18
type input "07:24"
click at [1167, 44] on section "UTC G-GAAL" at bounding box center [1113, 52] width 269 height 22
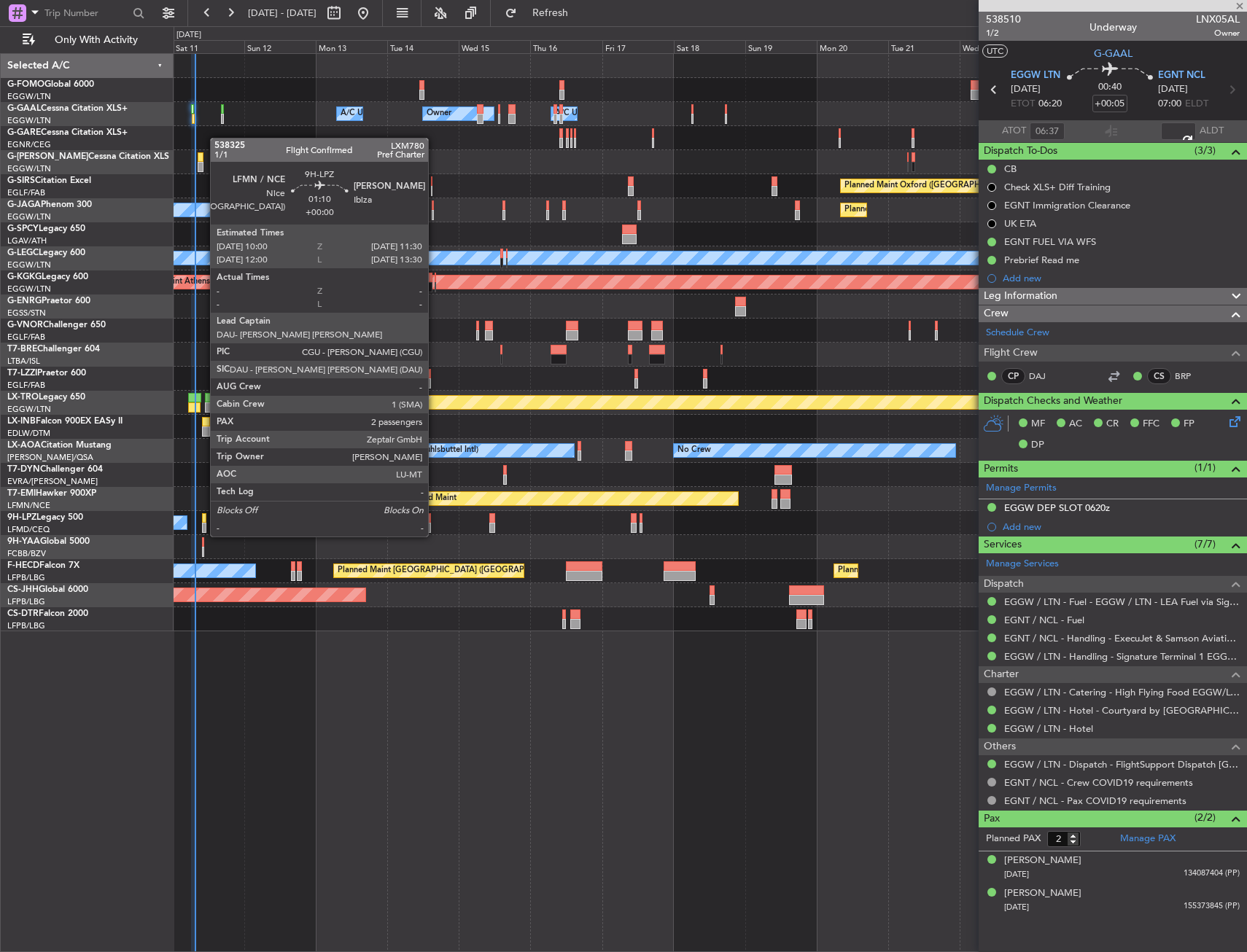
click at [203, 522] on div at bounding box center [204, 519] width 5 height 10
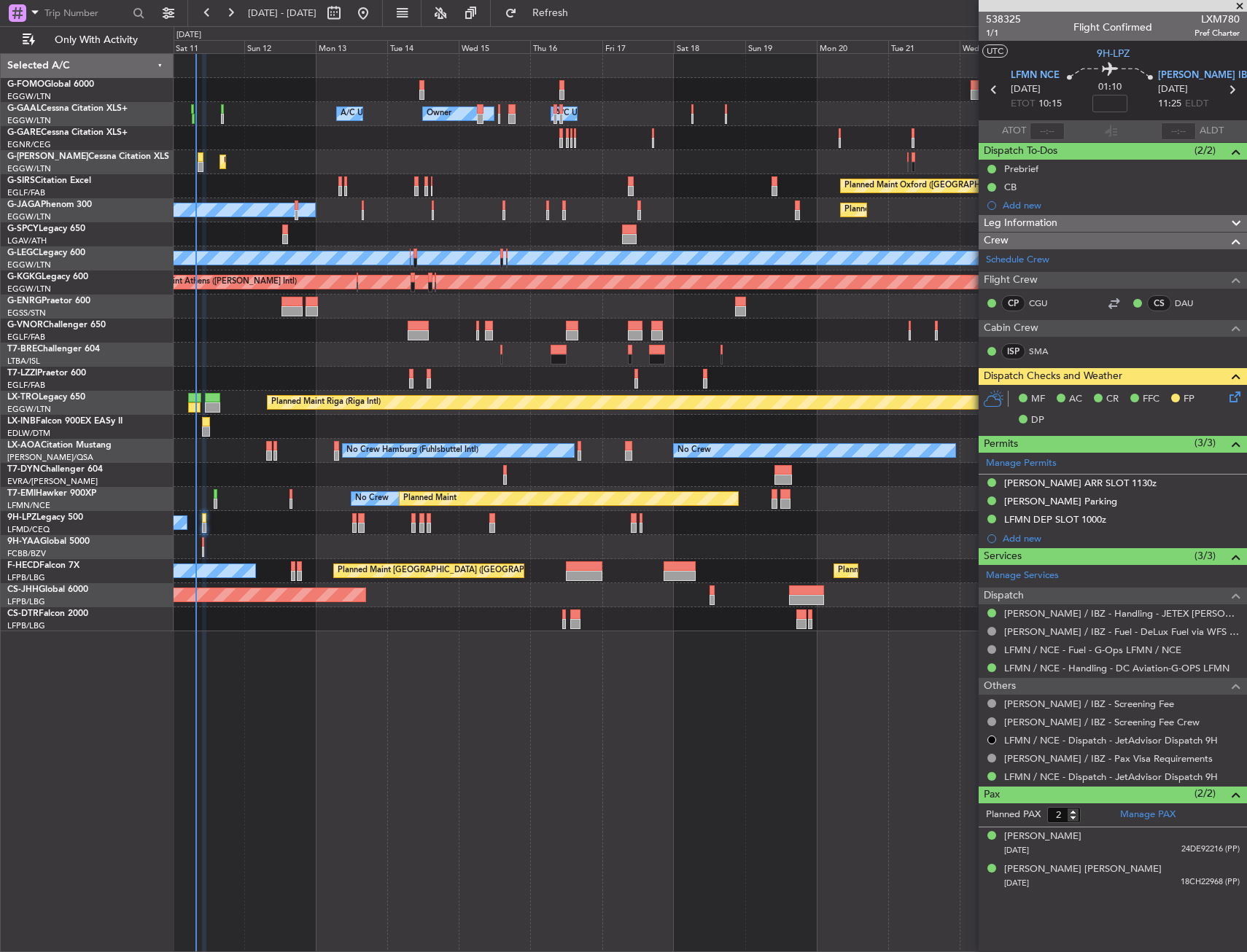
click at [451, 688] on div "A/C Unavailable Owner Owner Owner A/C Unavailable Unplanned Maint London (Luton…" at bounding box center [710, 503] width 1073 height 899
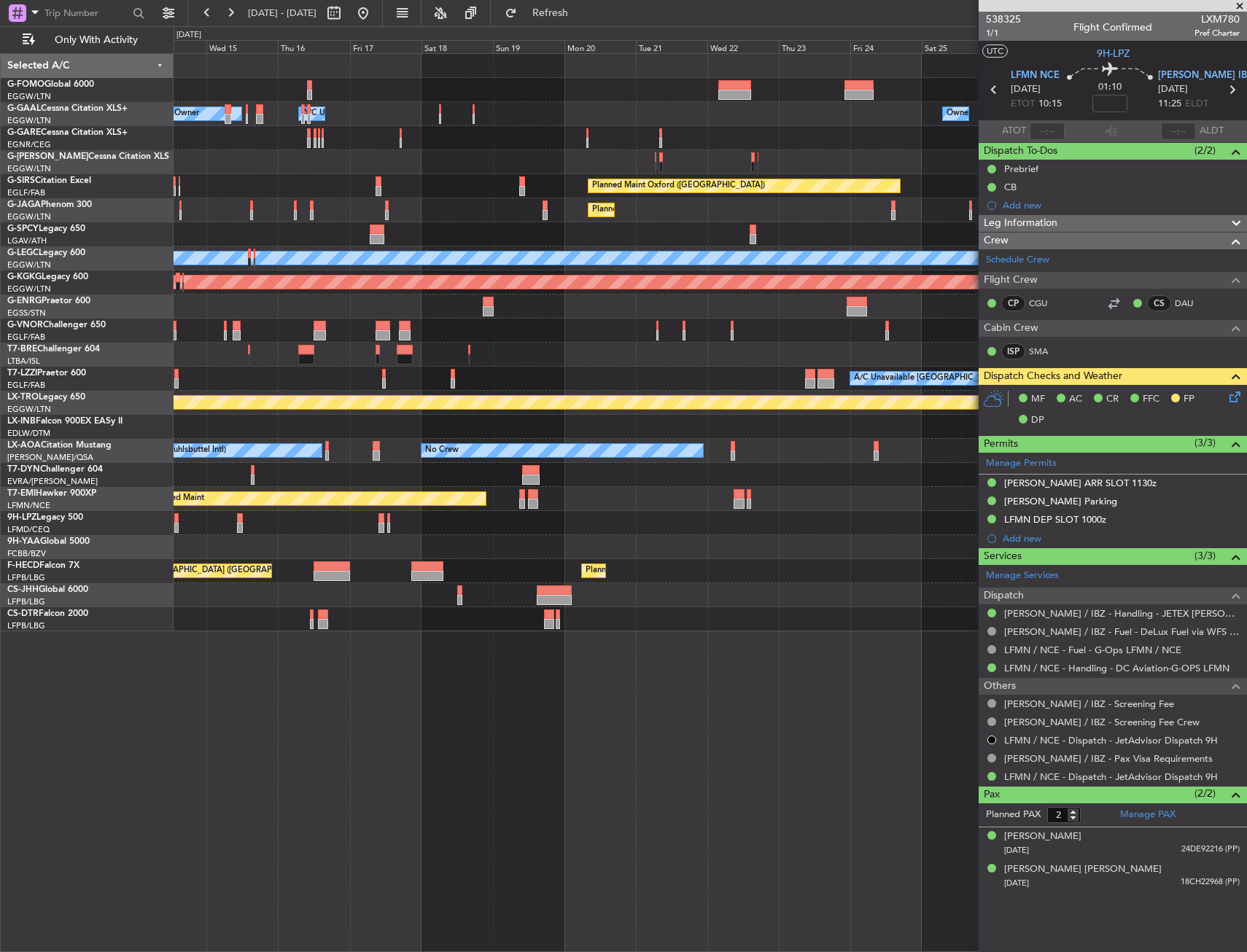
click at [491, 675] on div "Owner Owner Owner A/C Unavailable A/C Unavailable Owner Unplanned Maint London …" at bounding box center [710, 503] width 1073 height 899
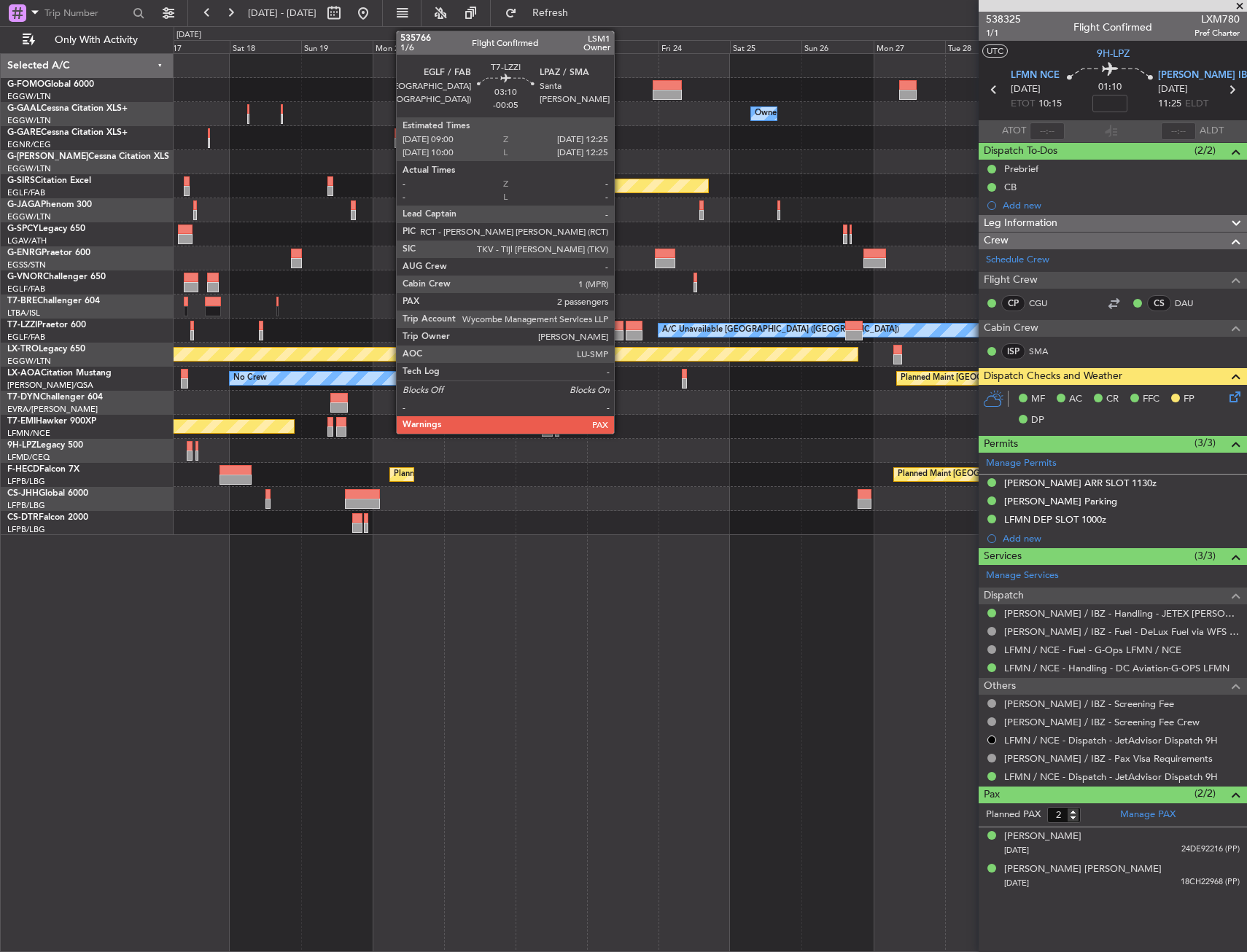
click at [621, 337] on div at bounding box center [618, 336] width 10 height 10
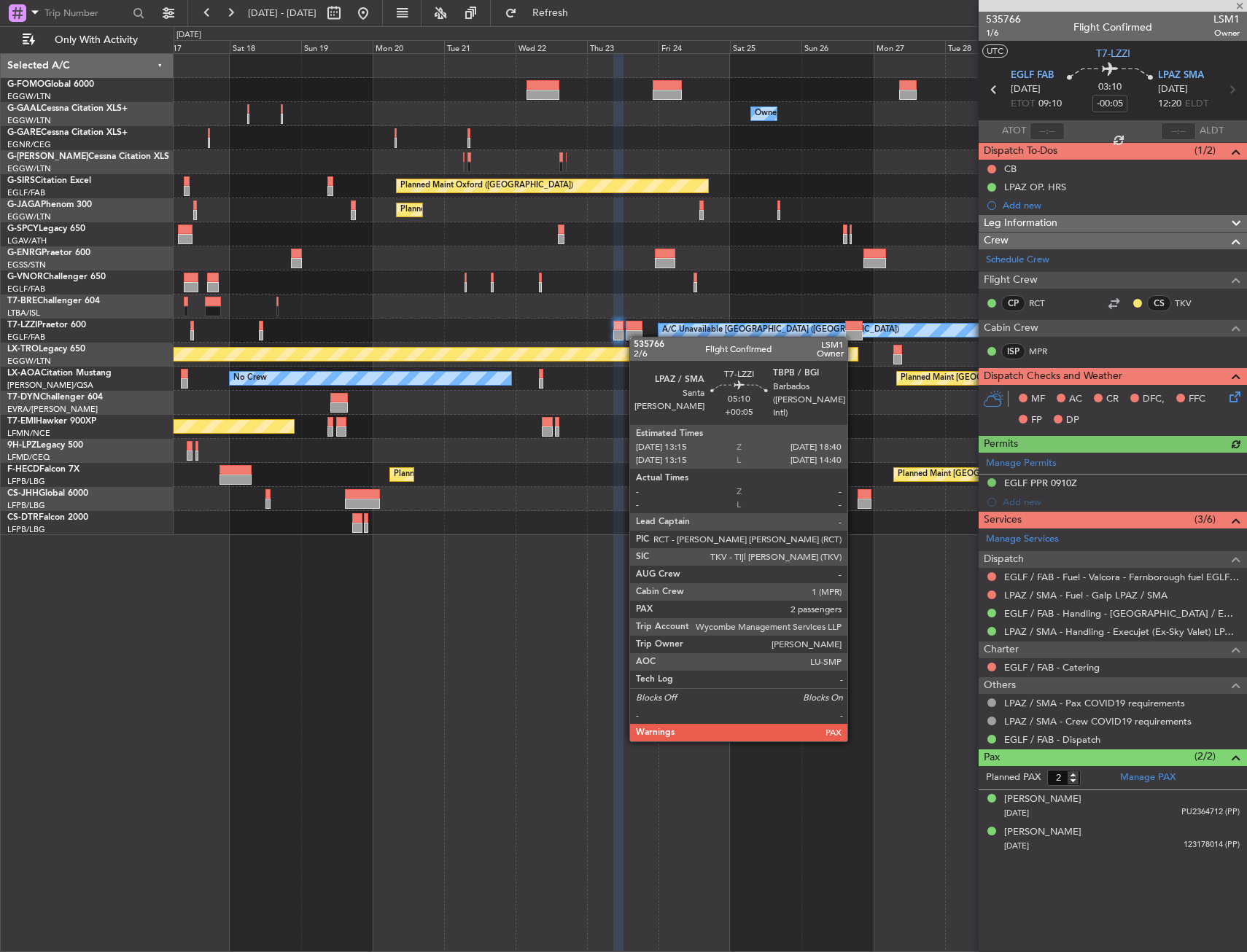
click at [637, 337] on div at bounding box center [634, 336] width 17 height 10
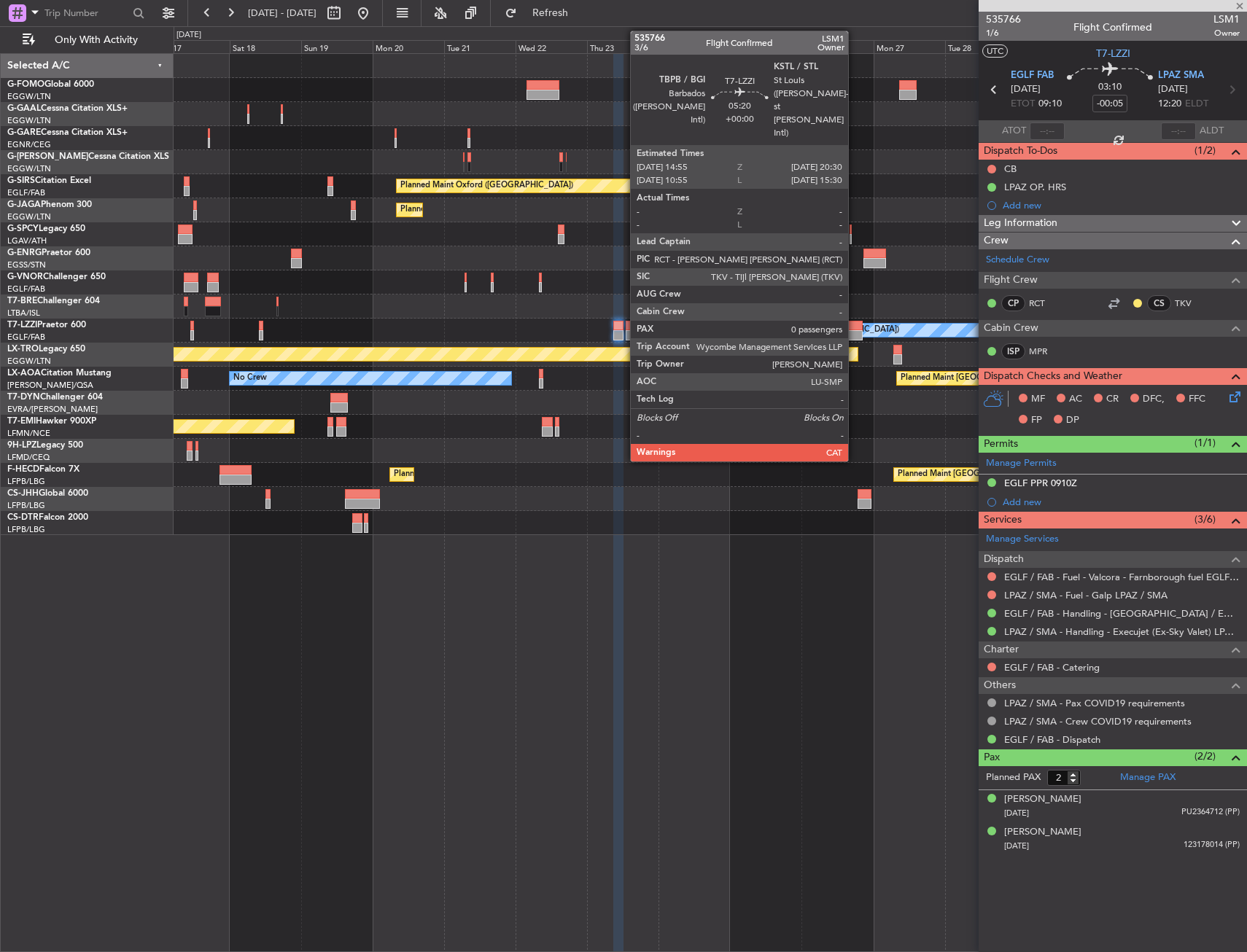
type input "+00:05"
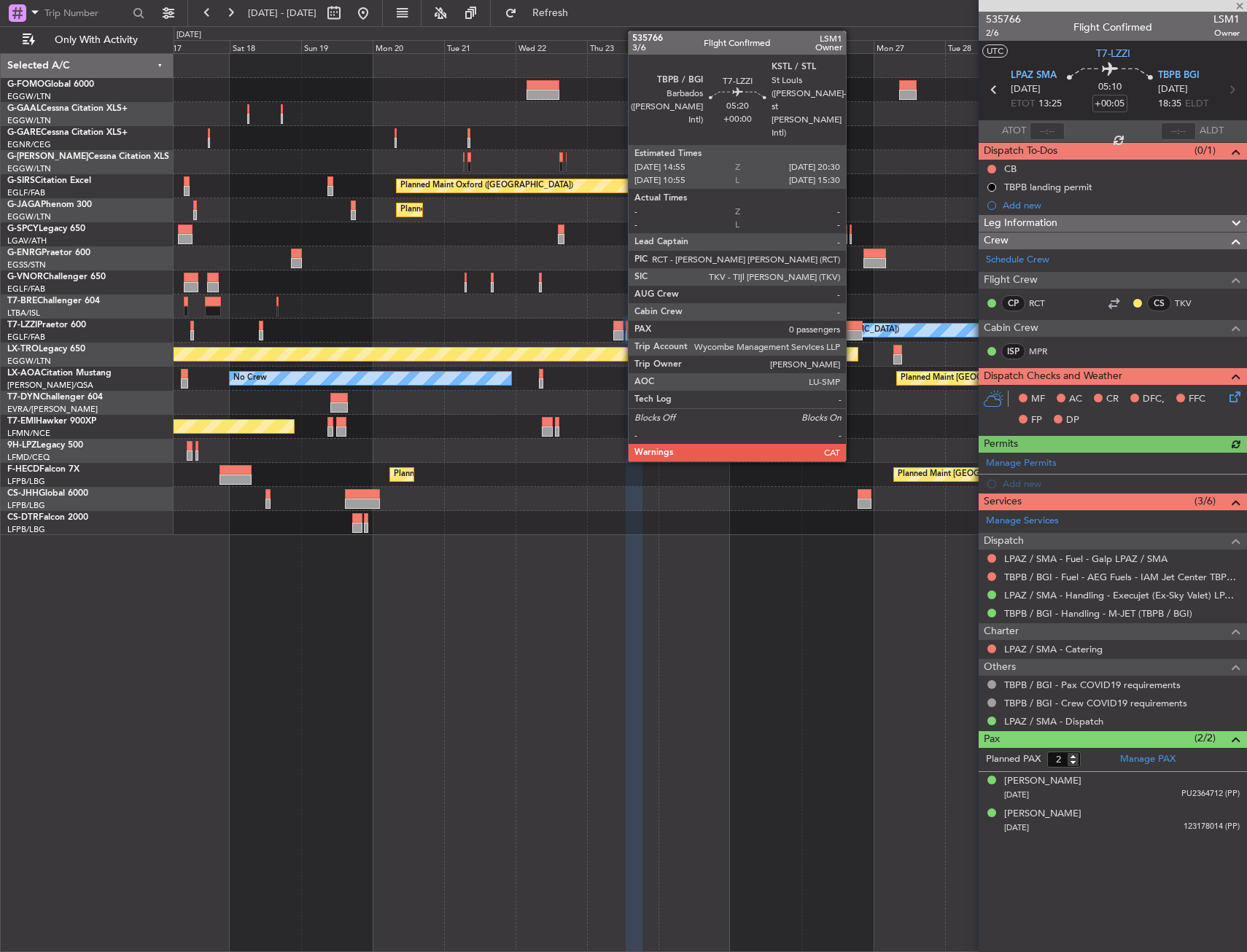
click at [852, 323] on div at bounding box center [853, 326] width 17 height 10
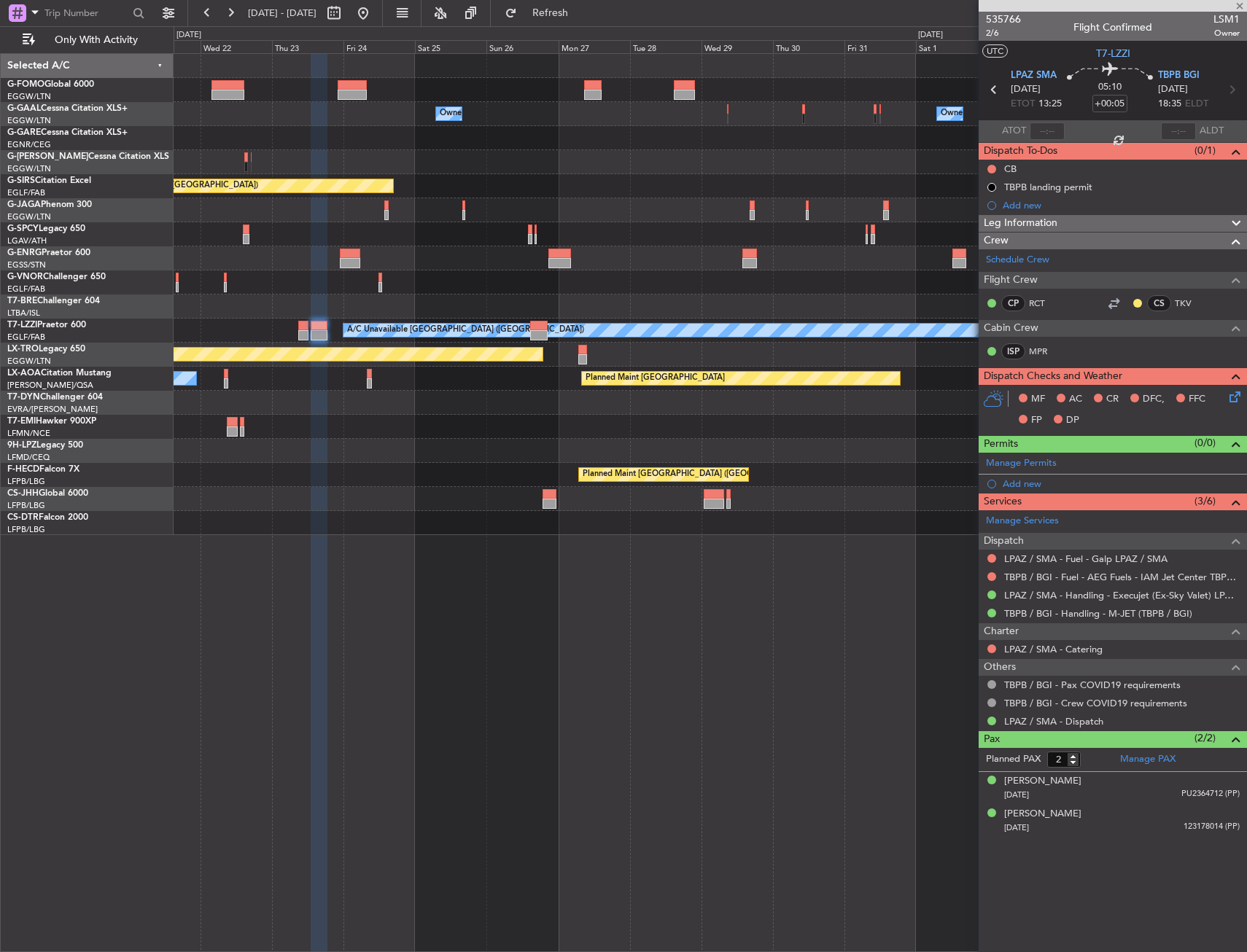
click at [486, 505] on div "Owner Owner Planned Maint Oxford (Kidlington) Planned Maint Bournemouth Planned…" at bounding box center [709, 294] width 1072 height 481
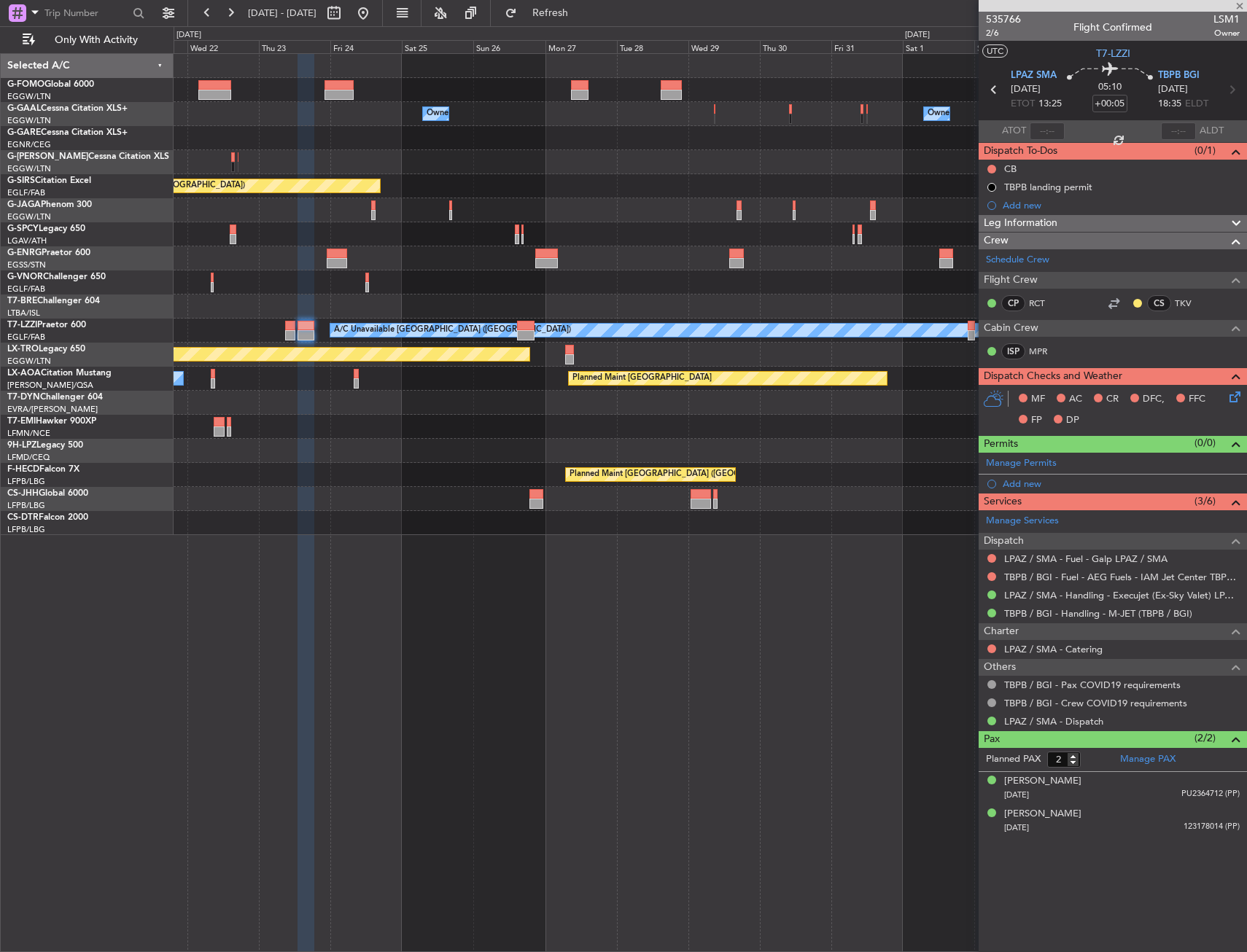
type input "0"
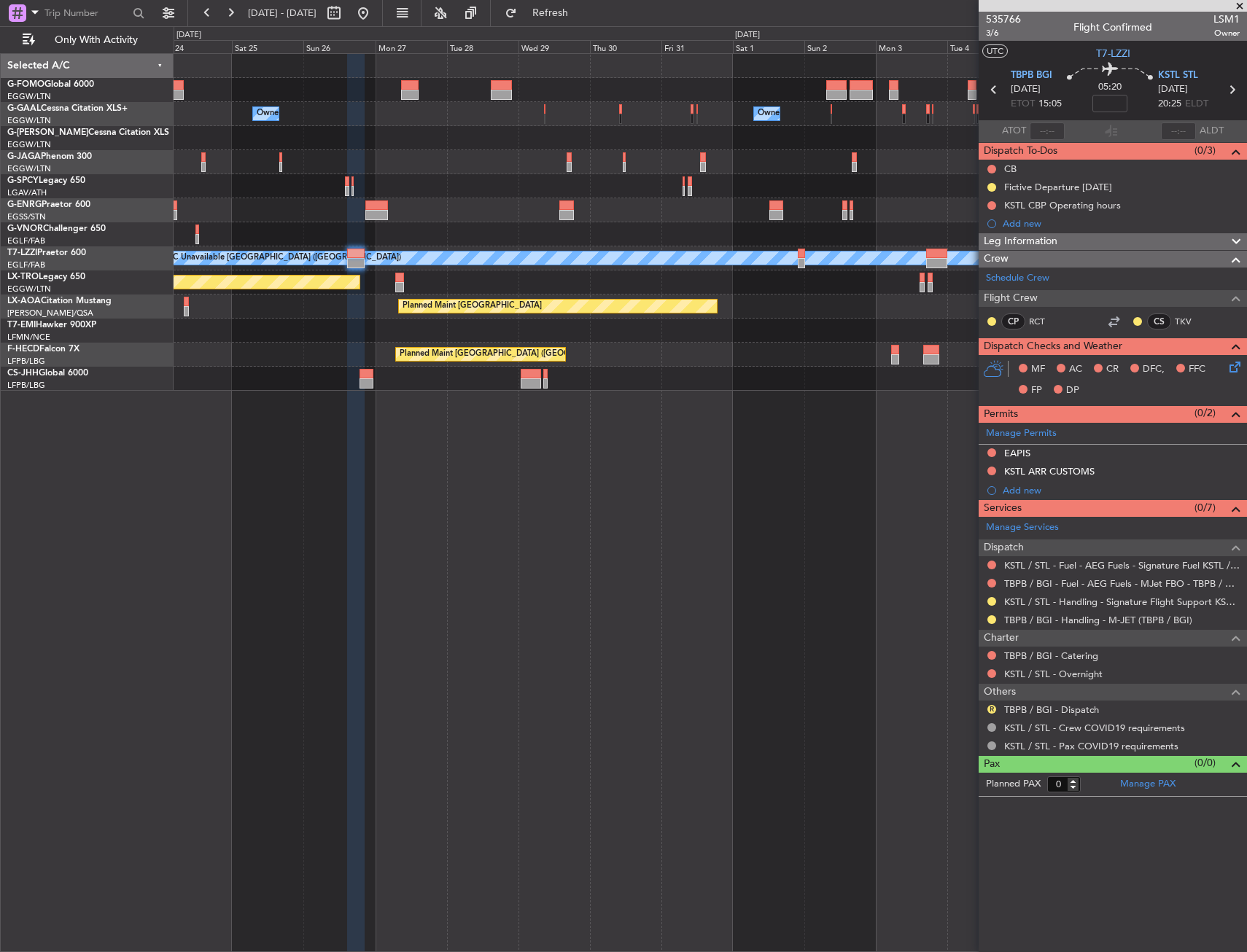
click at [503, 318] on div "Owner Owner Owner Planned Maint Paris (Le Bourget) A/C Unavailable London (Luto…" at bounding box center [709, 222] width 1072 height 337
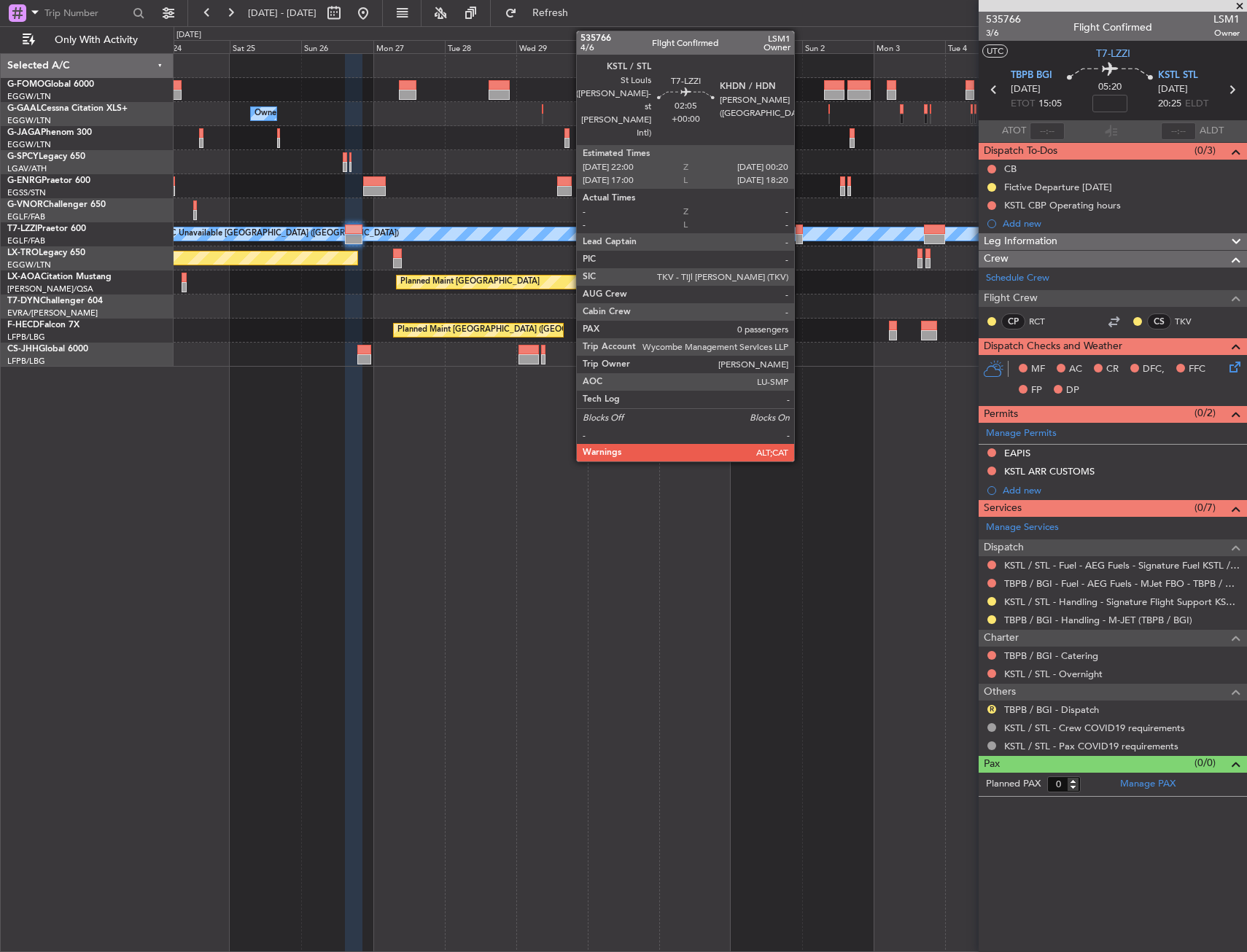
click at [801, 237] on div at bounding box center [799, 239] width 7 height 10
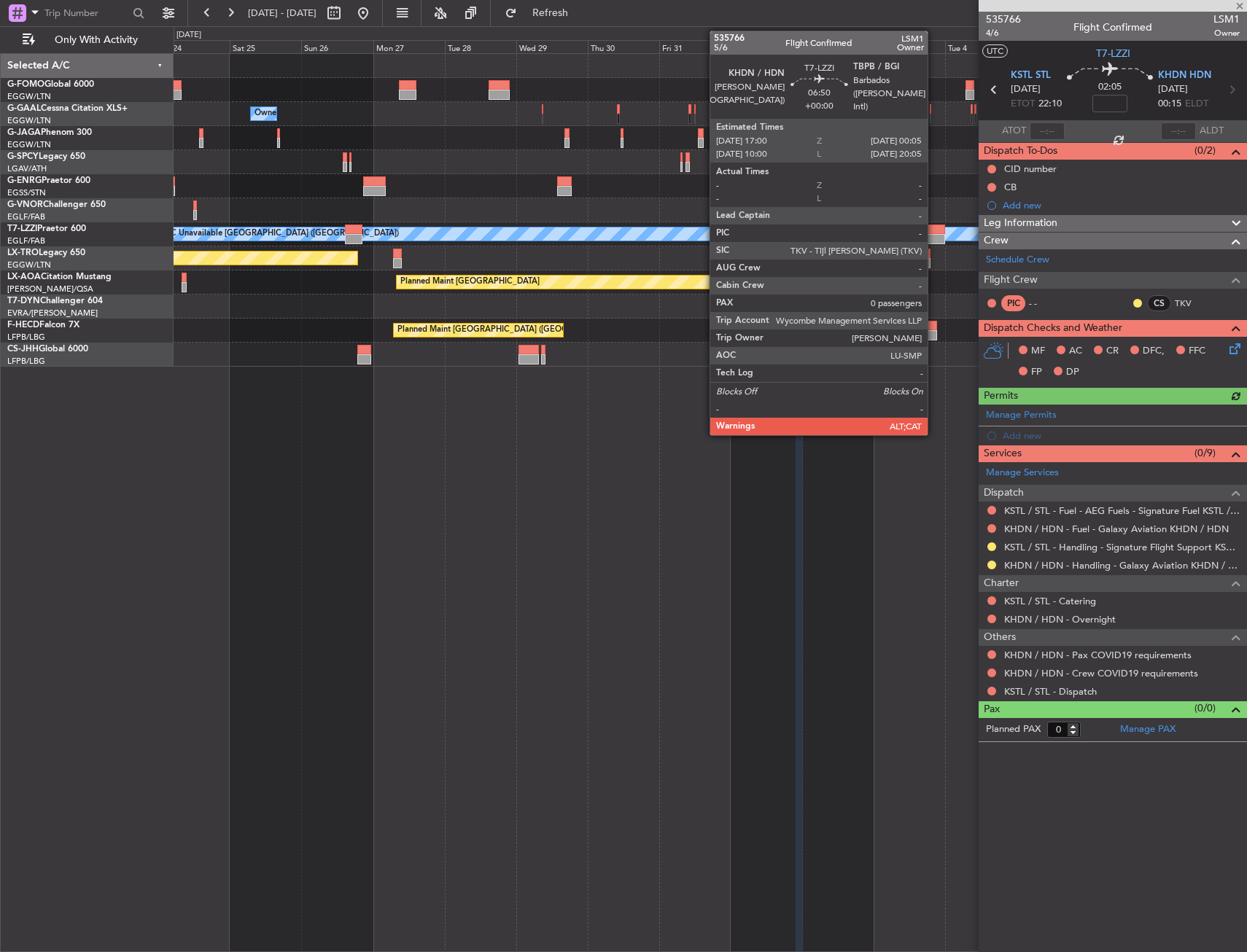
click at [934, 235] on div at bounding box center [934, 239] width 21 height 10
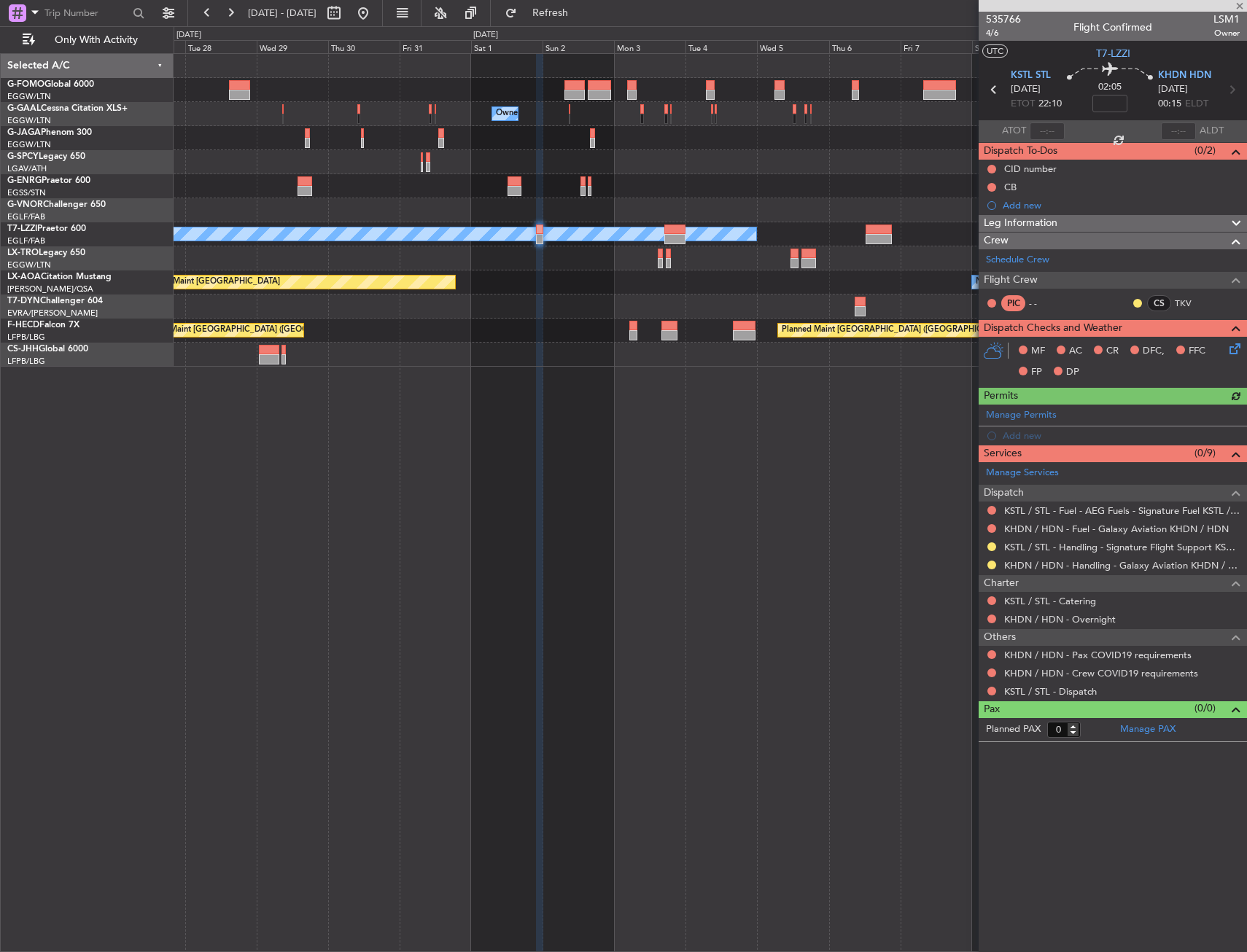
click at [559, 357] on div "Owner Owner Owner Owner Owner A/C Unavailable London (Luton) Planned Maint Riga…" at bounding box center [709, 210] width 1072 height 313
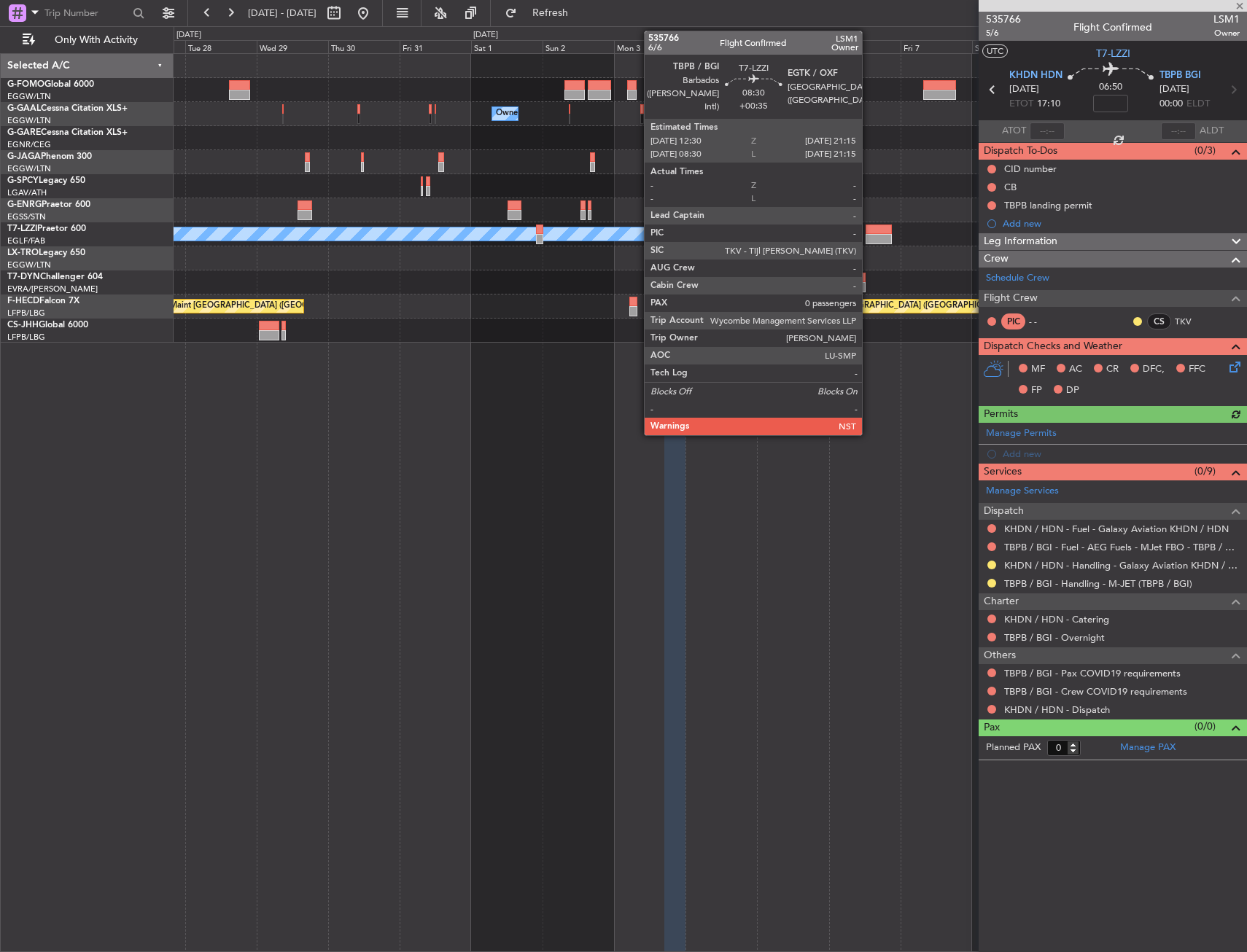
click at [868, 238] on div at bounding box center [879, 239] width 27 height 10
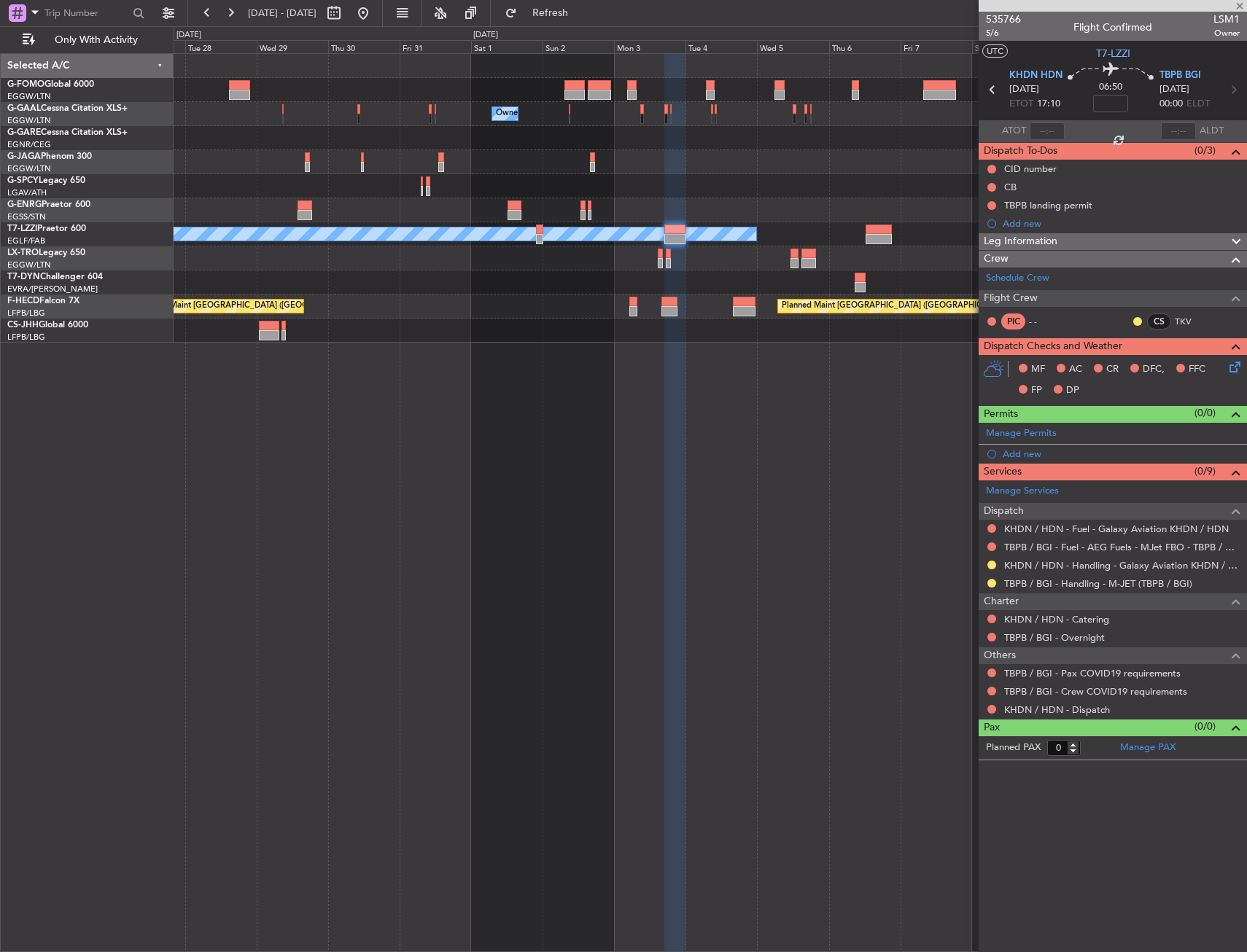
type input "+00:35"
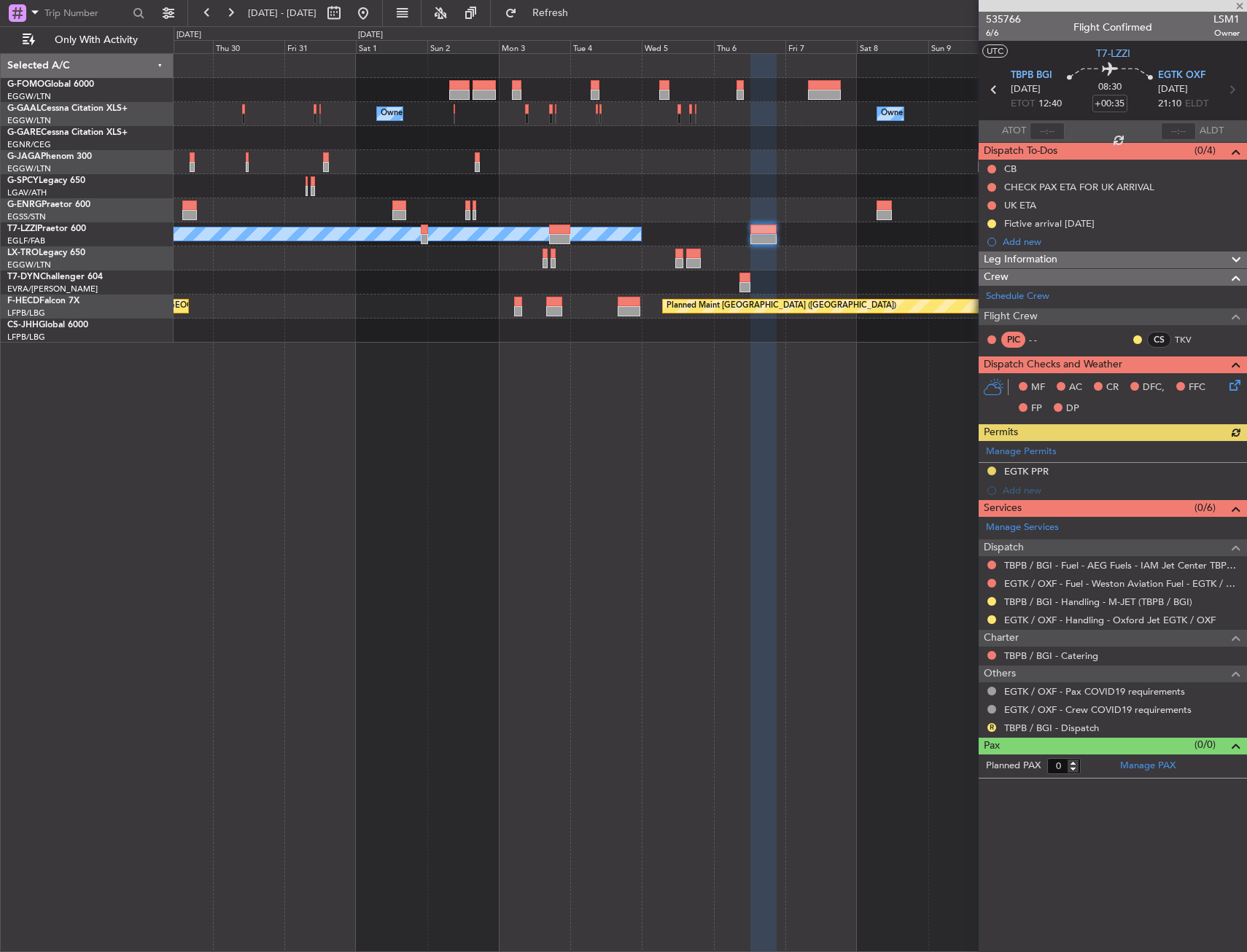
click at [588, 458] on div "Owner Owner Owner Owner A/C Unavailable London (Luton) Planned Maint Riga (Riga…" at bounding box center [710, 503] width 1073 height 899
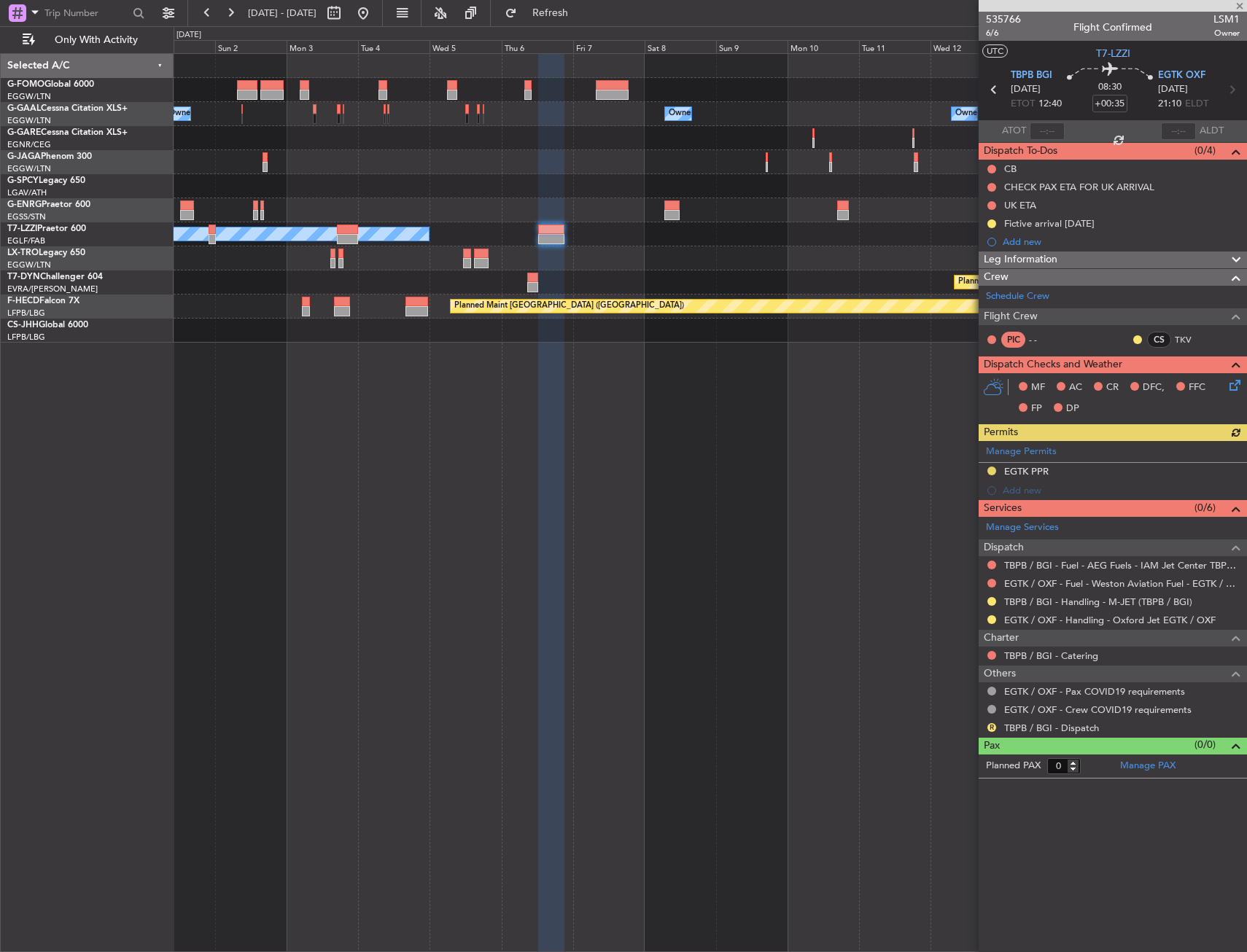
click at [605, 441] on div "Owner Owner Owner Owner A/C Unavailable London (Luton) Planned Maint Riga (Riga…" at bounding box center [710, 503] width 1073 height 899
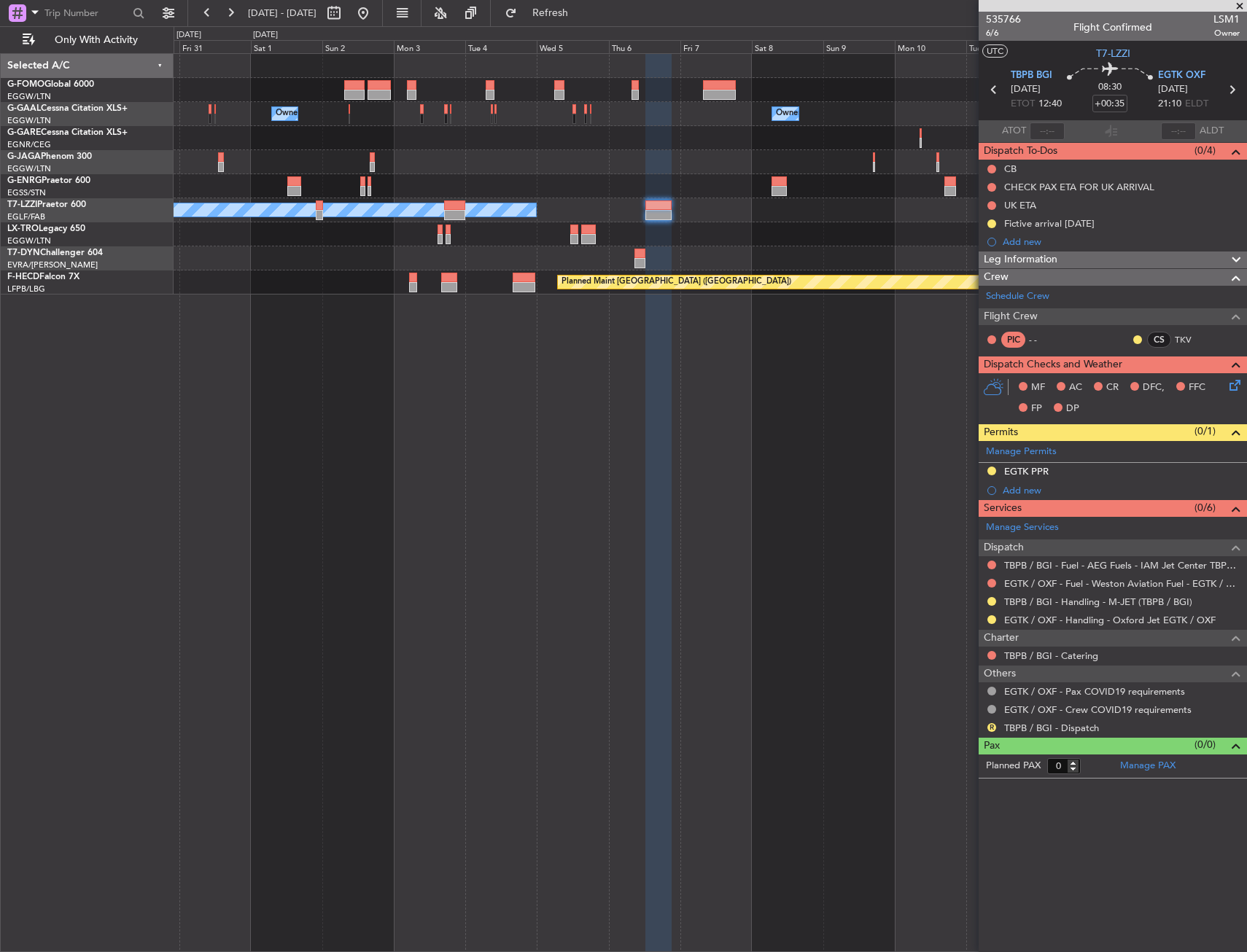
click at [415, 364] on div "Owner Owner Owner Owner A/C Unavailable London (Luton) Planned Maint Riga (Riga…" at bounding box center [710, 503] width 1073 height 899
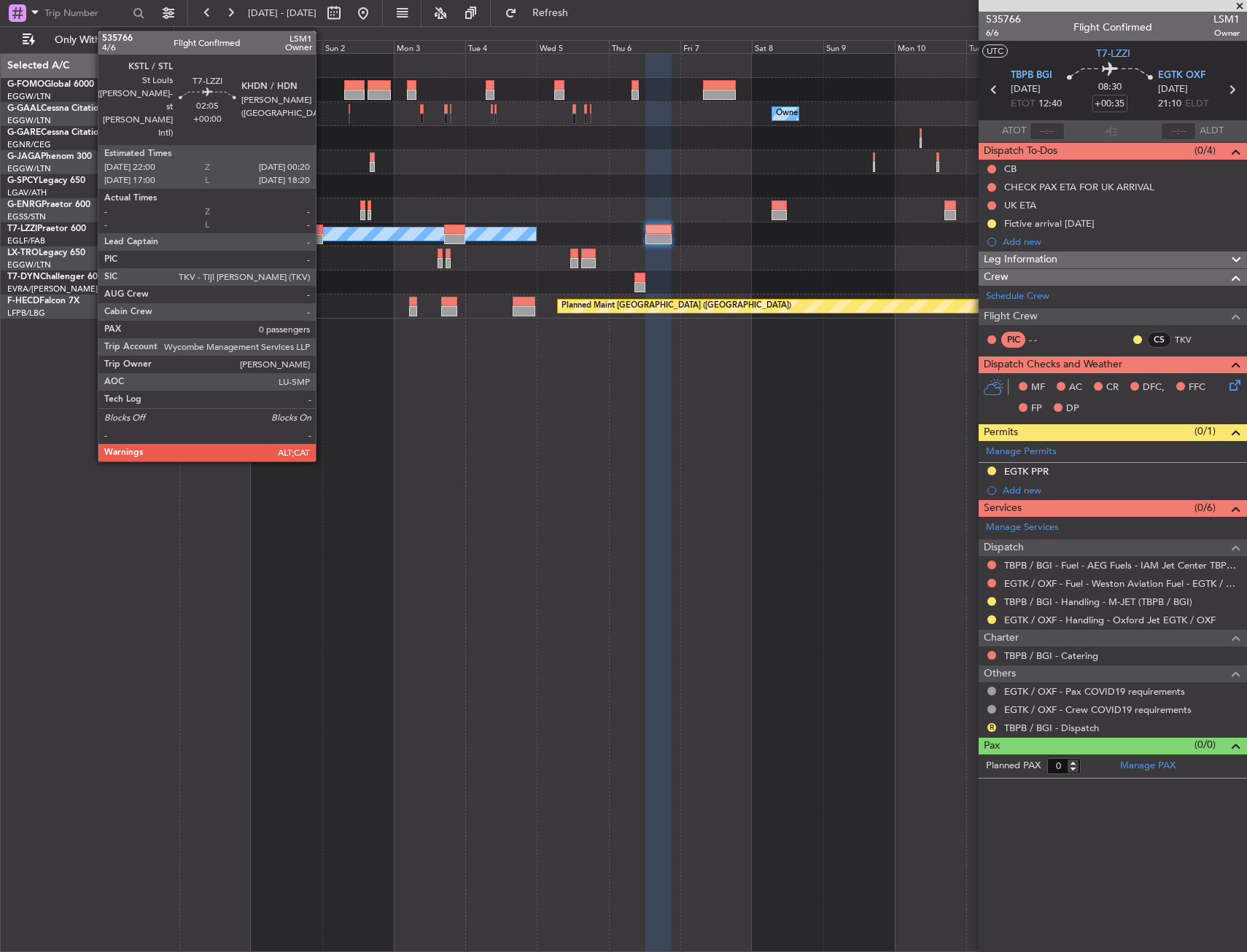
click at [322, 233] on div at bounding box center [319, 230] width 7 height 10
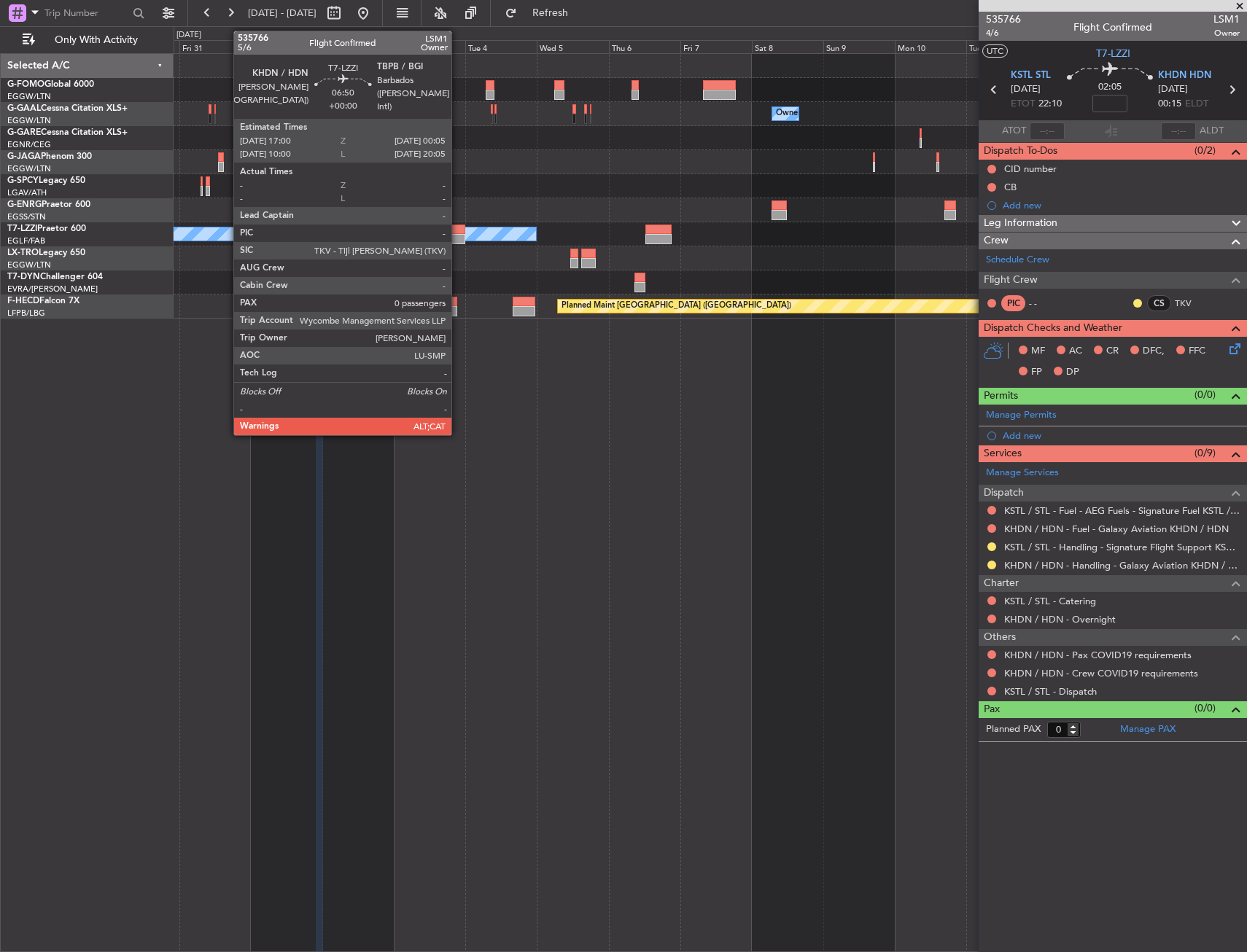
click at [458, 240] on div at bounding box center [455, 239] width 21 height 10
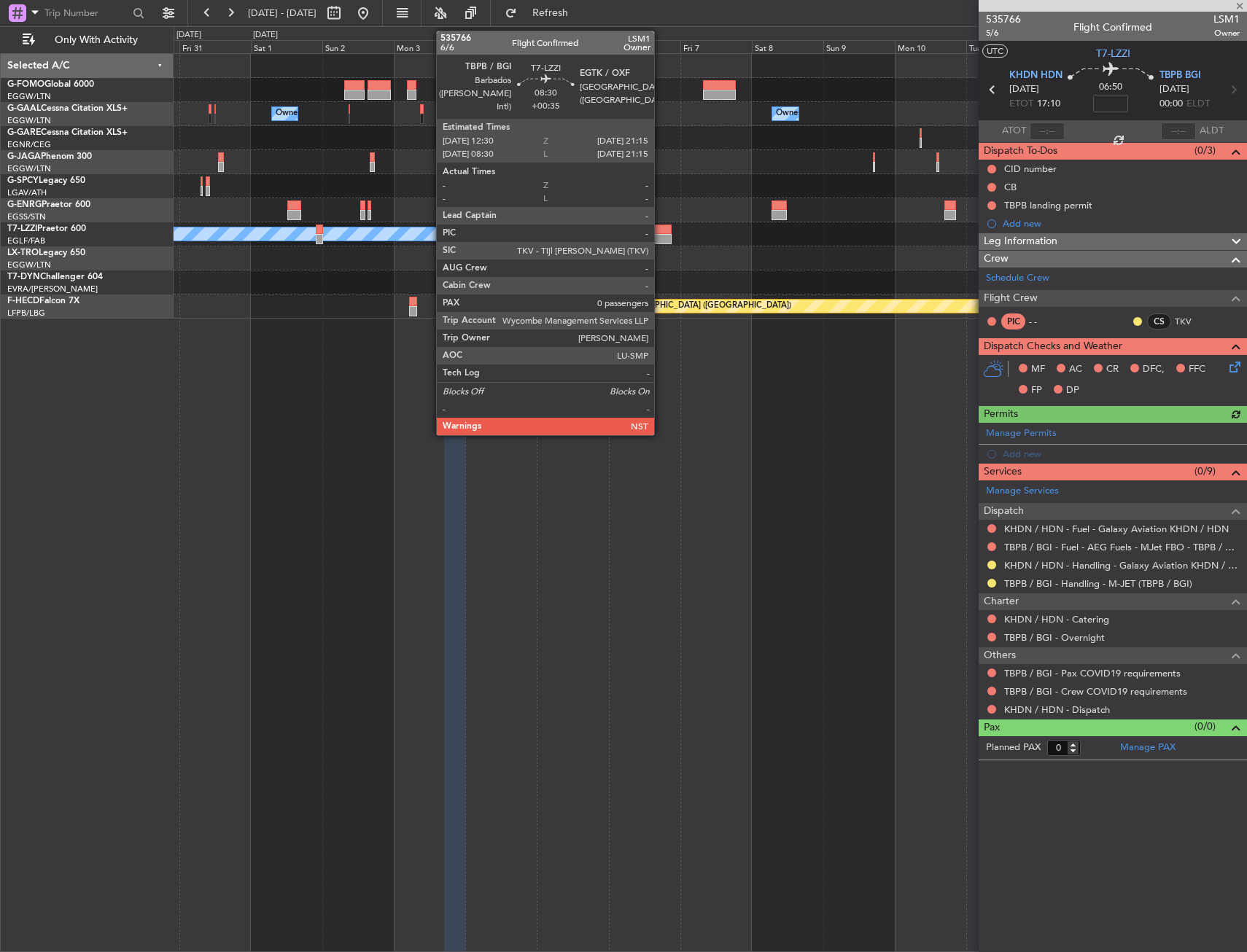
click at [660, 235] on div at bounding box center [658, 239] width 27 height 10
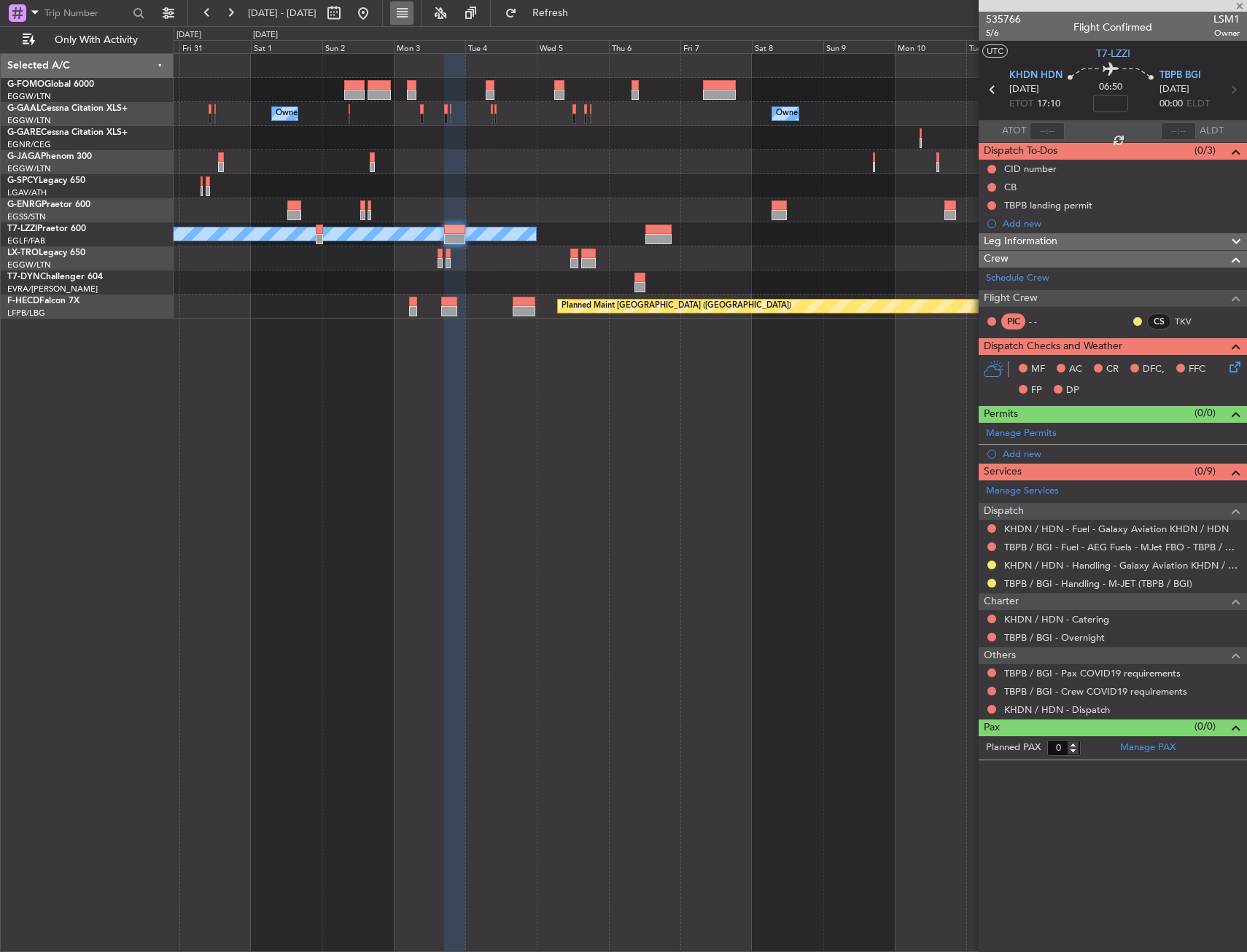
type input "+00:35"
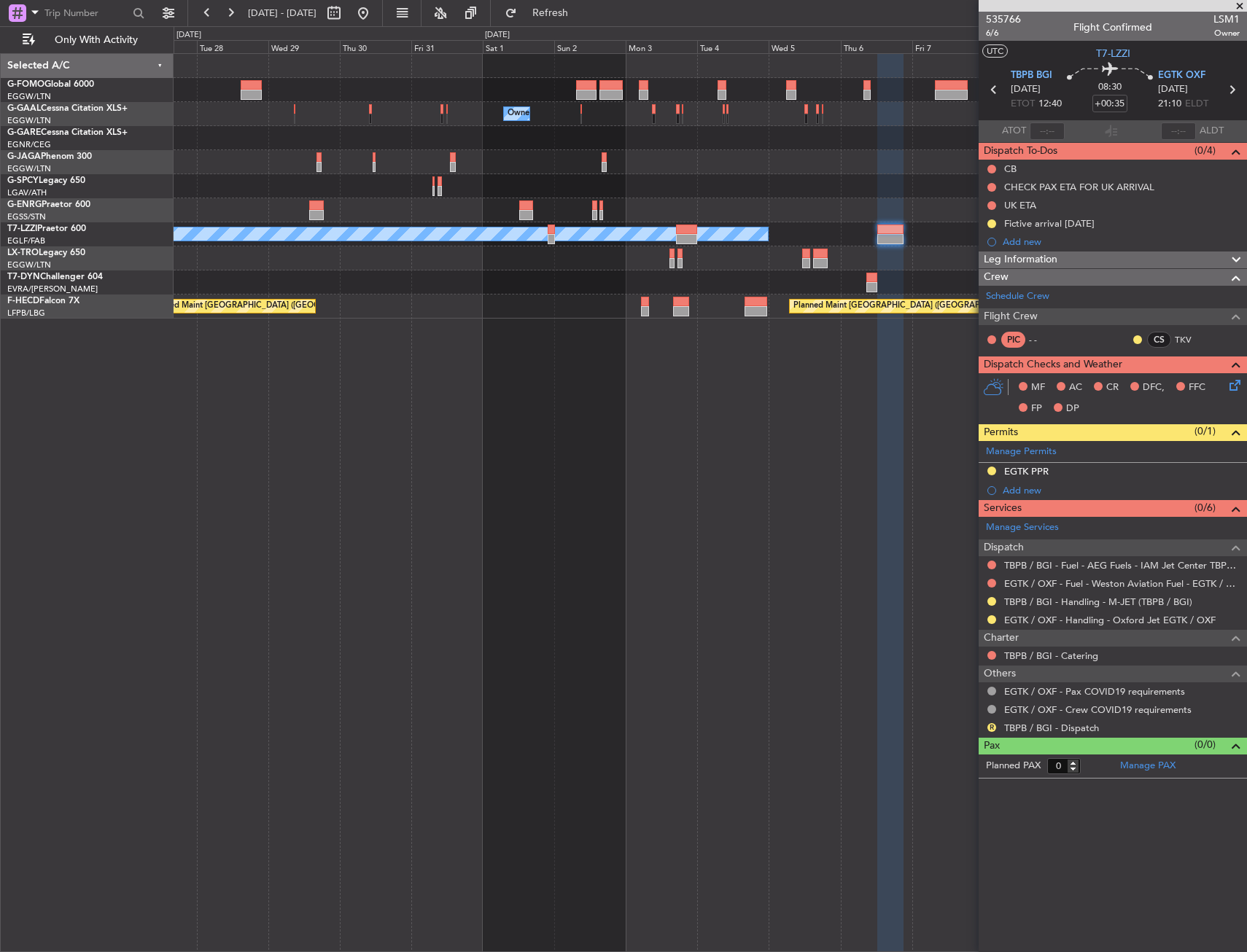
click at [574, 392] on div "Owner Owner Owner Owner Owner A/C Unavailable [GEOGRAPHIC_DATA] ([GEOGRAPHIC_DA…" at bounding box center [710, 503] width 1073 height 899
click at [685, 399] on div "Owner Owner Owner Owner Owner A/C Unavailable [GEOGRAPHIC_DATA] ([GEOGRAPHIC_DA…" at bounding box center [710, 503] width 1073 height 899
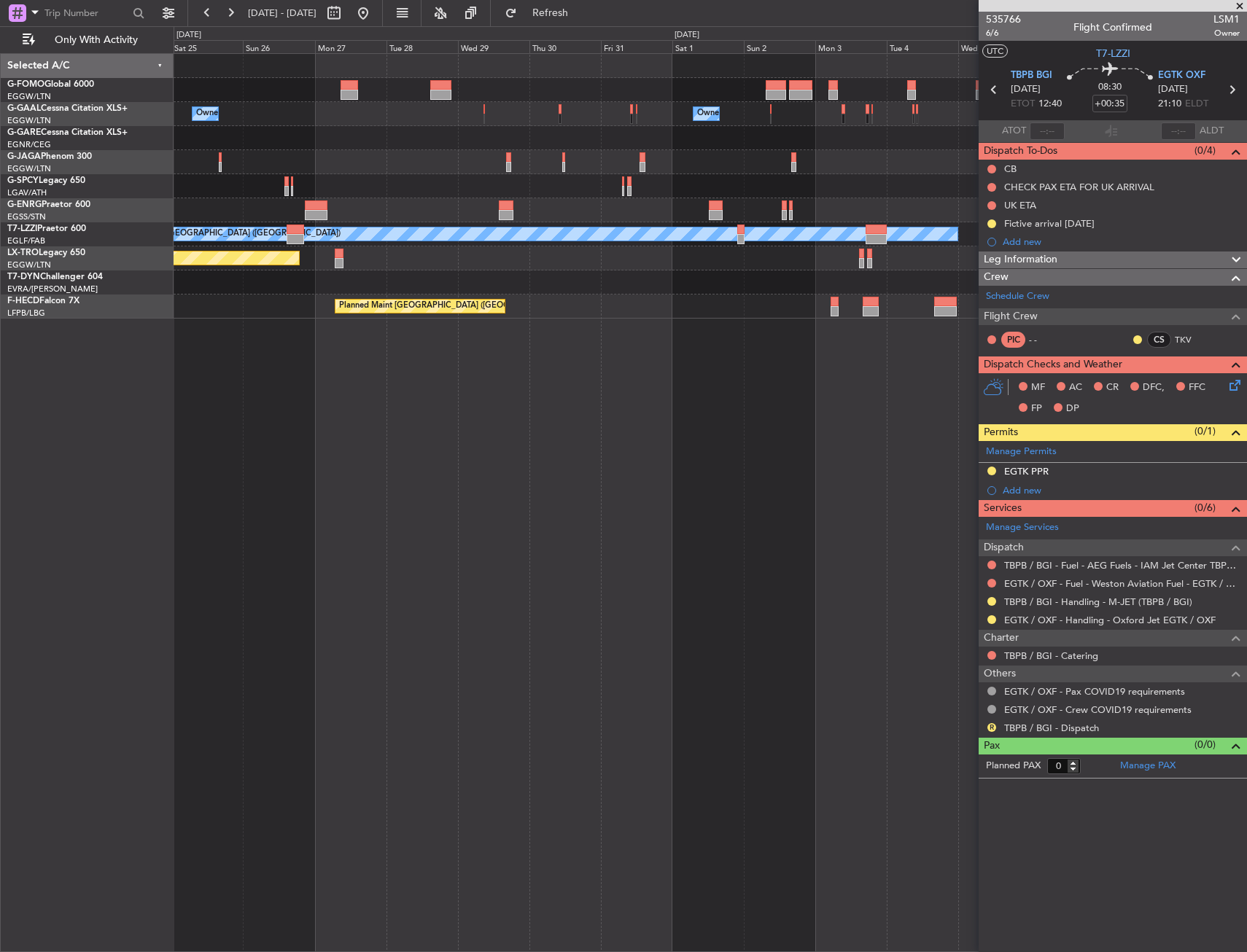
click at [498, 414] on div "Owner Owner Owner Owner A/C Unavailable [GEOGRAPHIC_DATA] ([GEOGRAPHIC_DATA]) P…" at bounding box center [710, 503] width 1073 height 899
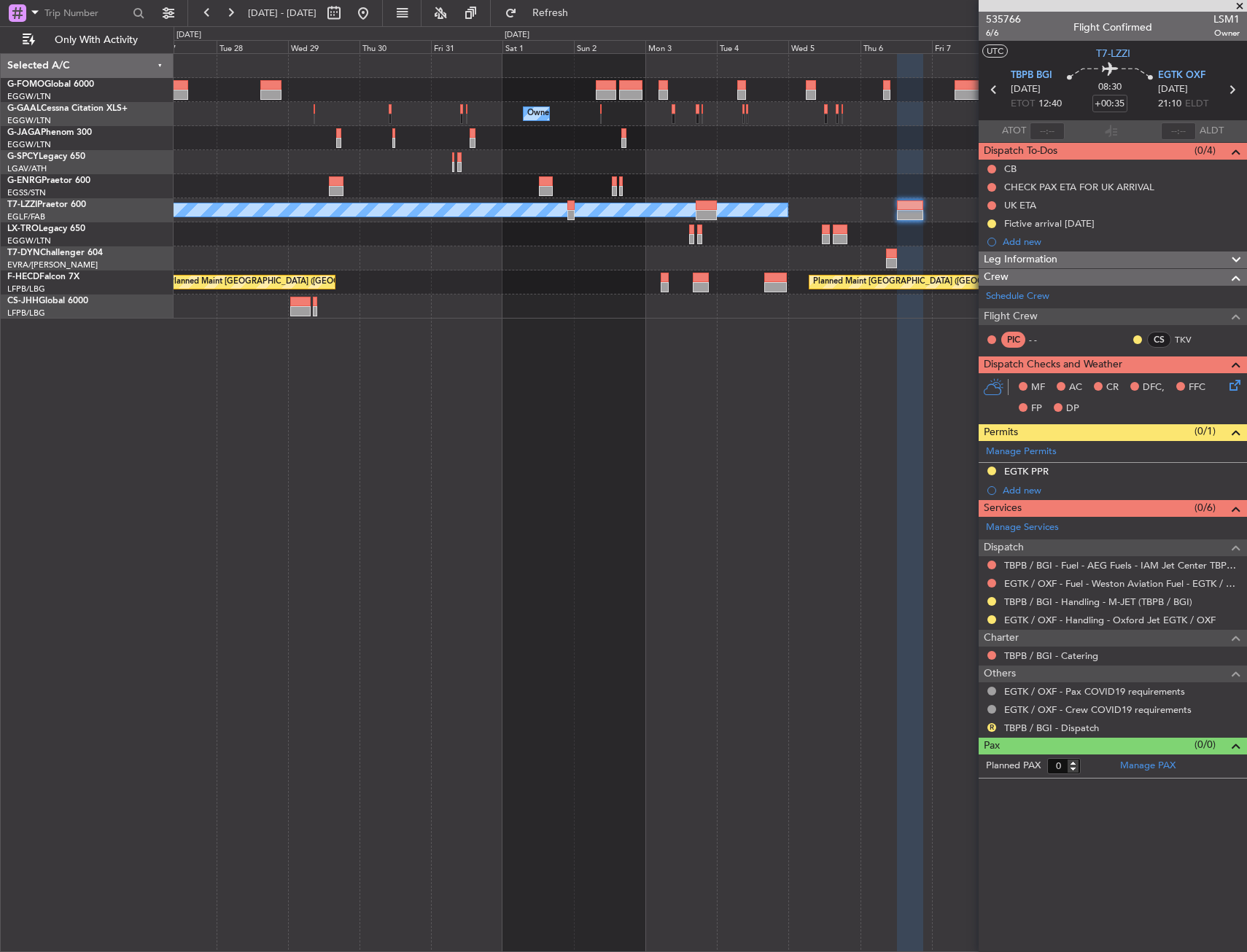
click at [578, 288] on div "Owner Owner Owner Owner A/C Unavailable [GEOGRAPHIC_DATA] ([GEOGRAPHIC_DATA]) P…" at bounding box center [709, 186] width 1072 height 265
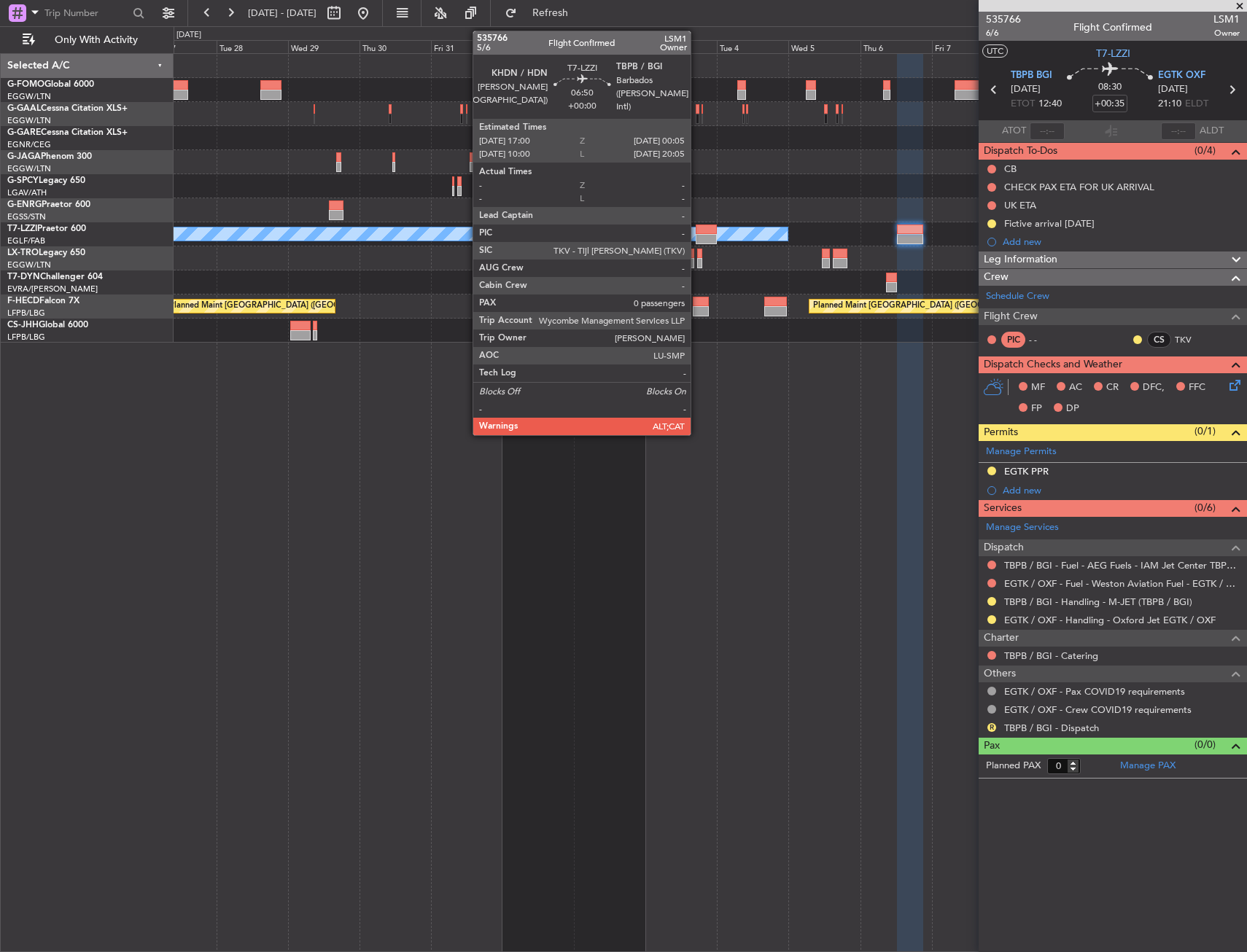
click at [697, 234] on div at bounding box center [706, 239] width 21 height 10
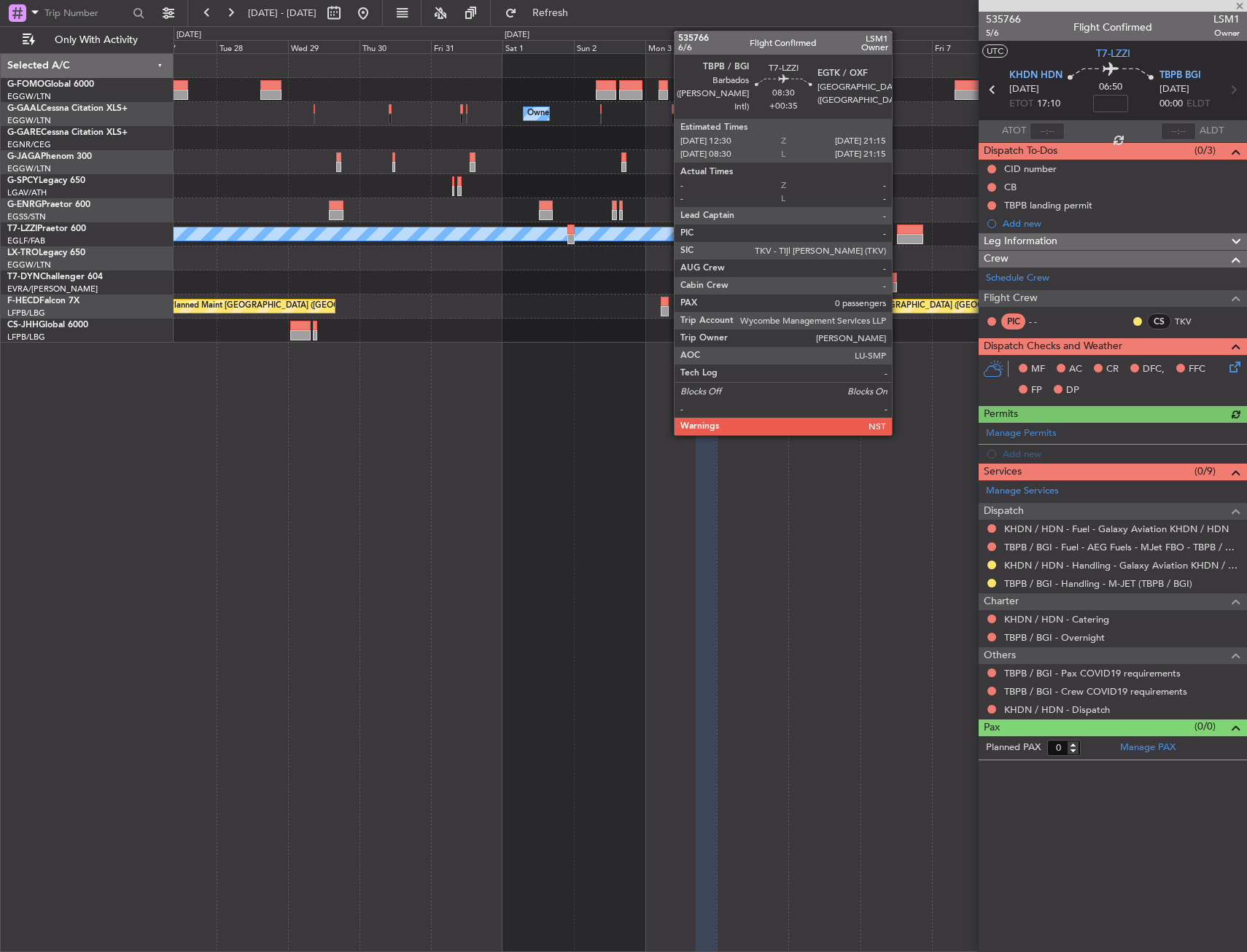
click at [898, 238] on div at bounding box center [910, 239] width 27 height 10
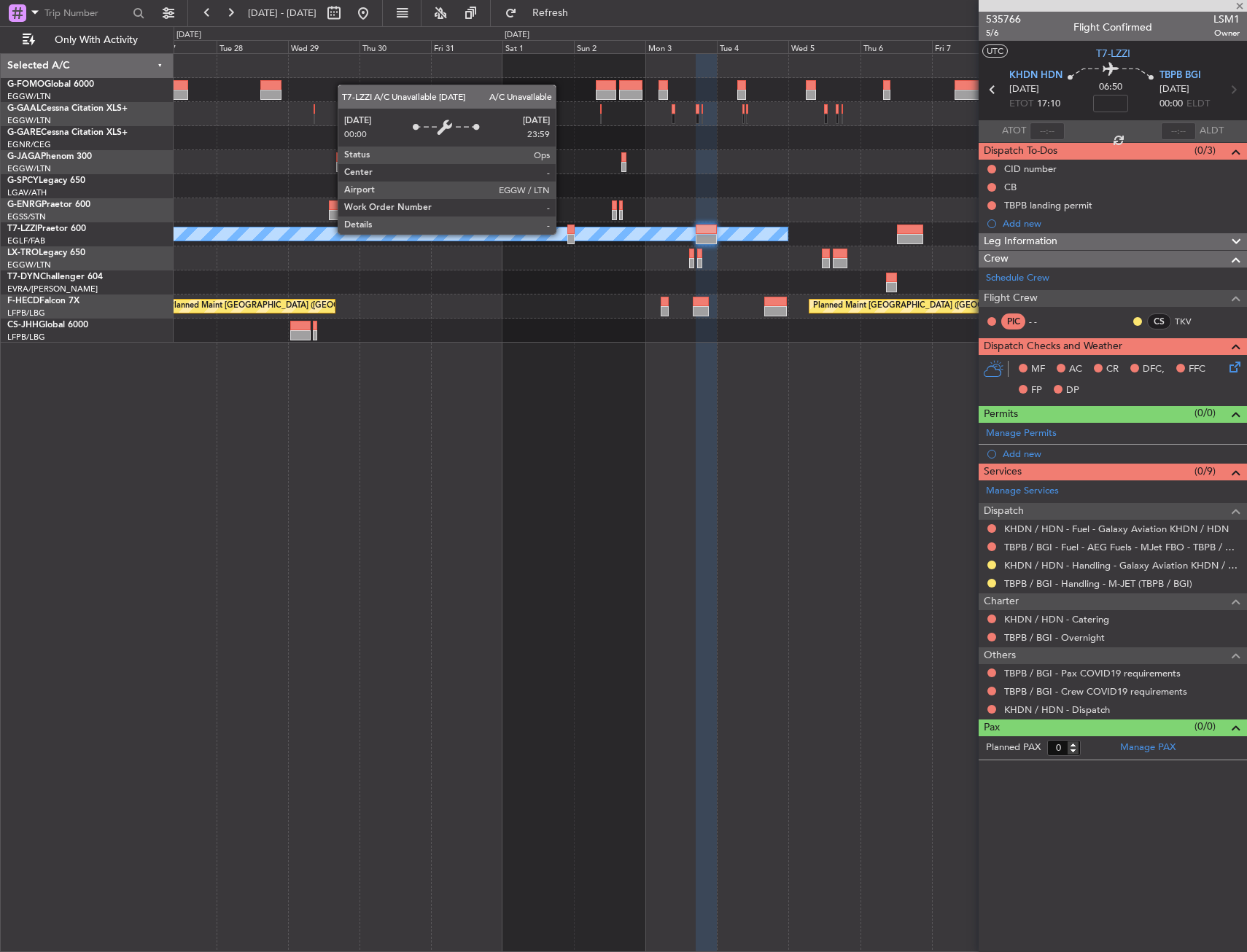
type input "+00:35"
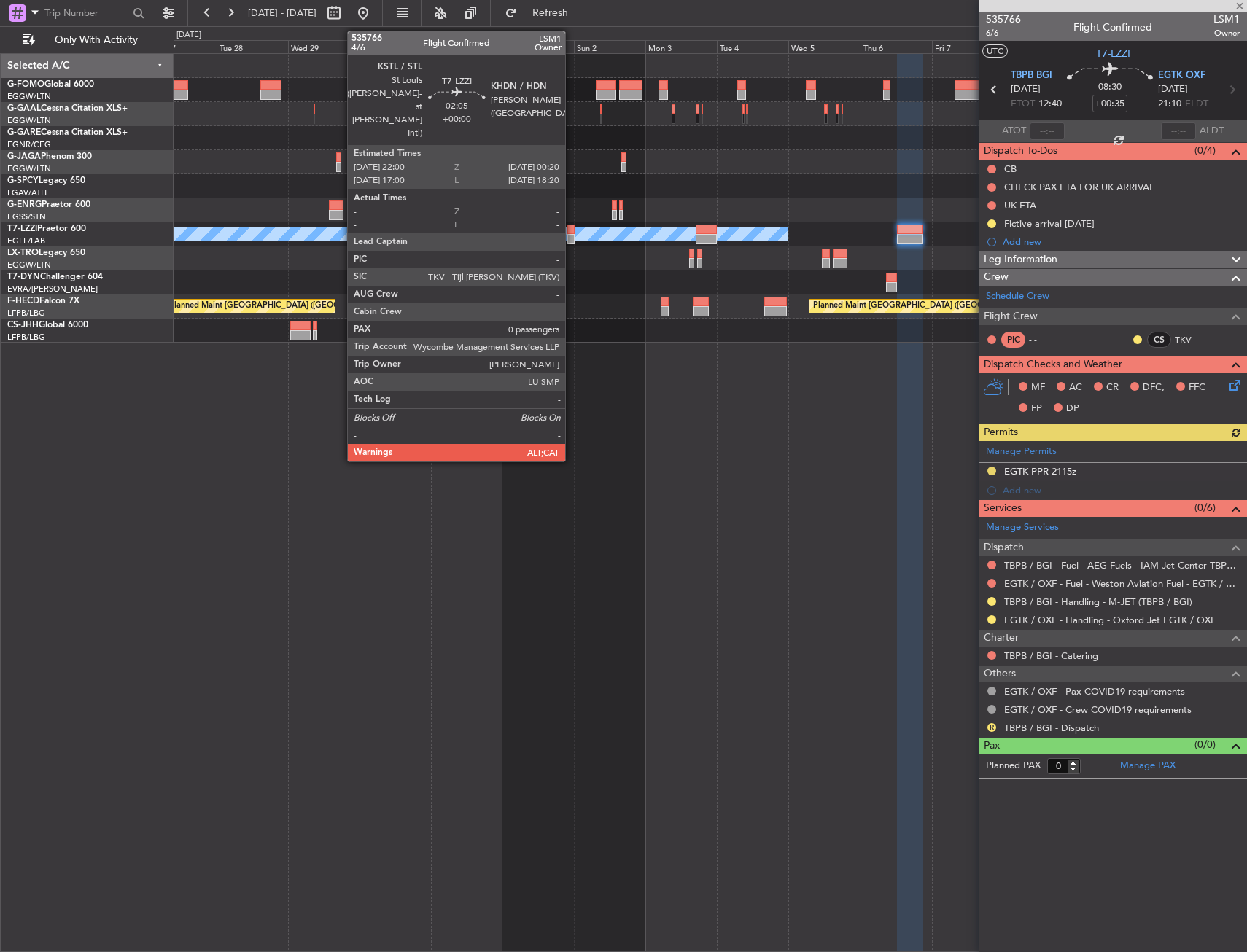
click at [572, 239] on div at bounding box center [571, 239] width 7 height 10
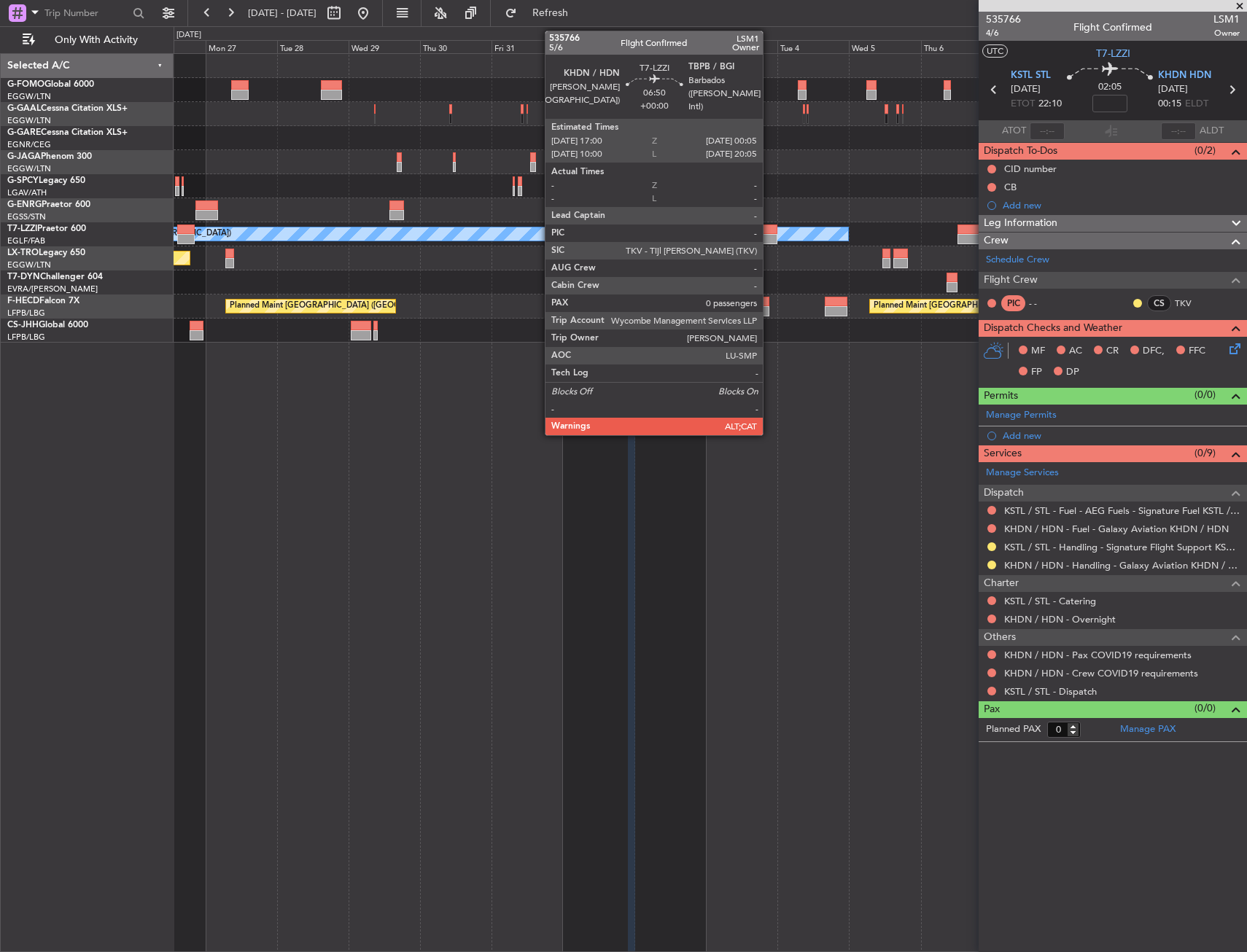
click at [769, 235] on div at bounding box center [767, 239] width 21 height 10
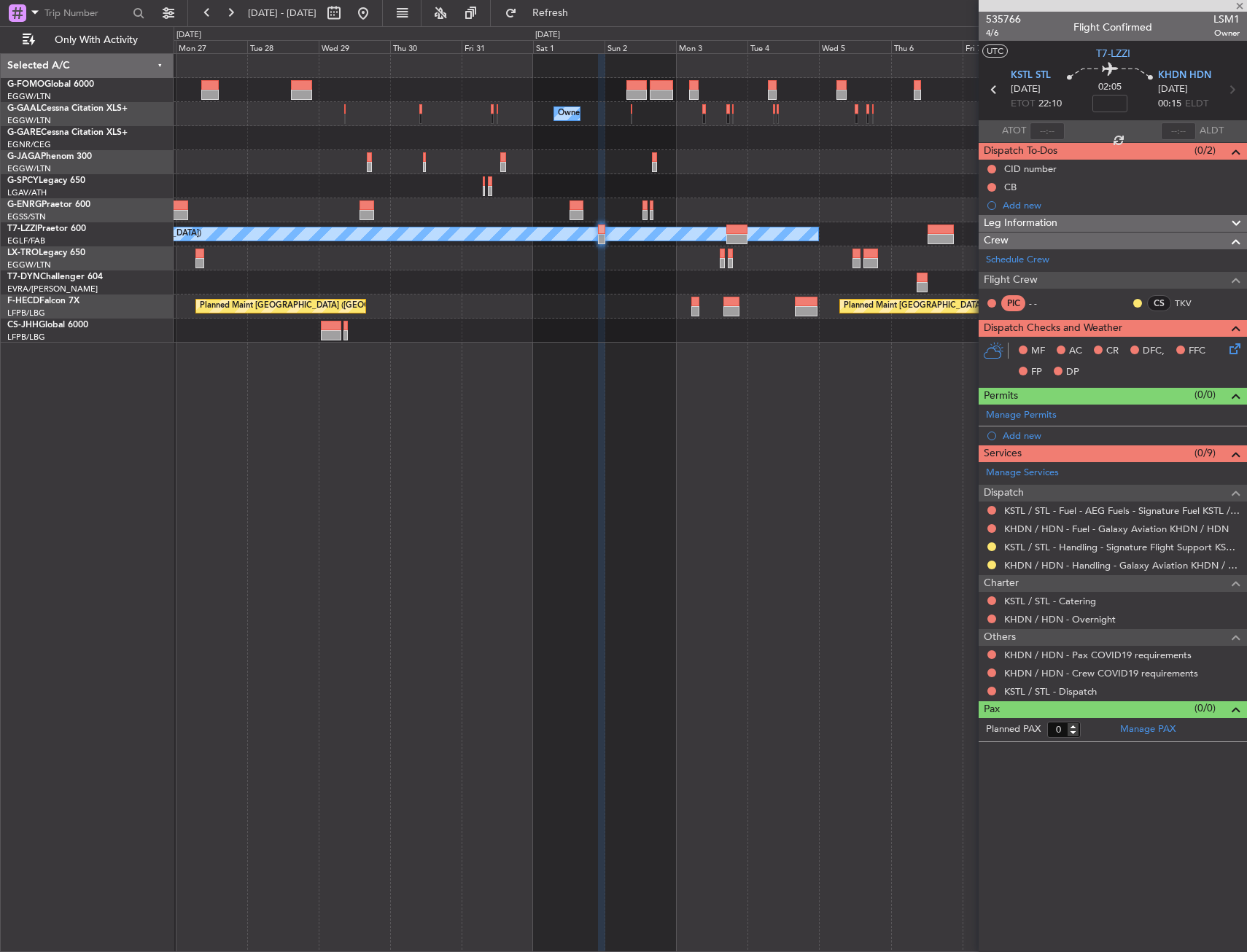
click at [851, 195] on div at bounding box center [709, 186] width 1072 height 24
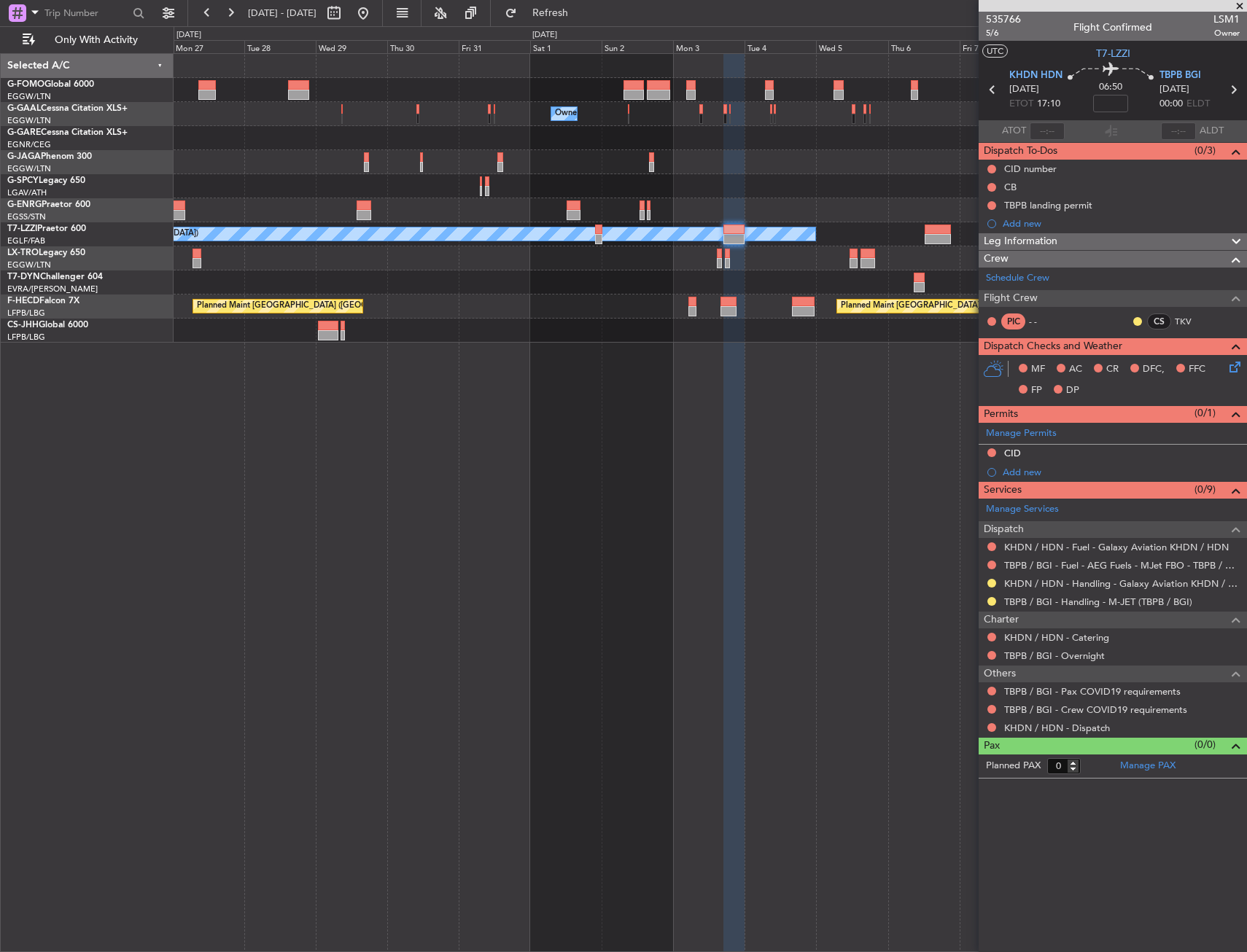
click at [748, 271] on div "Planned Maint Riga (Riga Intl)" at bounding box center [709, 283] width 1072 height 24
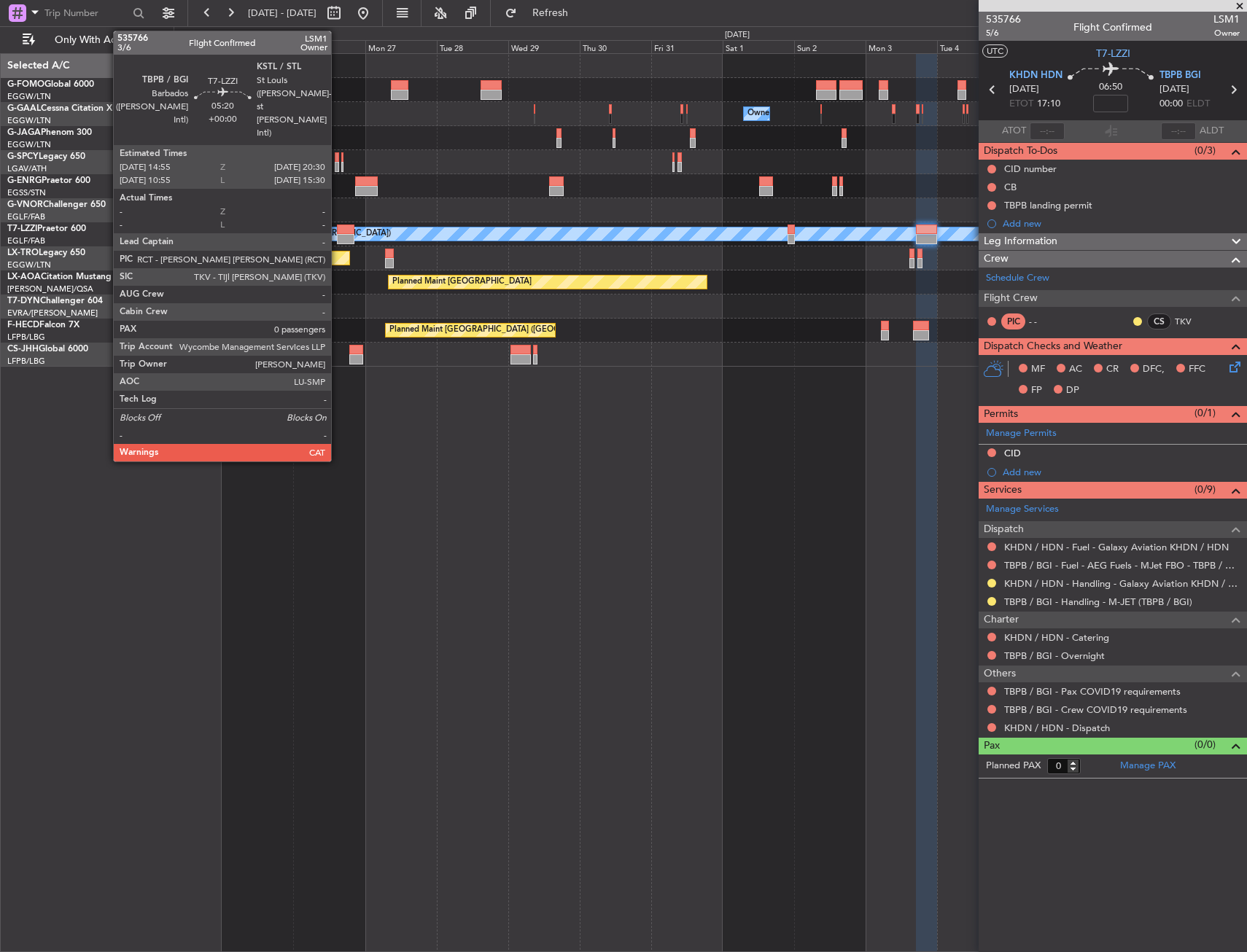
click at [337, 238] on div at bounding box center [345, 239] width 17 height 10
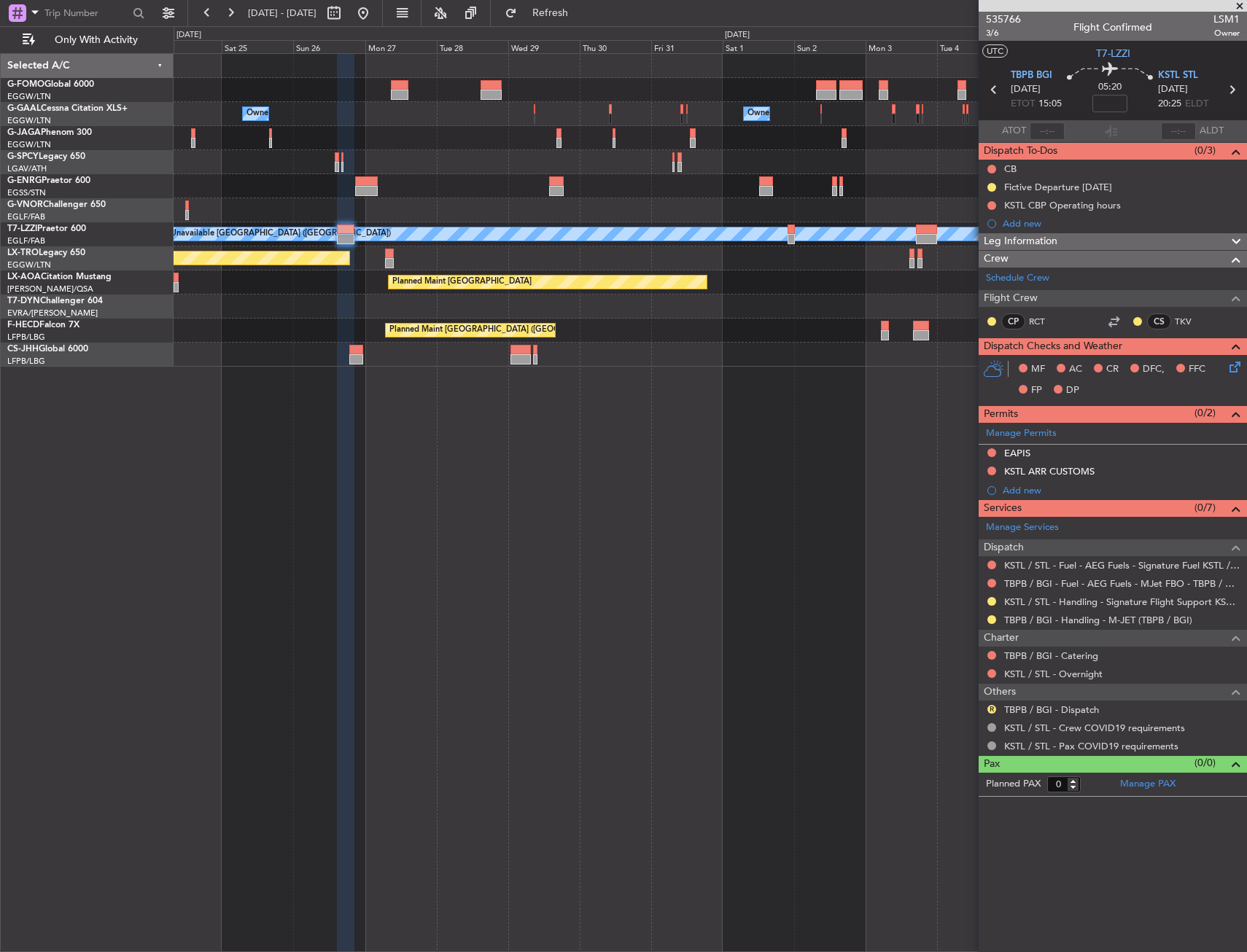
click at [1124, 207] on div "KSTL CBP Operating hours" at bounding box center [1113, 205] width 269 height 18
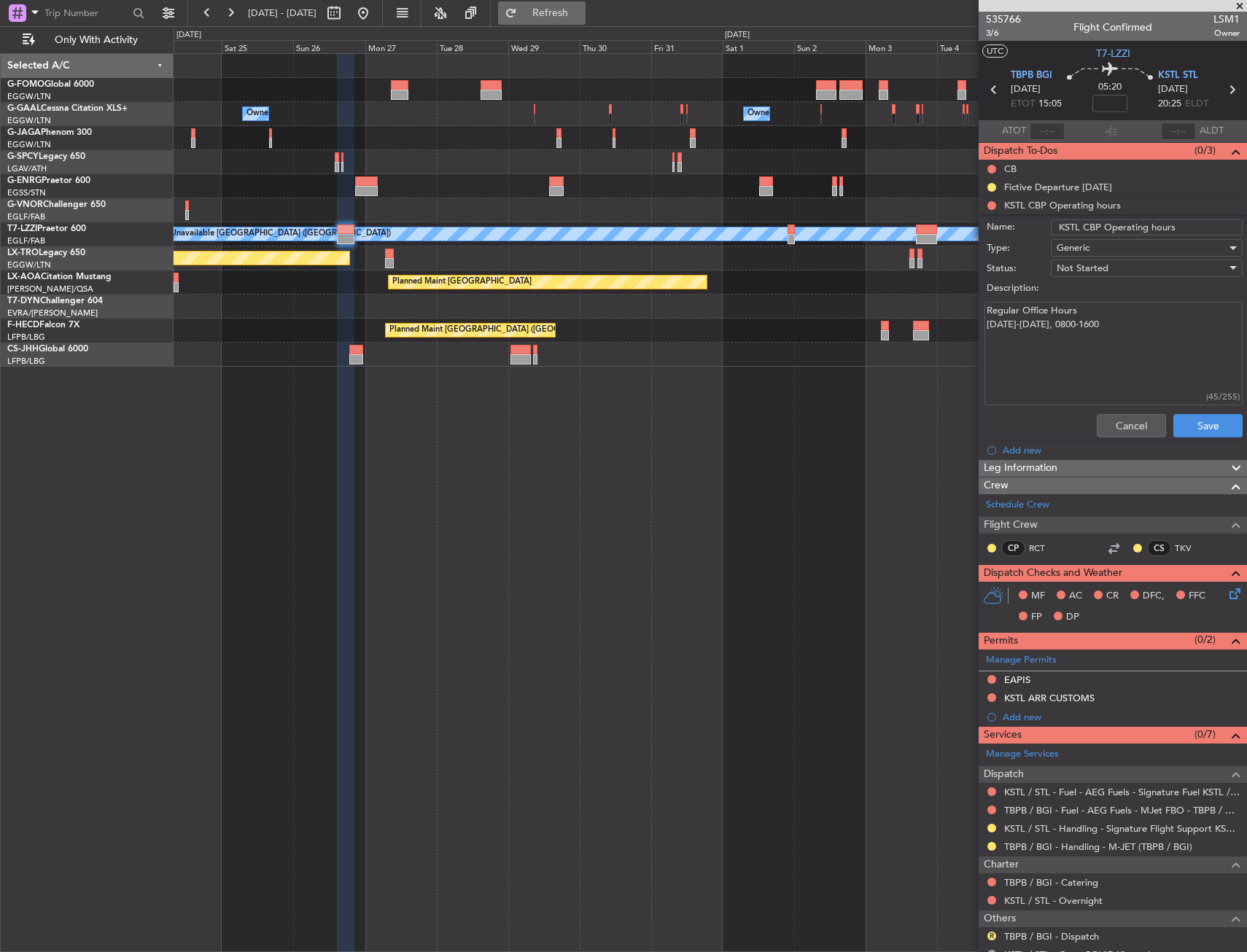
click at [581, 15] on span "Refresh" at bounding box center [550, 13] width 61 height 10
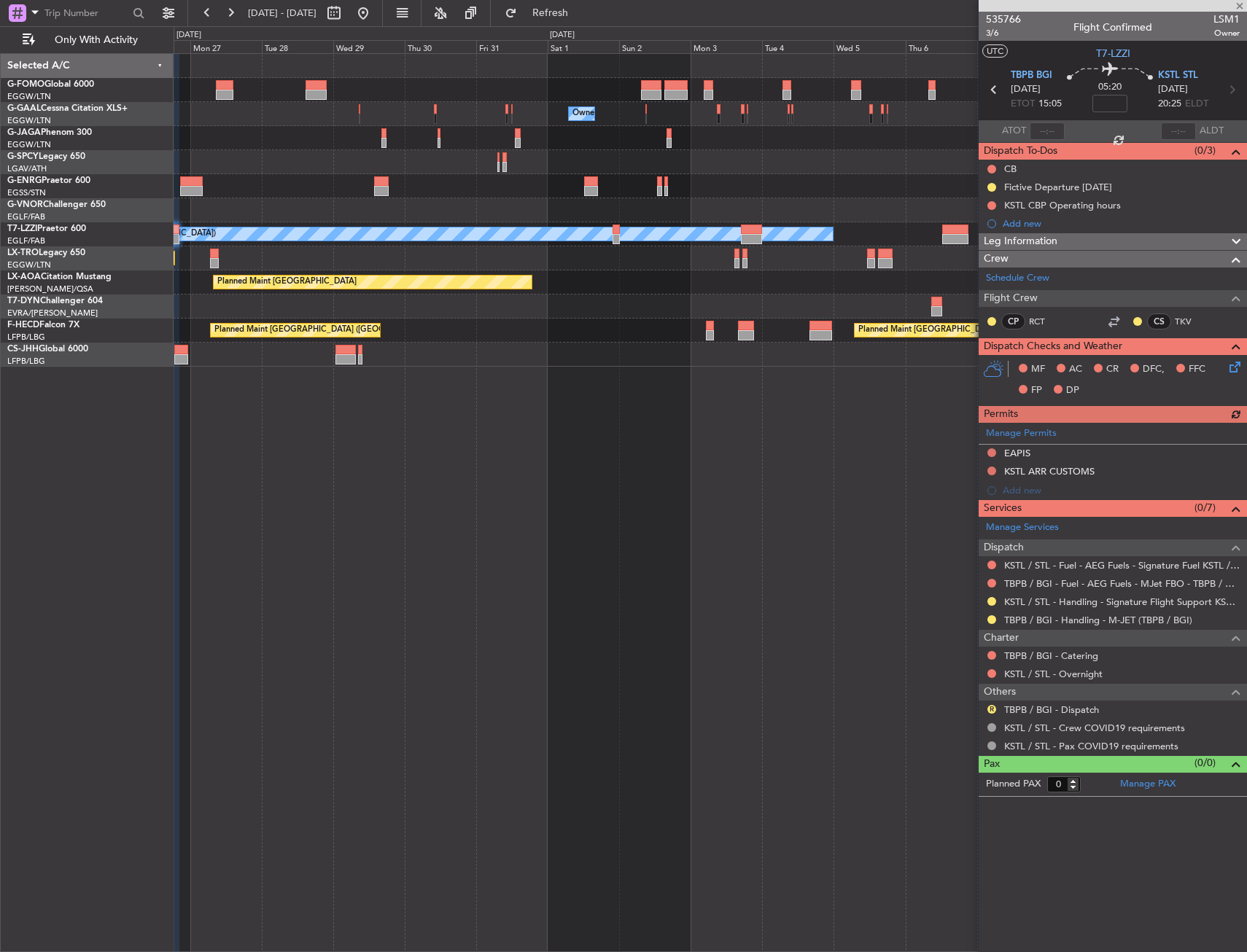
click at [612, 314] on div "Owner Owner Owner Owner A/C Unavailable [GEOGRAPHIC_DATA] ([GEOGRAPHIC_DATA]) P…" at bounding box center [709, 210] width 1072 height 313
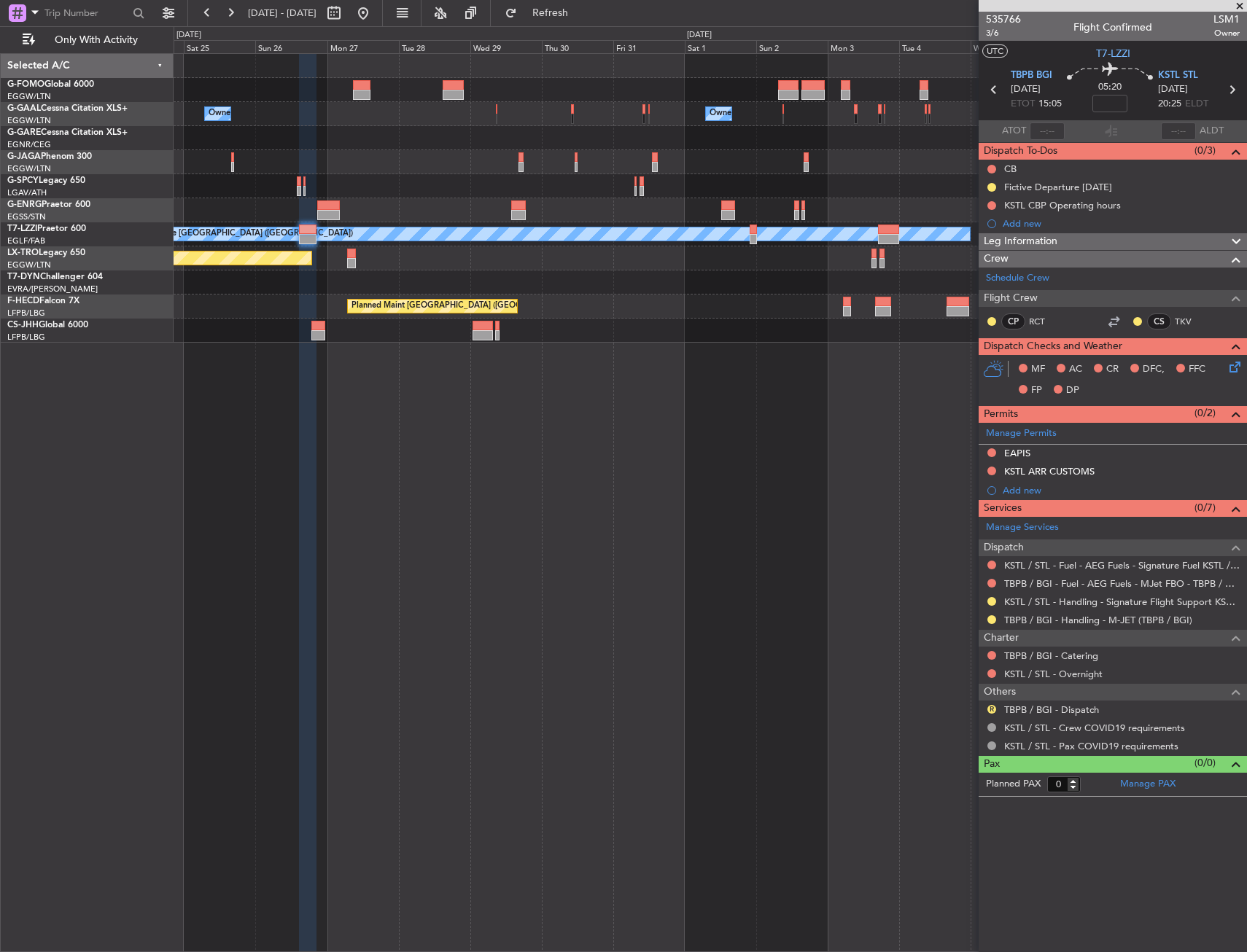
click at [674, 264] on div "Planned Maint Riga (Riga Intl)" at bounding box center [709, 258] width 1072 height 24
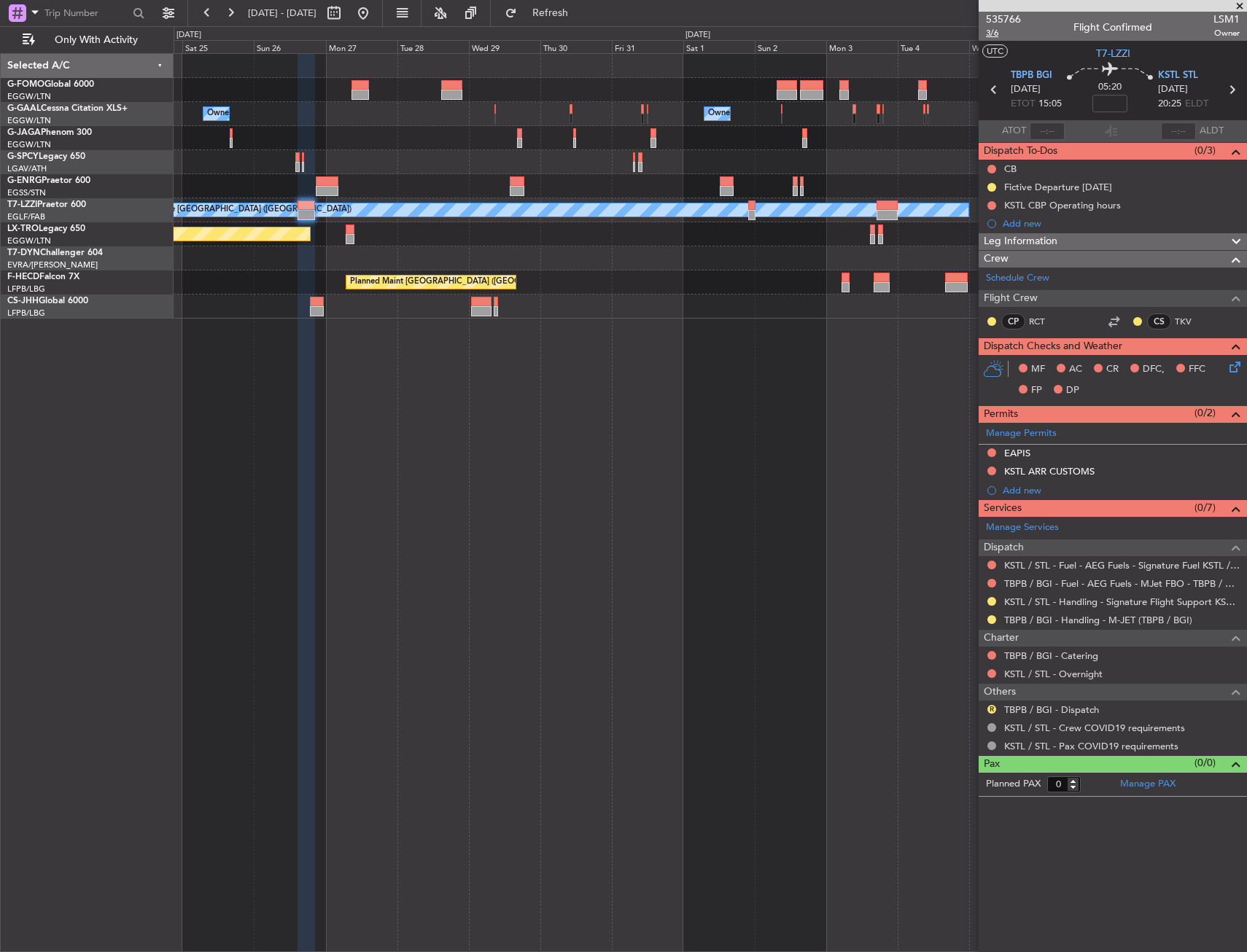
click at [994, 36] on span "3/6" at bounding box center [1003, 33] width 35 height 13
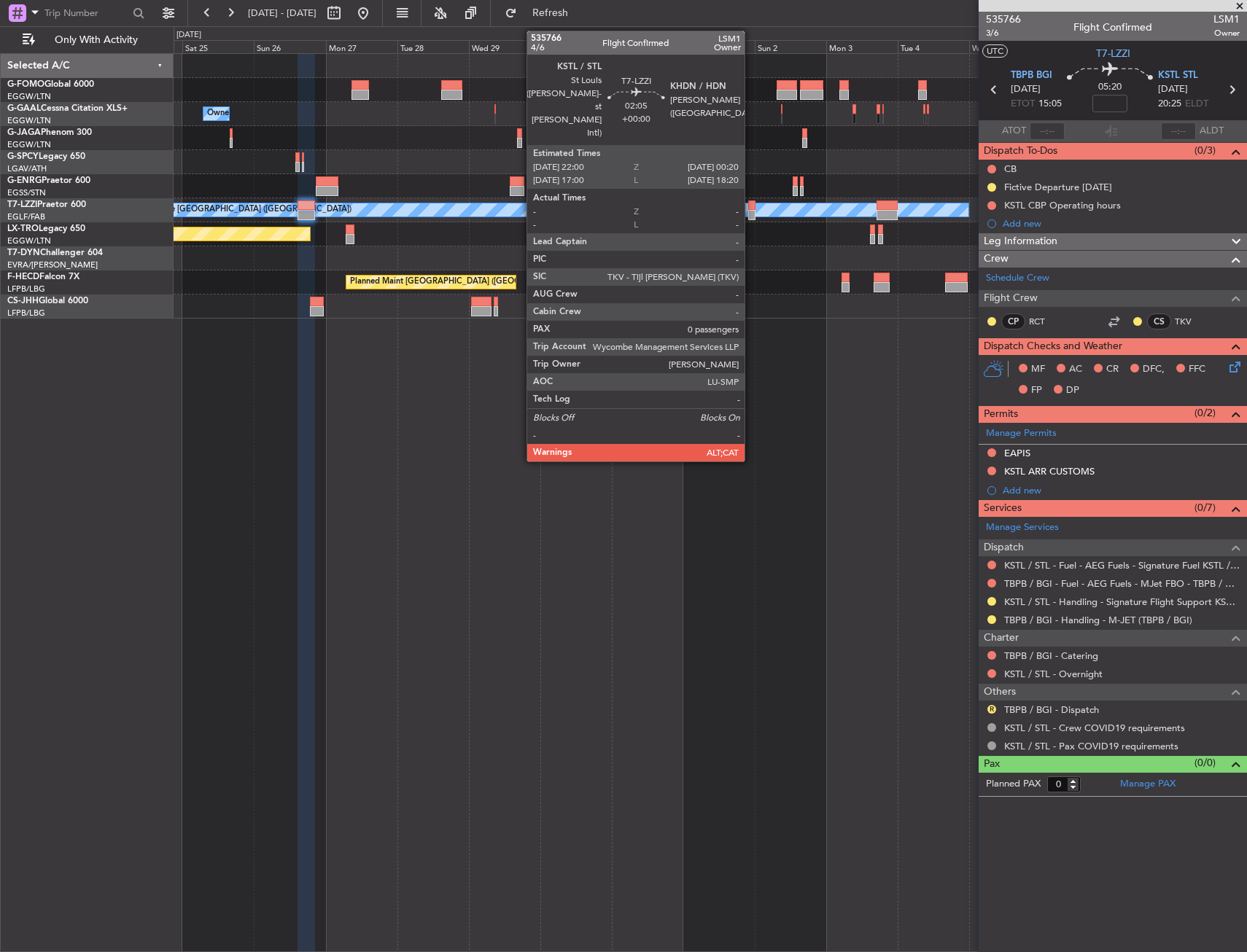
click at [751, 208] on div at bounding box center [752, 206] width 7 height 10
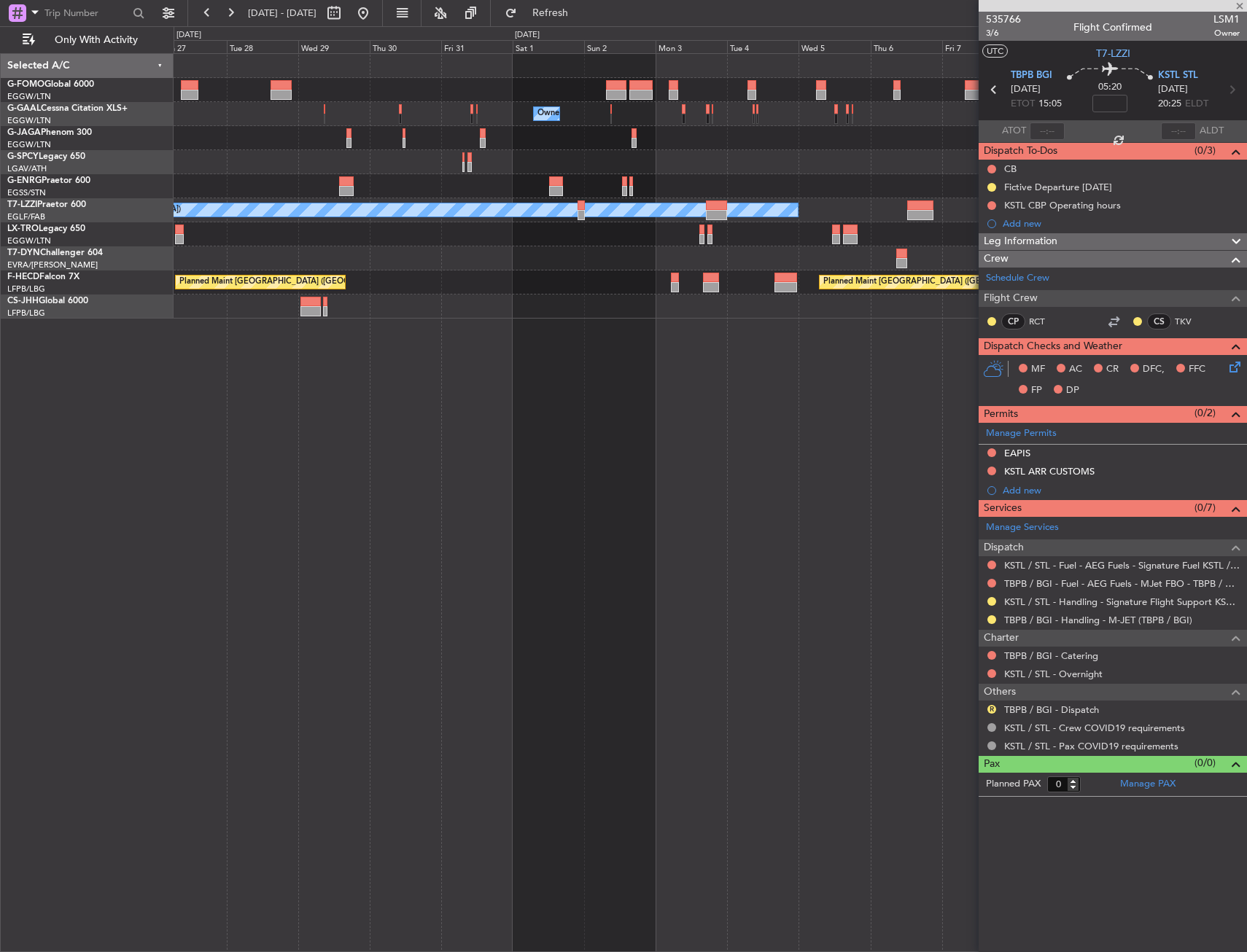
click at [462, 313] on div "Owner Owner Owner Owner A/C Unavailable [GEOGRAPHIC_DATA] ([GEOGRAPHIC_DATA]) P…" at bounding box center [709, 186] width 1072 height 265
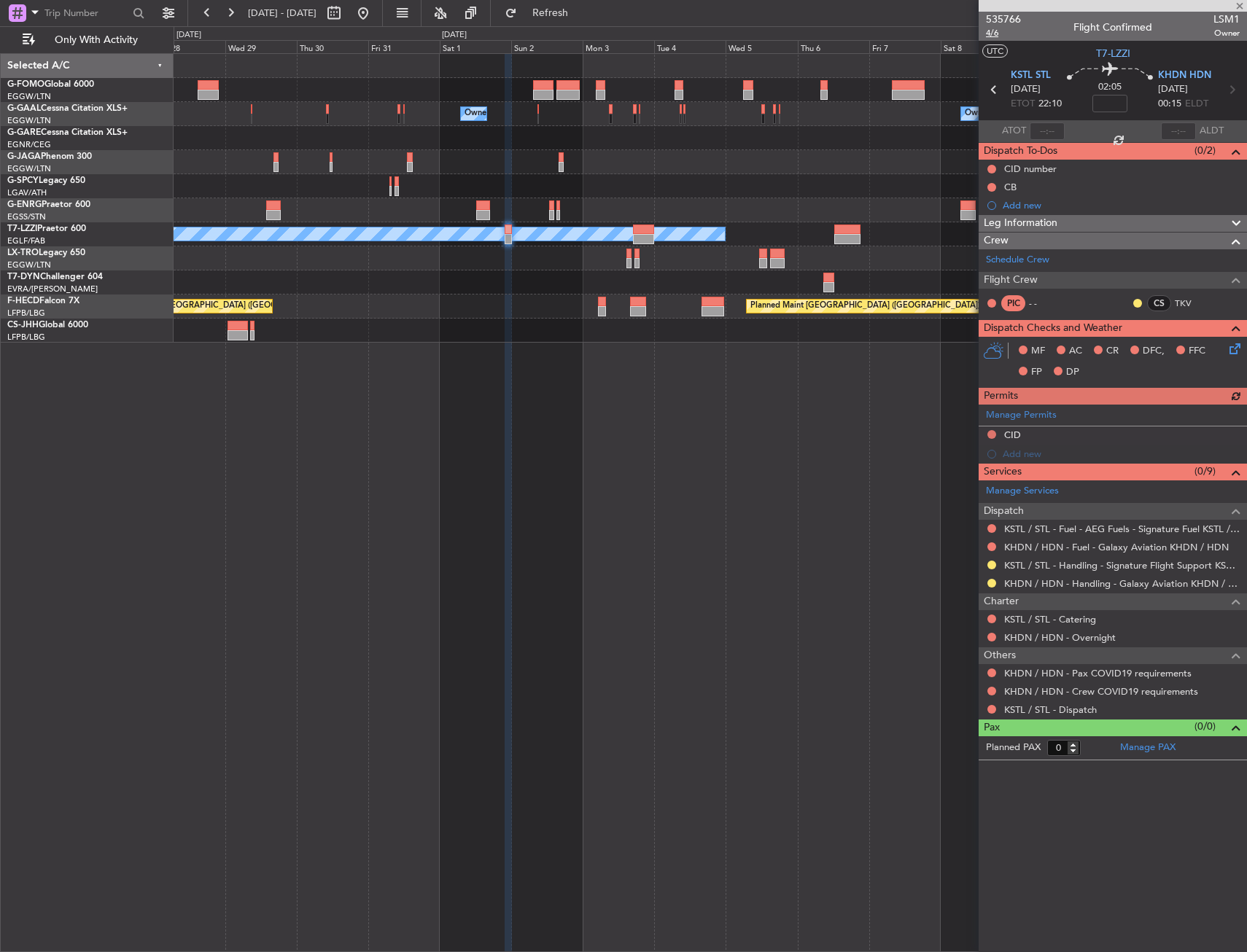
click at [1004, 34] on span "4/6" at bounding box center [1003, 33] width 35 height 13
click at [1184, 78] on span "KHDN HDN" at bounding box center [1184, 76] width 53 height 15
click at [995, 32] on span "4/6" at bounding box center [1003, 33] width 35 height 13
click at [1113, 102] on mat-tooltip-component "Flight Time" at bounding box center [1109, 114] width 67 height 38
click at [1109, 103] on input at bounding box center [1109, 103] width 35 height 18
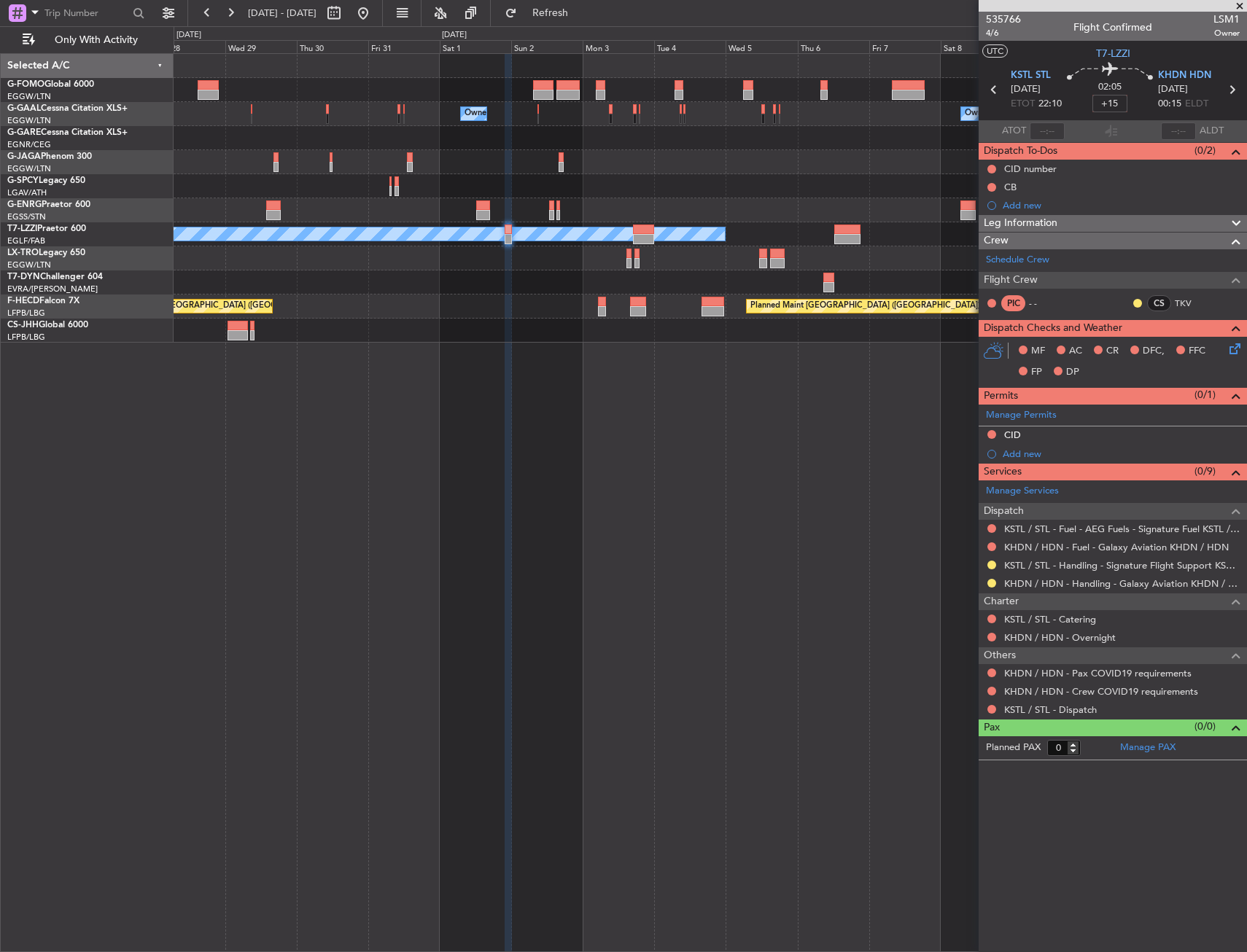
click at [1064, 62] on section "UTC T7-LZZI" at bounding box center [1113, 52] width 269 height 22
type input "+00:15"
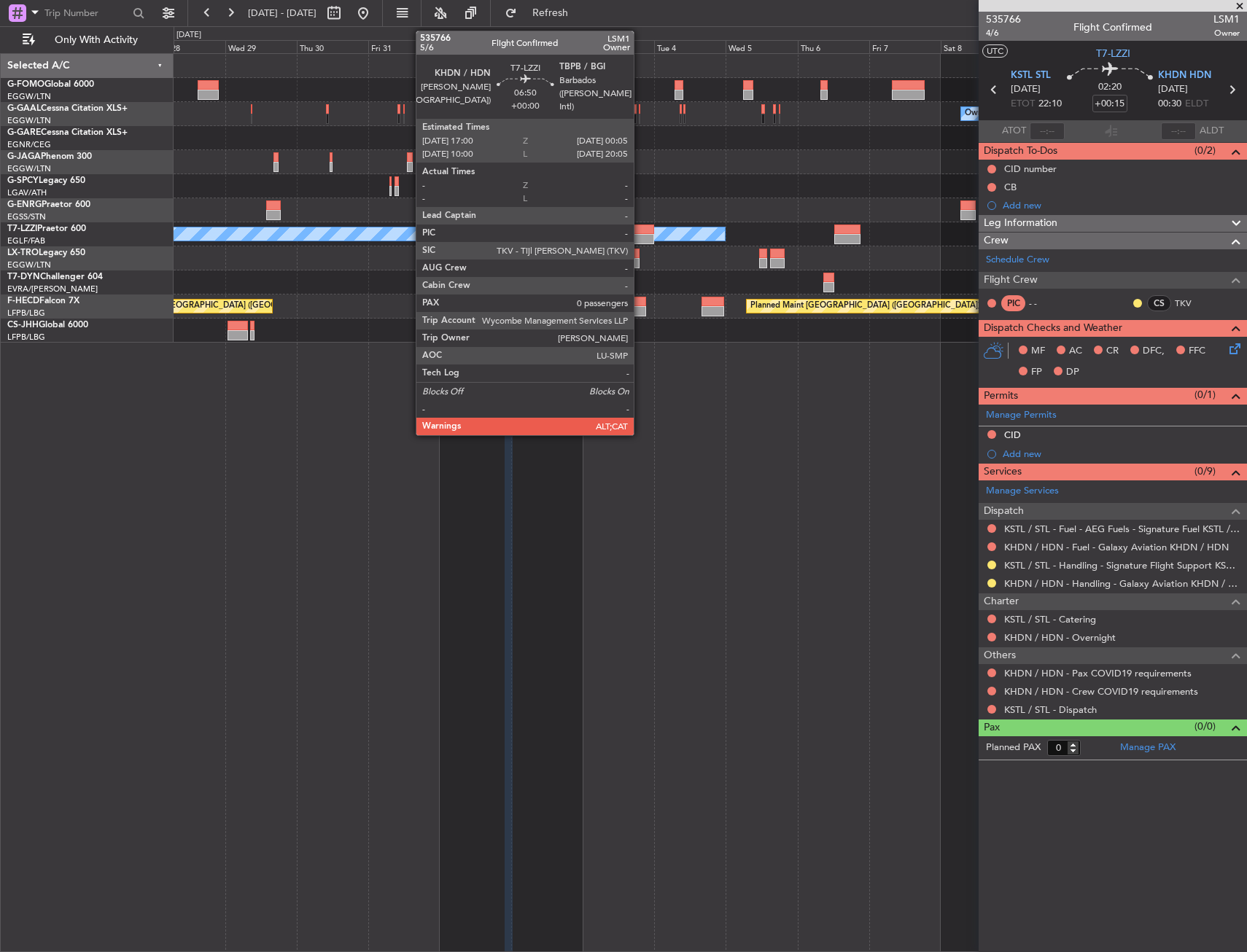
click at [640, 230] on div at bounding box center [643, 230] width 21 height 10
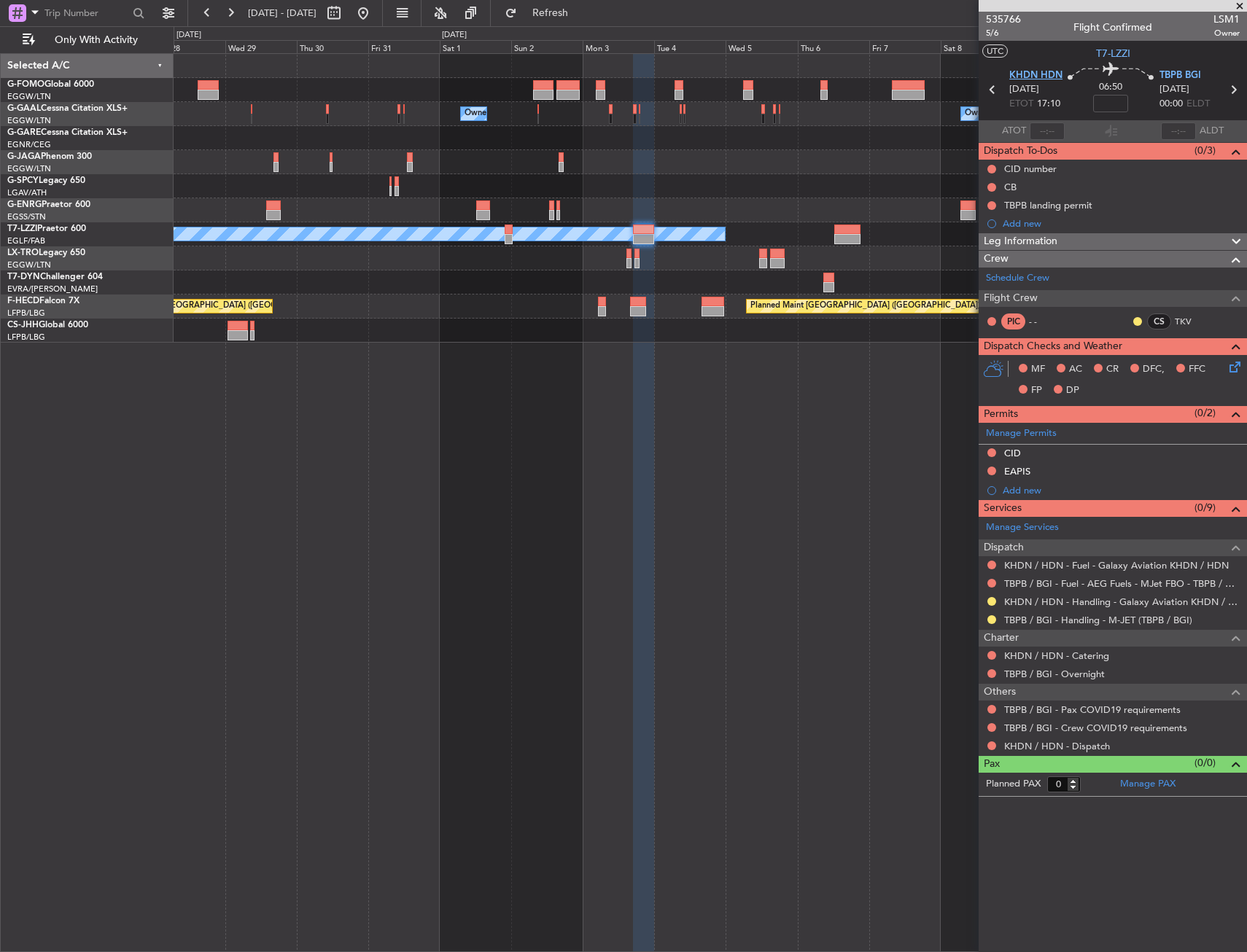
click at [1043, 76] on span "KHDN HDN" at bounding box center [1036, 76] width 53 height 15
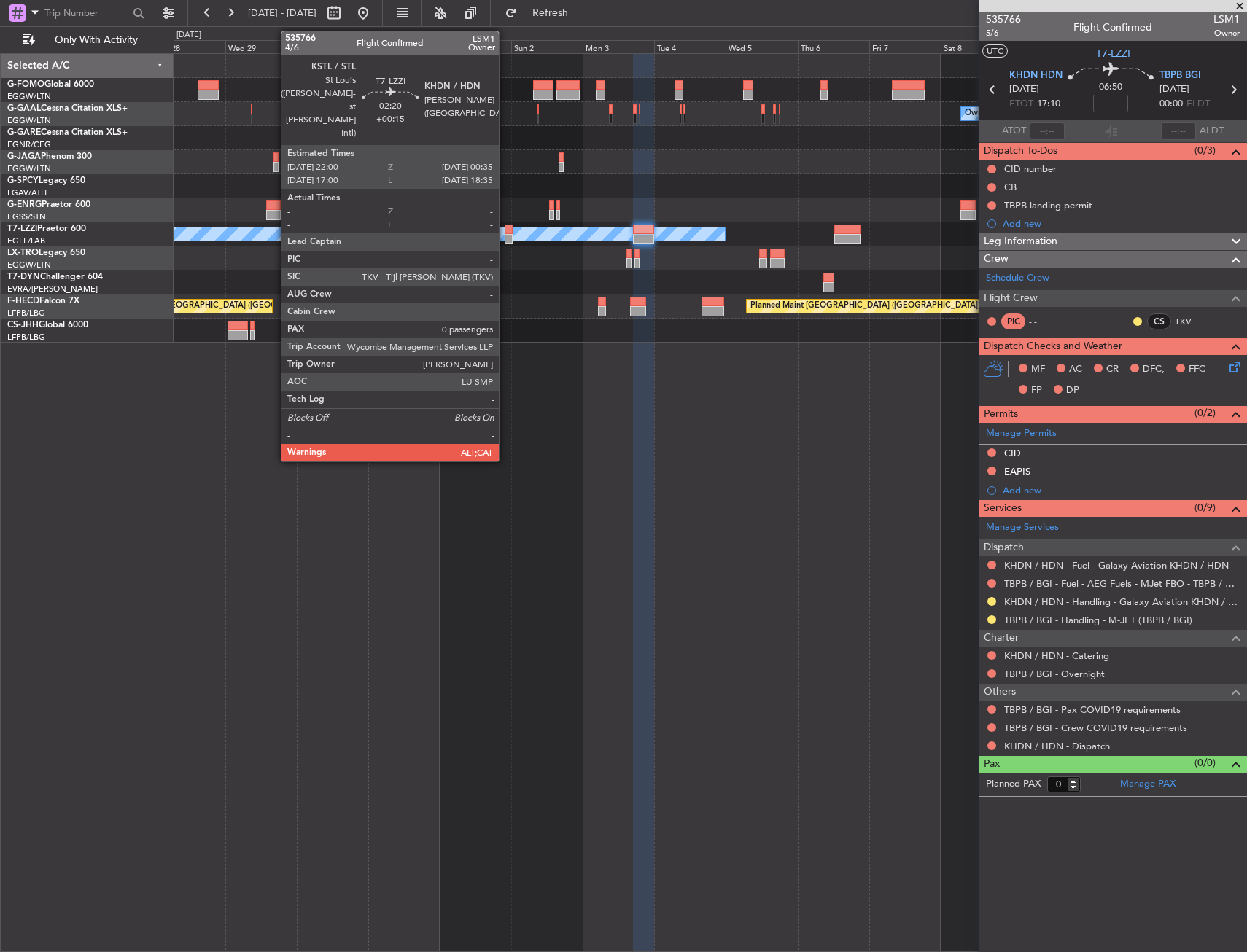
click at [505, 235] on div at bounding box center [508, 239] width 8 height 10
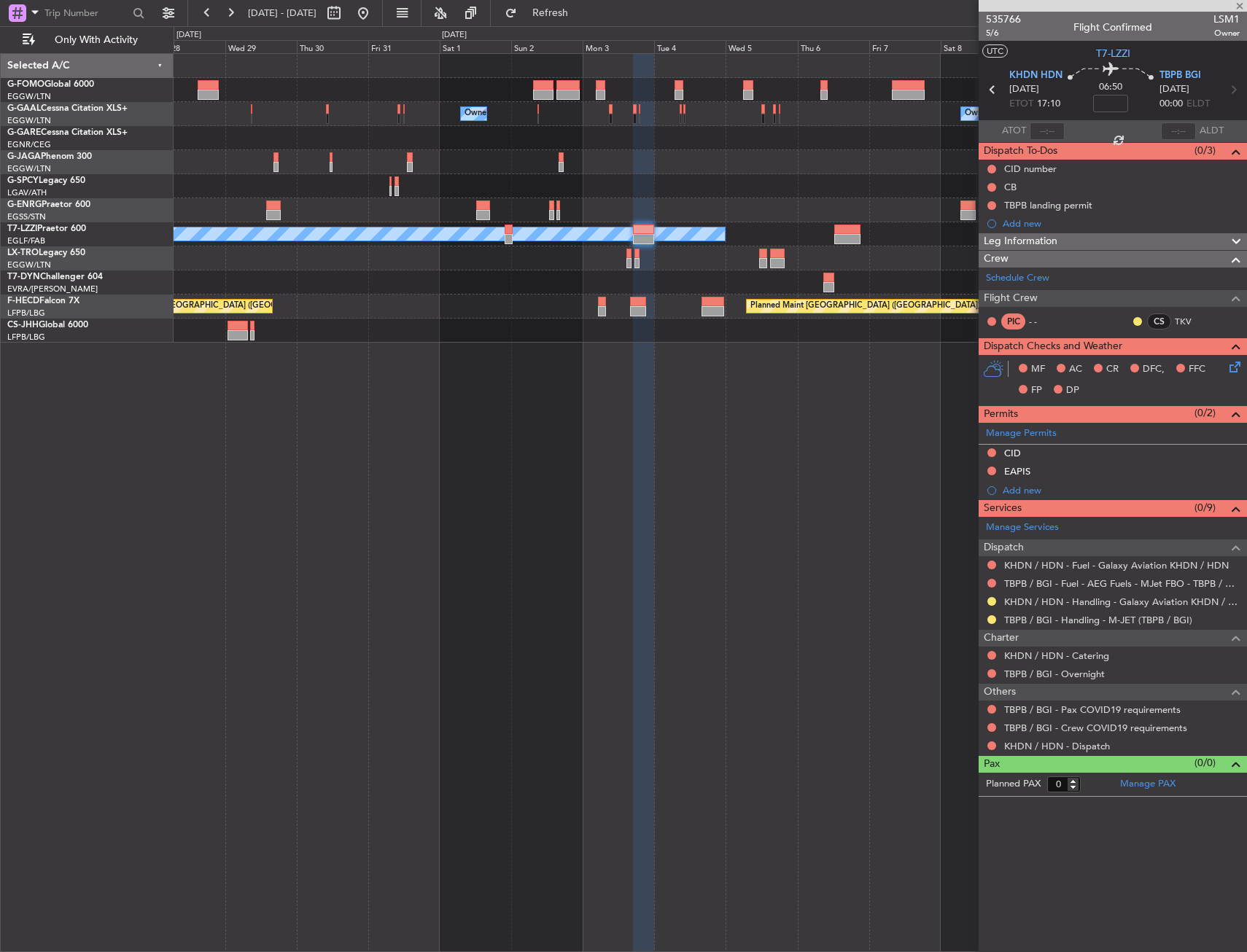
type input "+00:15"
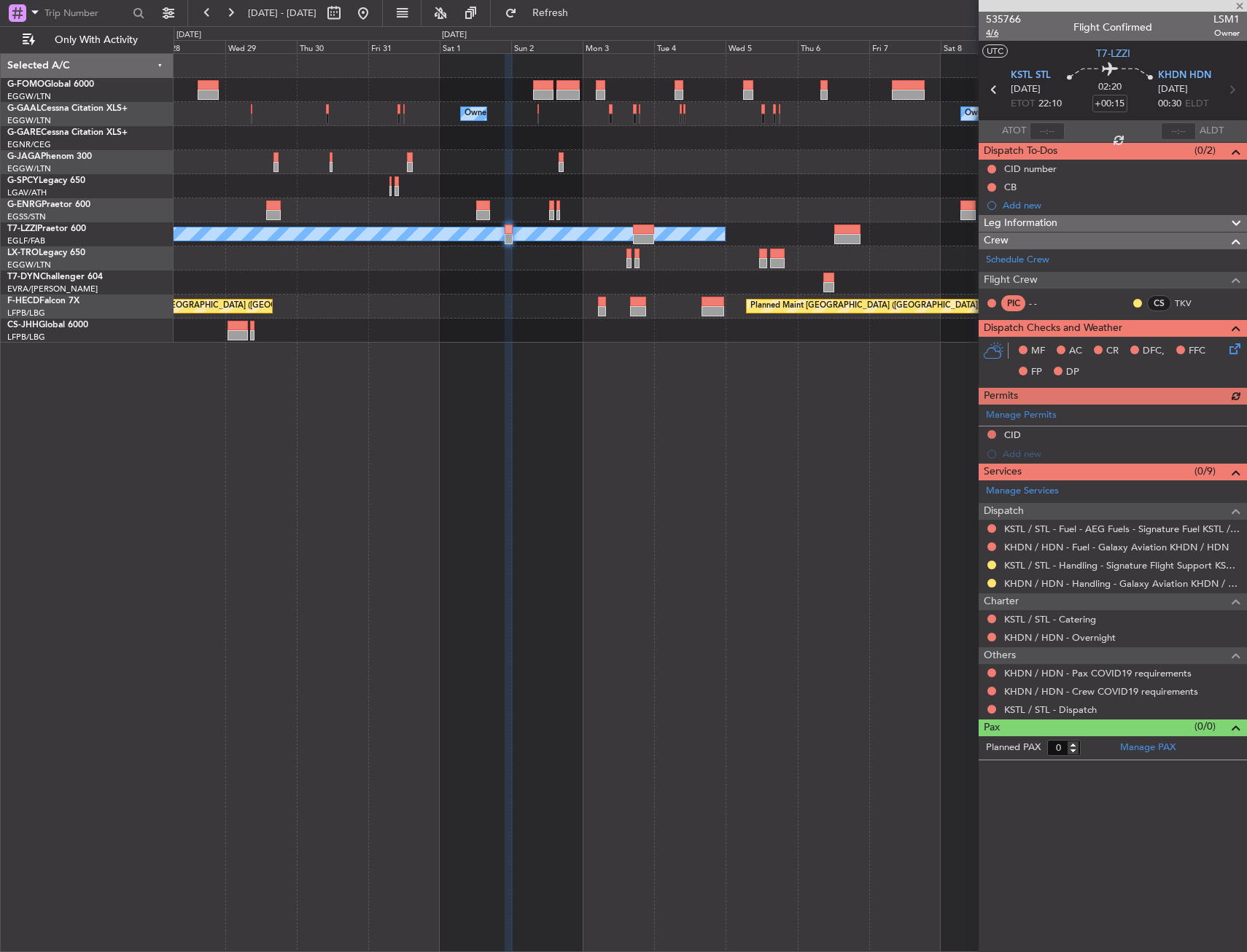
click at [998, 35] on span "4/6" at bounding box center [1003, 33] width 35 height 13
click at [375, 15] on button at bounding box center [363, 13] width 24 height 24
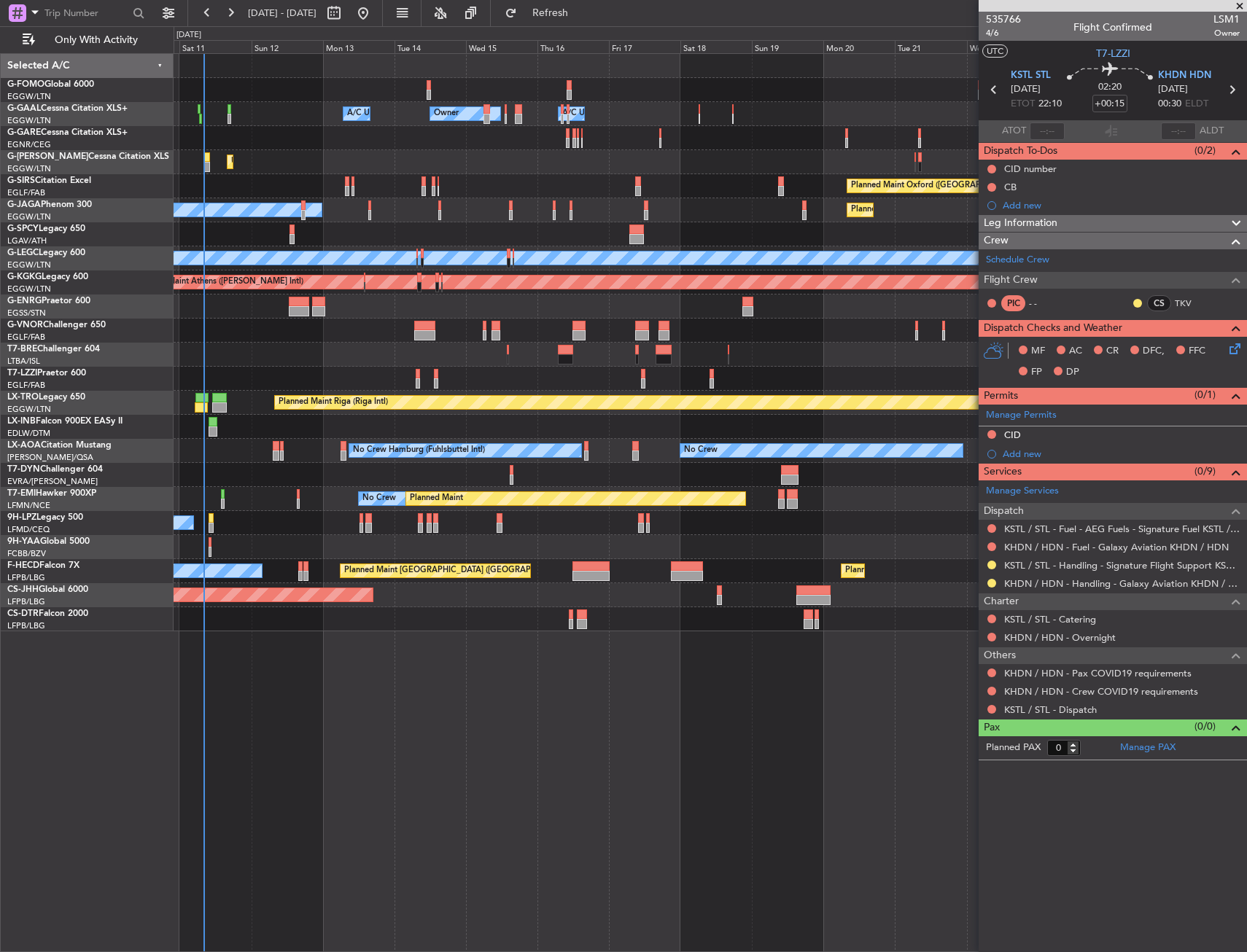
click at [415, 376] on div "A/C Unavailable [GEOGRAPHIC_DATA] ([GEOGRAPHIC_DATA]) Unplanned Maint [GEOGRAPH…" at bounding box center [709, 379] width 1072 height 24
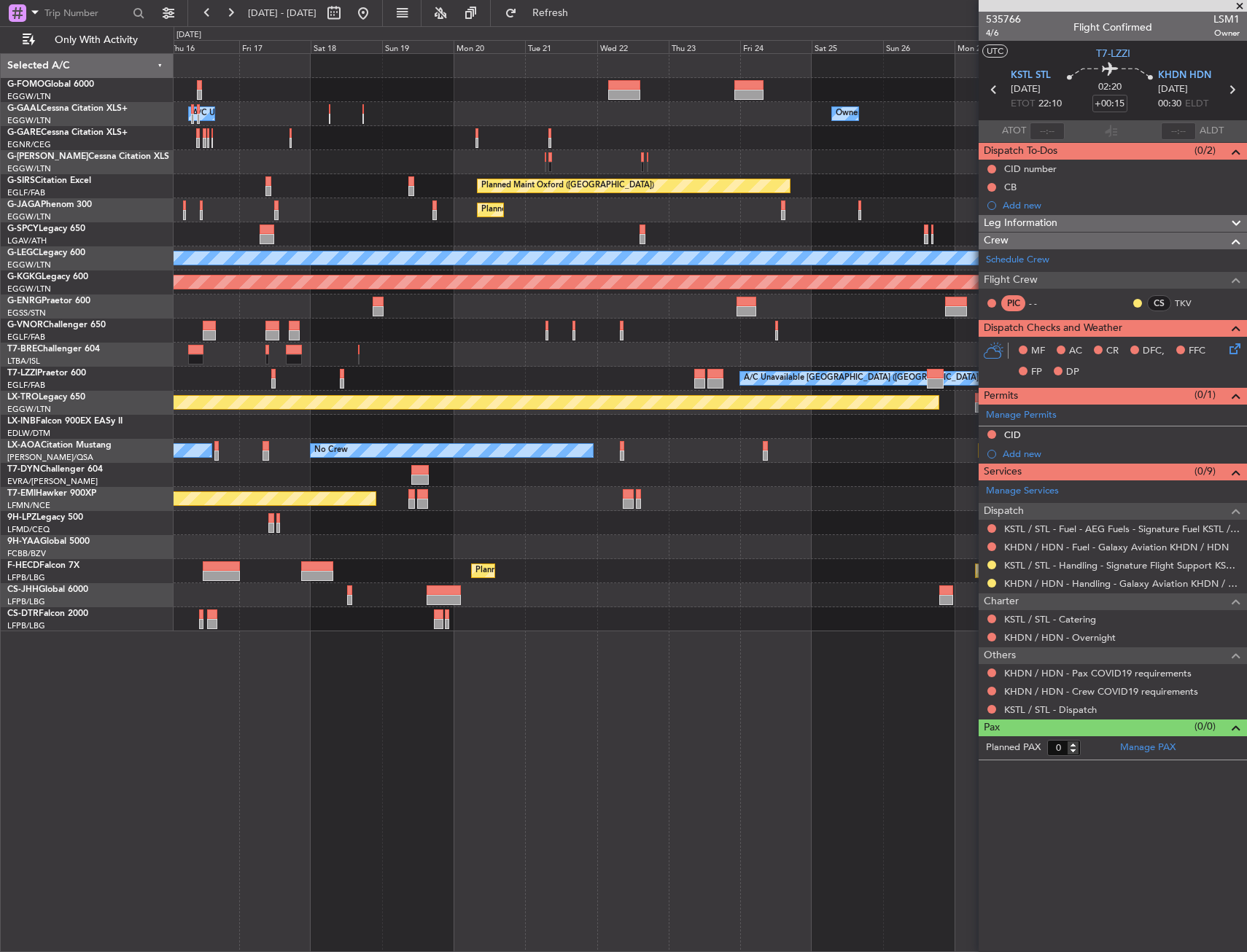
click at [395, 373] on div "A/C Unavailable [GEOGRAPHIC_DATA] ([GEOGRAPHIC_DATA])" at bounding box center [709, 379] width 1072 height 24
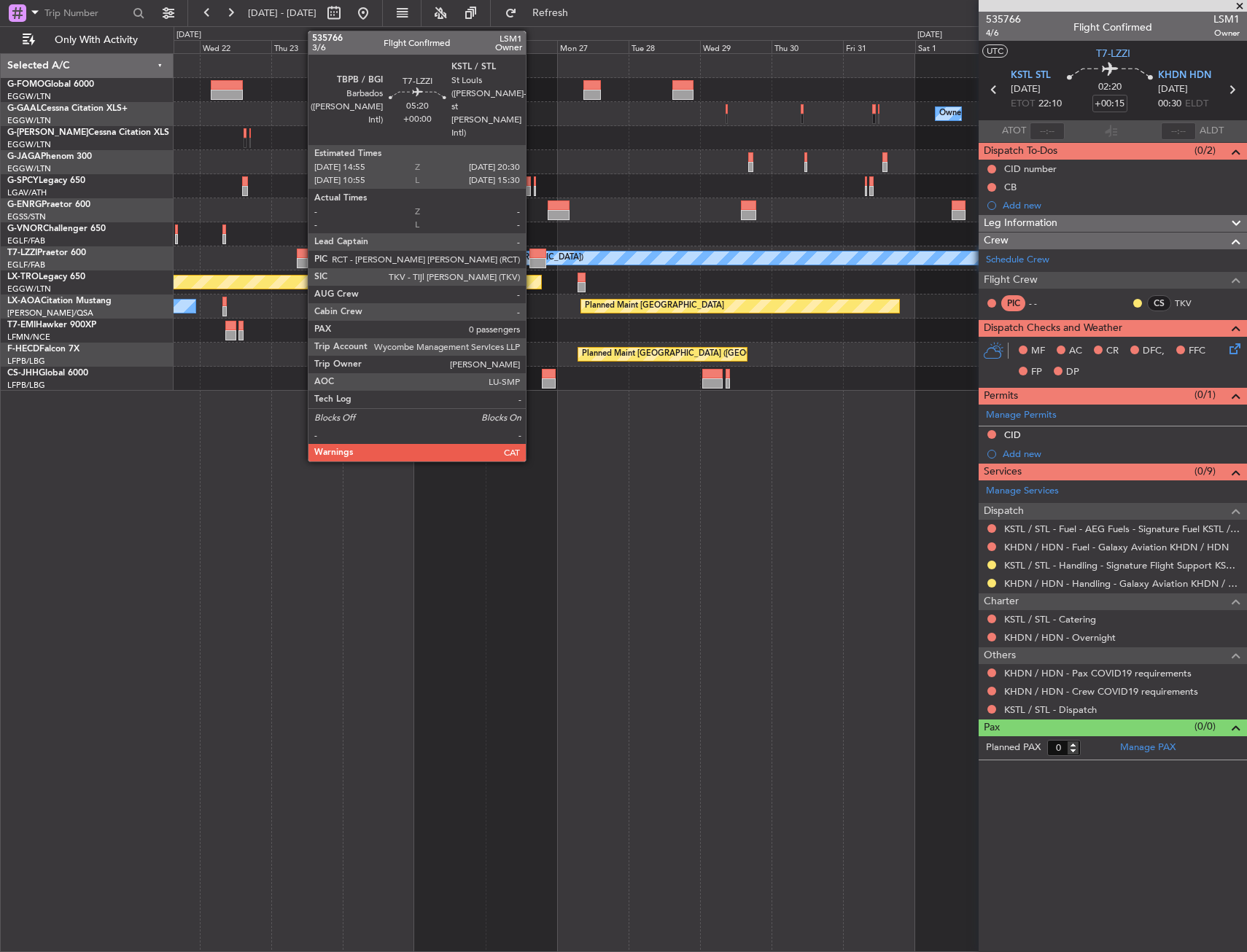
click at [532, 253] on div at bounding box center [537, 254] width 17 height 10
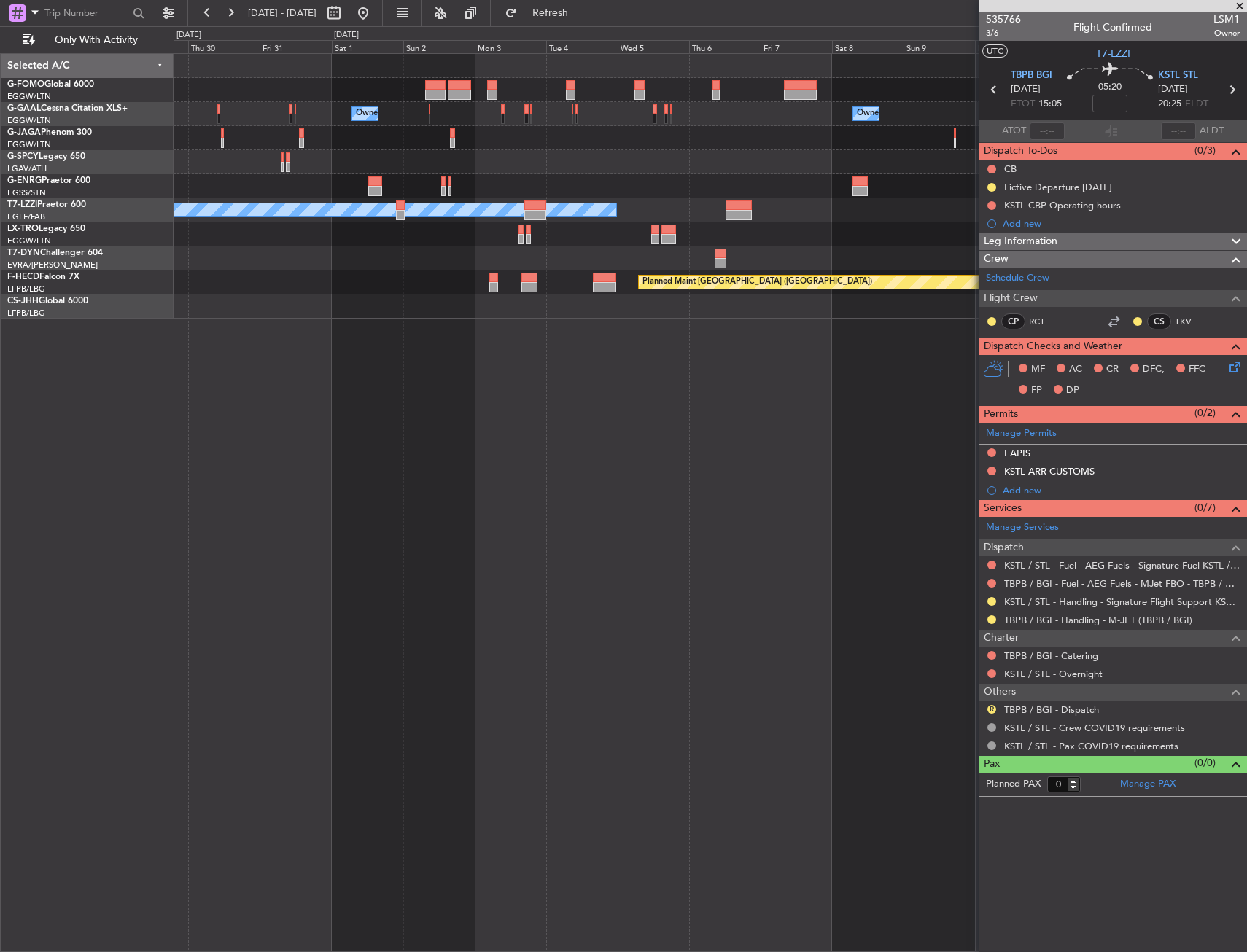
click at [381, 294] on div "Owner Owner Owner Owner A/C Unavailable [GEOGRAPHIC_DATA] ([GEOGRAPHIC_DATA]) P…" at bounding box center [709, 186] width 1072 height 265
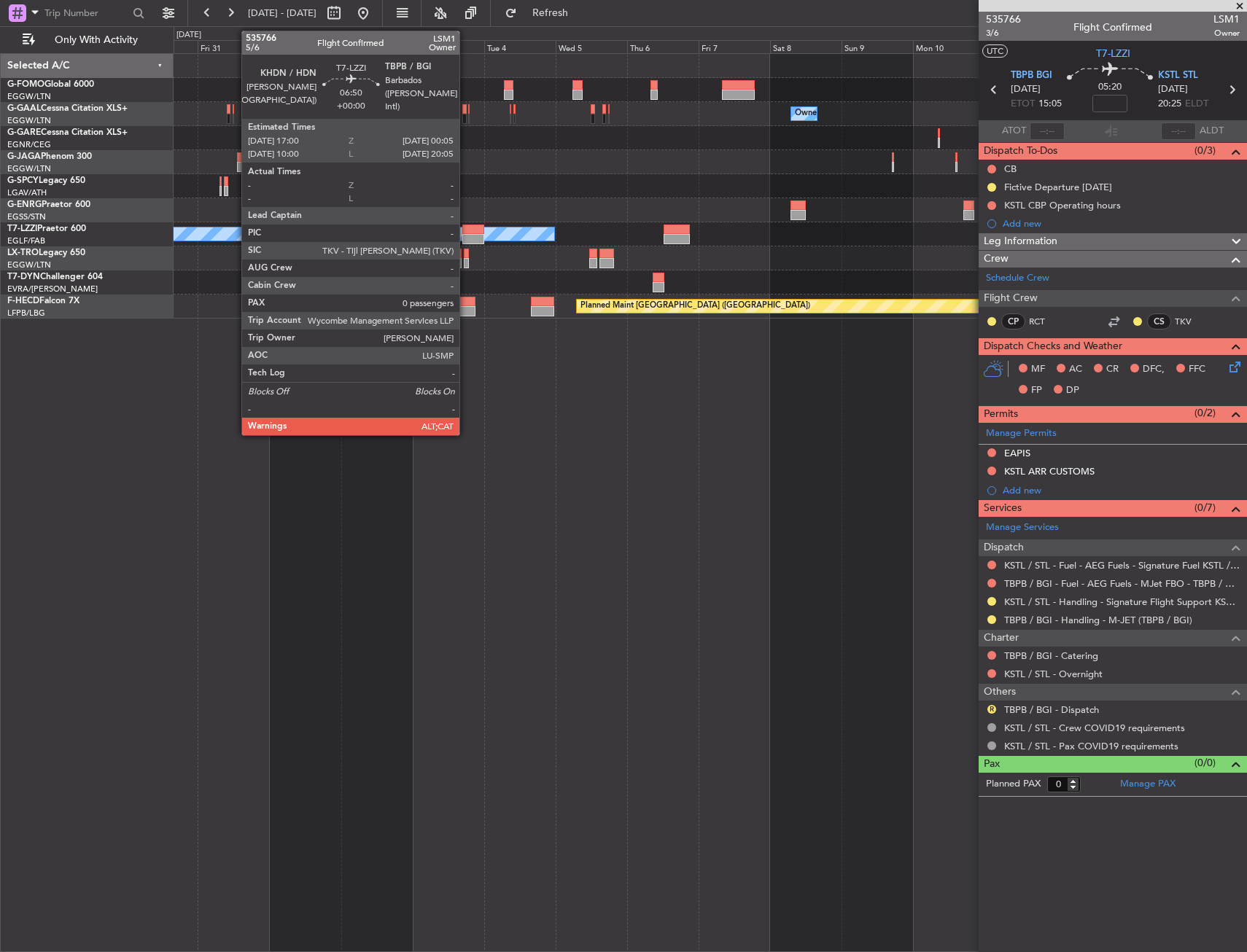
click at [466, 238] on div at bounding box center [472, 239] width 21 height 10
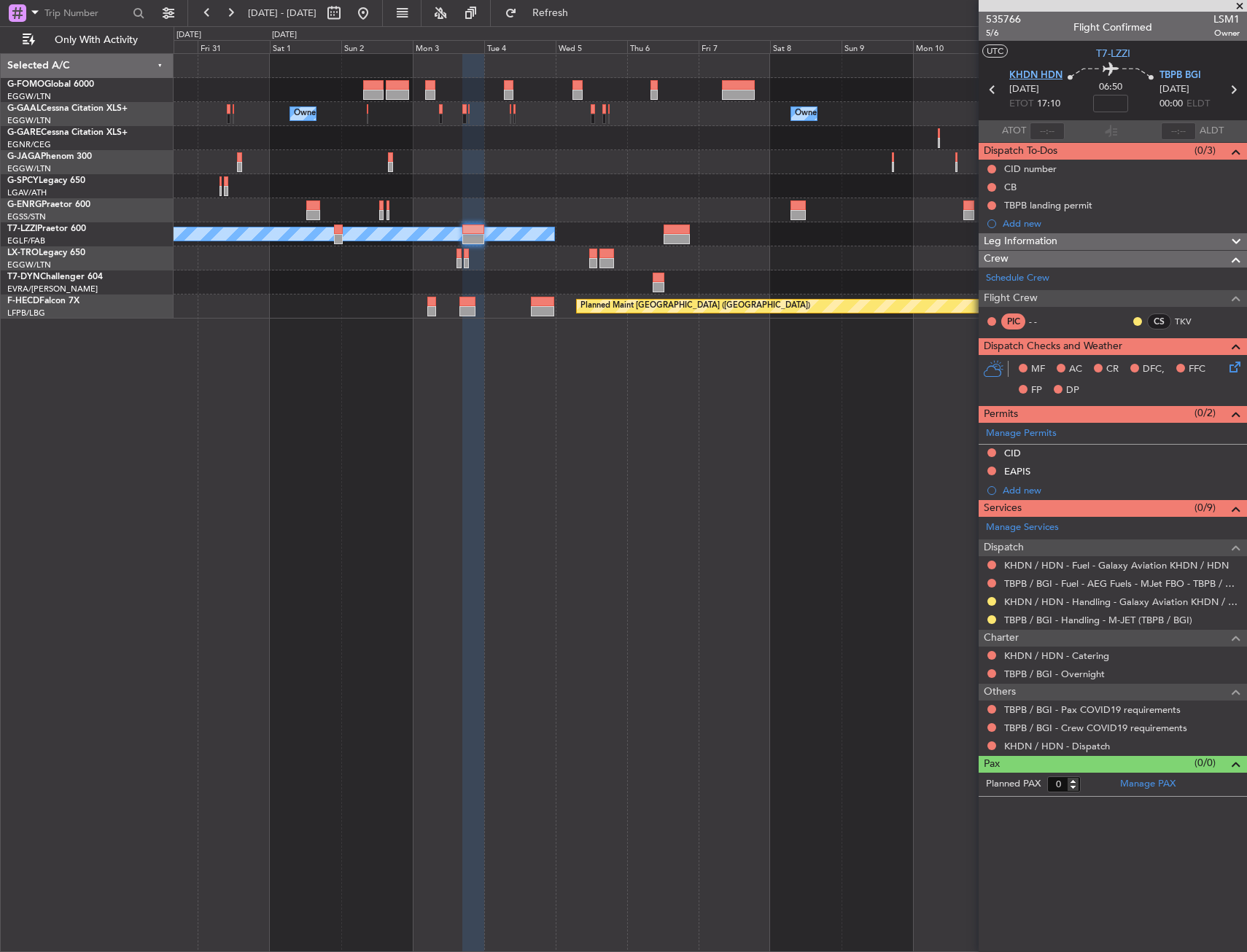
click at [1036, 75] on span "KHDN HDN" at bounding box center [1036, 76] width 53 height 15
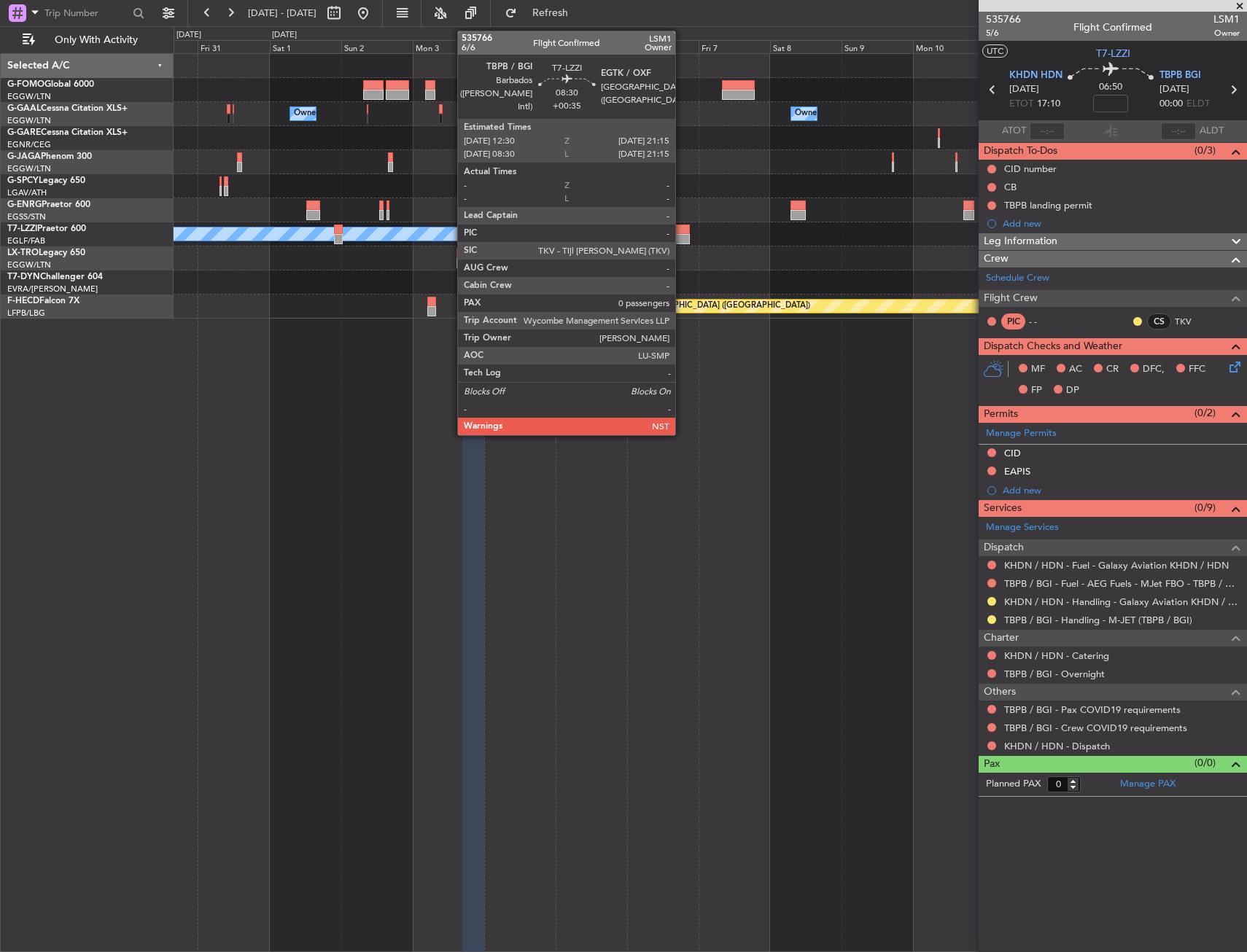
click at [682, 227] on div at bounding box center [677, 230] width 27 height 10
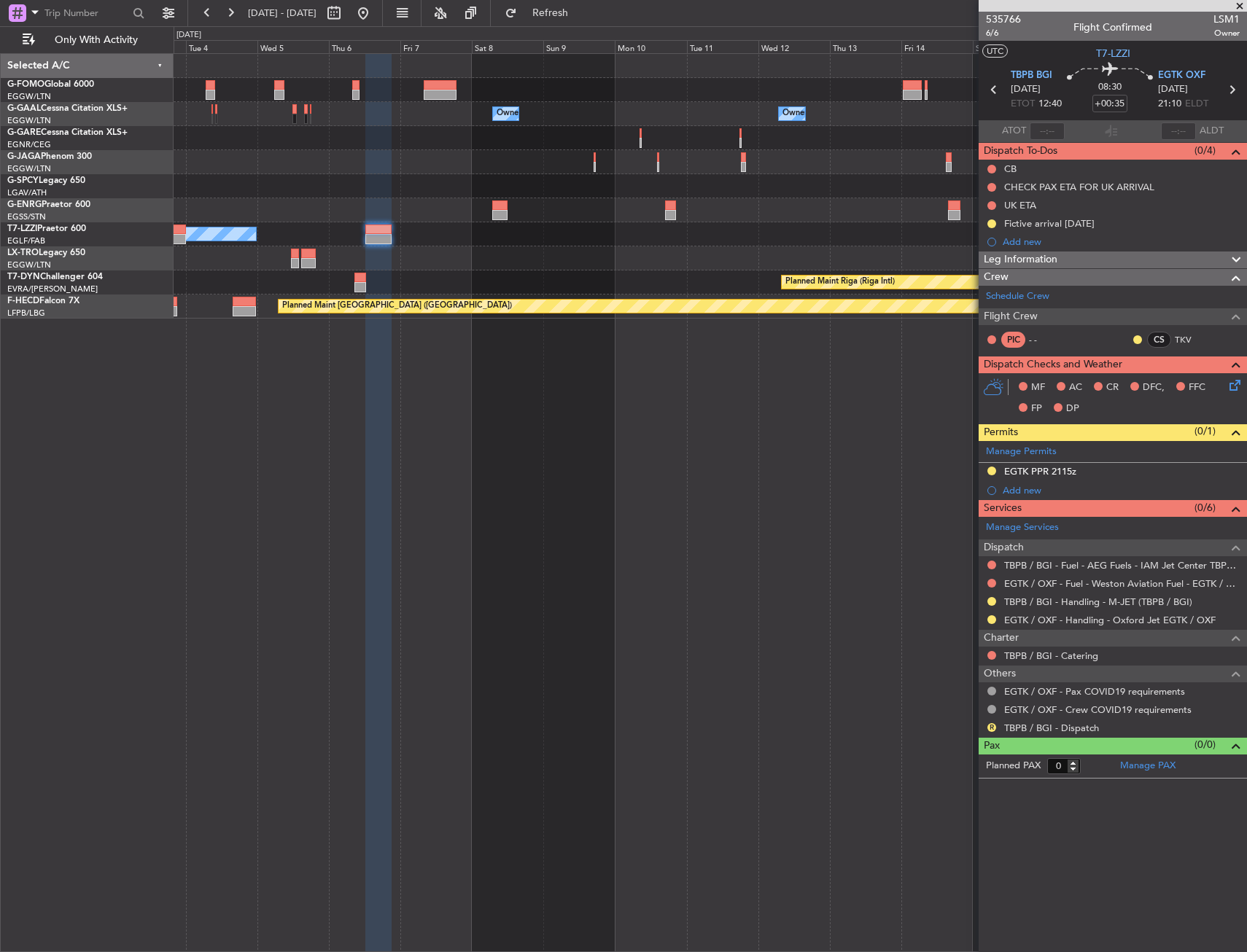
click at [321, 362] on div "Owner Owner Owner Owner Owner Owner A/C Unavailable [GEOGRAPHIC_DATA] ([GEOGRAP…" at bounding box center [710, 503] width 1073 height 899
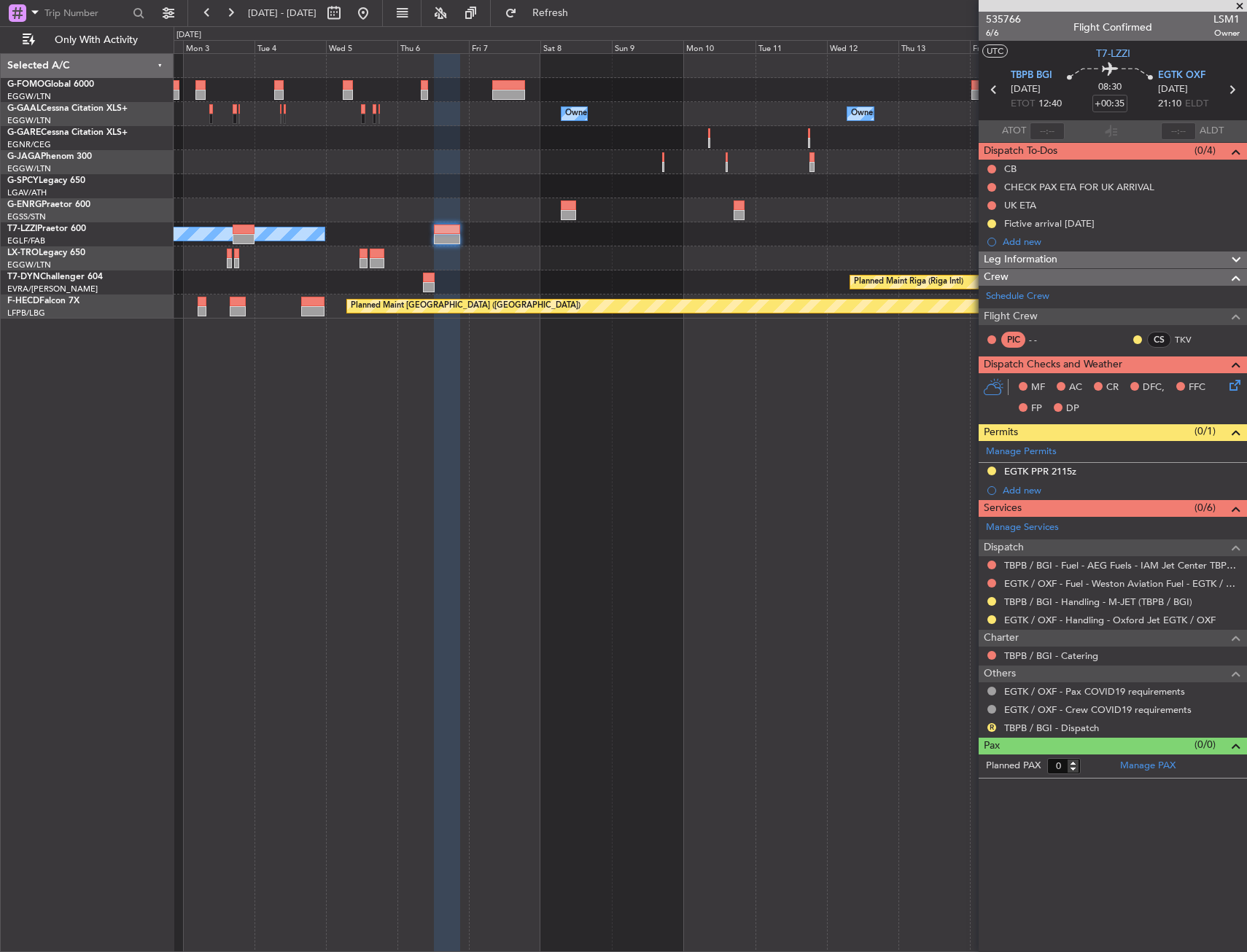
click at [424, 366] on div "Owner Owner Owner Owner Owner A/C Unavailable [GEOGRAPHIC_DATA] ([GEOGRAPHIC_DA…" at bounding box center [710, 503] width 1073 height 899
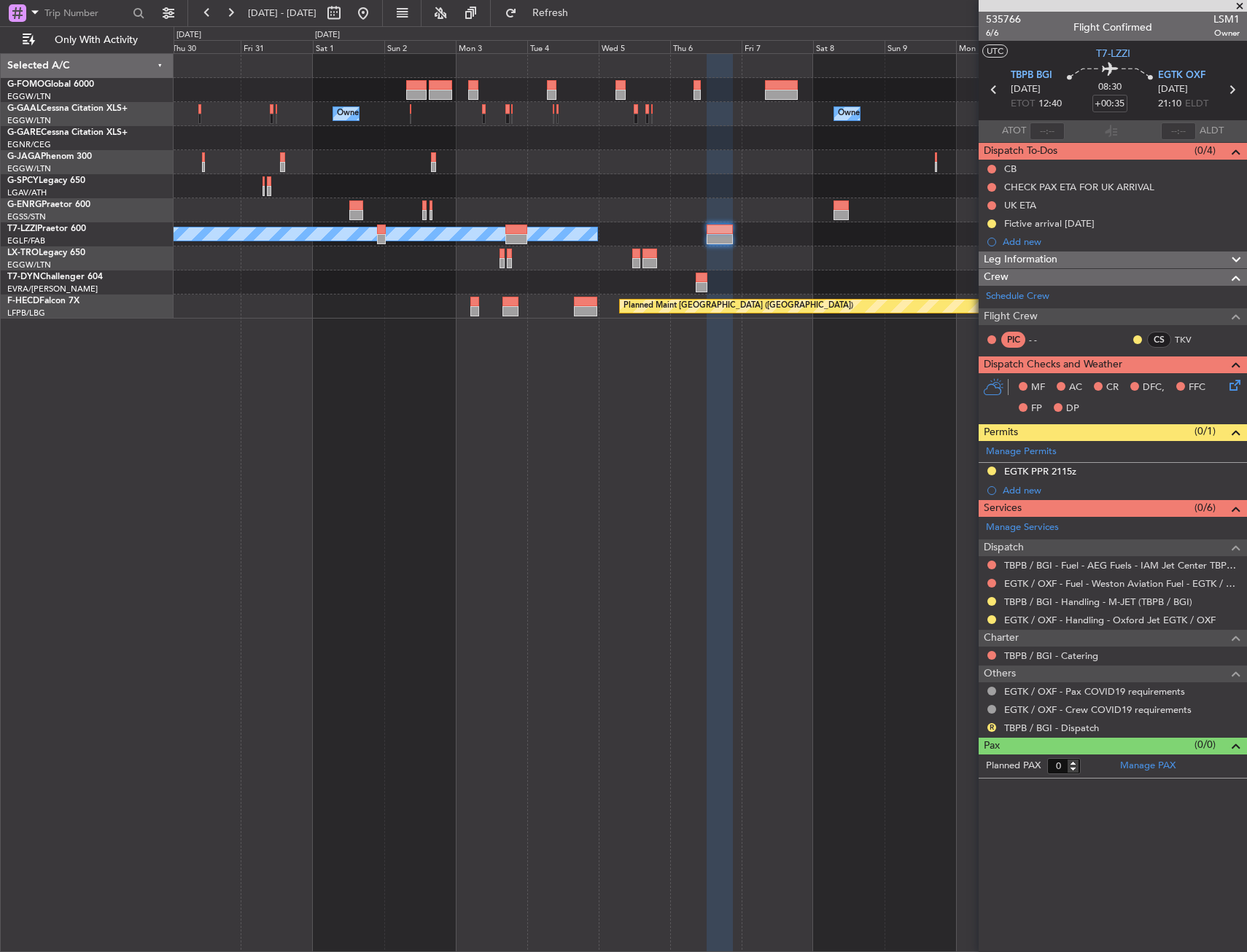
click at [680, 370] on div "Owner Owner Owner Owner A/C Unavailable [GEOGRAPHIC_DATA] ([GEOGRAPHIC_DATA]) P…" at bounding box center [710, 503] width 1073 height 899
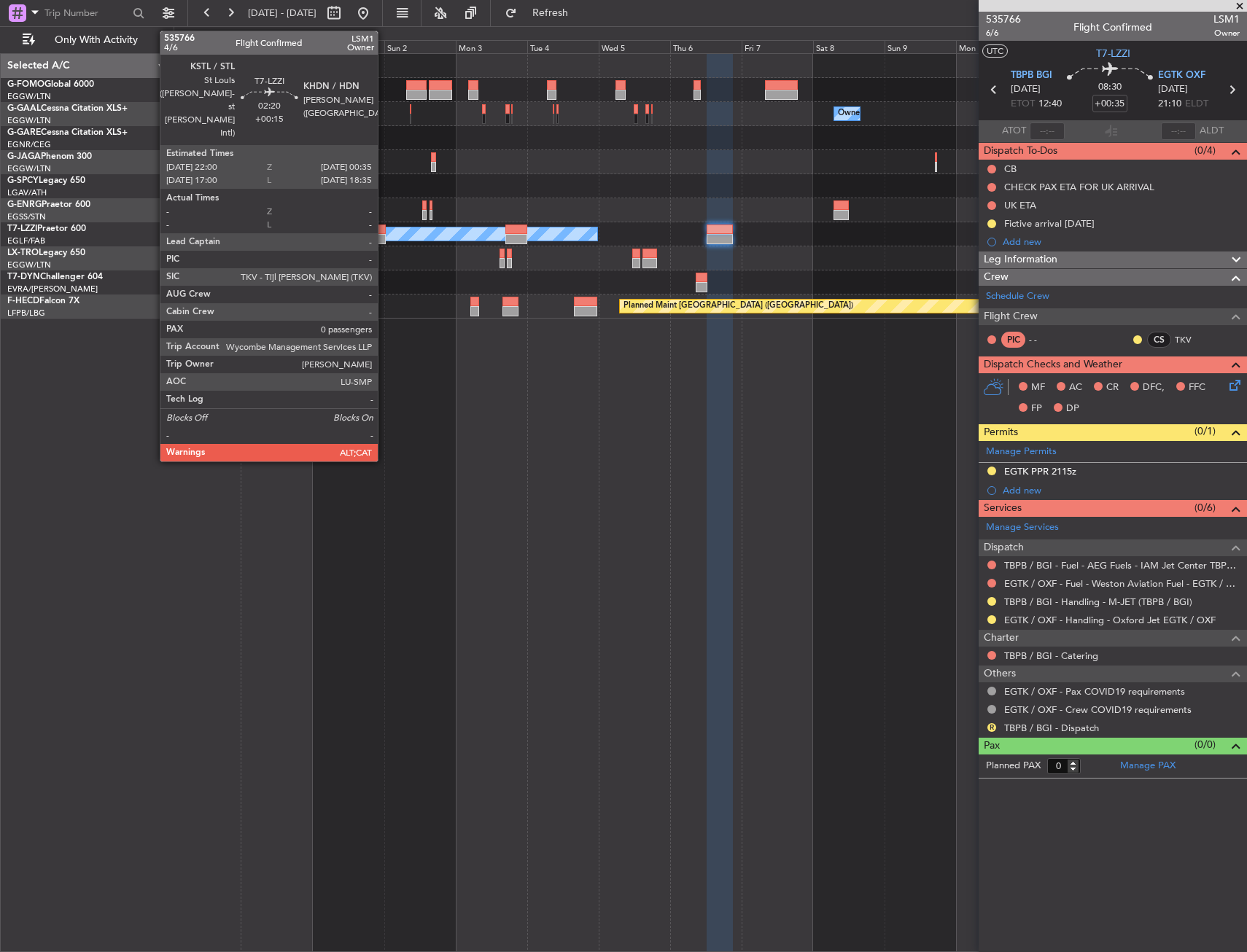
click at [384, 232] on div at bounding box center [381, 230] width 8 height 10
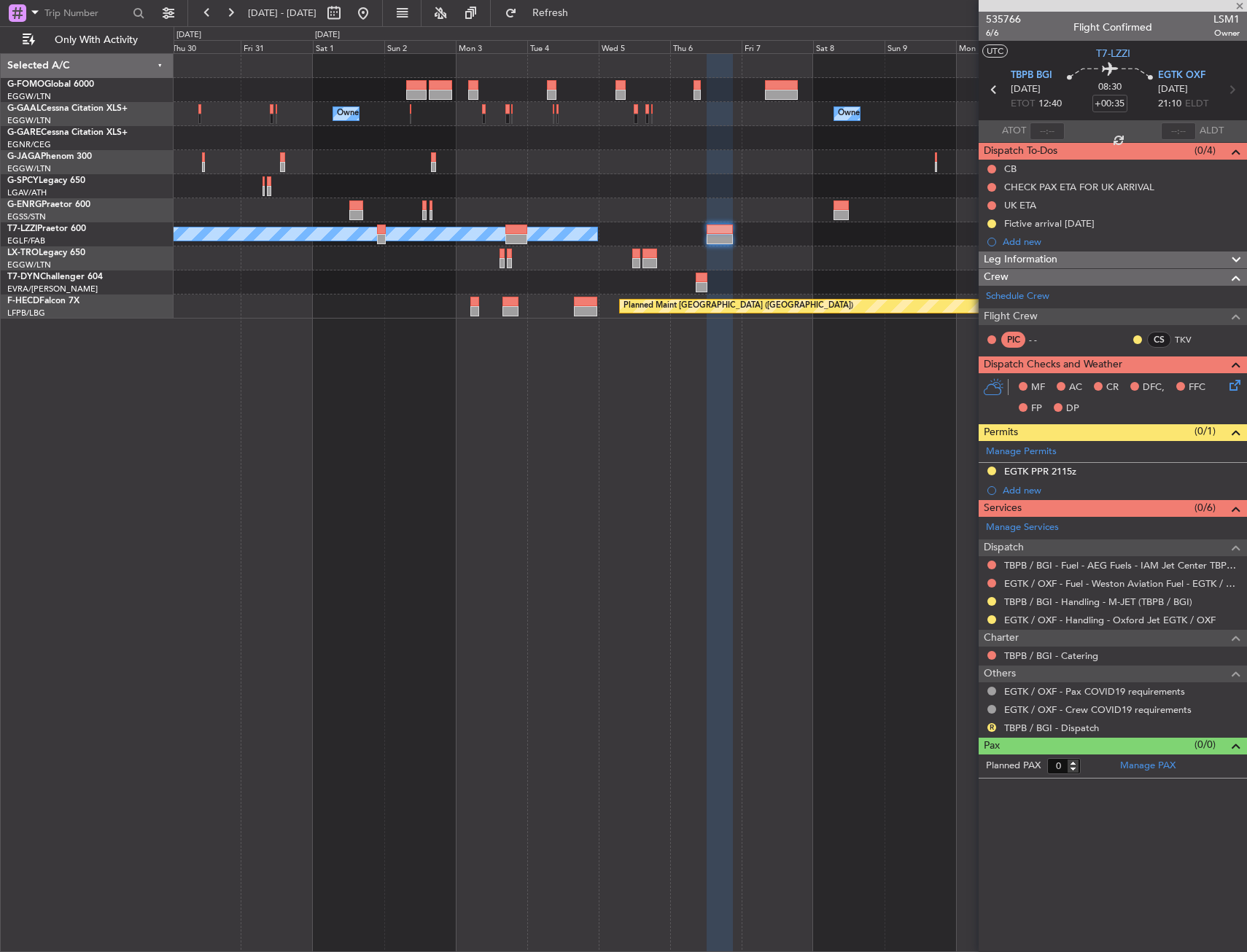
type input "+00:15"
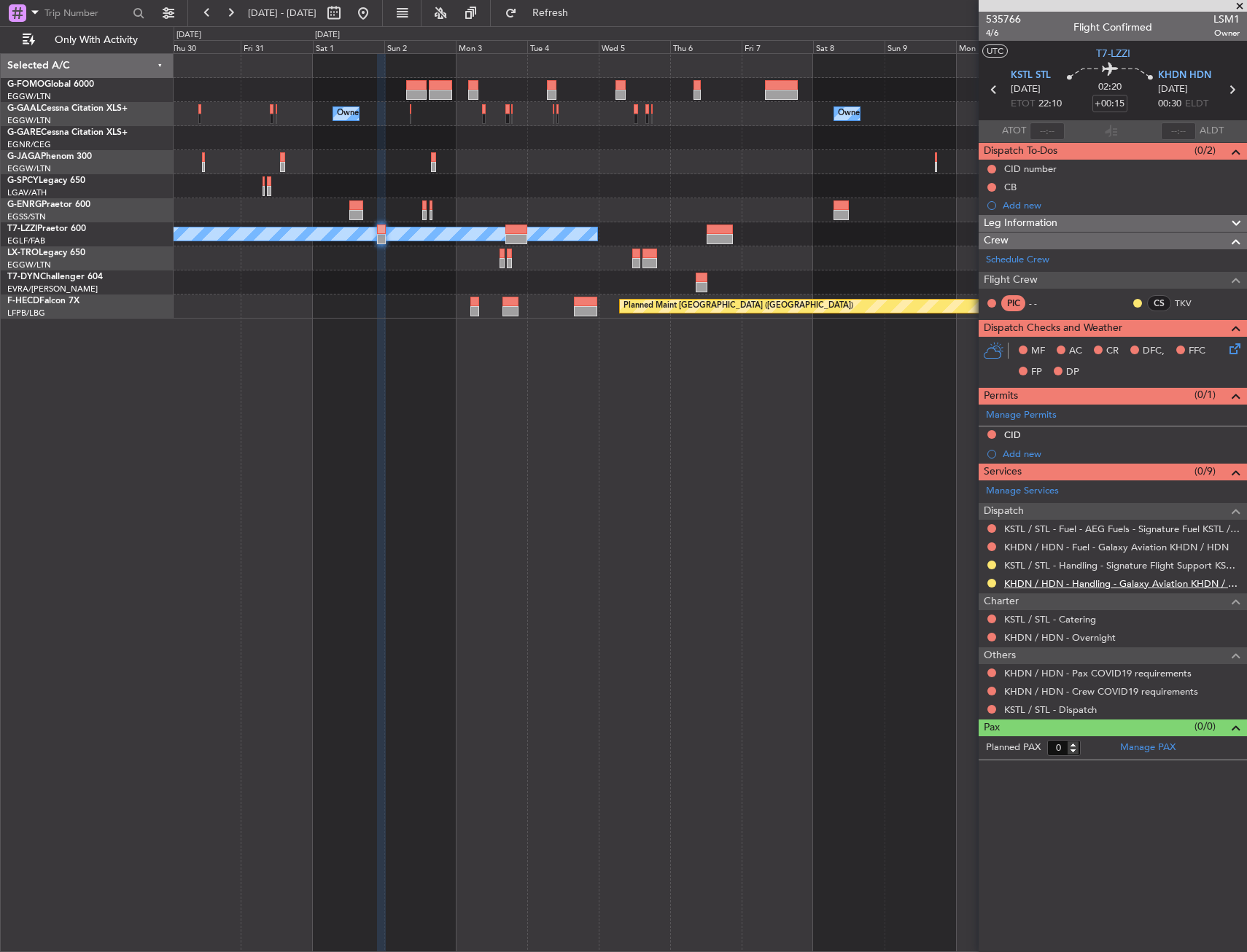
click at [1080, 585] on link "KHDN / HDN - Handling - Galaxy Aviation KHDN / HDN" at bounding box center [1122, 584] width 235 height 13
click at [1189, 66] on section "KSTL STL [DATE] ETOT 22:10 02:20 +00:15 KHDN HDN [DATE] 00:30 ELDT" at bounding box center [1113, 92] width 269 height 58
click at [1189, 75] on span "KHDN HDN" at bounding box center [1184, 76] width 53 height 15
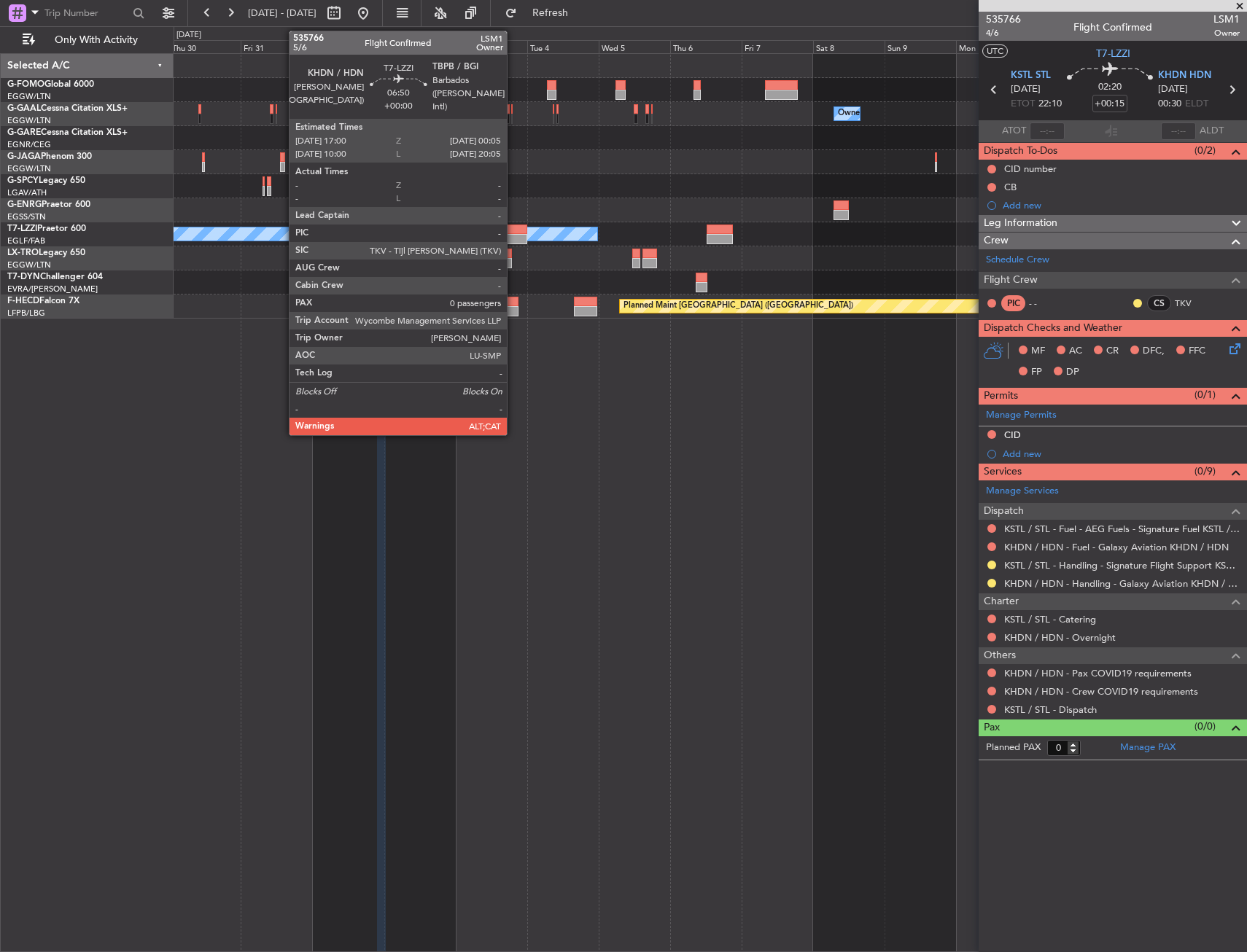
click at [514, 238] on div at bounding box center [516, 239] width 21 height 10
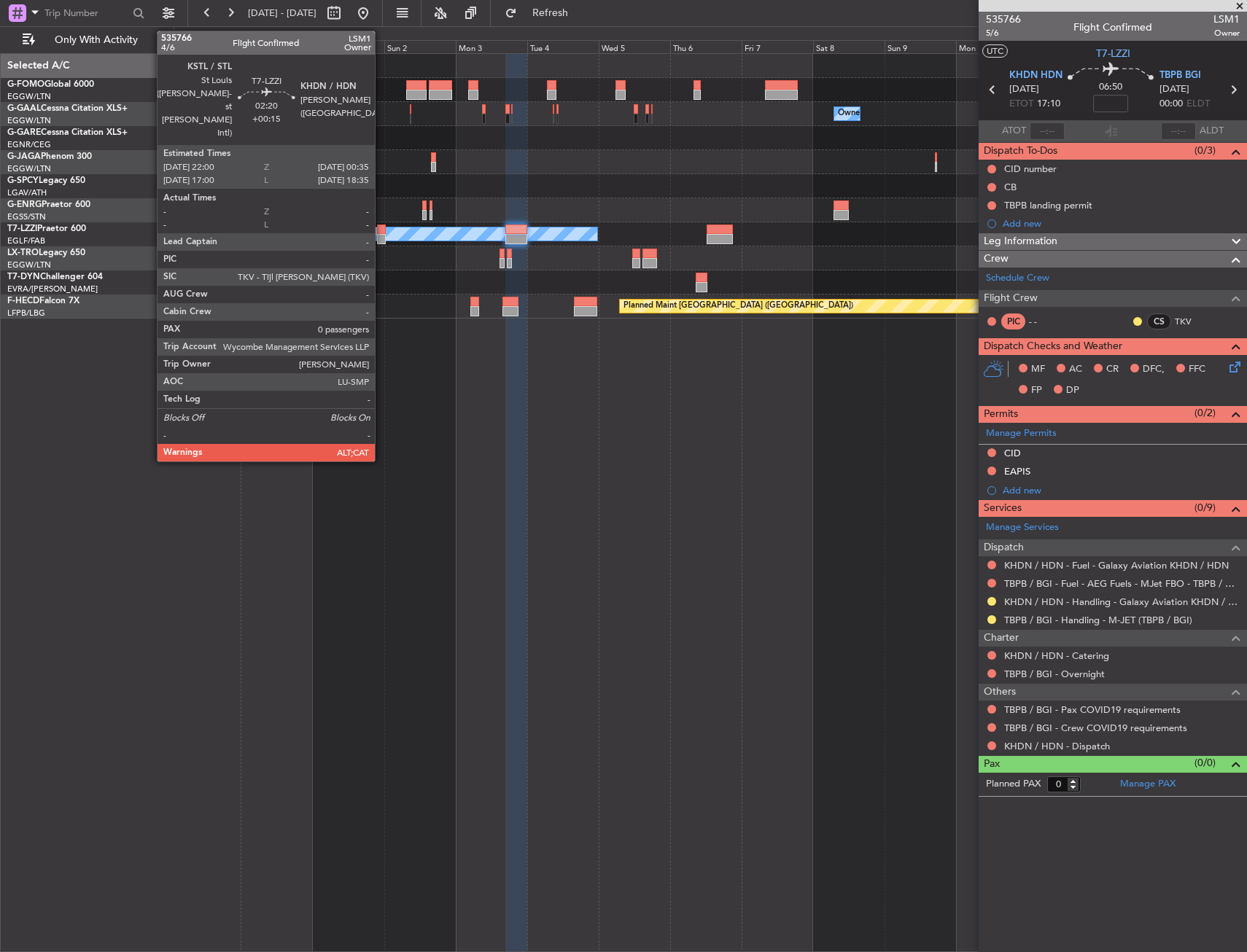
click at [381, 241] on div at bounding box center [381, 239] width 8 height 10
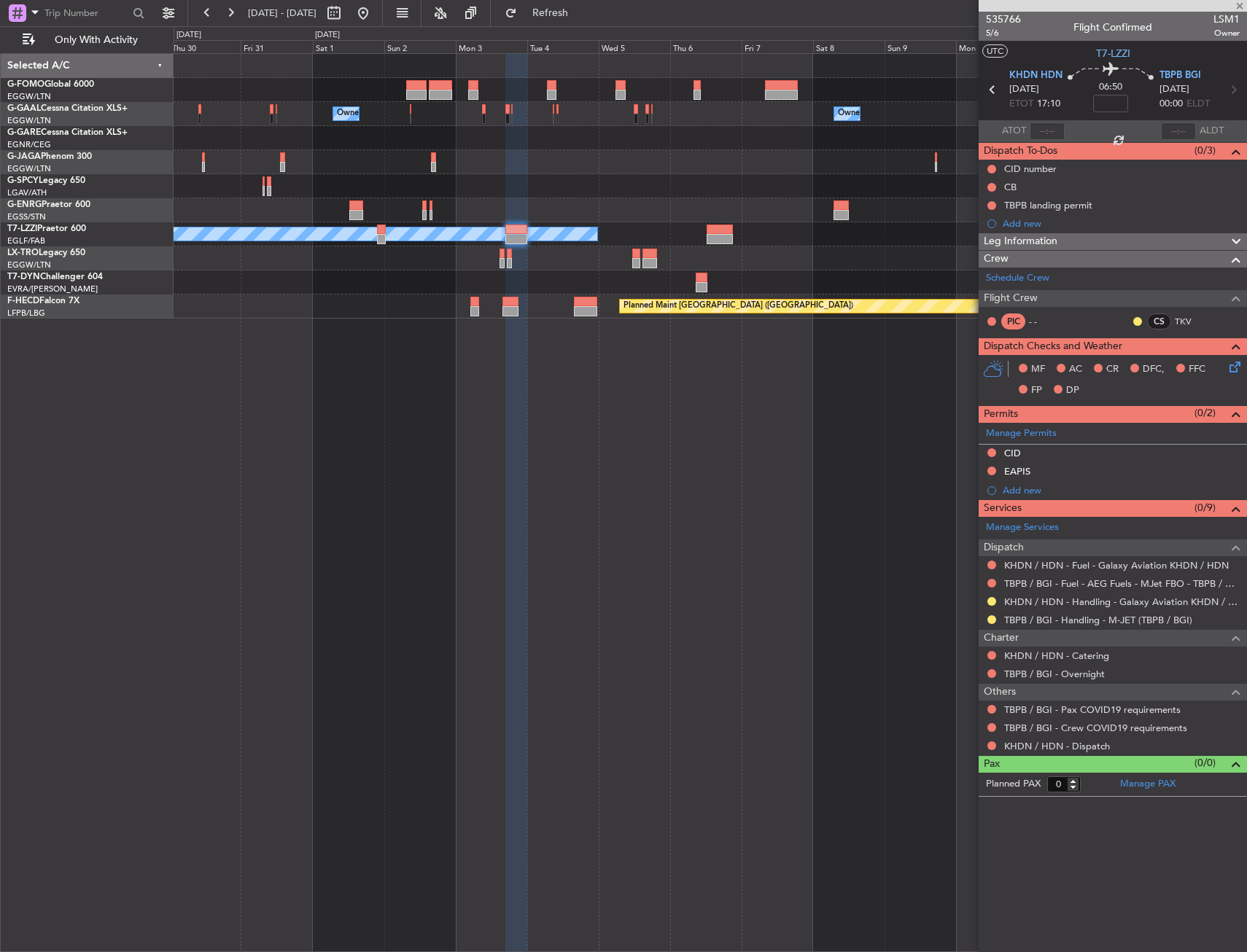
type input "+00:15"
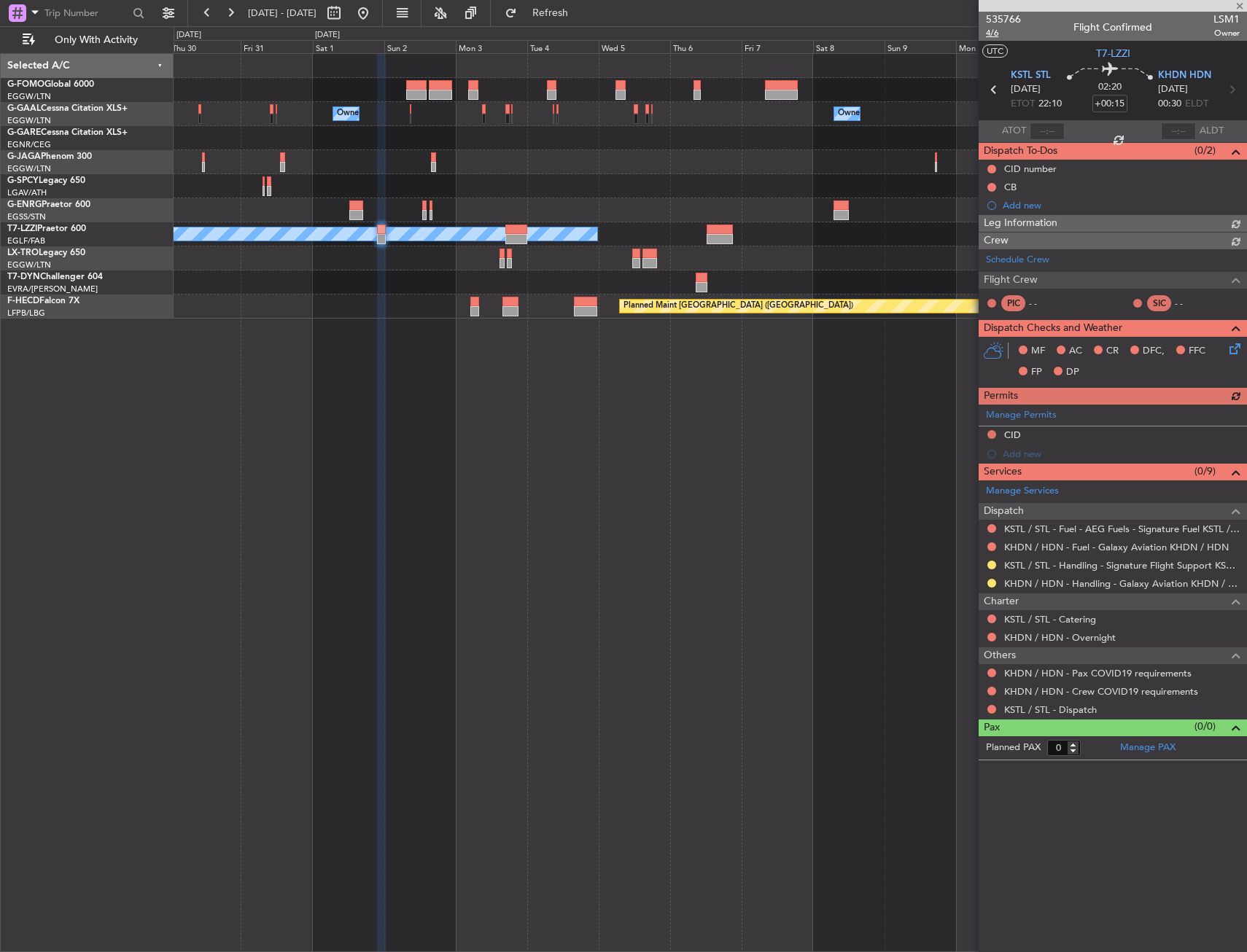
click at [994, 35] on span "4/6" at bounding box center [1003, 33] width 35 height 13
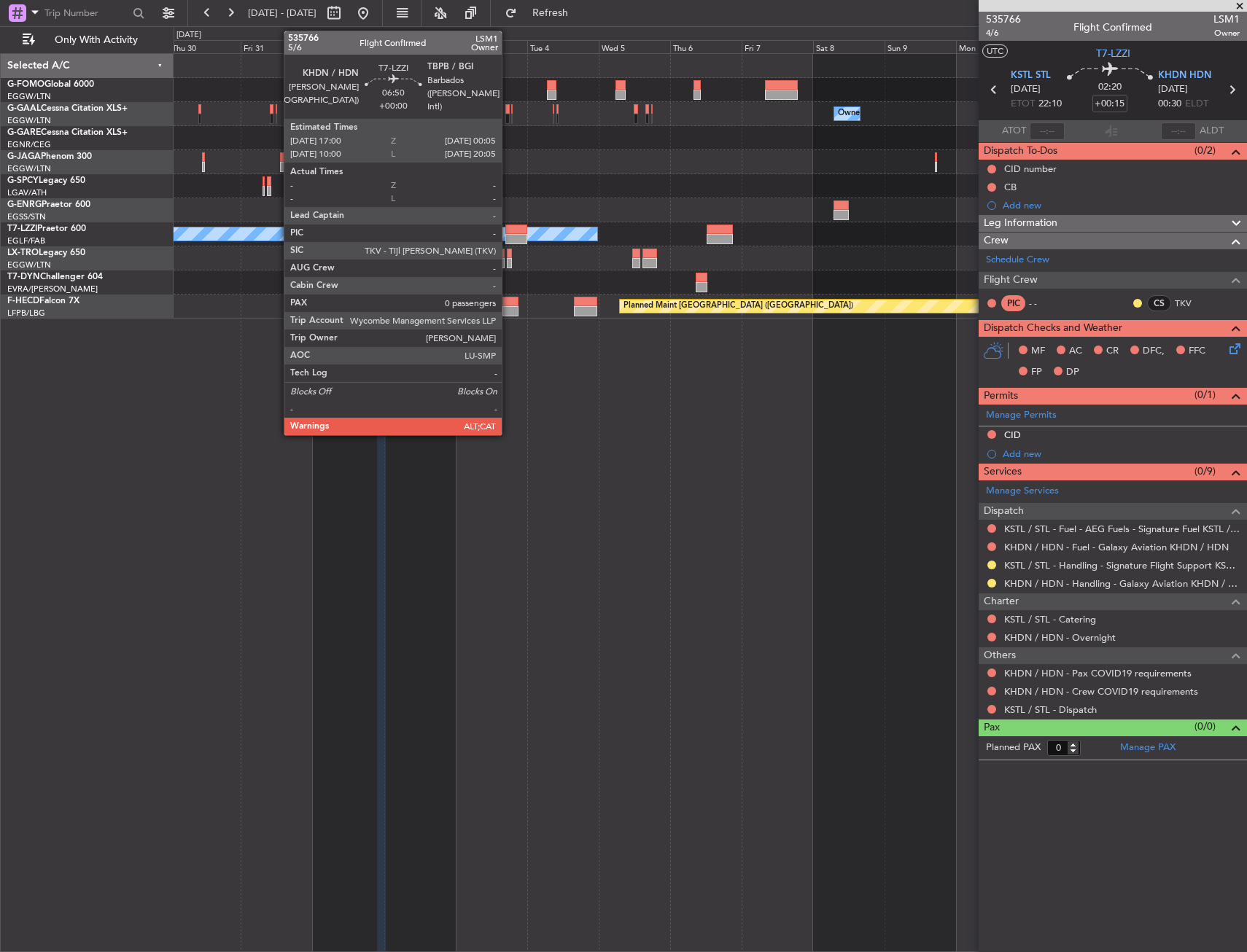
click at [508, 232] on div at bounding box center [516, 230] width 21 height 10
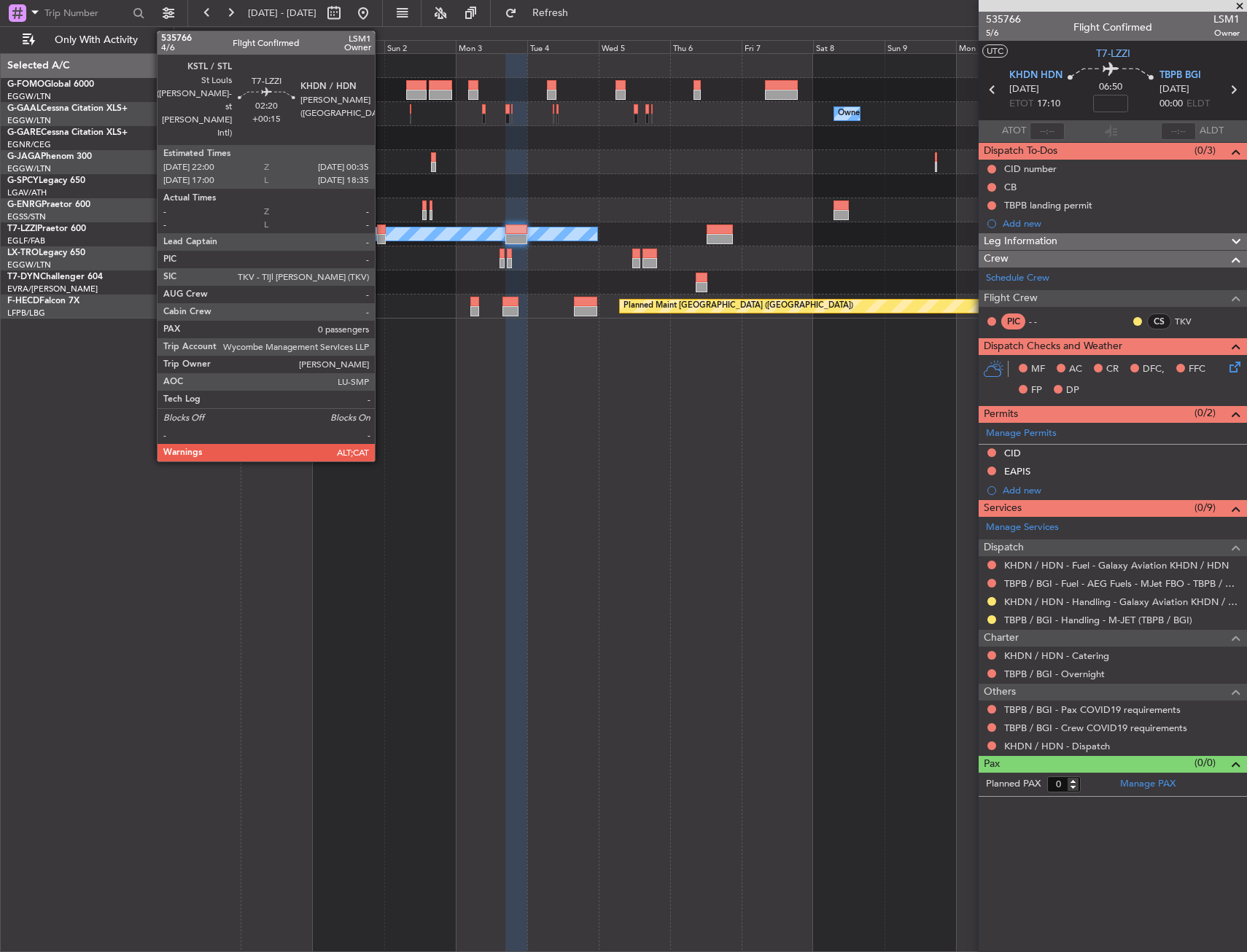
click at [381, 242] on div at bounding box center [381, 239] width 8 height 10
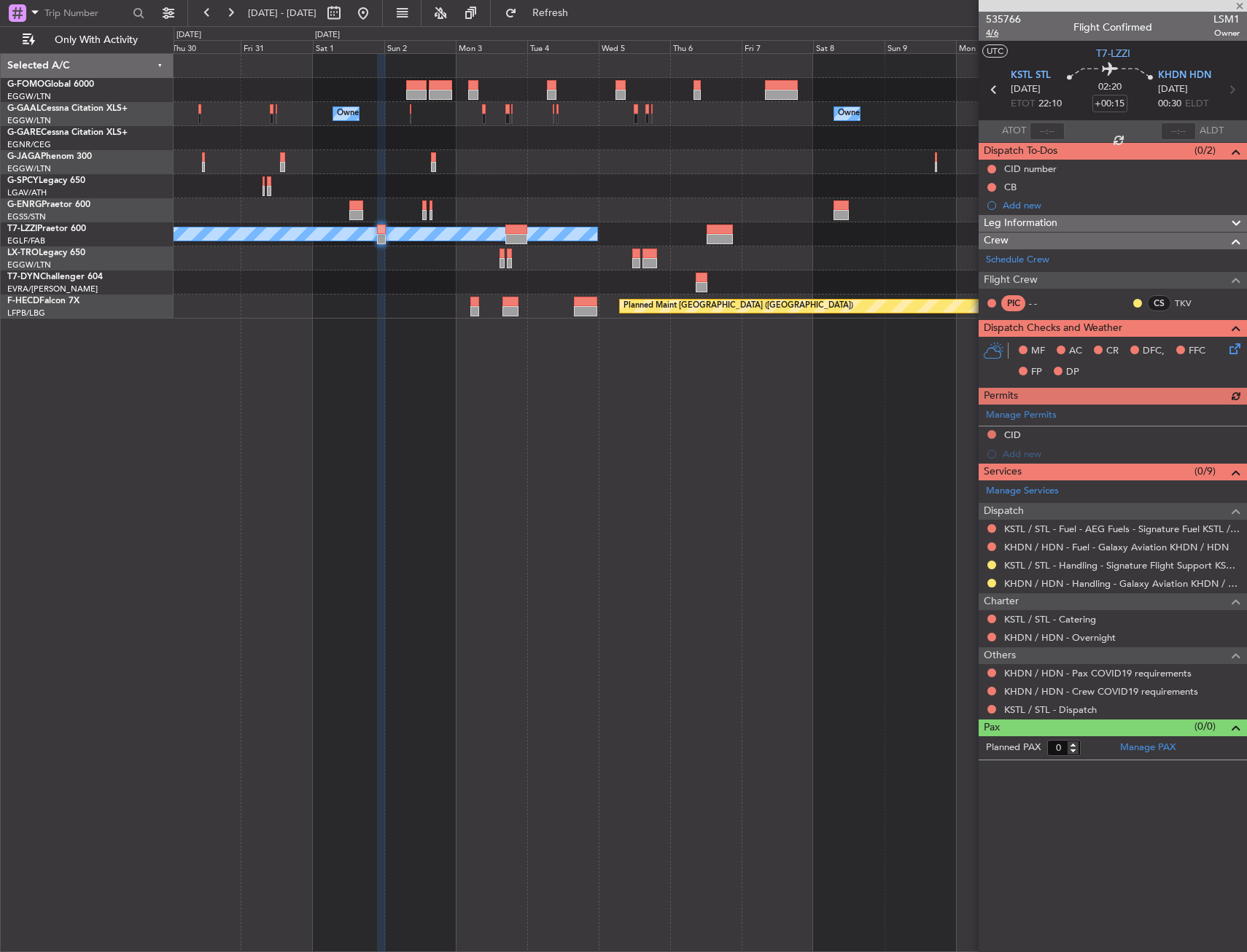
click at [988, 35] on span "4/6" at bounding box center [1003, 33] width 35 height 13
click at [1115, 105] on input "+00:15" at bounding box center [1109, 103] width 35 height 18
click at [1065, 58] on section "UTC T7-LZZI" at bounding box center [1113, 52] width 269 height 22
type input "+00:10"
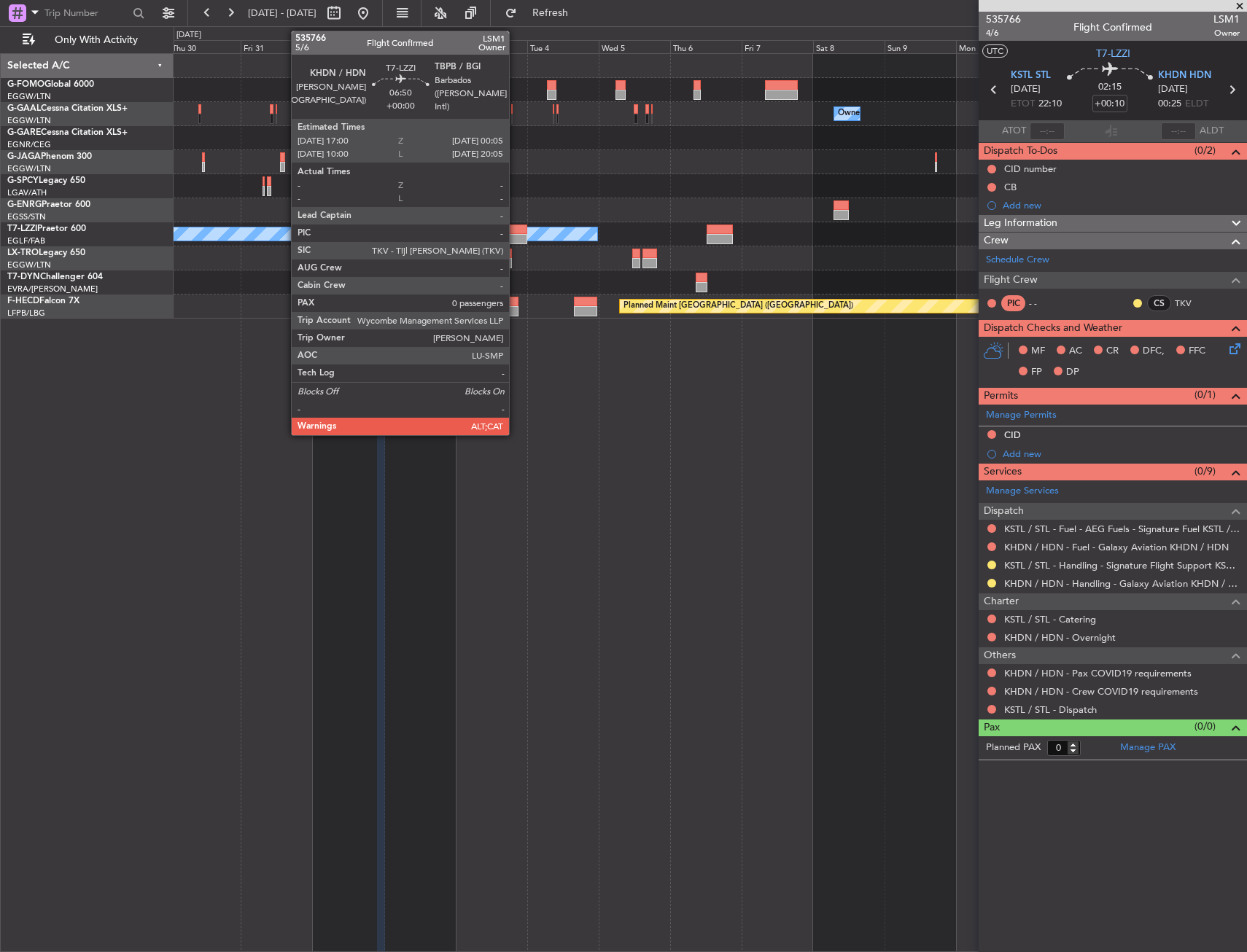
click at [516, 228] on div at bounding box center [516, 230] width 21 height 10
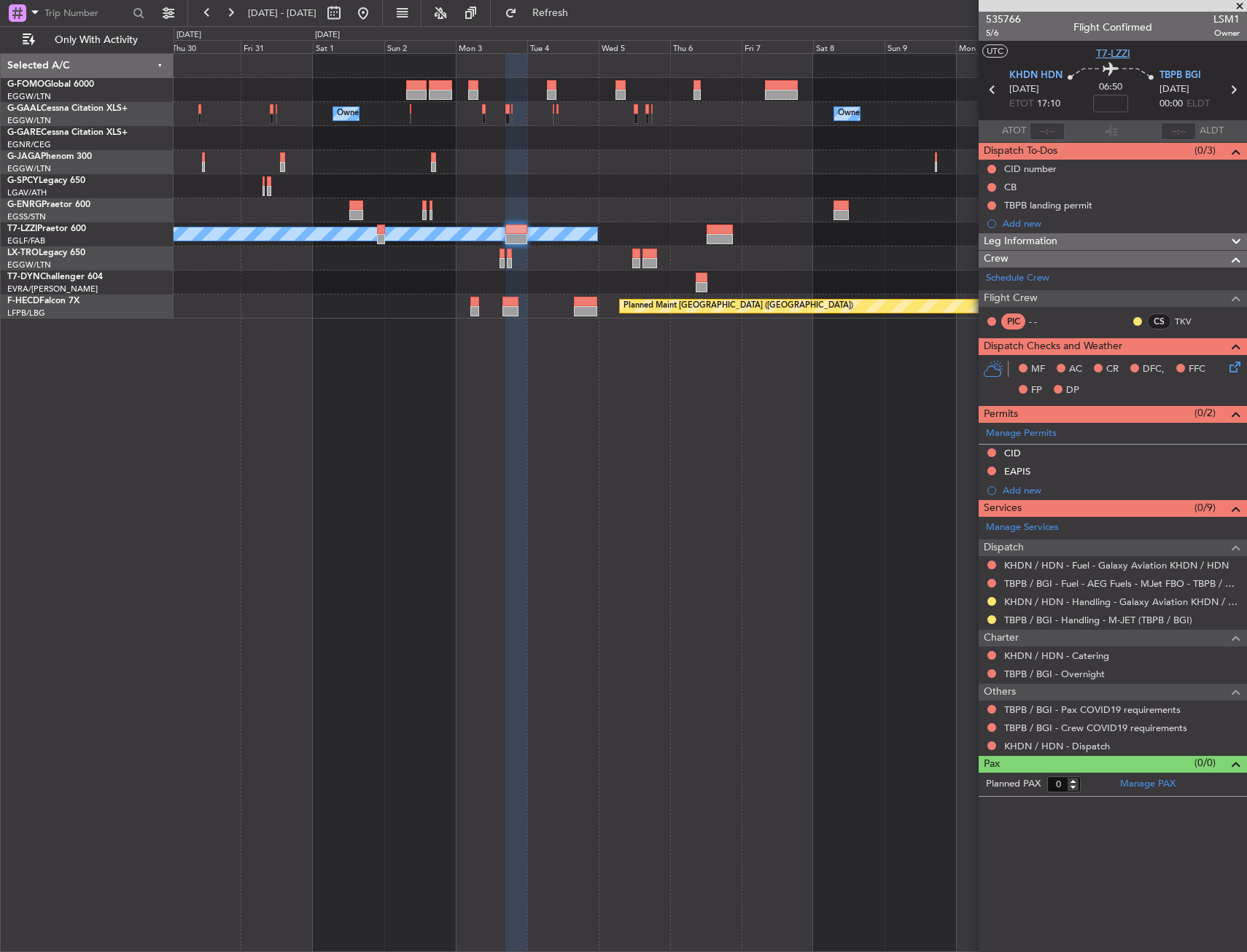
click at [1101, 54] on span "T7-LZZI" at bounding box center [1113, 53] width 34 height 15
click at [987, 33] on span "5/6" at bounding box center [1003, 33] width 35 height 13
click at [1118, 108] on input at bounding box center [1110, 103] width 35 height 18
drag, startPoint x: 1068, startPoint y: 65, endPoint x: 1055, endPoint y: 86, distance: 24.7
click at [1068, 64] on icon at bounding box center [1110, 72] width 86 height 18
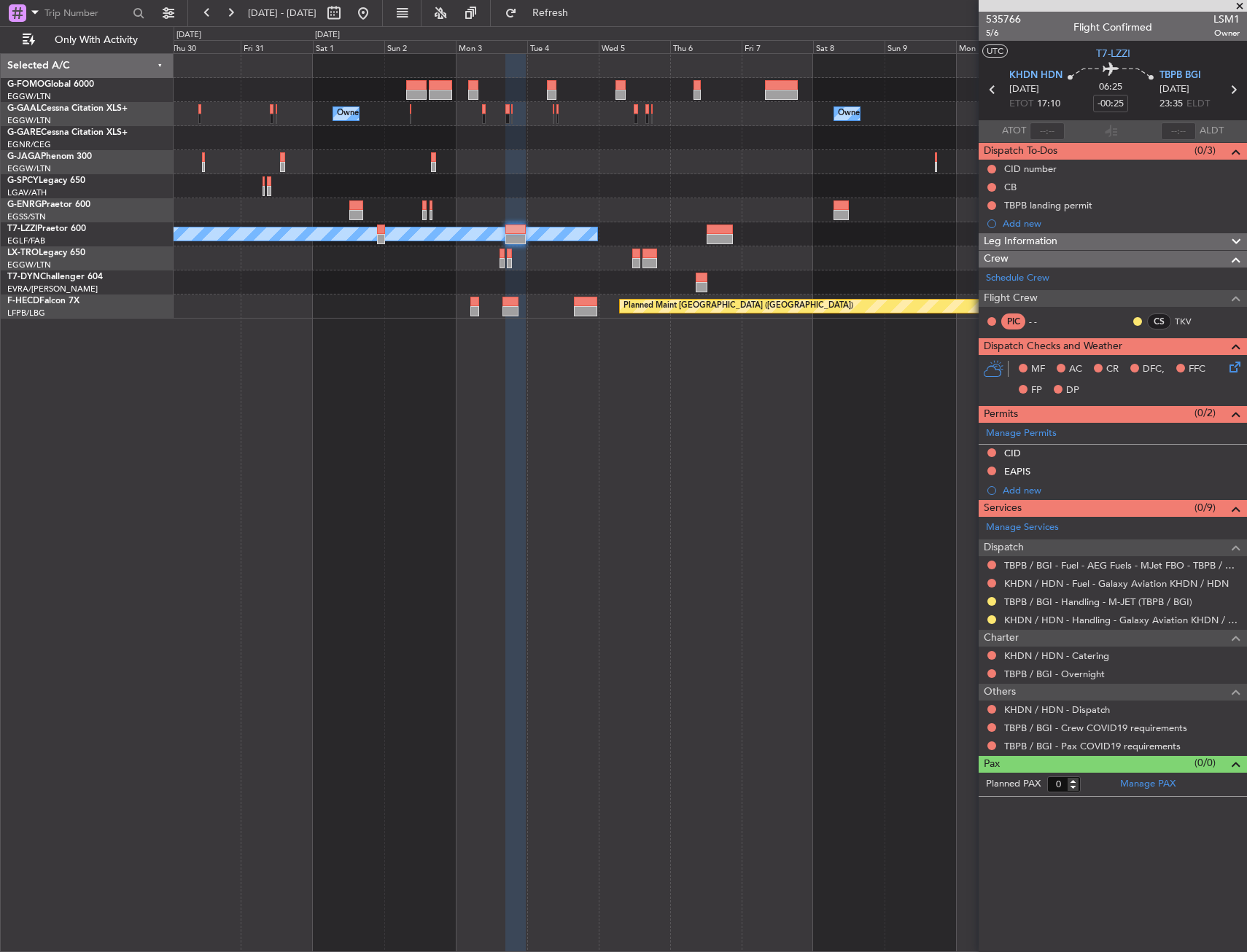
click at [721, 235] on div at bounding box center [719, 239] width 27 height 10
type input "+00:35"
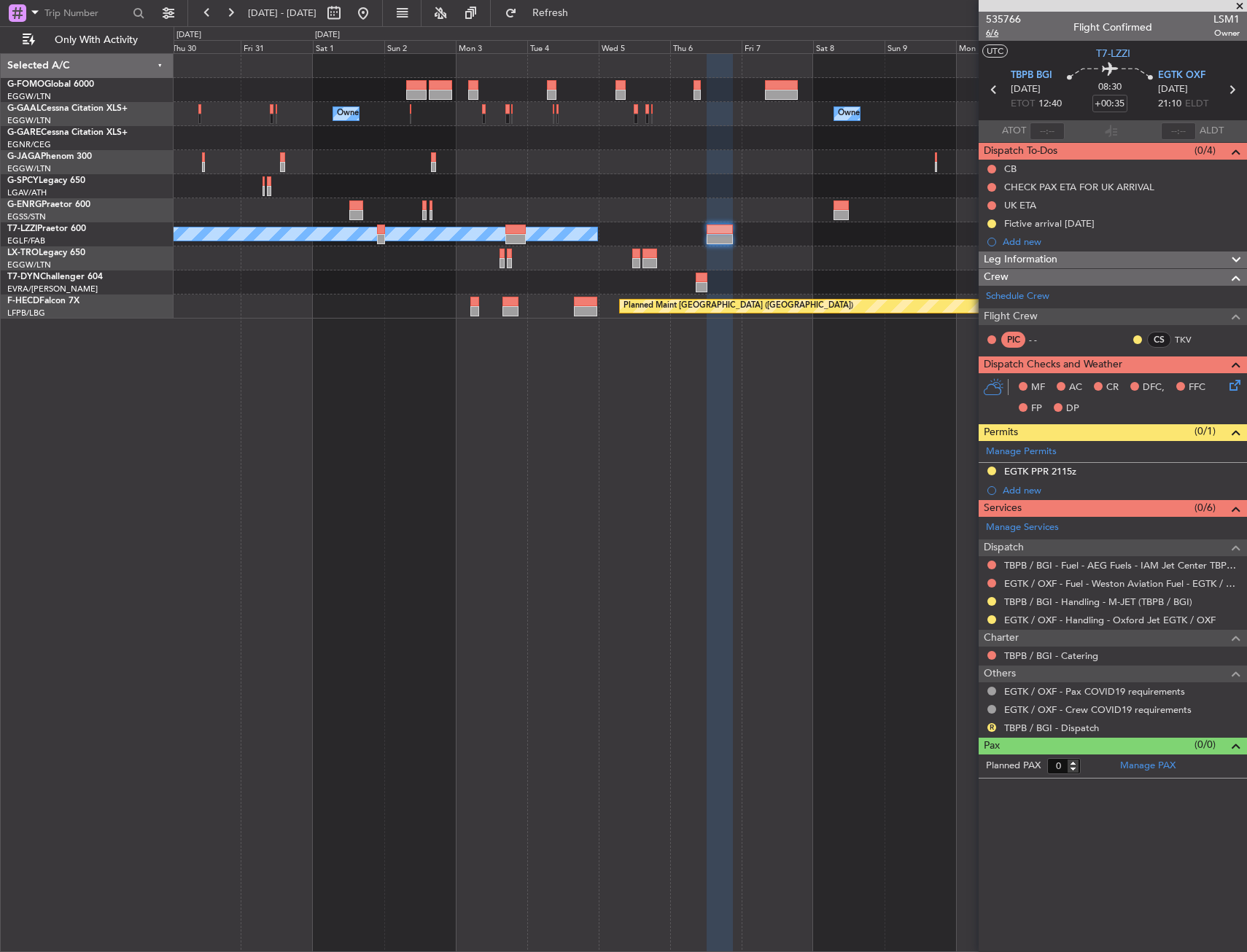
click at [992, 37] on span "6/6" at bounding box center [1003, 33] width 35 height 13
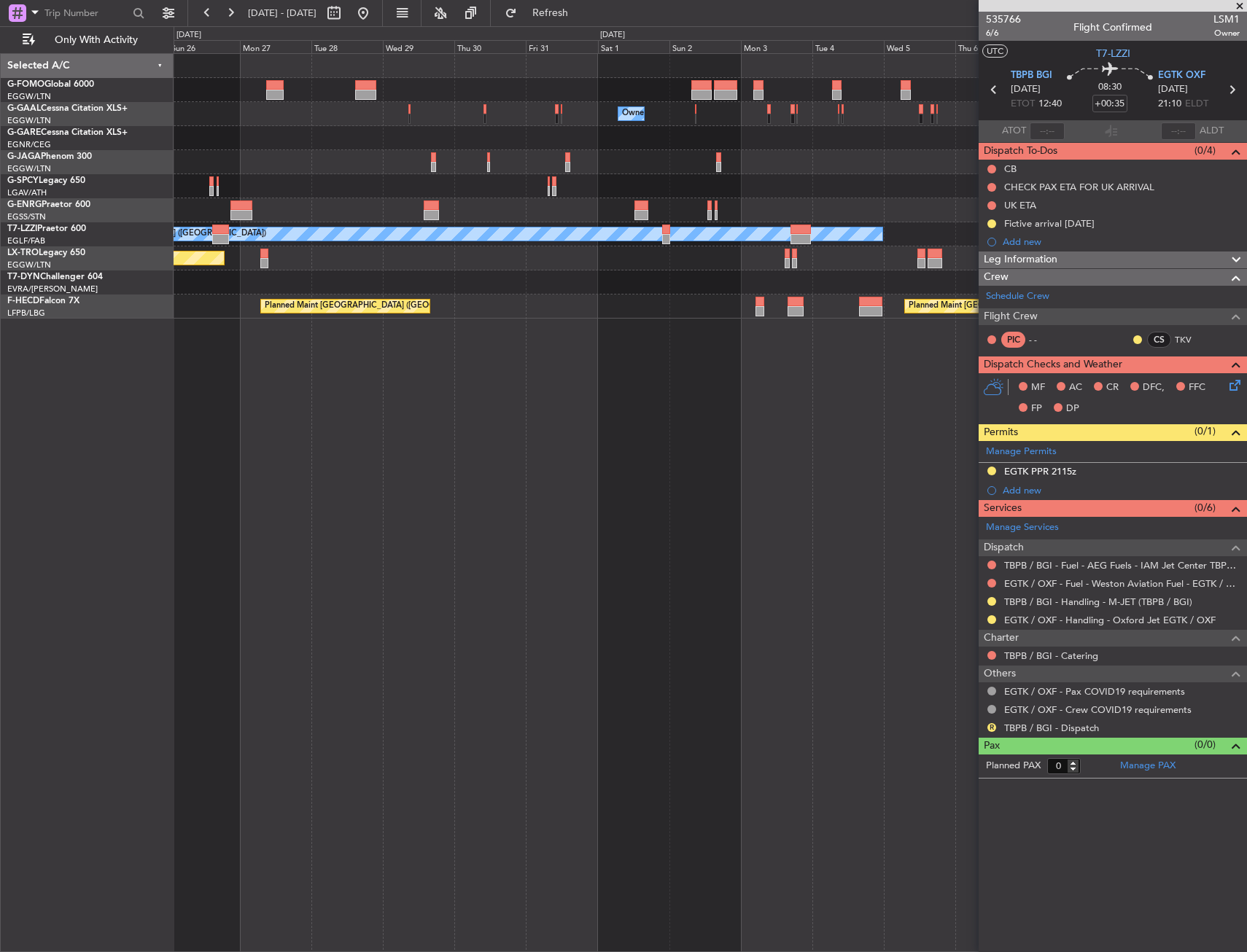
click at [599, 325] on div "Owner Owner Owner Owner A/C Unavailable [GEOGRAPHIC_DATA] ([GEOGRAPHIC_DATA]) P…" at bounding box center [710, 503] width 1073 height 899
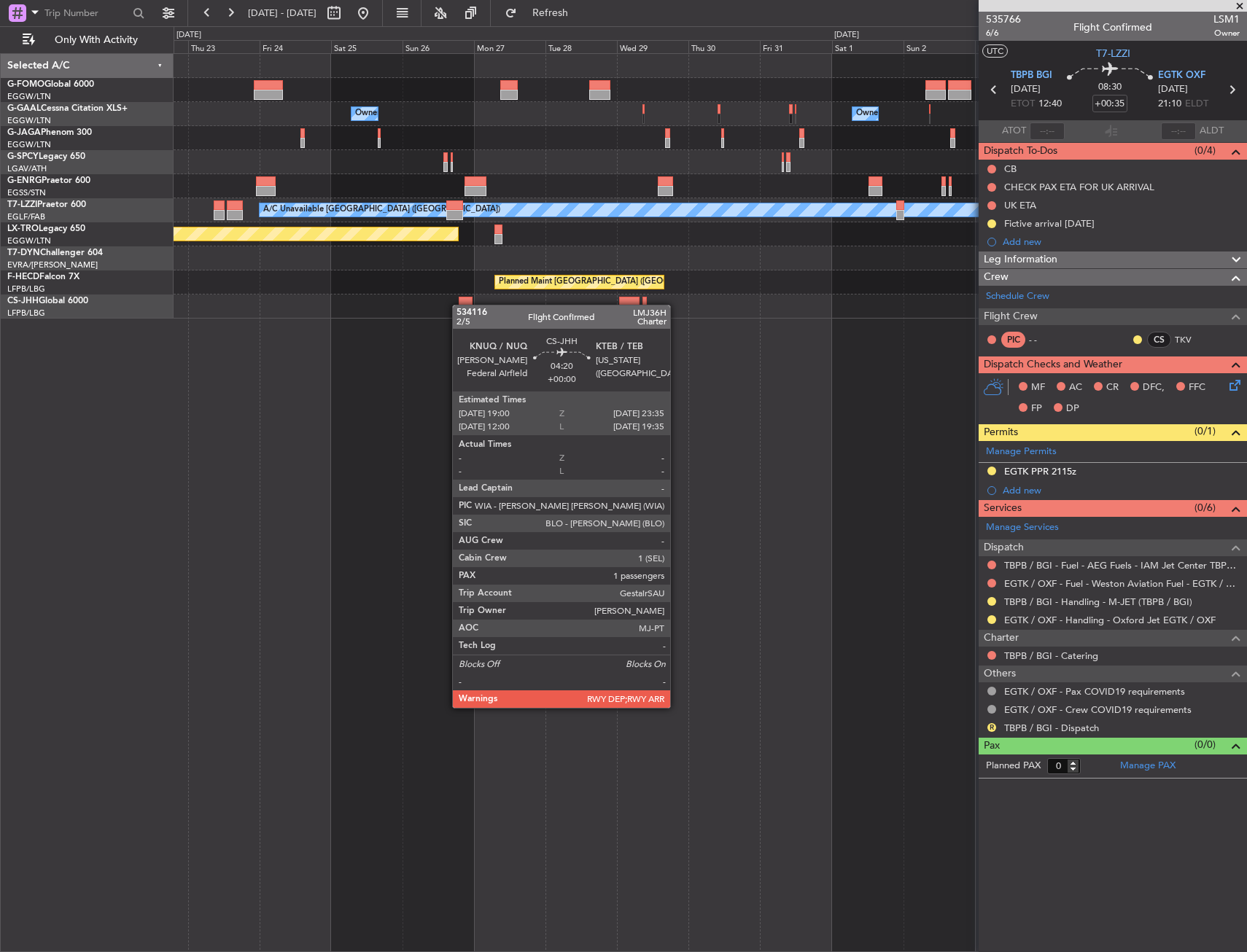
click at [459, 305] on div "Owner Owner Owner Planned Maint [GEOGRAPHIC_DATA] ([GEOGRAPHIC_DATA]) A/C Unava…" at bounding box center [709, 186] width 1072 height 265
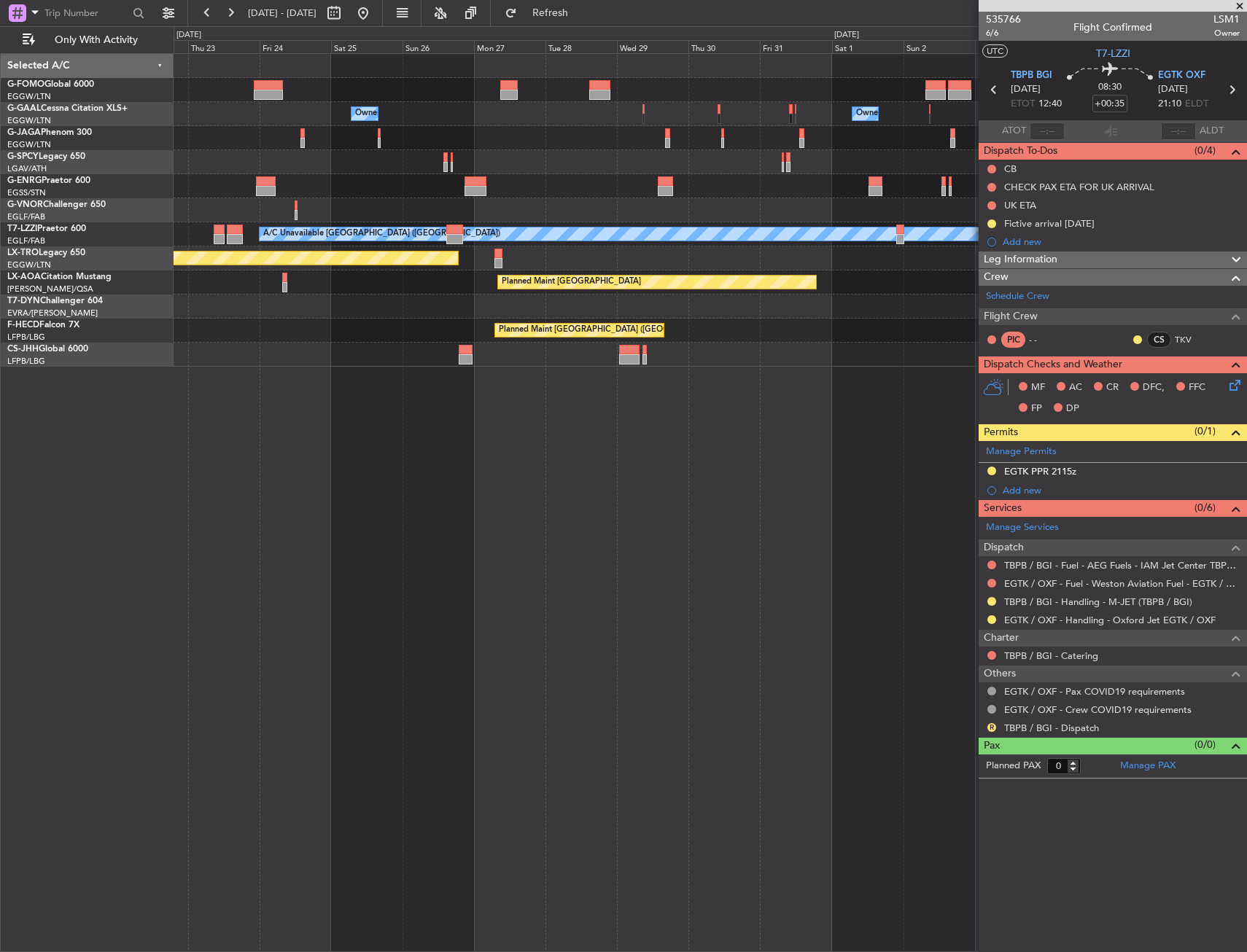
click at [331, 514] on div "Owner Owner Owner Planned Maint [GEOGRAPHIC_DATA] ([GEOGRAPHIC_DATA]) A/C Unava…" at bounding box center [710, 503] width 1073 height 899
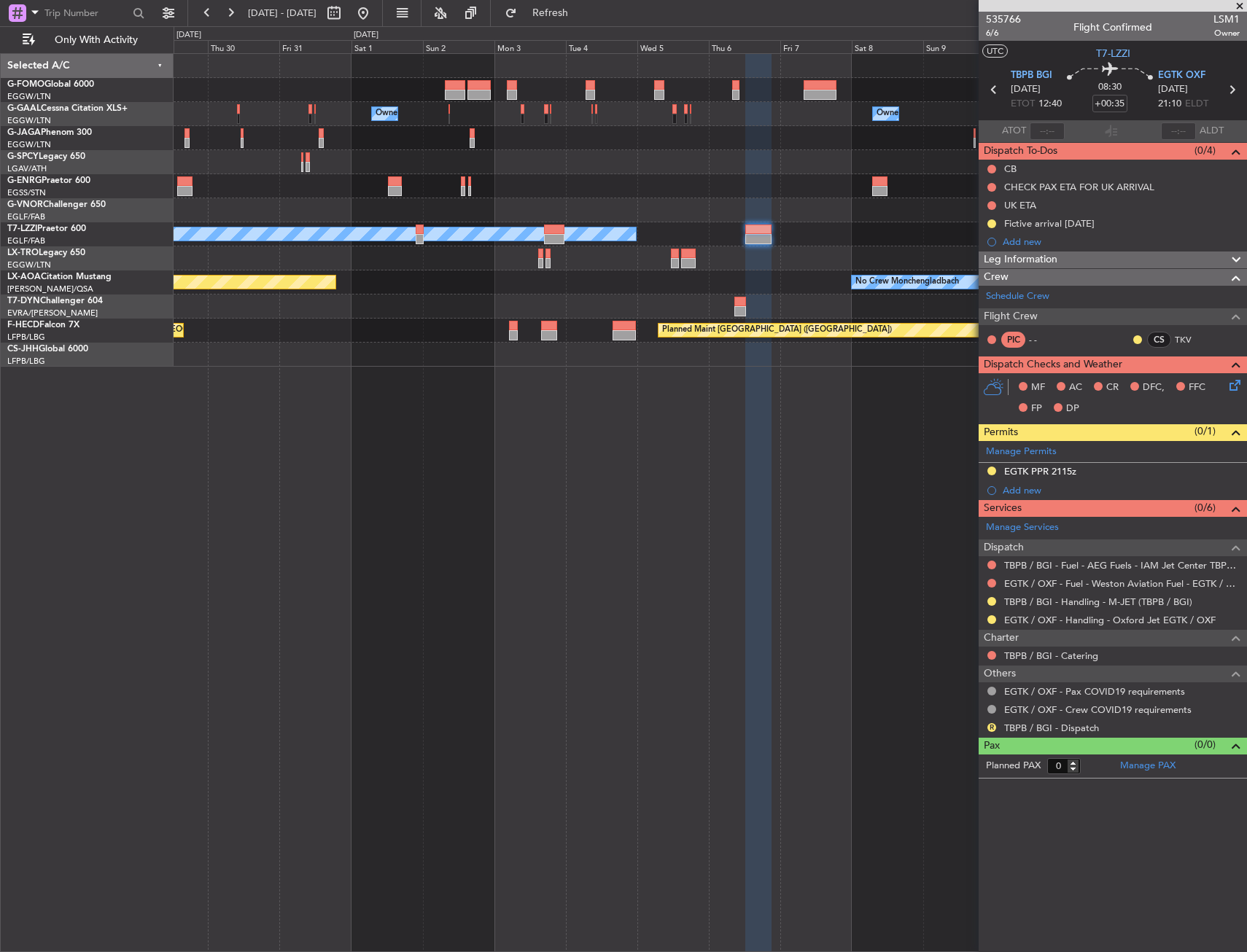
click at [429, 486] on div "Owner Owner Owner Owner A/C Unavailable [GEOGRAPHIC_DATA] ([GEOGRAPHIC_DATA]) P…" at bounding box center [710, 503] width 1073 height 899
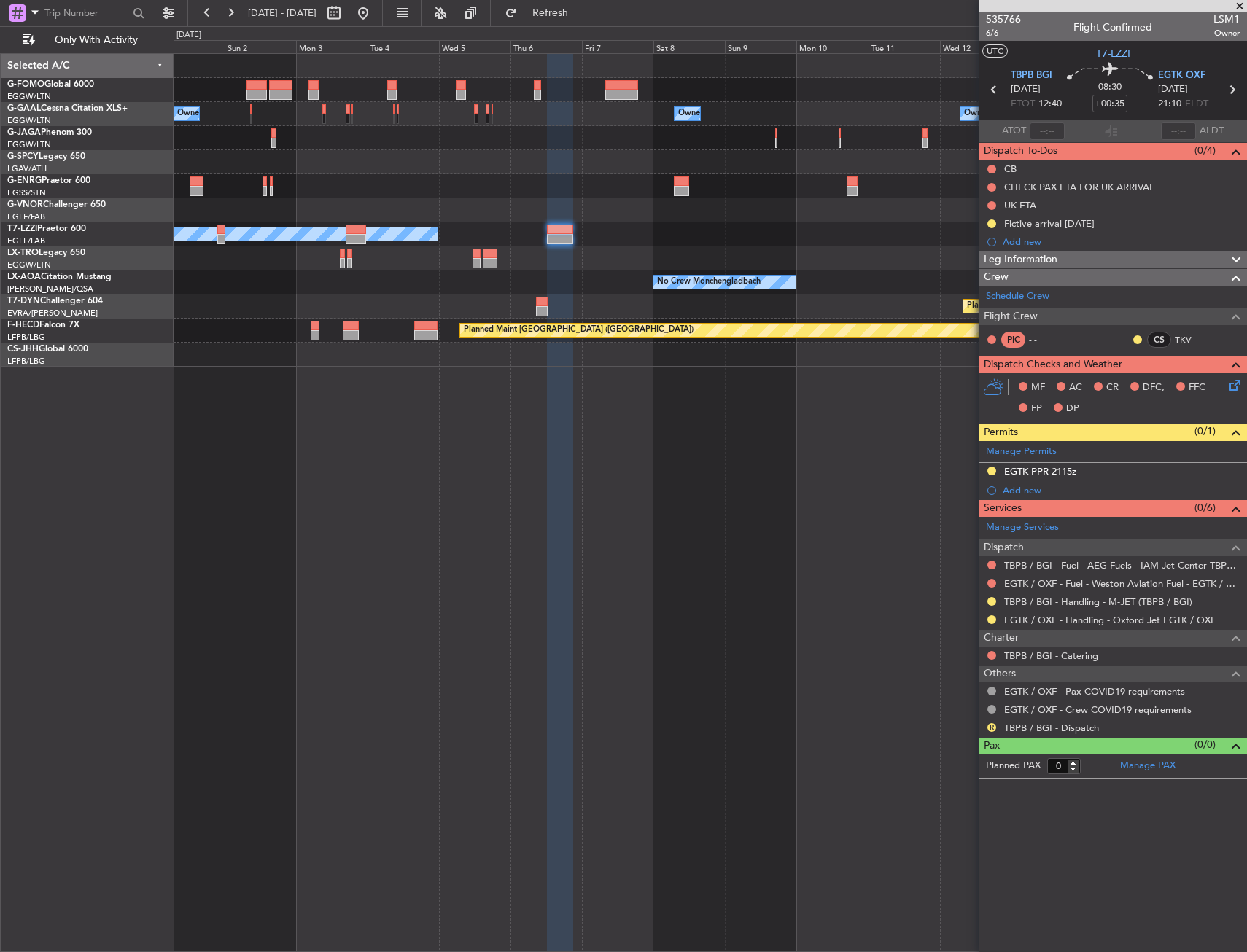
click at [500, 452] on div "Owner Owner Owner Owner A/C Unavailable [GEOGRAPHIC_DATA] ([GEOGRAPHIC_DATA]) N…" at bounding box center [710, 503] width 1073 height 899
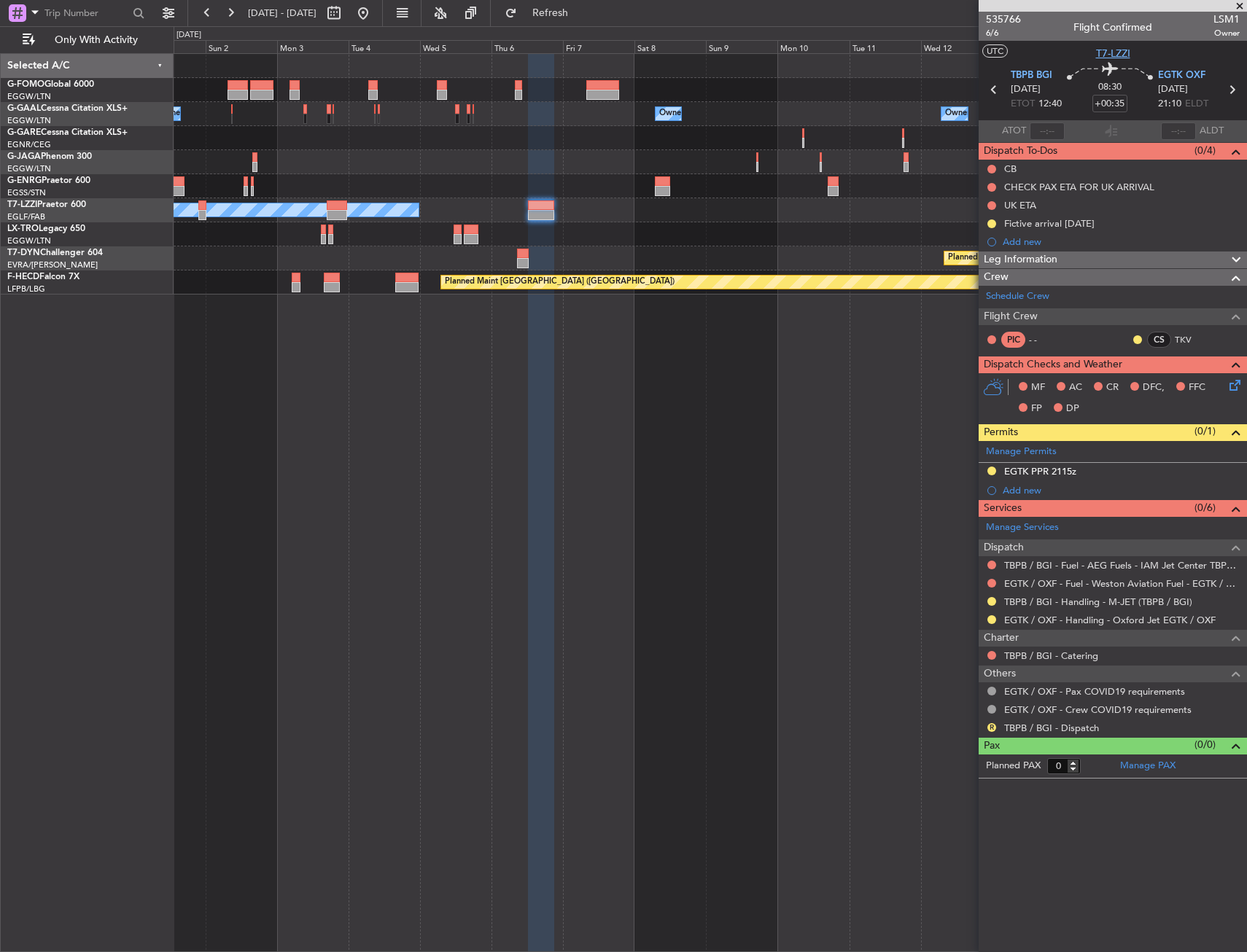
click at [1102, 50] on span "T7-LZZI" at bounding box center [1113, 53] width 34 height 15
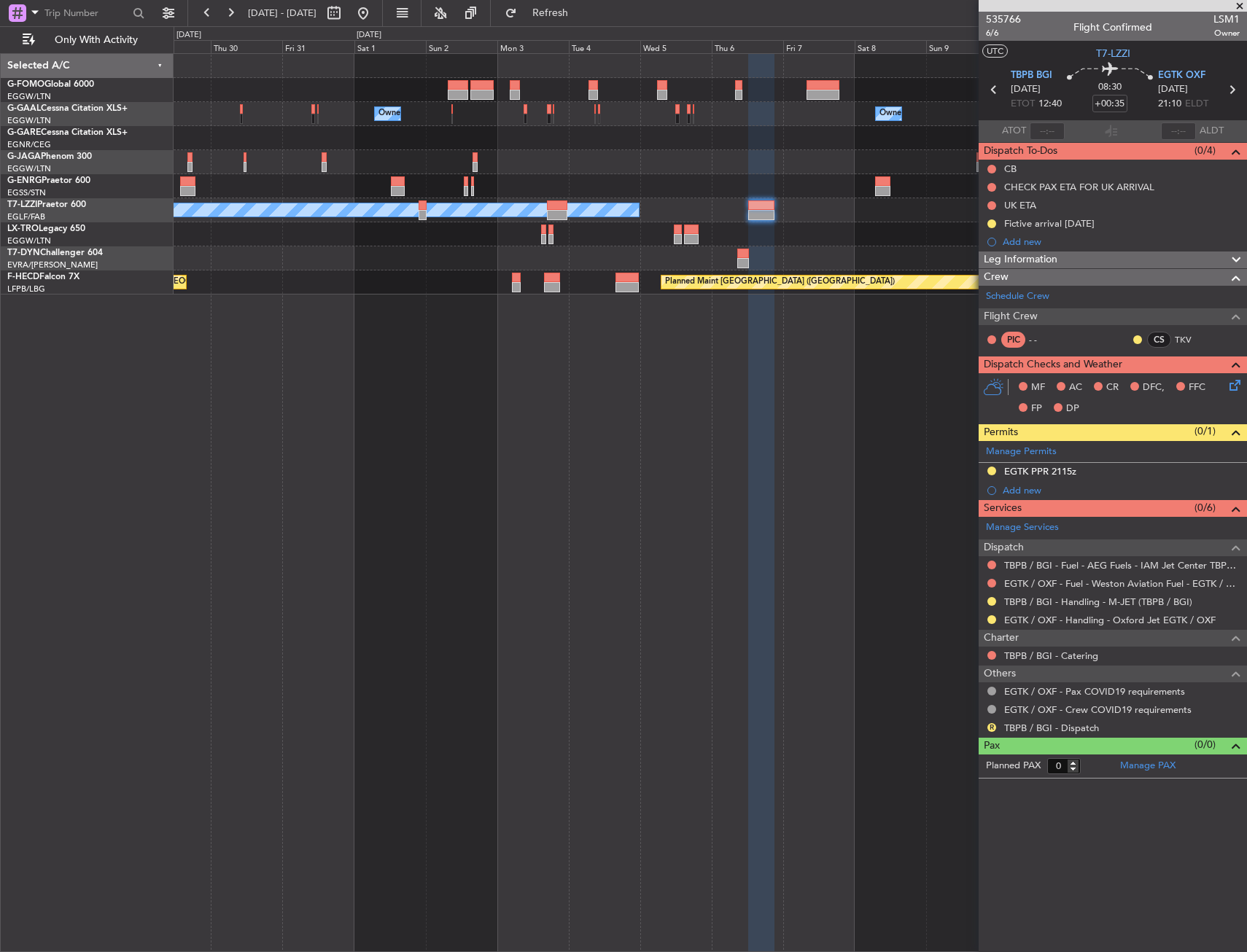
click at [433, 351] on div "Owner Owner Owner Owner A/C Unavailable [GEOGRAPHIC_DATA] ([GEOGRAPHIC_DATA]) P…" at bounding box center [710, 503] width 1073 height 899
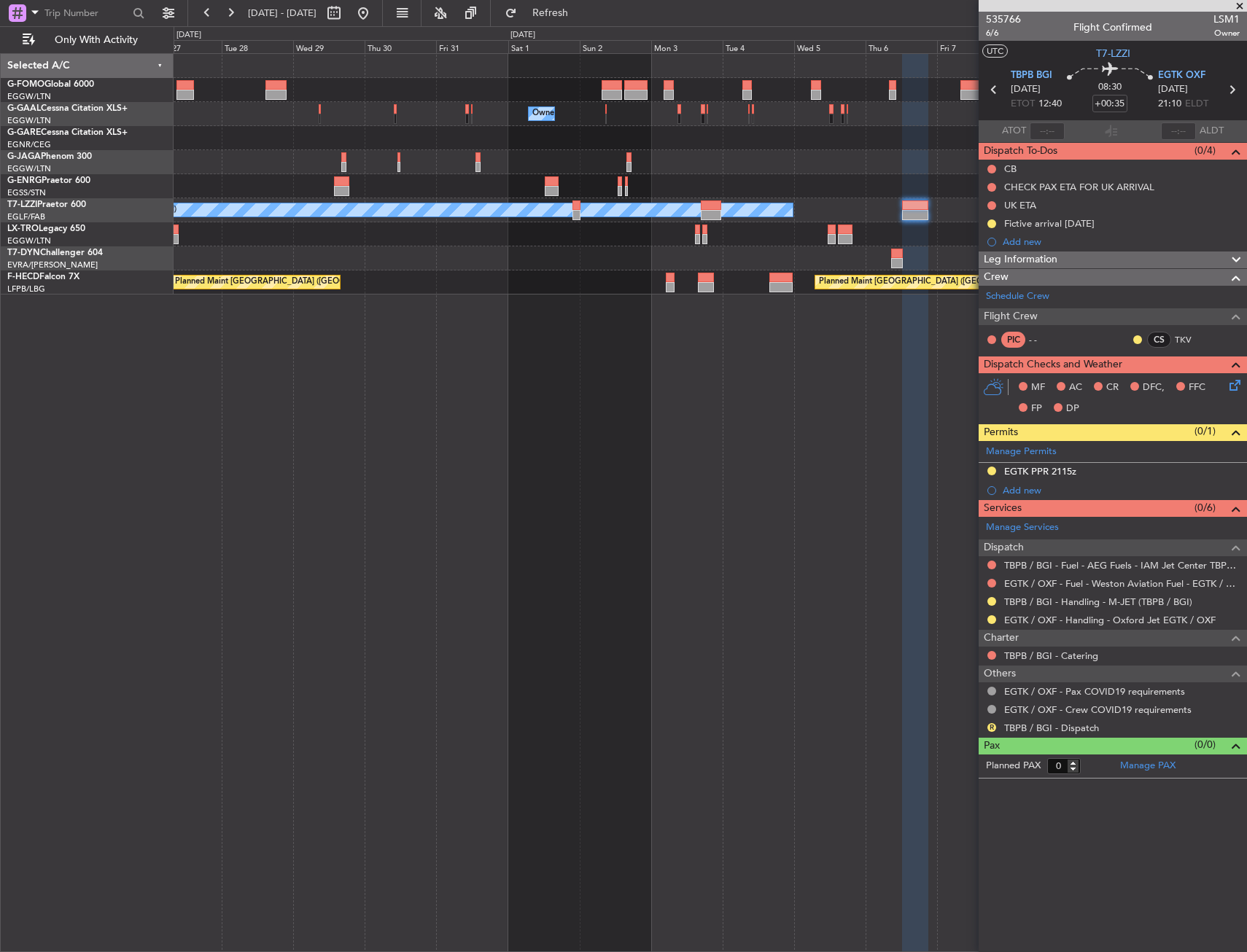
click at [584, 329] on div "Owner Owner Owner Owner A/C Unavailable [GEOGRAPHIC_DATA] ([GEOGRAPHIC_DATA]) P…" at bounding box center [710, 503] width 1073 height 899
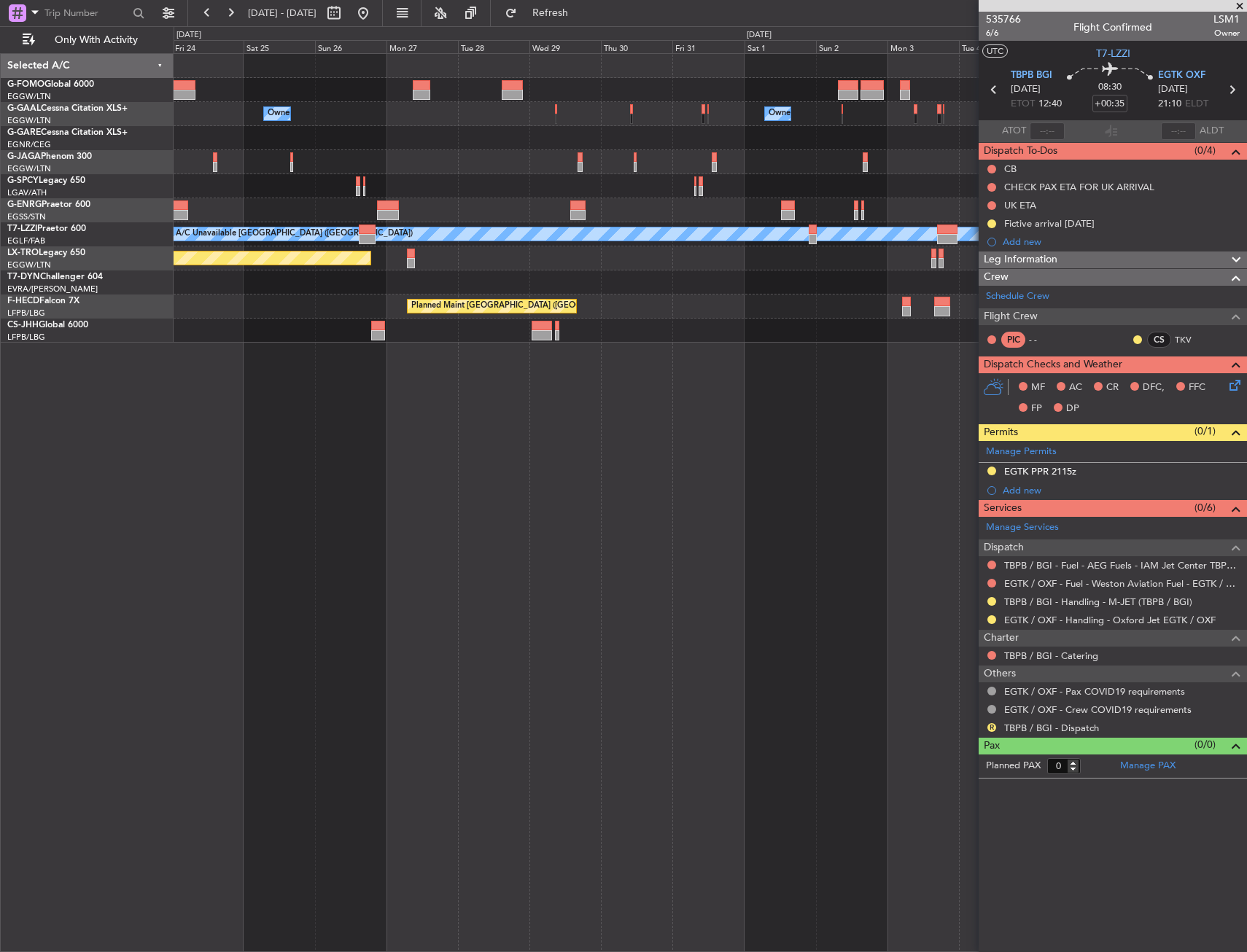
click at [665, 289] on div at bounding box center [709, 283] width 1072 height 24
click at [541, 304] on div "Planned Maint [GEOGRAPHIC_DATA] ([GEOGRAPHIC_DATA]) Planned Maint [GEOGRAPHIC_D…" at bounding box center [709, 306] width 1072 height 24
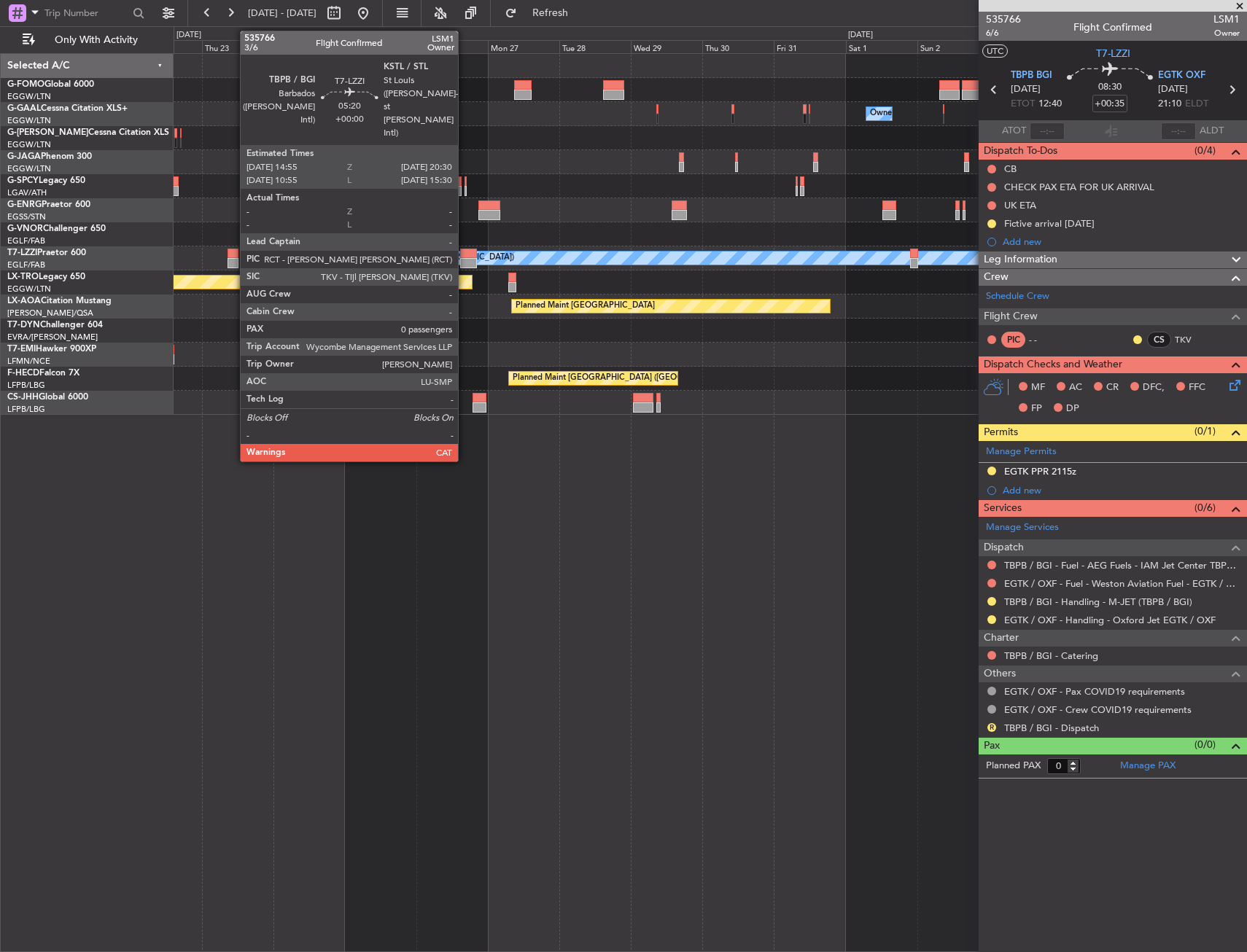
click at [464, 253] on div at bounding box center [468, 254] width 17 height 10
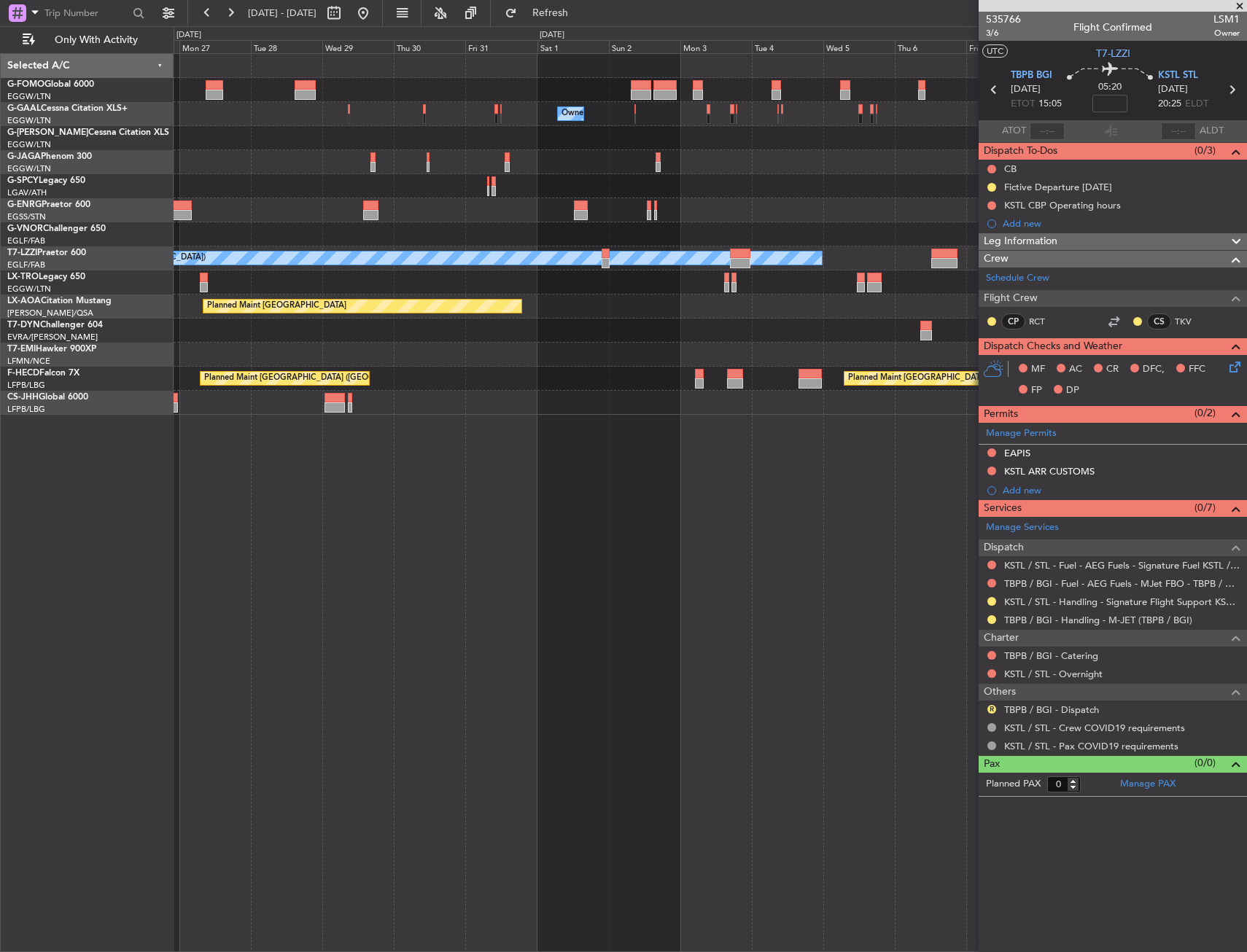
click at [526, 463] on div "Owner Owner Owner Owner A/C Unavailable [GEOGRAPHIC_DATA] ([GEOGRAPHIC_DATA]) P…" at bounding box center [710, 503] width 1073 height 899
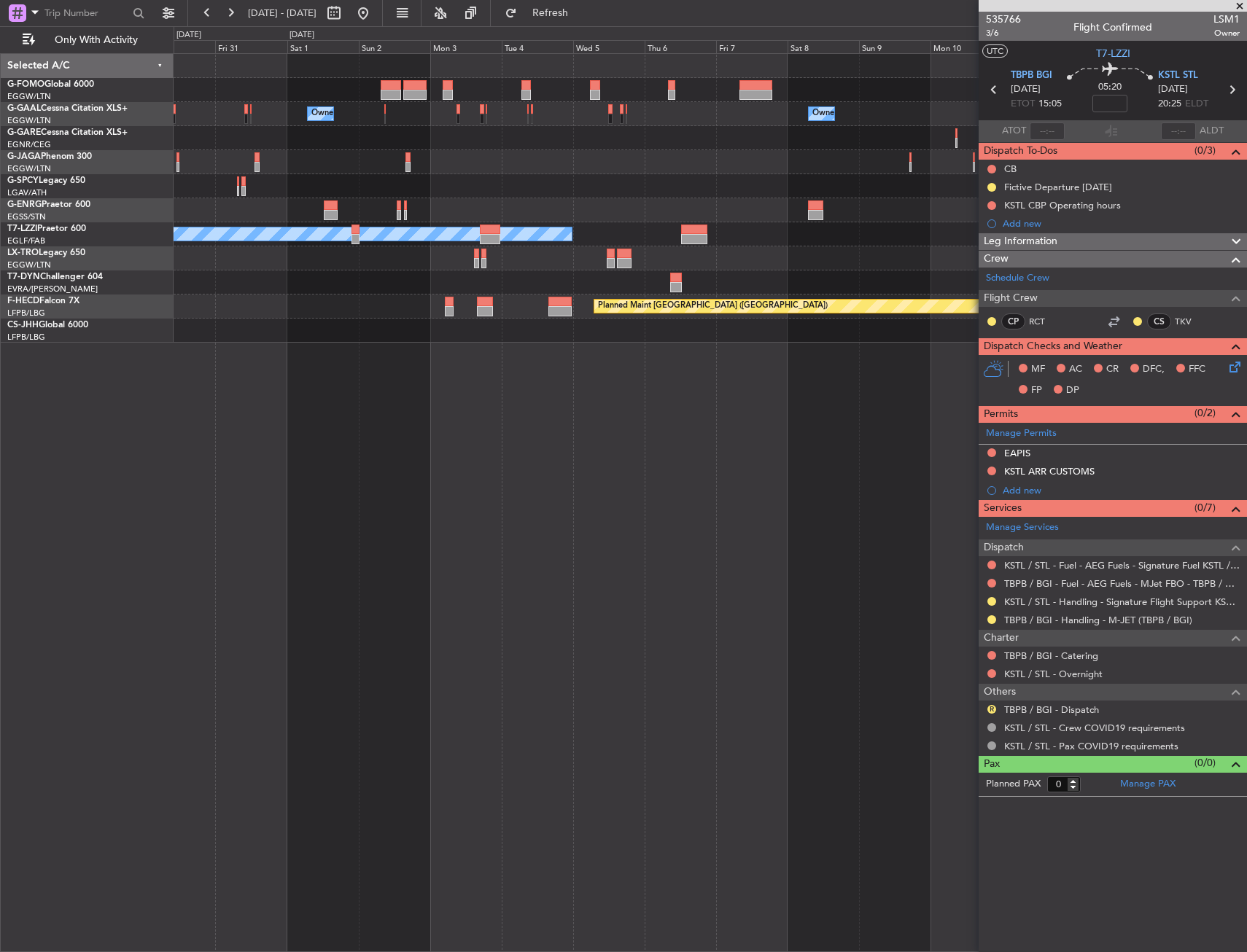
click at [629, 317] on div "Owner Owner Owner Owner A/C Unavailable [GEOGRAPHIC_DATA] ([GEOGRAPHIC_DATA]) P…" at bounding box center [709, 198] width 1072 height 289
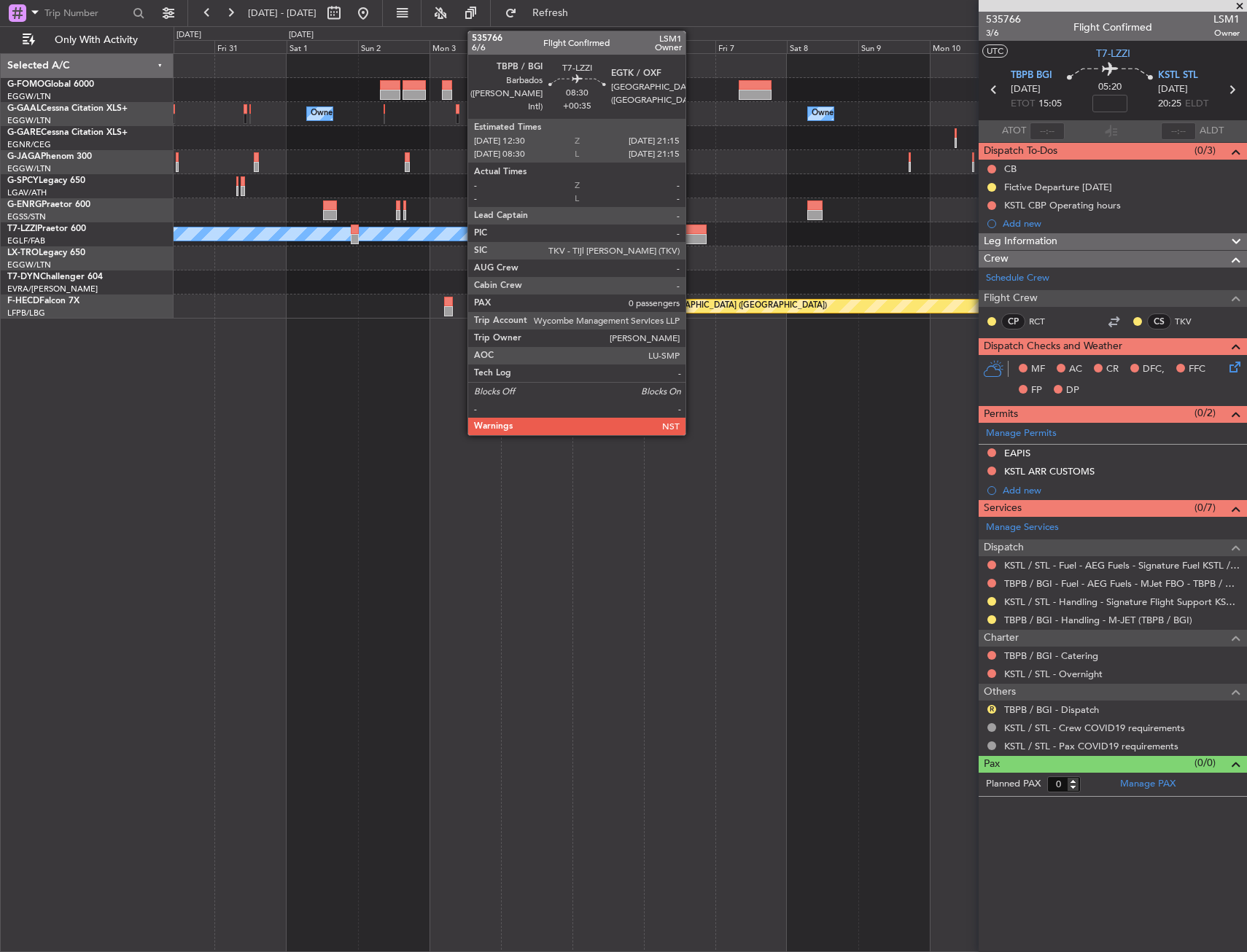
click at [692, 230] on div at bounding box center [694, 230] width 27 height 10
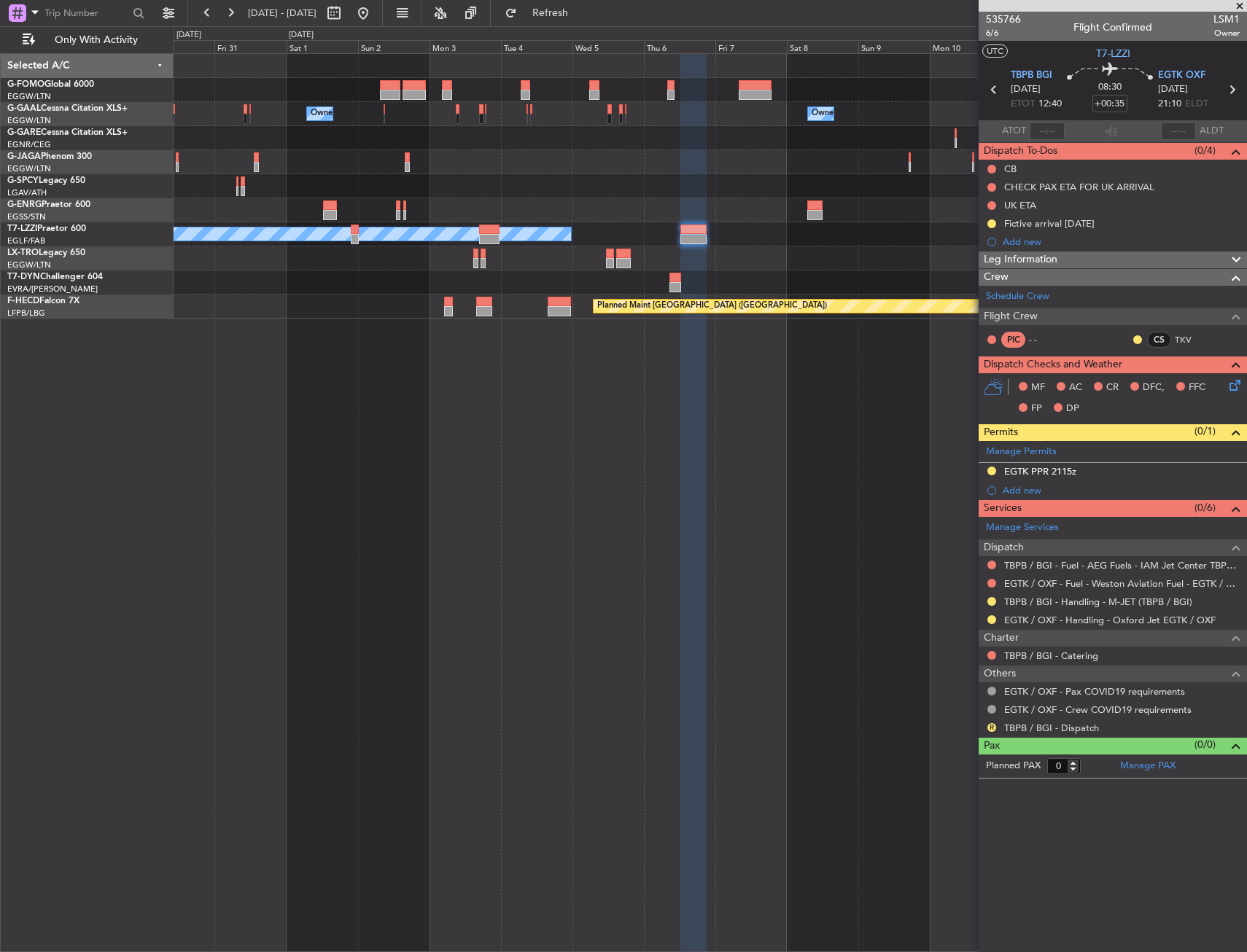
click at [640, 327] on div "Owner Owner Owner Owner A/C Unavailable [GEOGRAPHIC_DATA] ([GEOGRAPHIC_DATA]) P…" at bounding box center [710, 503] width 1073 height 899
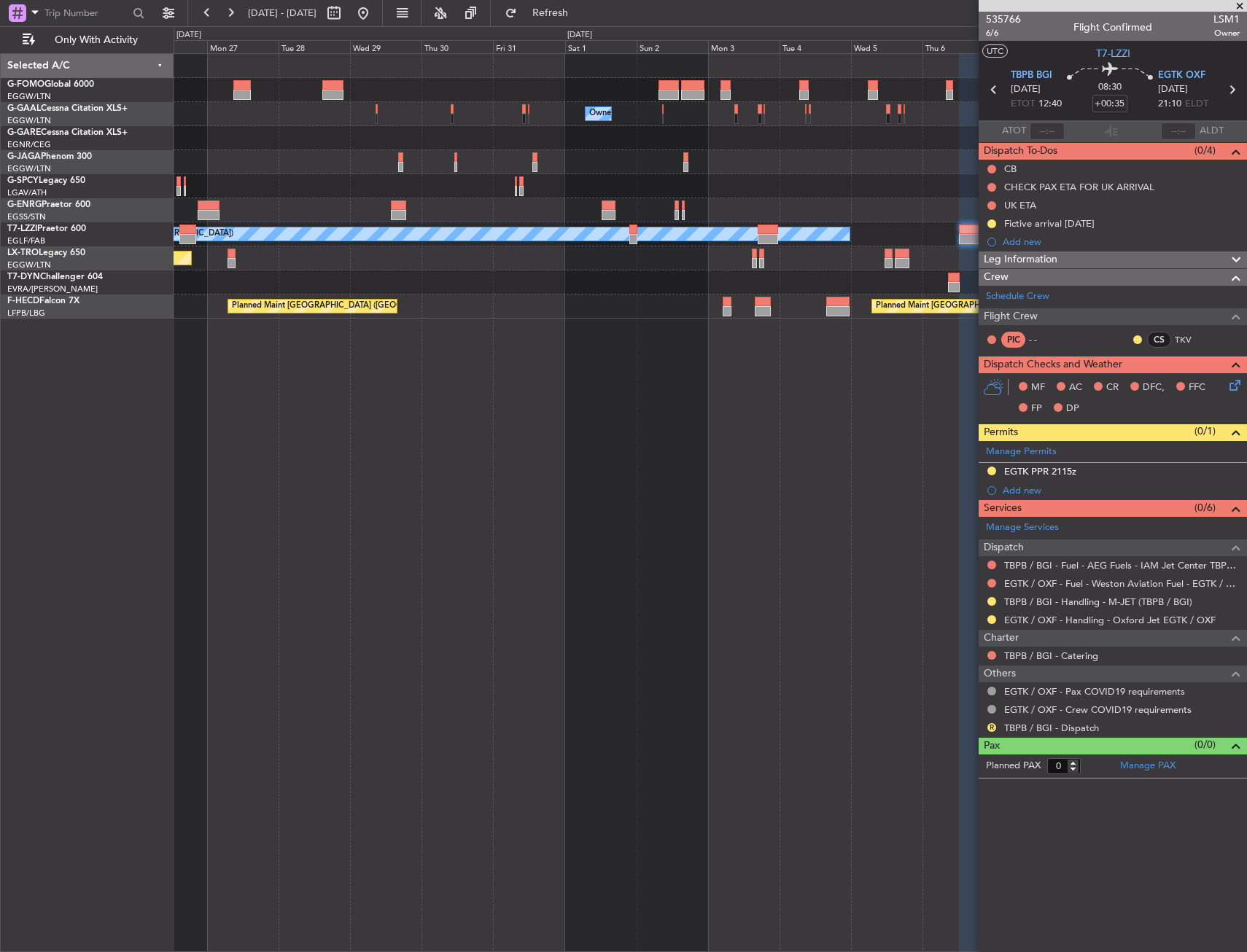
click at [620, 325] on div "Owner Owner Owner Owner A/C Unavailable [GEOGRAPHIC_DATA] ([GEOGRAPHIC_DATA]) P…" at bounding box center [710, 503] width 1073 height 899
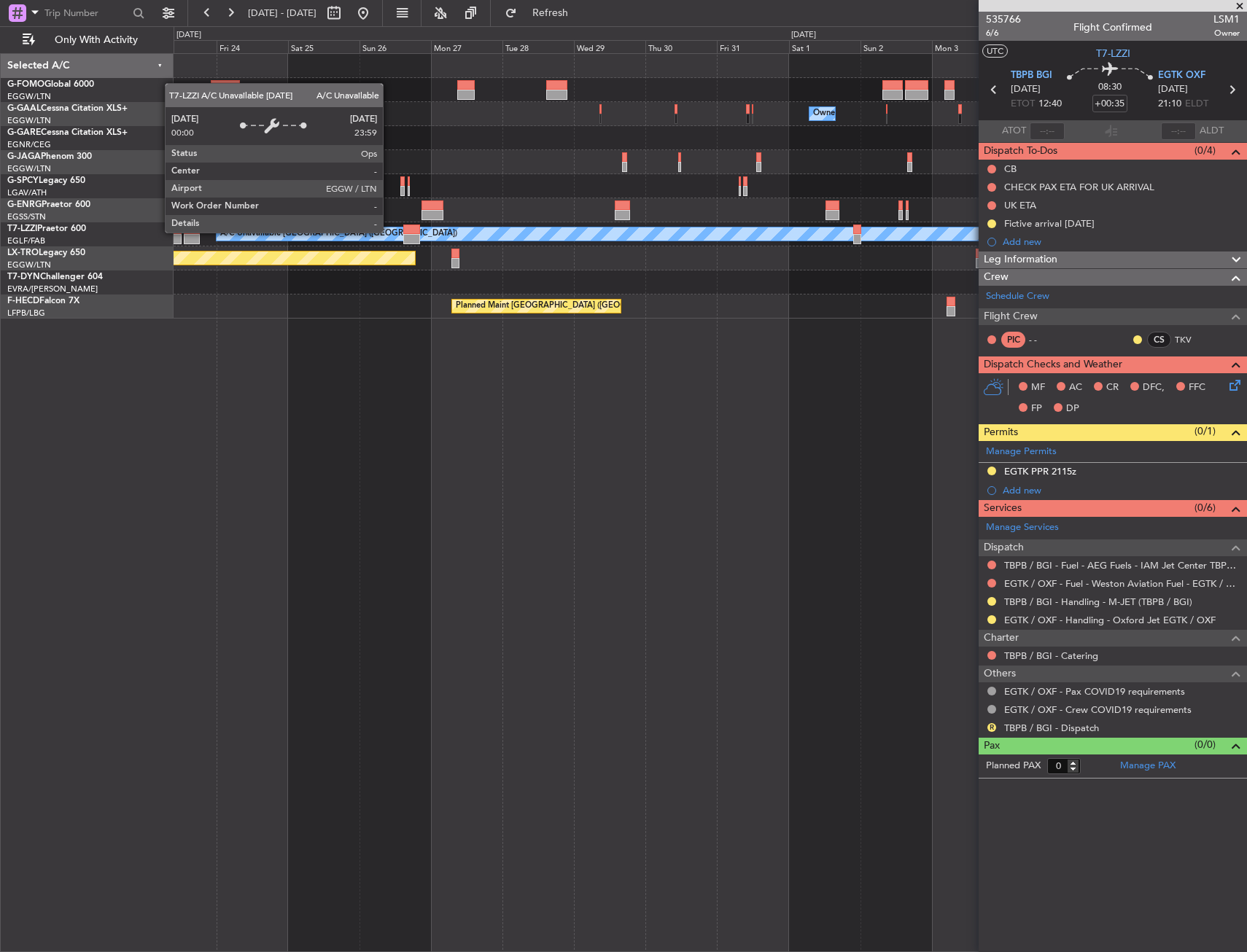
click at [513, 230] on div "A/C Unavailable [GEOGRAPHIC_DATA] ([GEOGRAPHIC_DATA])" at bounding box center [645, 234] width 857 height 13
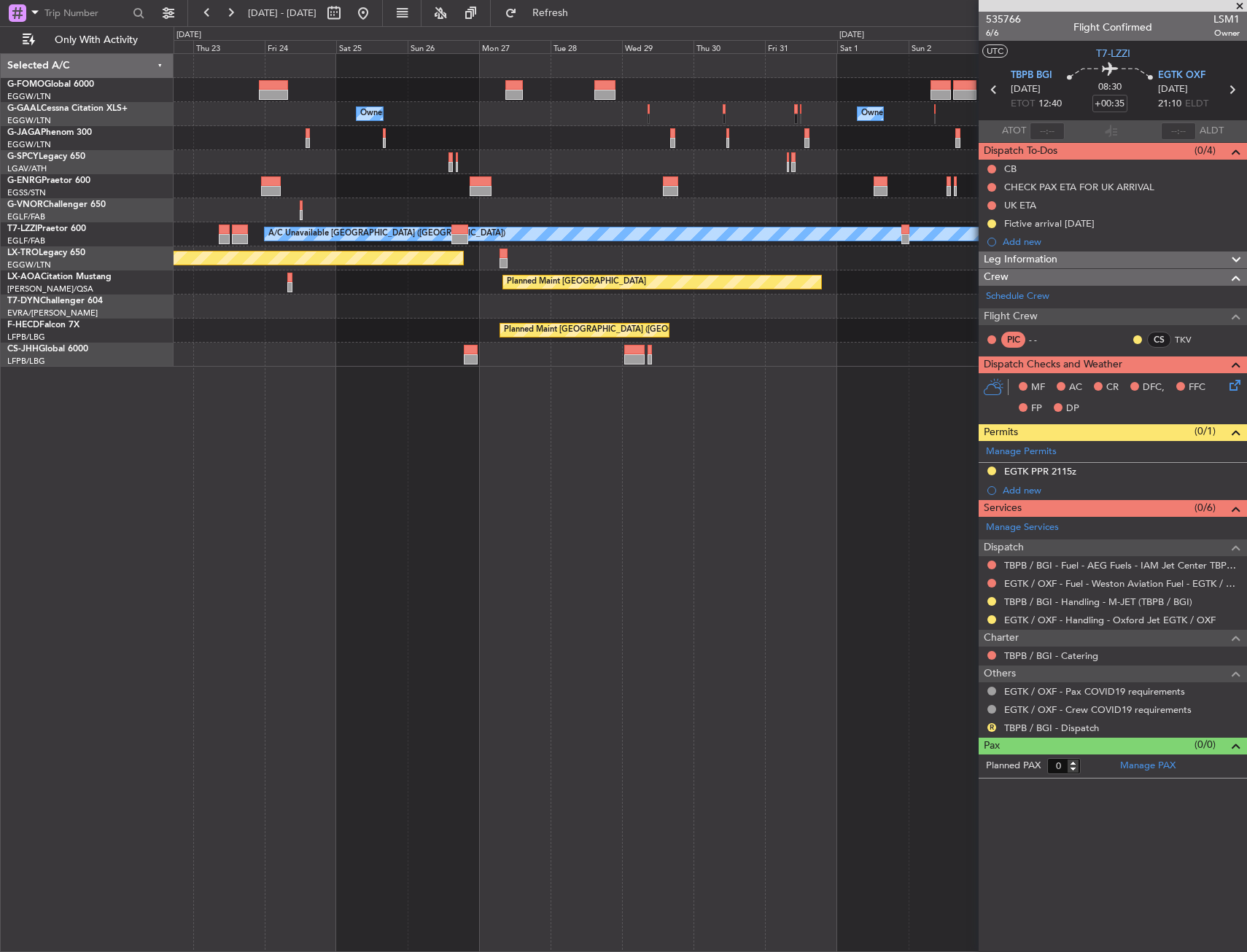
click at [398, 272] on div "Owner Owner Owner Planned Maint [GEOGRAPHIC_DATA] ([GEOGRAPHIC_DATA]) A/C Unava…" at bounding box center [709, 210] width 1072 height 313
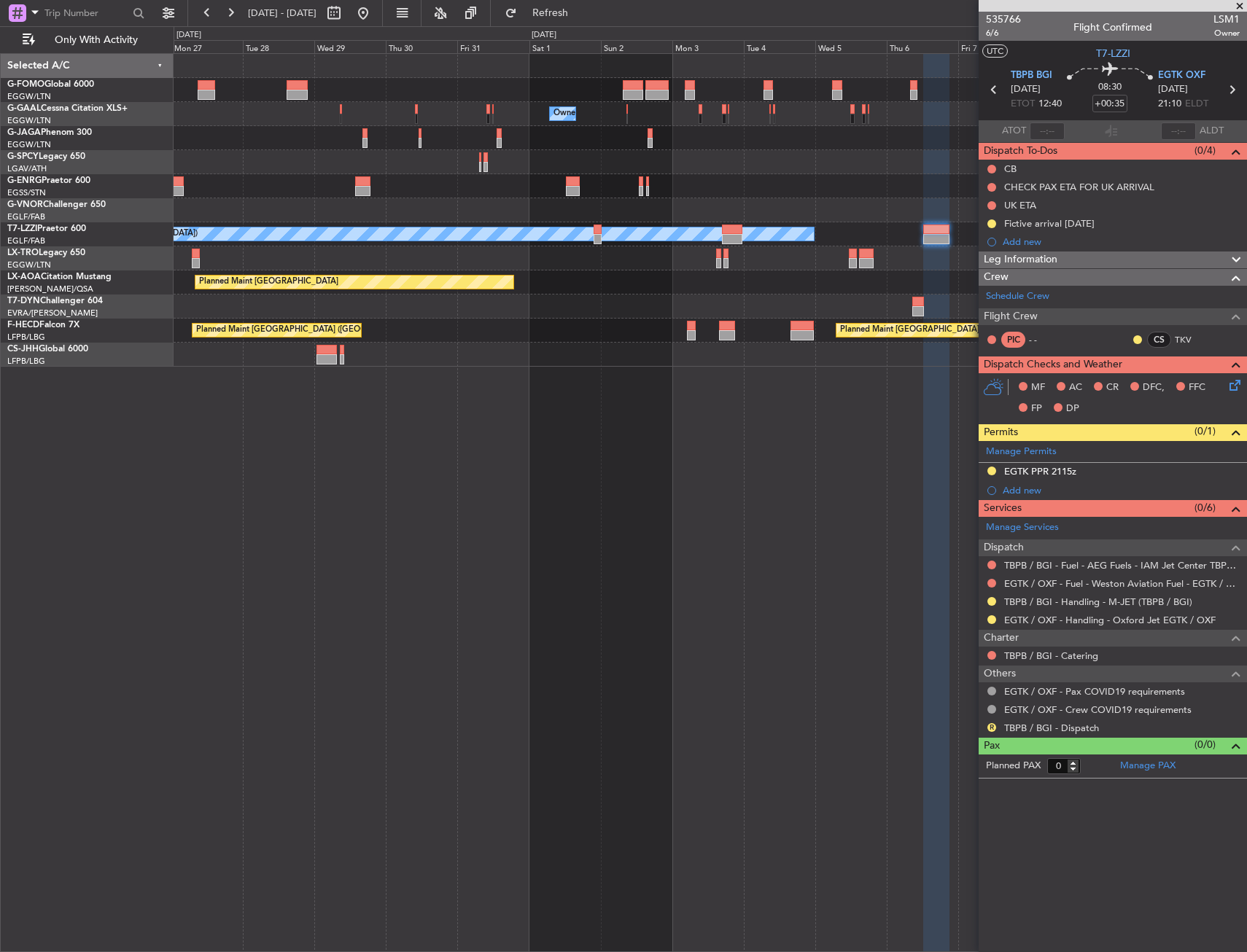
click at [442, 266] on div "Planned Maint Riga (Riga Intl)" at bounding box center [709, 258] width 1072 height 24
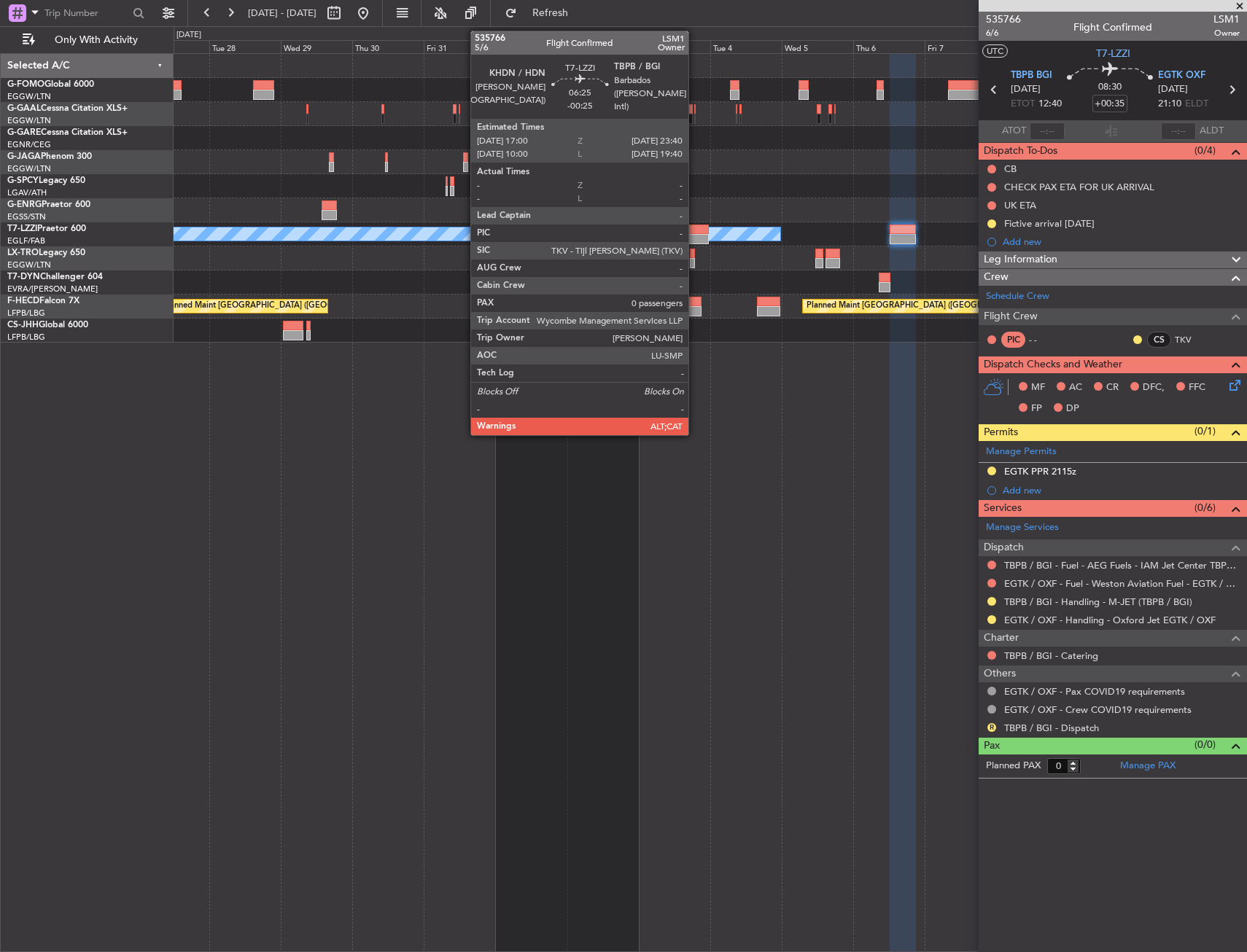
click at [695, 230] on div at bounding box center [699, 230] width 21 height 10
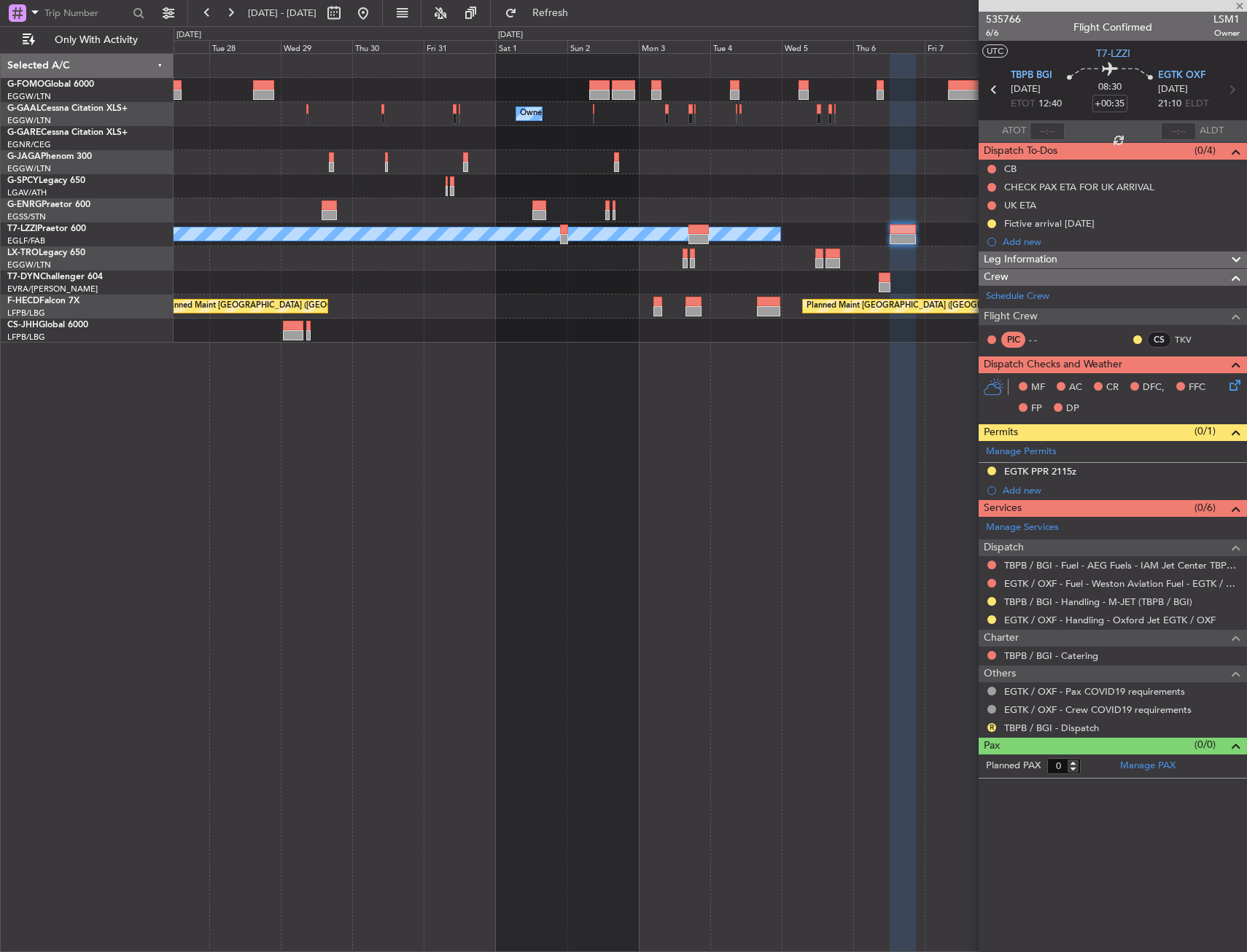
type input "-00:25"
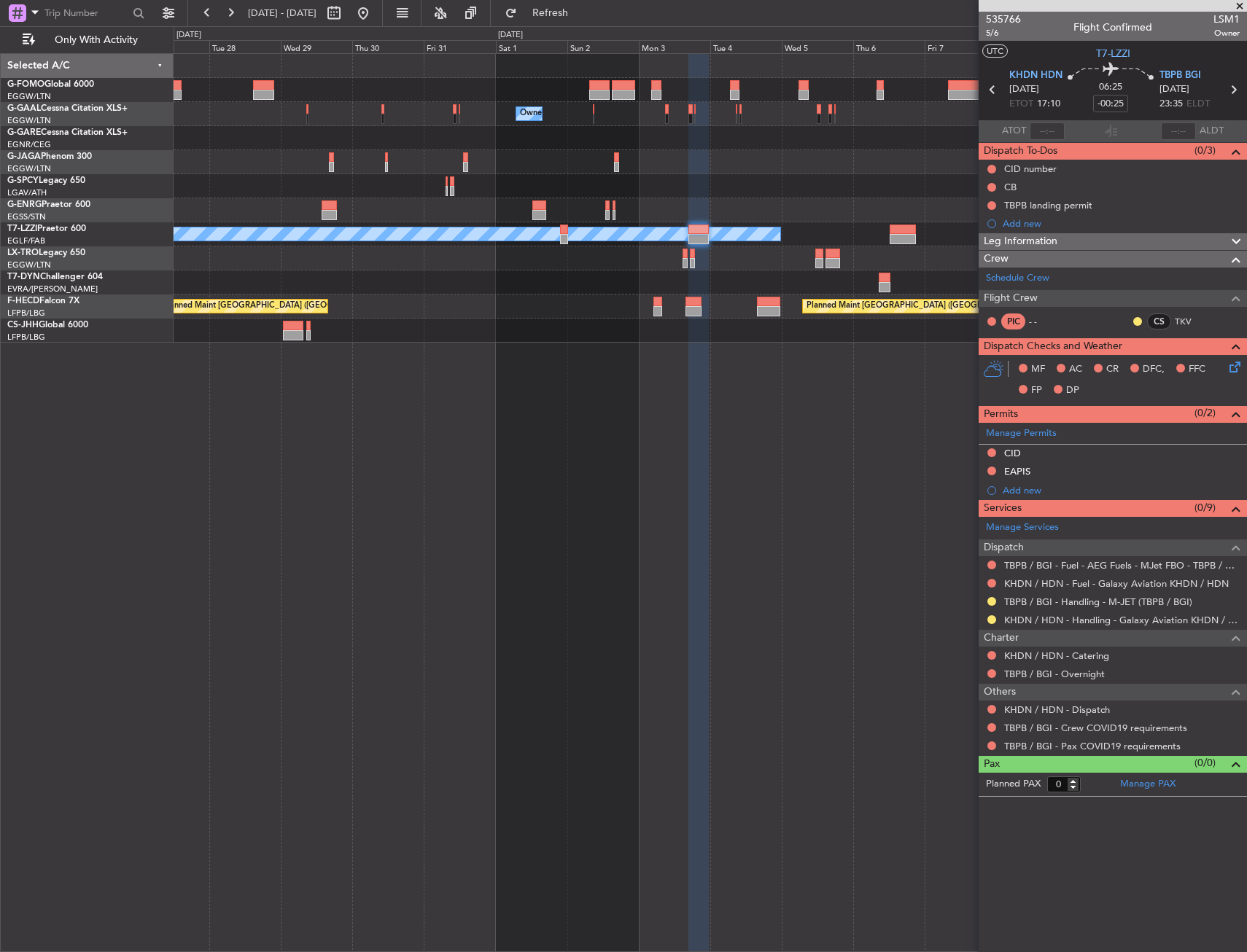
click at [702, 398] on div "Owner Owner Owner Owner A/C Unavailable [GEOGRAPHIC_DATA] ([GEOGRAPHIC_DATA]) P…" at bounding box center [710, 503] width 1073 height 899
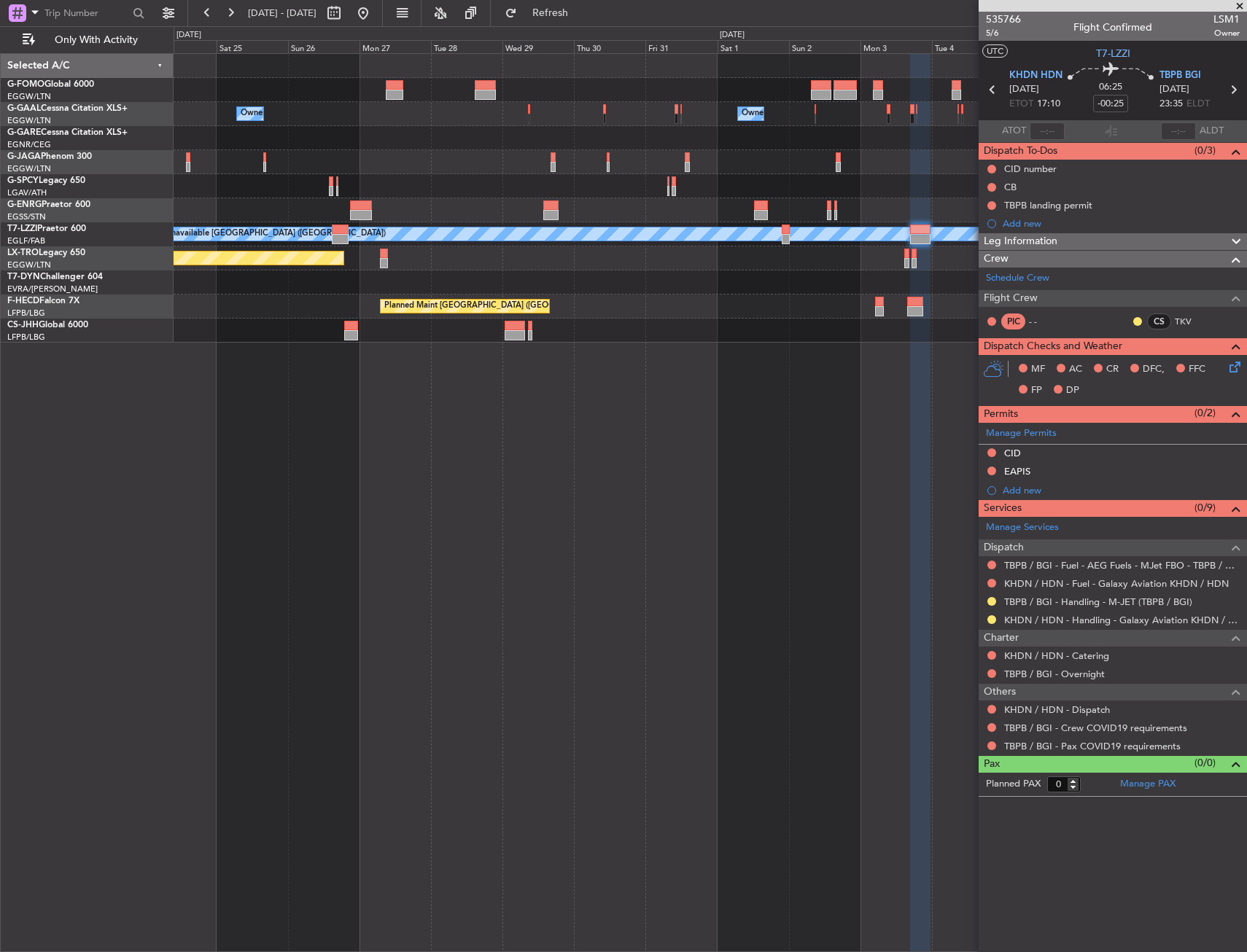
click at [817, 373] on div "Owner Owner Owner Planned Maint [GEOGRAPHIC_DATA] ([GEOGRAPHIC_DATA]) A/C Unava…" at bounding box center [710, 503] width 1073 height 899
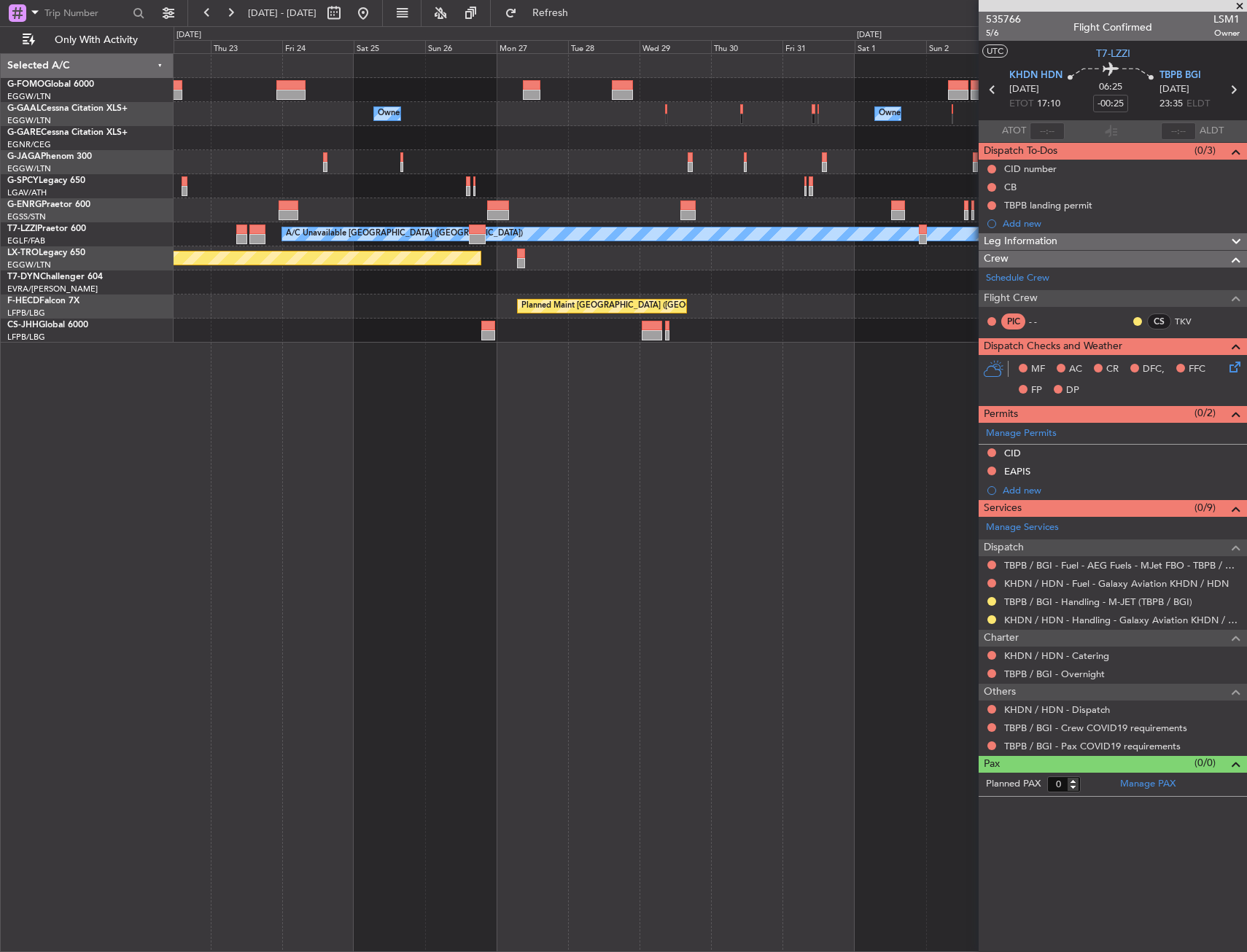
click at [767, 380] on div "Owner Owner Owner Planned Maint [GEOGRAPHIC_DATA] ([GEOGRAPHIC_DATA]) A/C Unava…" at bounding box center [710, 503] width 1073 height 899
click at [712, 400] on div "Owner Owner Owner Planned Maint [GEOGRAPHIC_DATA] ([GEOGRAPHIC_DATA]) A/C Unava…" at bounding box center [710, 503] width 1073 height 899
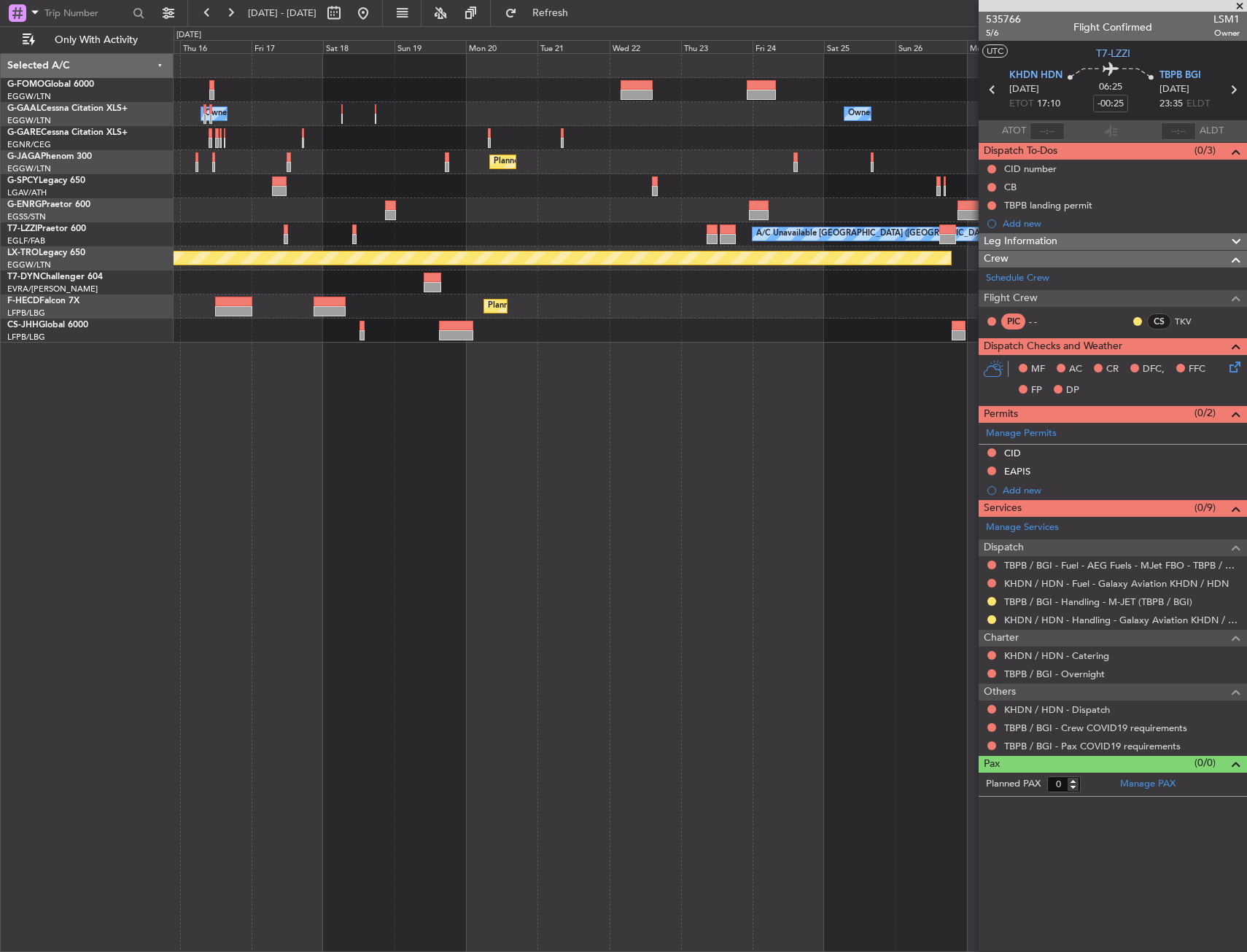
click at [742, 404] on div "Owner A/C Unavailable Owner Owner A/C Unavailable Owner Planned Maint [GEOGRAPH…" at bounding box center [710, 503] width 1073 height 899
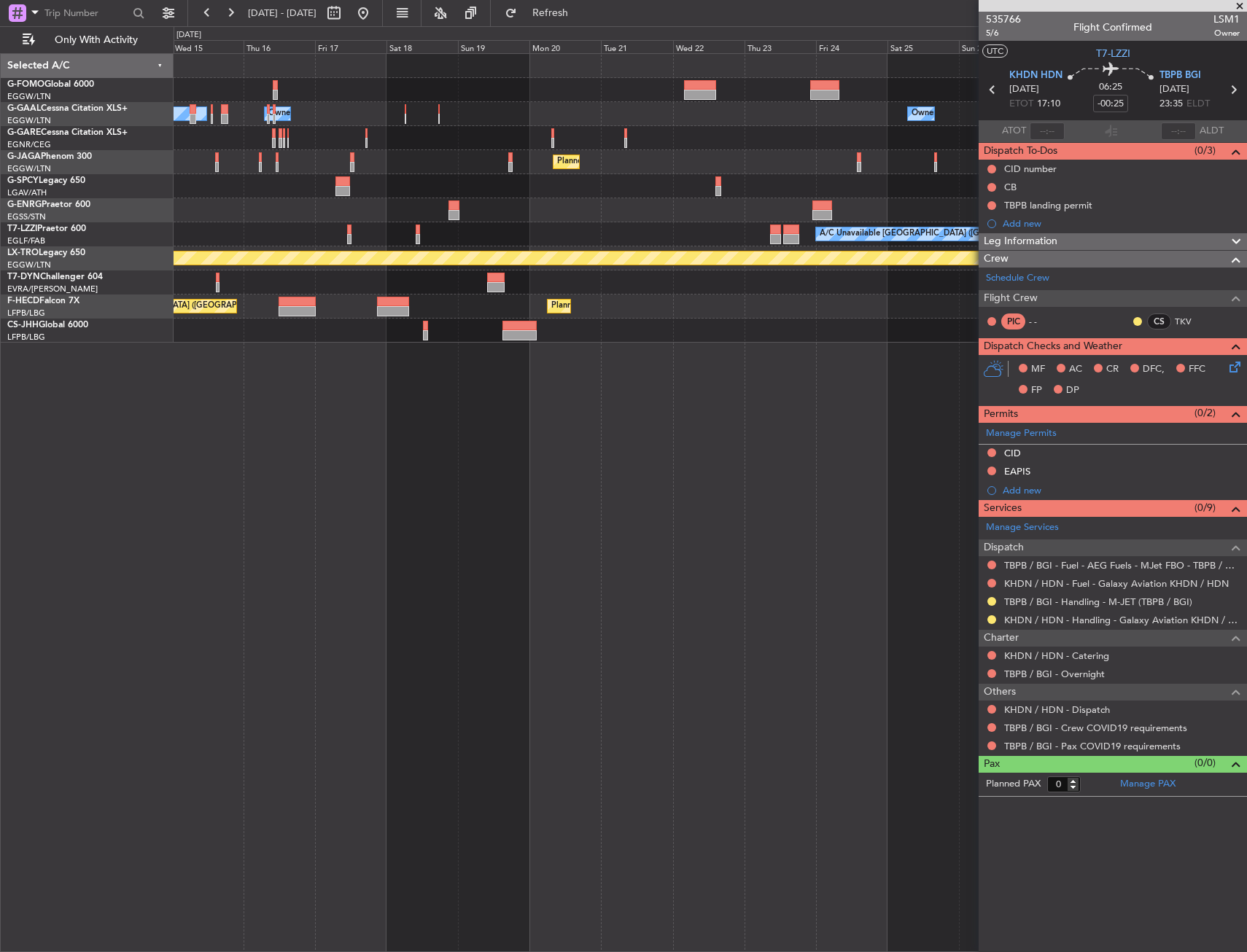
click at [687, 416] on div "Owner A/C Unavailable Owner Owner A/C Unavailable Owner Planned Maint [GEOGRAPH…" at bounding box center [710, 503] width 1073 height 899
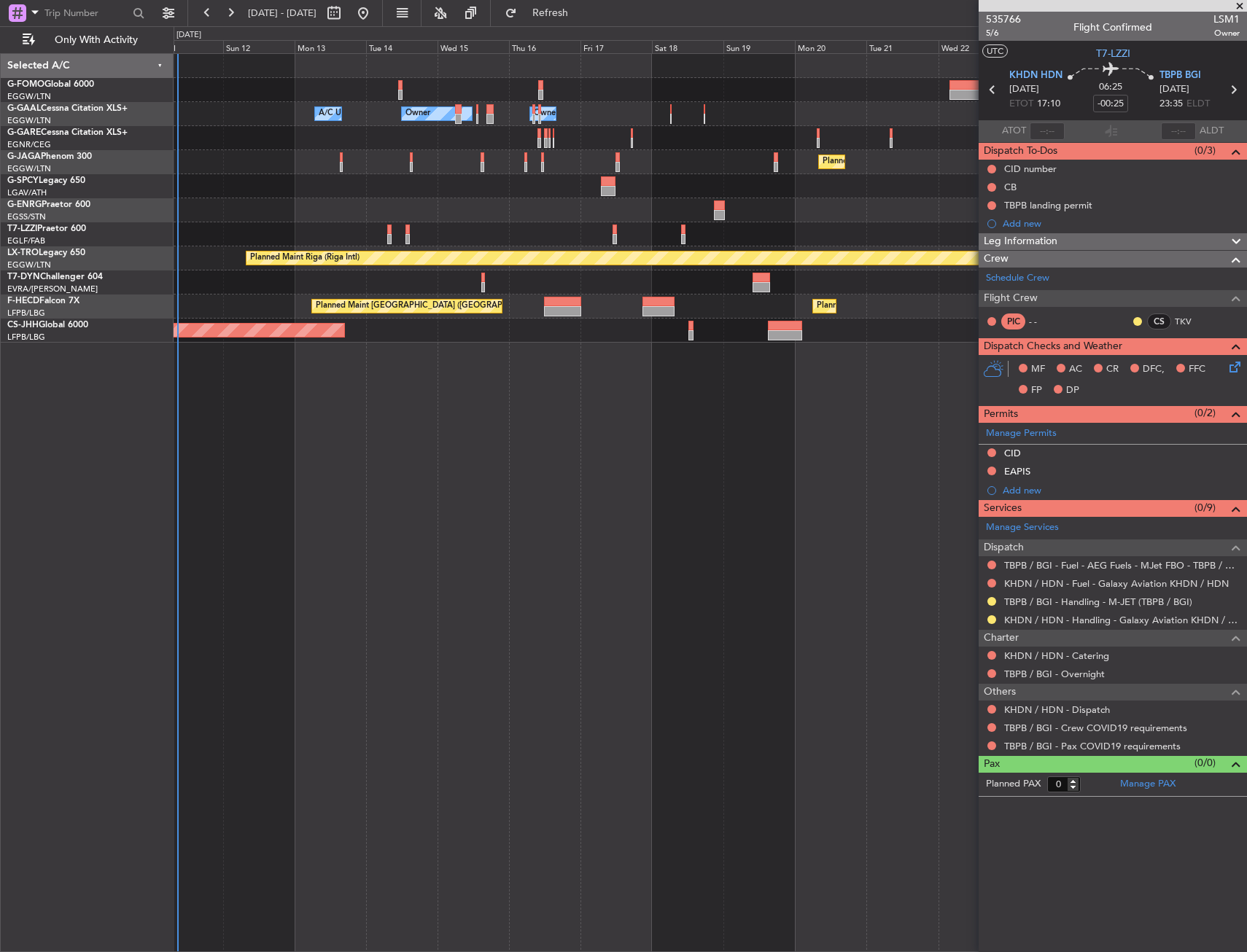
click at [652, 430] on div "Owner A/C Unavailable Owner Owner A/C Unavailable Planned Maint [GEOGRAPHIC_DAT…" at bounding box center [710, 503] width 1073 height 899
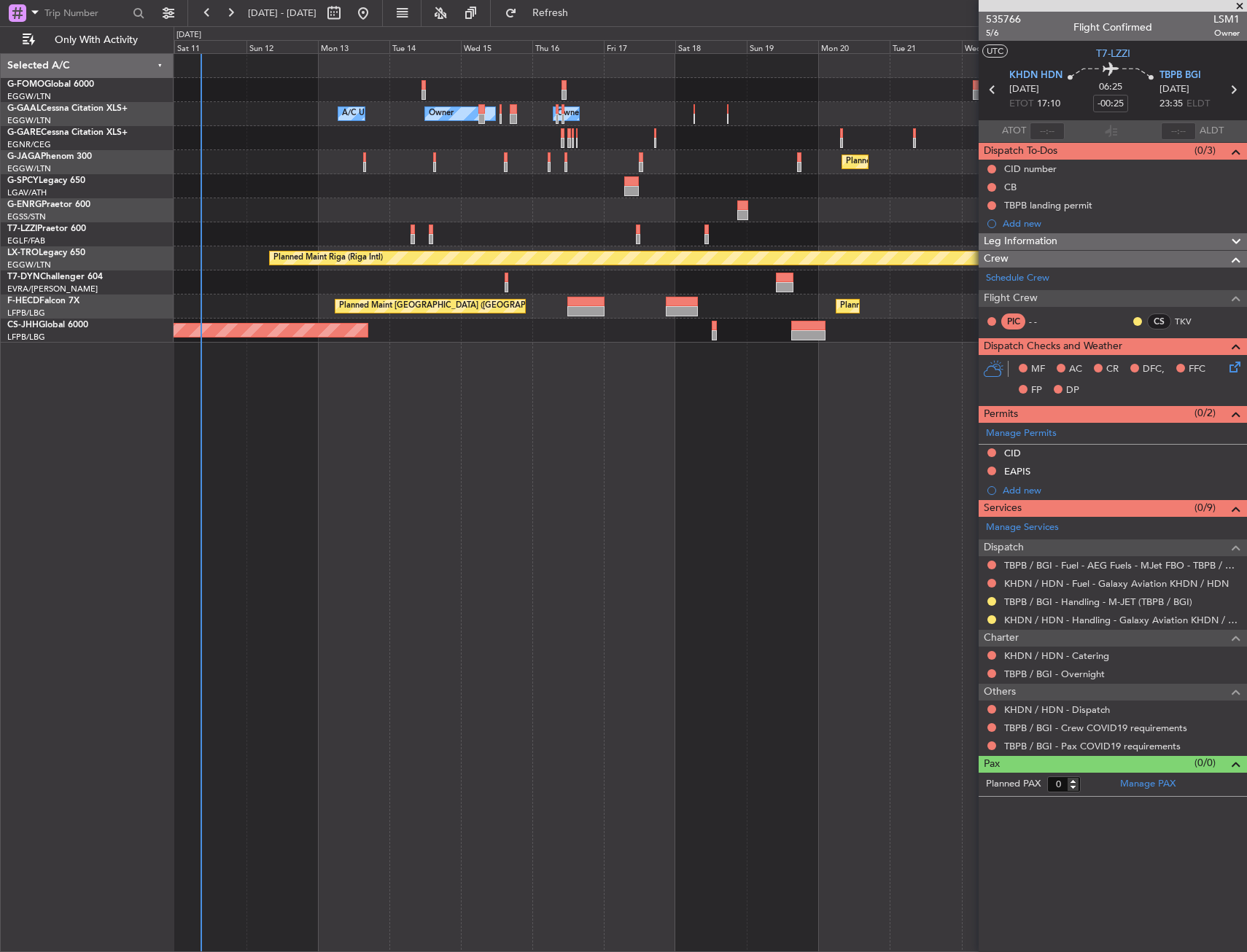
click at [505, 464] on div "A/C Unavailable Owner Owner A/C Unavailable Owner Planned Maint [GEOGRAPHIC_DAT…" at bounding box center [710, 503] width 1073 height 899
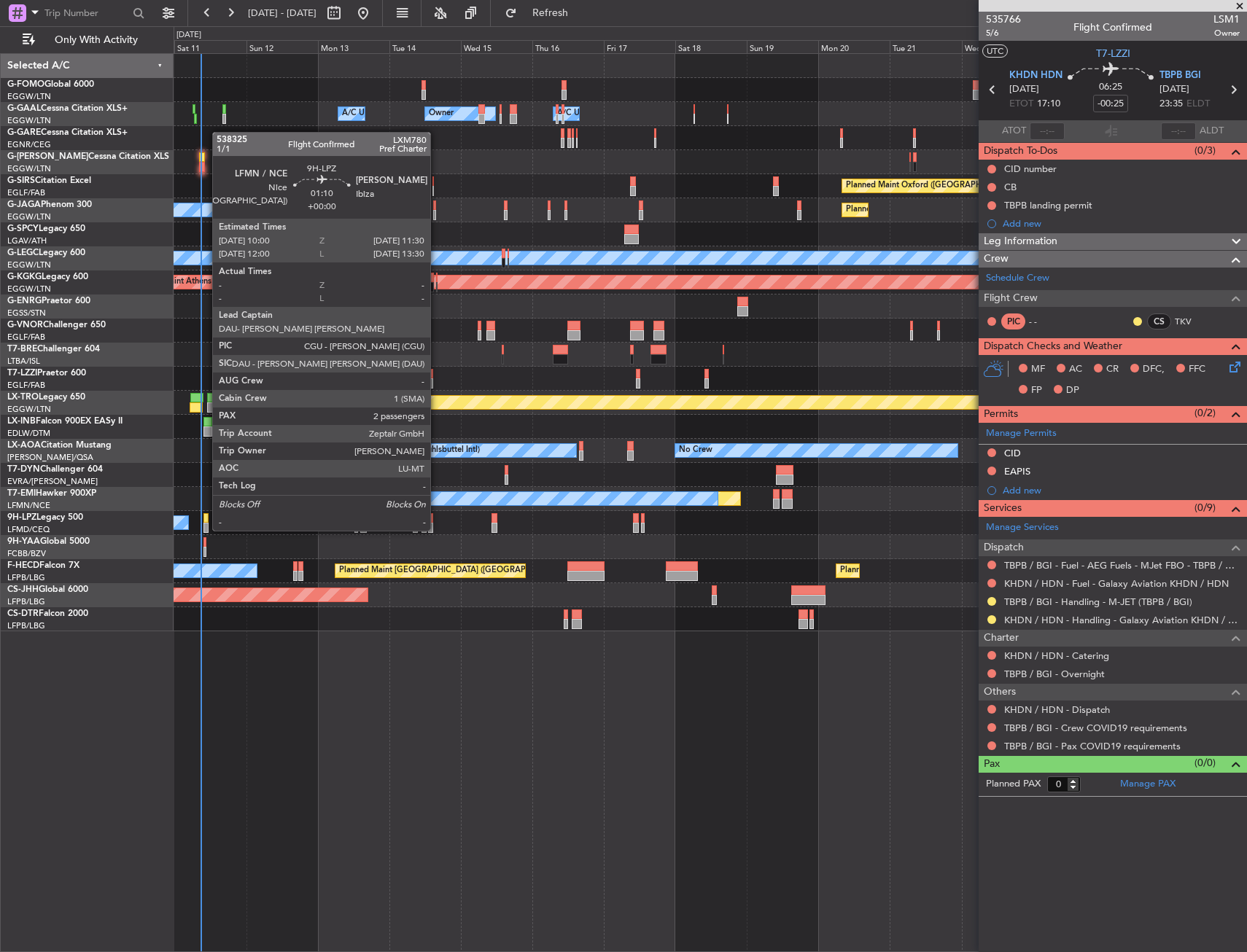
click at [205, 517] on div at bounding box center [206, 519] width 5 height 10
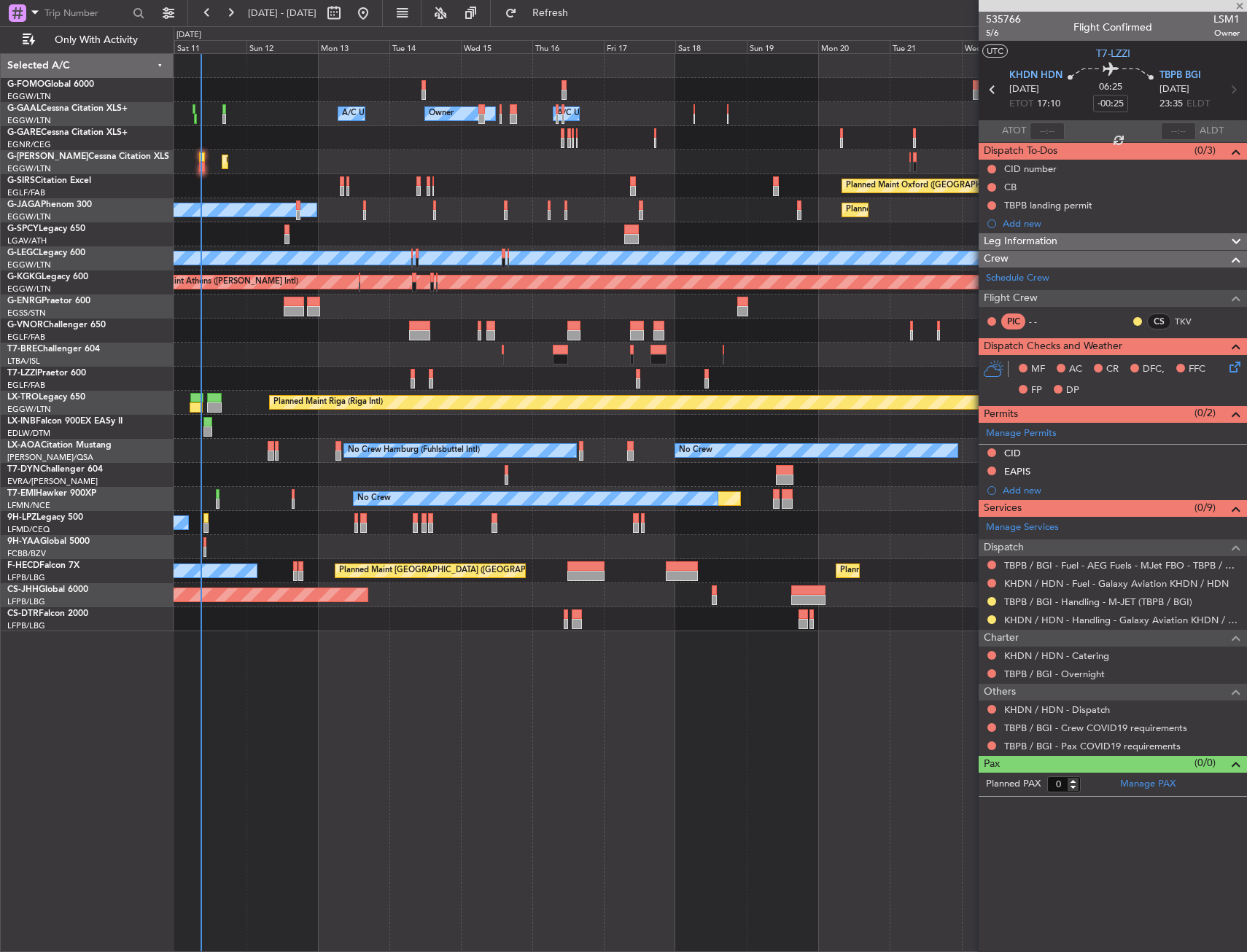
type input "2"
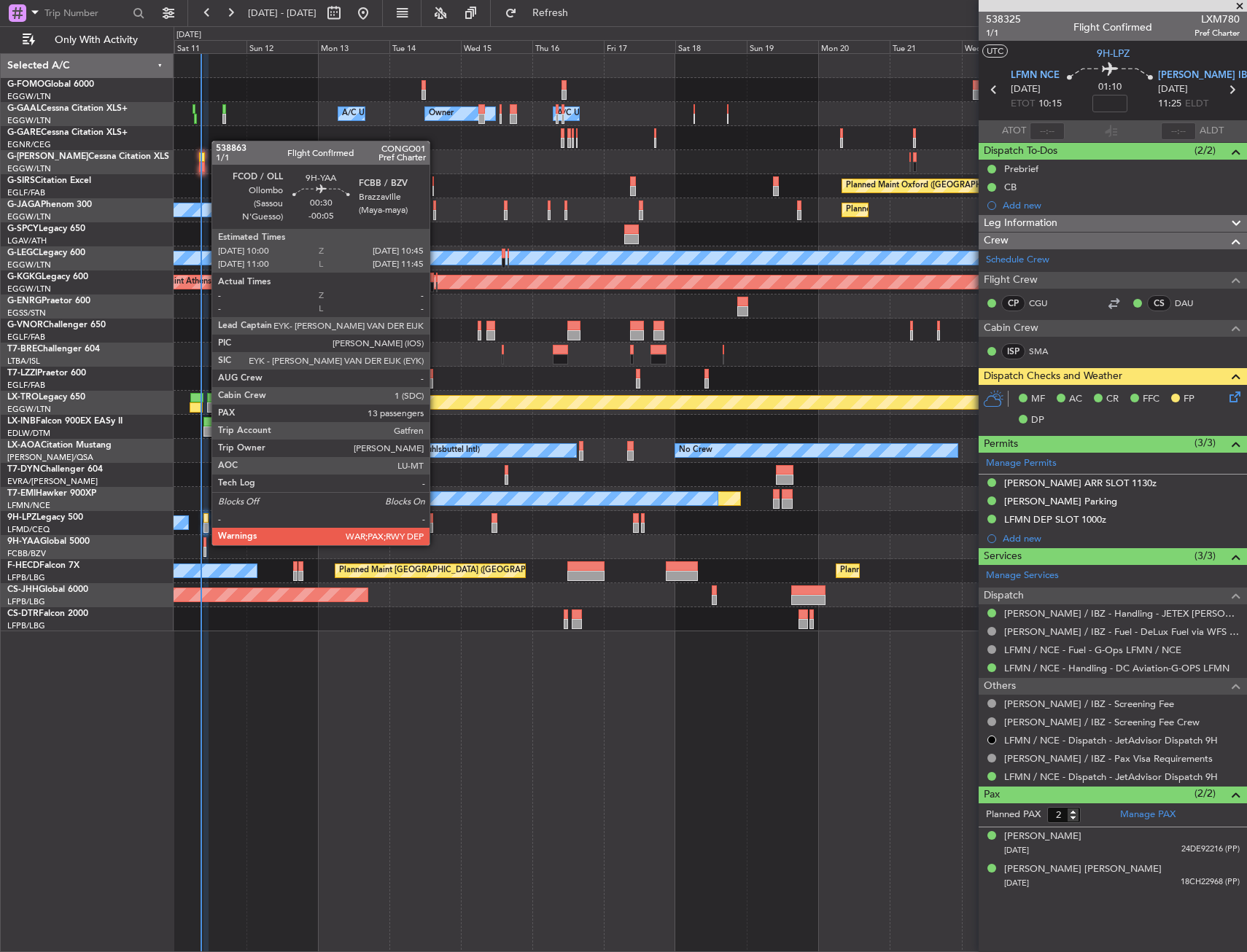
click at [204, 544] on div at bounding box center [205, 542] width 3 height 10
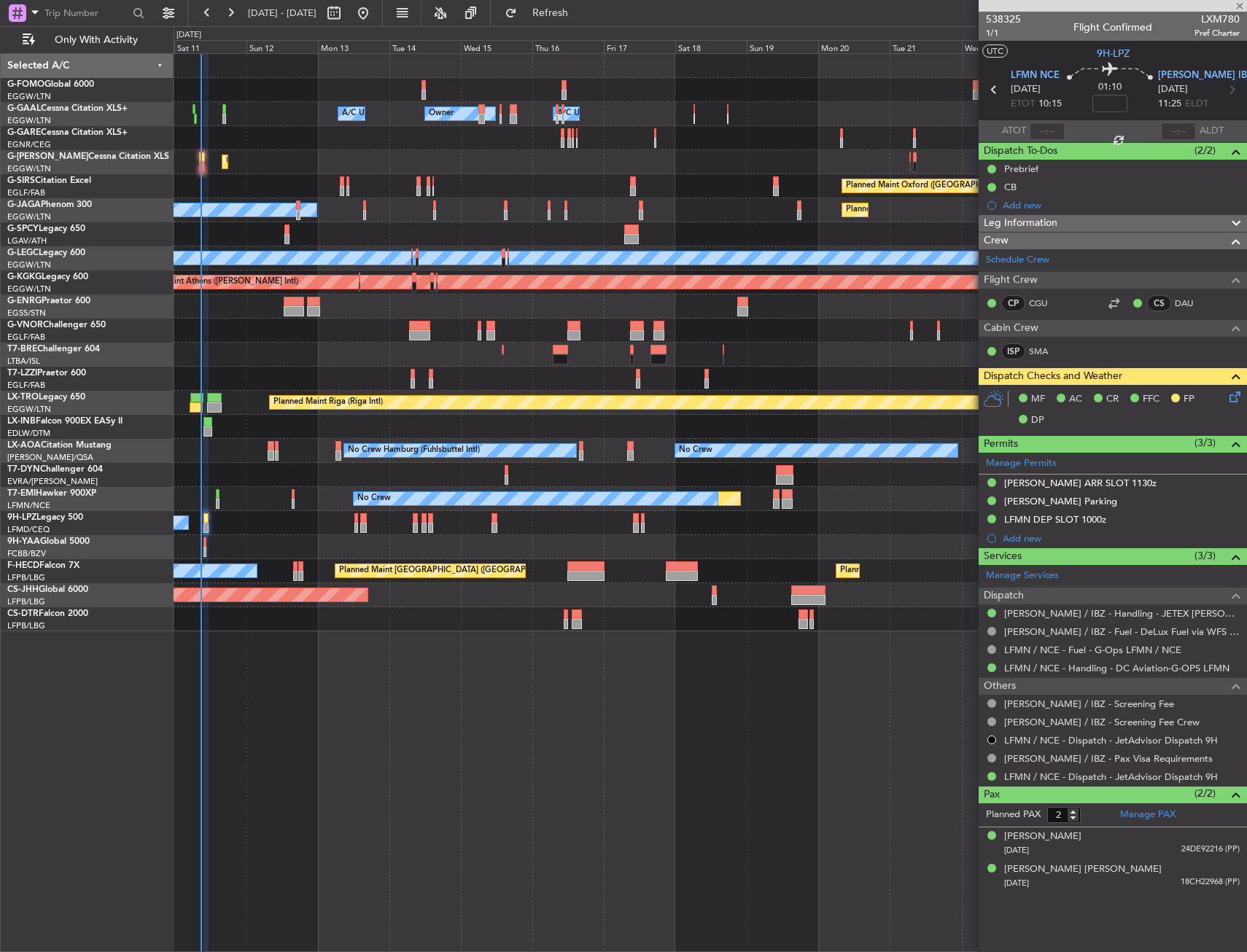
type input "-00:05"
type input "13"
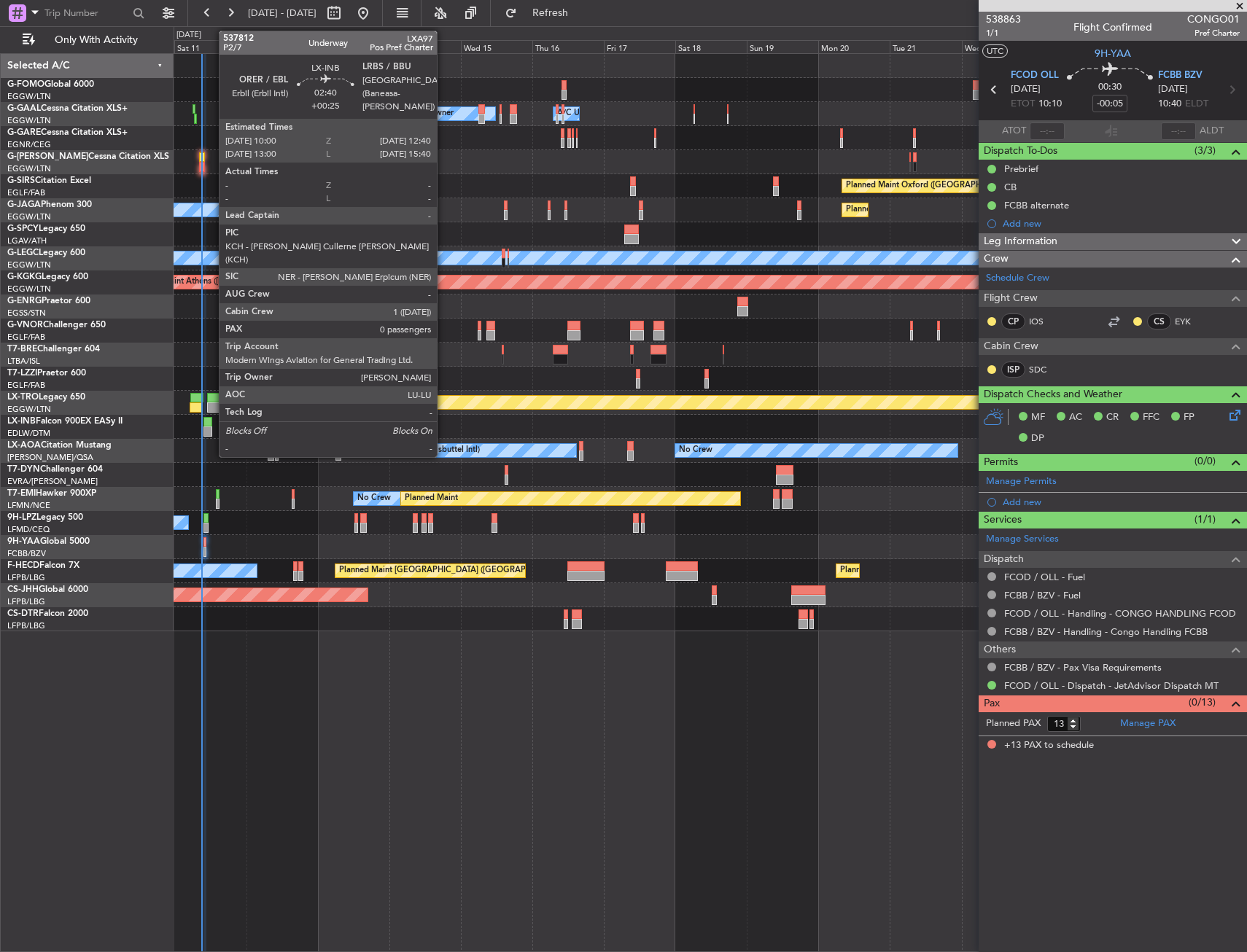
click at [212, 429] on div at bounding box center [207, 432] width 8 height 10
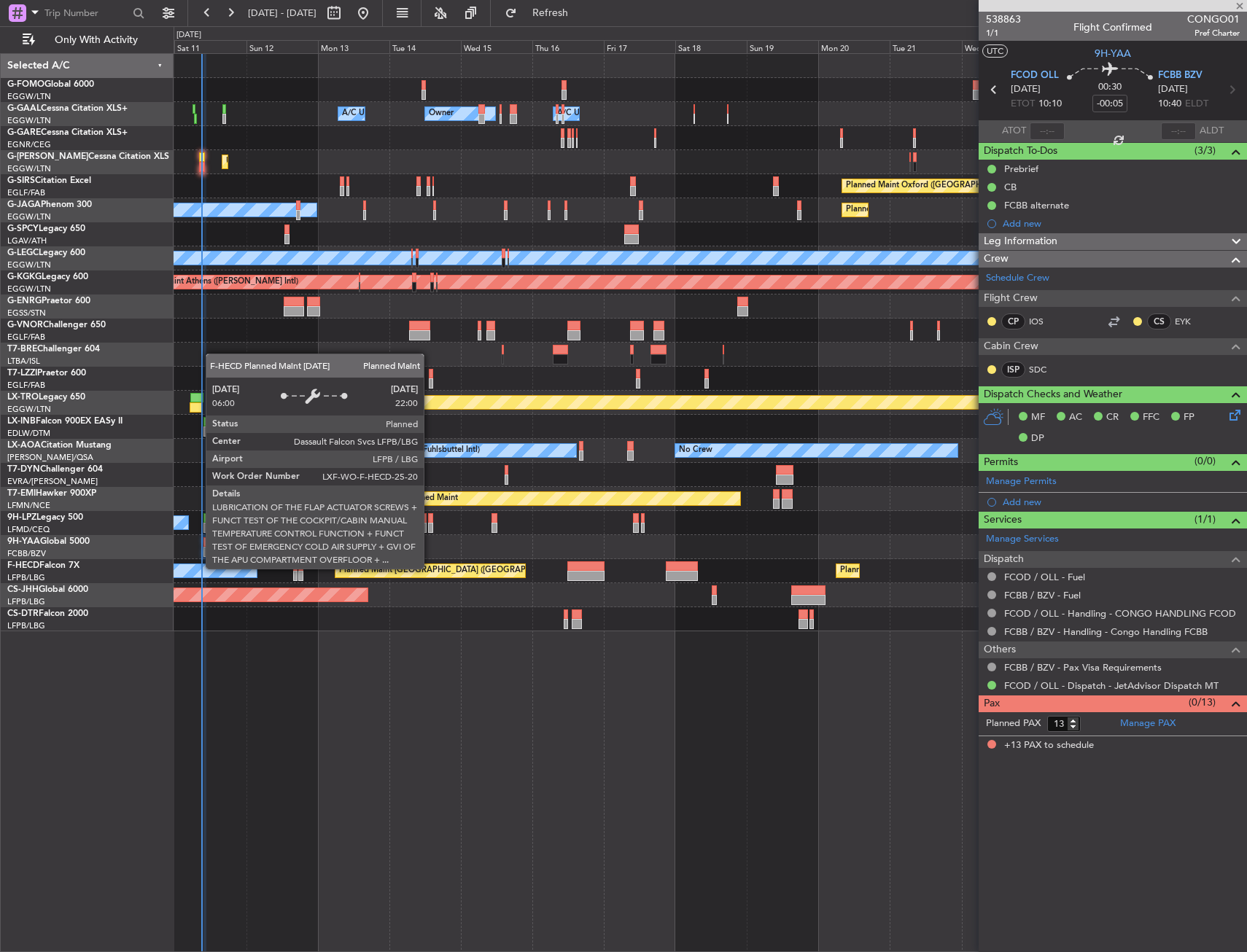
type input "+00:25"
type input "0"
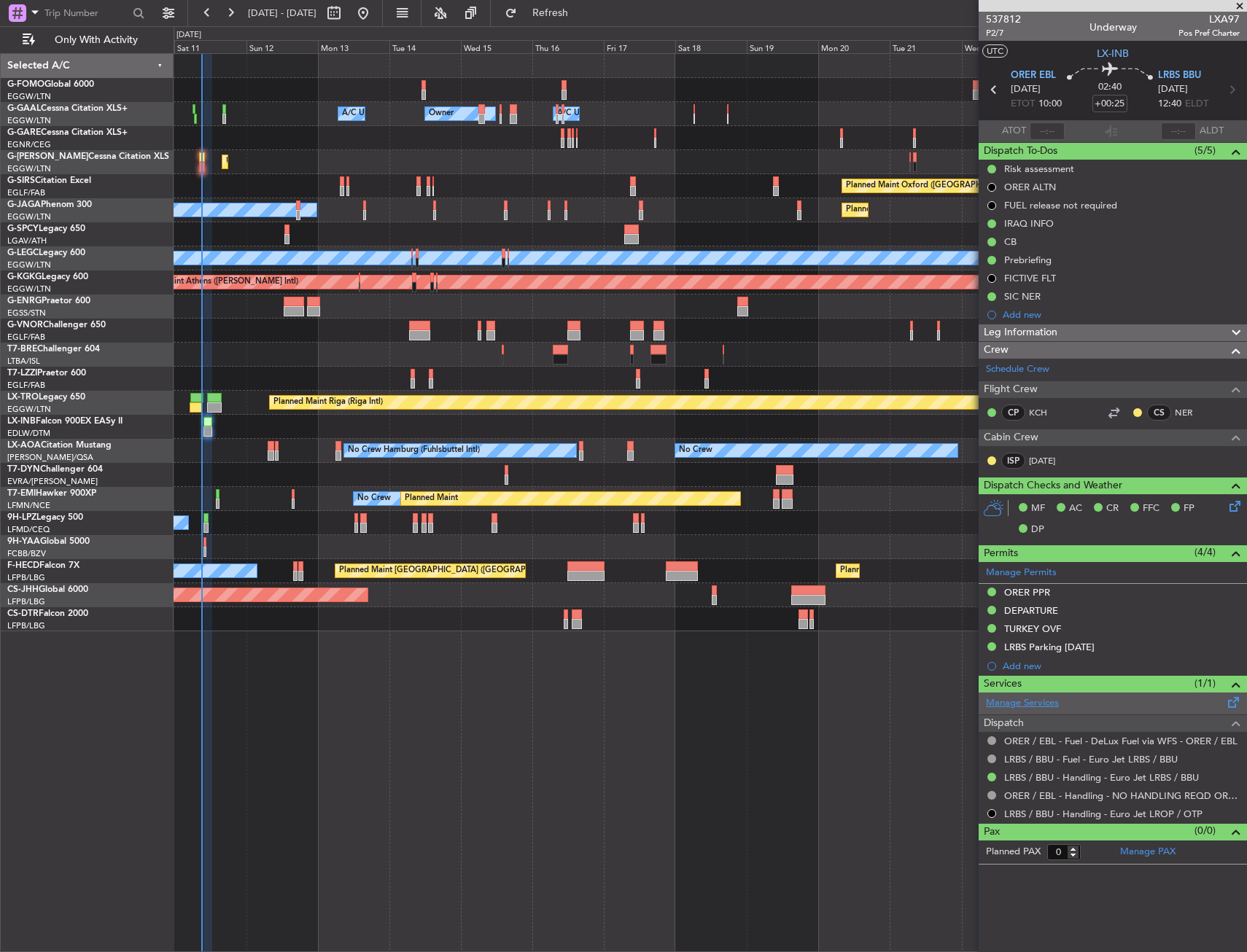
click at [1043, 702] on link "Manage Services" at bounding box center [1022, 704] width 73 height 15
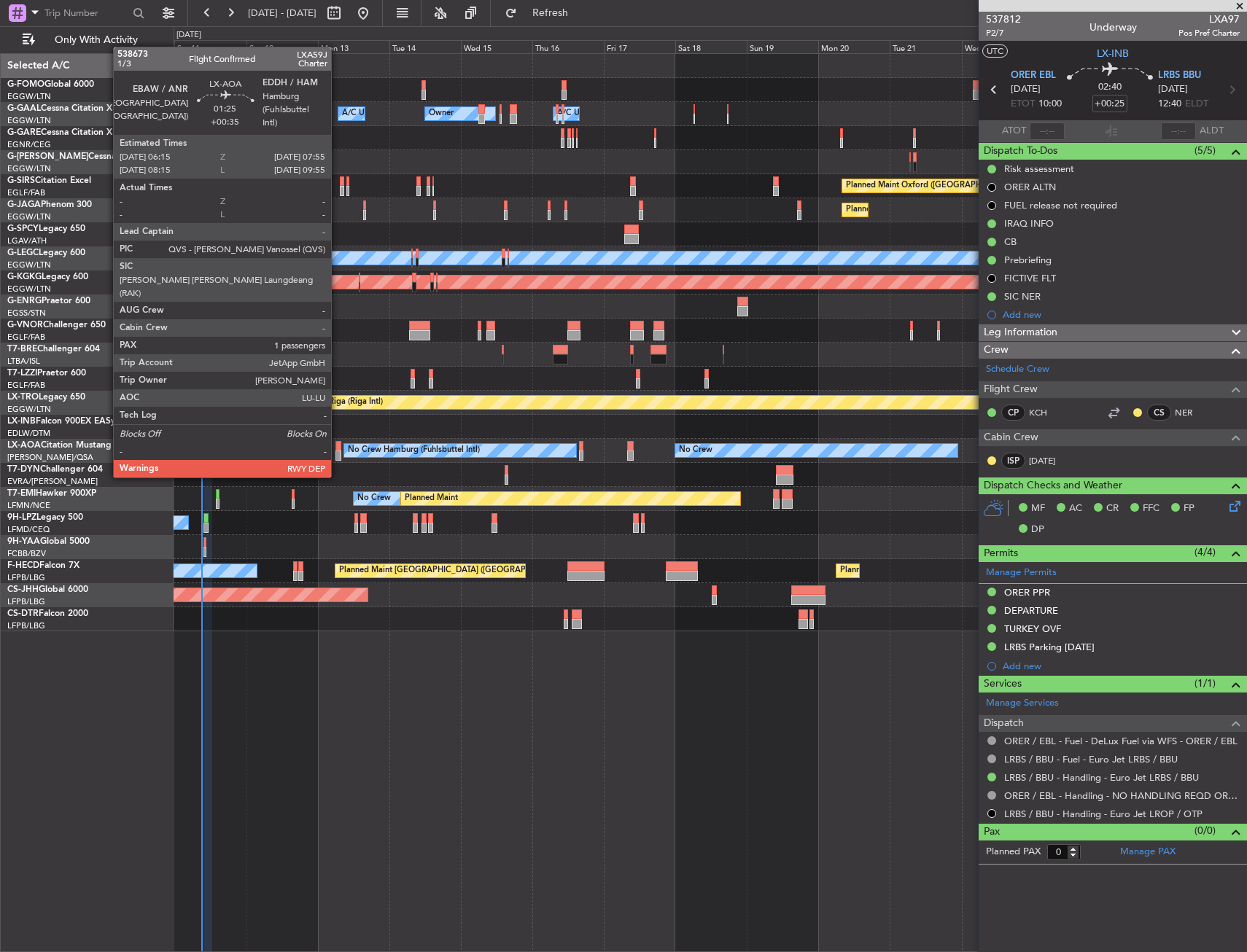
click at [337, 449] on div at bounding box center [338, 446] width 5 height 10
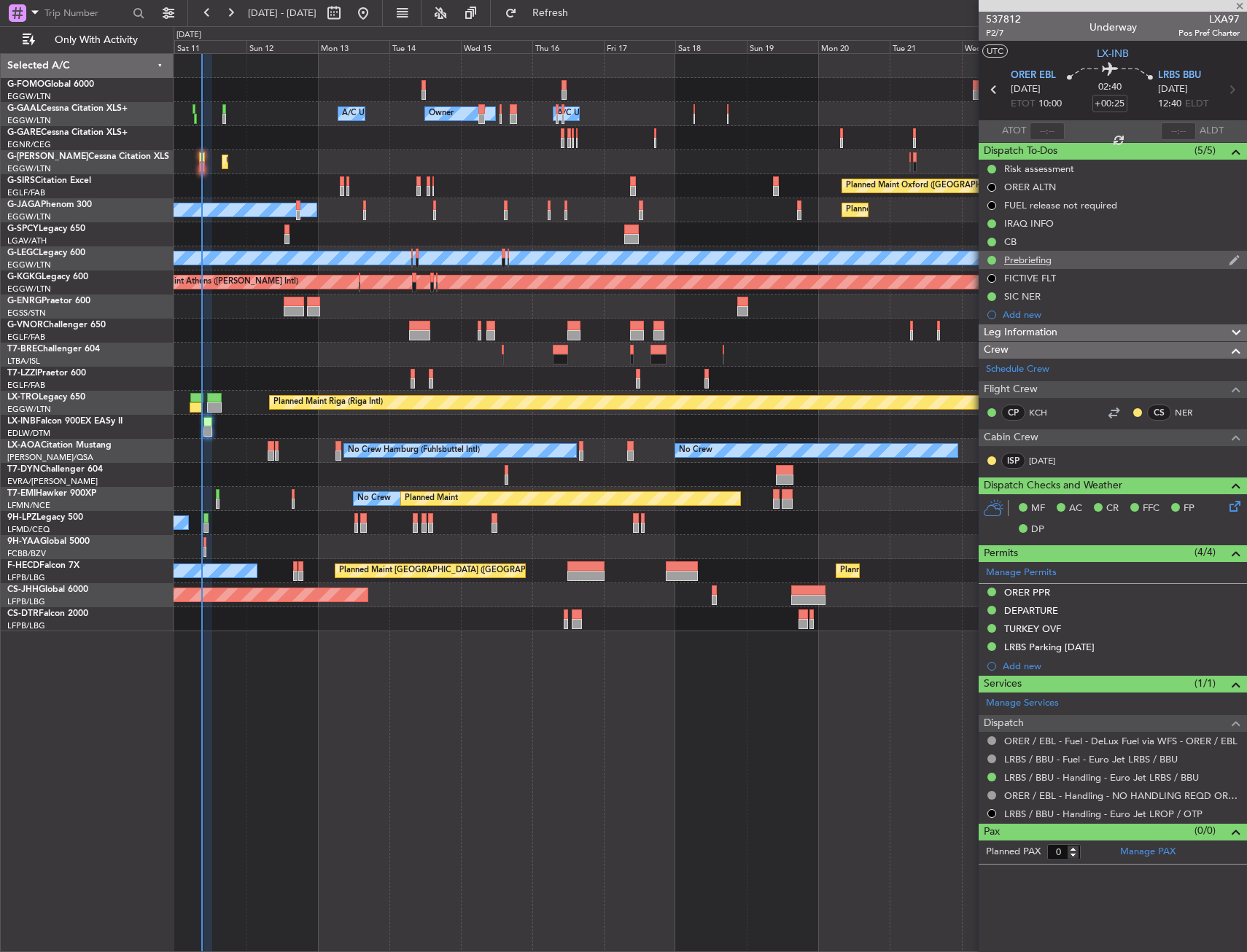
type input "+00:35"
type input "1"
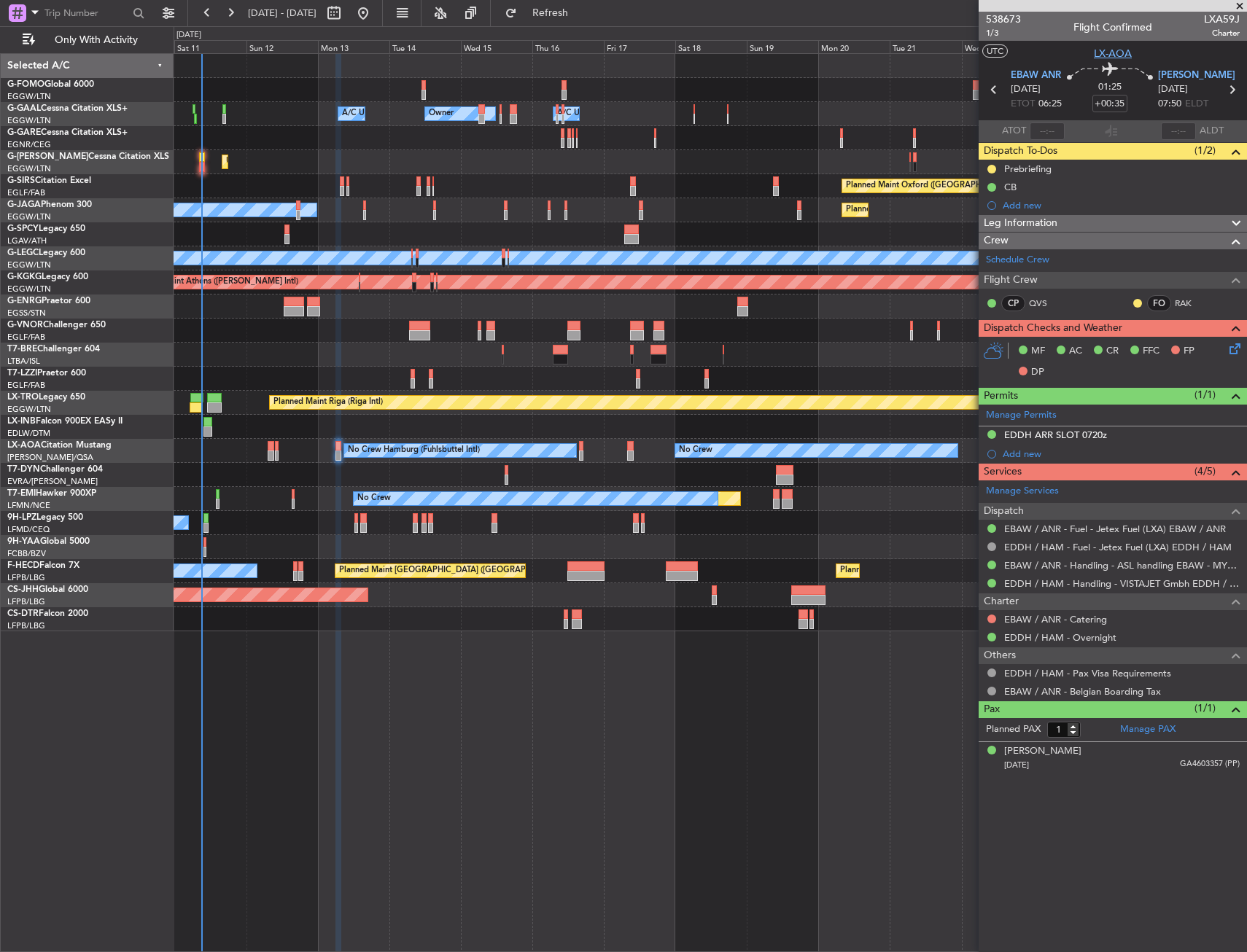
click at [1117, 60] on span "LX-AOA" at bounding box center [1112, 53] width 38 height 15
click at [581, 12] on span "Refresh" at bounding box center [550, 13] width 61 height 10
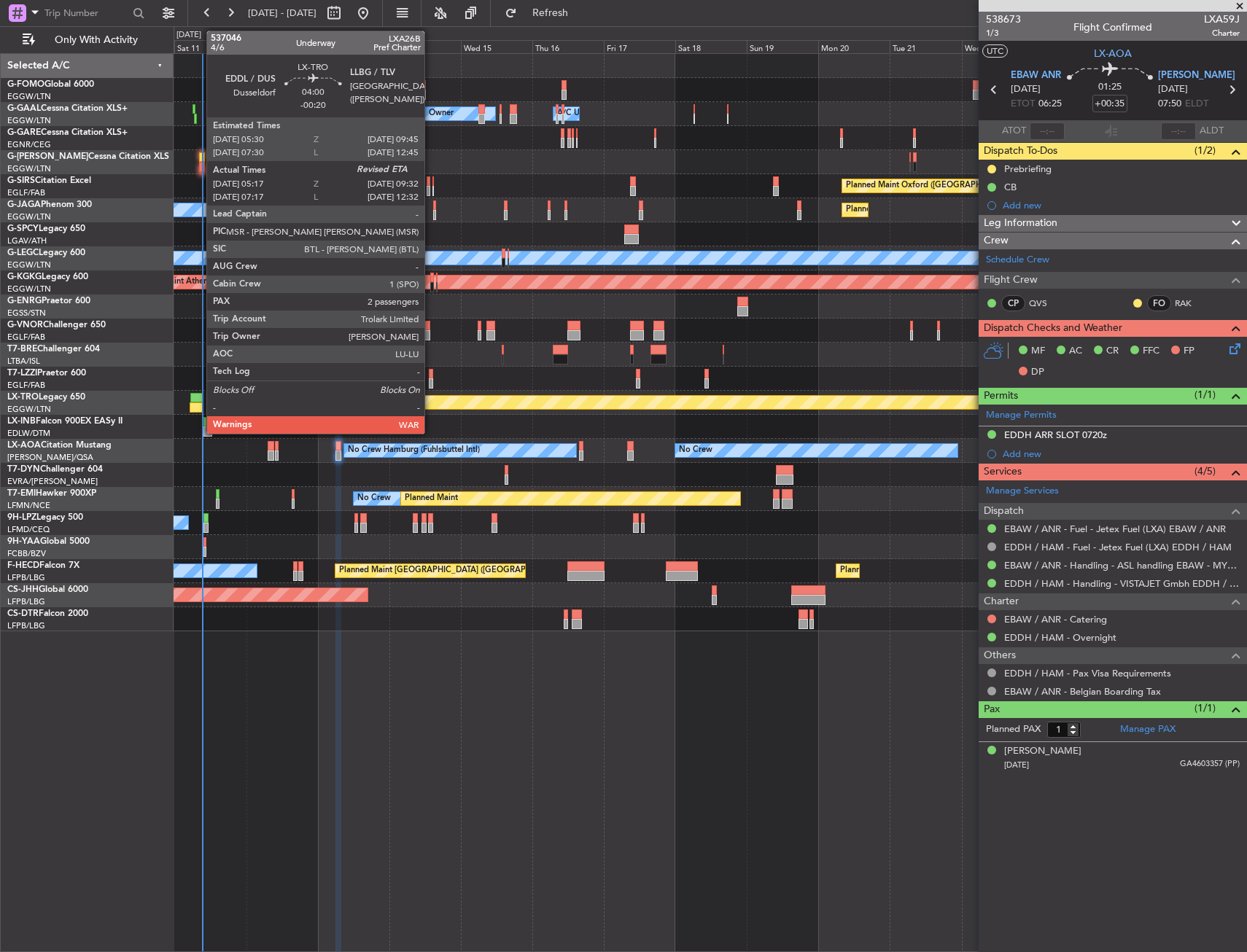
click at [199, 396] on div at bounding box center [197, 399] width 13 height 10
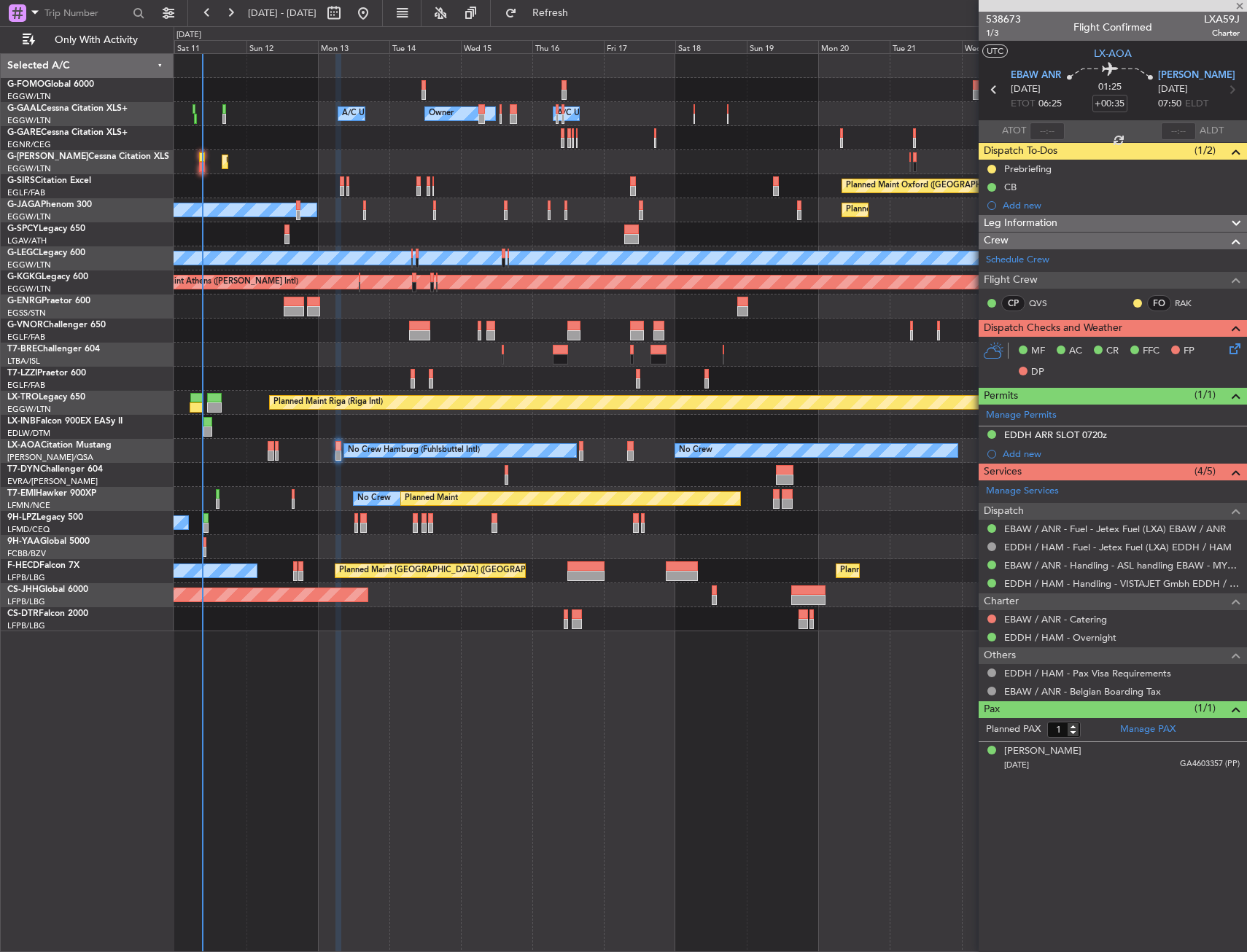
type input "-00:20"
type input "05:17"
type input "2"
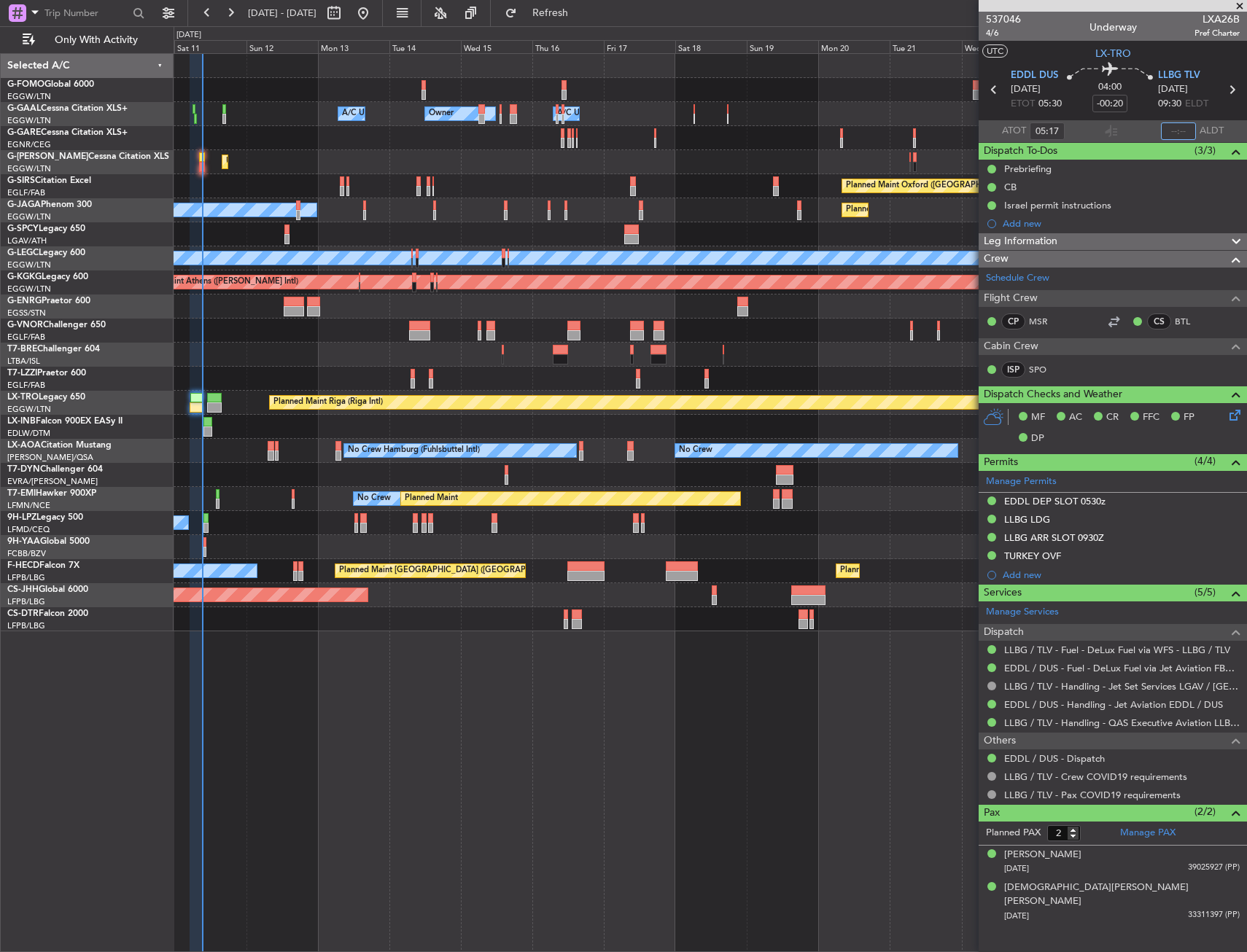
click at [1165, 130] on input "text" at bounding box center [1178, 131] width 35 height 18
click at [1170, 53] on section "UTC LX-TRO" at bounding box center [1113, 52] width 269 height 22
type input "09:15"
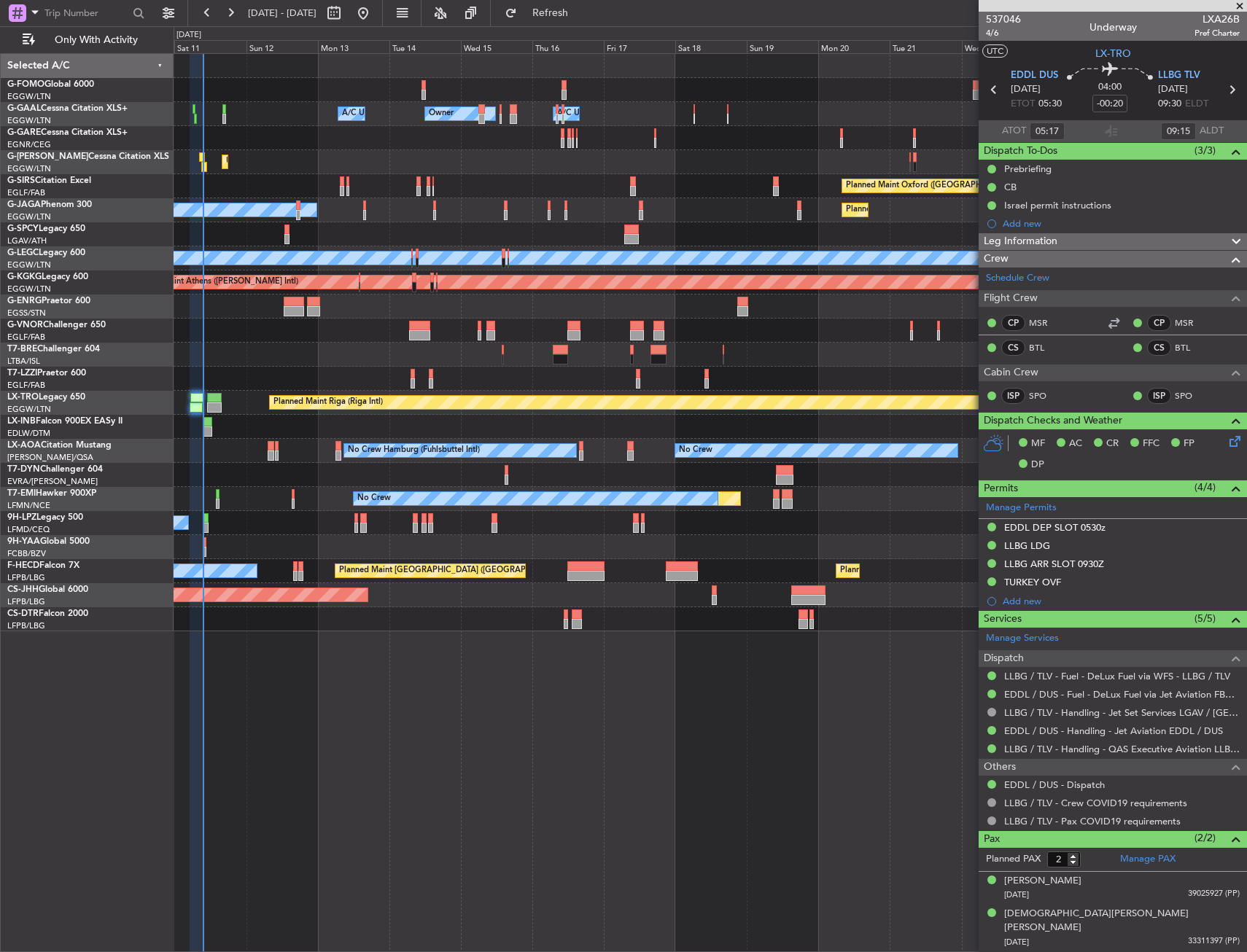
click at [217, 392] on div "Planned Maint Riga (Riga Intl) A/C Unavailable" at bounding box center [709, 403] width 1072 height 24
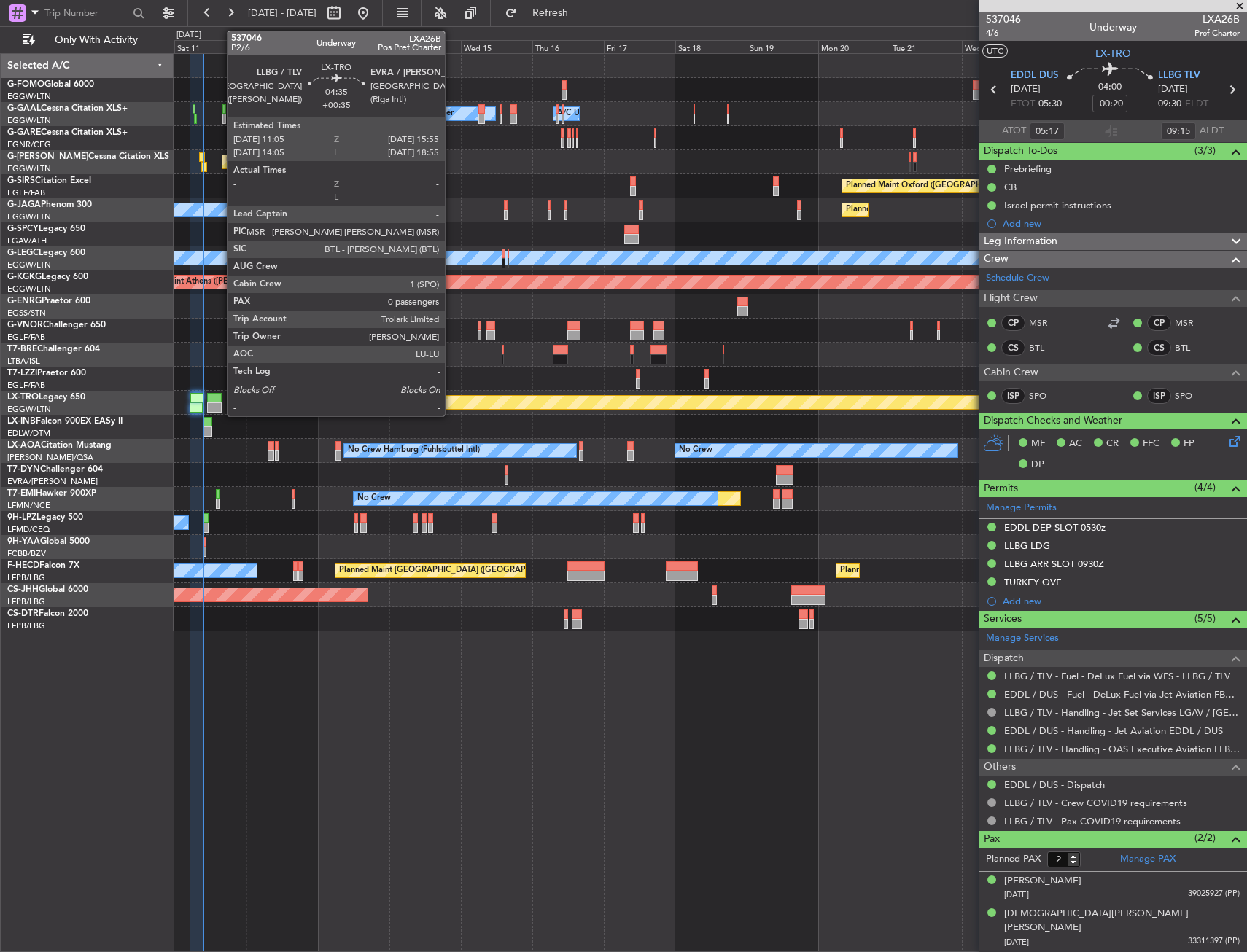
click at [219, 398] on div at bounding box center [215, 399] width 15 height 10
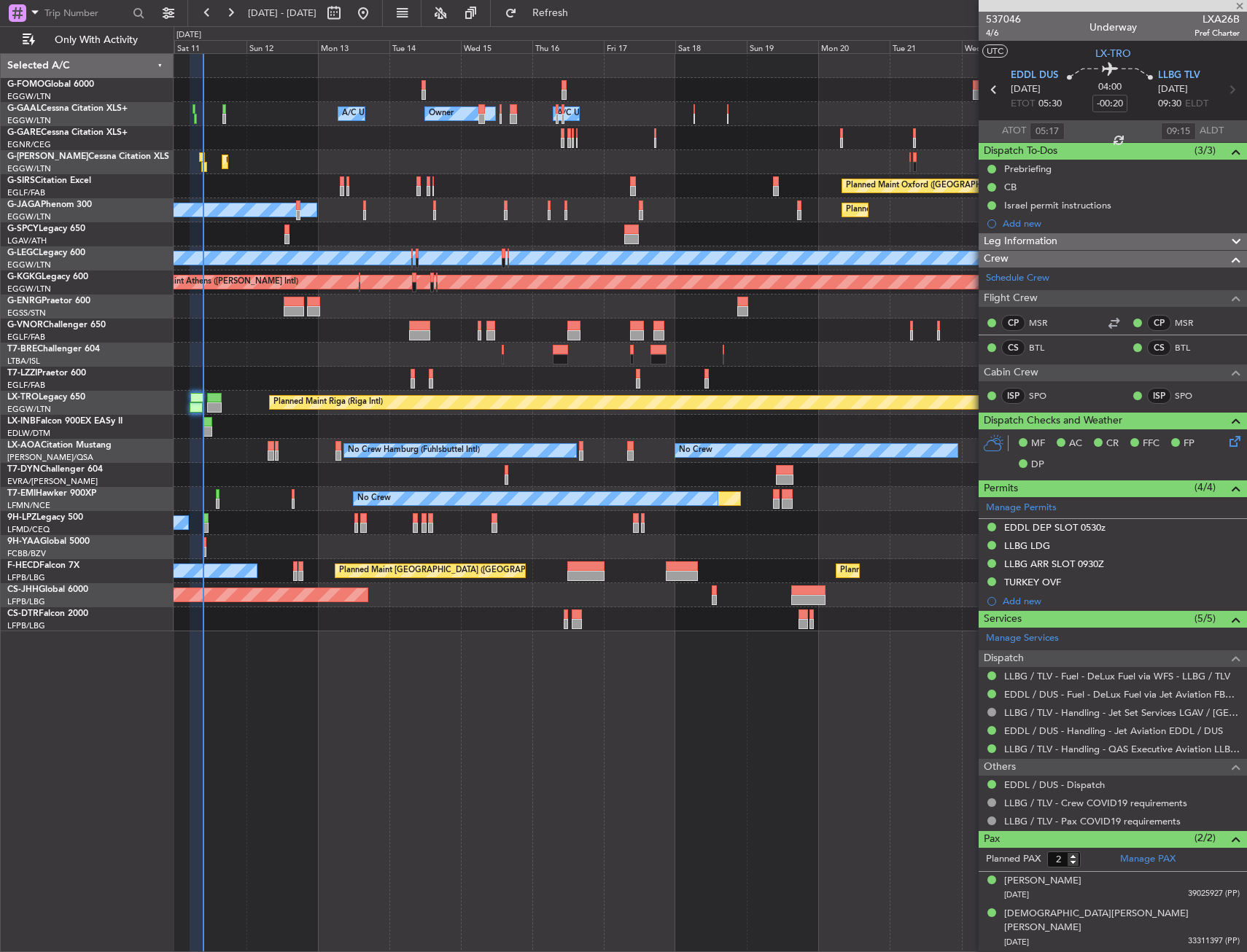
type input "+00:35"
type input "0"
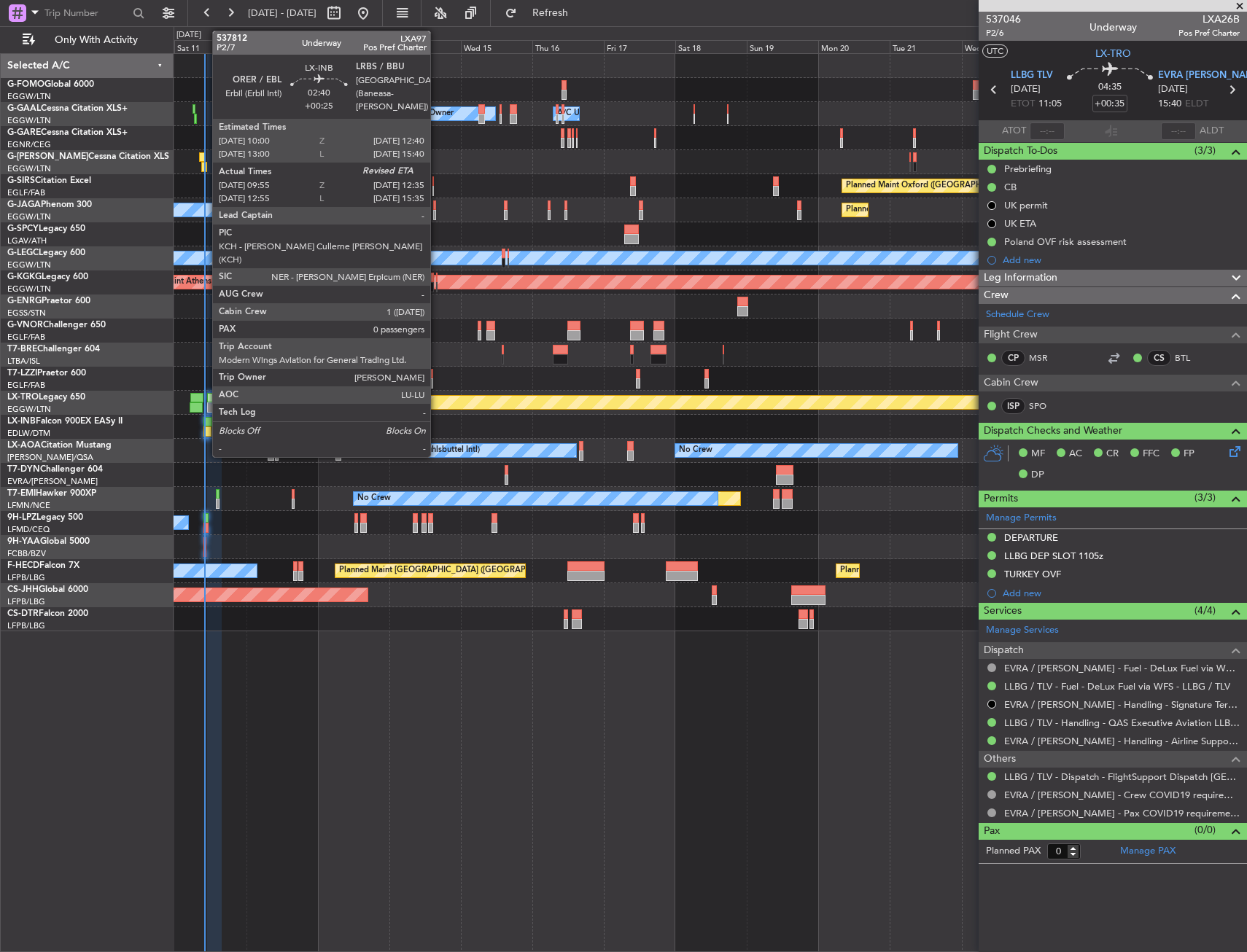
click at [205, 425] on div at bounding box center [207, 422] width 8 height 10
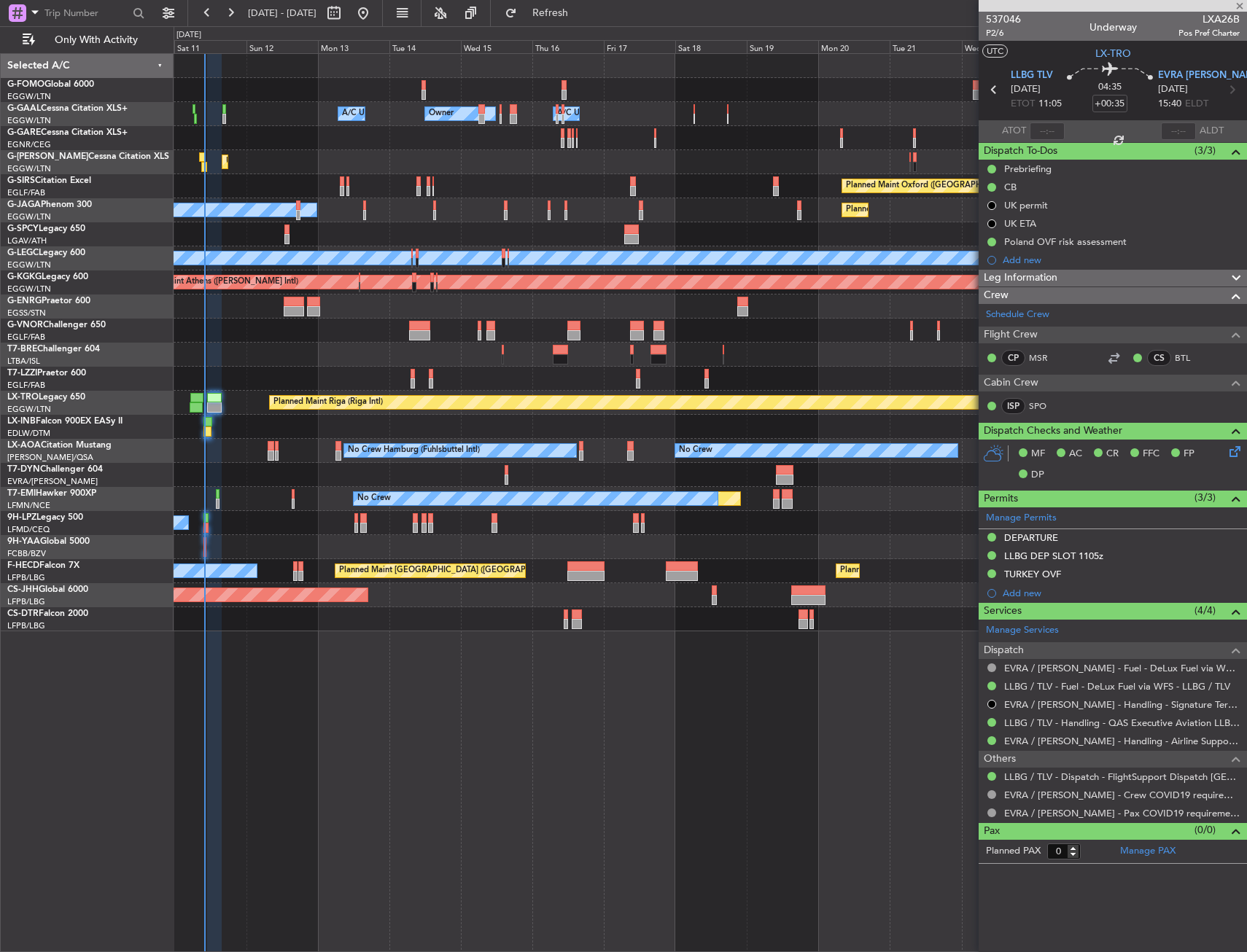
type input "+00:25"
type input "09:55"
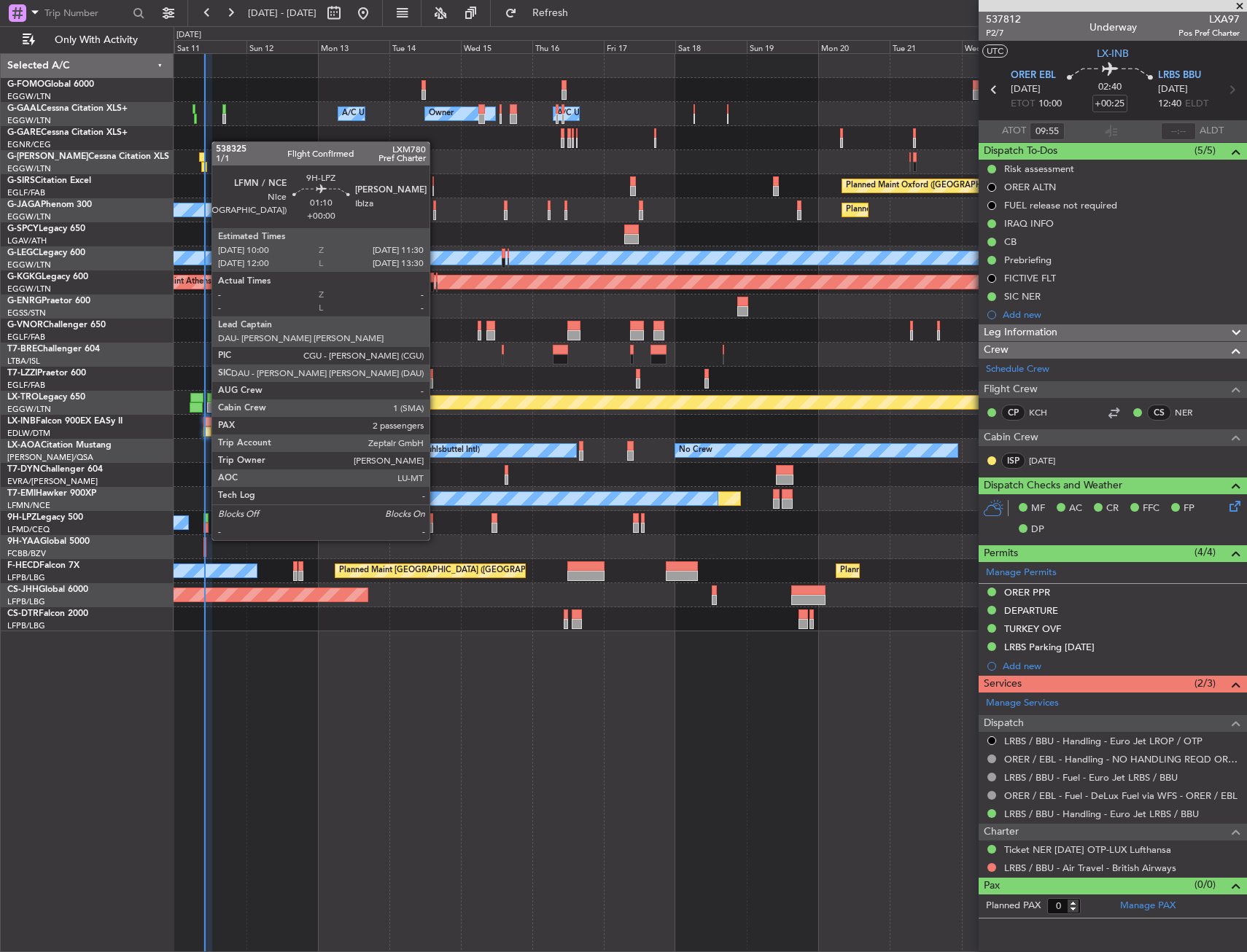
click at [204, 525] on div at bounding box center [206, 528] width 5 height 10
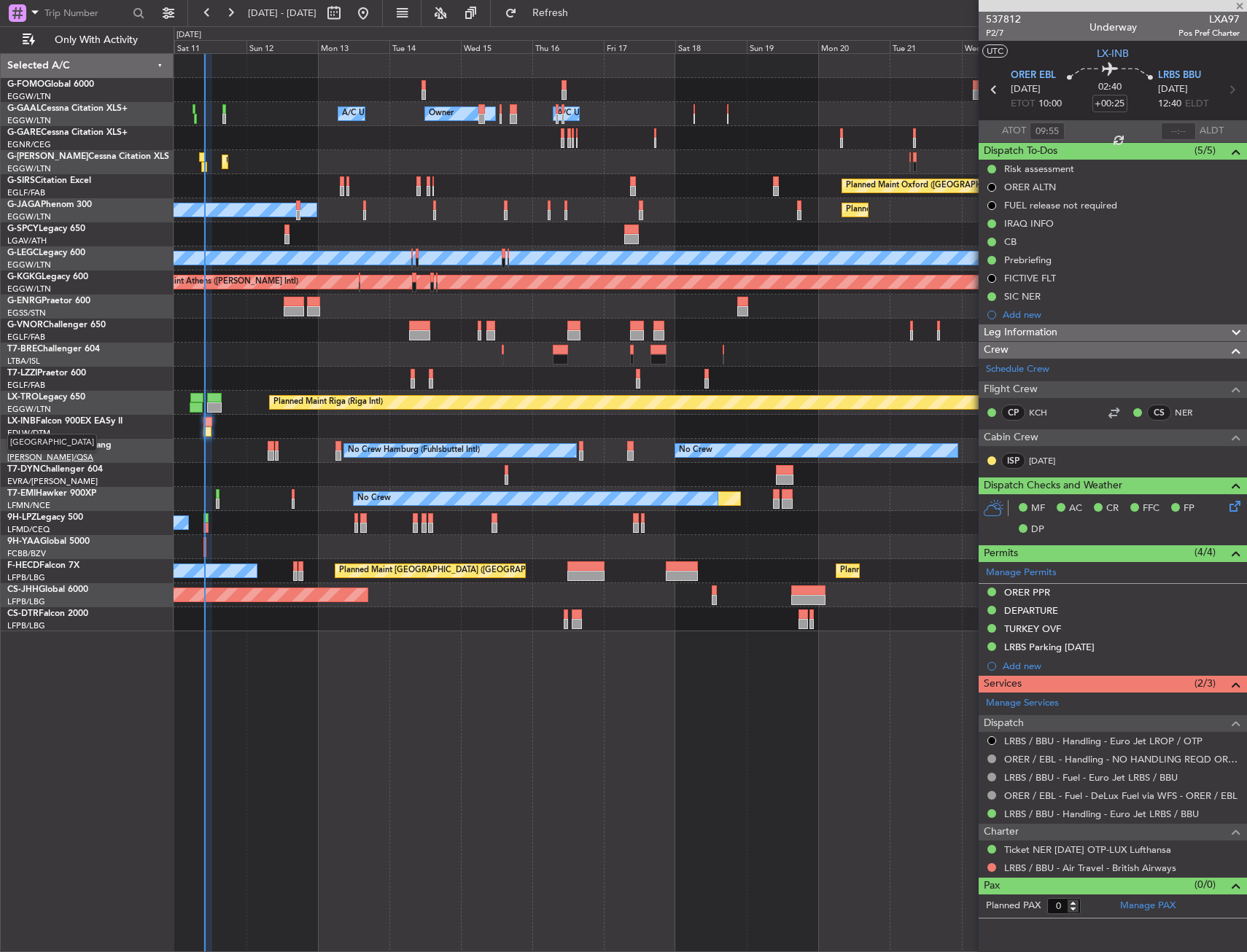
type input "2"
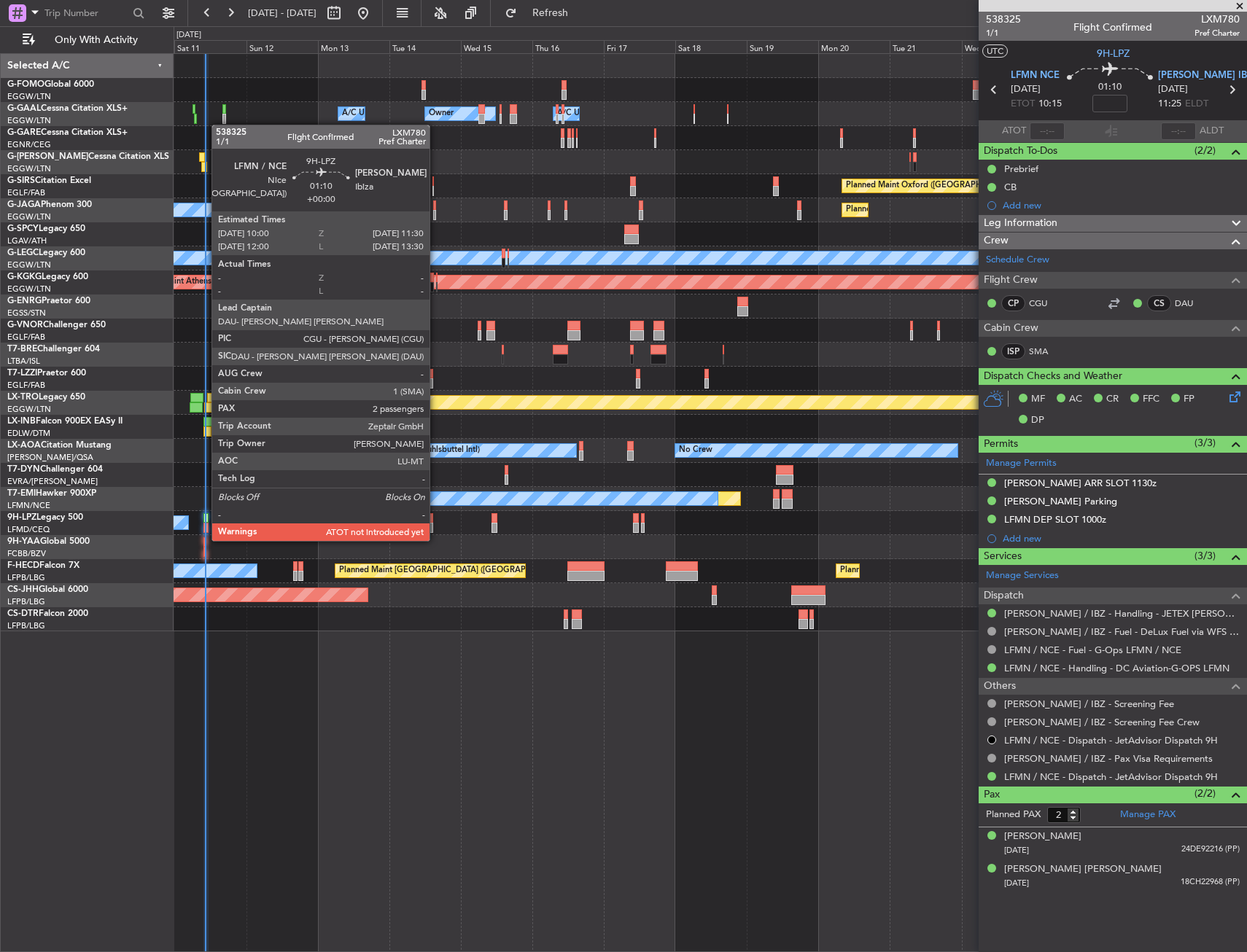
click at [204, 526] on div at bounding box center [206, 528] width 5 height 10
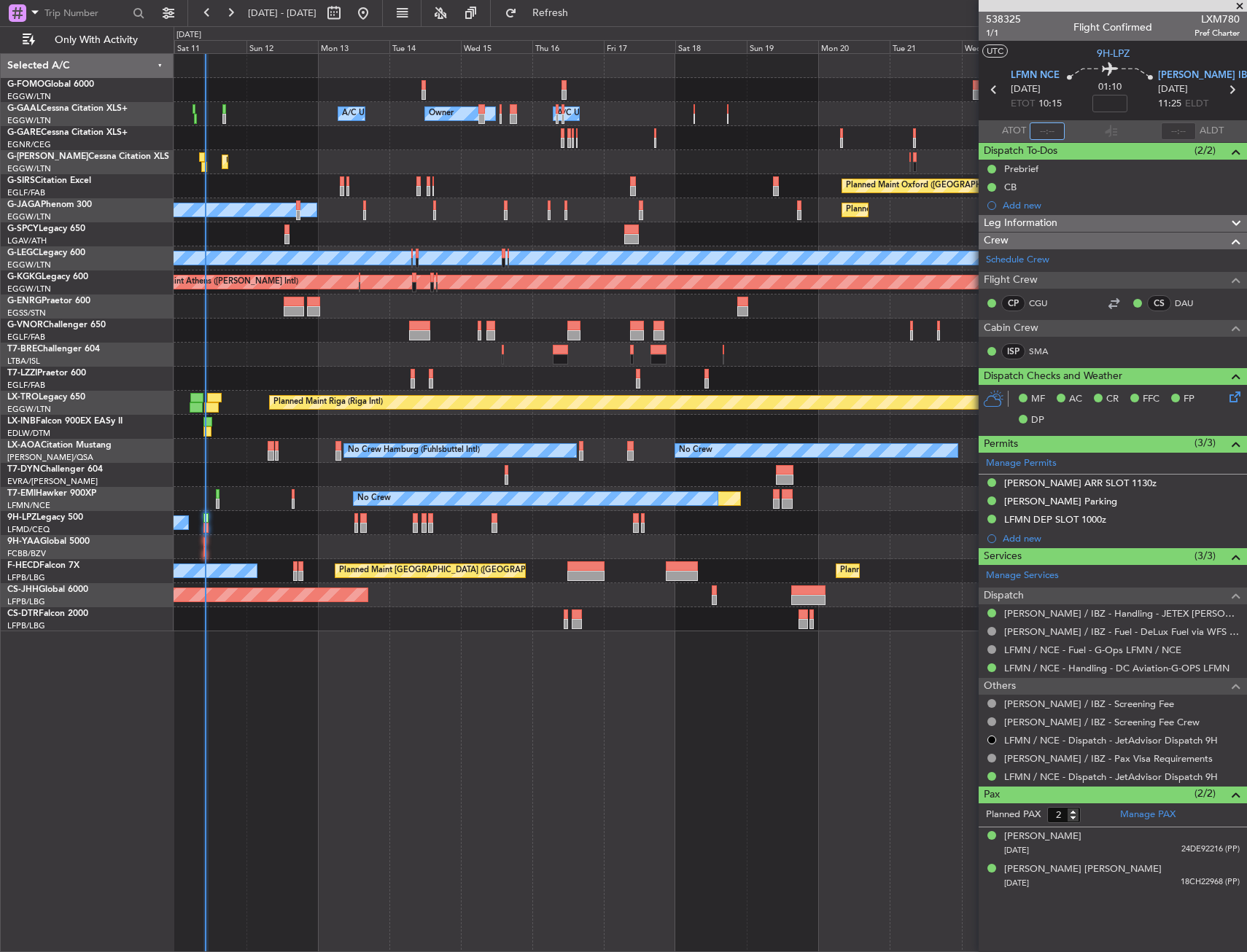
click at [1041, 129] on input "text" at bounding box center [1046, 131] width 35 height 18
click at [1035, 46] on section "UTC 9H-LPZ" at bounding box center [1113, 52] width 269 height 22
type input "10:19"
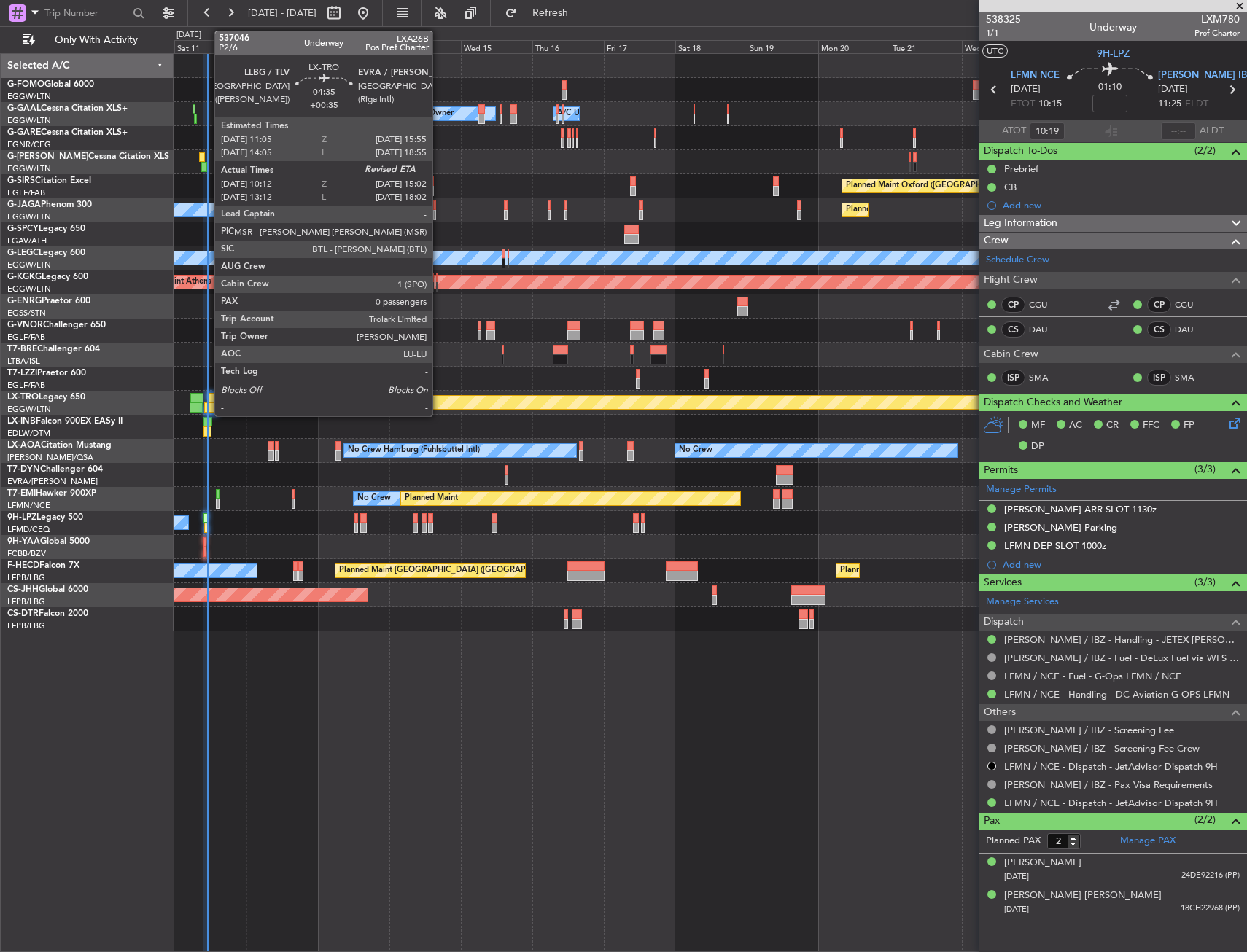
click at [210, 400] on div at bounding box center [215, 399] width 15 height 10
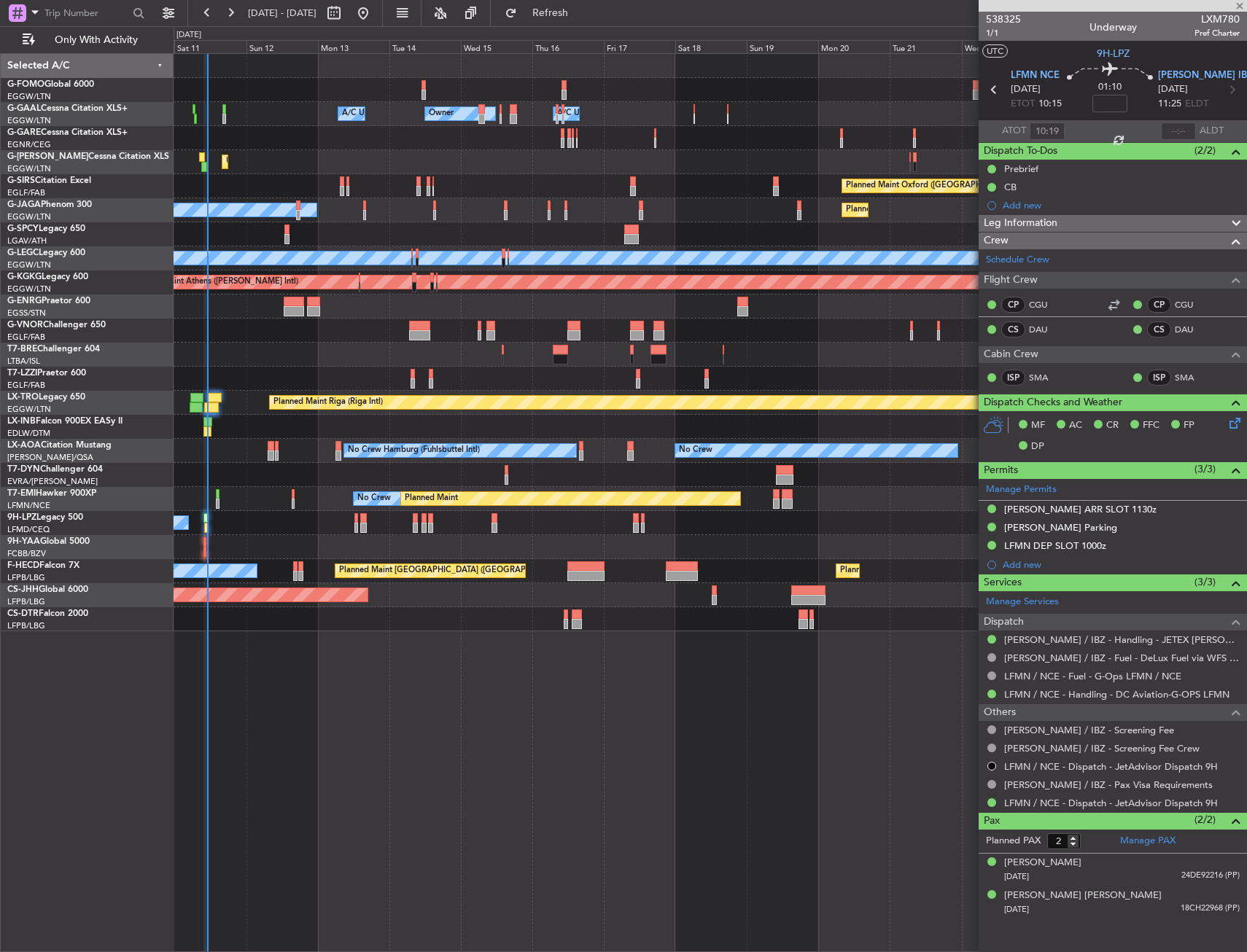
type input "+00:35"
type input "10:12"
type input "0"
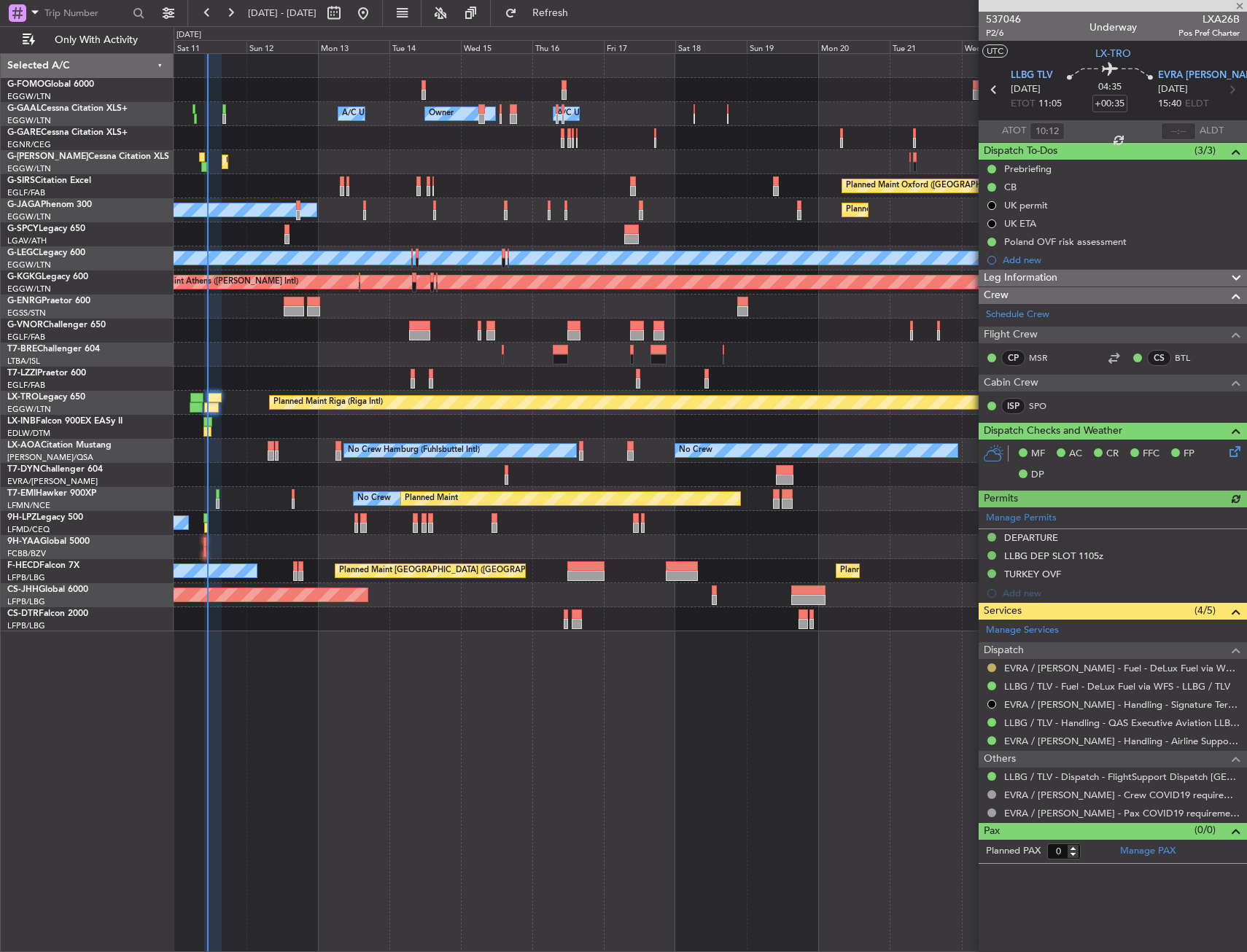
click at [989, 667] on button at bounding box center [992, 668] width 9 height 9
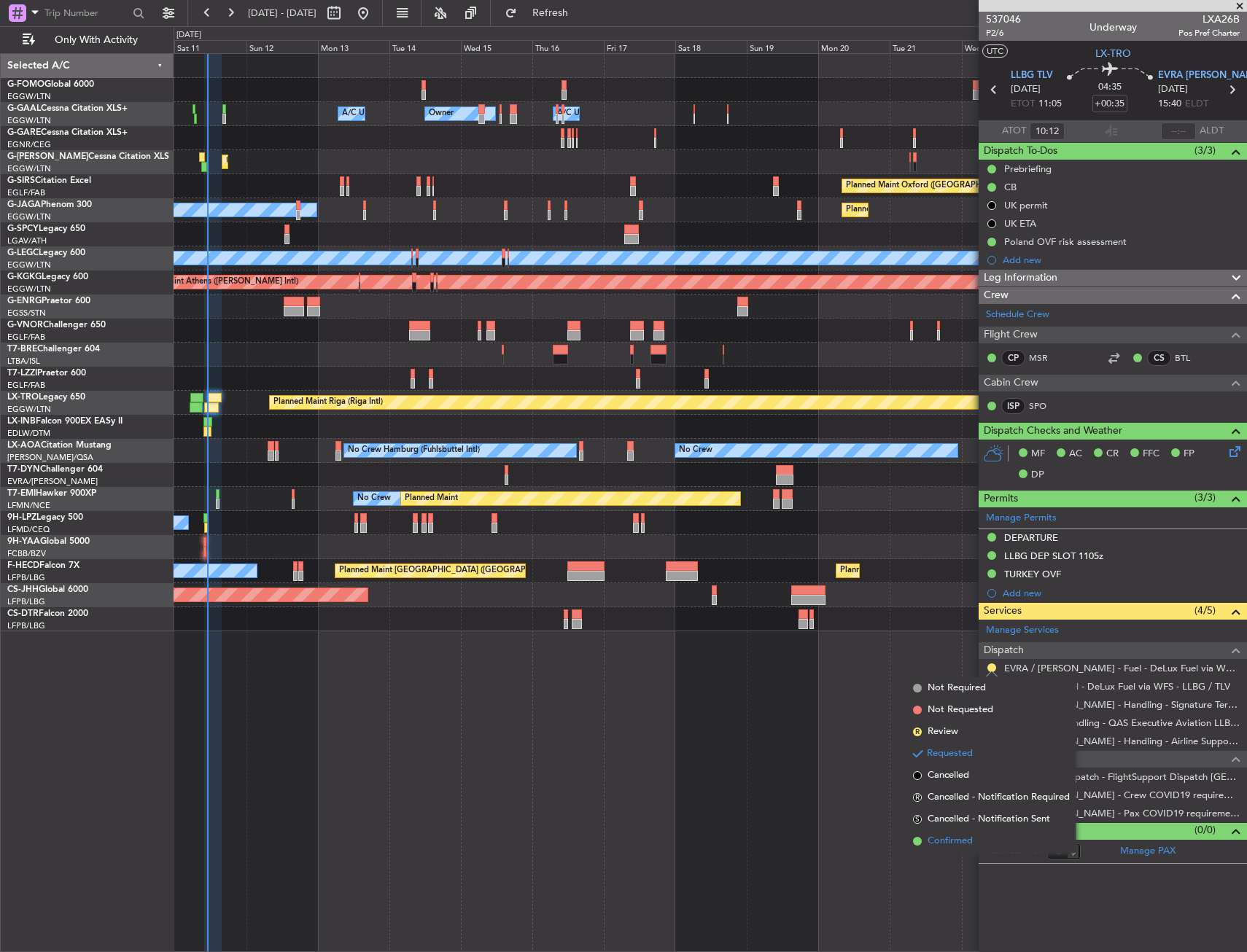
click at [942, 832] on li "Confirmed" at bounding box center [991, 841] width 168 height 22
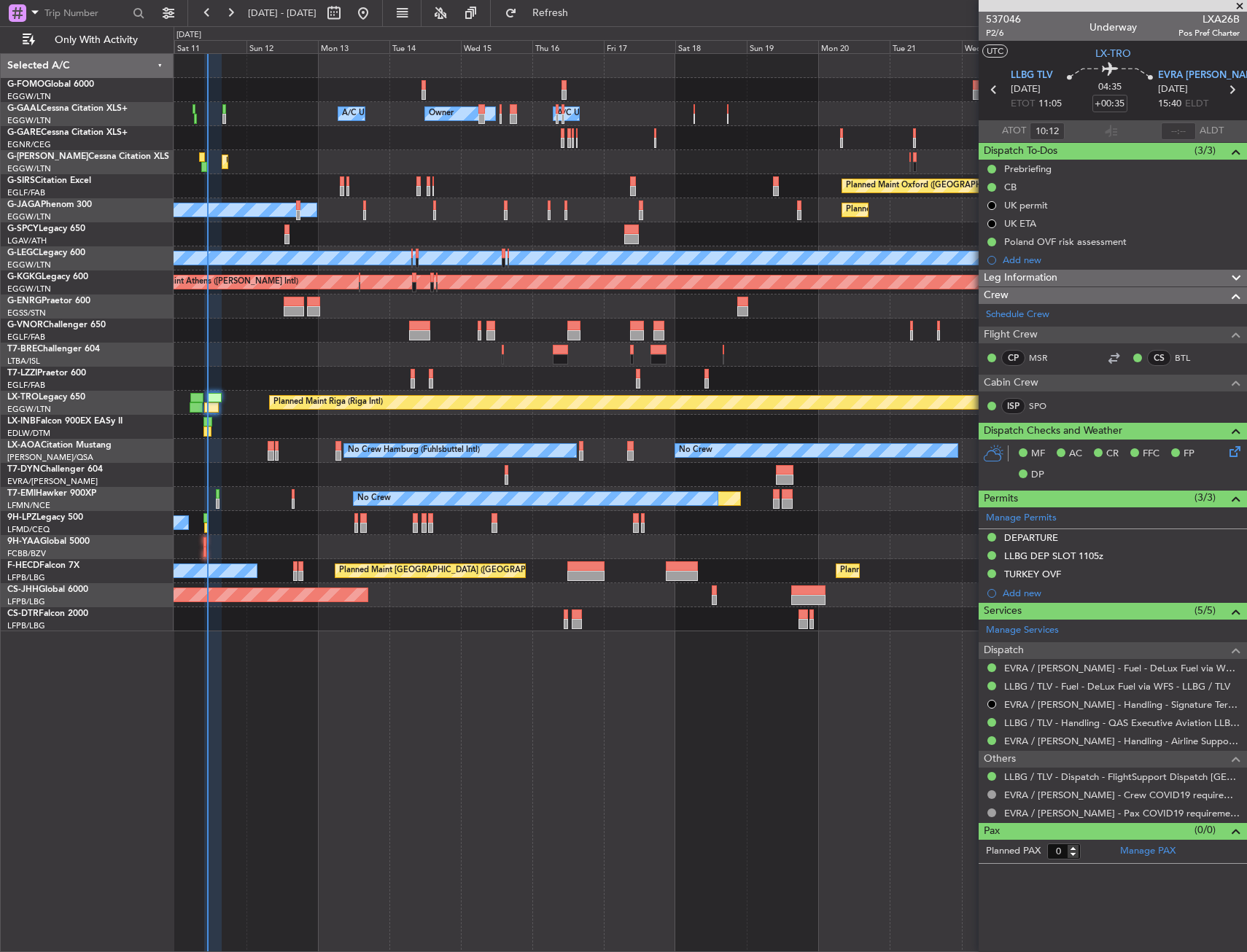
click at [590, 711] on div "Owner Owner Owner A/C Unavailable A/C Unavailable Unplanned Maint London (Luton…" at bounding box center [710, 503] width 1073 height 899
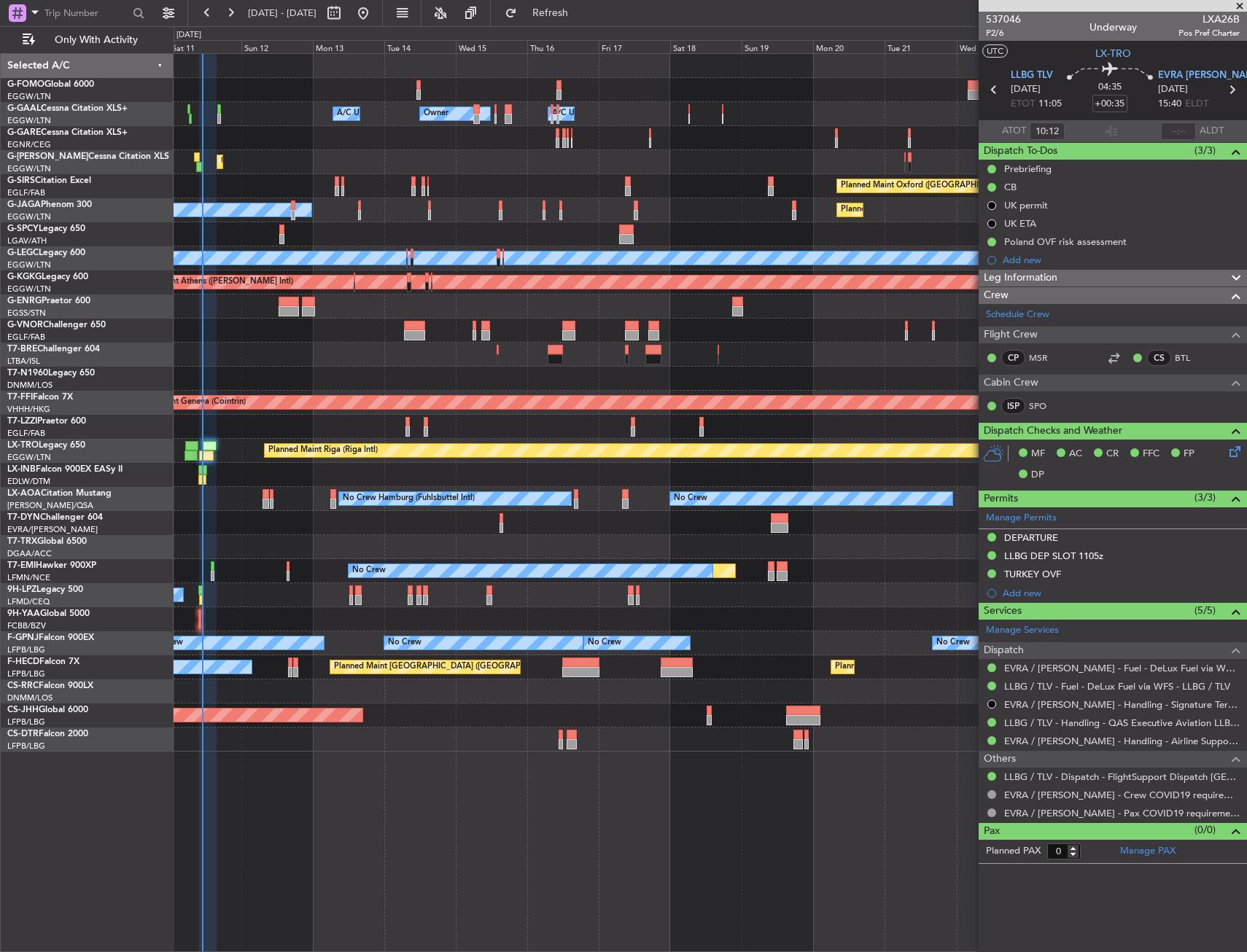
click at [227, 814] on div "Owner Owner A/C Unavailable A/C Unavailable Owner Unplanned Maint London (Luton…" at bounding box center [710, 503] width 1073 height 899
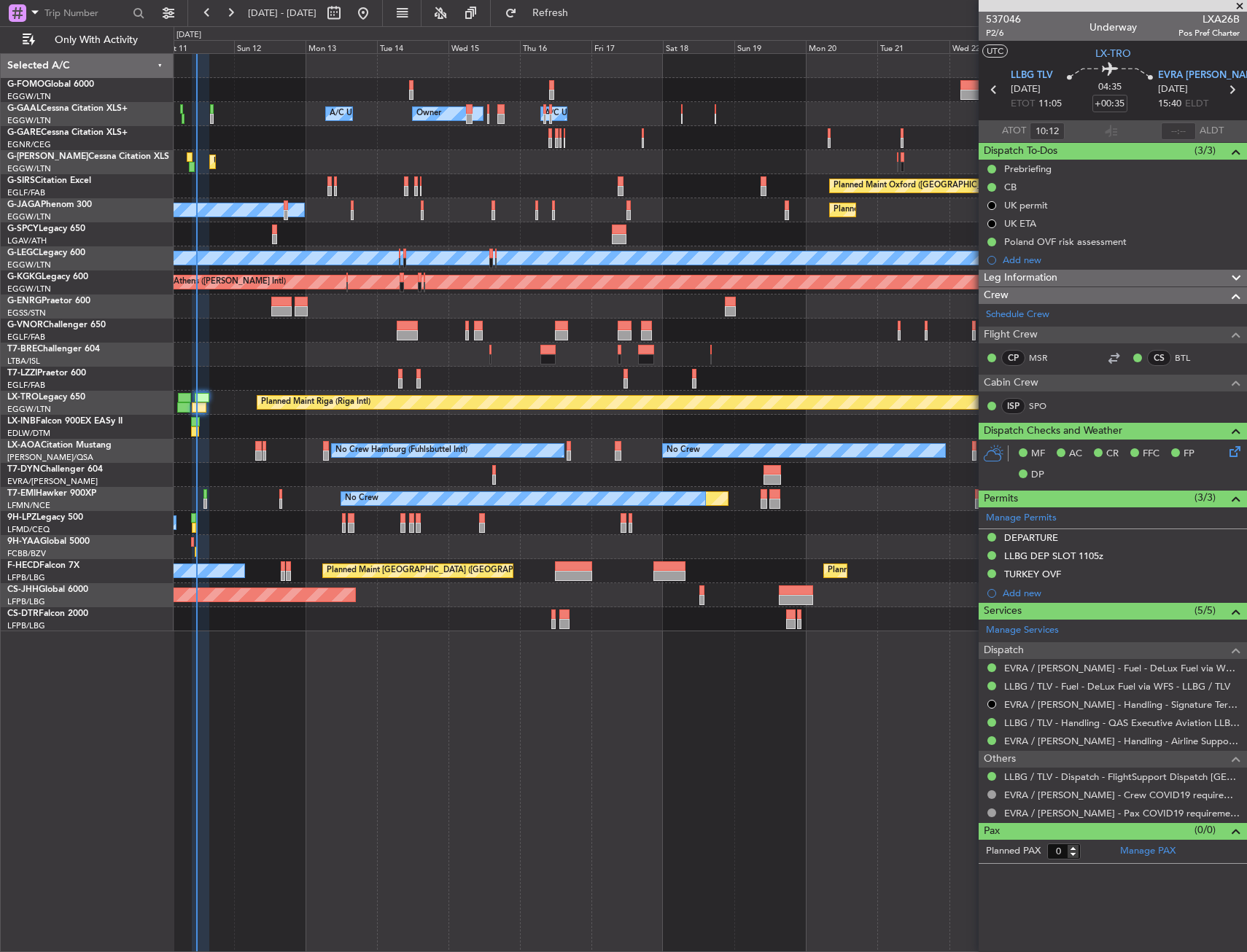
click at [300, 506] on div "Planned Maint No Crew" at bounding box center [709, 499] width 1072 height 24
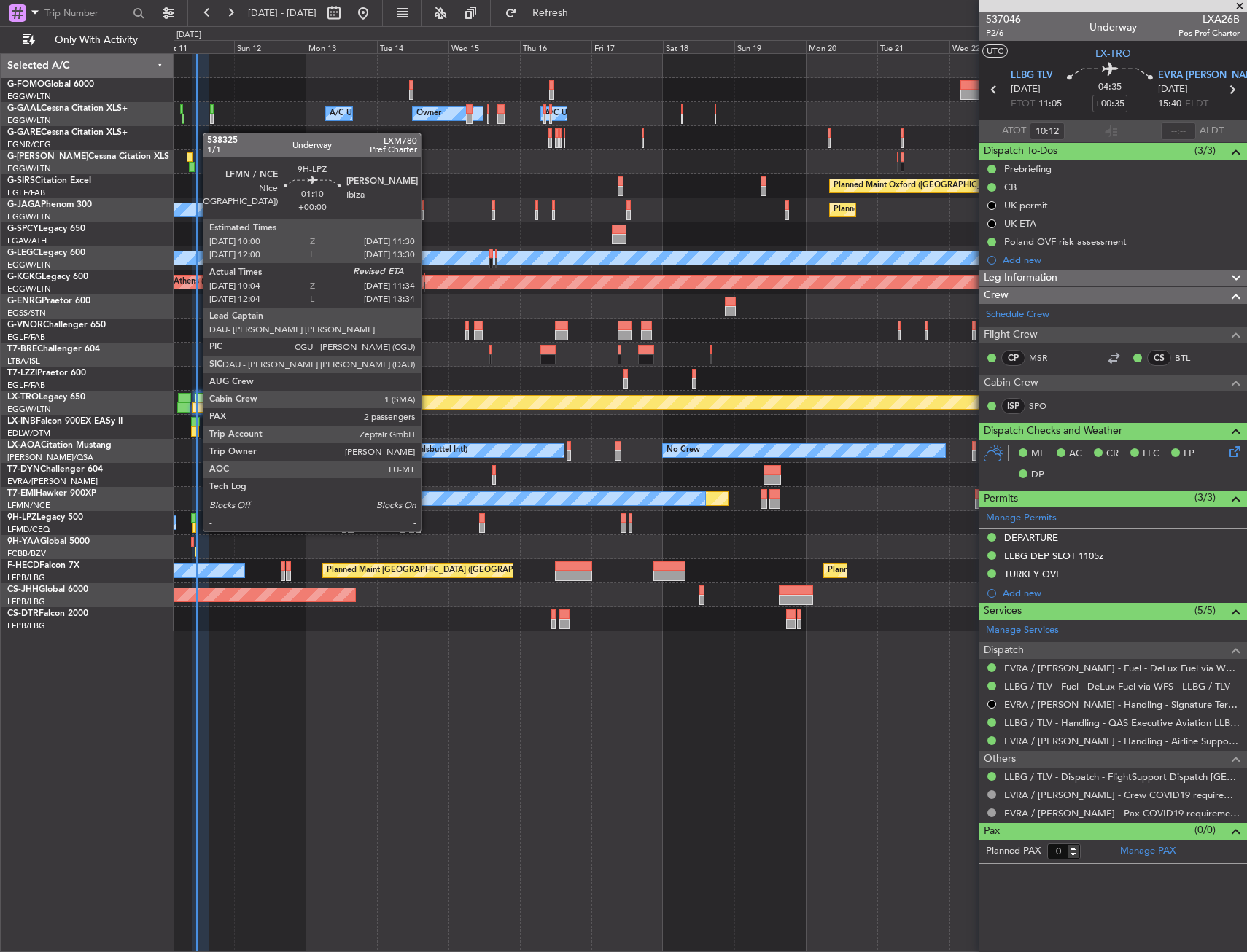
click at [196, 517] on div at bounding box center [193, 519] width 5 height 10
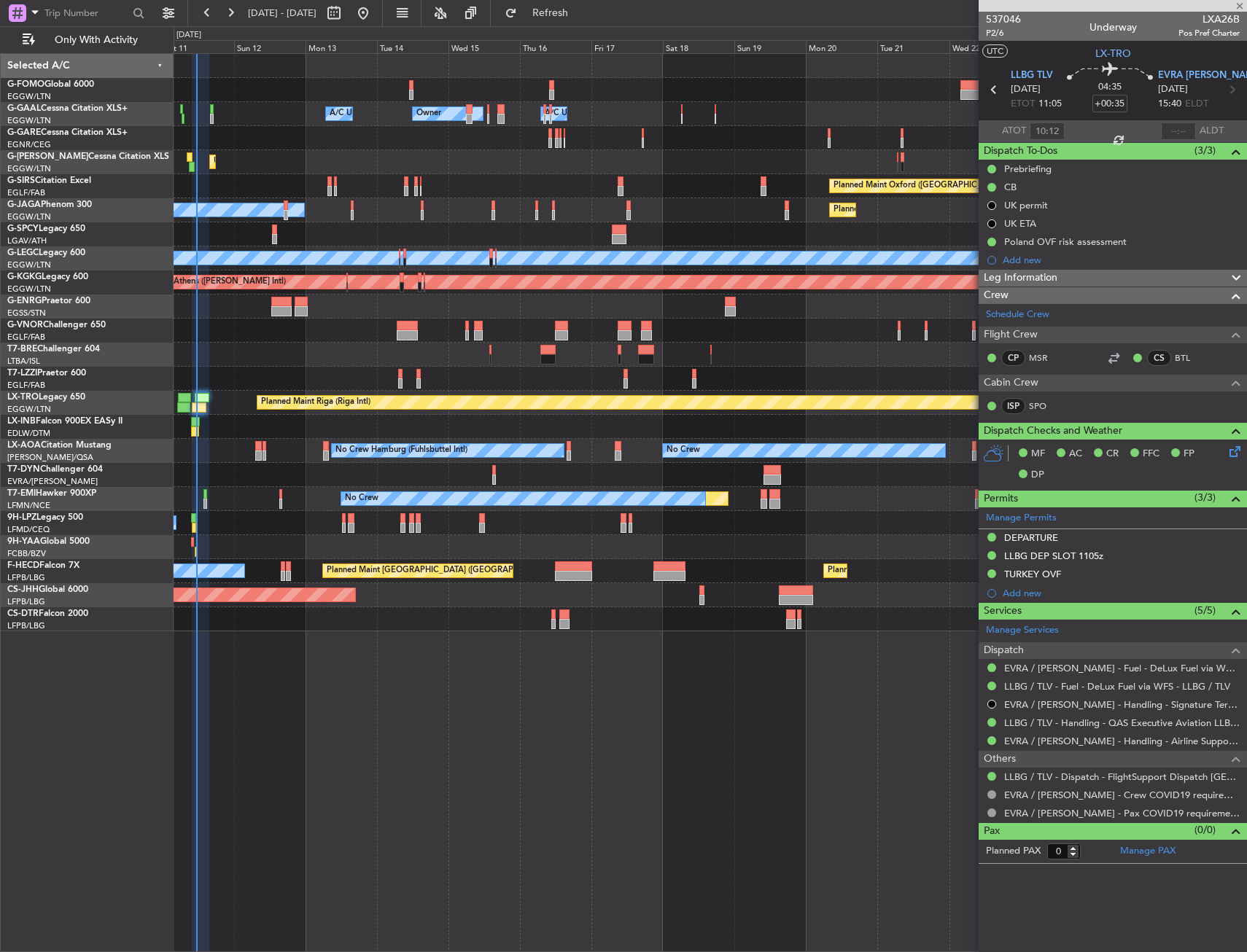
type input "10:19"
type input "2"
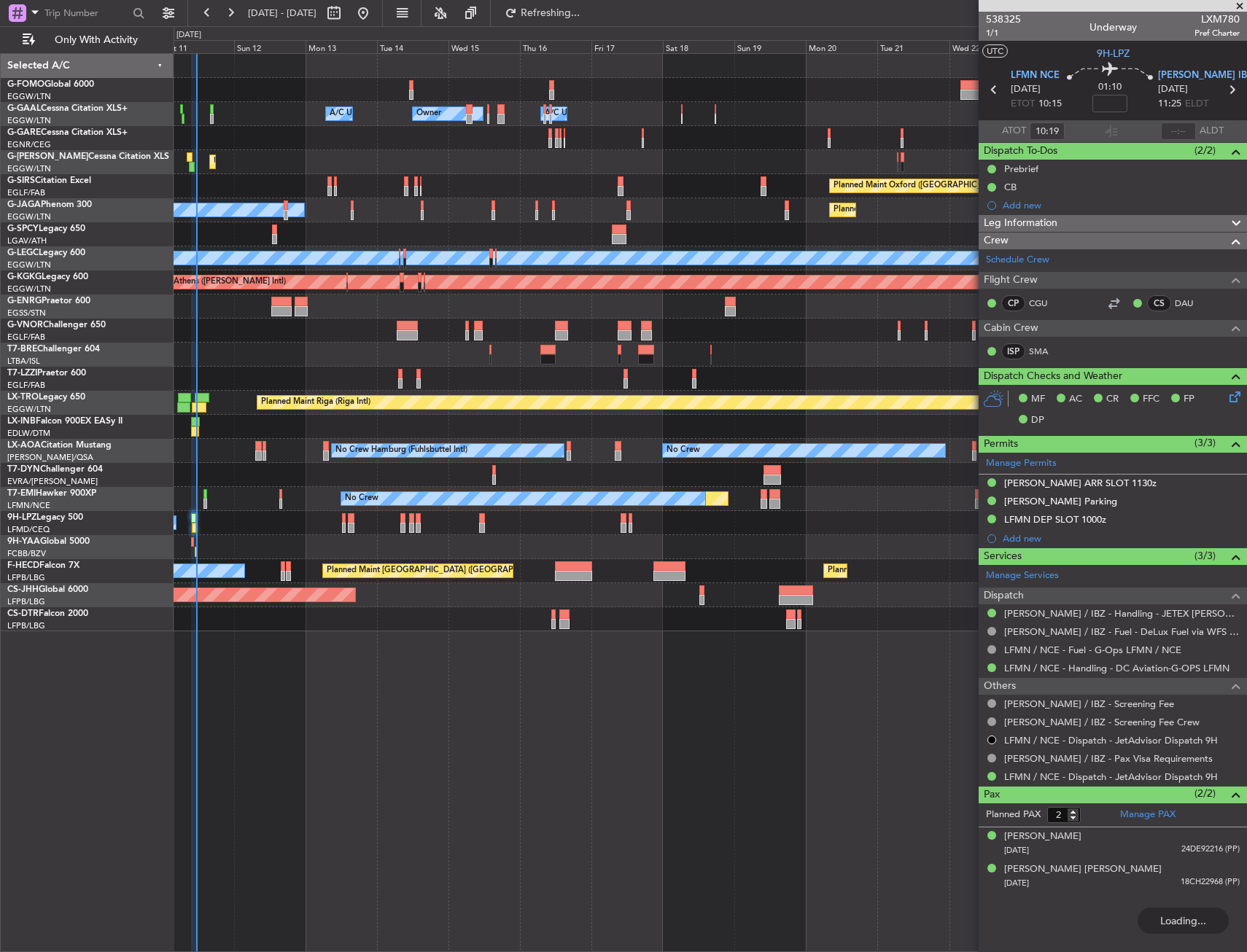
type input "11:31"
